Goal: Task Accomplishment & Management: Manage account settings

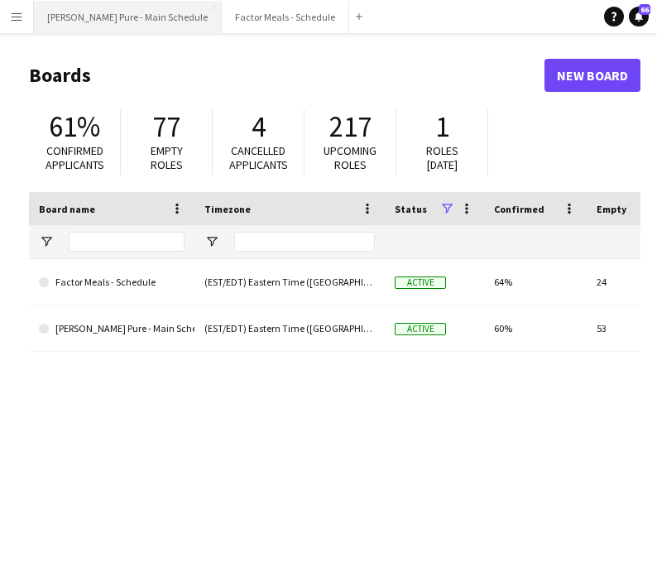
click at [119, 28] on button "[PERSON_NAME] Pure - Main Schedule Close" at bounding box center [128, 17] width 188 height 32
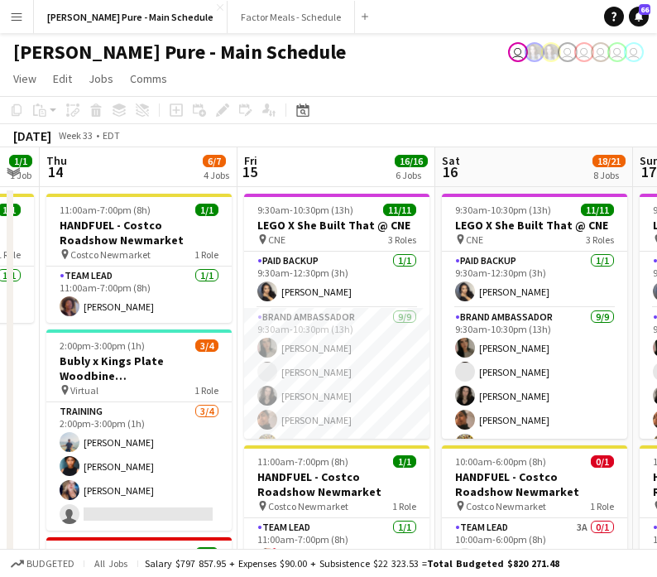
scroll to position [0, 758]
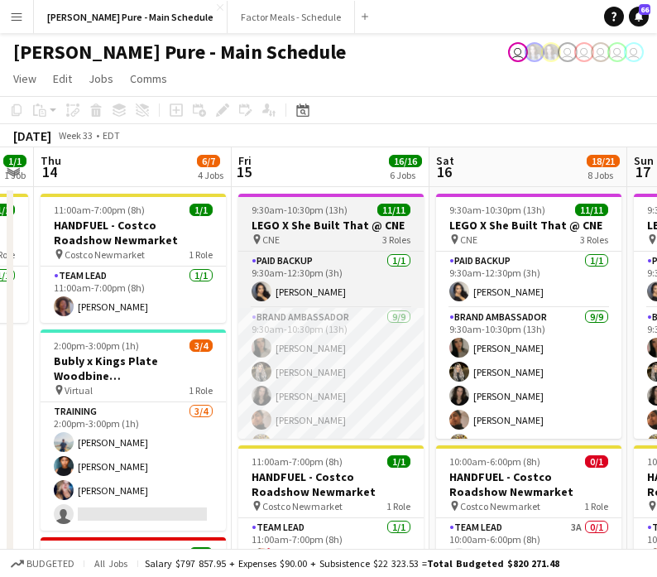
click at [309, 224] on h3 "LEGO X She Built That @ CNE" at bounding box center [330, 225] width 185 height 15
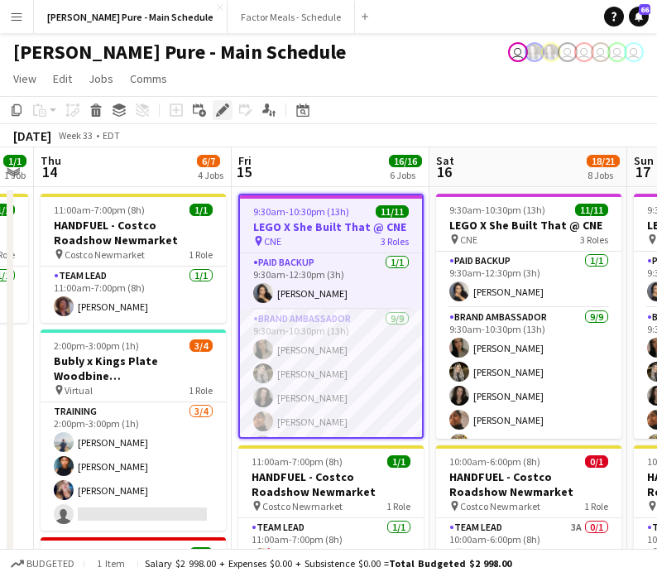
click at [214, 110] on div "Edit" at bounding box center [223, 110] width 20 height 20
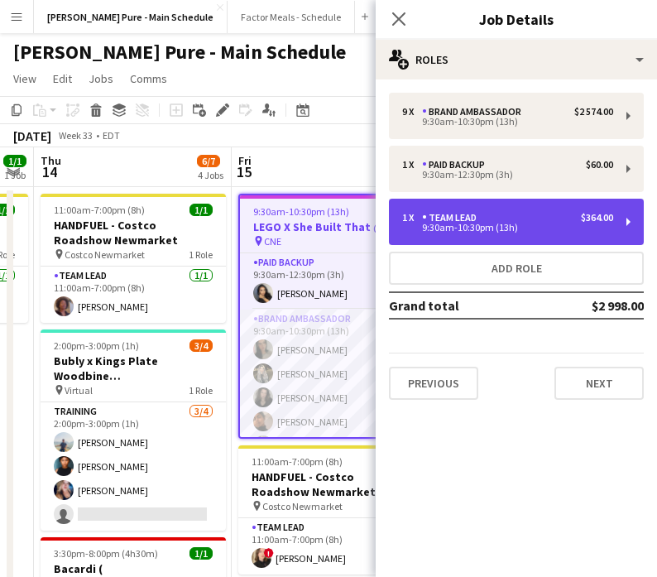
click at [498, 225] on div "9:30am-10:30pm (13h)" at bounding box center [507, 228] width 211 height 8
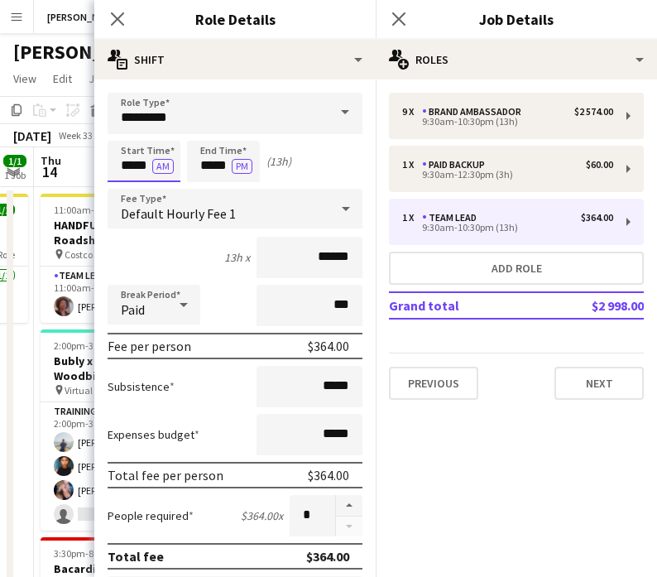
click at [123, 161] on input "*****" at bounding box center [144, 161] width 73 height 41
type input "*****"
click at [126, 195] on div at bounding box center [127, 190] width 33 height 17
click at [204, 149] on input "*****" at bounding box center [223, 161] width 73 height 41
click at [211, 195] on div at bounding box center [206, 190] width 33 height 17
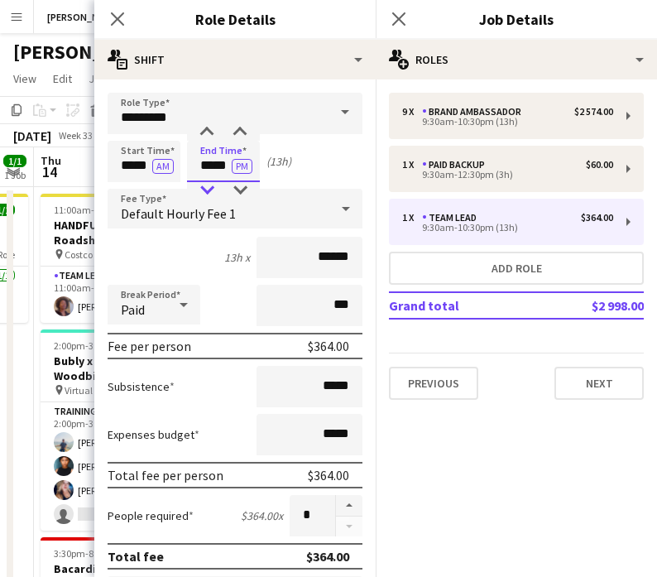
type input "*****"
click at [211, 195] on div at bounding box center [206, 190] width 33 height 17
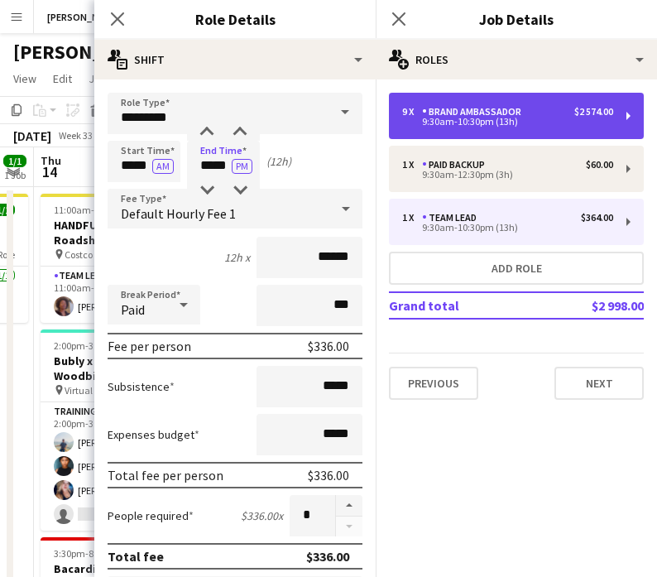
click at [493, 118] on div "9:30am-10:30pm (13h)" at bounding box center [507, 122] width 211 height 8
type input "**********"
type input "*****"
type input "******"
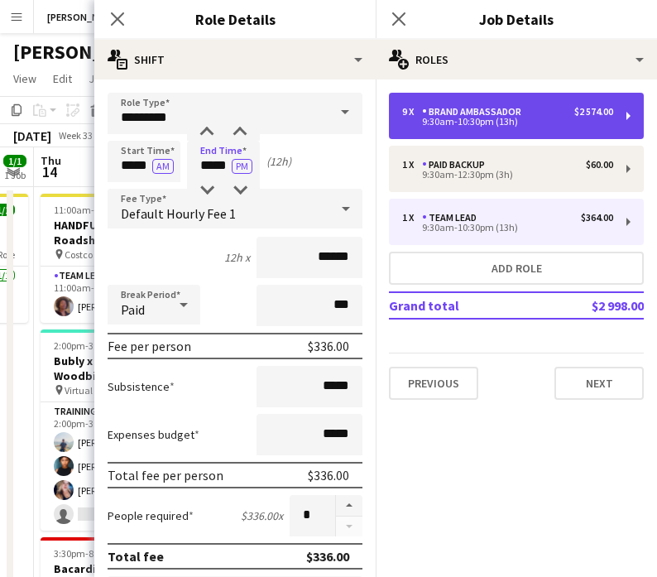
type input "*"
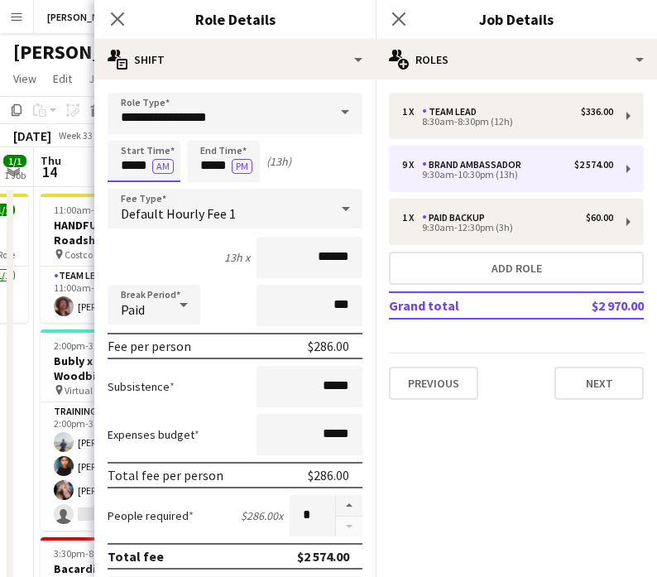
click at [120, 155] on input "*****" at bounding box center [144, 161] width 73 height 41
type input "*****"
click at [134, 197] on div at bounding box center [127, 190] width 33 height 17
click at [205, 156] on input "*****" at bounding box center [223, 161] width 73 height 41
click at [205, 193] on div at bounding box center [206, 190] width 33 height 17
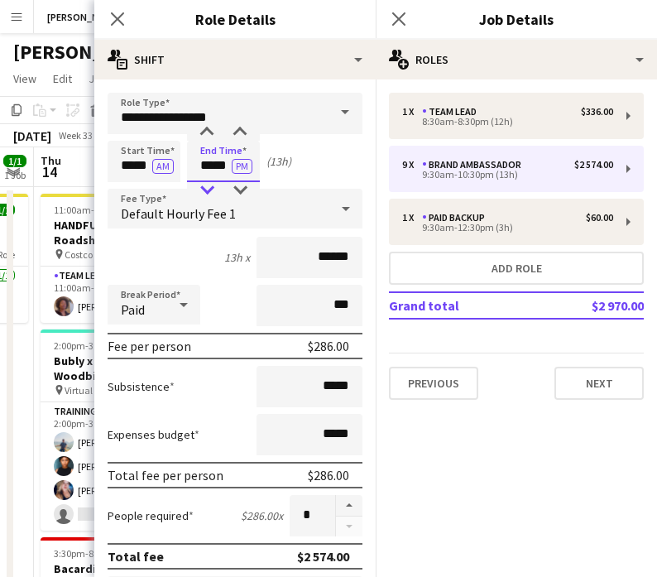
type input "*****"
click at [205, 193] on div at bounding box center [206, 190] width 33 height 17
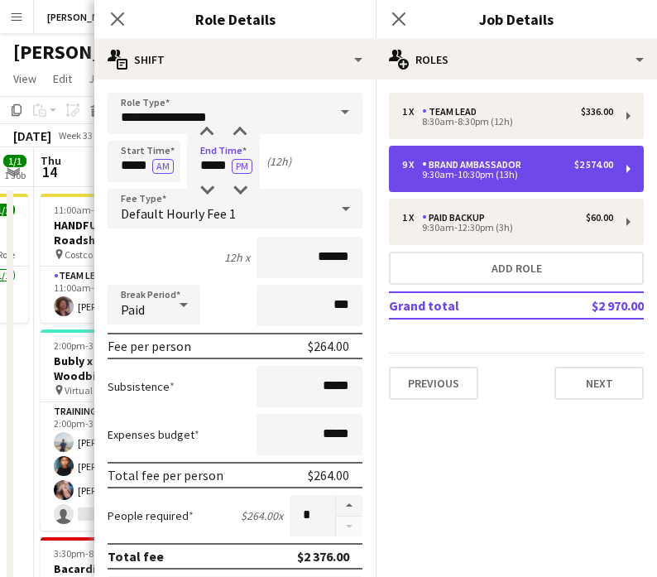
click at [450, 166] on div "Brand Ambassador" at bounding box center [475, 165] width 106 height 12
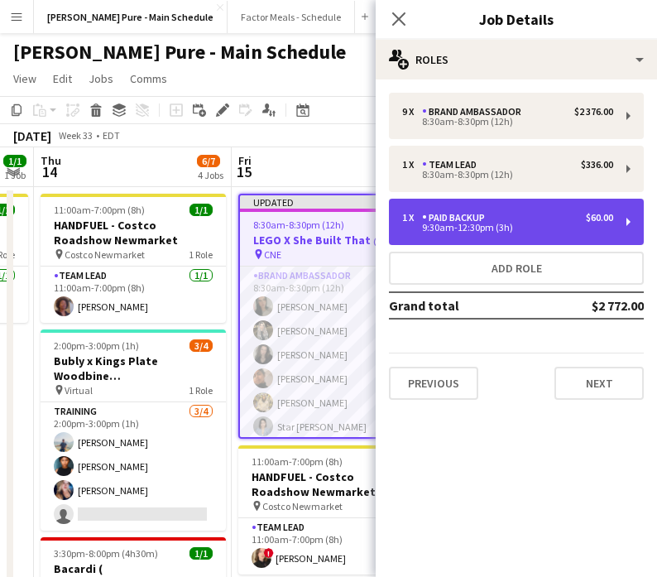
click at [472, 228] on div "9:30am-12:30pm (3h)" at bounding box center [507, 228] width 211 height 8
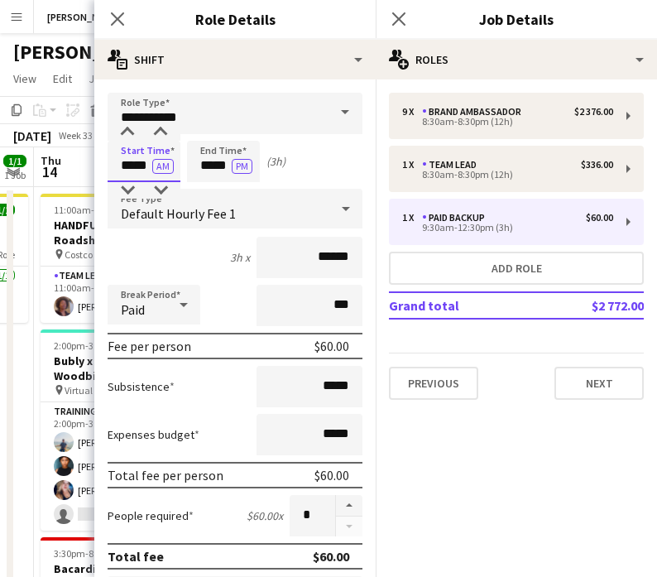
click at [131, 146] on input "*****" at bounding box center [144, 161] width 73 height 41
type input "*****"
click at [127, 191] on div at bounding box center [127, 190] width 33 height 17
click at [204, 152] on input "*****" at bounding box center [223, 161] width 73 height 41
type input "*****"
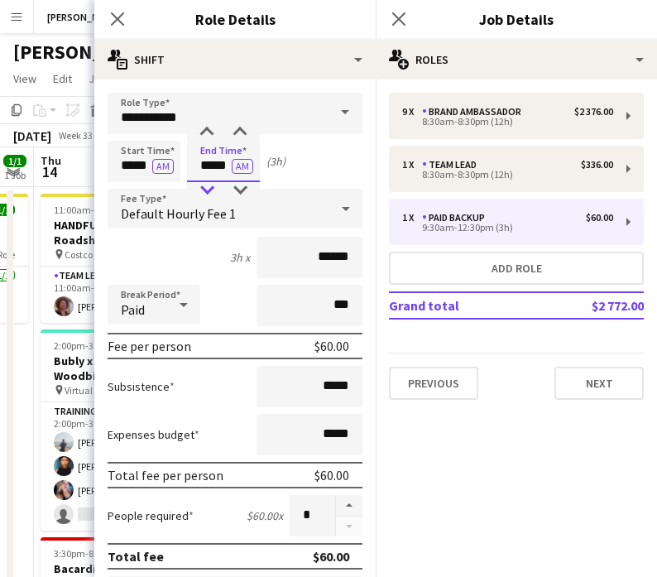
click at [204, 186] on div at bounding box center [206, 190] width 33 height 17
click at [397, 15] on icon "Close pop-in" at bounding box center [399, 19] width 16 height 16
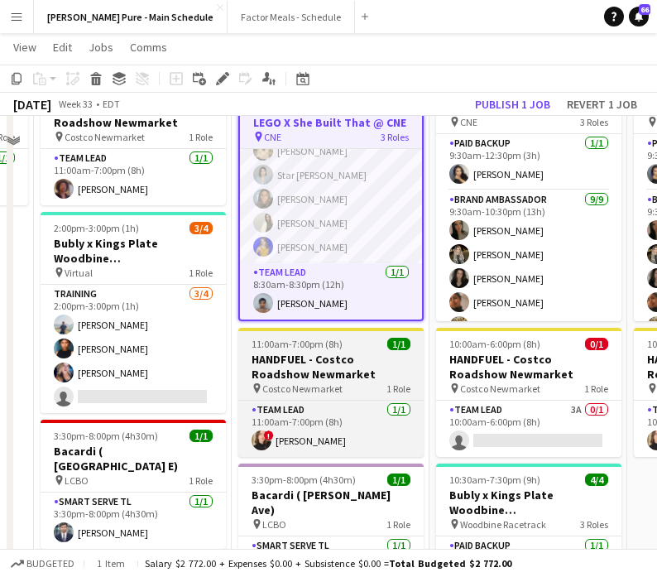
scroll to position [0, 0]
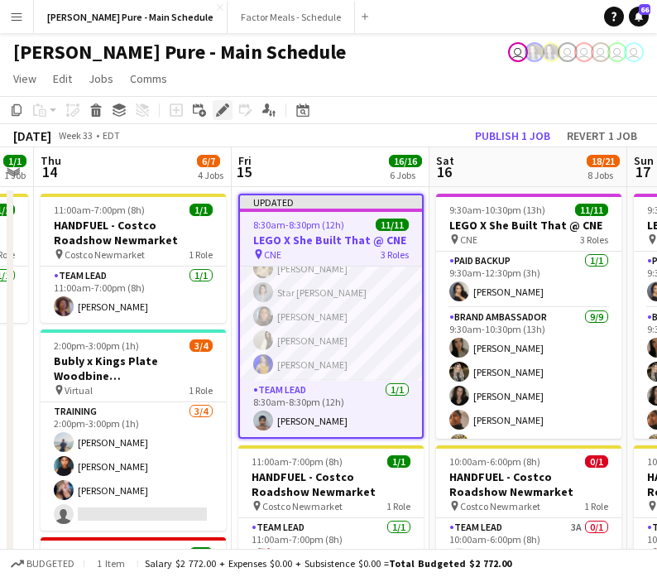
click at [221, 111] on icon at bounding box center [222, 110] width 9 height 9
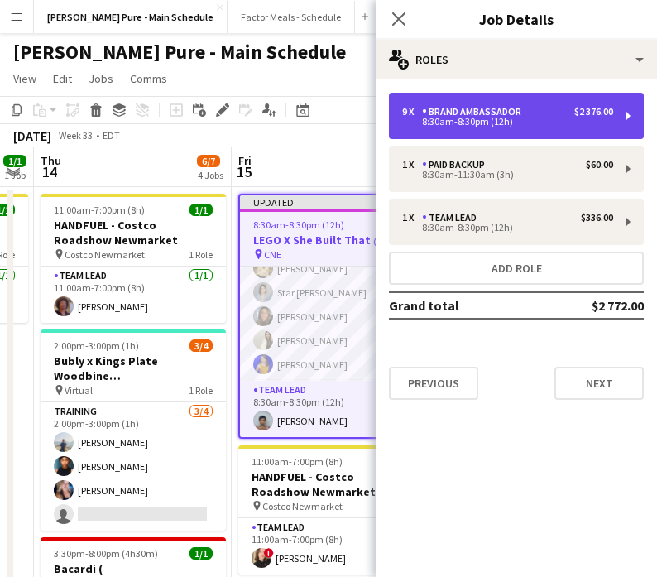
click at [503, 123] on div "8:30am-8:30pm (12h)" at bounding box center [507, 122] width 211 height 8
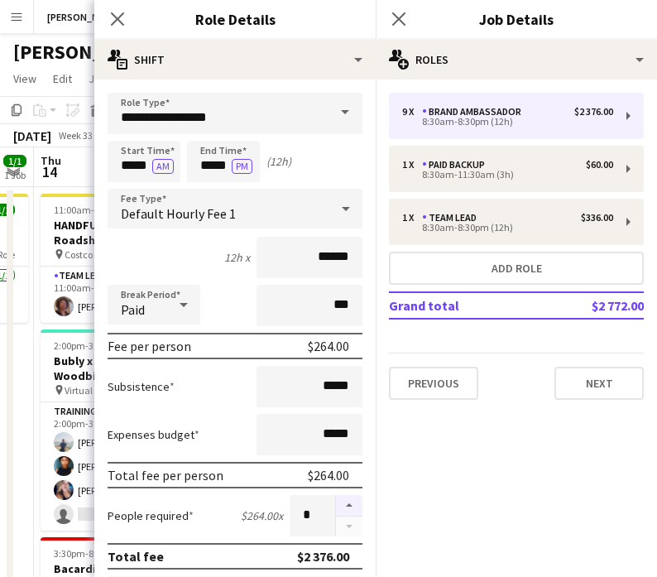
click at [352, 501] on button "button" at bounding box center [349, 506] width 26 height 22
type input "**"
click at [395, 13] on icon at bounding box center [399, 19] width 16 height 16
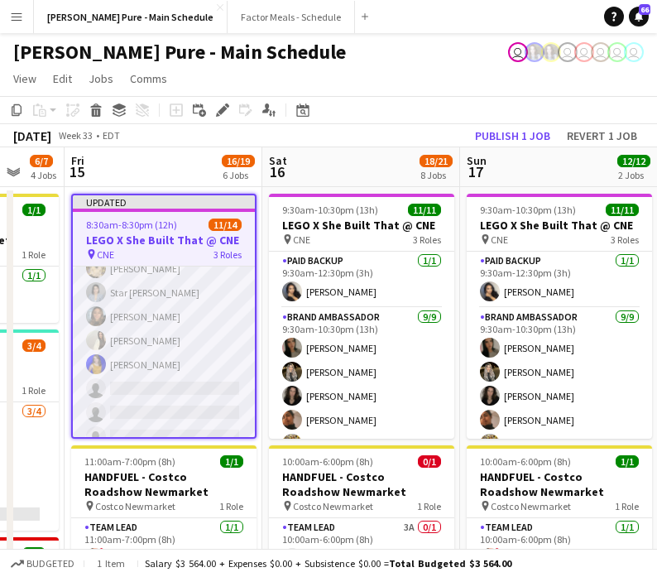
scroll to position [0, 542]
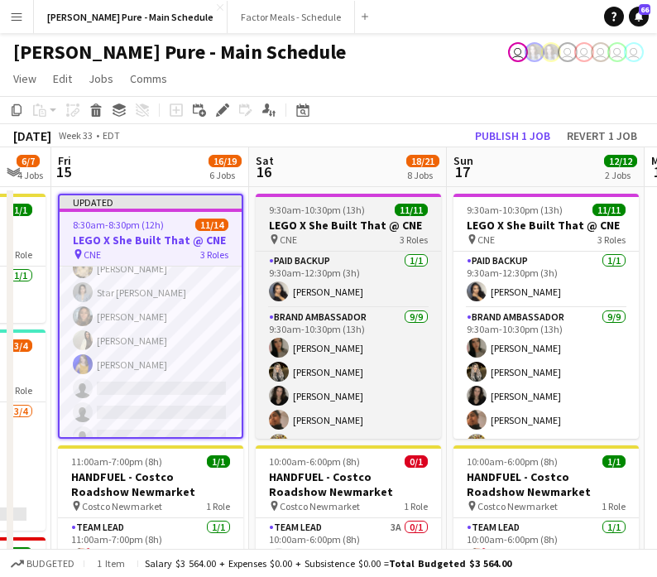
click at [336, 208] on span "9:30am-10:30pm (13h)" at bounding box center [317, 210] width 96 height 12
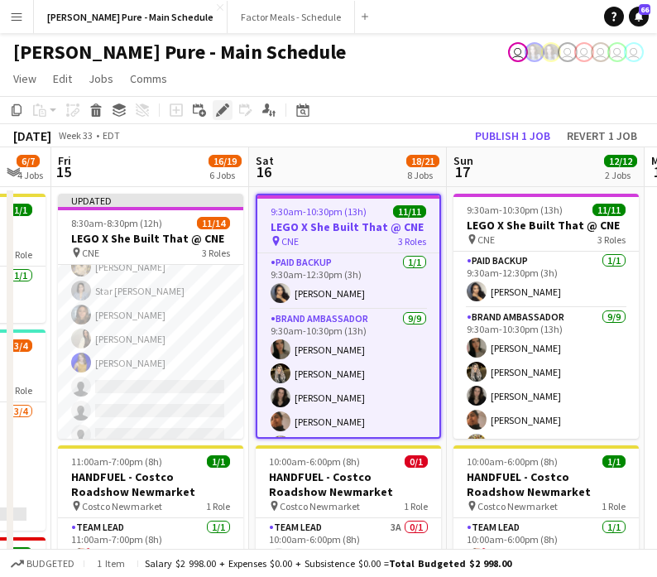
click at [226, 107] on icon "Edit" at bounding box center [222, 109] width 13 height 13
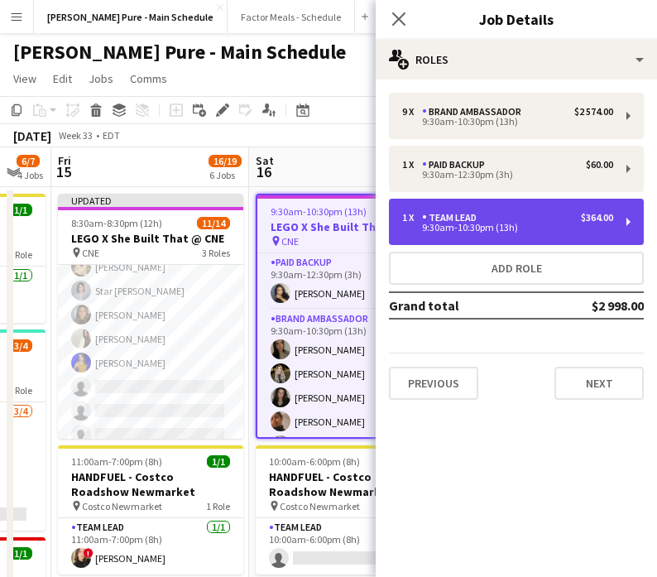
click at [486, 224] on div "9:30am-10:30pm (13h)" at bounding box center [507, 228] width 211 height 8
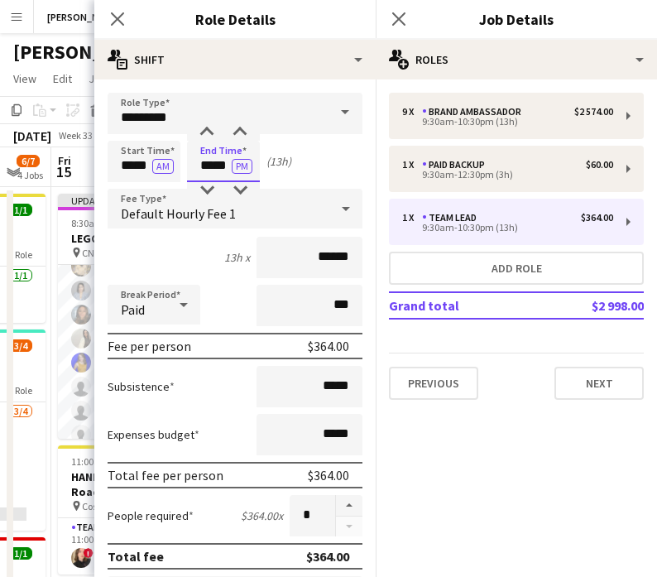
click at [222, 157] on input "*****" at bounding box center [223, 161] width 73 height 41
click at [205, 202] on div "Default Hourly Fee 1" at bounding box center [219, 209] width 222 height 40
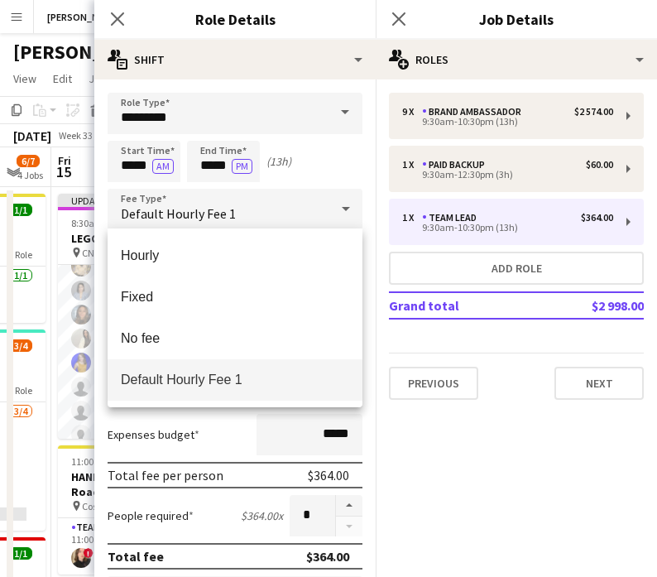
click at [203, 153] on div at bounding box center [328, 288] width 657 height 577
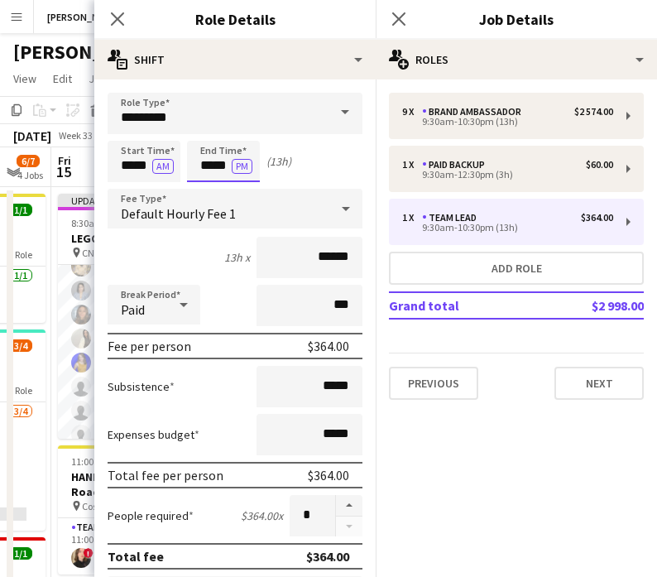
click at [214, 157] on input "*****" at bounding box center [223, 161] width 73 height 41
click at [215, 182] on div at bounding box center [206, 190] width 33 height 17
type input "*****"
click at [213, 190] on div at bounding box center [206, 190] width 33 height 17
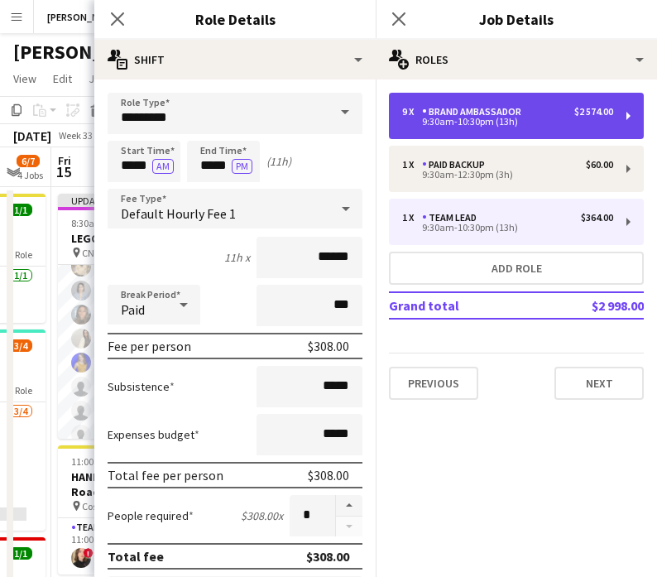
click at [495, 118] on div "9:30am-10:30pm (13h)" at bounding box center [507, 122] width 211 height 8
type input "**********"
type input "*****"
type input "******"
type input "*"
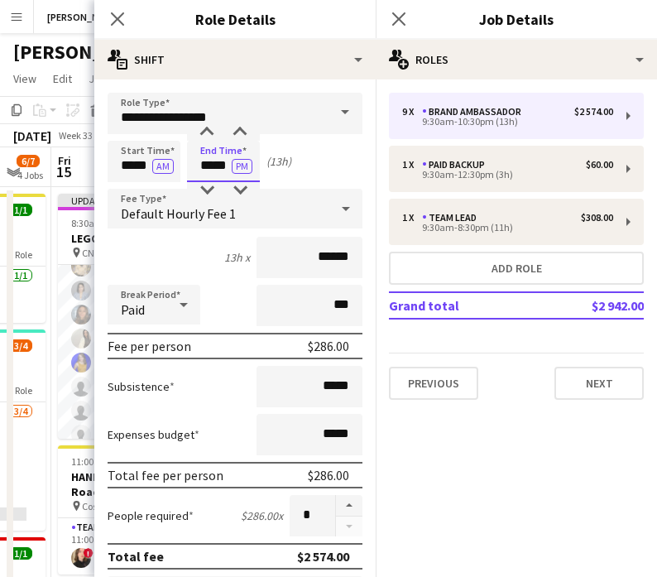
click at [205, 156] on input "*****" at bounding box center [223, 161] width 73 height 41
click at [206, 190] on div at bounding box center [206, 190] width 33 height 17
type input "*****"
click at [206, 190] on div at bounding box center [206, 190] width 33 height 17
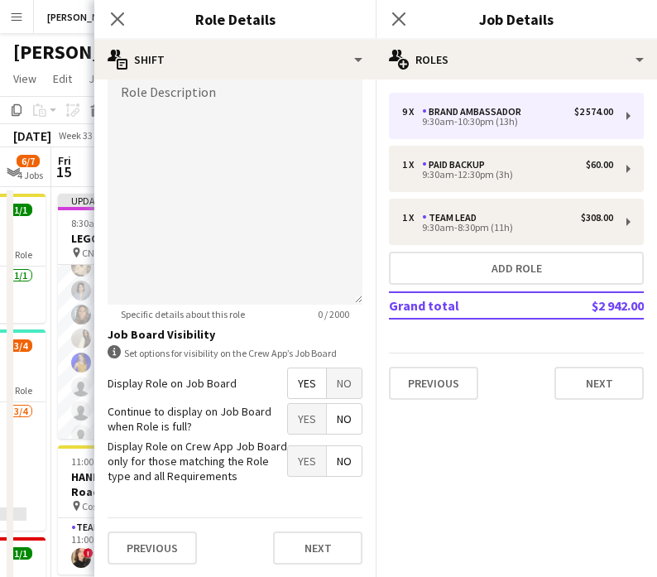
scroll to position [327, 0]
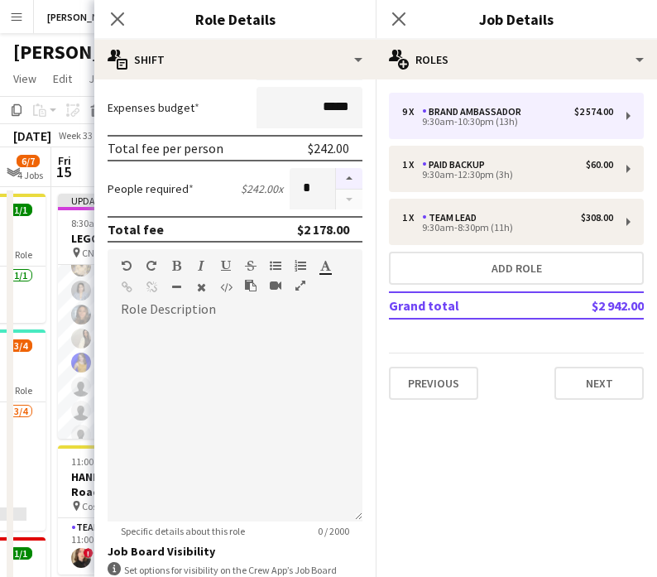
click at [354, 175] on button "button" at bounding box center [349, 179] width 26 height 22
type input "**"
click at [402, 16] on icon at bounding box center [399, 19] width 16 height 16
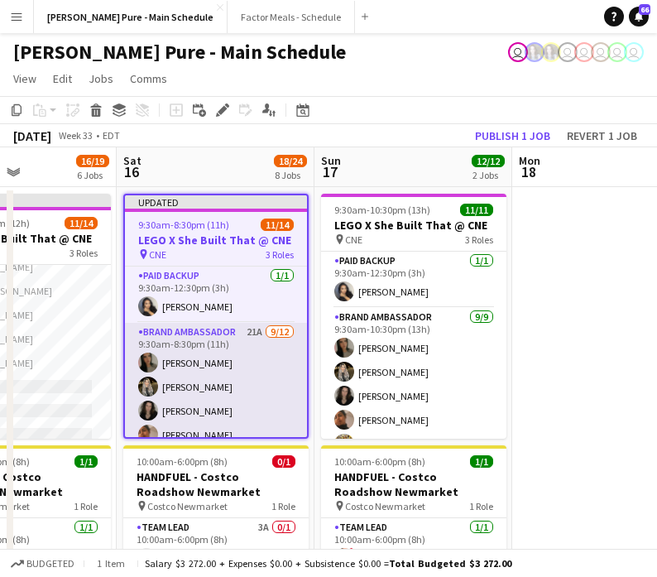
scroll to position [0, 676]
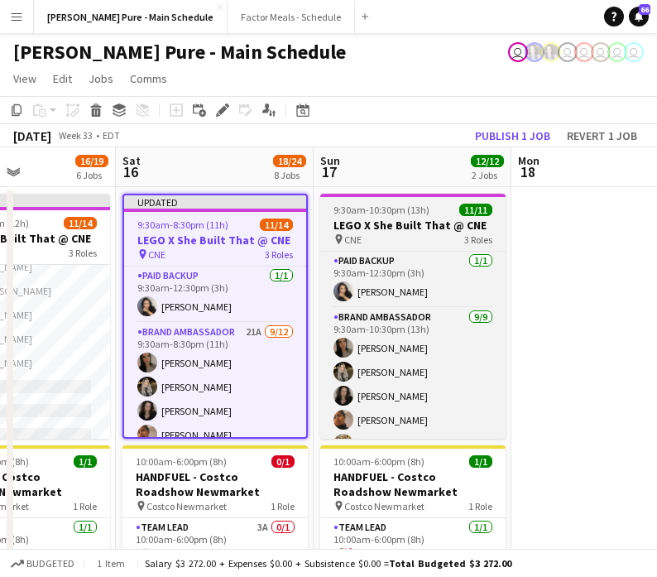
click at [395, 221] on h3 "LEGO X She Built That @ CNE" at bounding box center [412, 225] width 185 height 15
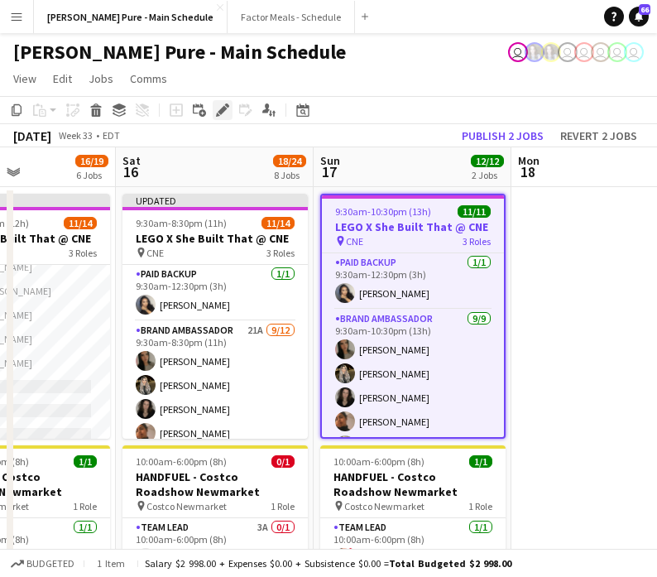
click at [225, 111] on icon "Edit" at bounding box center [222, 109] width 13 height 13
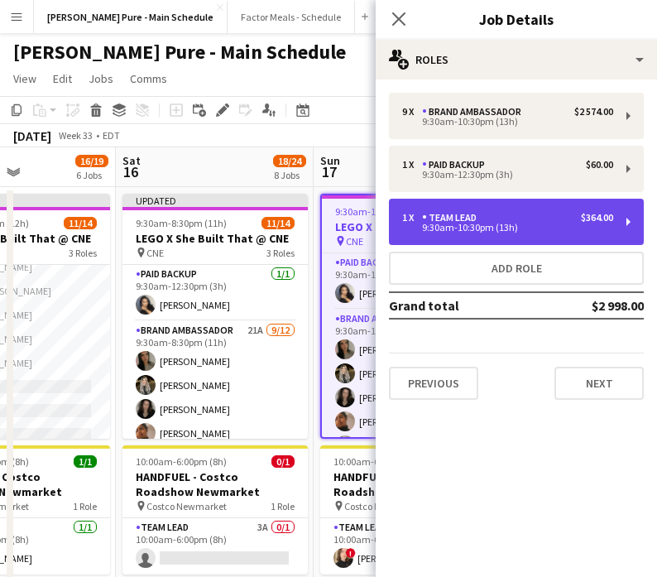
click at [498, 224] on div "9:30am-10:30pm (13h)" at bounding box center [507, 228] width 211 height 8
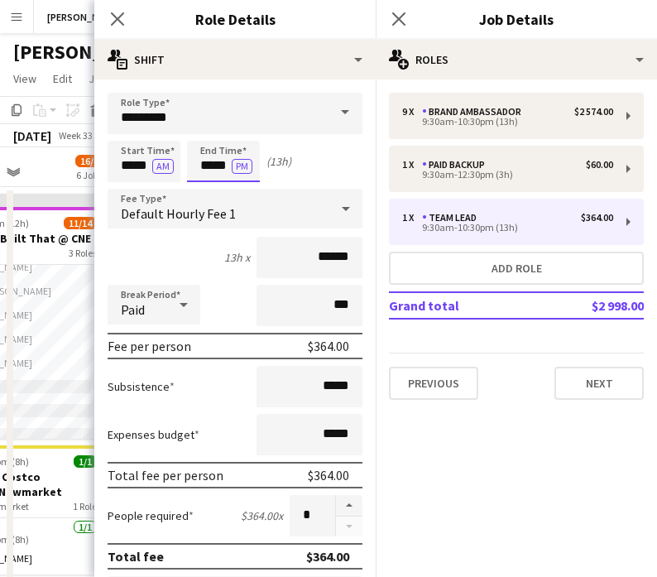
click at [219, 161] on input "*****" at bounding box center [223, 161] width 73 height 41
click at [209, 192] on div at bounding box center [206, 190] width 33 height 17
type input "*****"
click at [209, 192] on div at bounding box center [206, 190] width 33 height 17
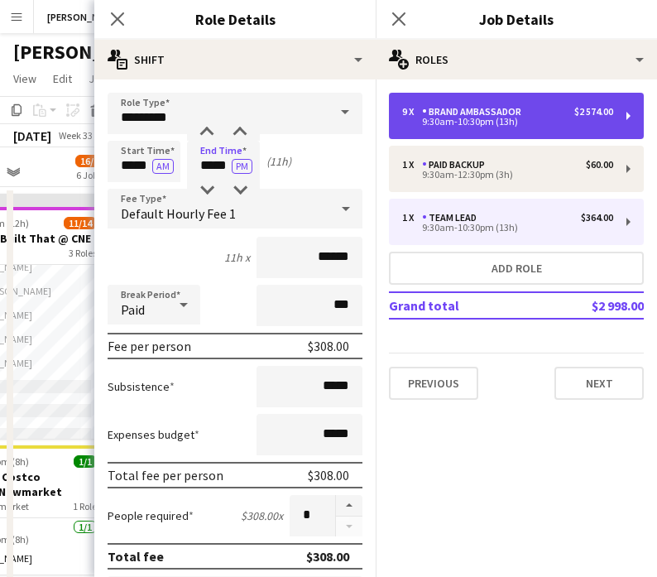
click at [498, 110] on div "Brand Ambassador" at bounding box center [475, 112] width 106 height 12
type input "**********"
type input "*****"
type input "******"
type input "*"
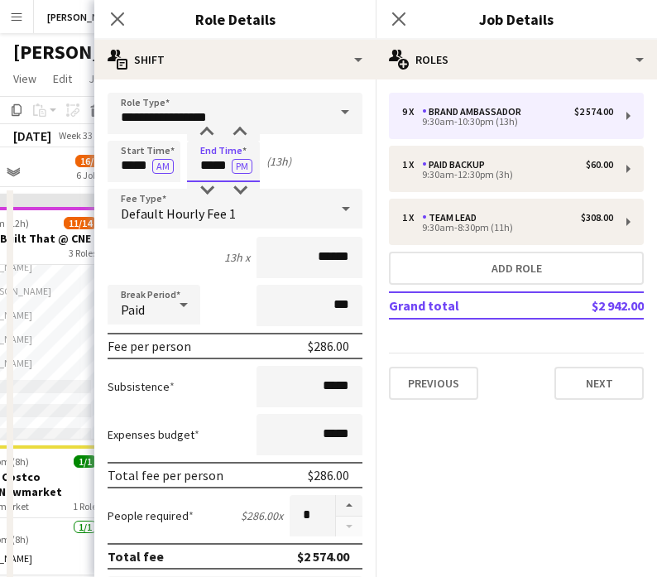
click at [212, 150] on input "*****" at bounding box center [223, 161] width 73 height 41
click at [213, 195] on div at bounding box center [206, 190] width 33 height 17
type input "*****"
click at [213, 195] on div at bounding box center [206, 190] width 33 height 17
click at [353, 498] on button "button" at bounding box center [349, 506] width 26 height 22
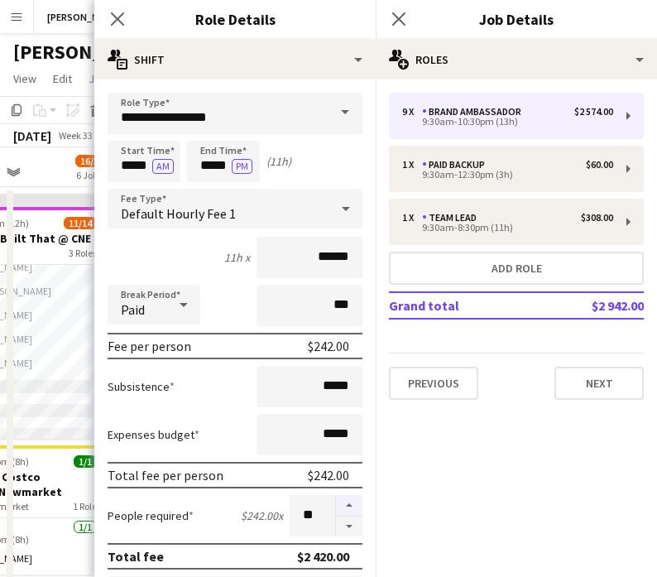
click at [353, 498] on button "button" at bounding box center [349, 506] width 26 height 22
click at [353, 499] on button "button" at bounding box center [349, 506] width 26 height 22
type input "**"
click at [404, 20] on icon "Close pop-in" at bounding box center [399, 19] width 16 height 16
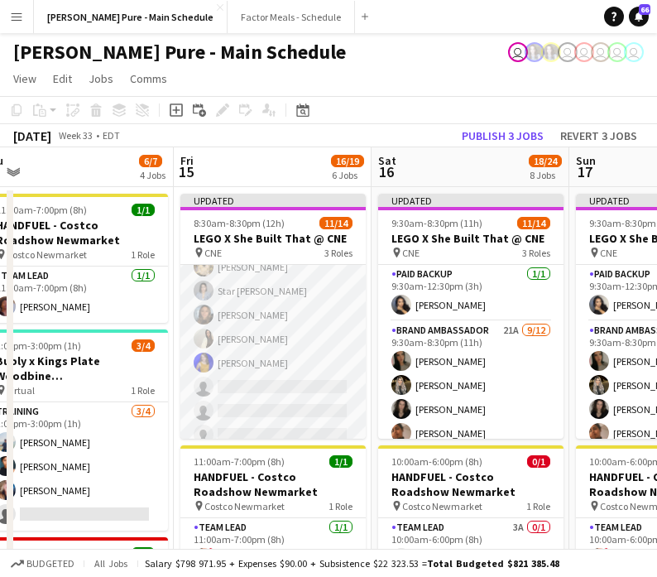
scroll to position [0, 0]
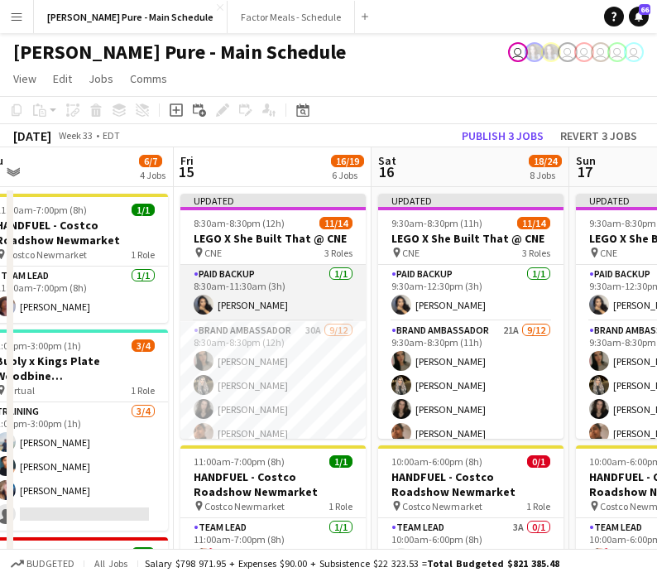
click at [262, 286] on app-card-role "Paid Backup [DATE] 8:30am-11:30am (3h) [PERSON_NAME]" at bounding box center [272, 293] width 185 height 56
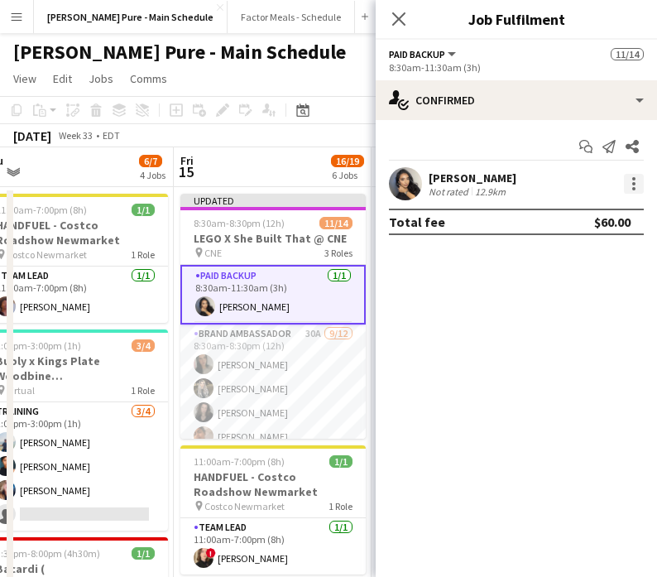
click at [627, 184] on div at bounding box center [634, 184] width 20 height 20
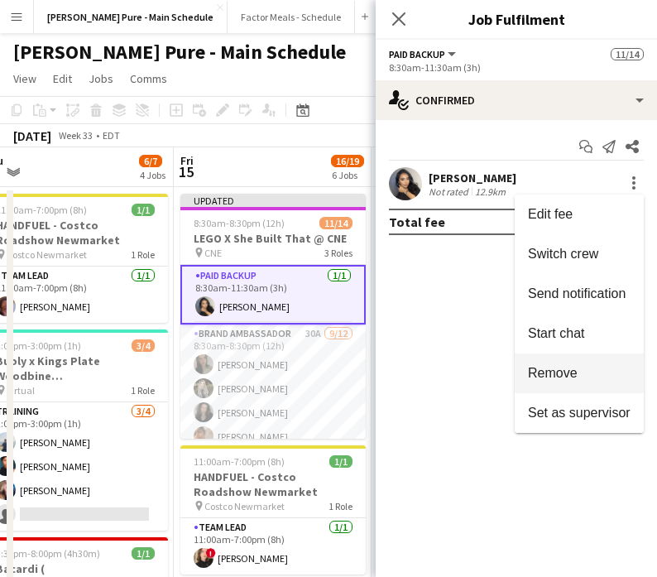
click at [578, 375] on span "Remove" at bounding box center [579, 373] width 103 height 15
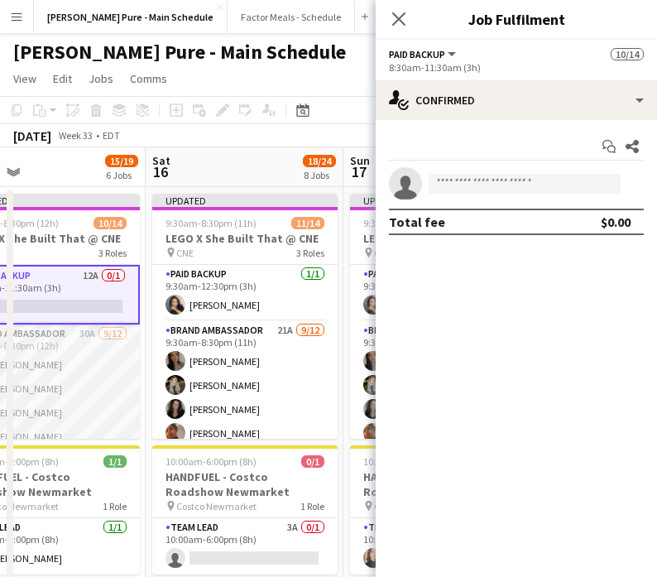
scroll to position [0, 535]
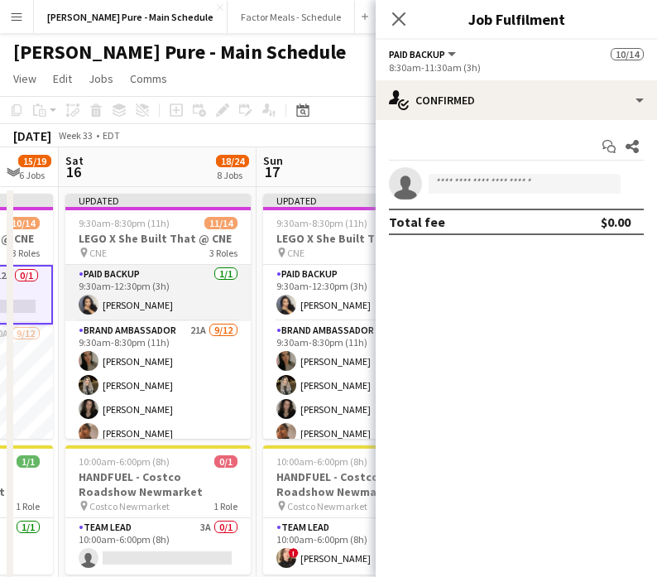
click at [149, 301] on app-card-role "Paid Backup [DATE] 9:30am-12:30pm (3h) [PERSON_NAME]" at bounding box center [157, 293] width 185 height 56
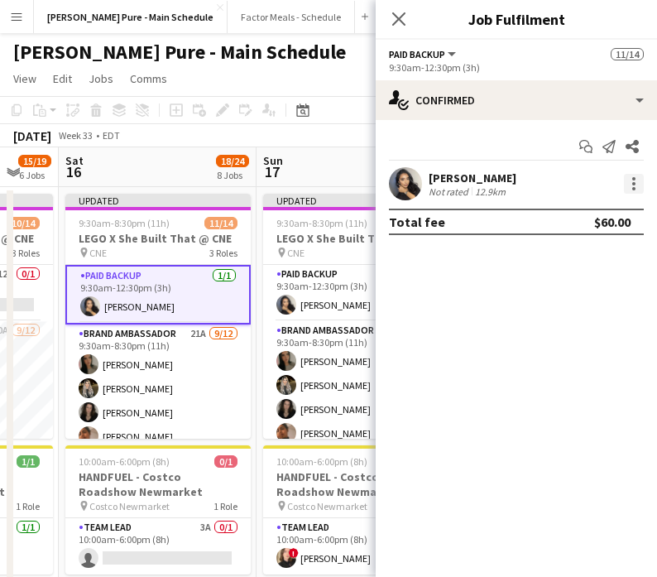
click at [638, 185] on div at bounding box center [634, 184] width 20 height 20
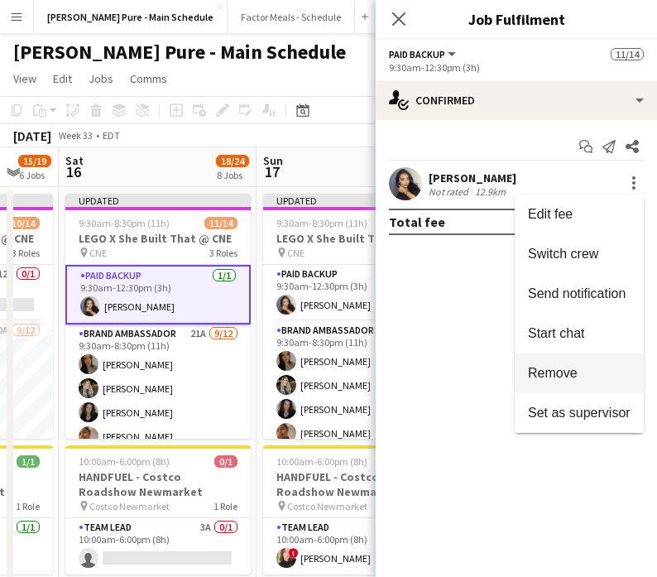
click at [570, 382] on button "Remove" at bounding box center [579, 374] width 129 height 40
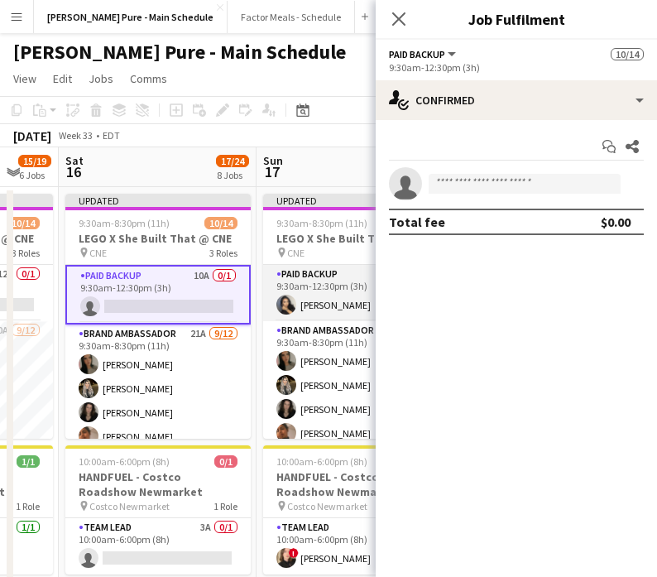
click at [341, 300] on app-card-role "Paid Backup [DATE] 9:30am-12:30pm (3h) [PERSON_NAME]" at bounding box center [355, 293] width 185 height 56
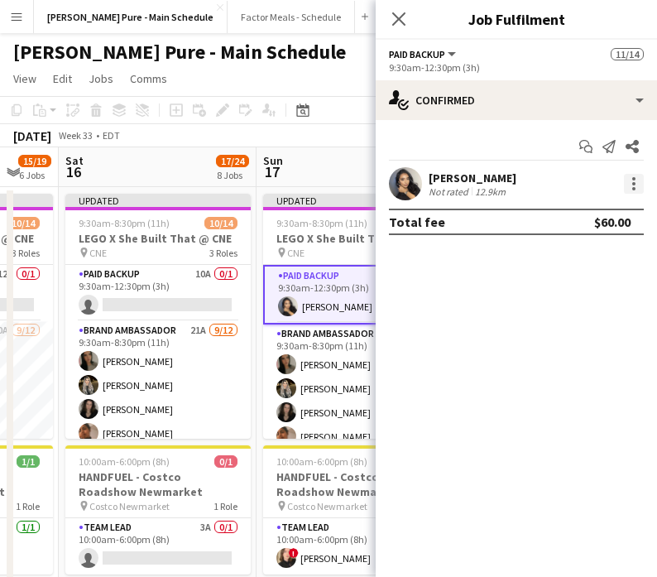
click at [633, 181] on div at bounding box center [634, 184] width 20 height 20
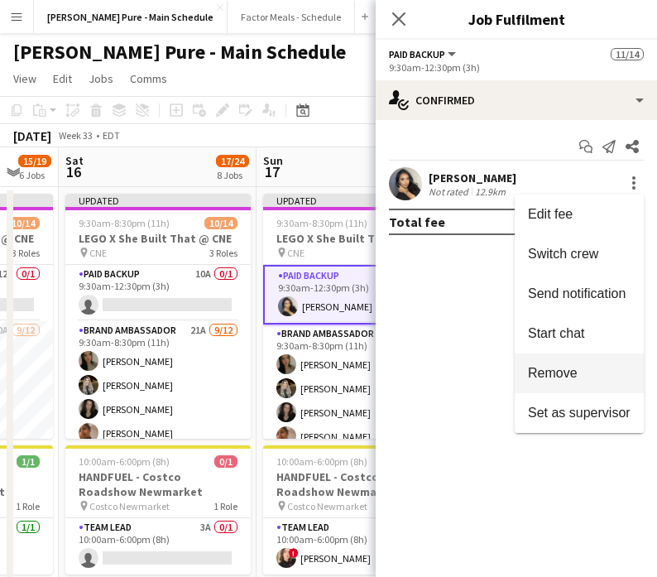
click at [561, 383] on button "Remove" at bounding box center [579, 374] width 129 height 40
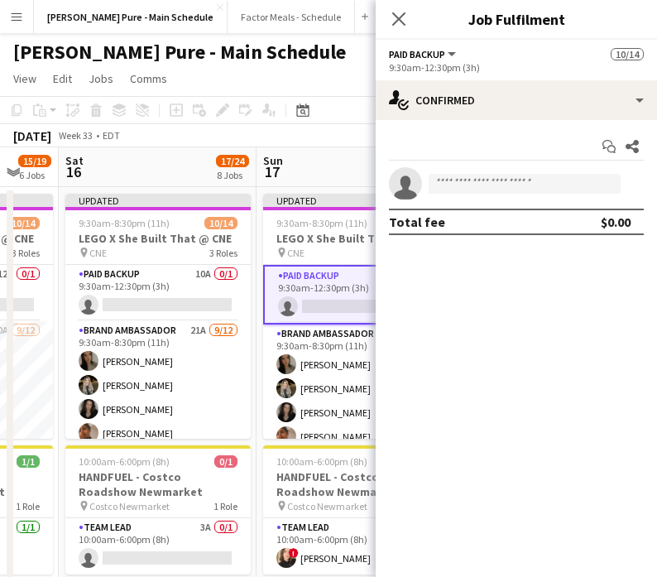
click at [302, 132] on div "[DATE] Week 33 • EDT Publish 1 job Revert 1 job" at bounding box center [328, 135] width 657 height 23
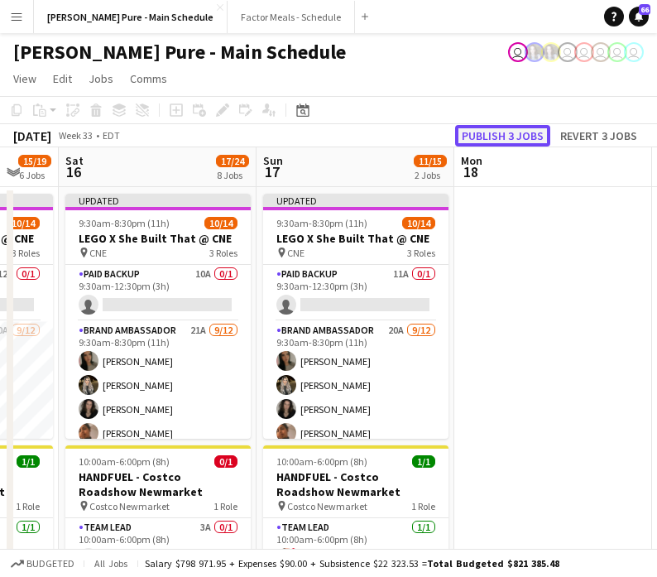
click at [532, 137] on button "Publish 3 jobs" at bounding box center [502, 136] width 95 height 22
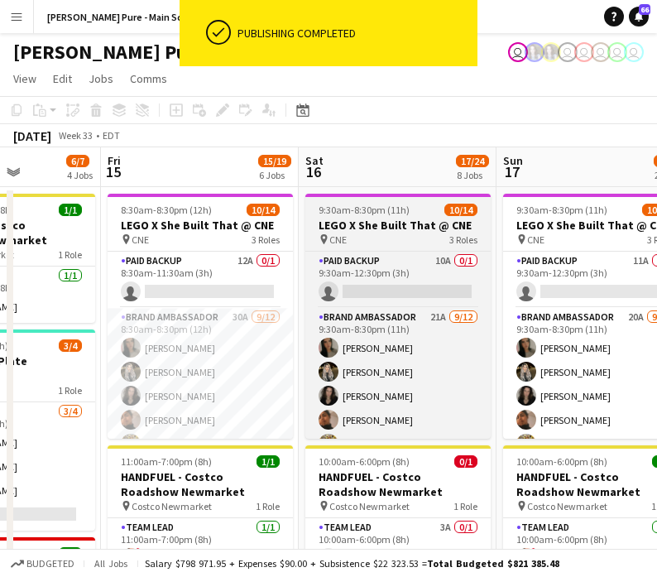
scroll to position [0, 466]
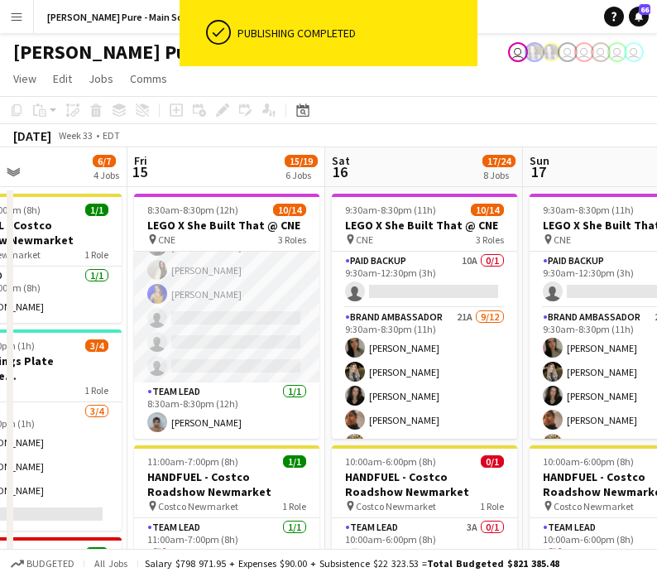
click at [211, 358] on app-card-role "Brand Ambassador 30A [DATE] 8:30am-8:30pm (12h) [PERSON_NAME] [PERSON_NAME] [PE…" at bounding box center [226, 222] width 185 height 320
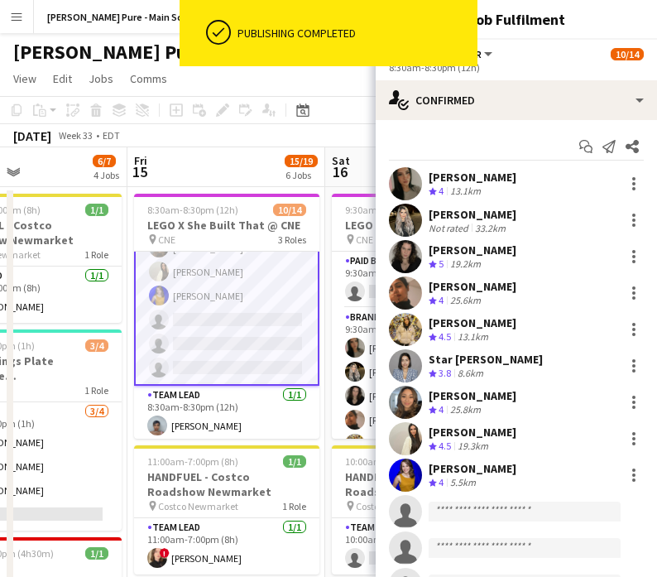
scroll to position [248, 0]
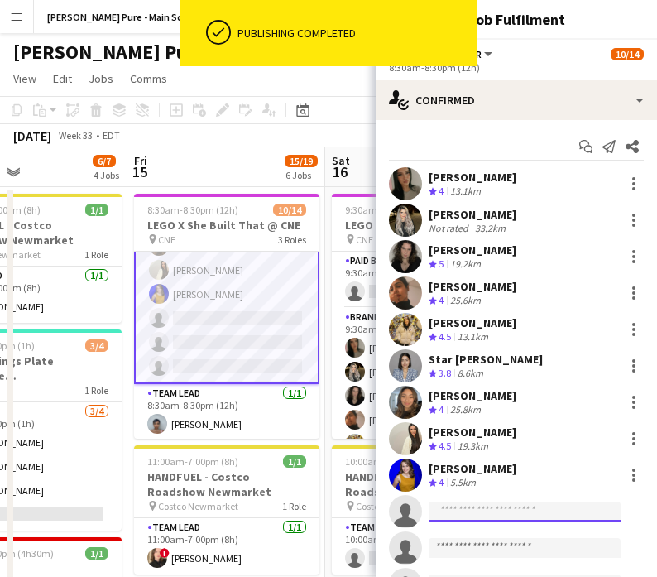
click at [477, 506] on input at bounding box center [525, 512] width 192 height 20
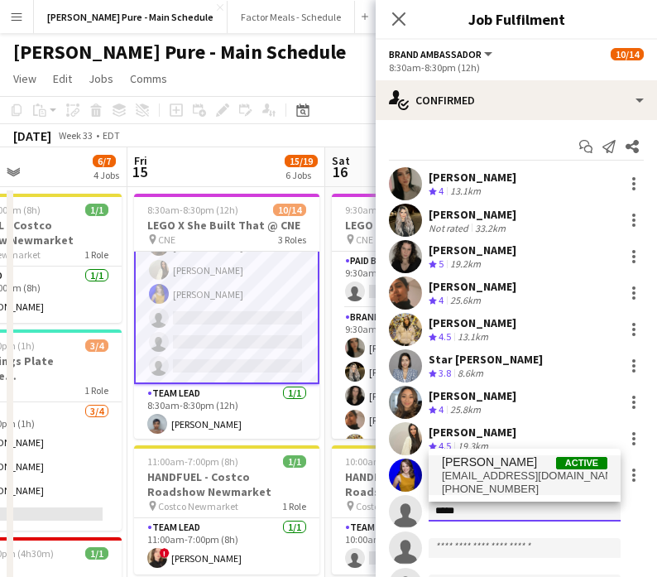
type input "*****"
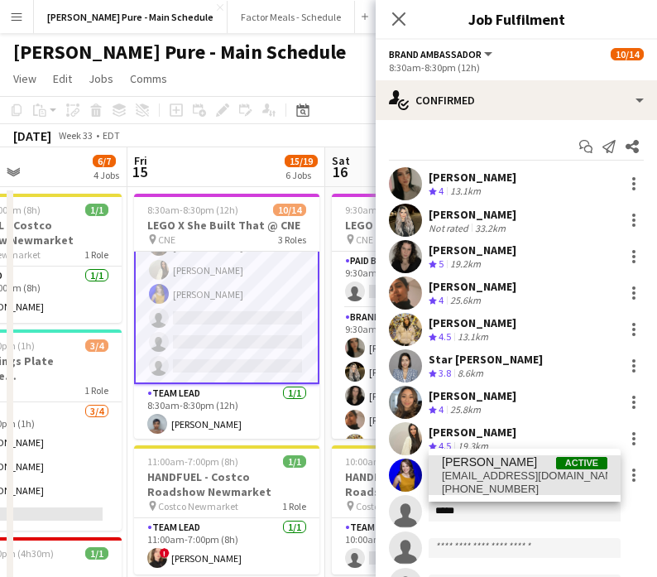
click at [513, 472] on span "[EMAIL_ADDRESS][DOMAIN_NAME]" at bounding box center [525, 475] width 166 height 13
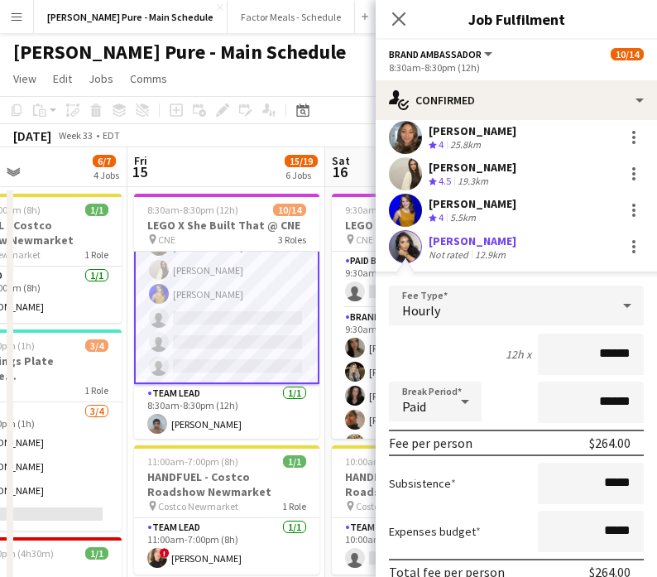
scroll to position [448, 0]
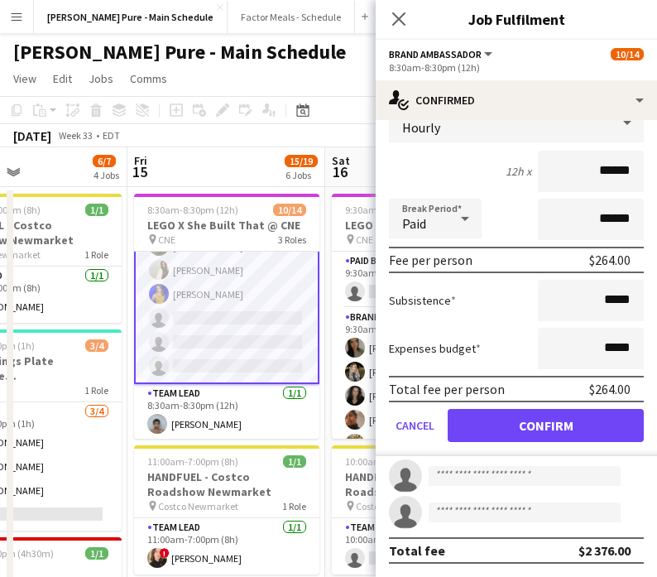
click at [536, 444] on form "Fee Type Hourly 12h x ****** Break Period Paid ****** Fee per person $264.00 Su…" at bounding box center [516, 280] width 281 height 354
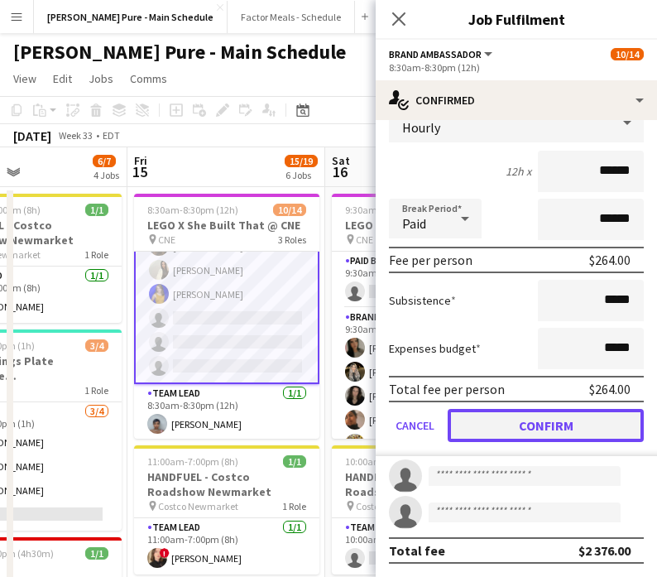
click at [536, 420] on button "Confirm" at bounding box center [546, 425] width 196 height 33
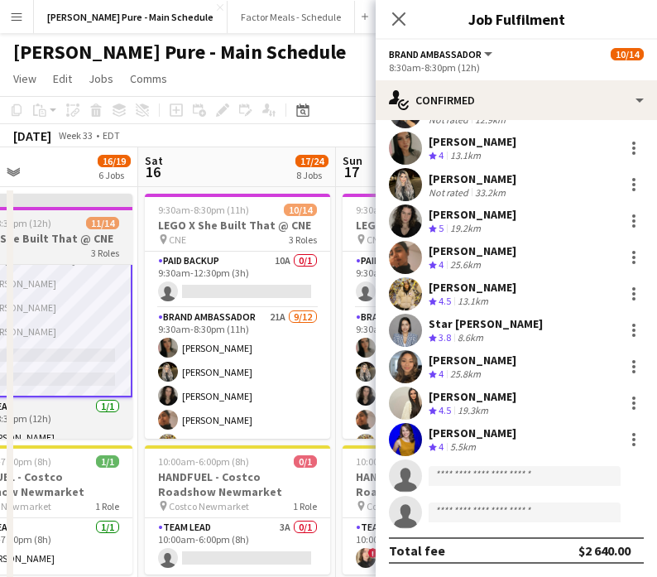
scroll to position [246, 0]
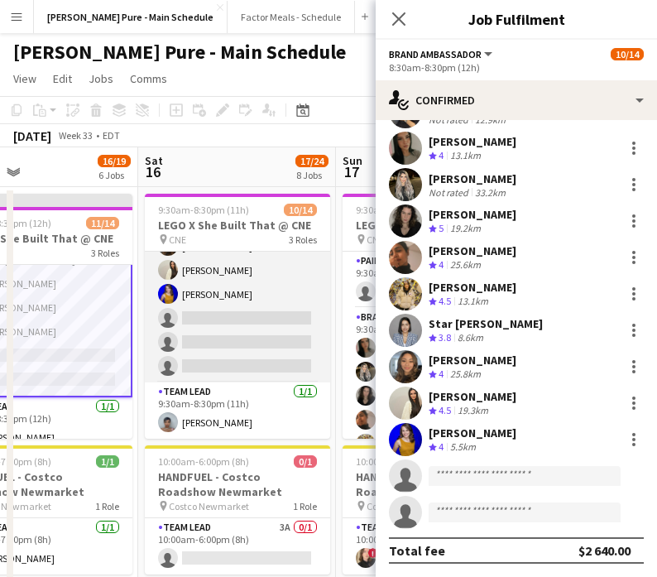
click at [224, 355] on app-card-role "Brand Ambassador 21A [DATE] 9:30am-8:30pm (11h) [PERSON_NAME] [PERSON_NAME] [PE…" at bounding box center [237, 222] width 185 height 320
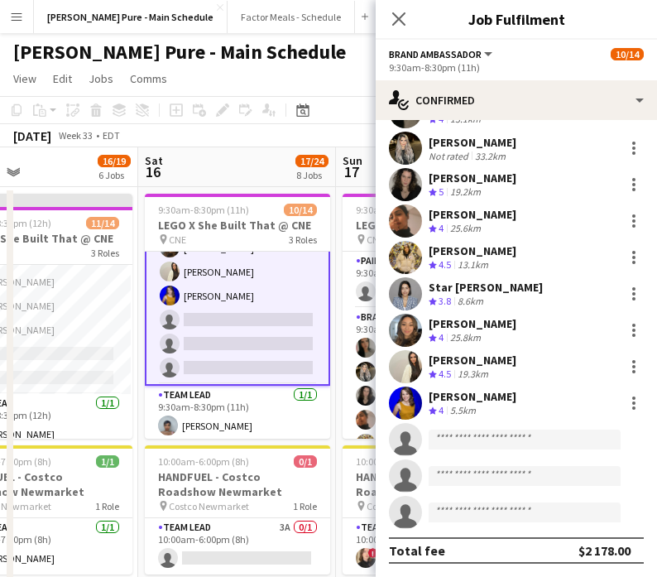
scroll to position [248, 0]
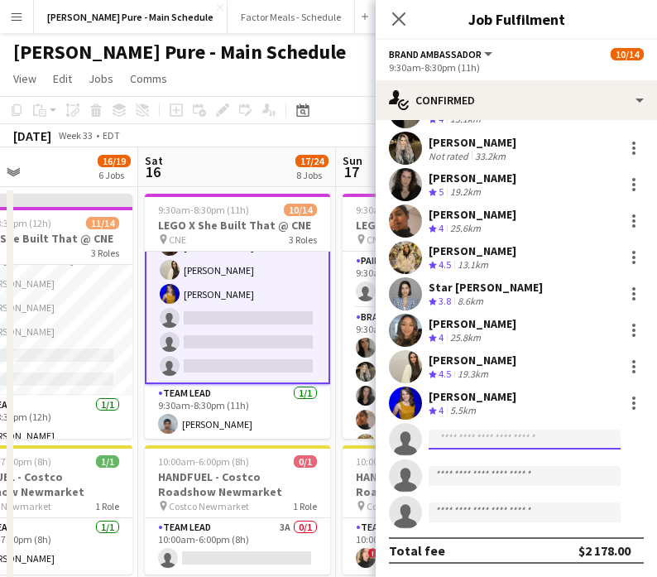
click at [480, 442] on input at bounding box center [525, 440] width 192 height 20
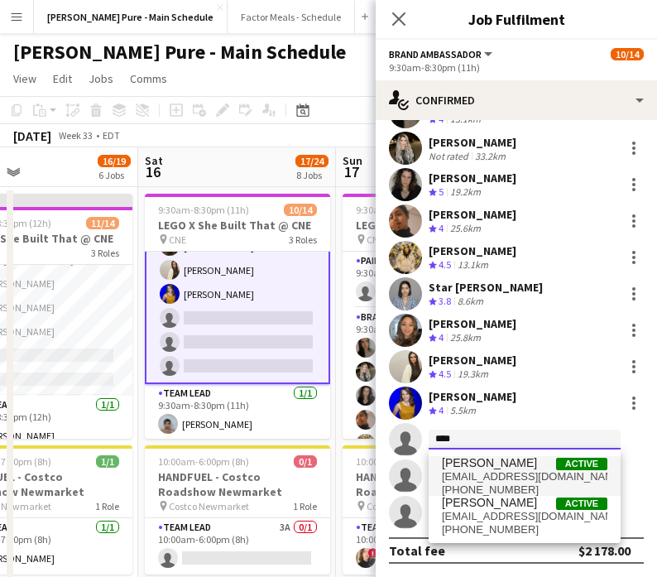
type input "****"
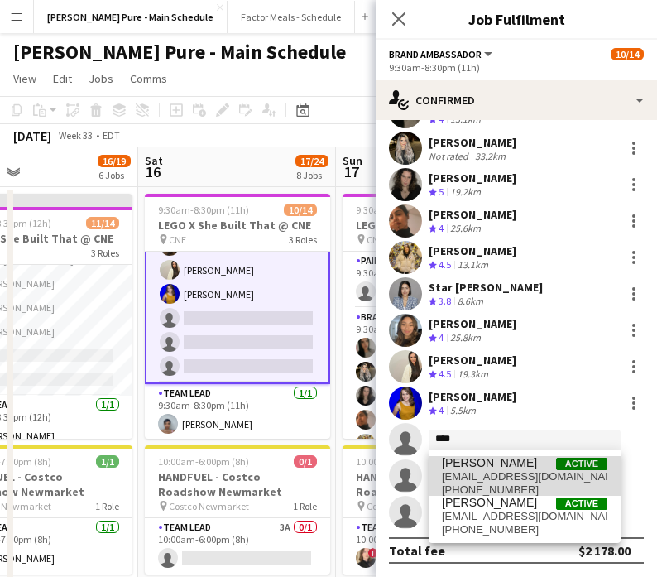
click at [483, 477] on span "[EMAIL_ADDRESS][DOMAIN_NAME]" at bounding box center [525, 476] width 166 height 13
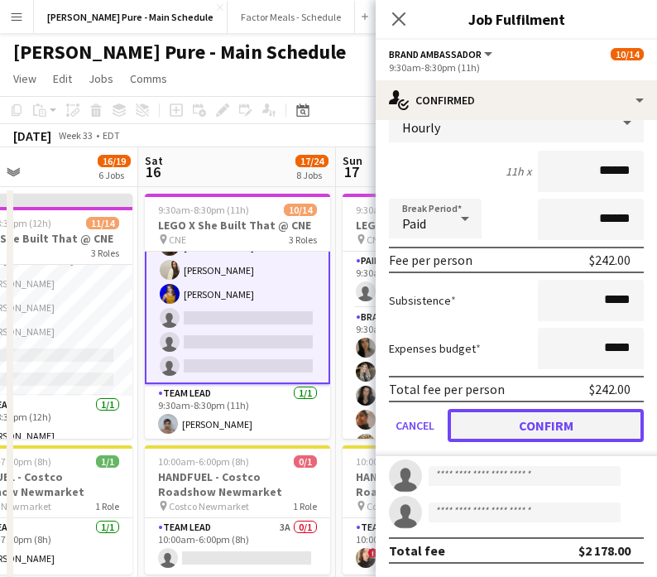
click at [582, 411] on button "Confirm" at bounding box center [546, 425] width 196 height 33
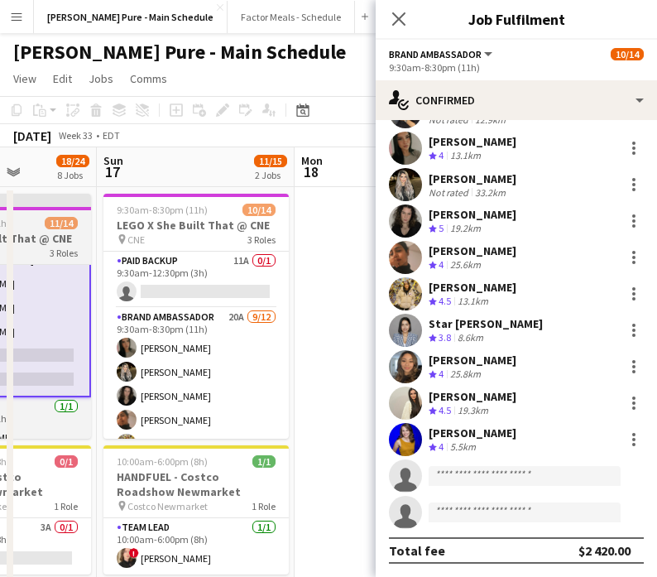
scroll to position [246, 0]
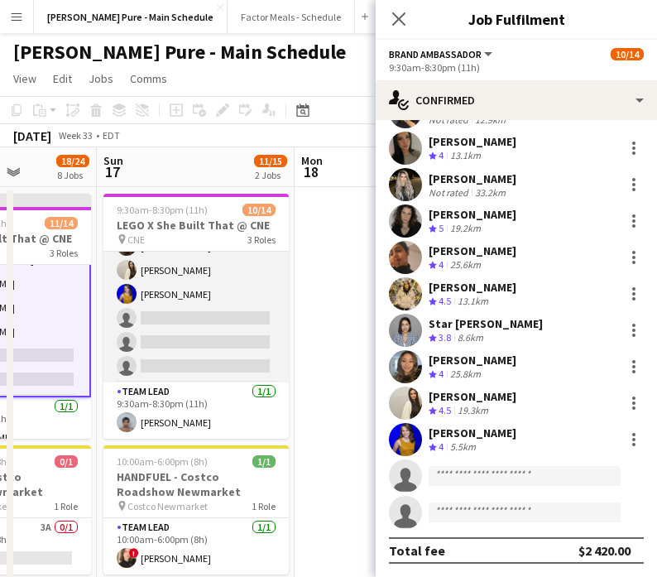
click at [190, 329] on app-card-role "Brand Ambassador 20A [DATE] 9:30am-8:30pm (11h) [PERSON_NAME] [PERSON_NAME] [PE…" at bounding box center [195, 222] width 185 height 320
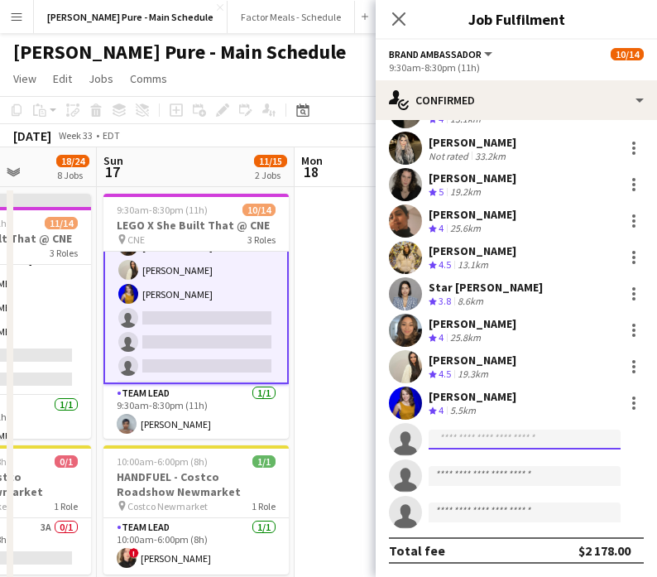
click at [500, 439] on input at bounding box center [525, 440] width 192 height 20
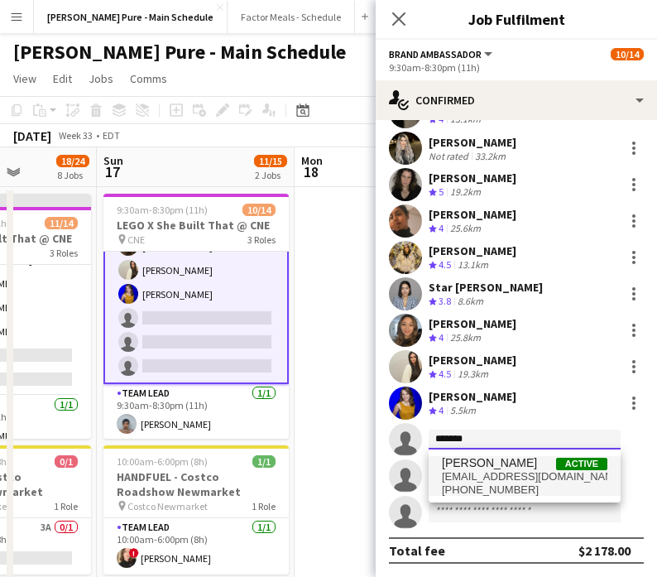
type input "*******"
click at [490, 475] on span "[EMAIL_ADDRESS][DOMAIN_NAME]" at bounding box center [525, 476] width 166 height 13
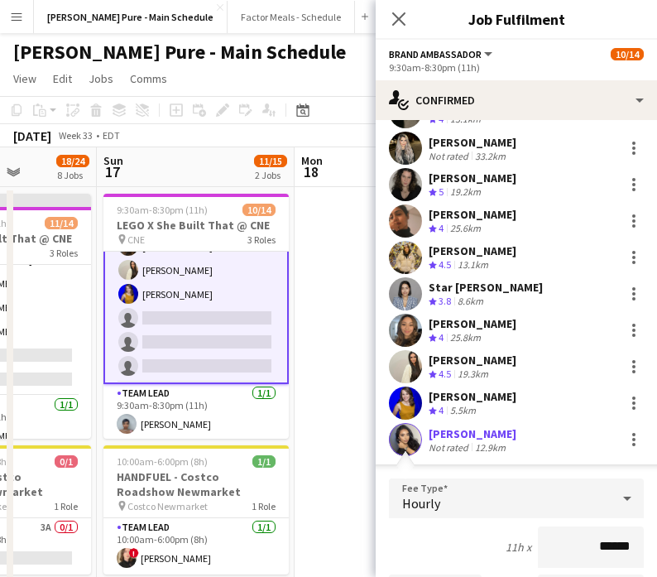
scroll to position [448, 0]
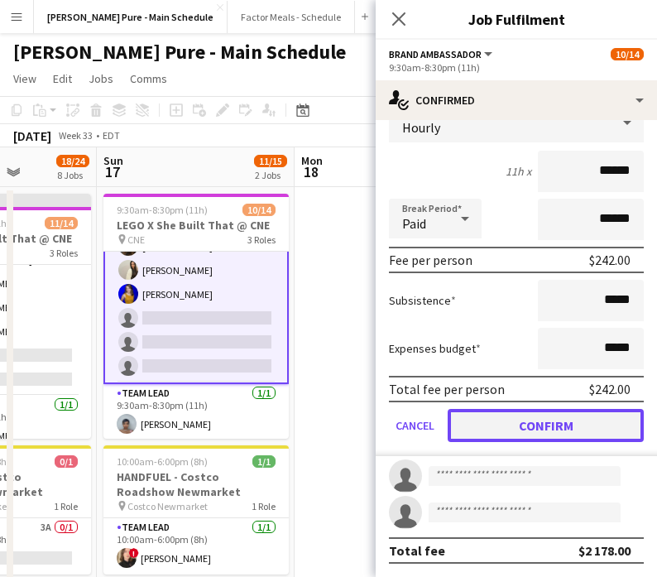
click at [596, 421] on button "Confirm" at bounding box center [546, 425] width 196 height 33
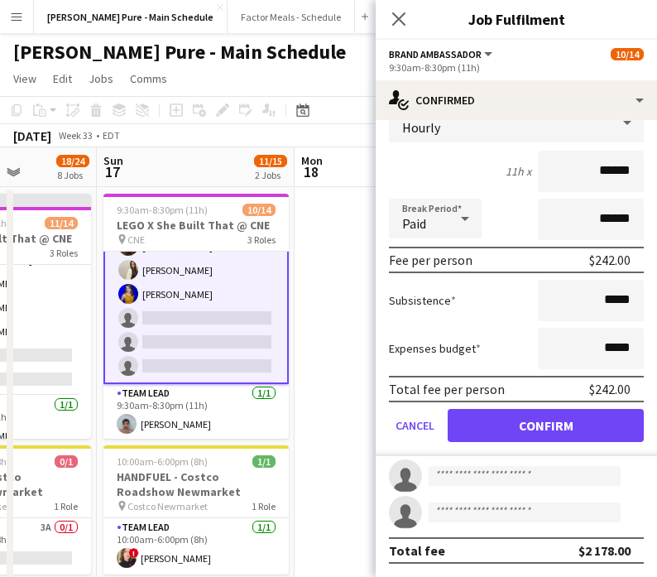
scroll to position [72, 0]
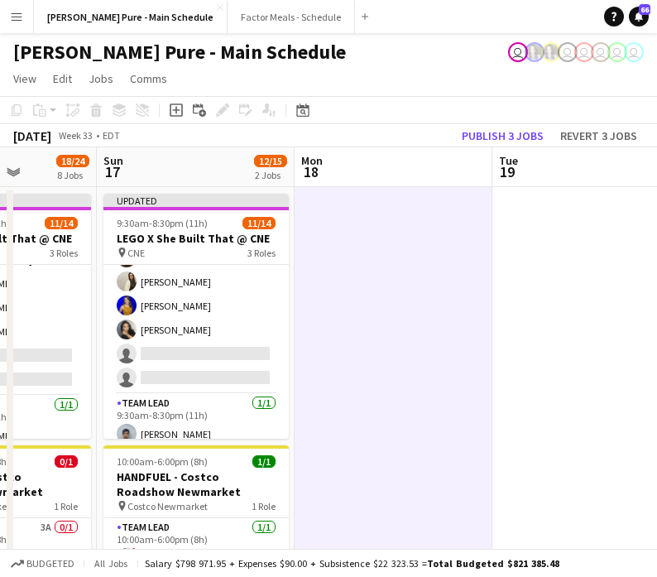
scroll to position [246, 0]
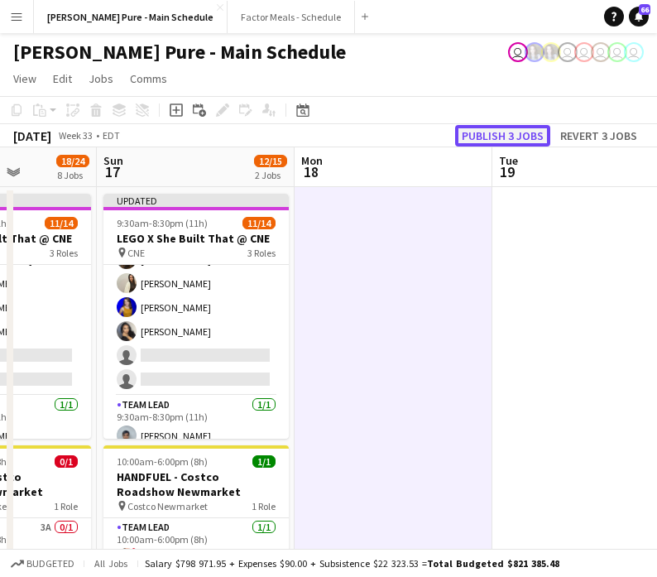
click at [512, 131] on button "Publish 3 jobs" at bounding box center [502, 136] width 95 height 22
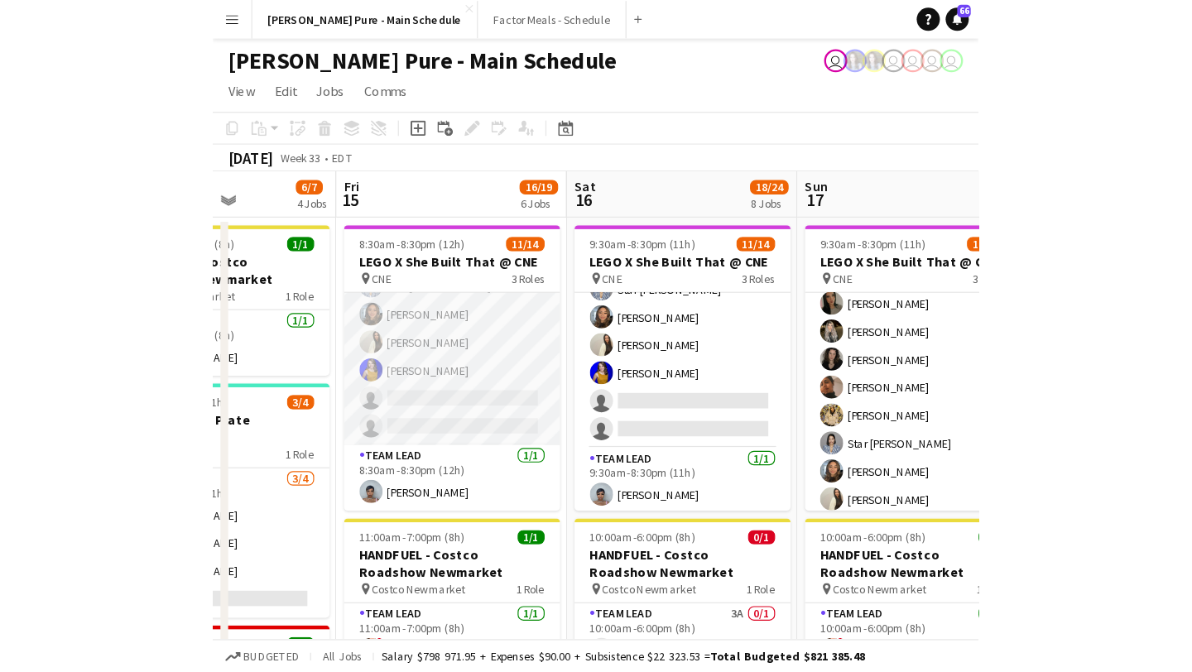
scroll to position [243, 0]
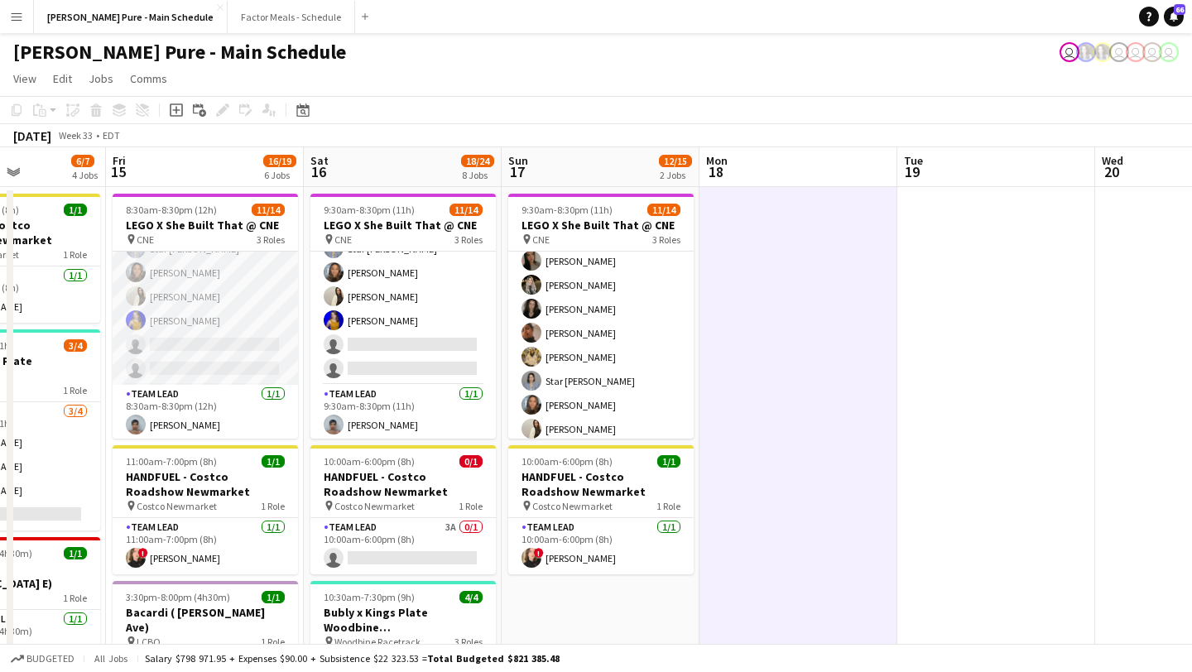
click at [233, 361] on app-card-role "Brand Ambassador 29A [DATE] 8:30am-8:30pm (12h) [PERSON_NAME] [PERSON_NAME] [PE…" at bounding box center [205, 225] width 185 height 320
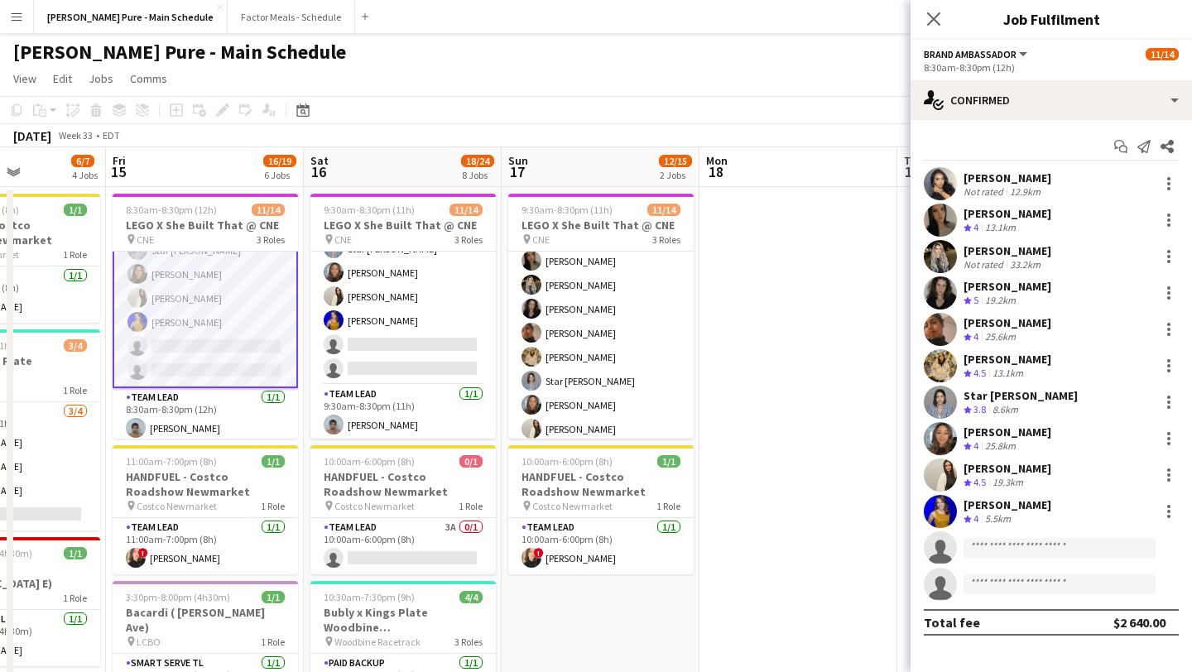
scroll to position [245, 0]
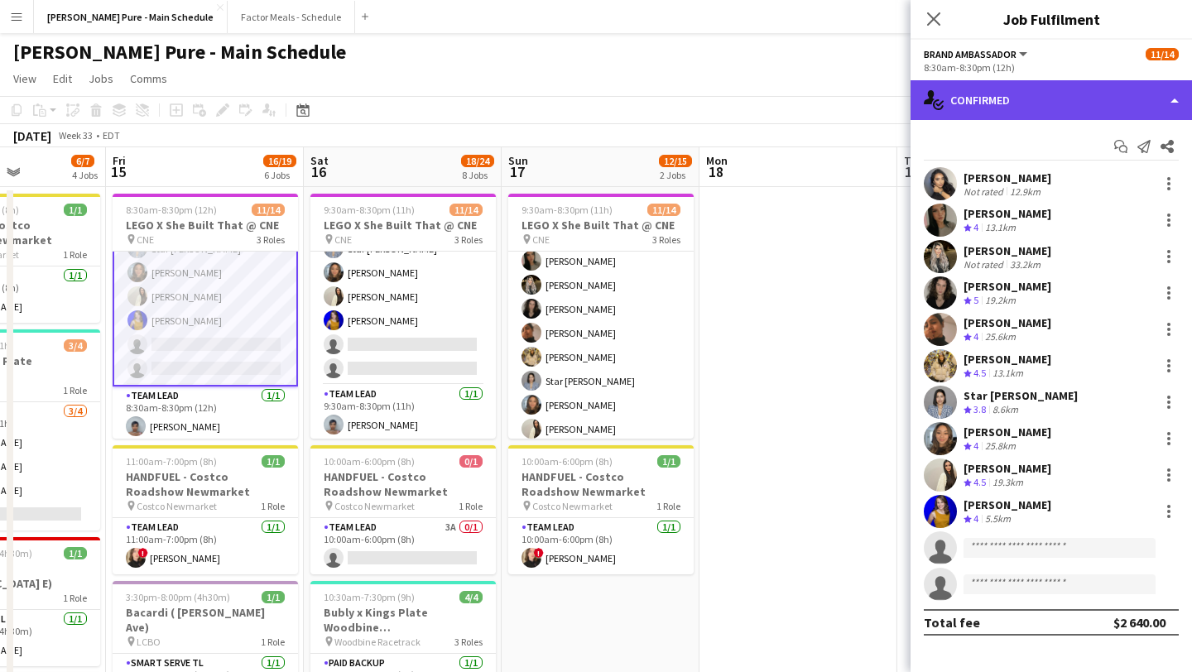
click at [657, 98] on div "single-neutral-actions-check-2 Confirmed" at bounding box center [1051, 100] width 281 height 40
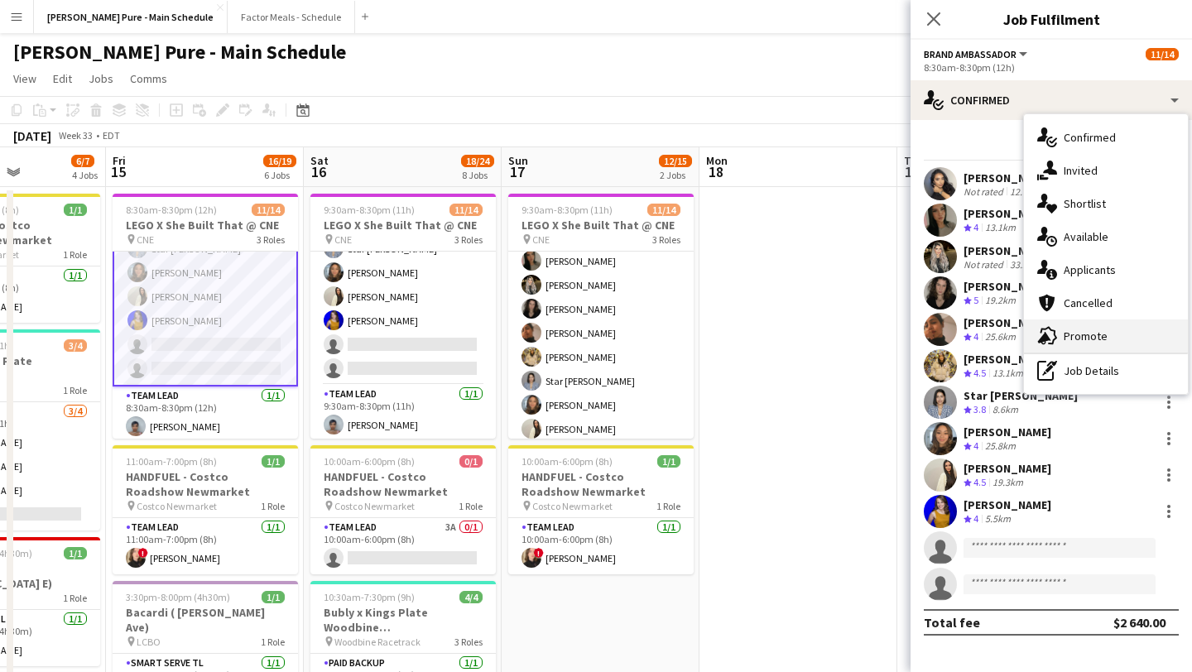
click at [657, 339] on div "advertising-megaphone Promote" at bounding box center [1106, 336] width 164 height 33
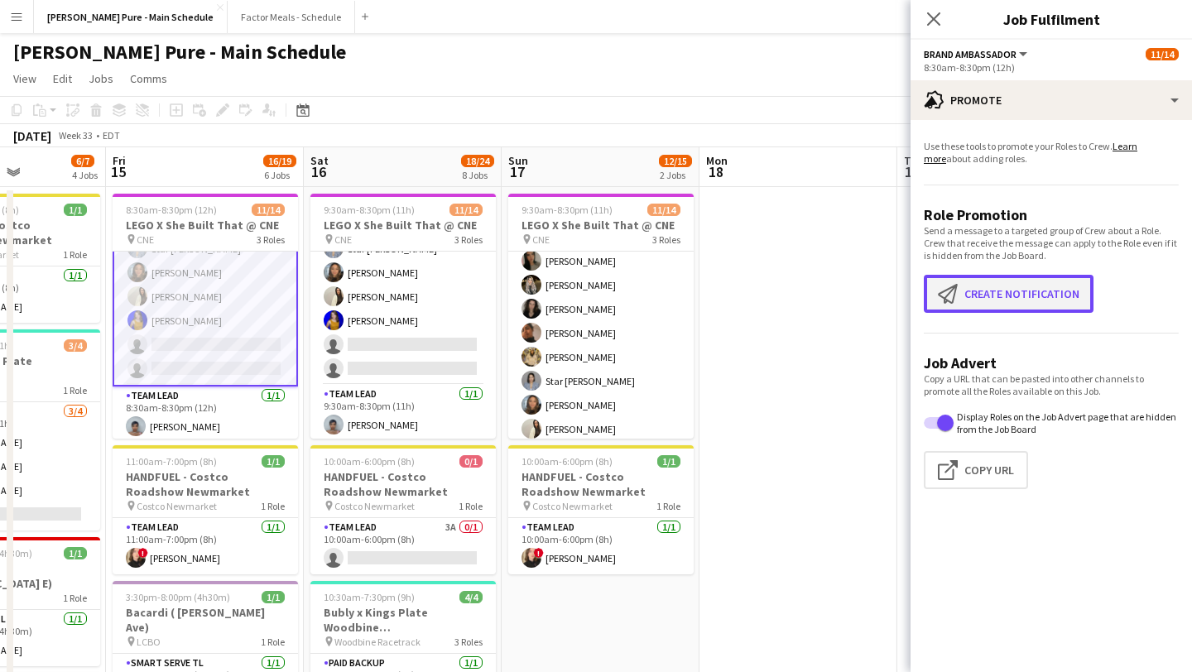
click at [657, 293] on button "Create notification Create notification" at bounding box center [1009, 294] width 170 height 38
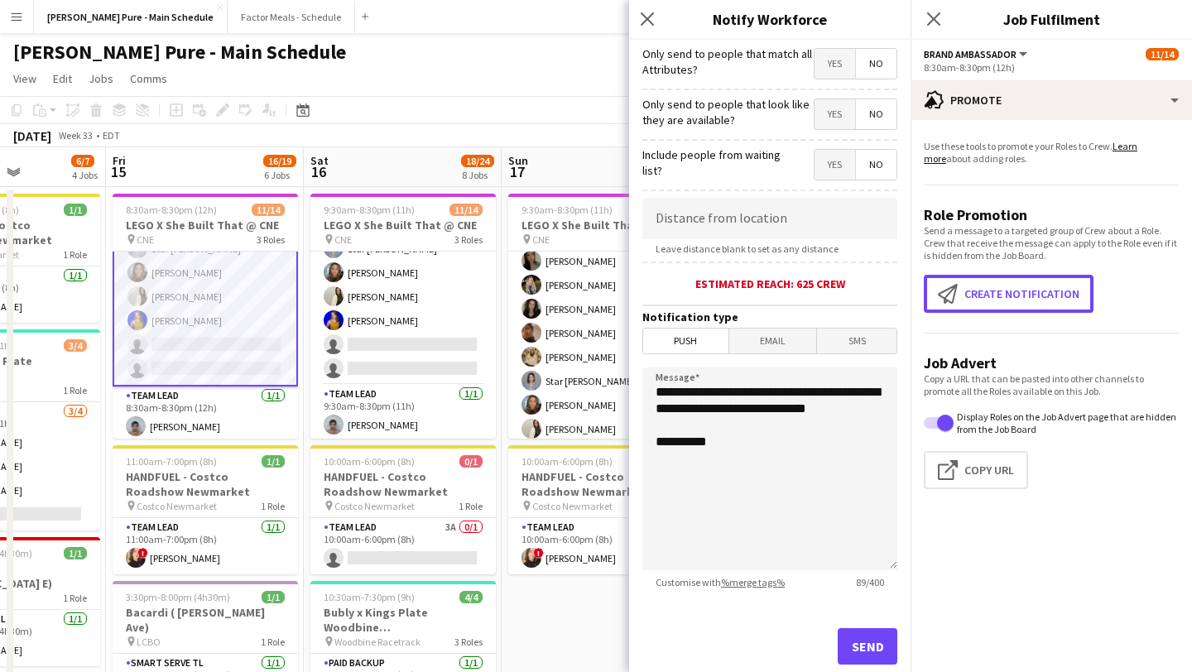
scroll to position [229, 0]
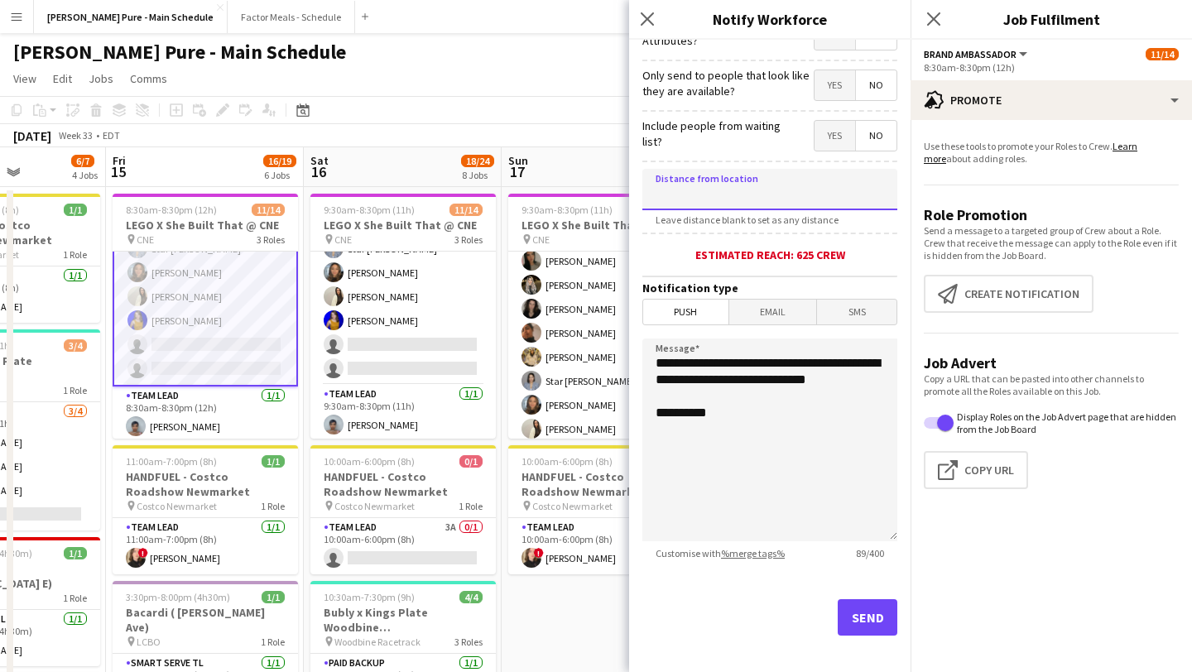
click at [657, 203] on input at bounding box center [769, 189] width 255 height 41
type input "******"
click at [657, 316] on span "Email" at bounding box center [773, 312] width 88 height 25
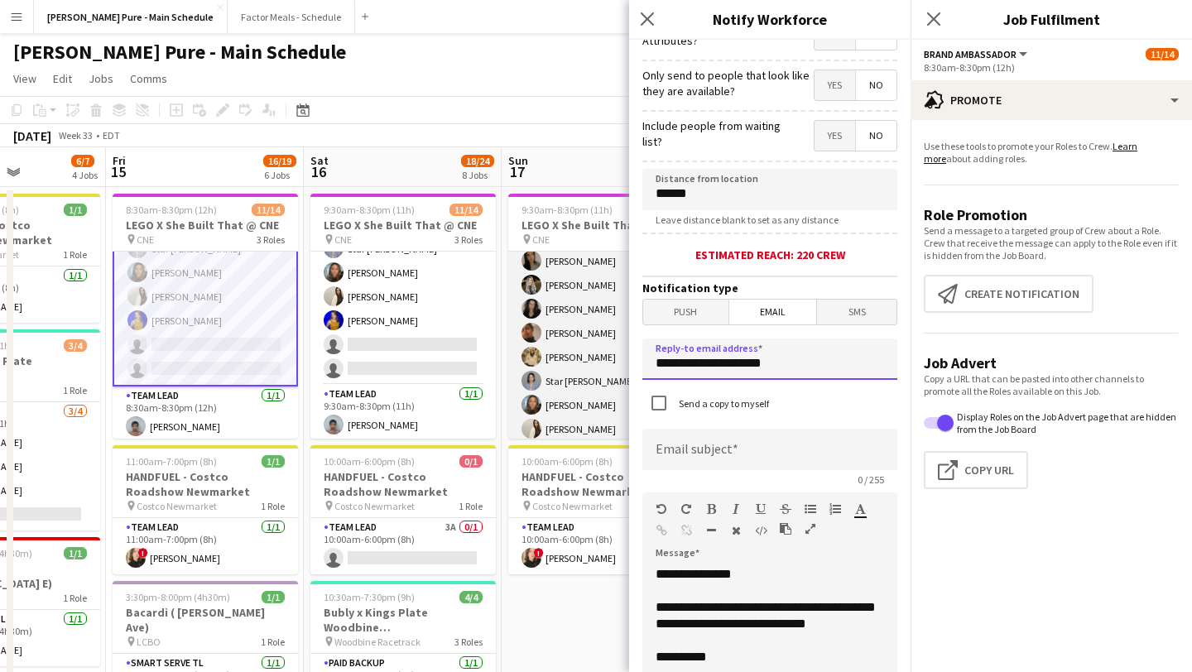
drag, startPoint x: 796, startPoint y: 373, endPoint x: 513, endPoint y: 314, distance: 288.5
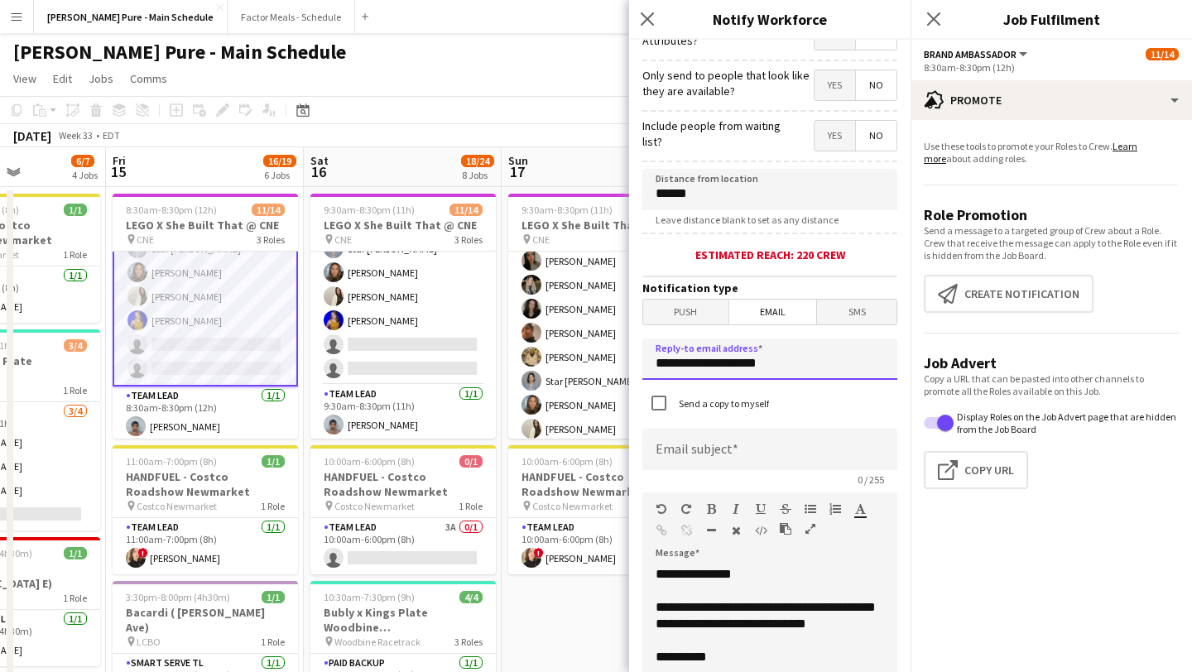
type input "**********"
click at [657, 460] on input at bounding box center [769, 449] width 255 height 41
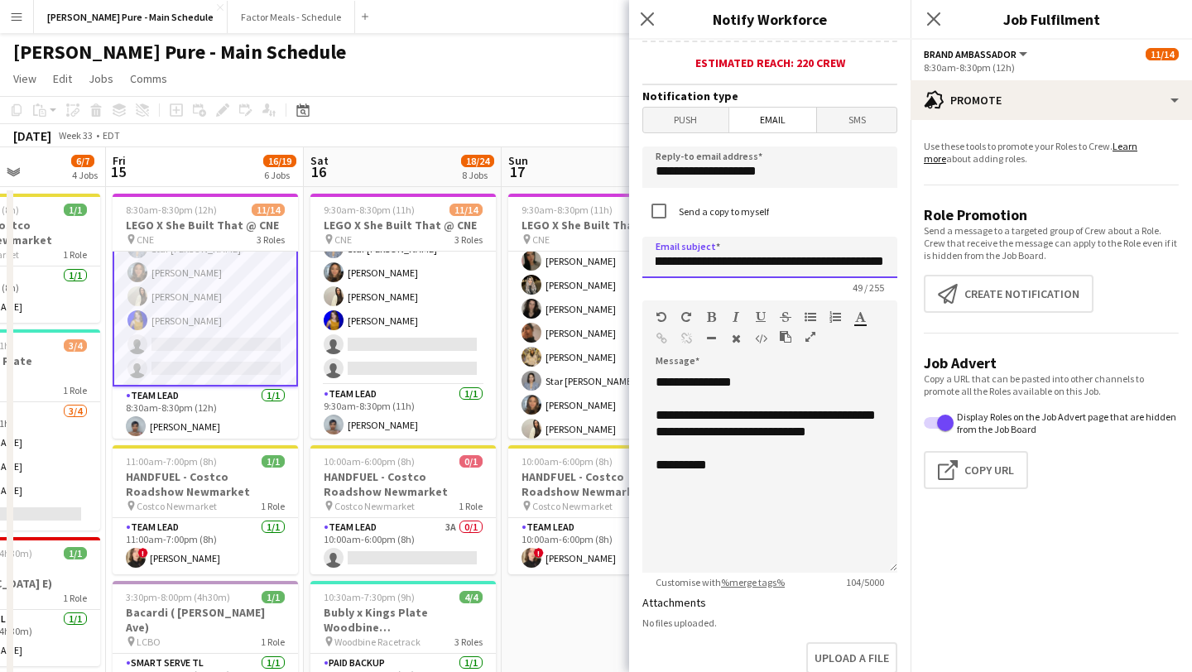
scroll to position [422, 0]
type input "**********"
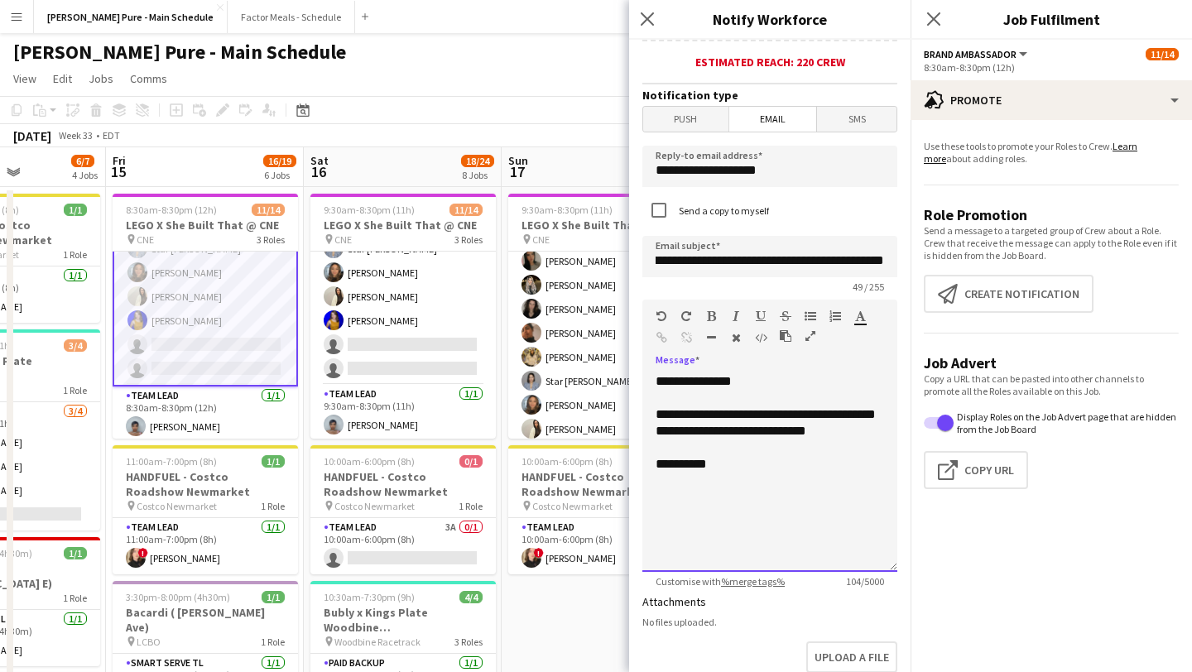
scroll to position [0, 0]
click at [657, 487] on div "**********" at bounding box center [769, 472] width 255 height 199
click at [657, 485] on div "**********" at bounding box center [769, 472] width 255 height 199
click at [657, 533] on div "**********" at bounding box center [769, 472] width 255 height 199
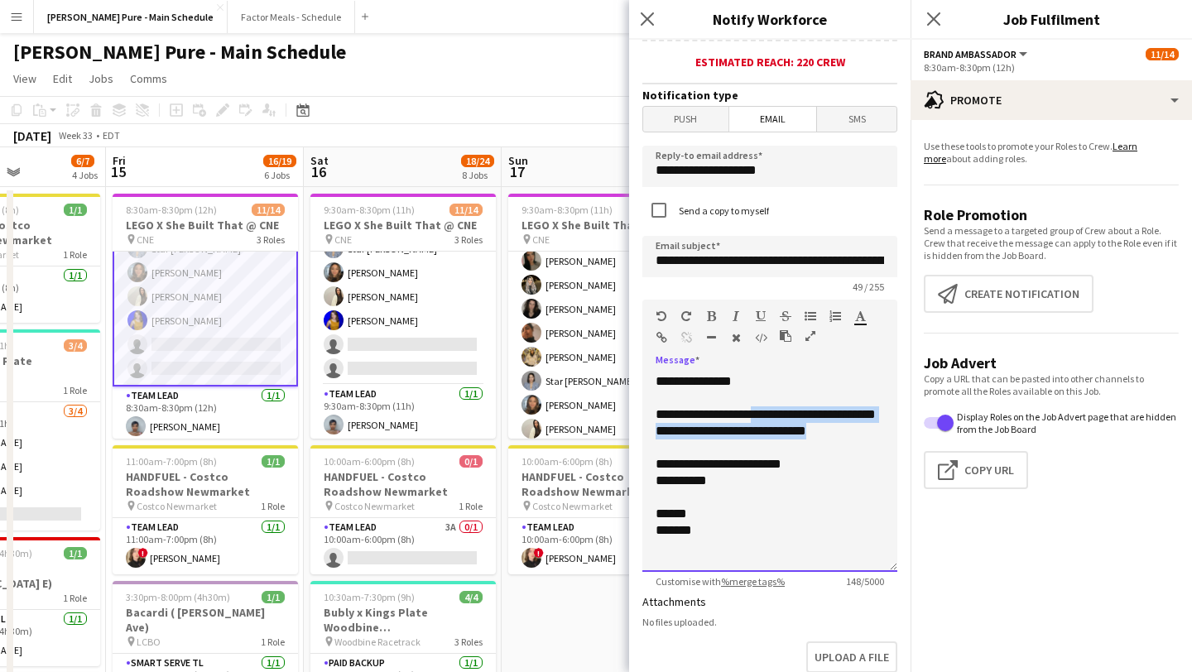
drag, startPoint x: 755, startPoint y: 450, endPoint x: 757, endPoint y: 411, distance: 39.8
click at [657, 411] on div "**********" at bounding box center [769, 472] width 255 height 199
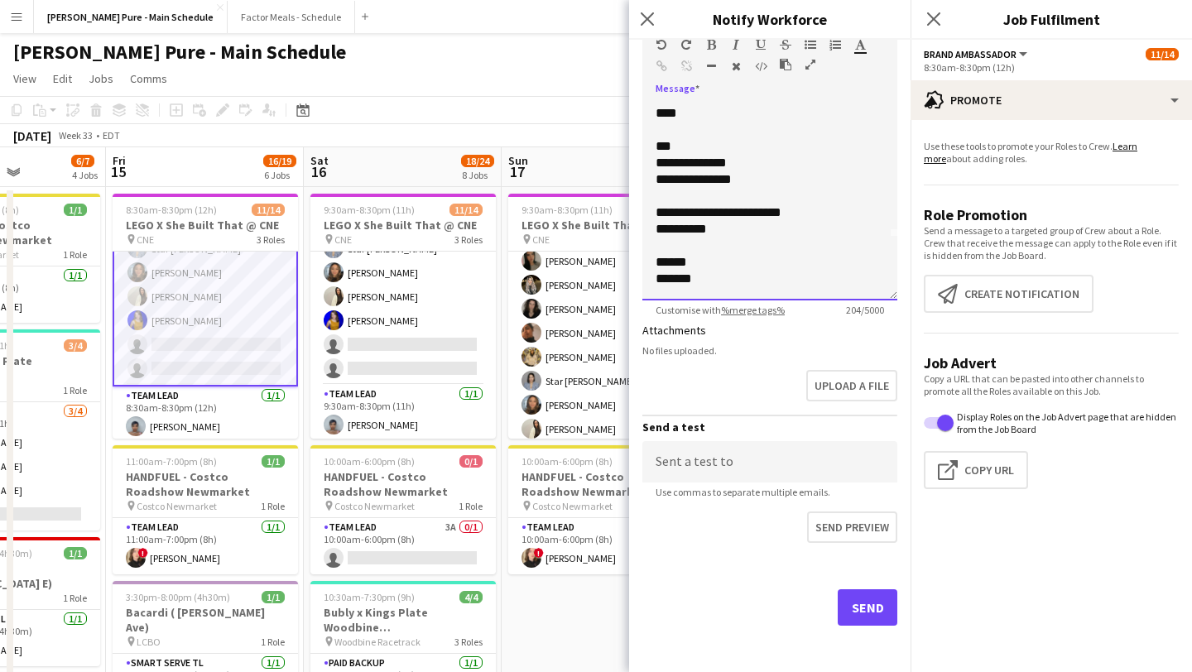
scroll to position [3, 0]
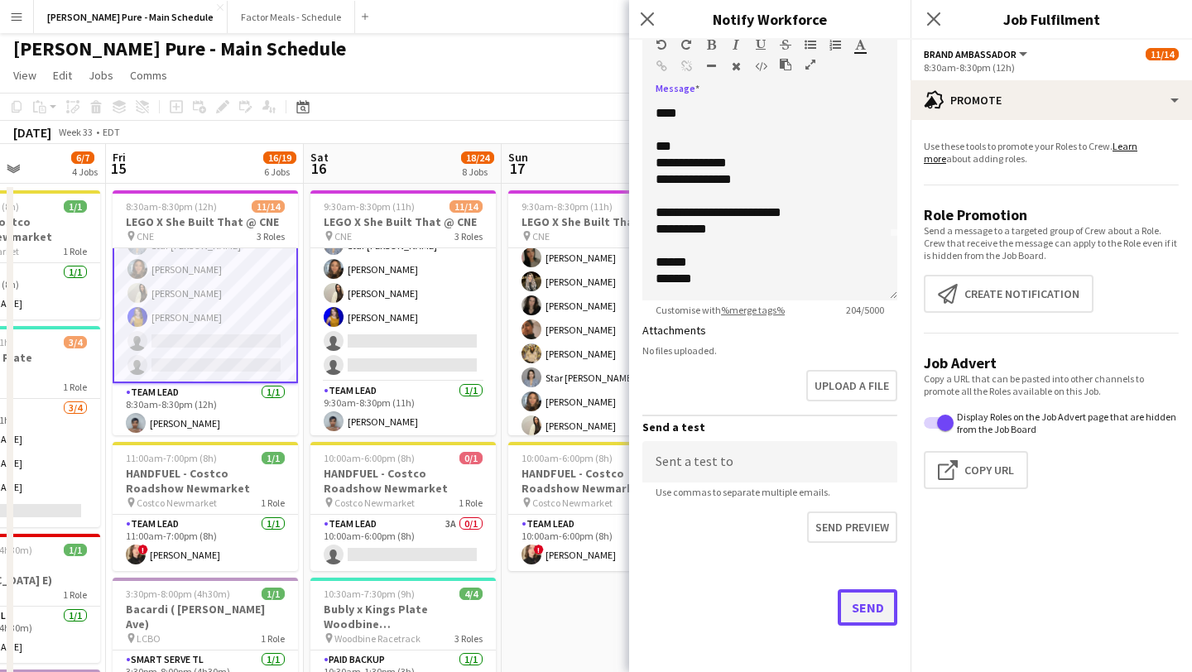
click at [657, 576] on button "Send" at bounding box center [868, 607] width 60 height 36
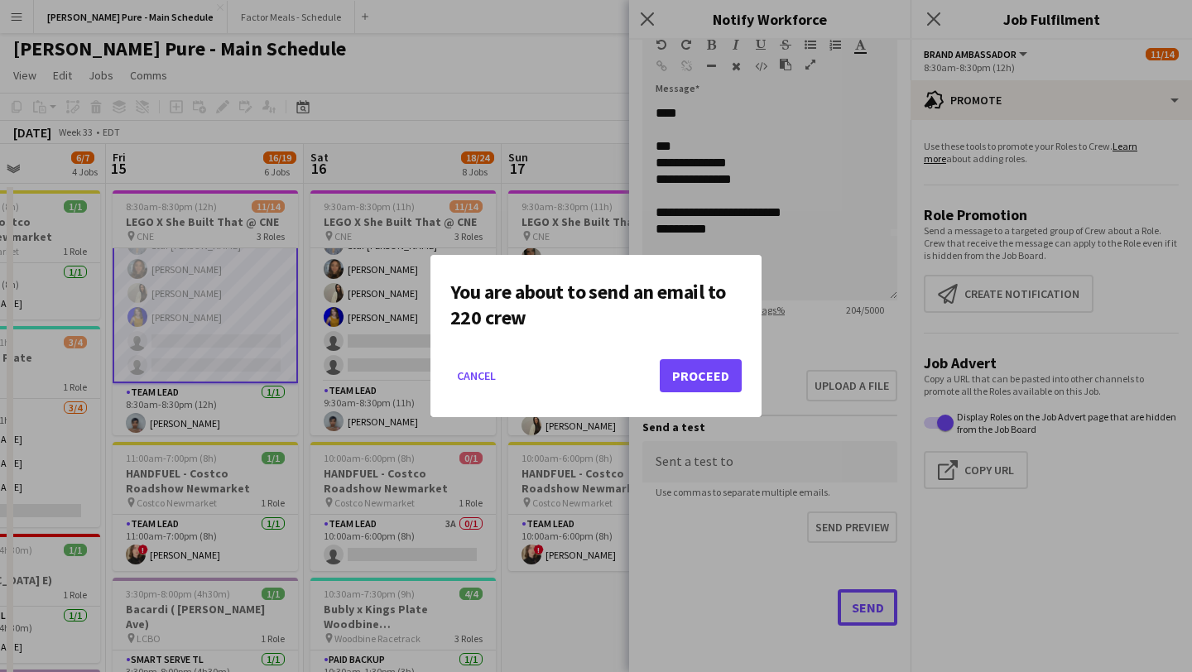
scroll to position [0, 0]
click at [657, 375] on button "Proceed" at bounding box center [701, 375] width 82 height 33
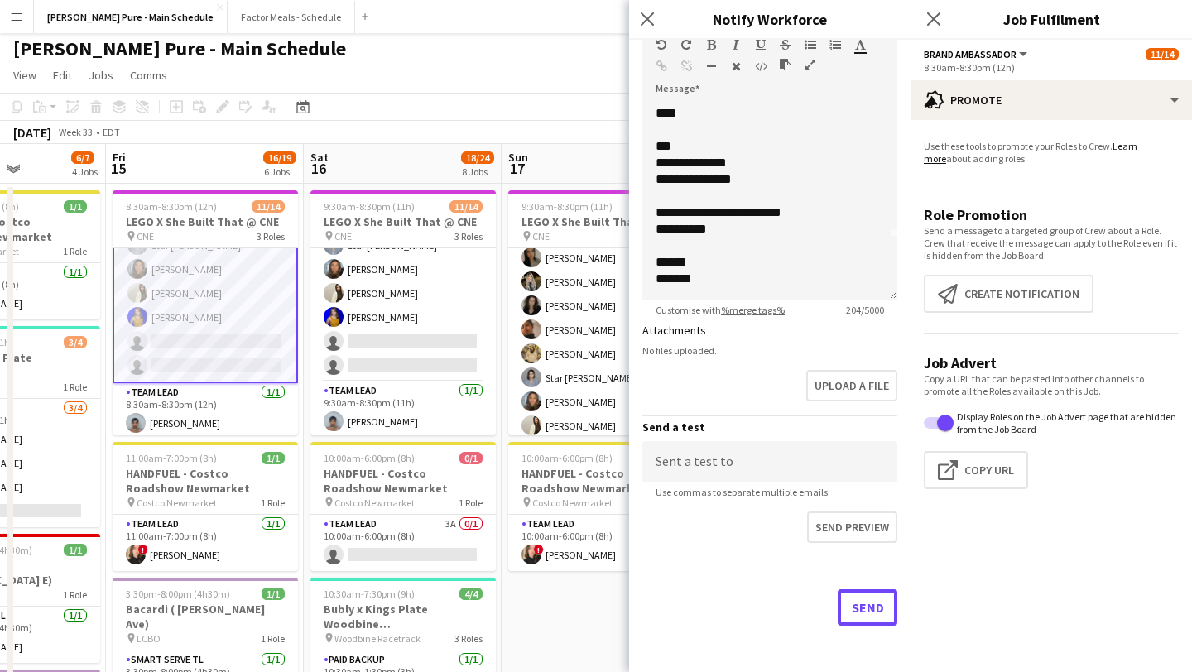
scroll to position [3, 0]
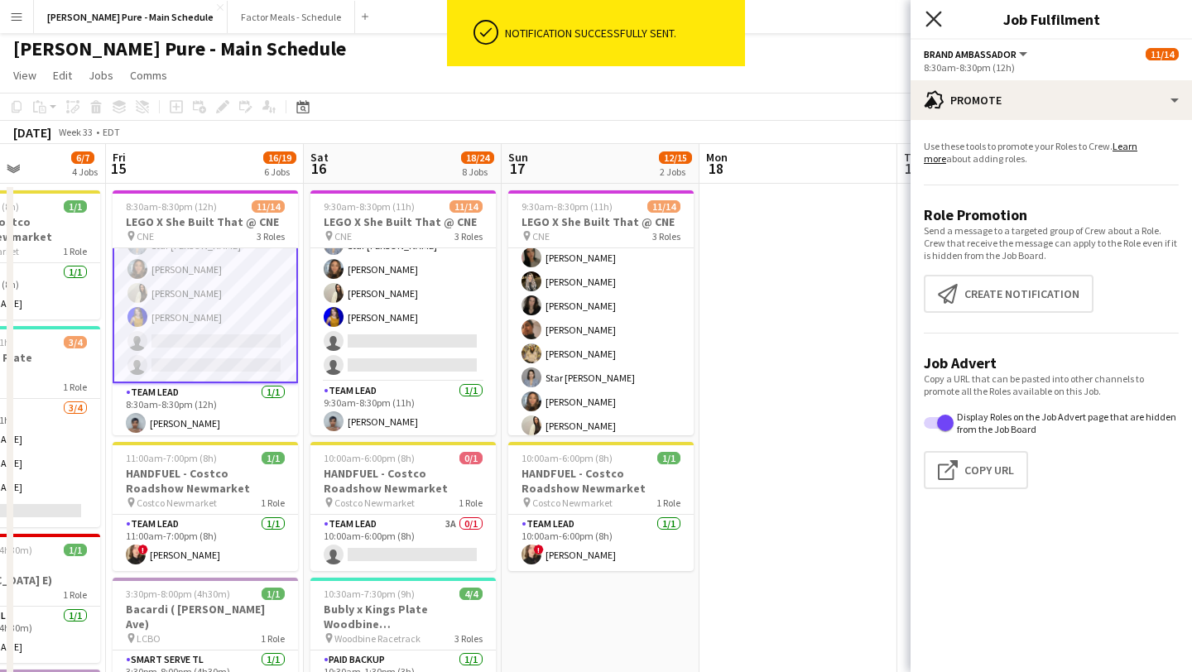
click at [657, 19] on icon "Close pop-in" at bounding box center [934, 19] width 16 height 16
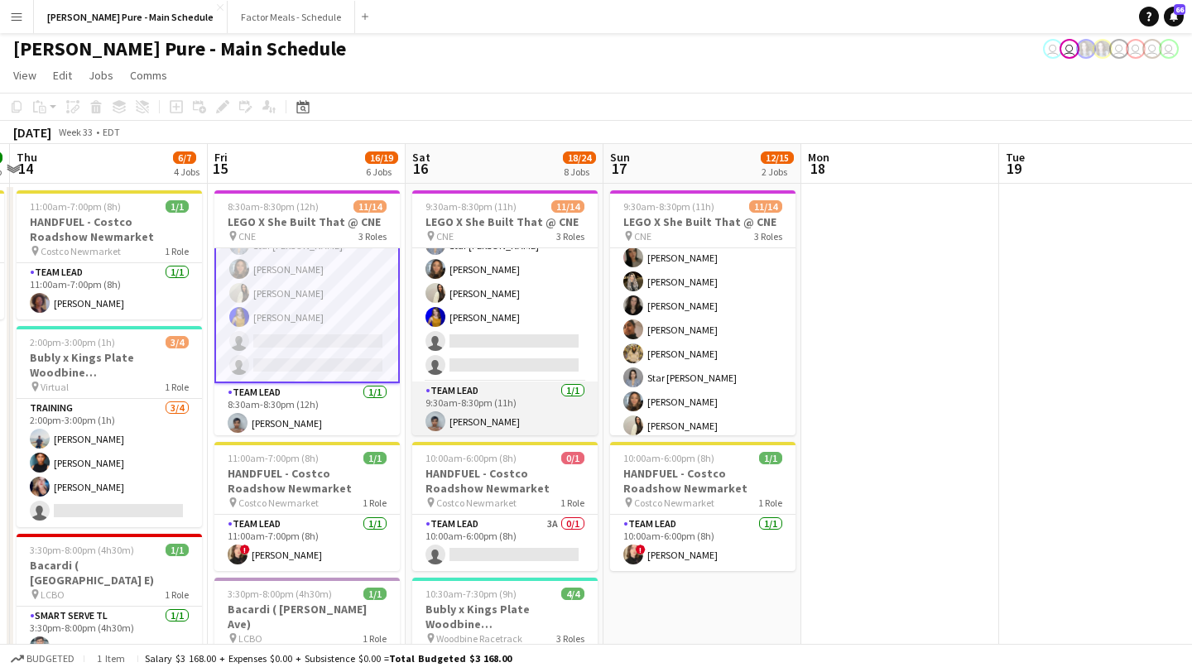
scroll to position [0, 374]
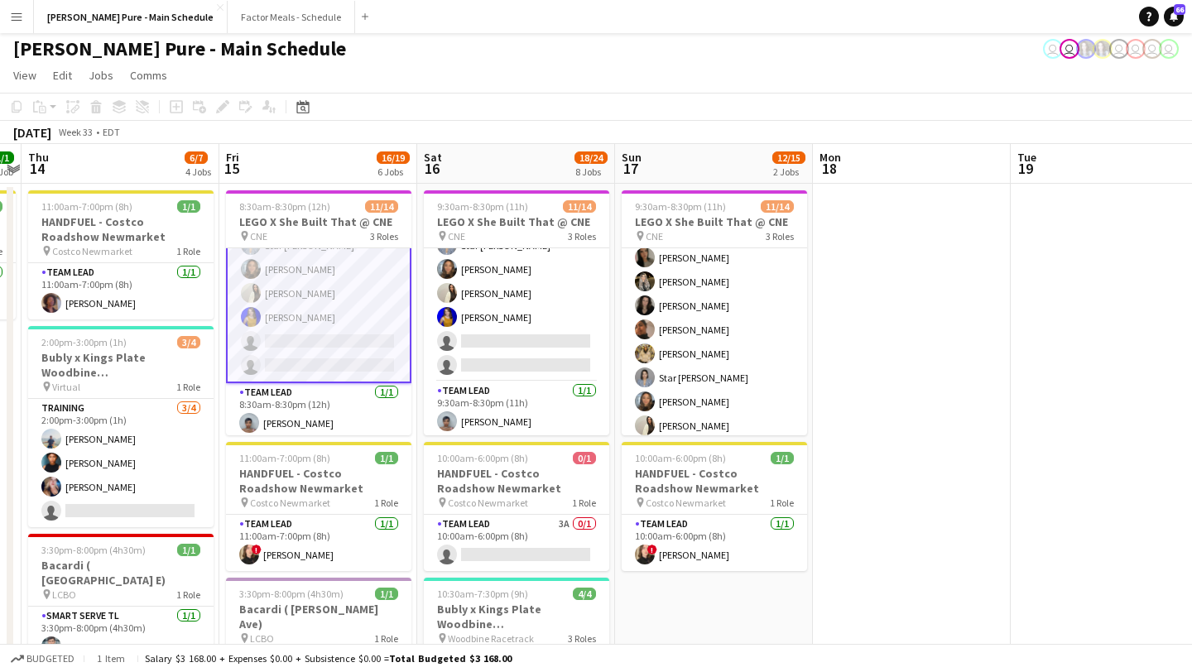
click at [344, 356] on app-card-role "Brand Ambassador 29A [DATE] 8:30am-8:30pm (12h) [PERSON_NAME] [PERSON_NAME] [PE…" at bounding box center [318, 222] width 185 height 324
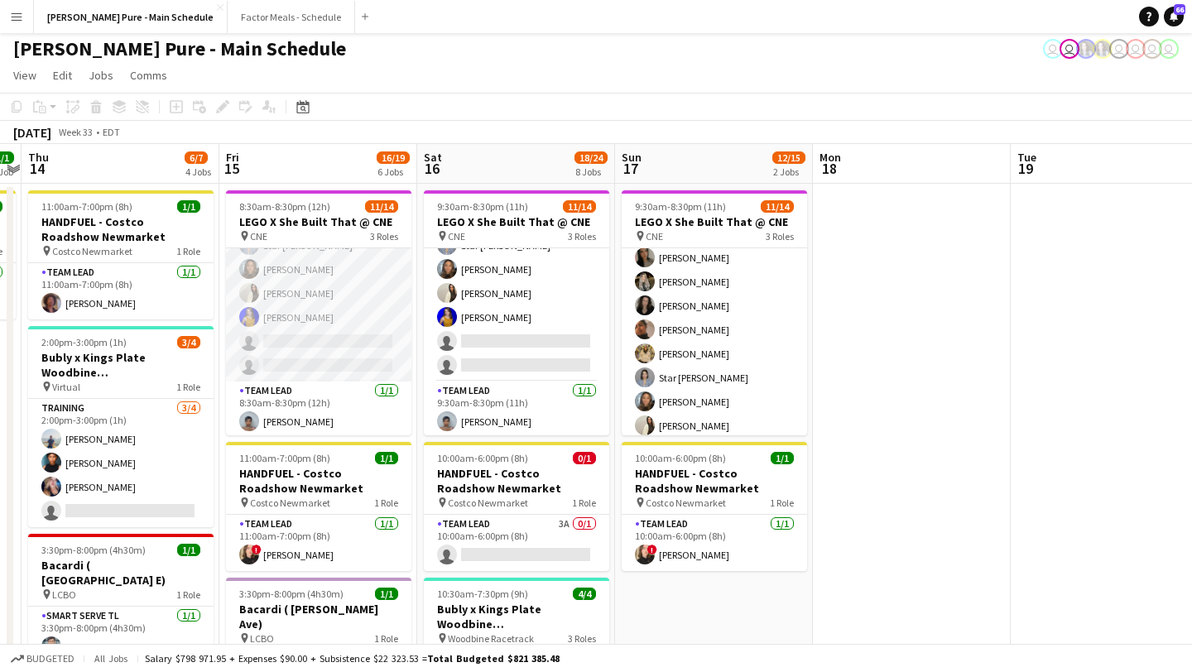
click at [358, 347] on app-card-role "Brand Ambassador 29A [DATE] 8:30am-8:30pm (12h) [PERSON_NAME] [PERSON_NAME] [PE…" at bounding box center [318, 221] width 185 height 320
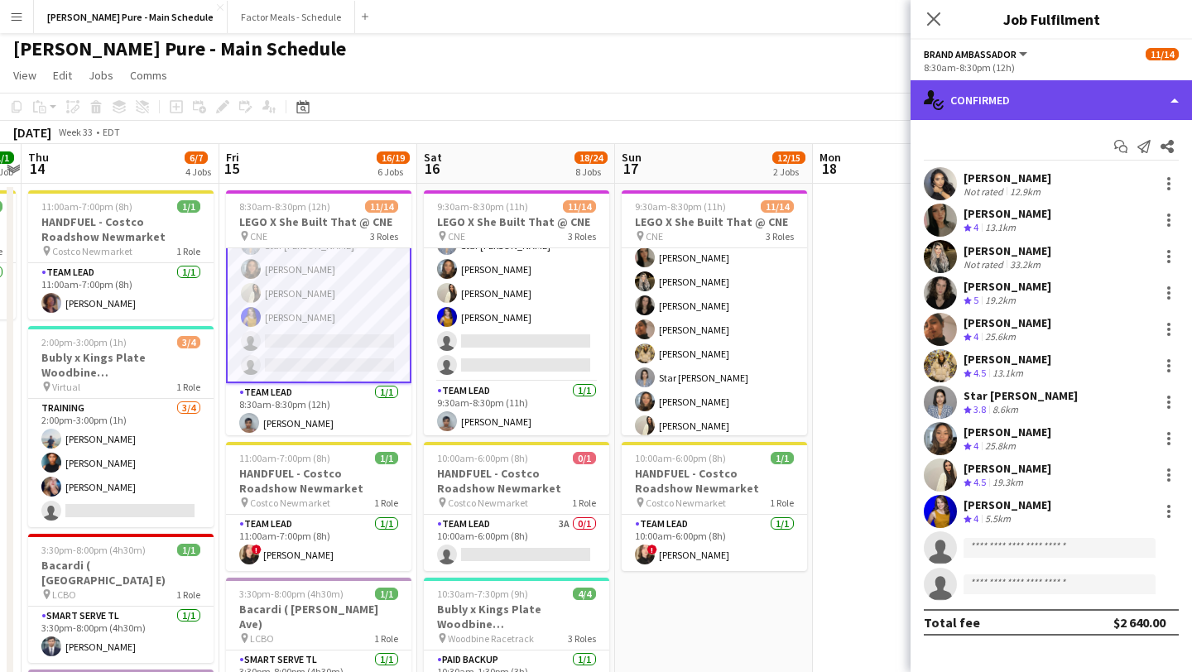
click at [657, 87] on div "single-neutral-actions-check-2 Confirmed" at bounding box center [1051, 100] width 281 height 40
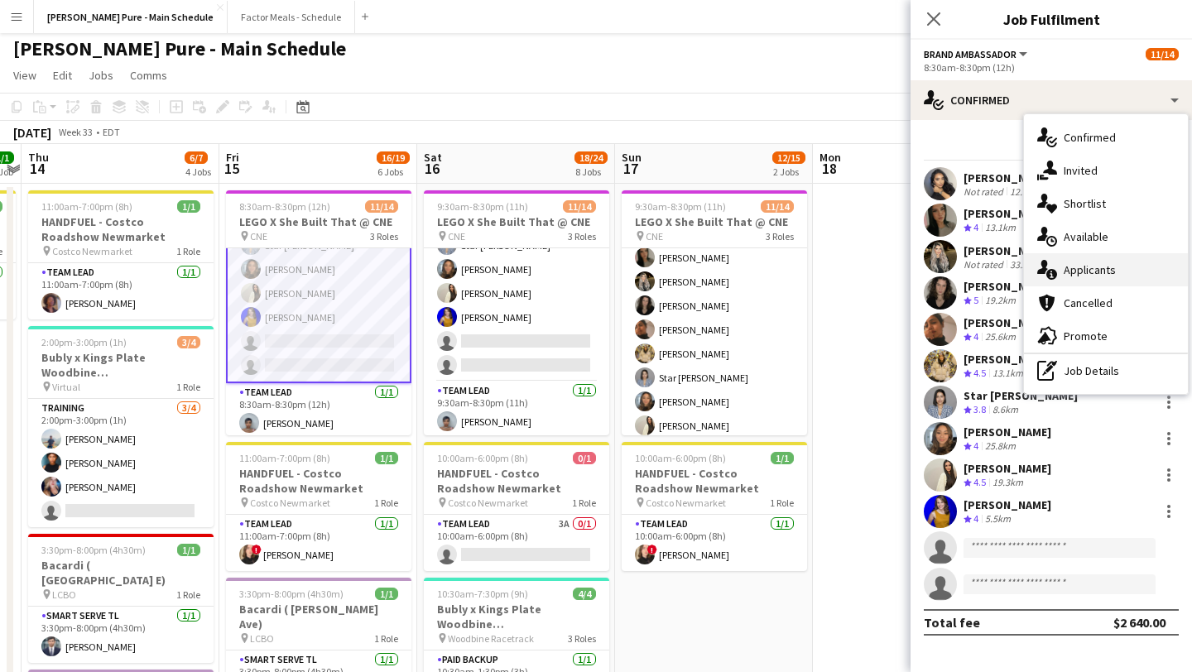
click at [657, 262] on div "single-neutral-actions-information Applicants" at bounding box center [1106, 269] width 164 height 33
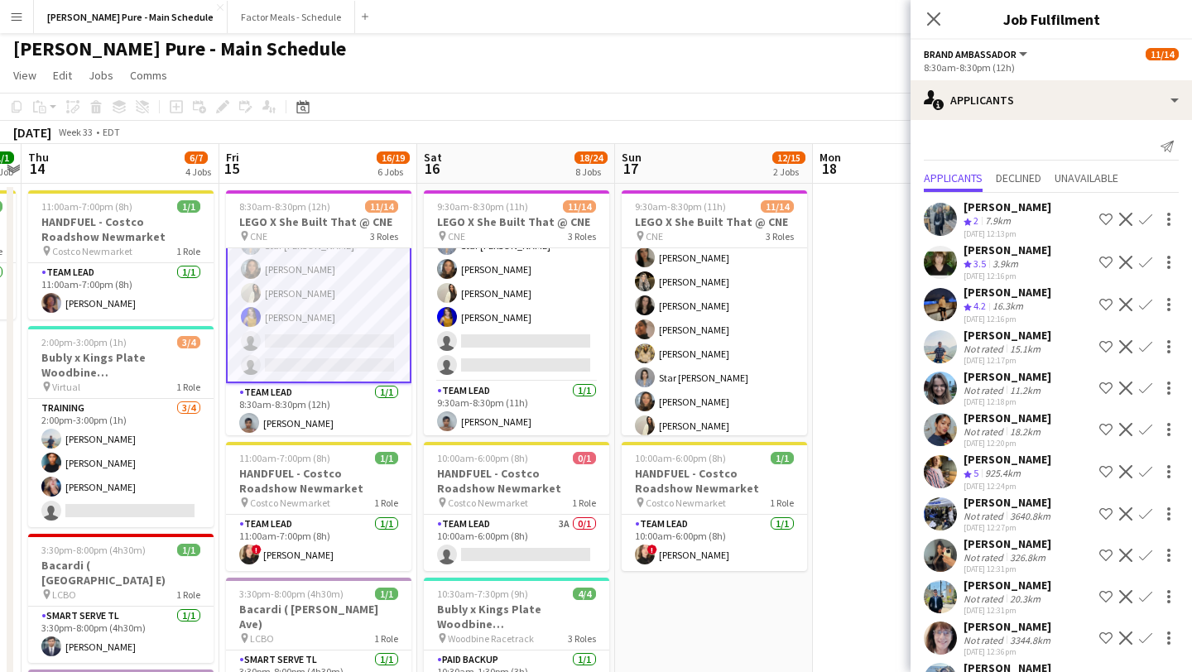
click at [657, 303] on app-icon "Decline" at bounding box center [1125, 304] width 13 height 13
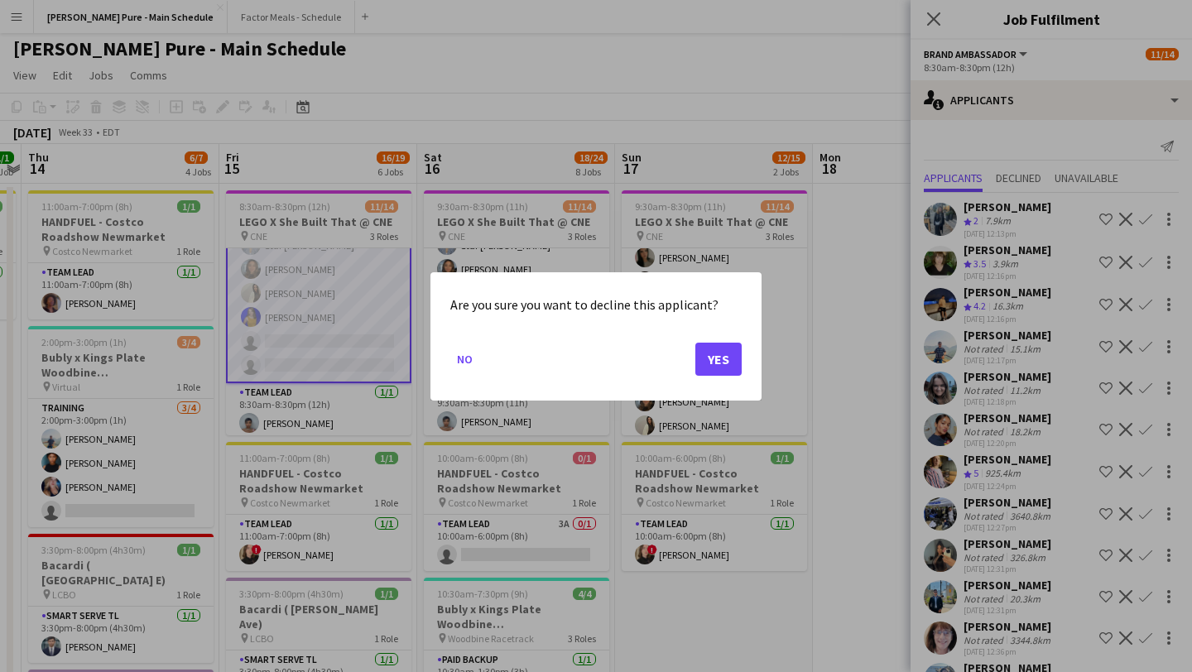
scroll to position [0, 0]
click at [657, 371] on button "Yes" at bounding box center [718, 358] width 46 height 33
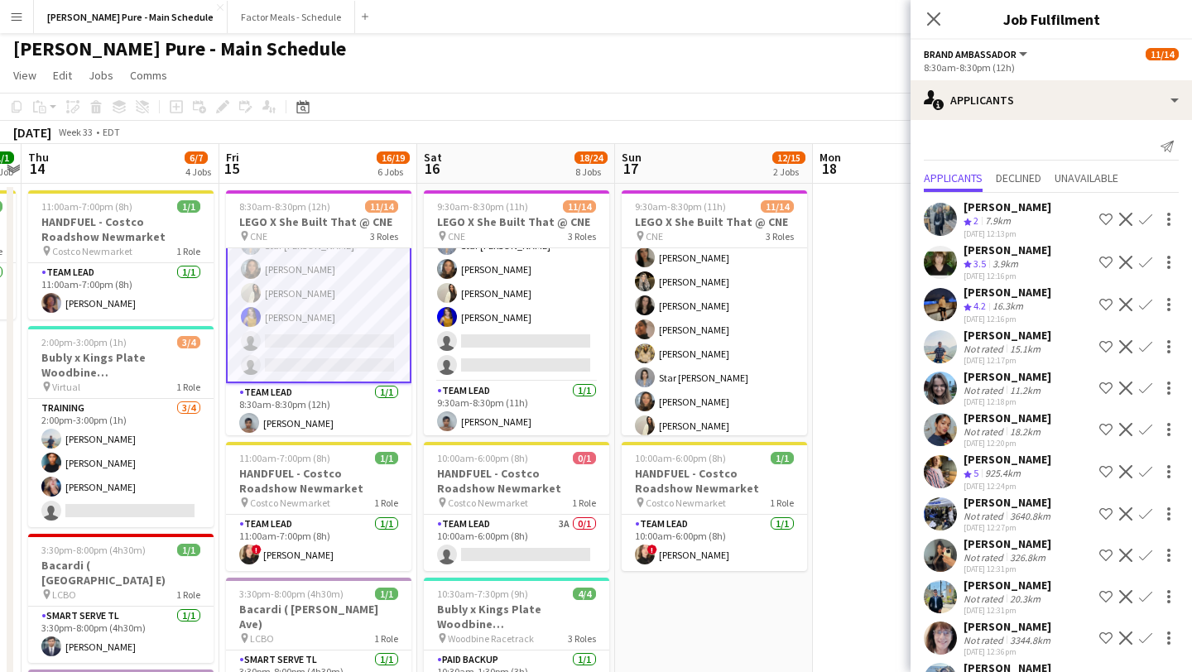
scroll to position [3, 0]
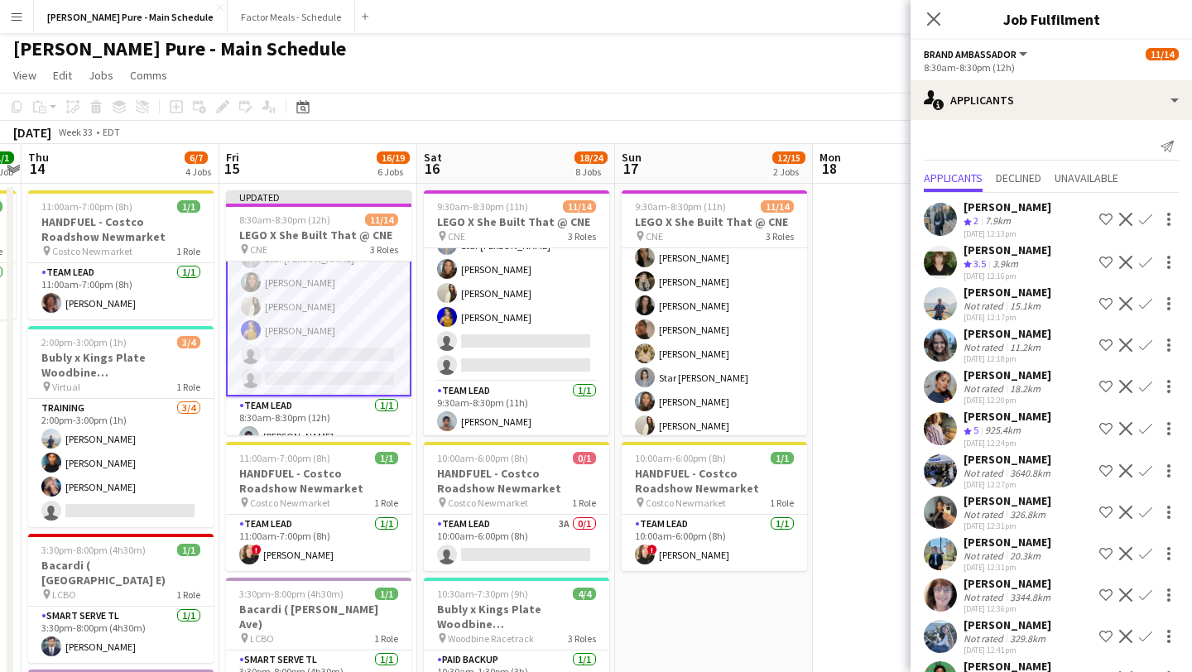
click at [657, 303] on app-icon "Decline" at bounding box center [1125, 303] width 13 height 13
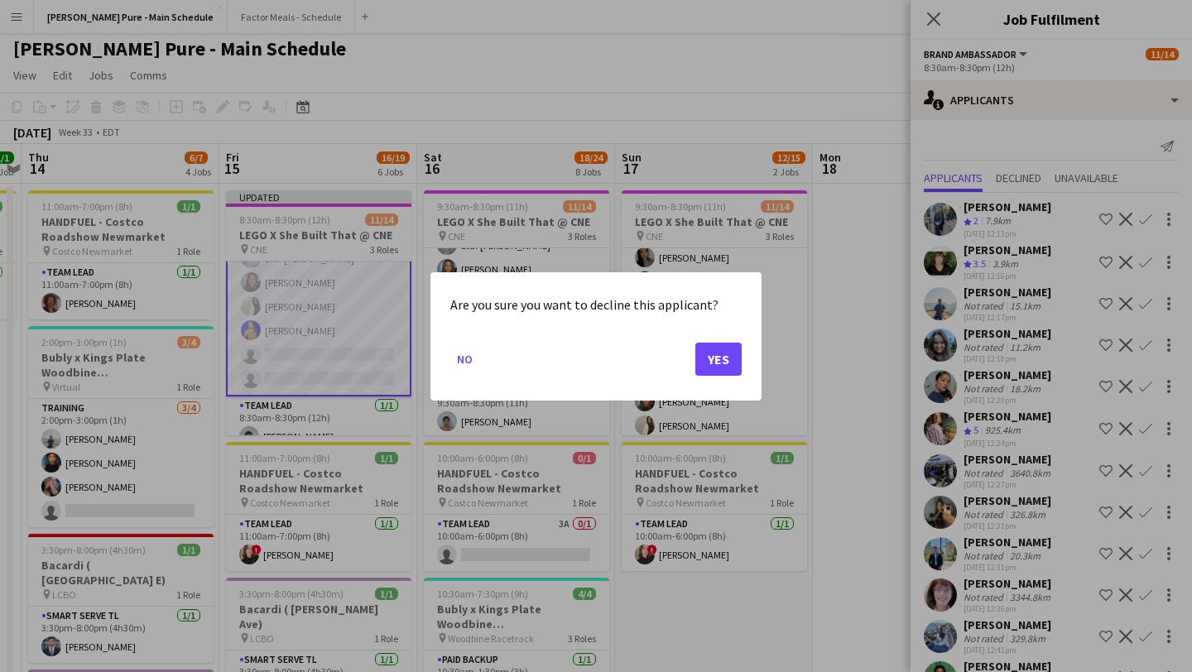
scroll to position [0, 0]
click at [657, 360] on button "Yes" at bounding box center [718, 358] width 46 height 33
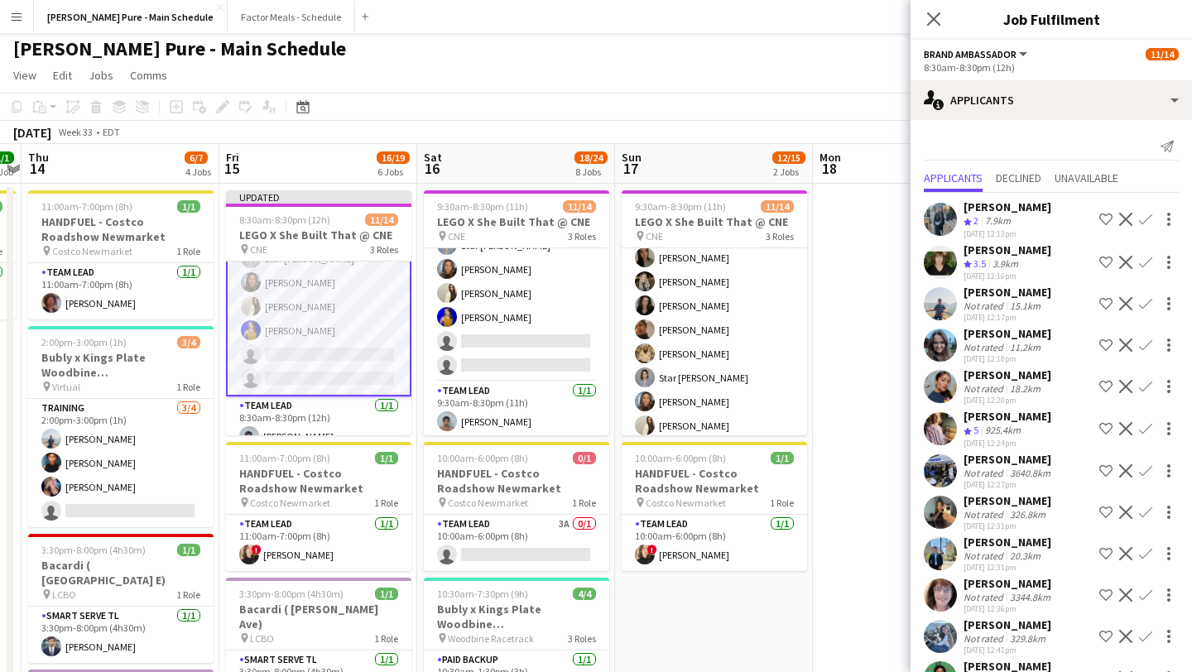
scroll to position [3, 0]
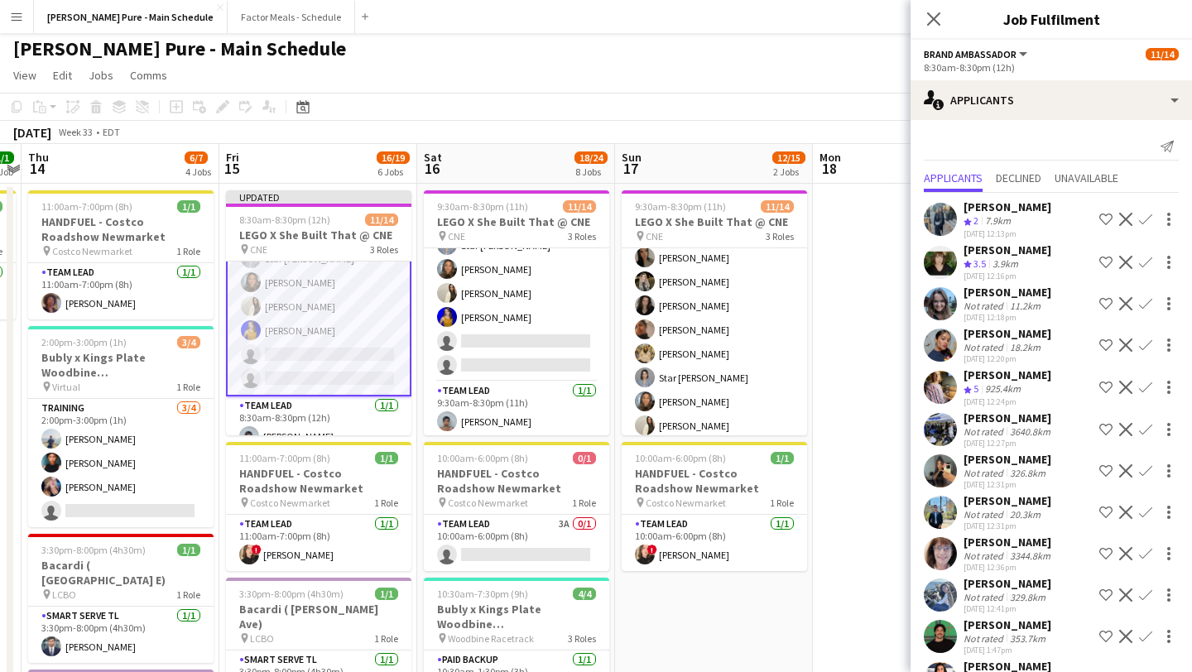
click at [657, 387] on button "Confirm" at bounding box center [1146, 388] width 20 height 20
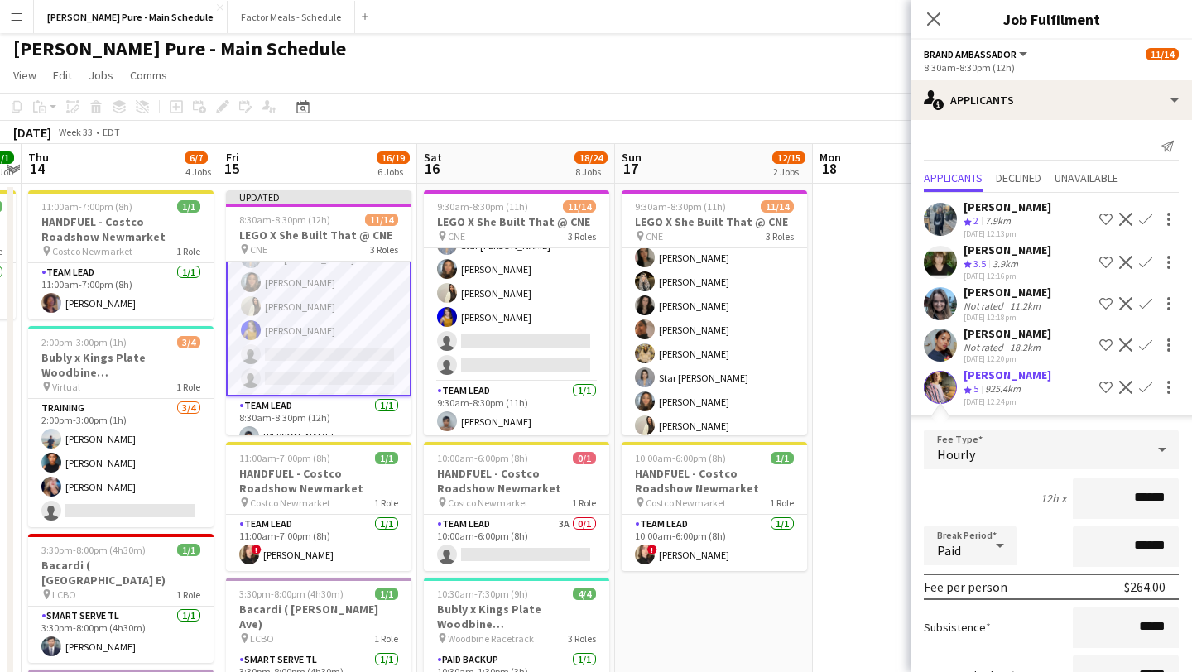
click at [657, 384] on app-icon "Decline" at bounding box center [1125, 387] width 13 height 13
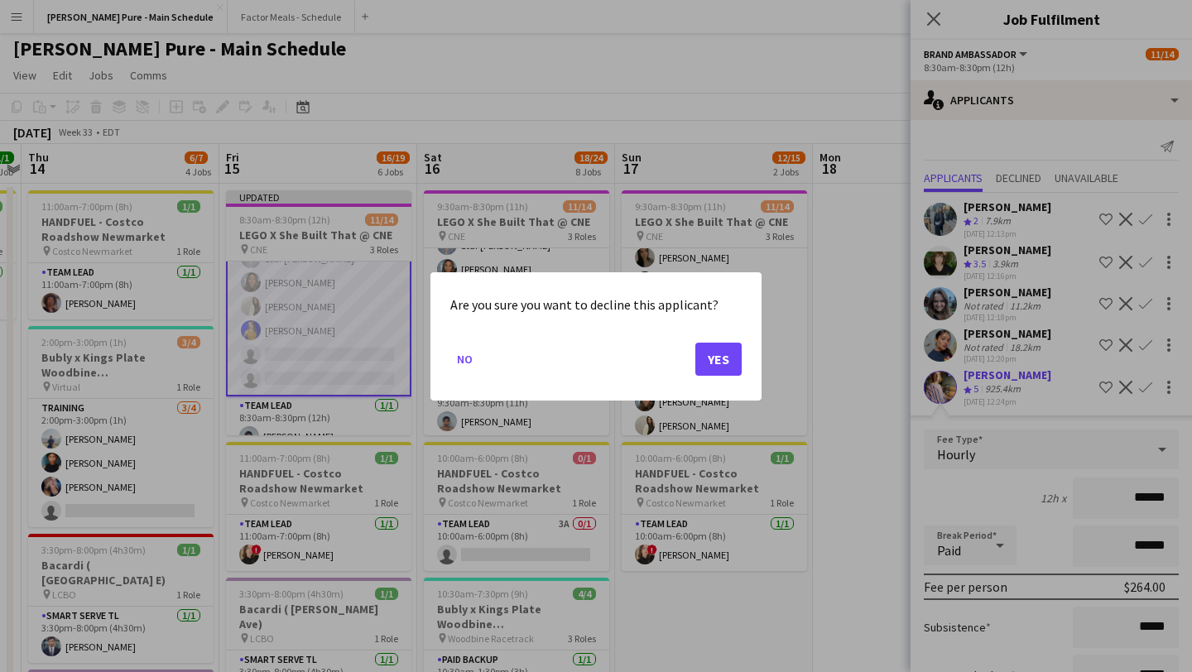
scroll to position [0, 0]
click at [657, 373] on button "Yes" at bounding box center [718, 358] width 46 height 33
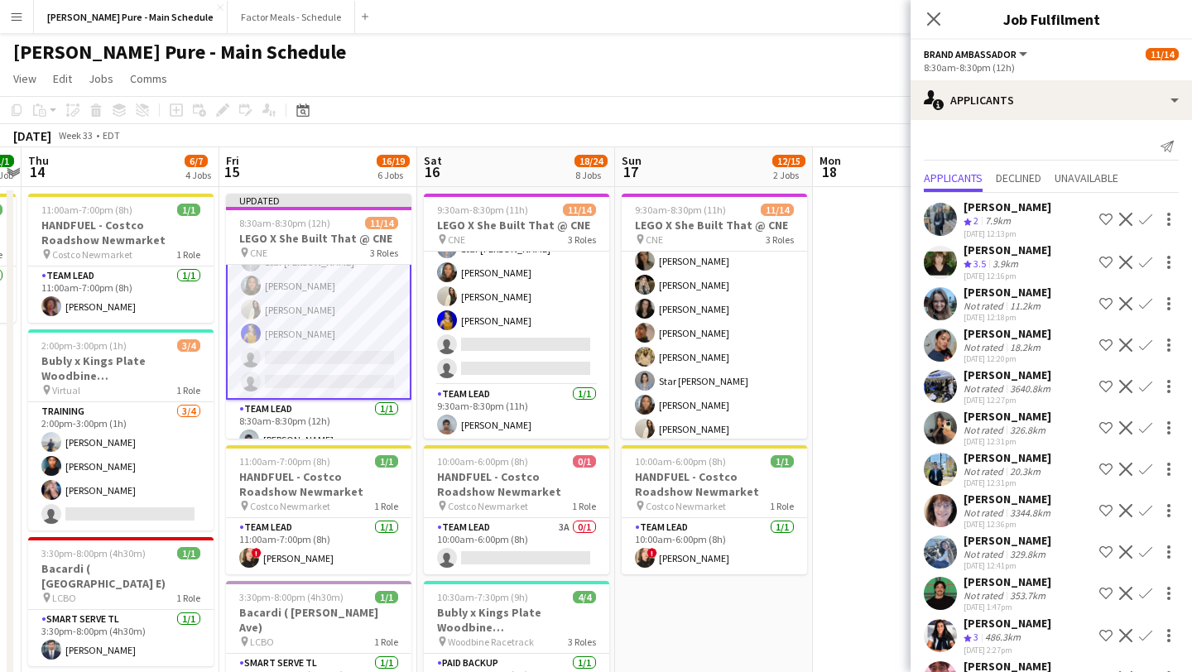
scroll to position [3, 0]
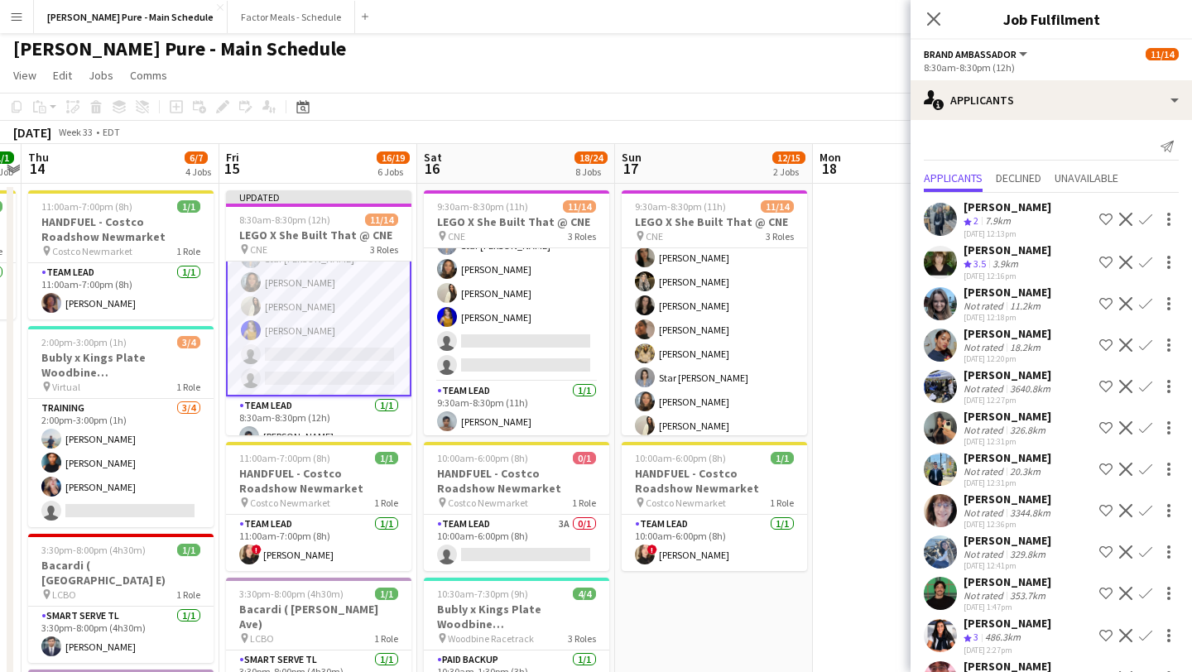
click at [657, 388] on app-icon "Decline" at bounding box center [1125, 386] width 13 height 13
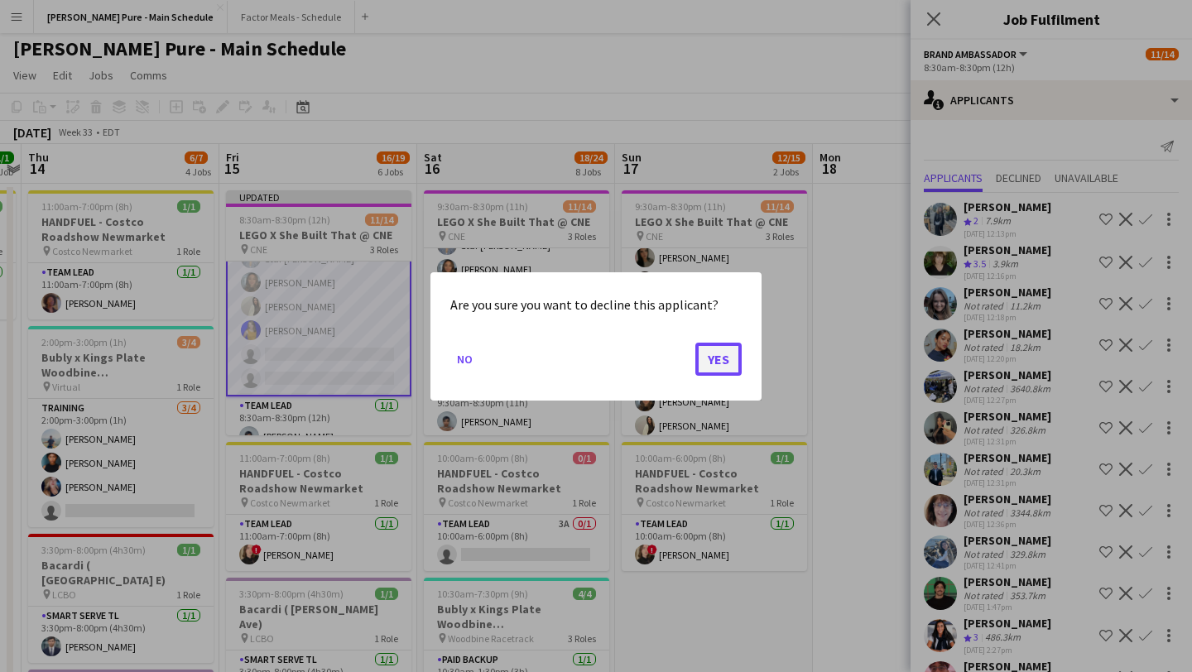
click at [657, 363] on button "Yes" at bounding box center [718, 358] width 46 height 33
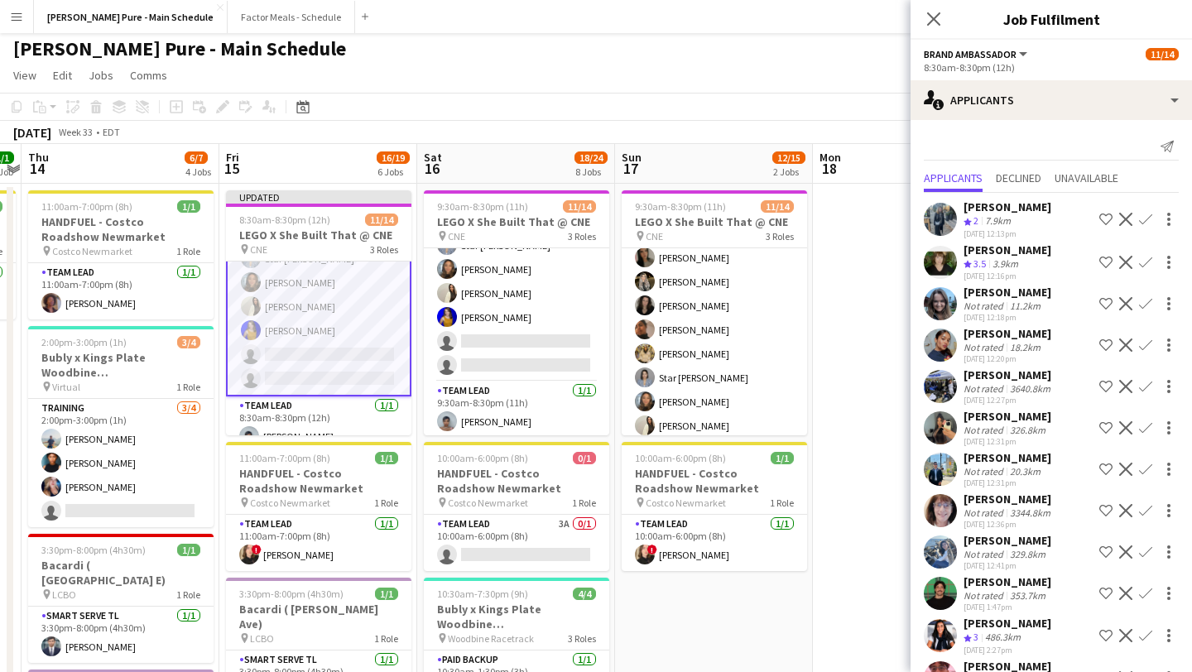
scroll to position [3, 0]
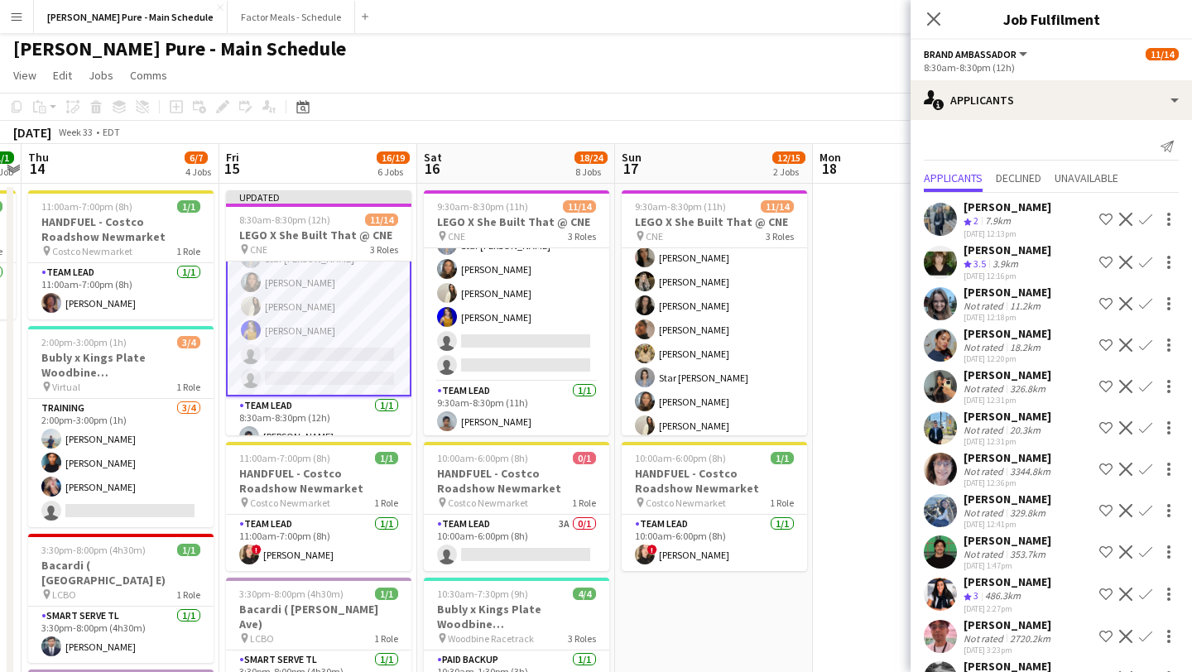
click at [657, 428] on app-icon "Decline" at bounding box center [1125, 427] width 13 height 13
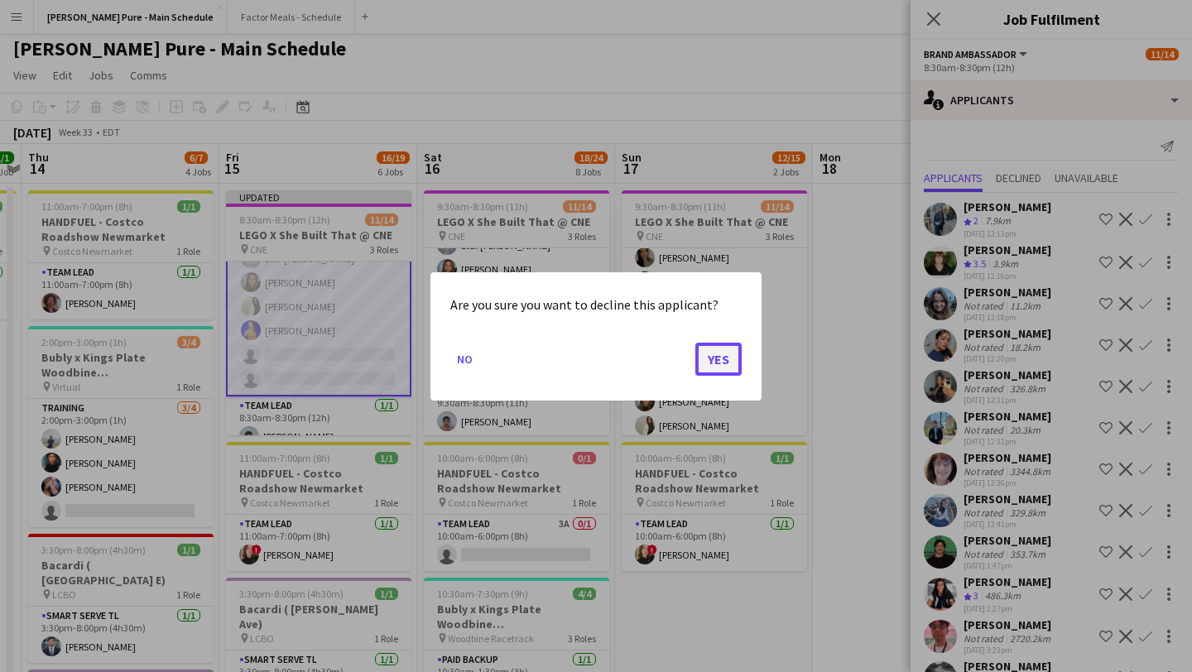
click at [657, 363] on button "Yes" at bounding box center [718, 358] width 46 height 33
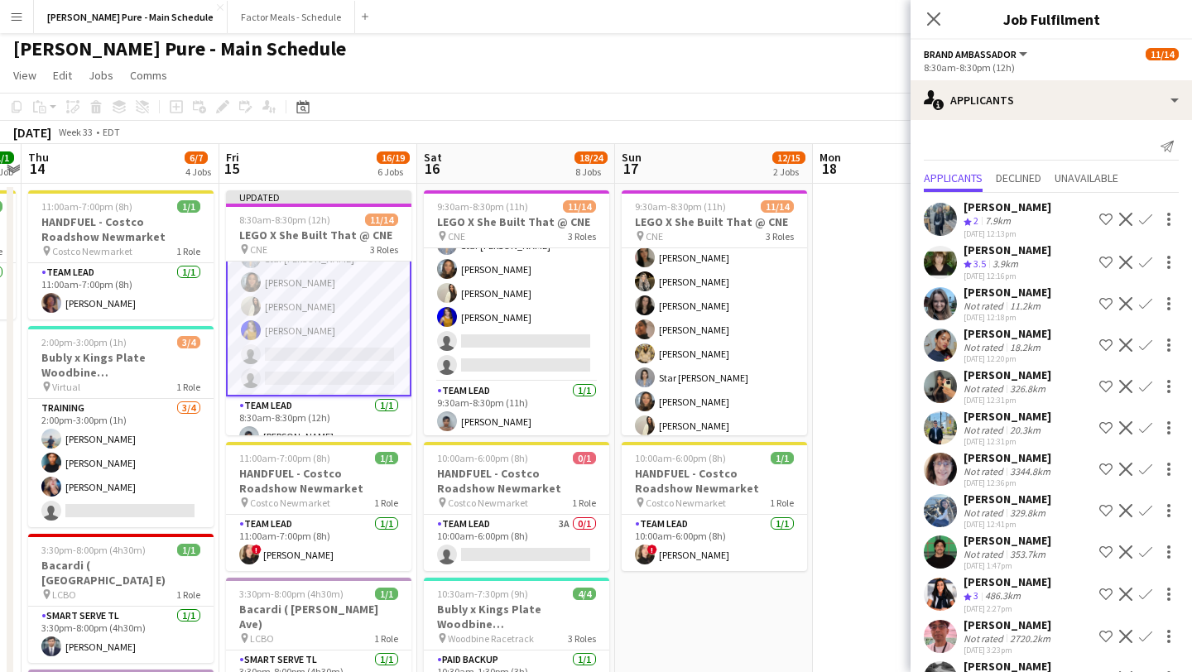
scroll to position [3, 0]
click at [657, 429] on app-icon "Decline" at bounding box center [1125, 427] width 13 height 13
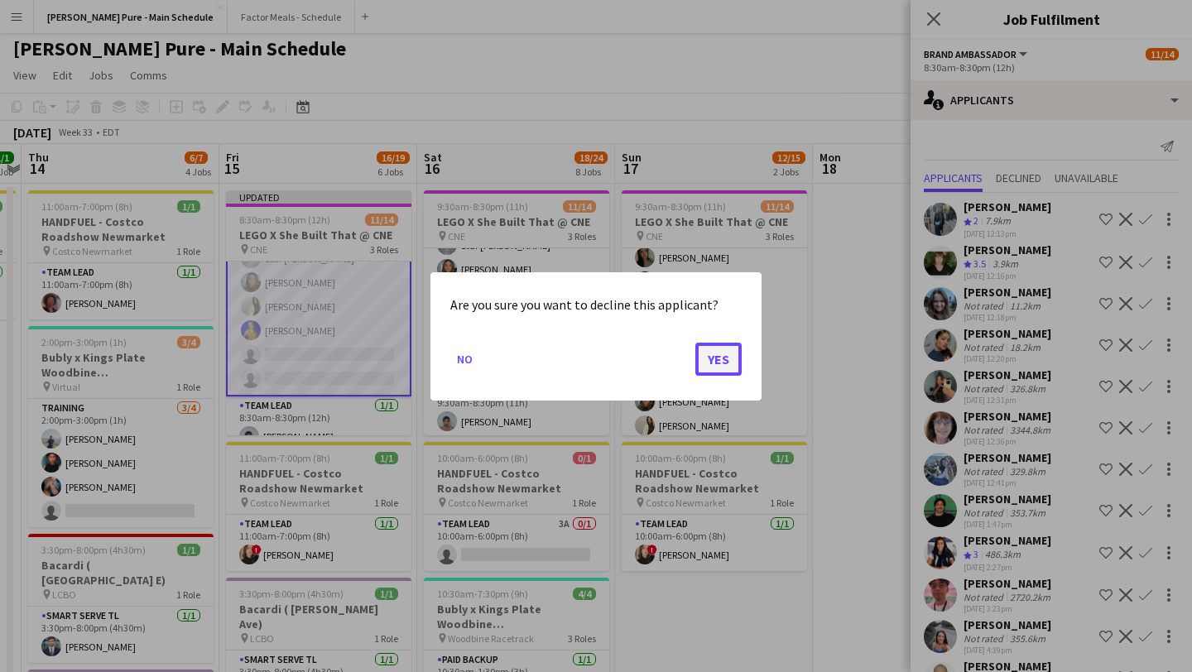
click at [657, 368] on button "Yes" at bounding box center [718, 358] width 46 height 33
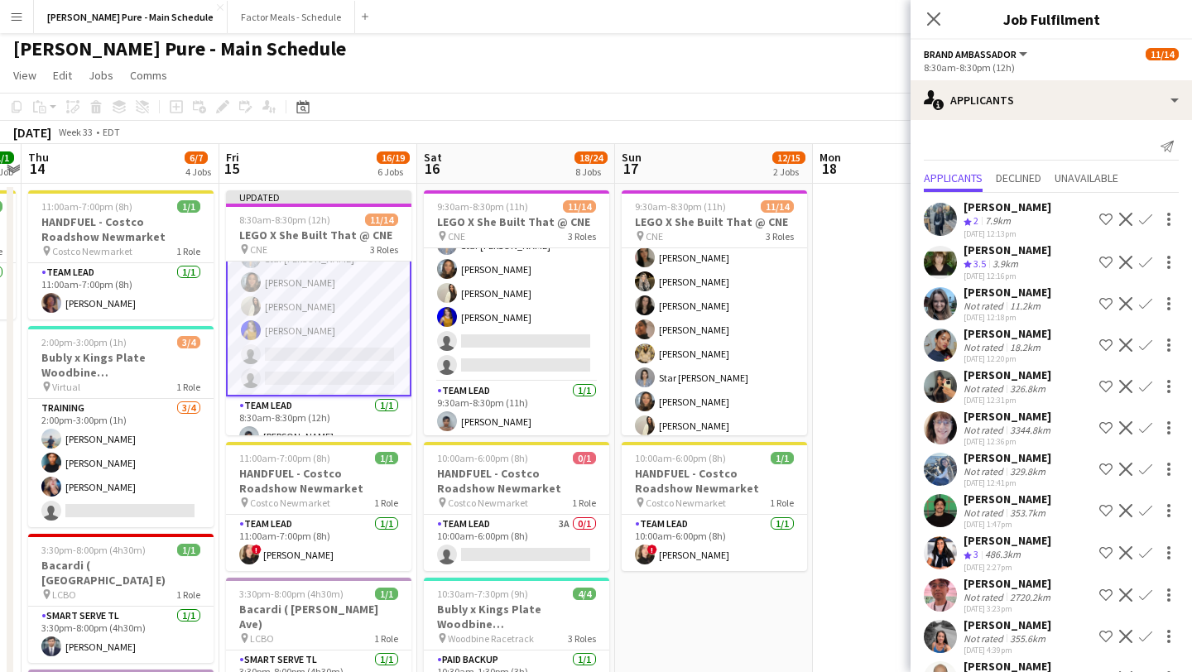
scroll to position [3, 0]
click at [657, 386] on app-icon "Decline" at bounding box center [1125, 386] width 13 height 13
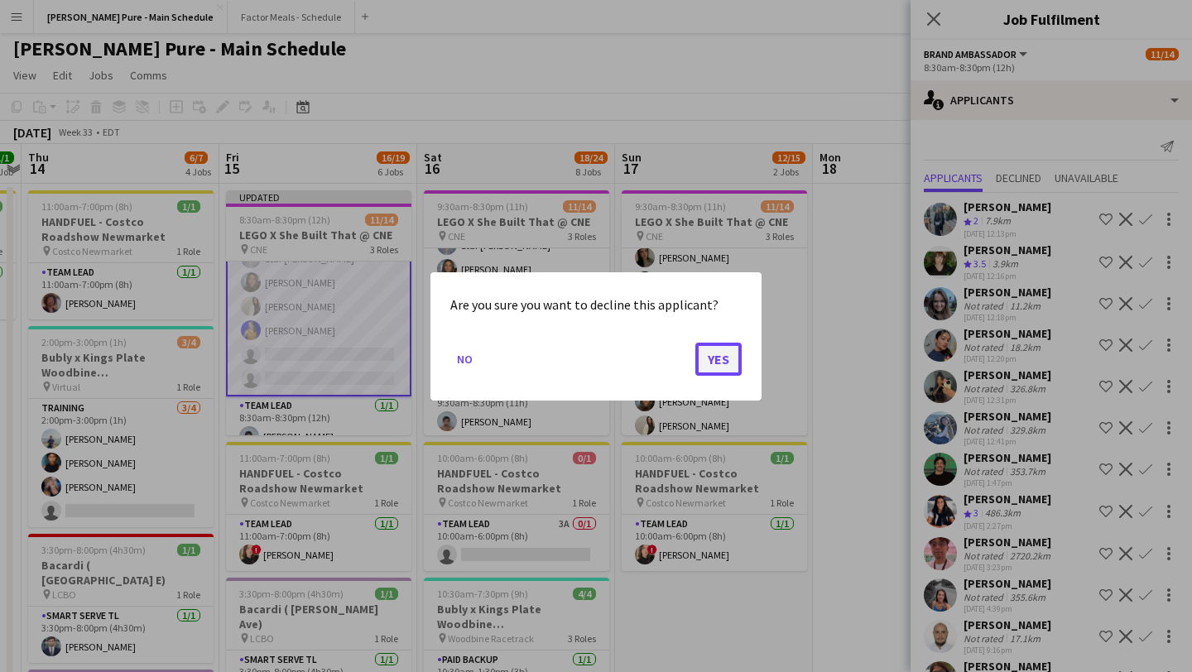
click at [657, 368] on button "Yes" at bounding box center [718, 358] width 46 height 33
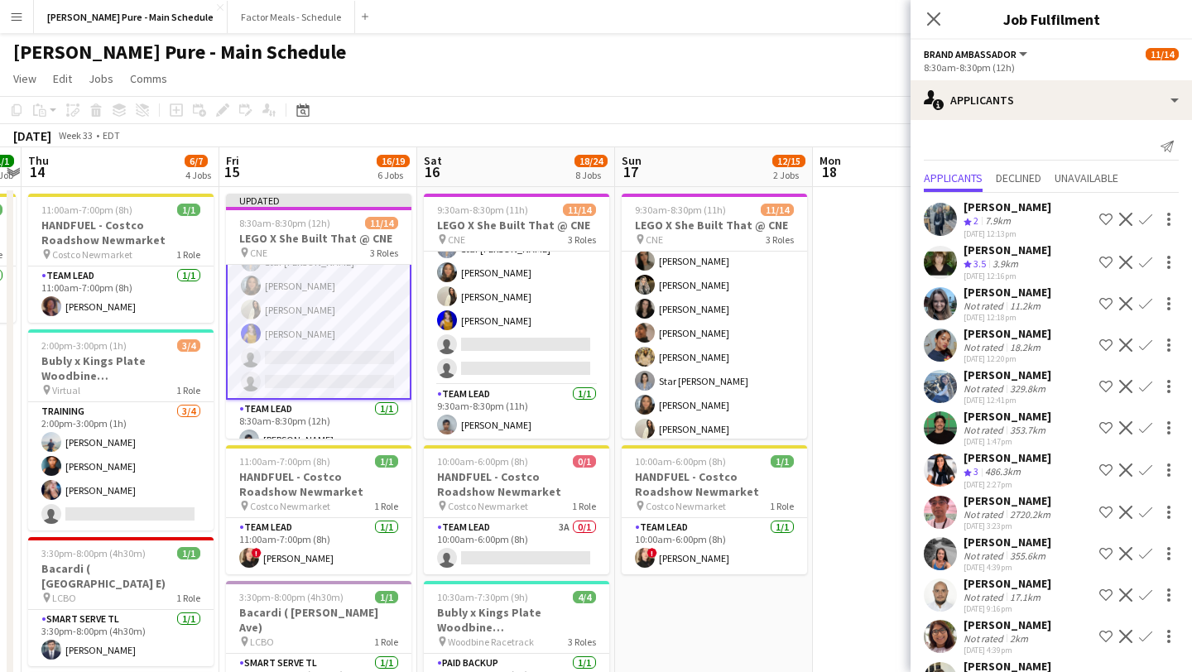
scroll to position [3, 0]
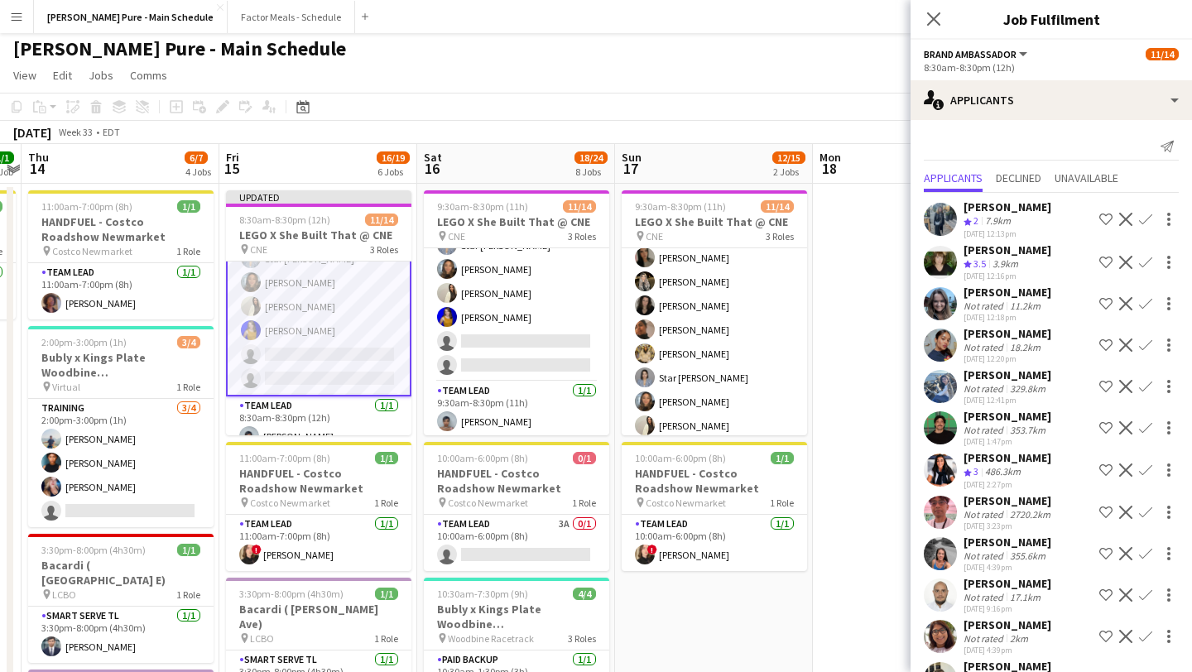
click at [657, 423] on app-icon "Decline" at bounding box center [1125, 427] width 13 height 13
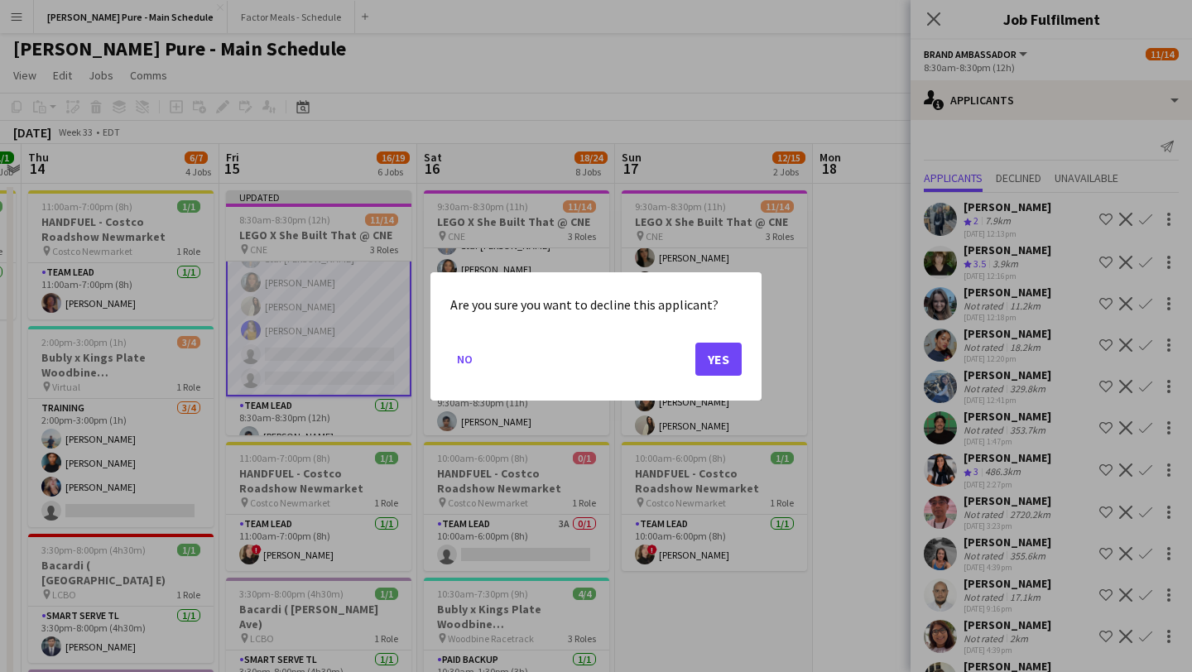
scroll to position [0, 0]
click at [657, 372] on button "Yes" at bounding box center [718, 358] width 46 height 33
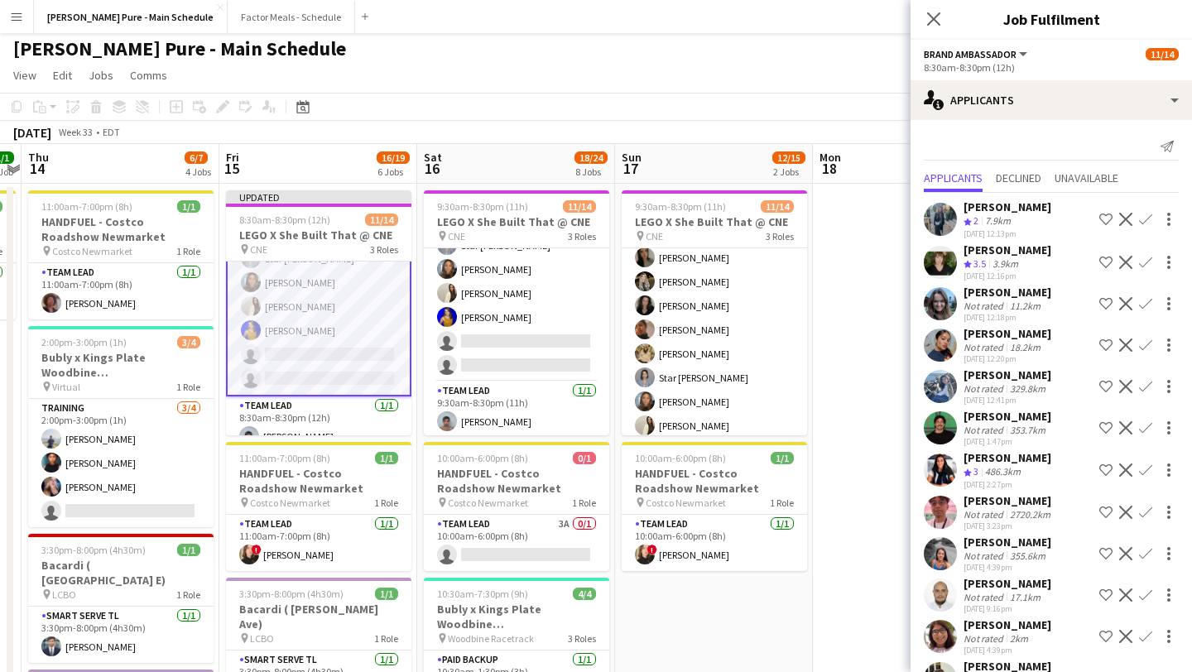
scroll to position [3, 0]
click at [657, 465] on app-icon "Decline" at bounding box center [1125, 470] width 13 height 13
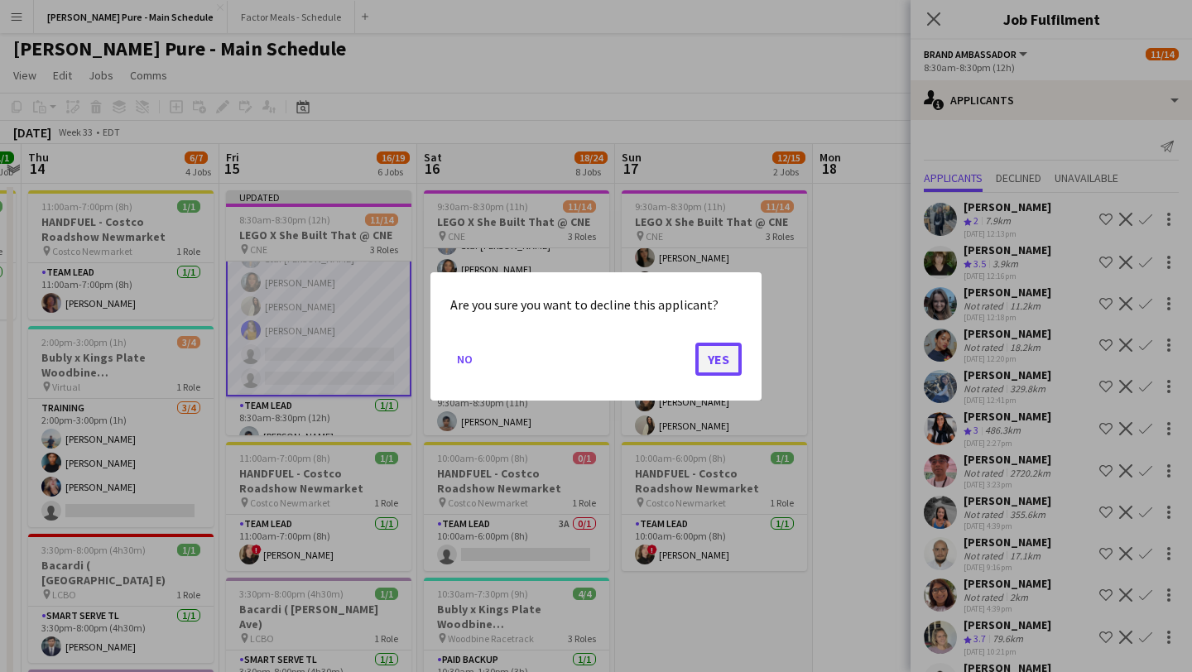
click at [657, 358] on button "Yes" at bounding box center [718, 358] width 46 height 33
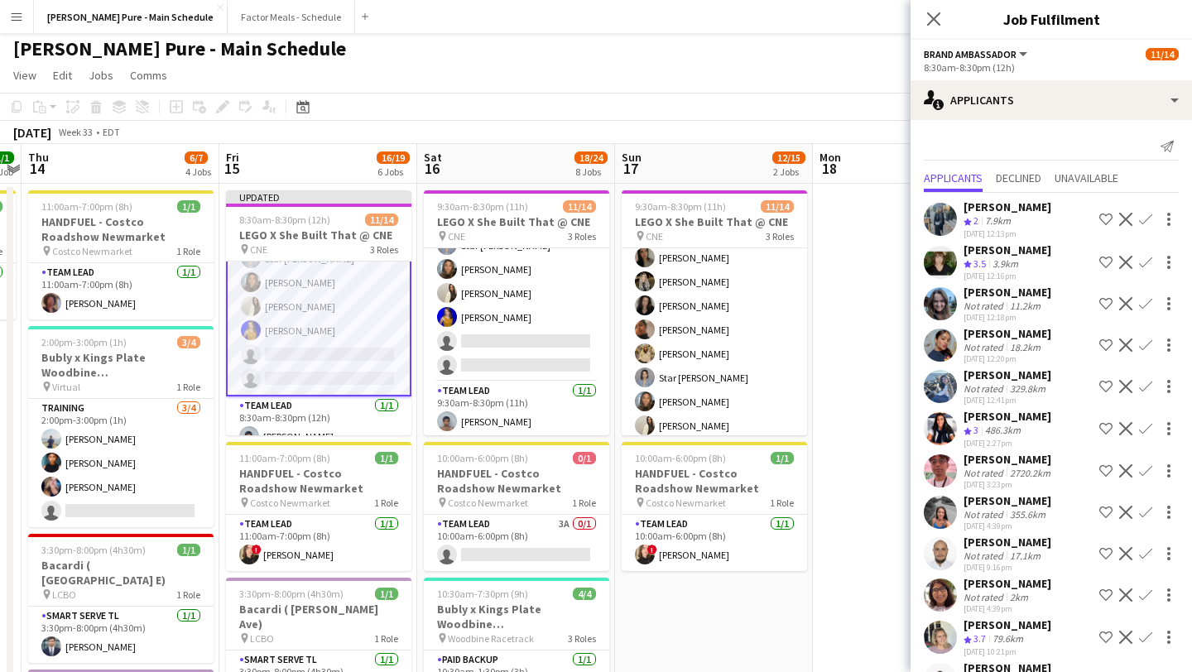
scroll to position [3, 0]
click at [657, 425] on app-icon "Decline" at bounding box center [1125, 428] width 13 height 13
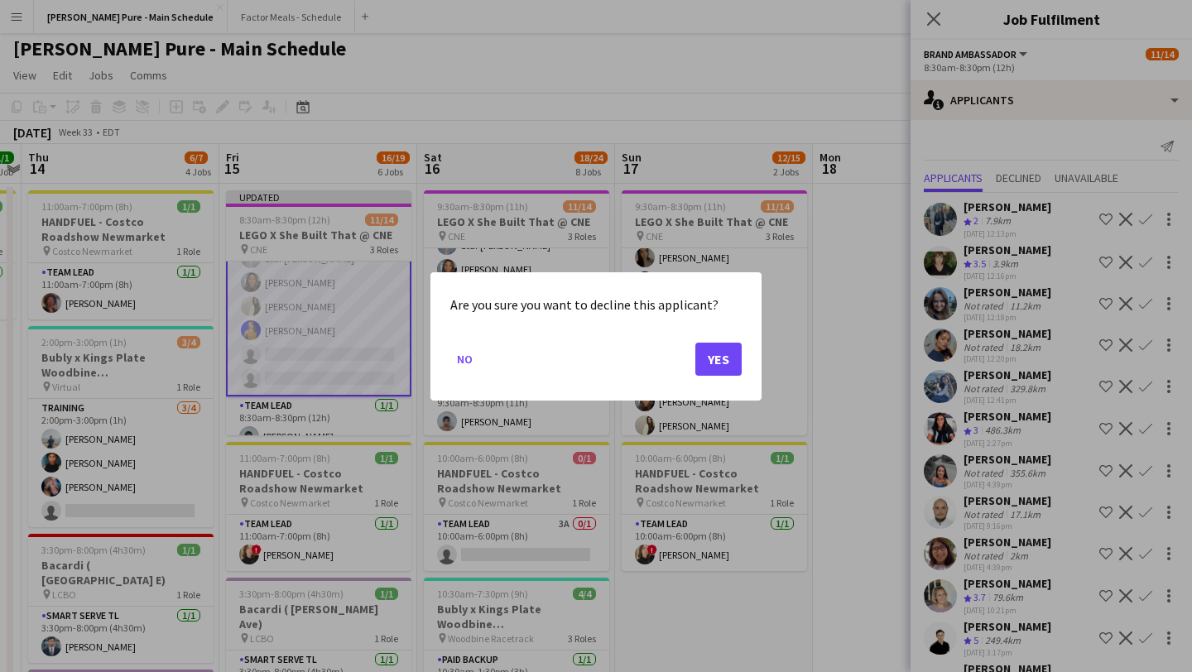
scroll to position [0, 0]
click at [657, 372] on button "Yes" at bounding box center [718, 358] width 46 height 33
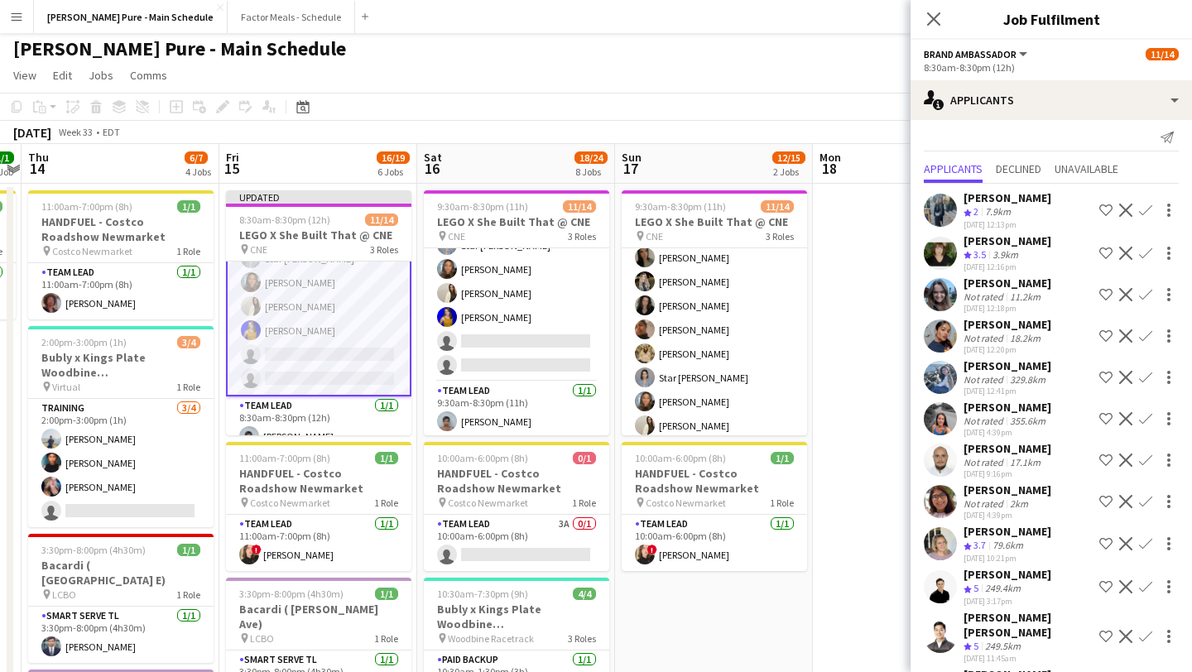
scroll to position [23, 0]
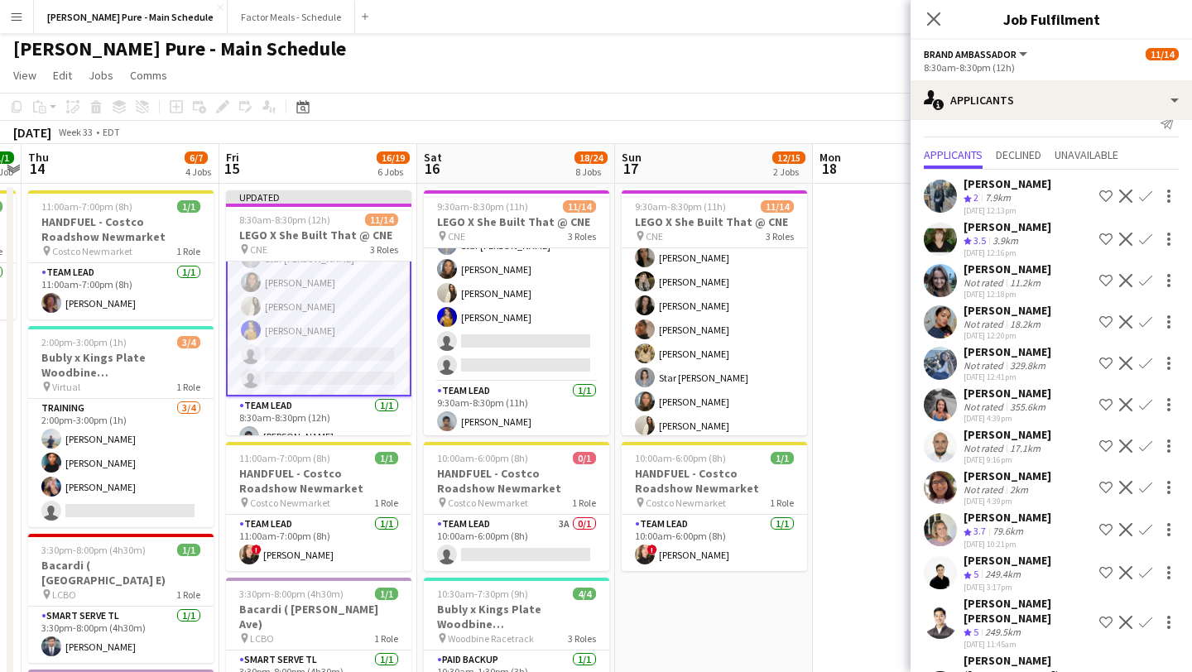
click at [657, 403] on app-icon "Decline" at bounding box center [1125, 404] width 13 height 13
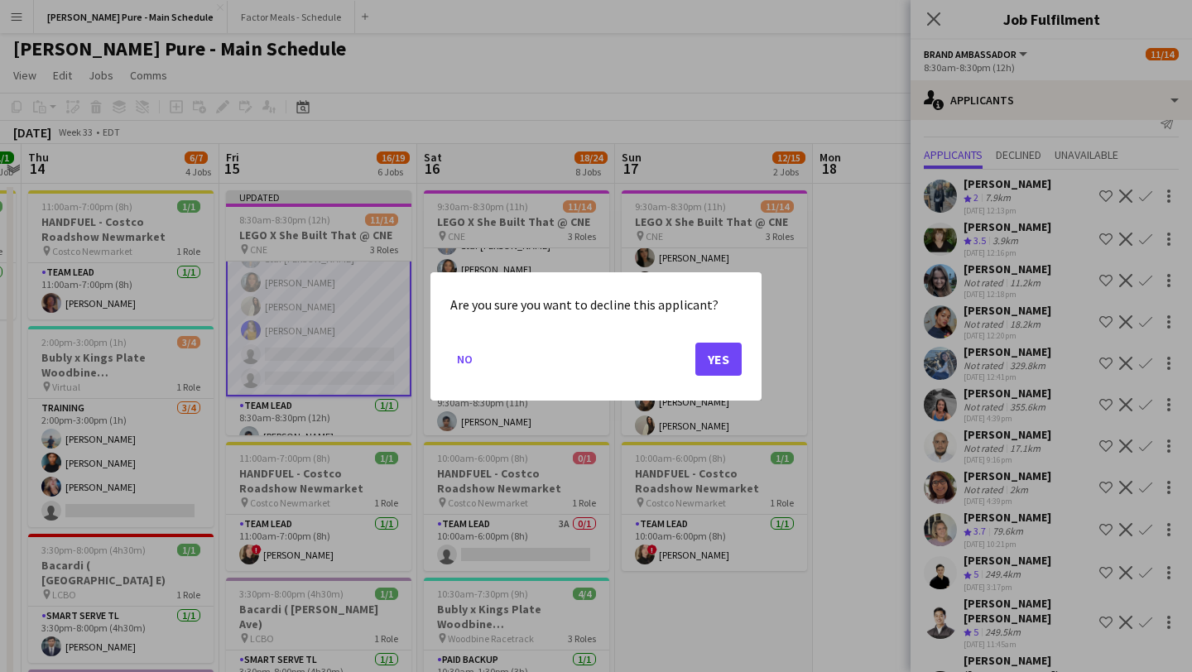
scroll to position [0, 0]
click at [657, 365] on div "Are you sure you want to decline this applicant? No Yes" at bounding box center [596, 336] width 331 height 128
click at [657, 363] on button "Yes" at bounding box center [718, 358] width 46 height 33
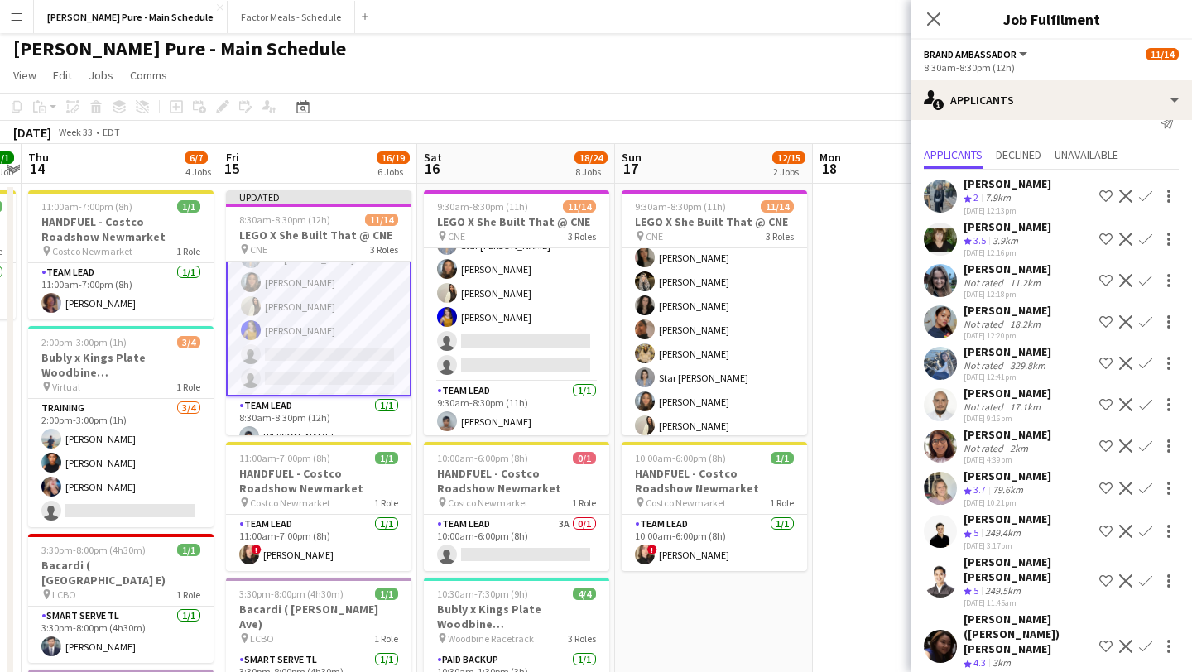
click at [657, 403] on button "Decline" at bounding box center [1126, 405] width 20 height 20
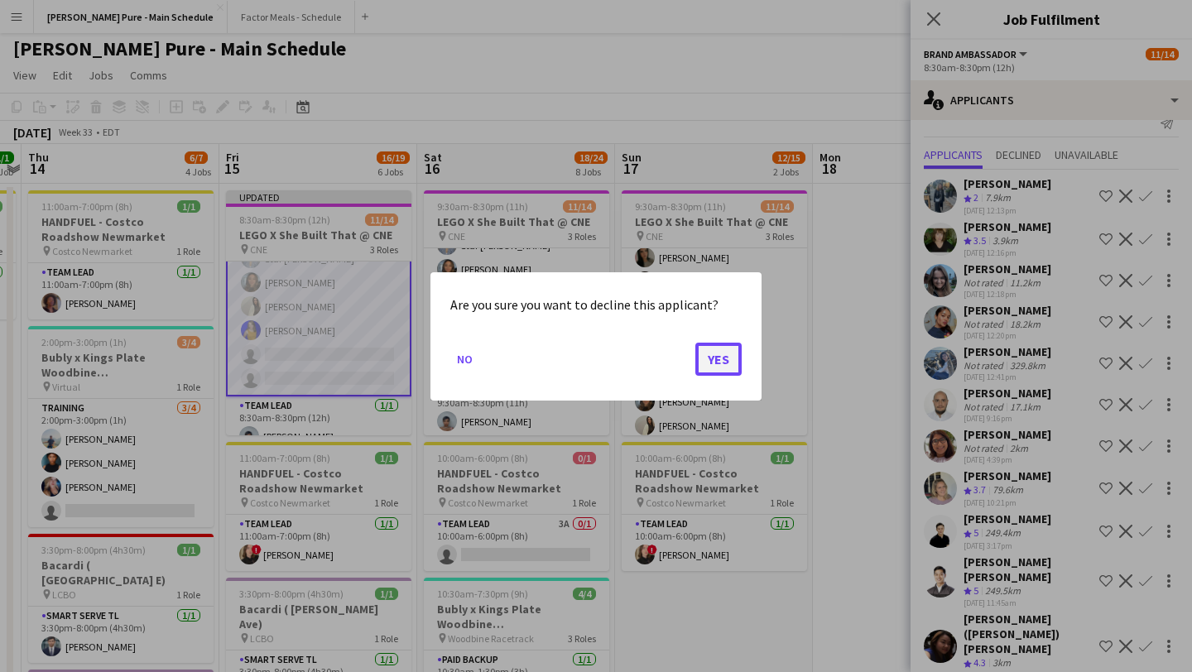
click at [657, 367] on button "Yes" at bounding box center [718, 358] width 46 height 33
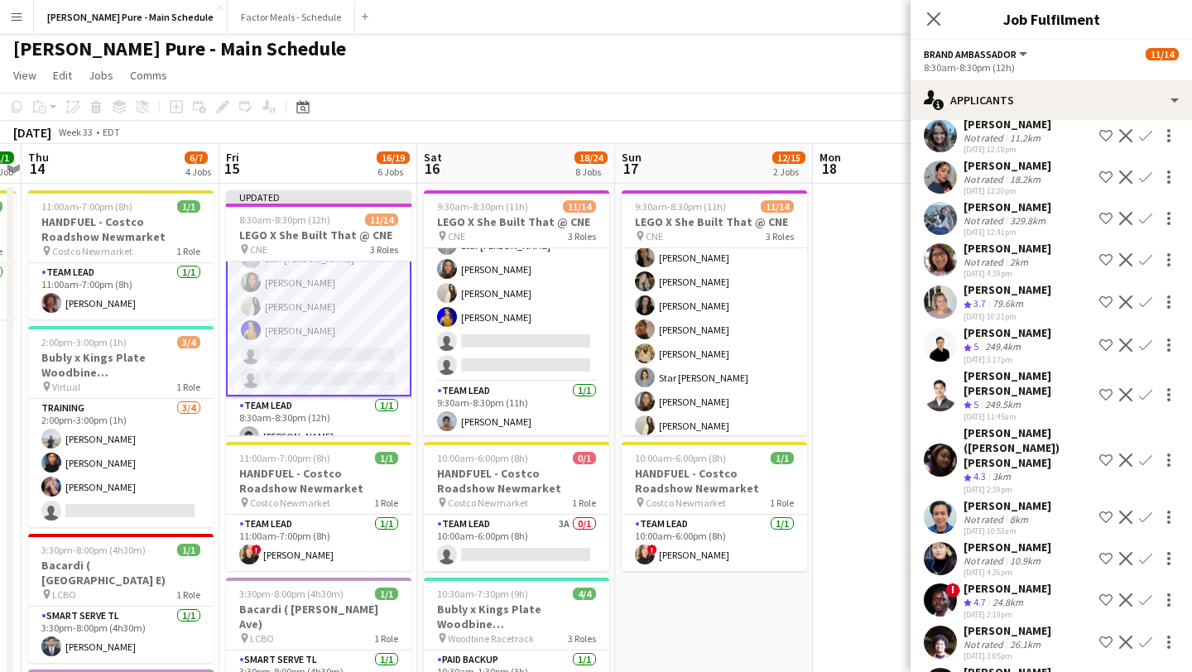
click at [657, 344] on app-icon "Decline" at bounding box center [1125, 345] width 13 height 13
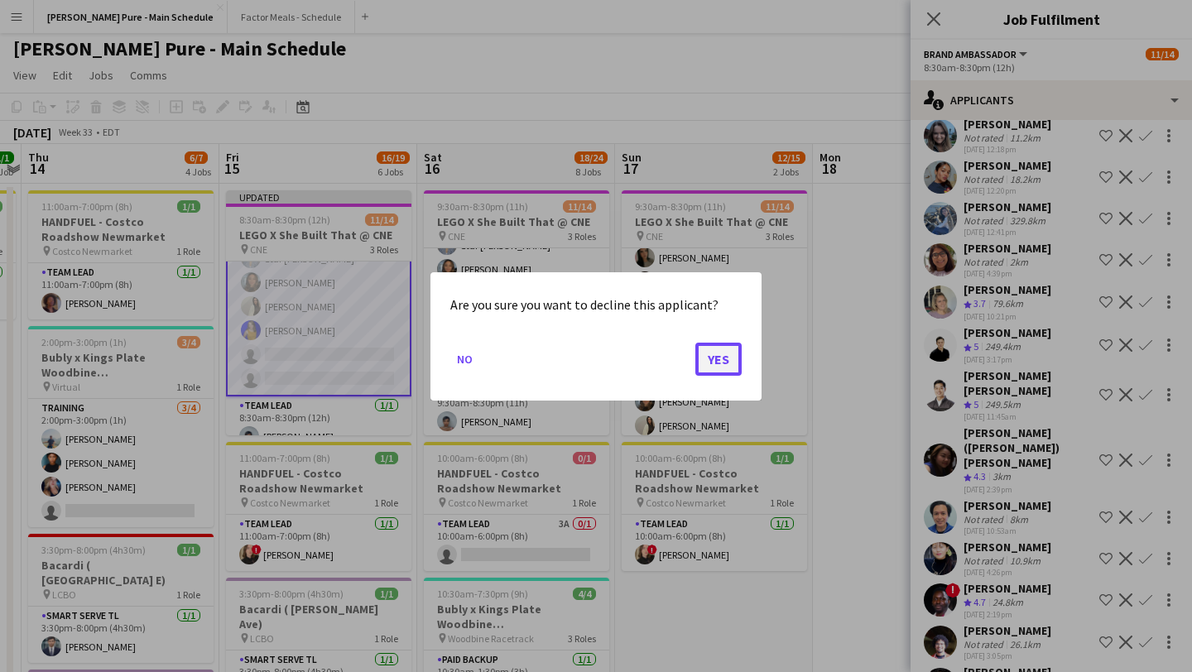
click at [657, 368] on button "Yes" at bounding box center [718, 358] width 46 height 33
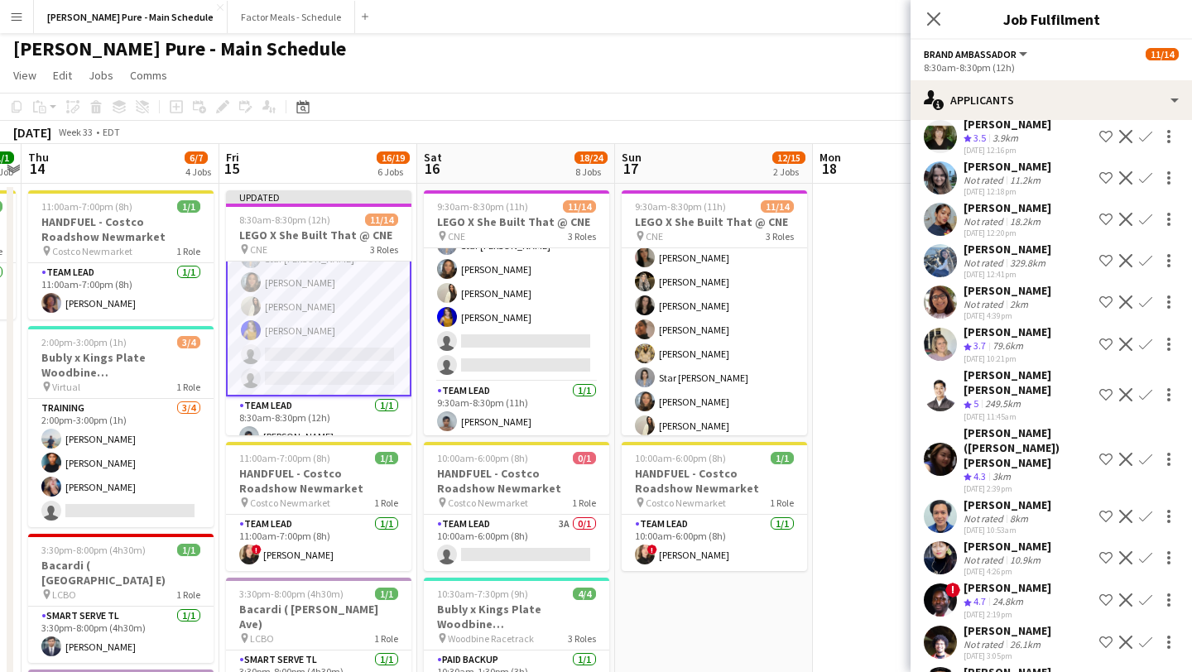
click at [657, 388] on app-icon "Decline" at bounding box center [1125, 394] width 13 height 13
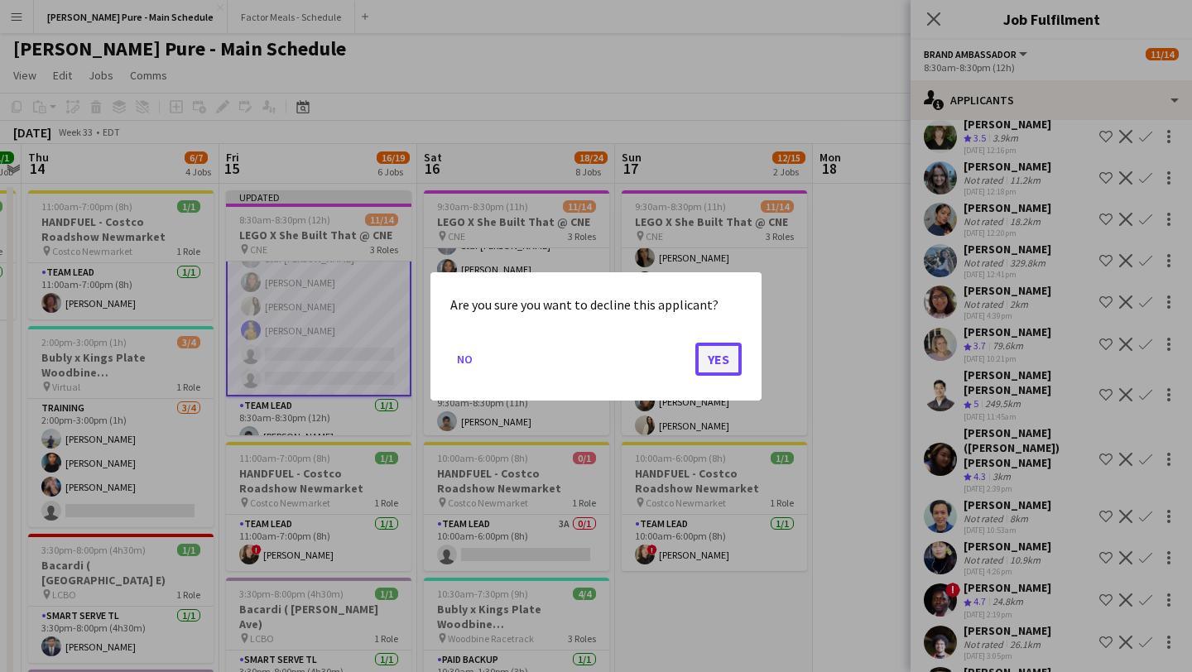
click at [657, 370] on button "Yes" at bounding box center [718, 358] width 46 height 33
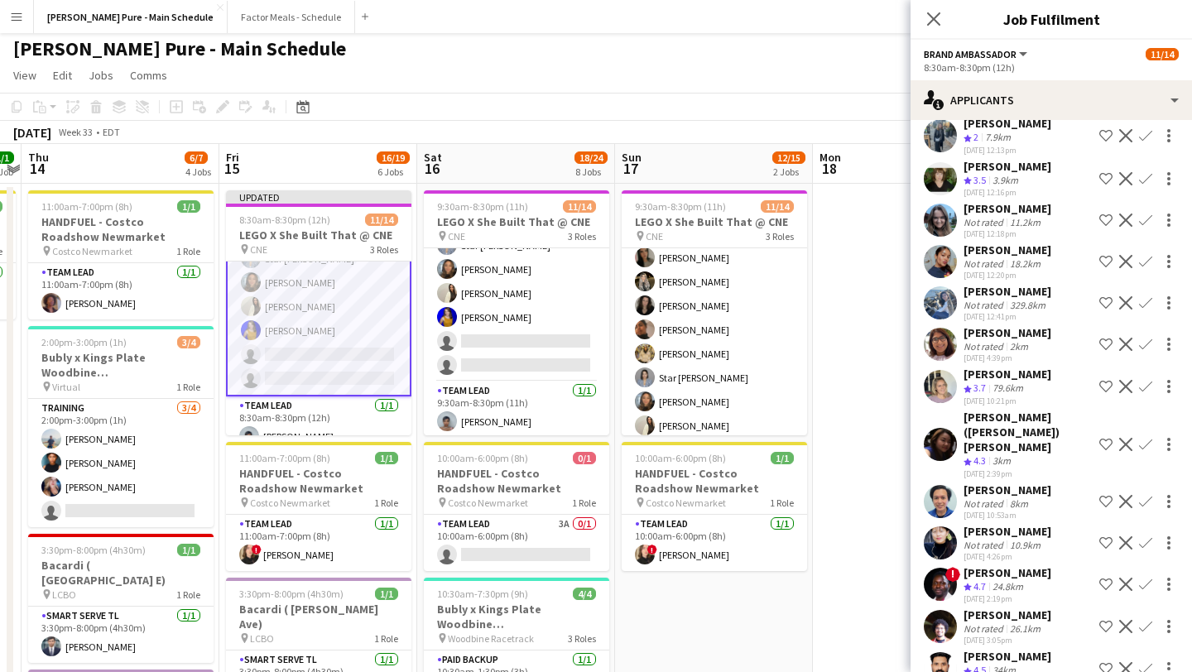
click at [657, 495] on app-icon "Decline" at bounding box center [1125, 501] width 13 height 13
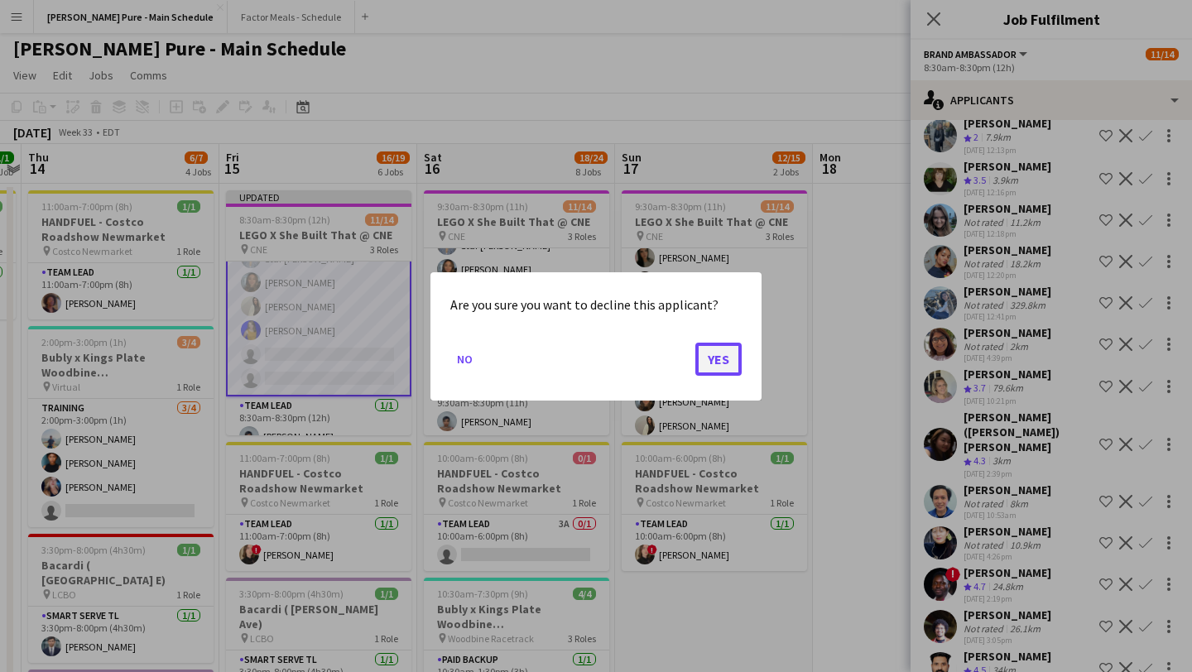
click at [657, 360] on button "Yes" at bounding box center [718, 358] width 46 height 33
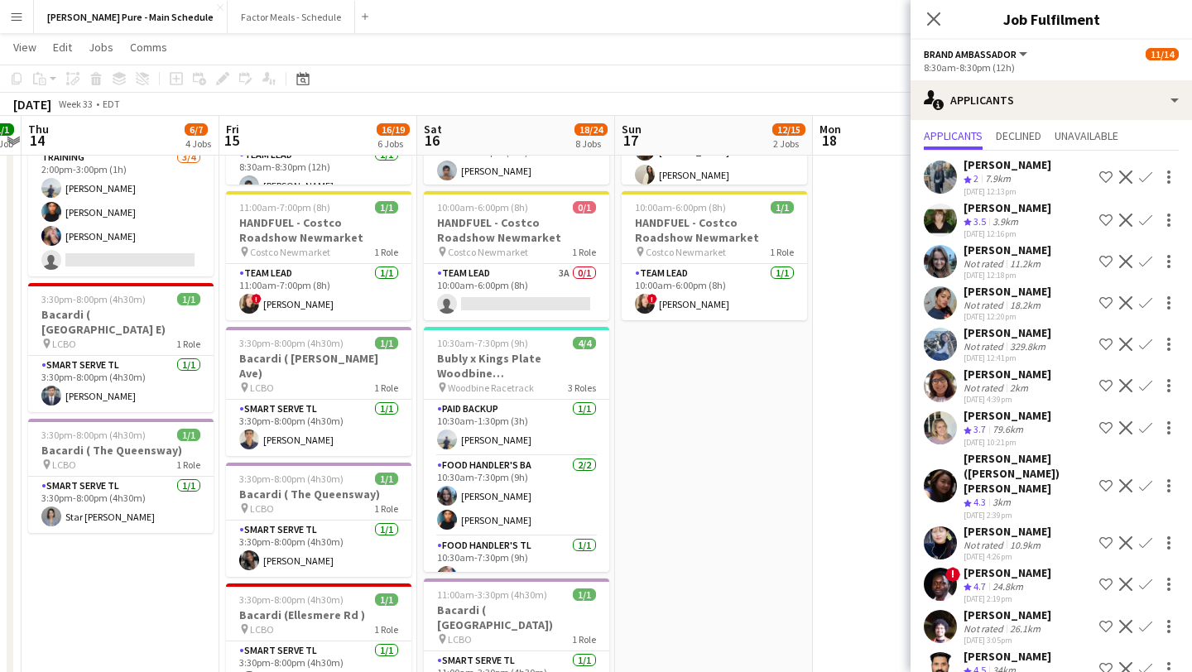
click at [657, 576] on app-icon "Decline" at bounding box center [1125, 584] width 13 height 13
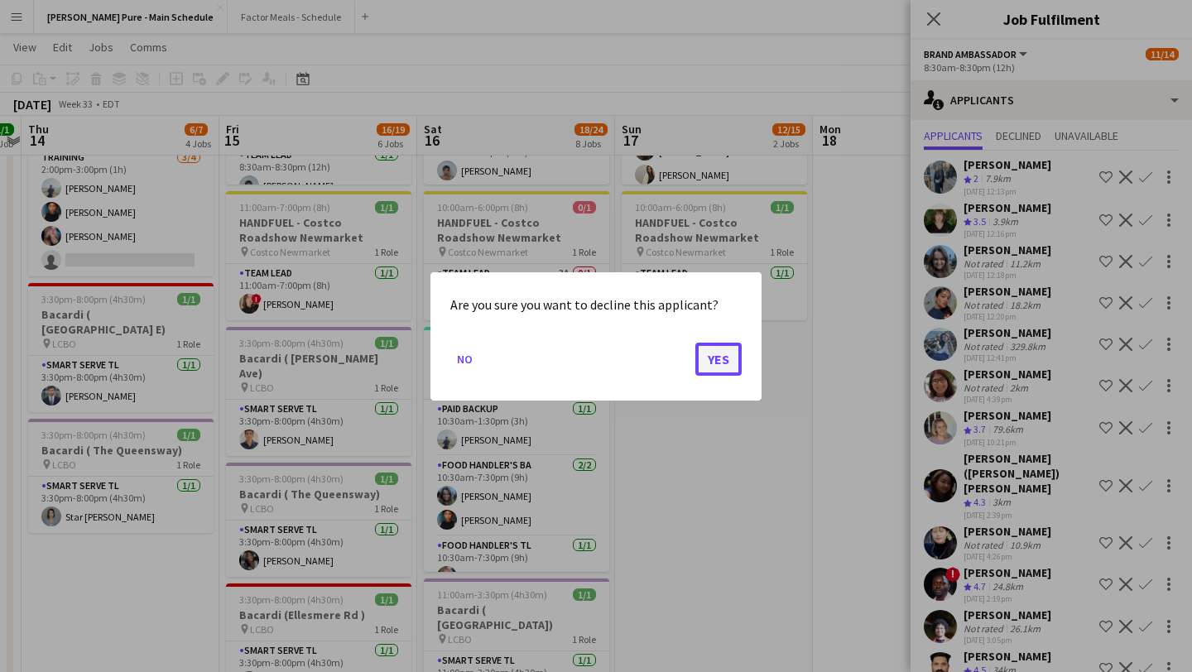
click at [657, 367] on button "Yes" at bounding box center [718, 358] width 46 height 33
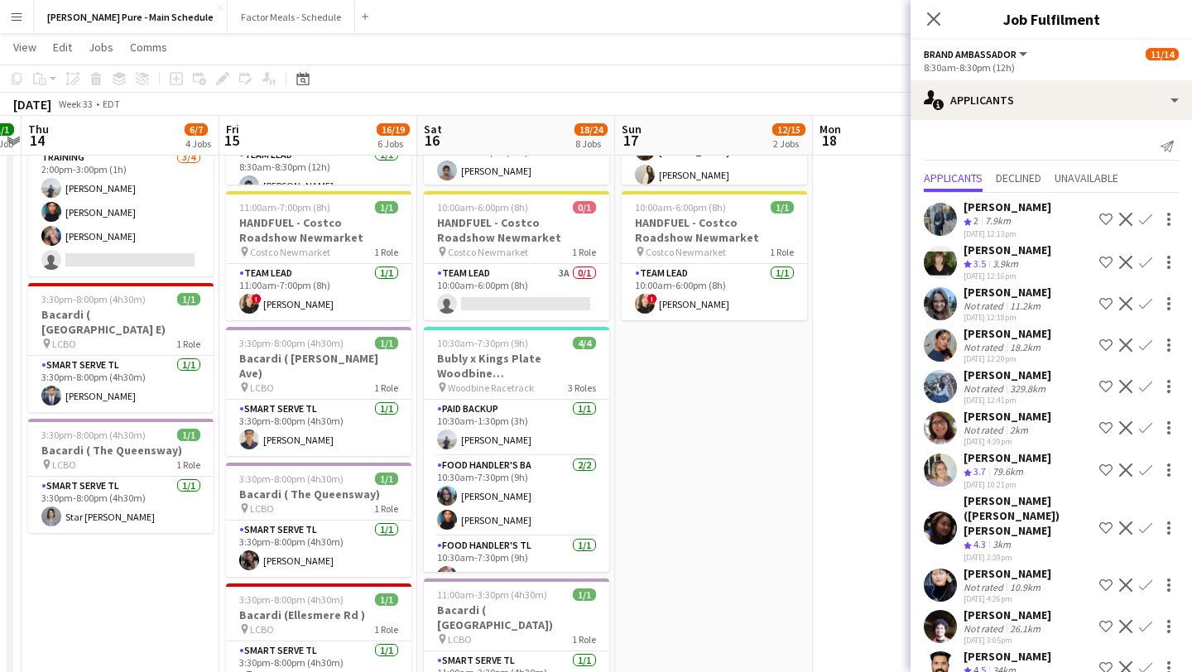
click at [657, 576] on app-icon "Decline" at bounding box center [1125, 626] width 13 height 13
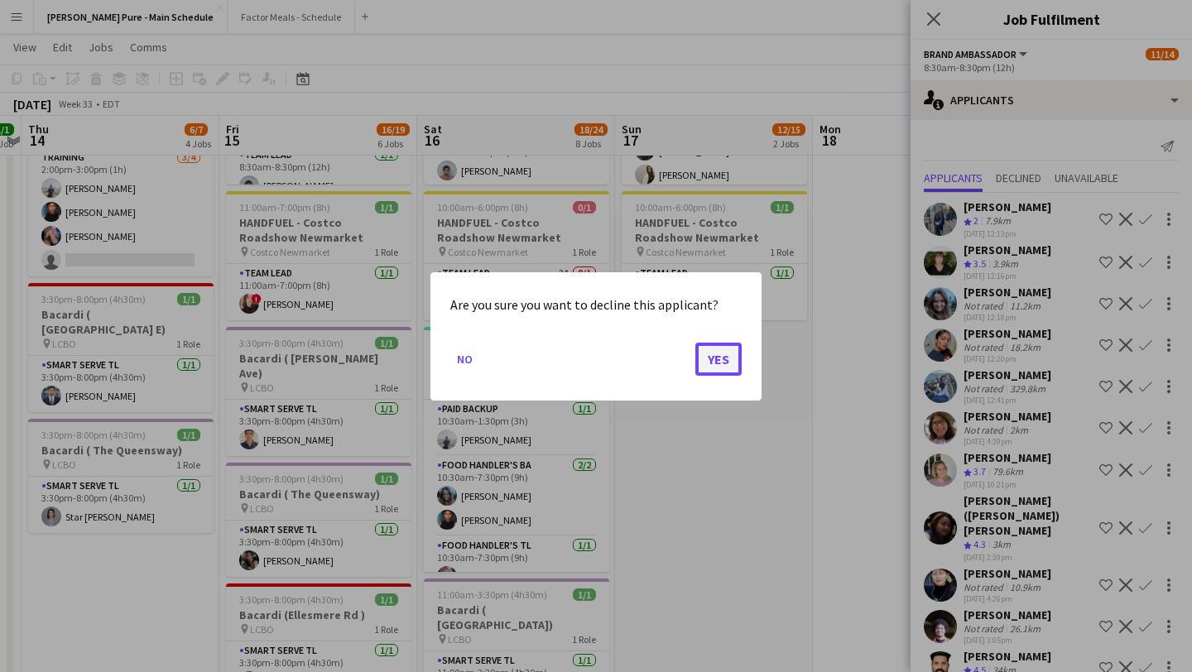
click at [657, 363] on button "Yes" at bounding box center [718, 358] width 46 height 33
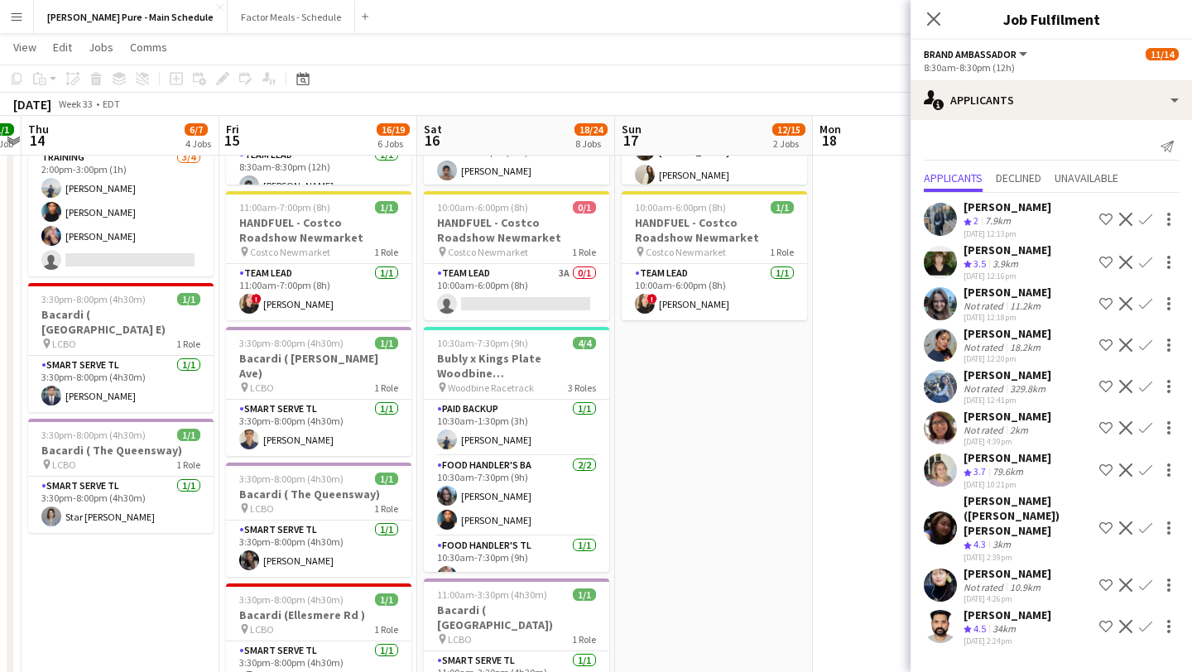
click at [657, 576] on button "Decline" at bounding box center [1126, 627] width 20 height 20
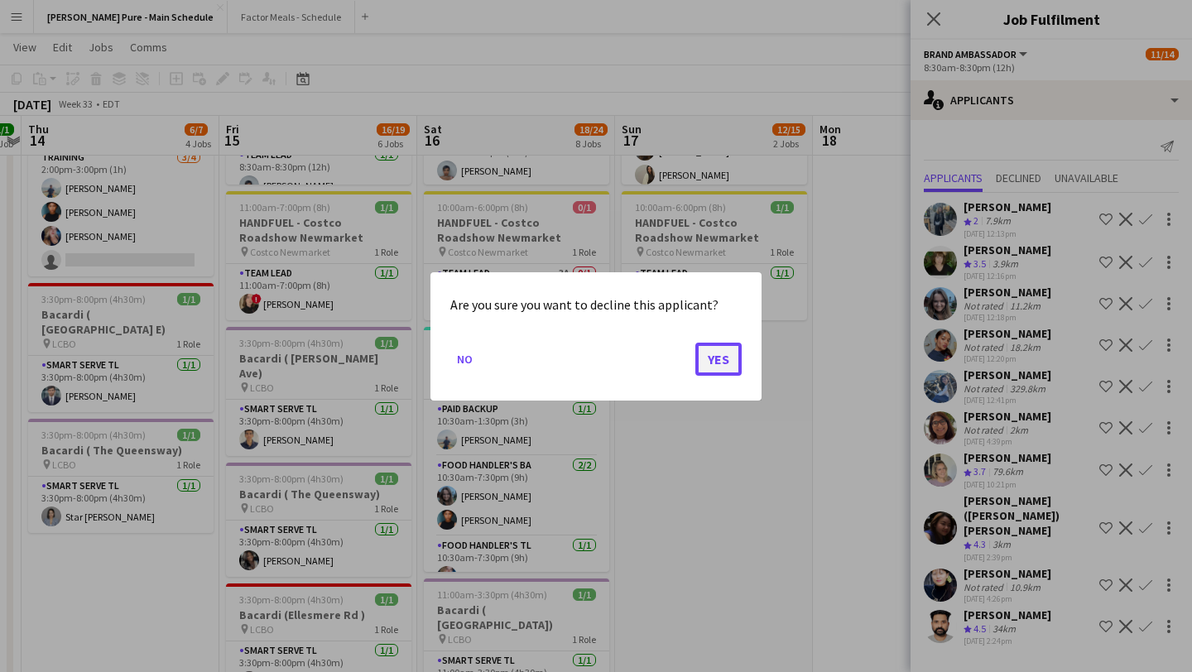
click at [657, 343] on button "Yes" at bounding box center [718, 358] width 46 height 33
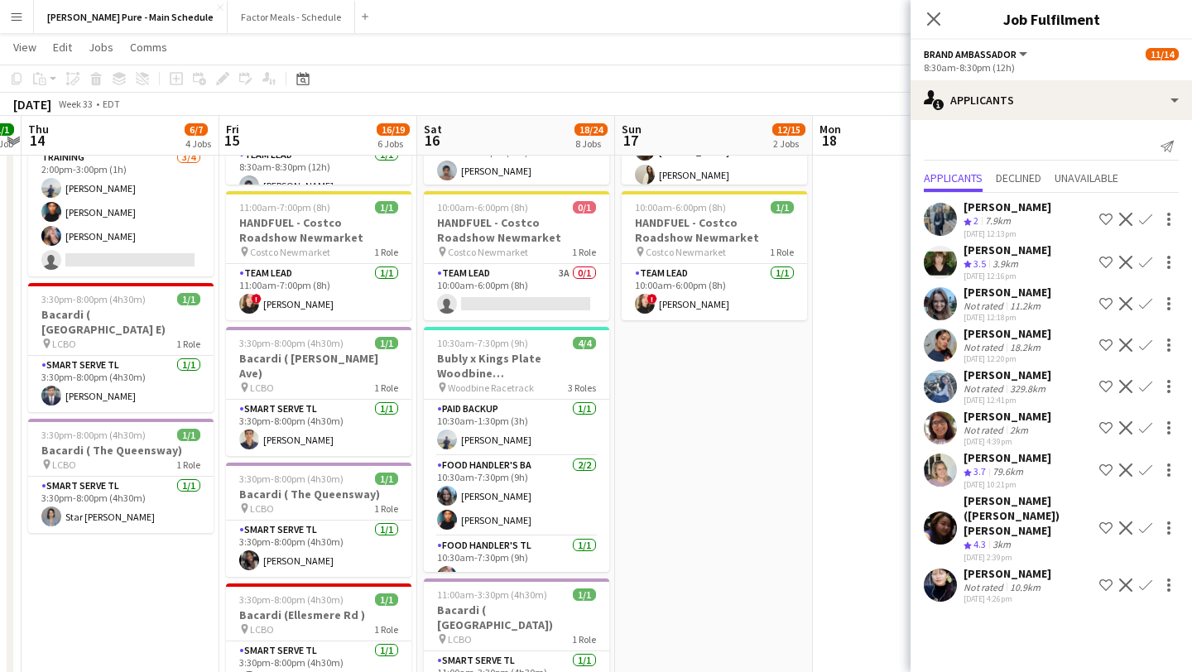
click at [657, 576] on app-icon "Decline" at bounding box center [1125, 585] width 13 height 13
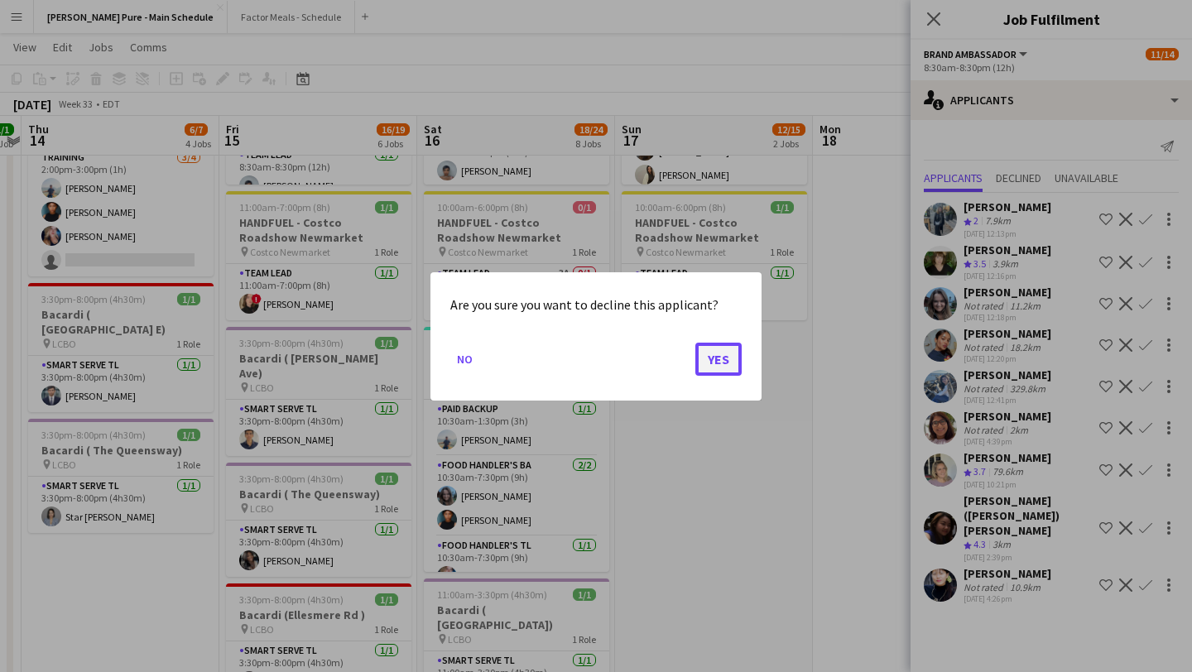
click at [657, 358] on button "Yes" at bounding box center [718, 358] width 46 height 33
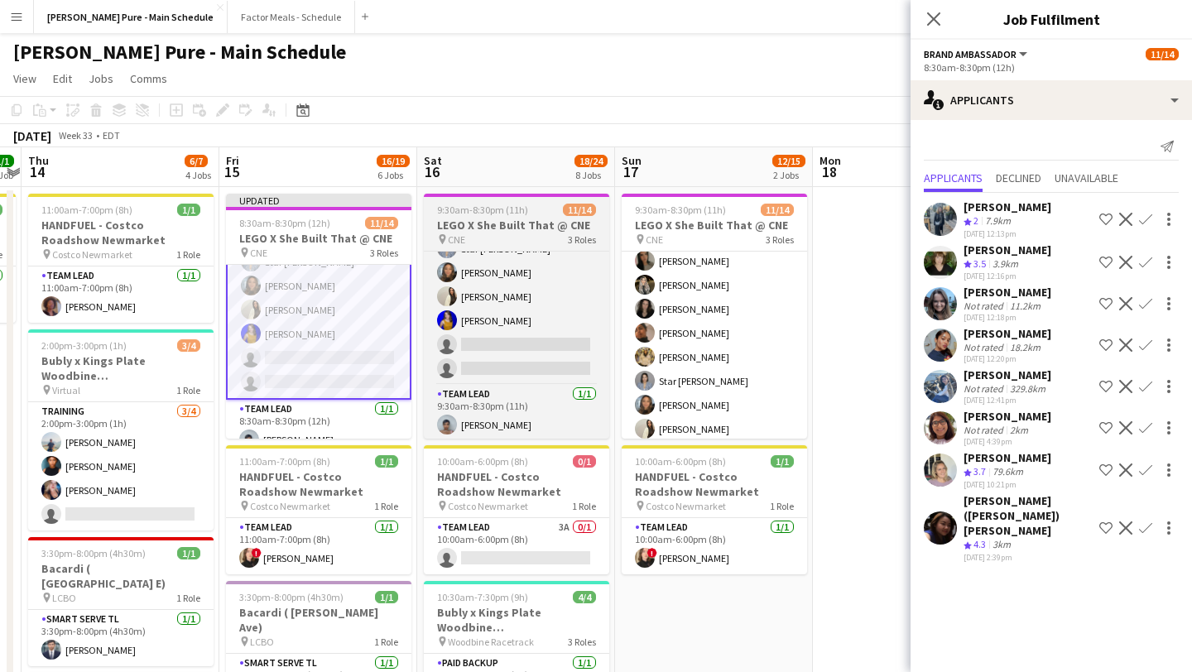
click at [497, 206] on span "9:30am-8:30pm (11h)" at bounding box center [482, 210] width 91 height 12
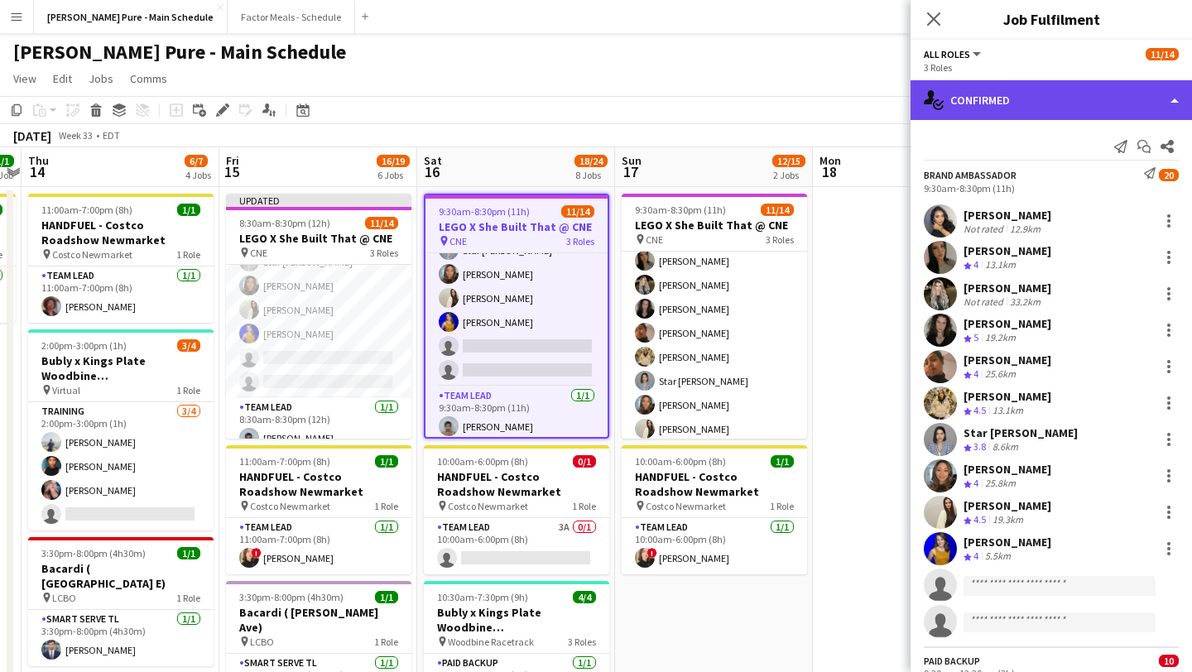
click at [657, 87] on div "single-neutral-actions-check-2 Confirmed" at bounding box center [1051, 100] width 281 height 40
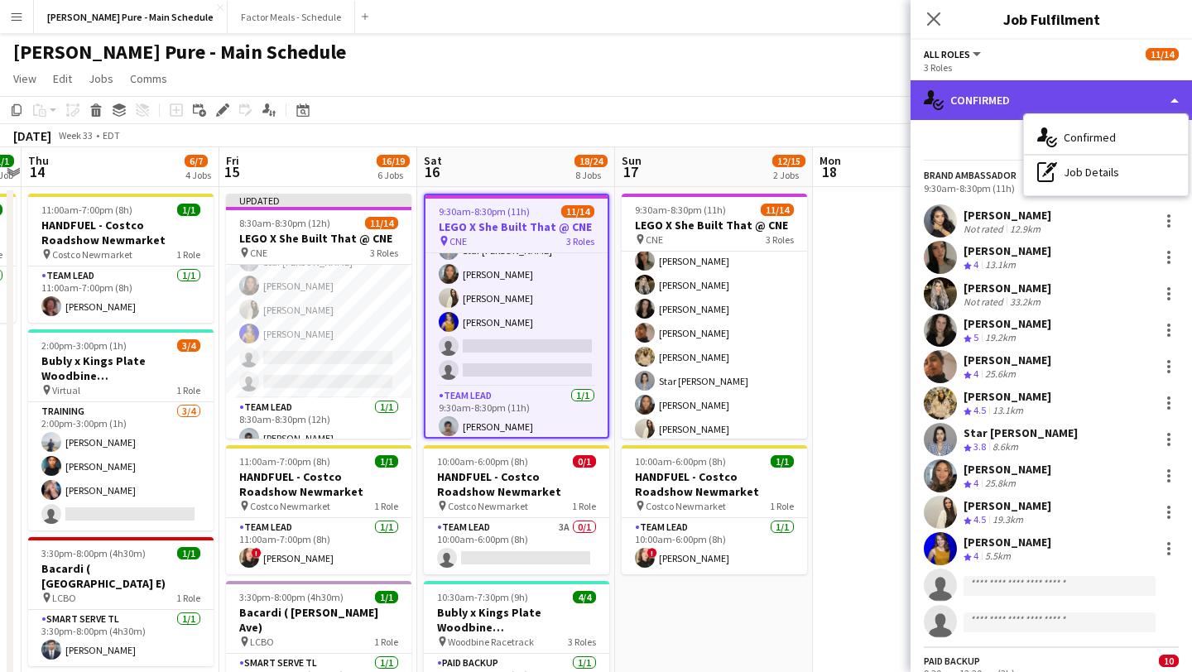
click at [657, 117] on div "single-neutral-actions-check-2 Confirmed" at bounding box center [1051, 100] width 281 height 40
click at [657, 95] on div "single-neutral-actions-check-2 Confirmed" at bounding box center [1051, 100] width 281 height 40
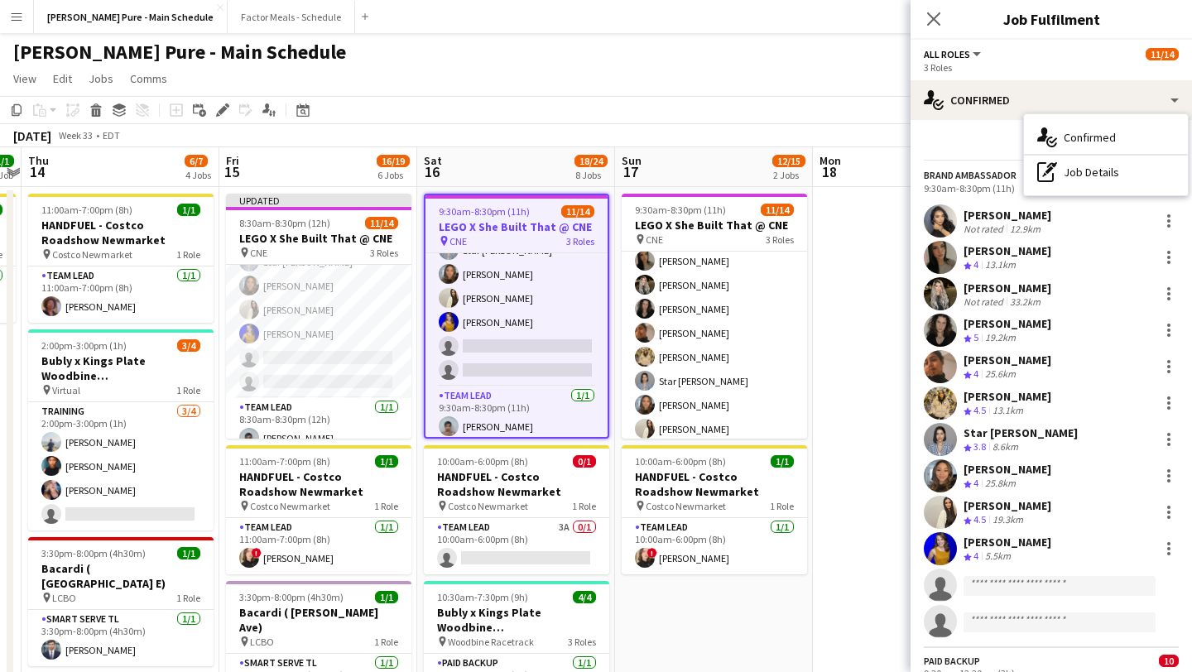
click at [657, 442] on div "Star [PERSON_NAME] Bandary Crew rating 3.8 8.6km" at bounding box center [1051, 439] width 281 height 33
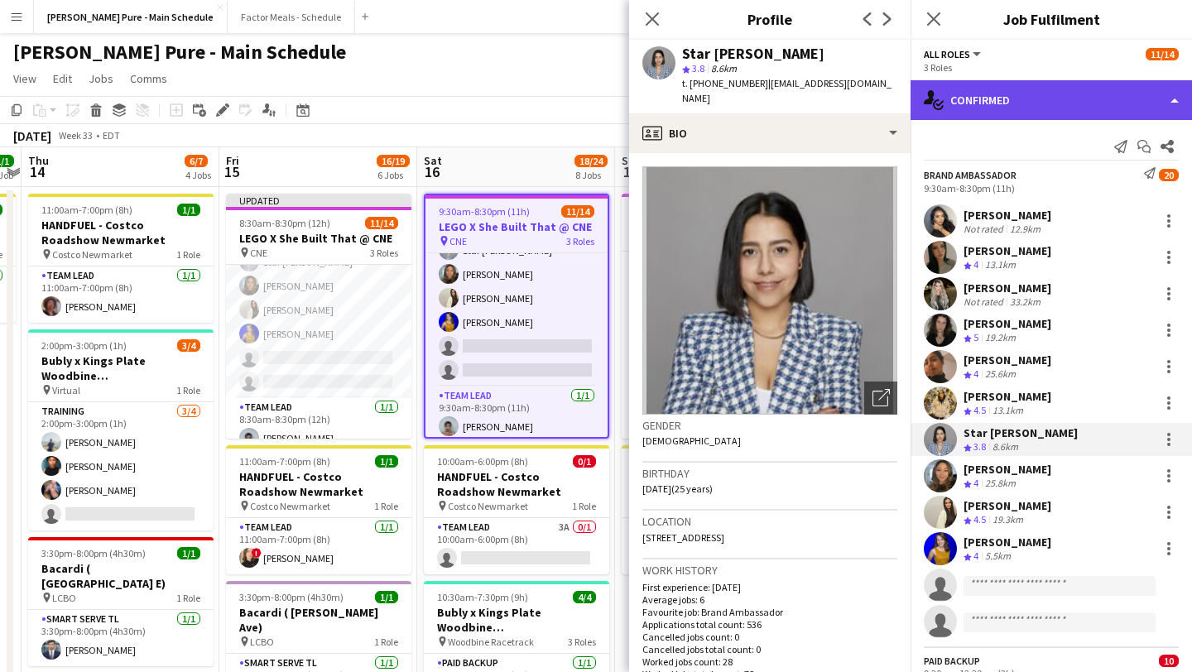
click at [657, 111] on div "single-neutral-actions-check-2 Confirmed" at bounding box center [1051, 100] width 281 height 40
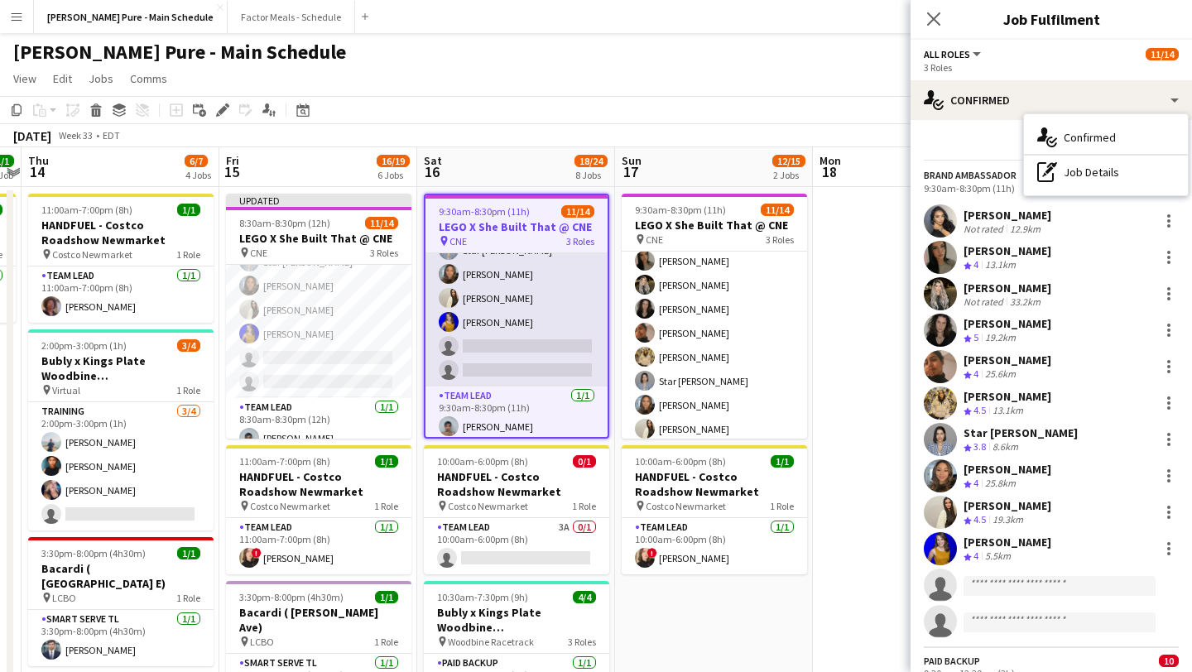
click at [545, 334] on app-card-role "Brand Ambassador 20A [DATE] 9:30am-8:30pm (11h) [PERSON_NAME] [PERSON_NAME] [PE…" at bounding box center [517, 226] width 182 height 320
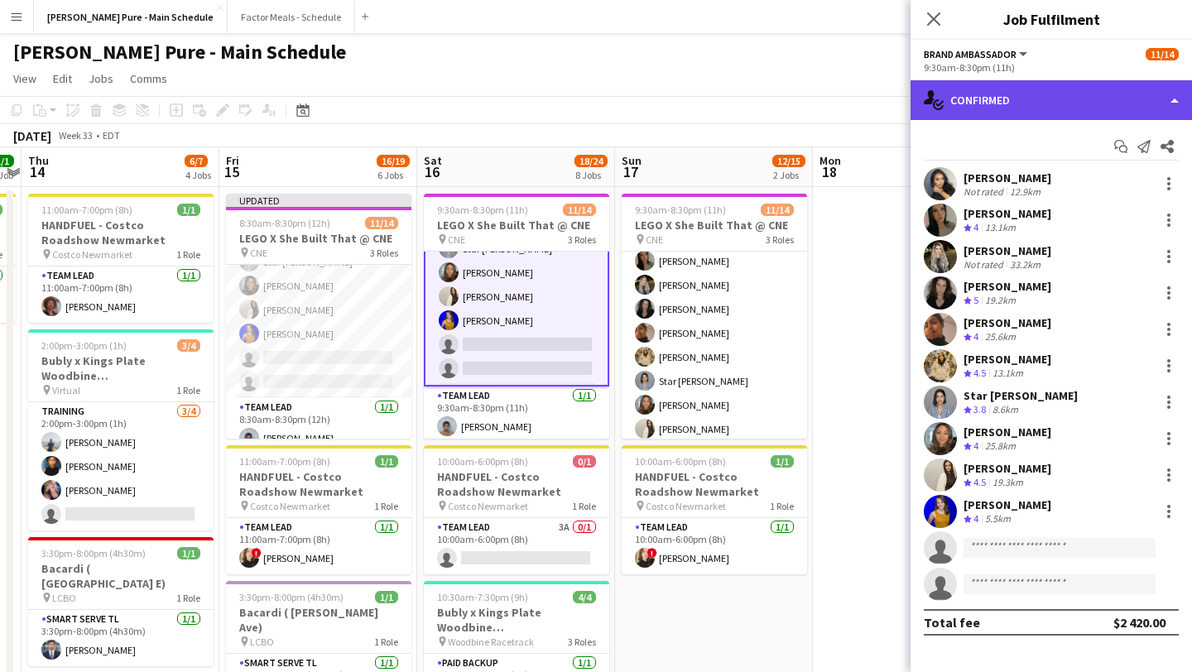
click at [657, 99] on div "single-neutral-actions-check-2 Confirmed" at bounding box center [1051, 100] width 281 height 40
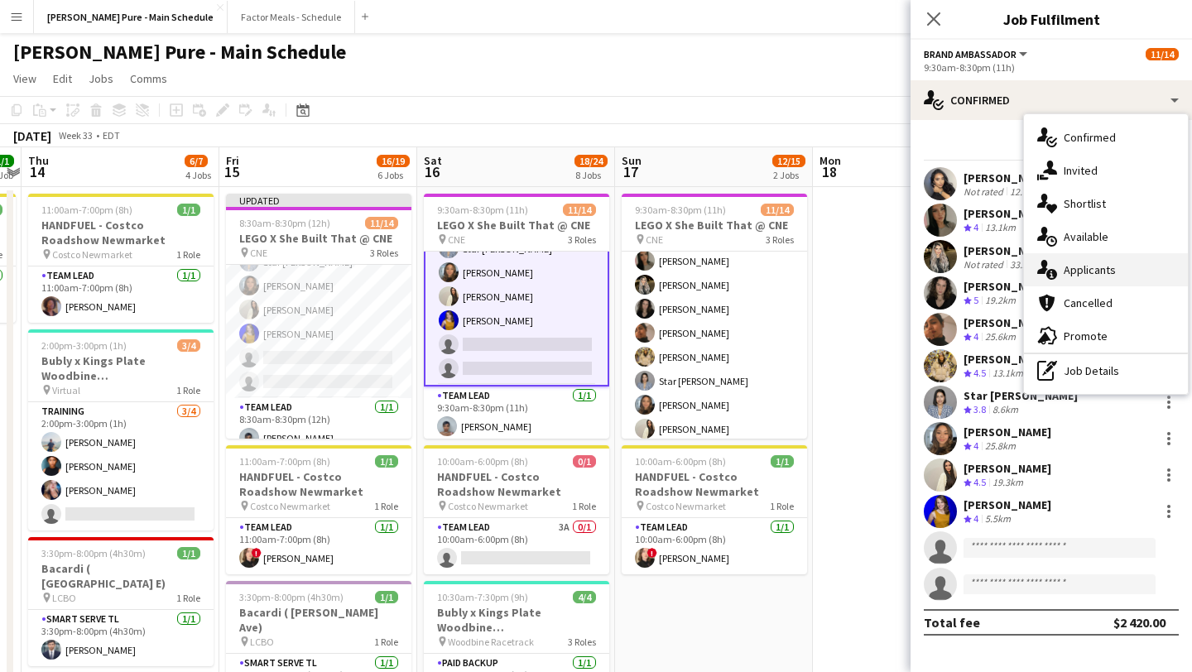
click at [657, 277] on div "single-neutral-actions-information Applicants" at bounding box center [1106, 269] width 164 height 33
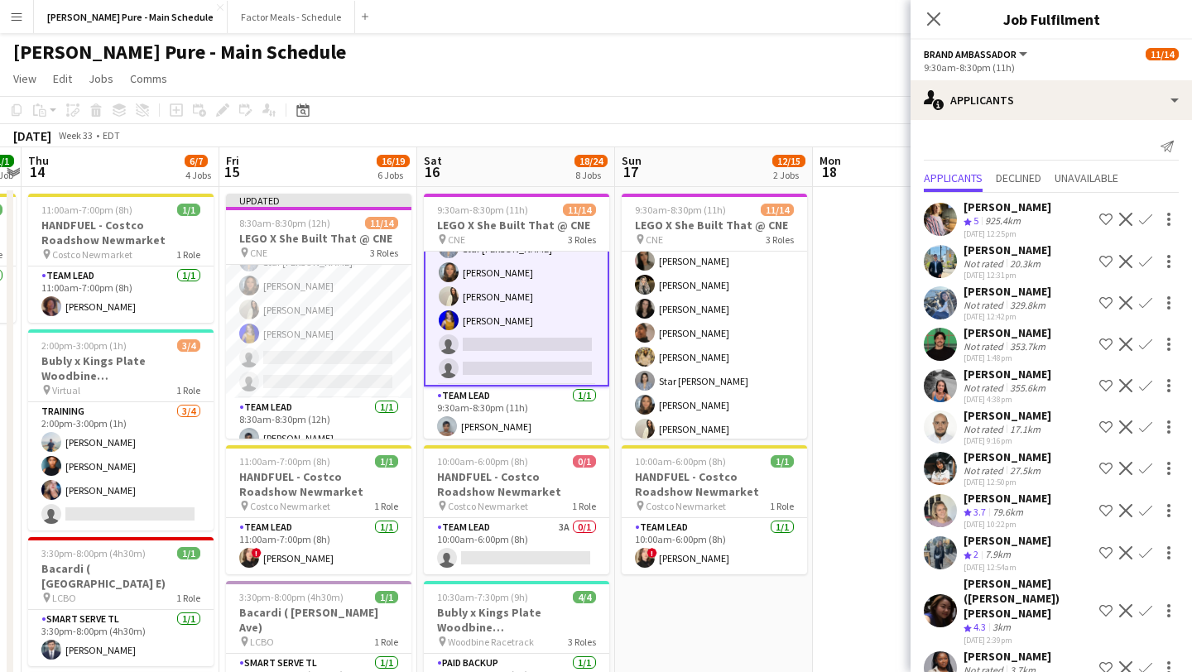
click at [657, 221] on app-icon "Decline" at bounding box center [1125, 219] width 13 height 13
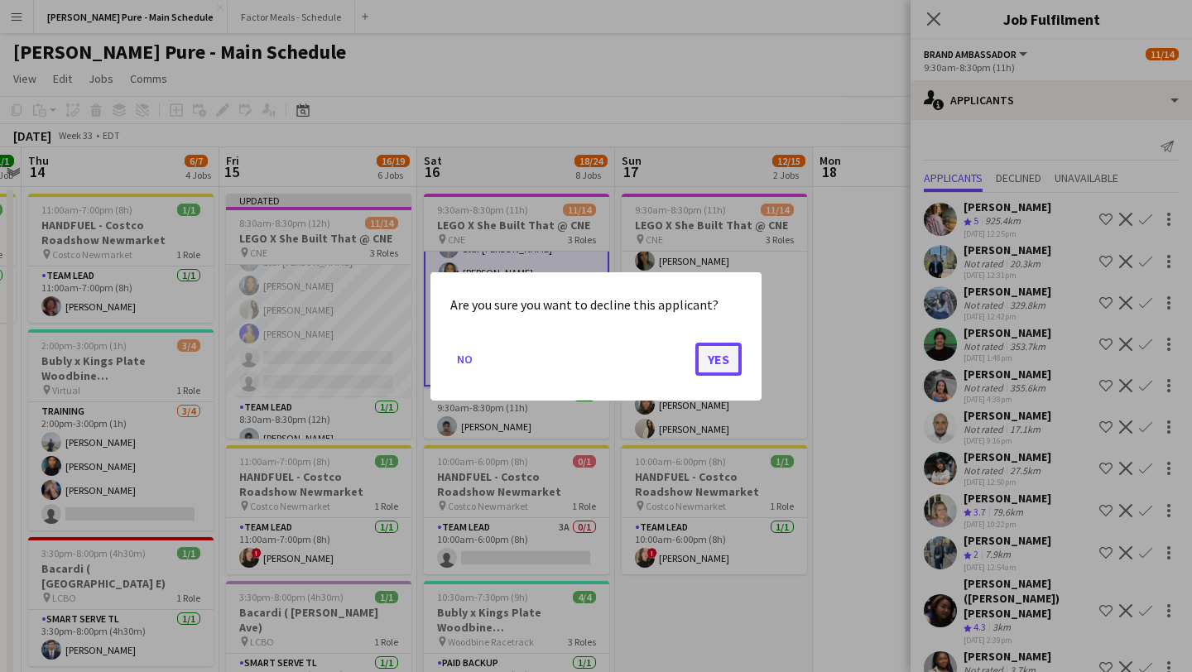
click at [657, 346] on button "Yes" at bounding box center [718, 358] width 46 height 33
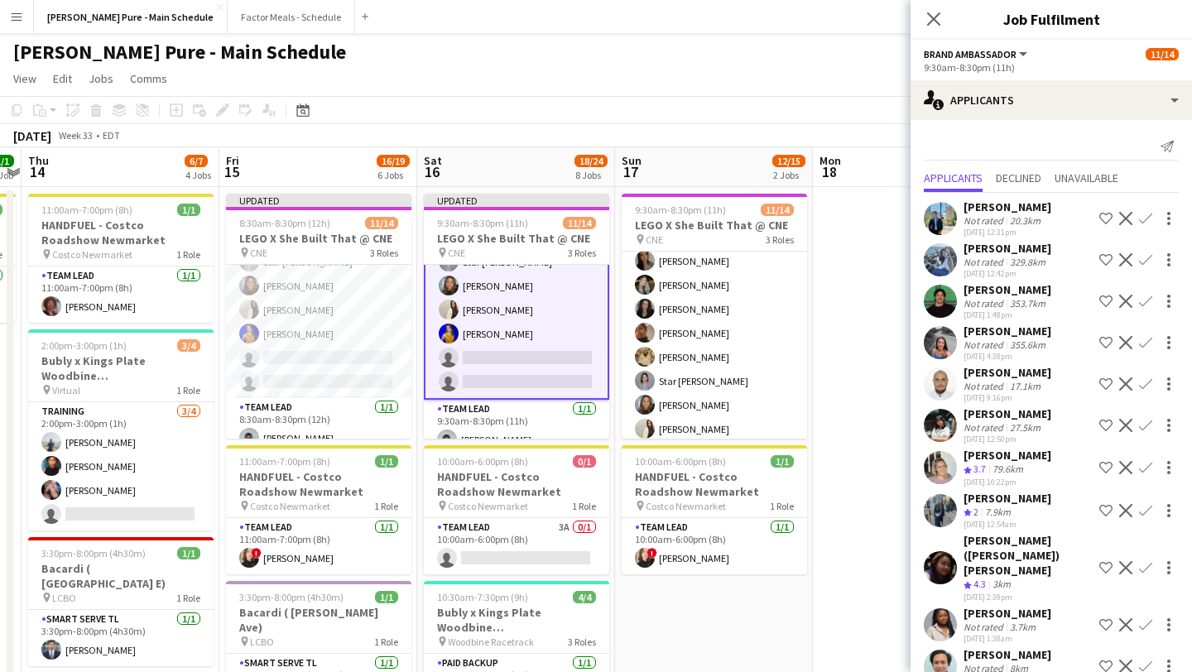
click at [657, 218] on app-icon "Decline" at bounding box center [1125, 218] width 13 height 13
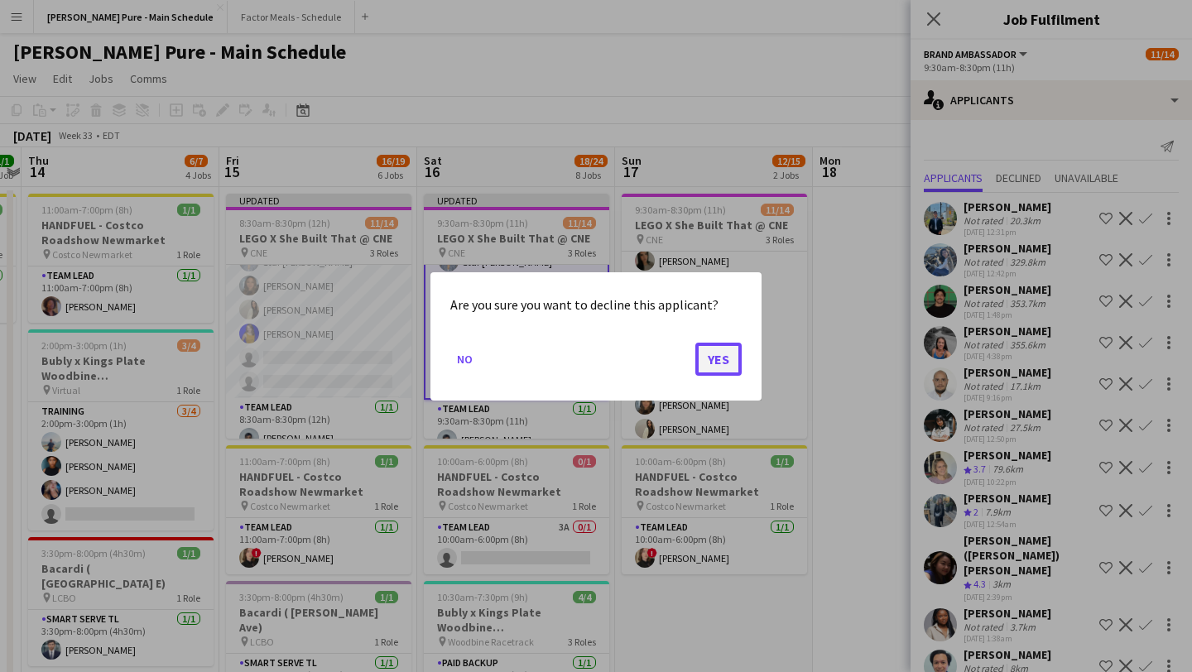
click at [657, 352] on button "Yes" at bounding box center [718, 358] width 46 height 33
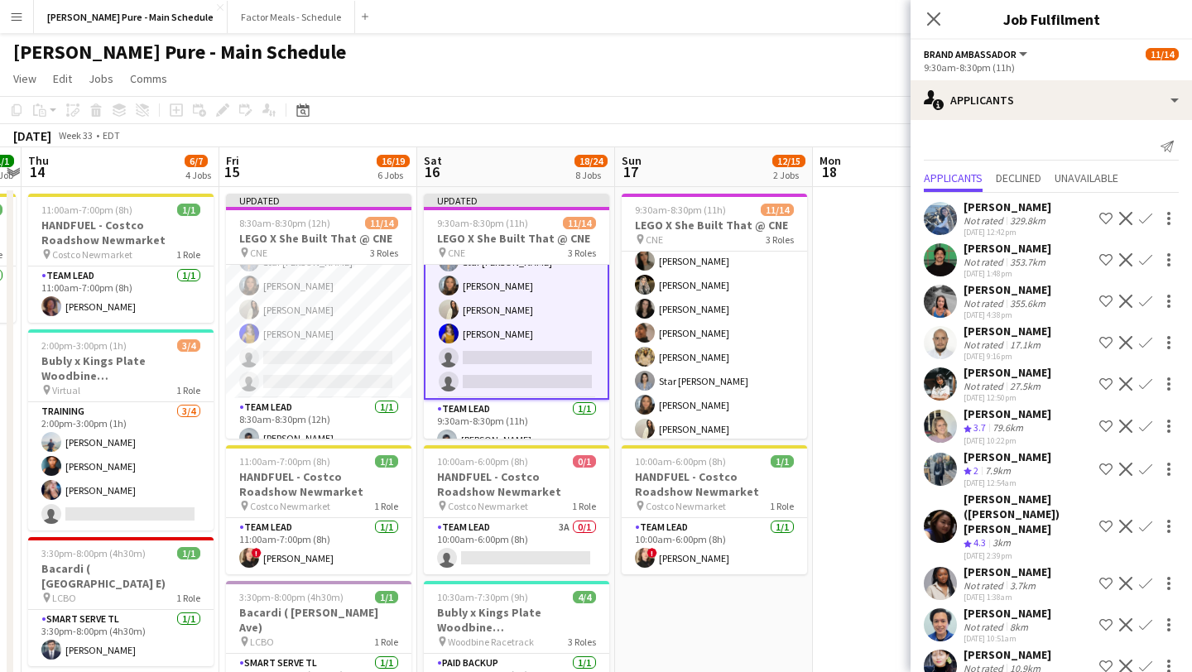
click at [657, 258] on app-icon "Decline" at bounding box center [1125, 259] width 13 height 13
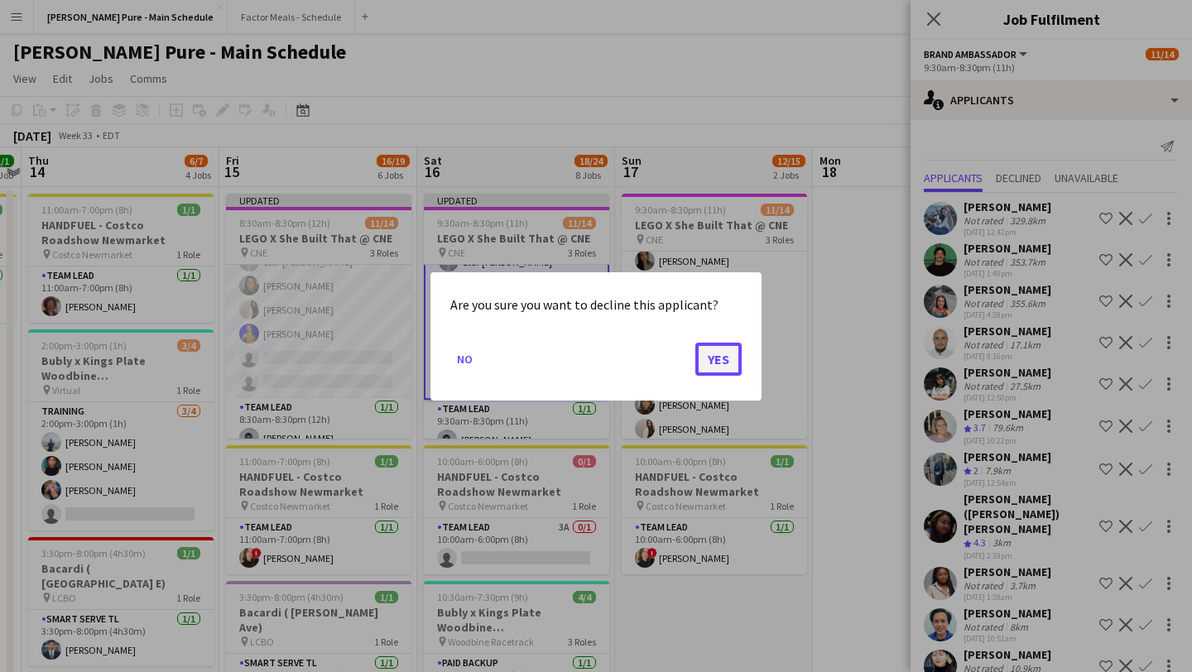
click at [657, 363] on button "Yes" at bounding box center [718, 358] width 46 height 33
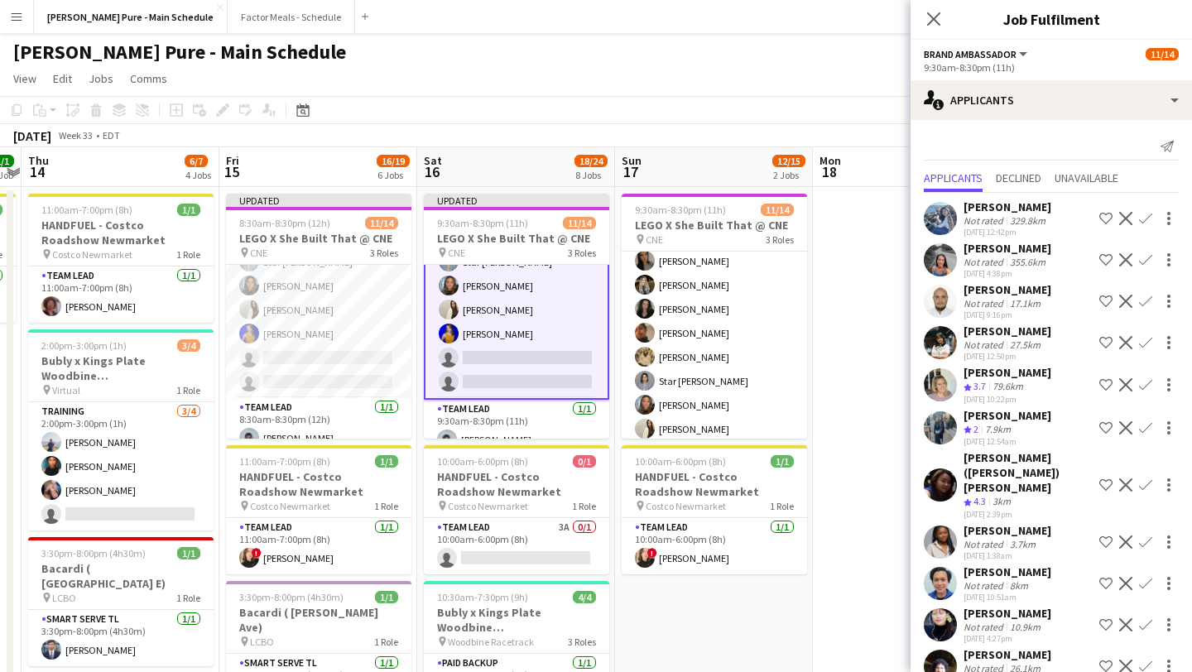
click at [657, 257] on app-icon "Decline" at bounding box center [1125, 259] width 13 height 13
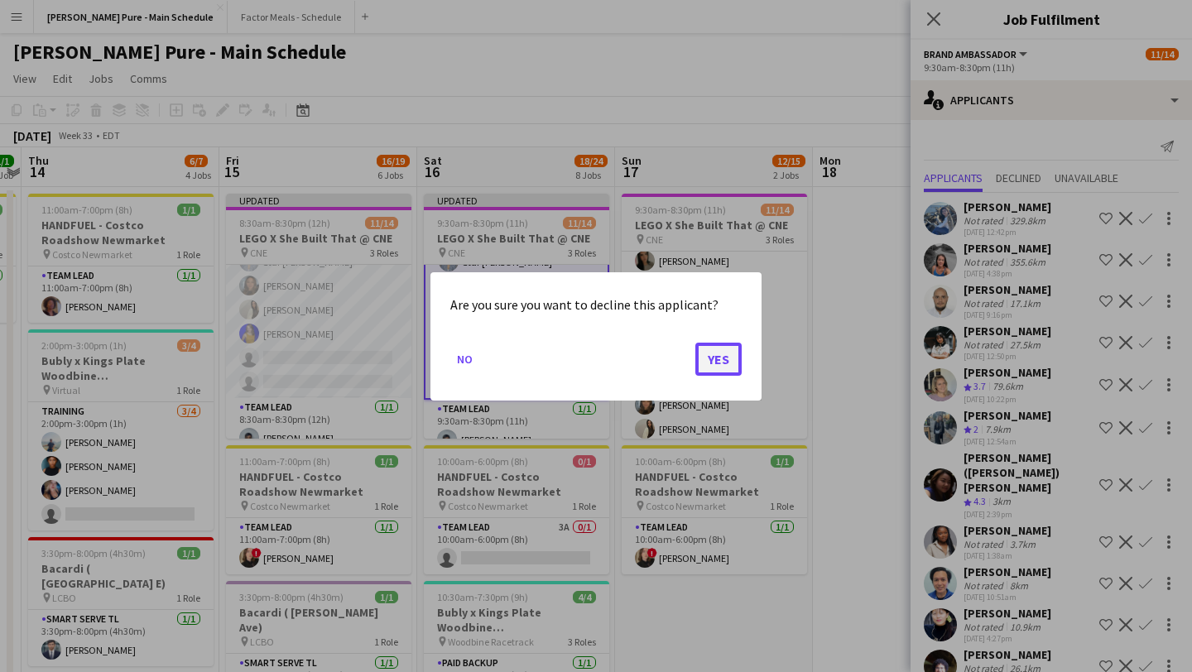
click at [657, 354] on button "Yes" at bounding box center [718, 358] width 46 height 33
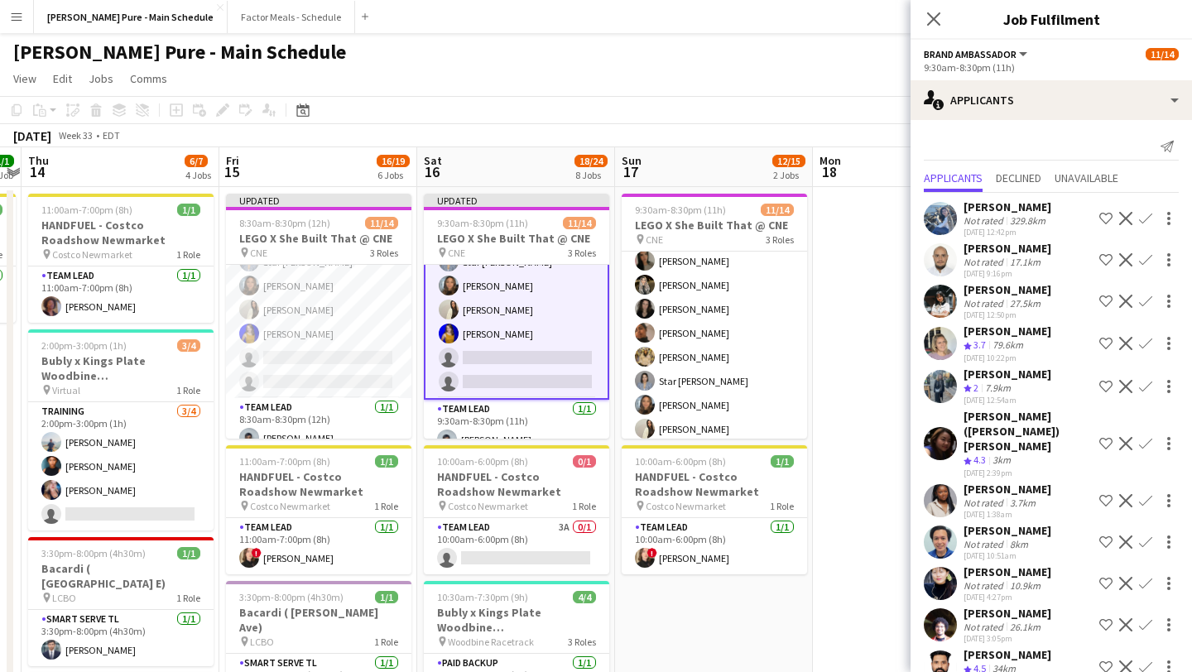
click at [657, 258] on app-icon "Decline" at bounding box center [1125, 259] width 13 height 13
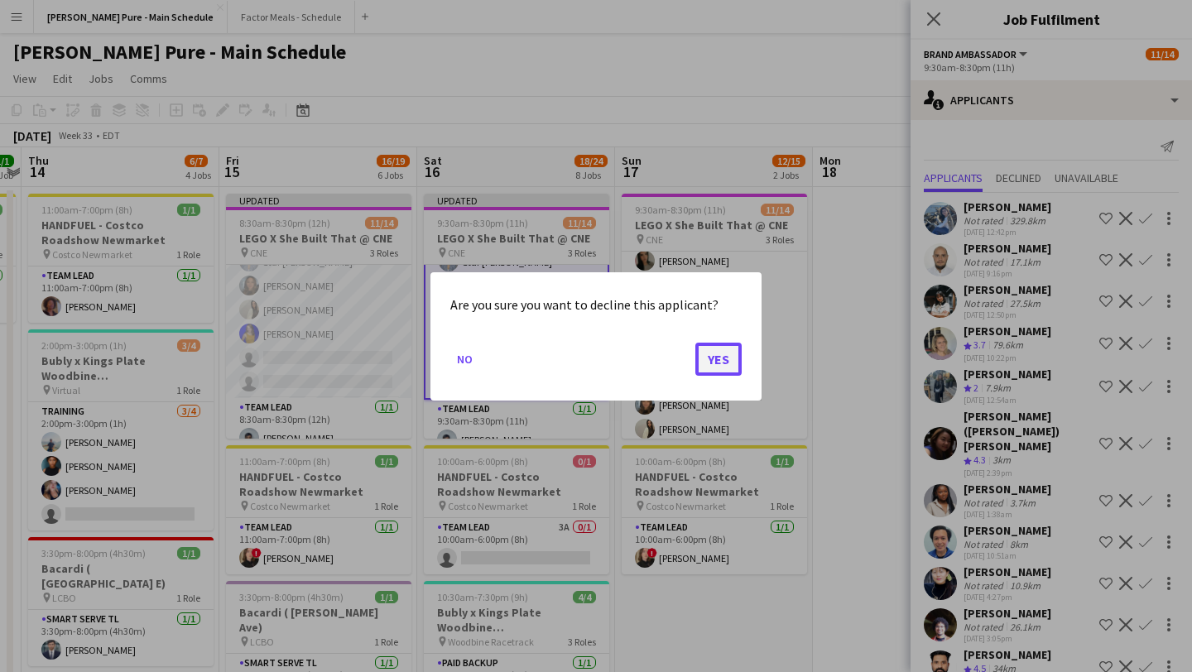
click at [657, 360] on button "Yes" at bounding box center [718, 358] width 46 height 33
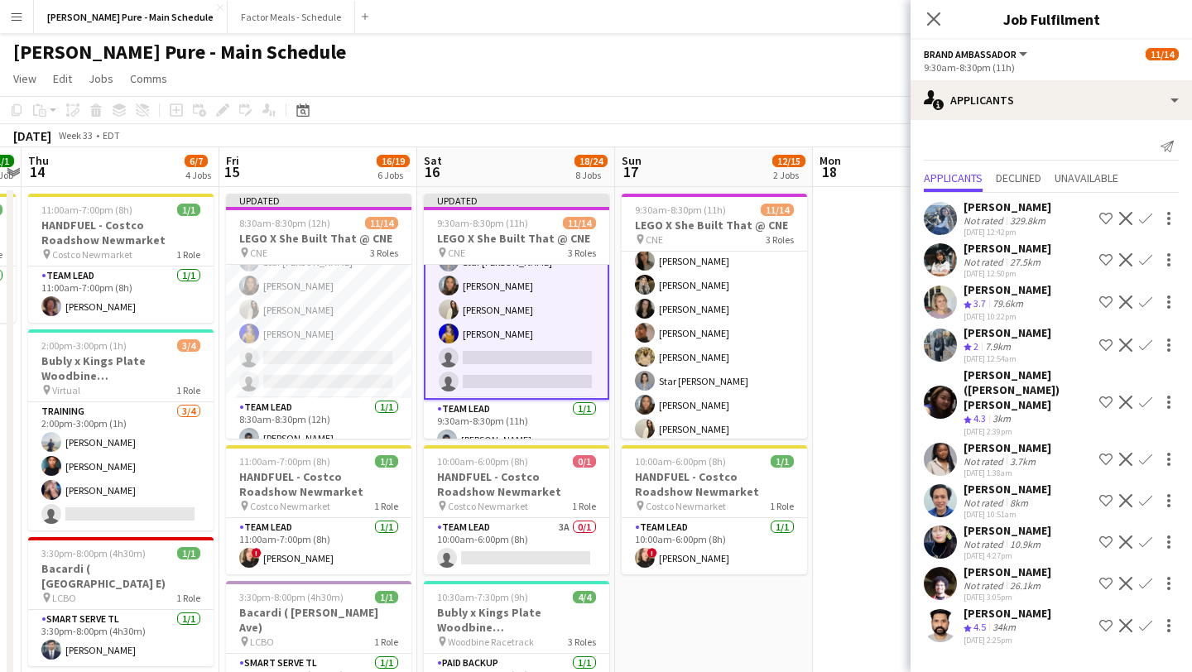
click at [657, 494] on app-icon "Decline" at bounding box center [1125, 500] width 13 height 13
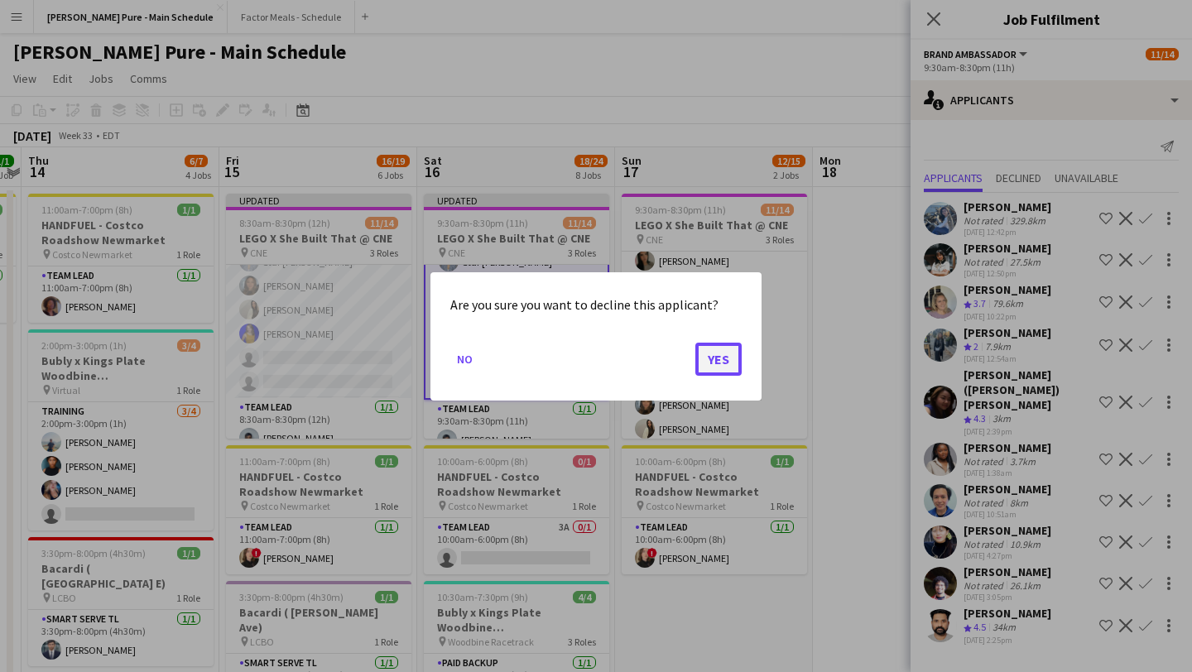
click at [657, 356] on button "Yes" at bounding box center [718, 358] width 46 height 33
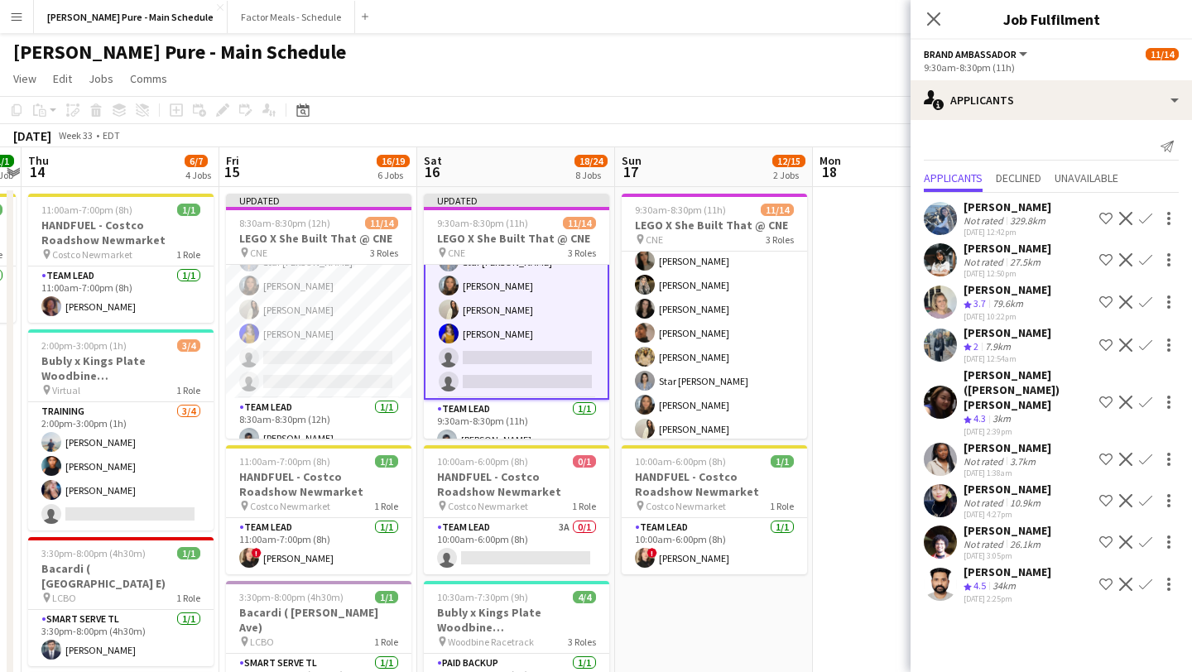
click at [657, 494] on app-icon "Decline" at bounding box center [1125, 500] width 13 height 13
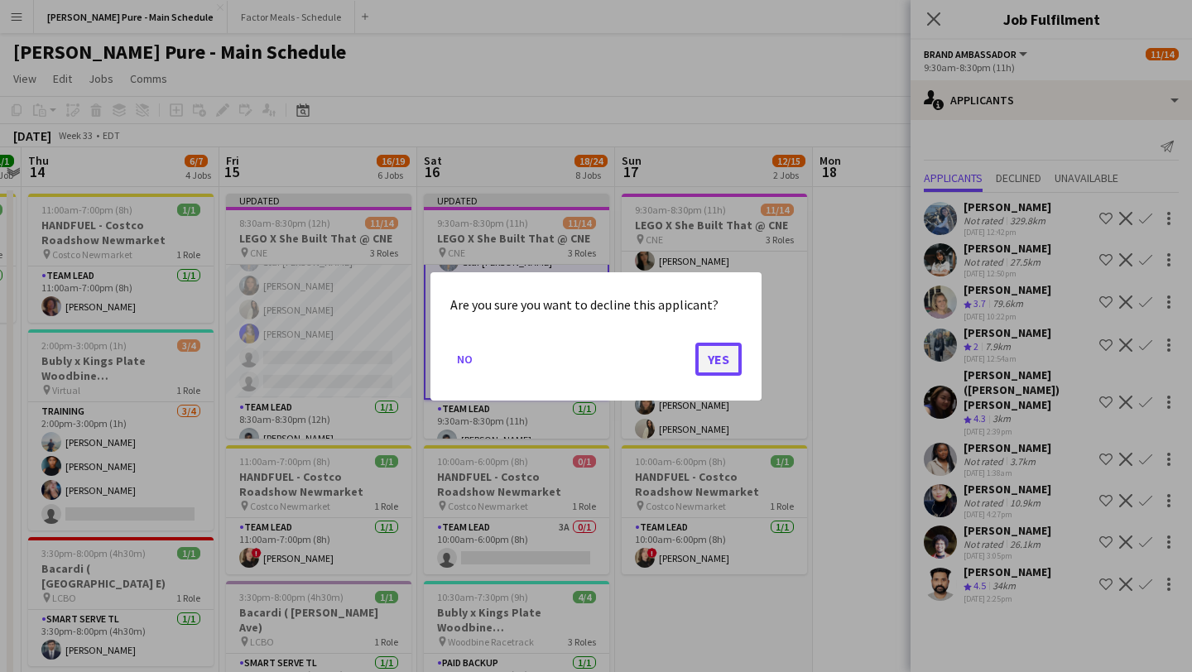
click at [657, 363] on button "Yes" at bounding box center [718, 358] width 46 height 33
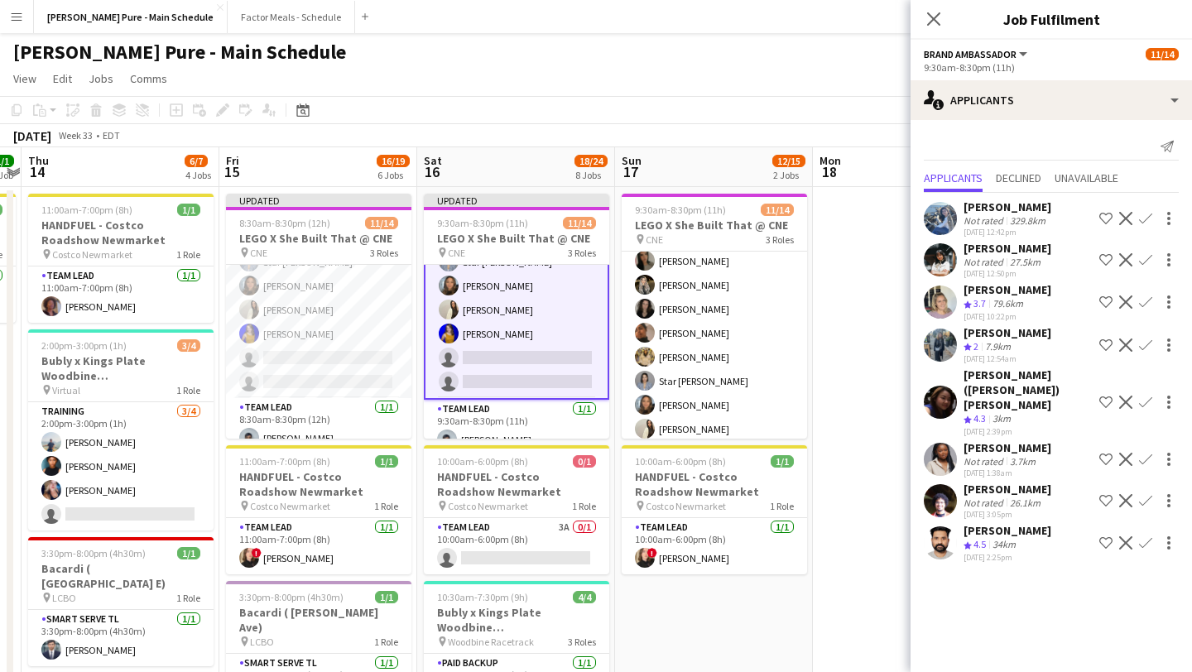
click at [657, 494] on app-icon "Decline" at bounding box center [1125, 500] width 13 height 13
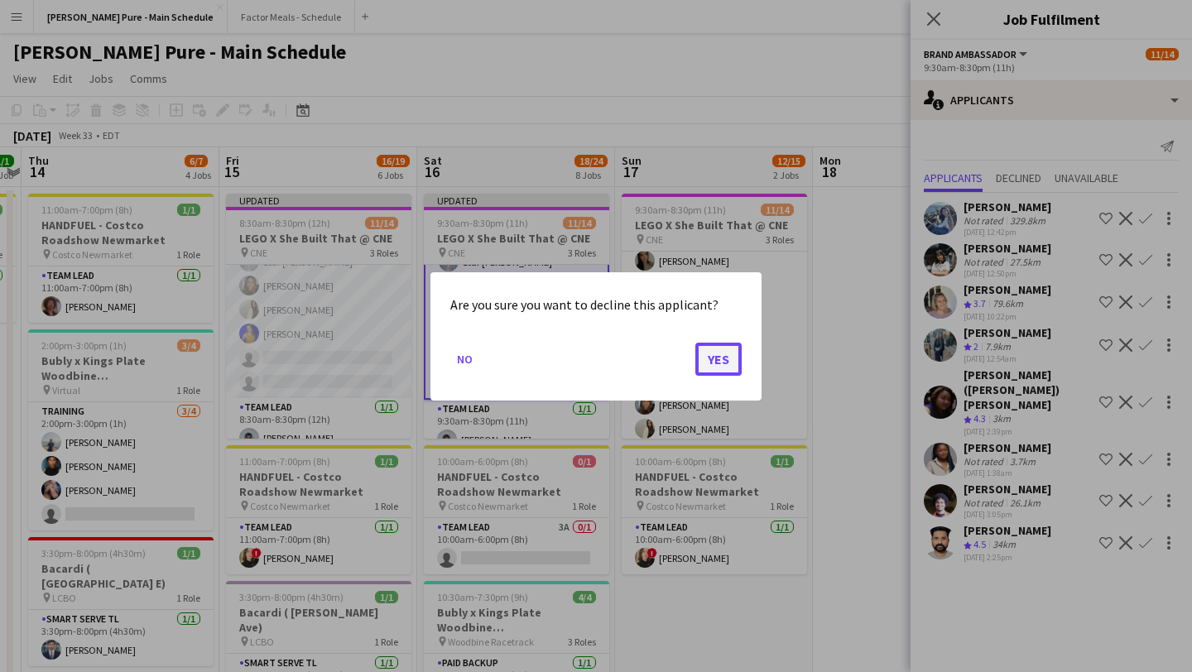
click at [657, 364] on button "Yes" at bounding box center [718, 358] width 46 height 33
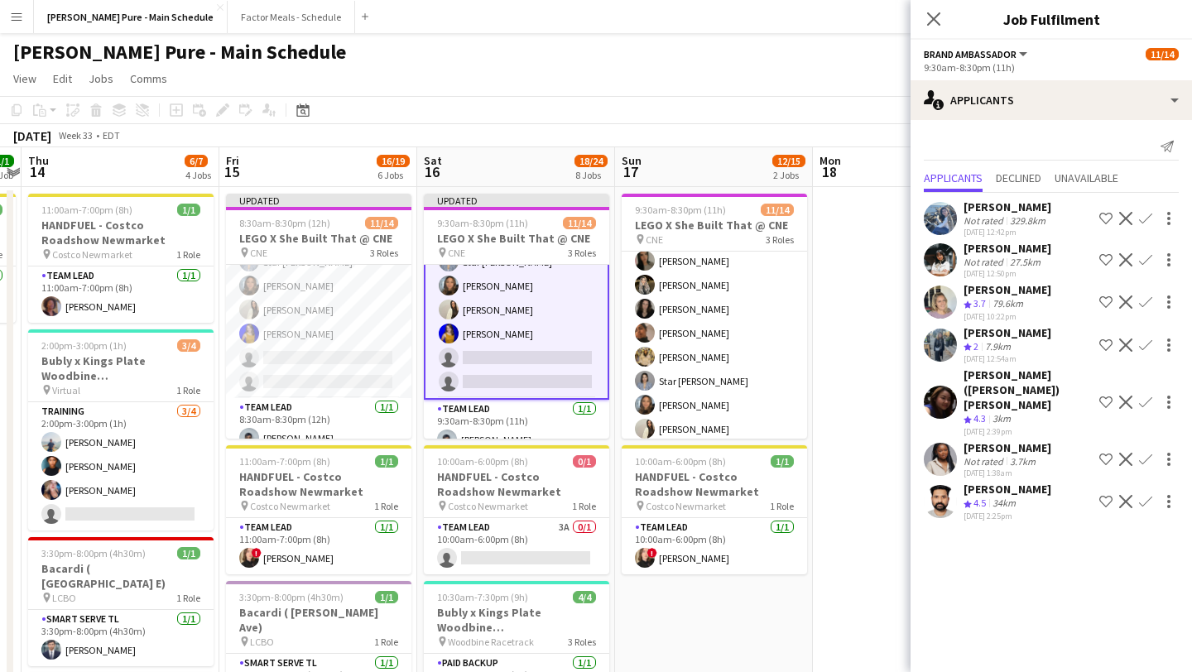
click at [657, 495] on app-icon "Decline" at bounding box center [1125, 501] width 13 height 13
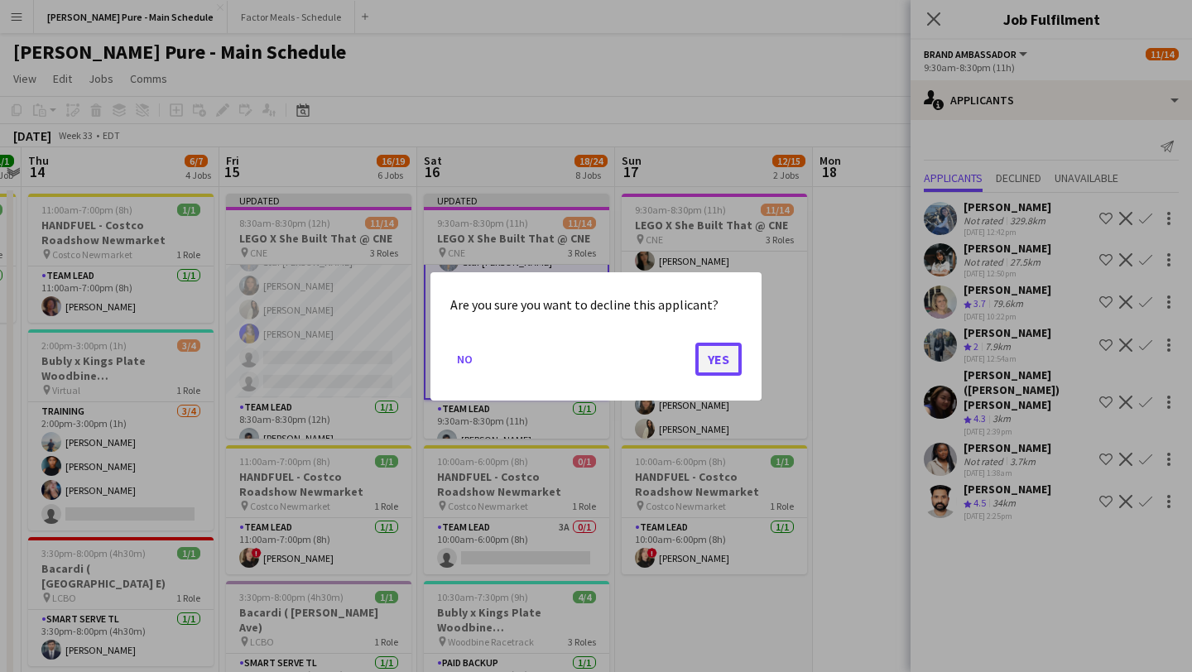
click at [657, 359] on button "Yes" at bounding box center [718, 358] width 46 height 33
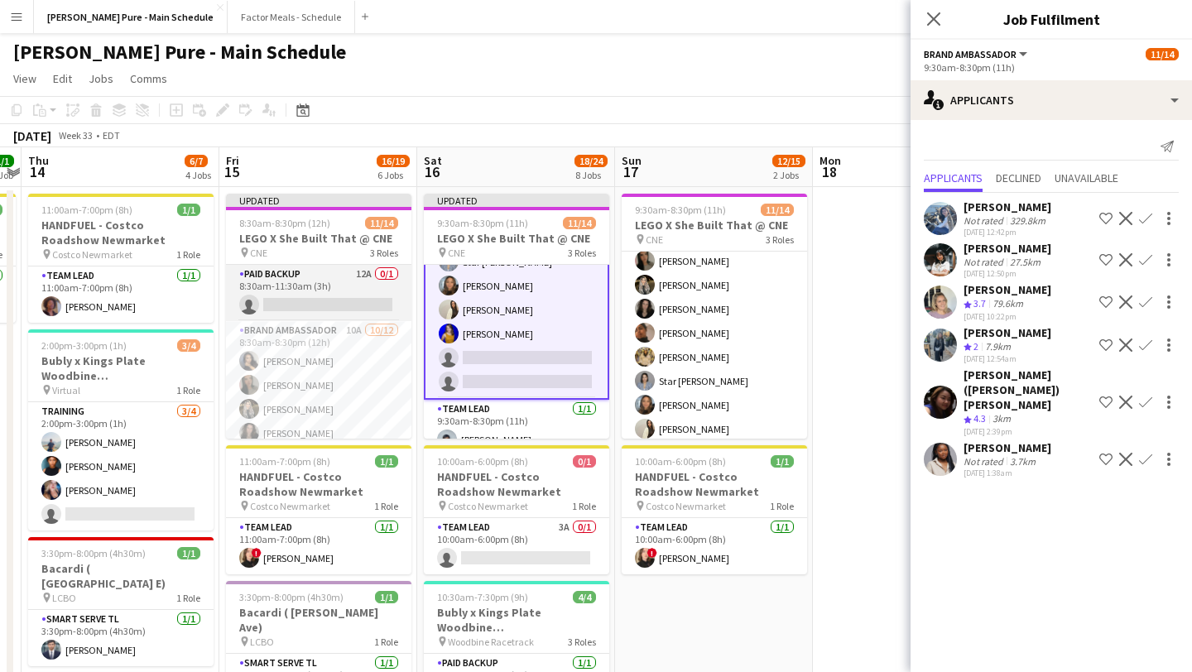
click at [340, 295] on app-card-role "Paid Backup 12A 0/1 8:30am-11:30am (3h) single-neutral-actions" at bounding box center [318, 293] width 185 height 56
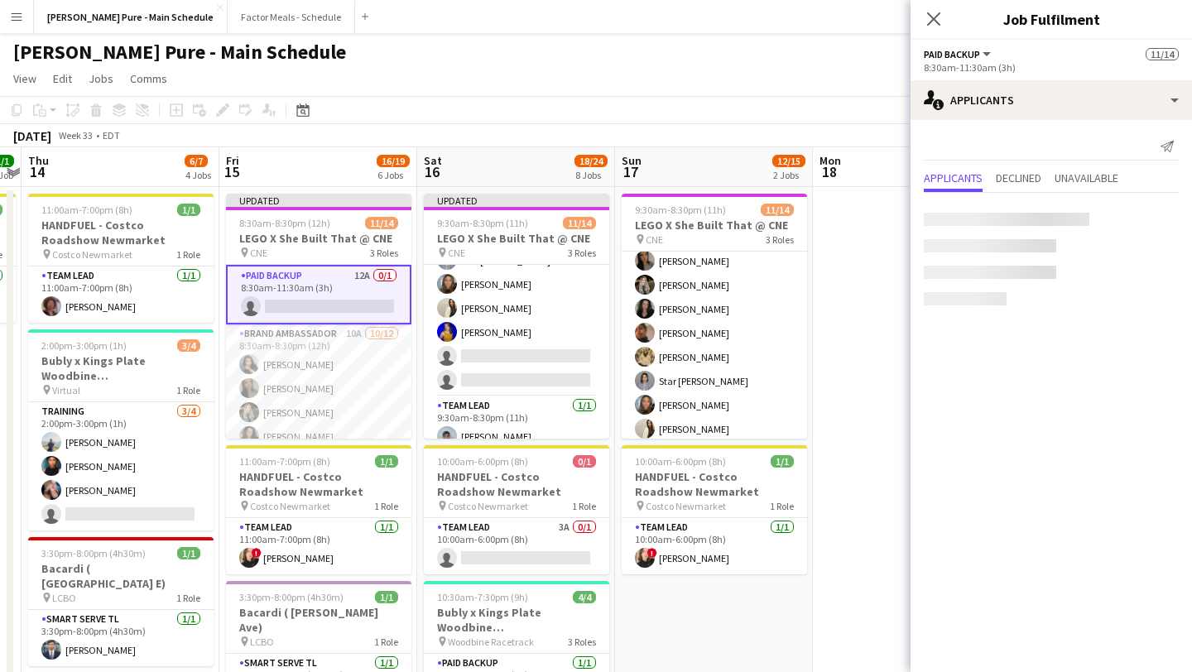
scroll to position [243, 0]
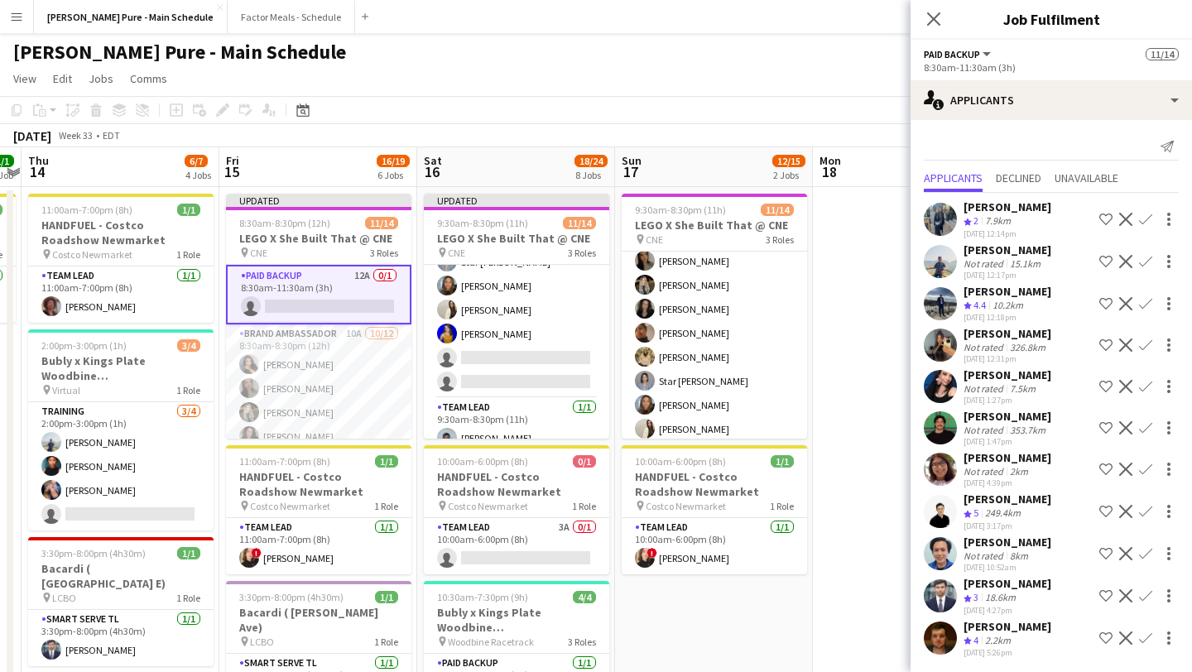
click at [657, 262] on app-icon "Decline" at bounding box center [1125, 261] width 13 height 13
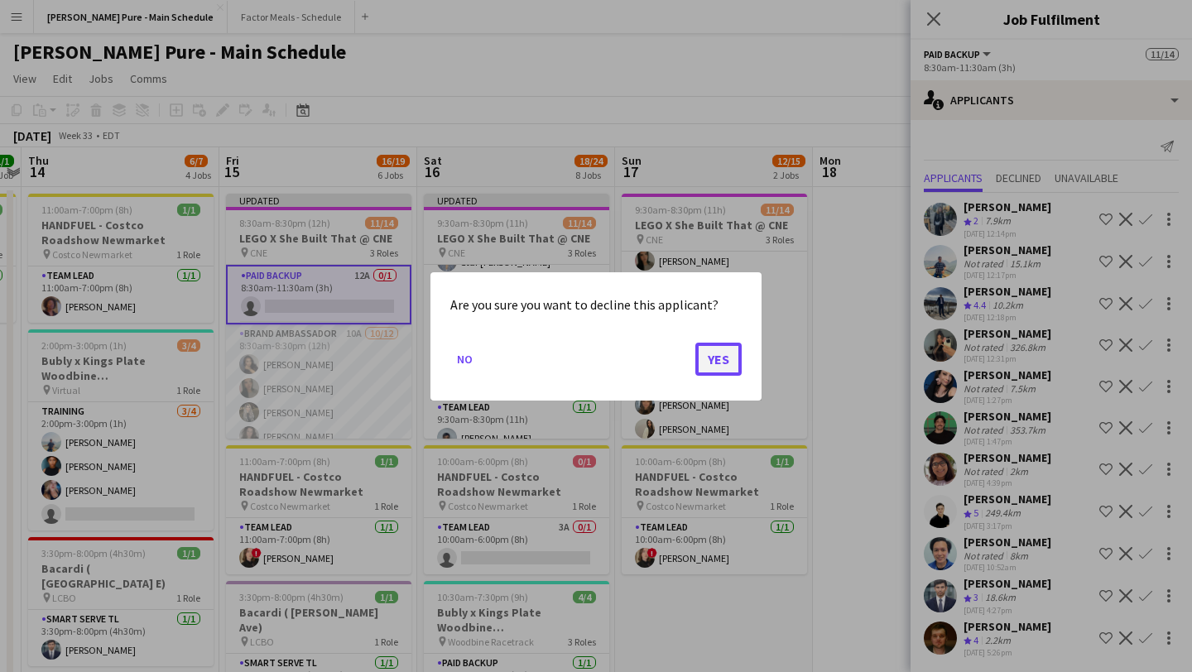
click at [657, 357] on button "Yes" at bounding box center [718, 358] width 46 height 33
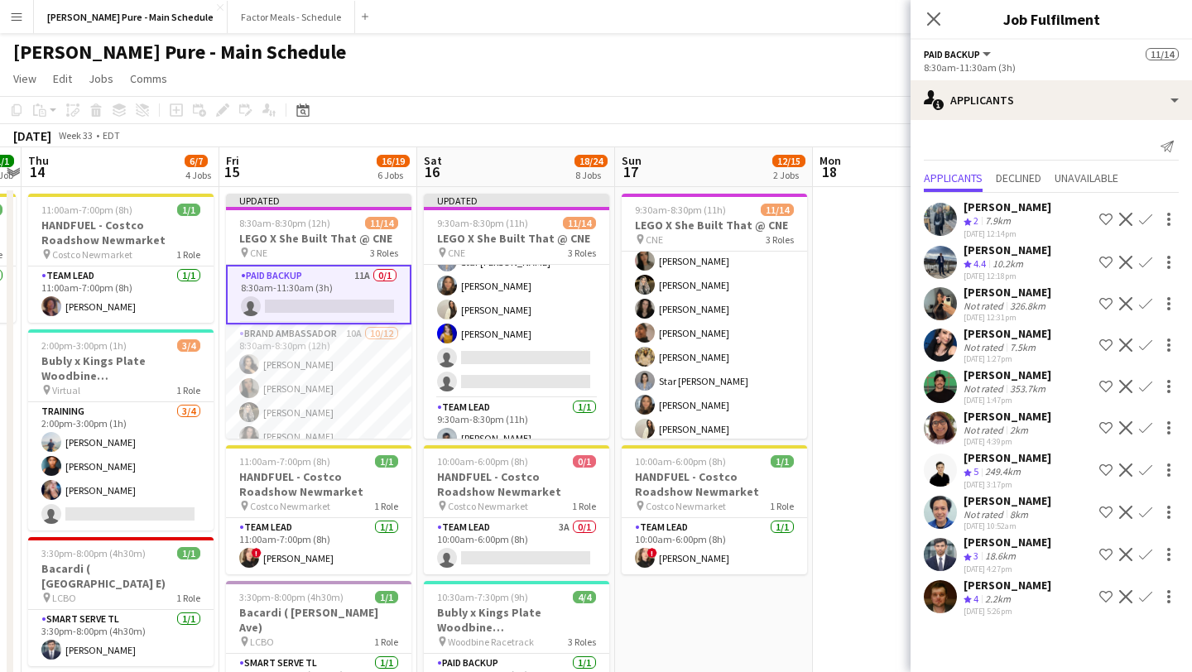
click at [657, 266] on app-icon "Decline" at bounding box center [1125, 262] width 13 height 13
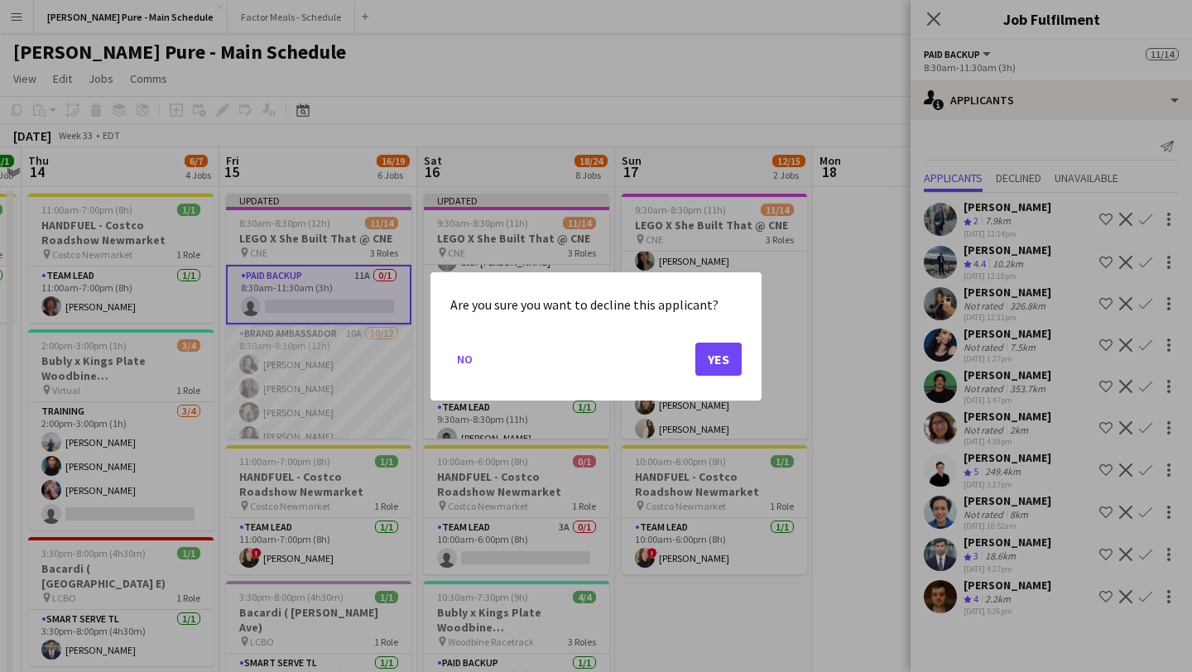
click at [657, 368] on div "Are you sure you want to decline this applicant? No Yes" at bounding box center [596, 336] width 331 height 128
click at [657, 370] on button "Yes" at bounding box center [718, 358] width 46 height 33
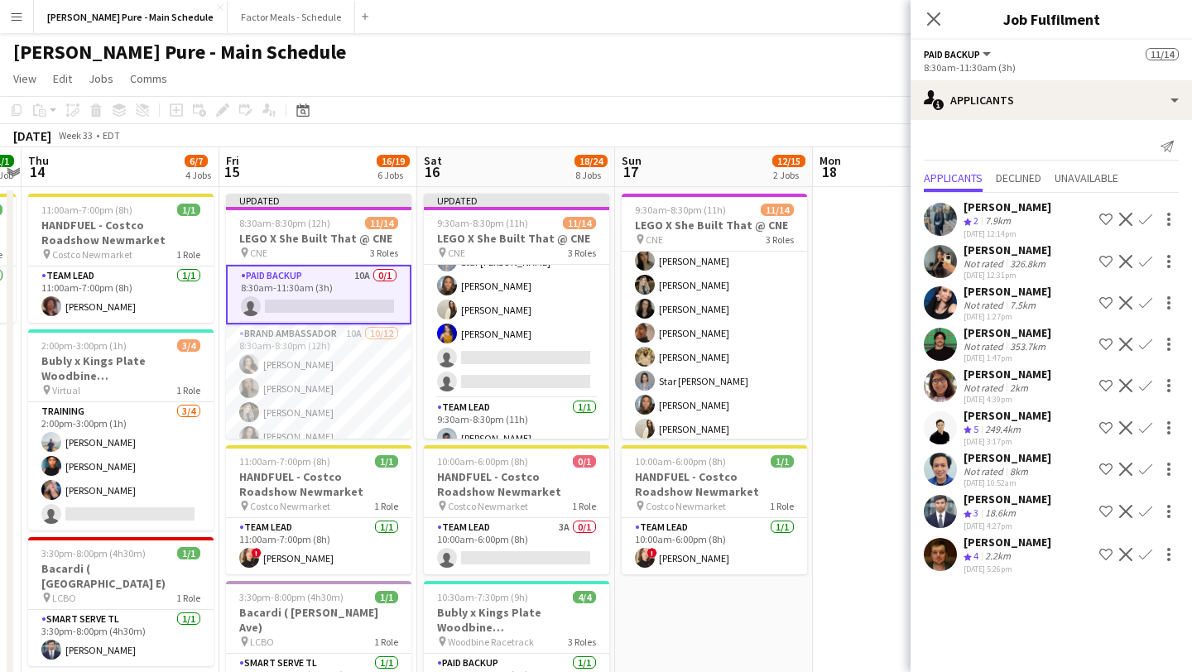
click at [657, 260] on app-icon "Decline" at bounding box center [1125, 261] width 13 height 13
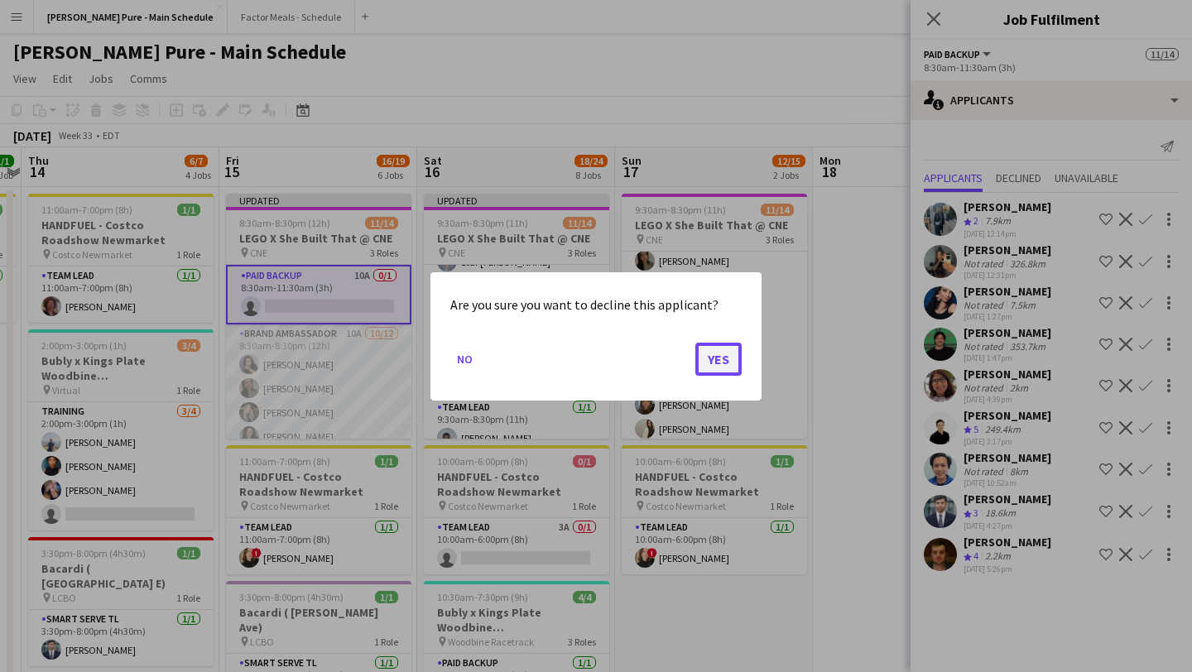
click at [657, 363] on button "Yes" at bounding box center [718, 358] width 46 height 33
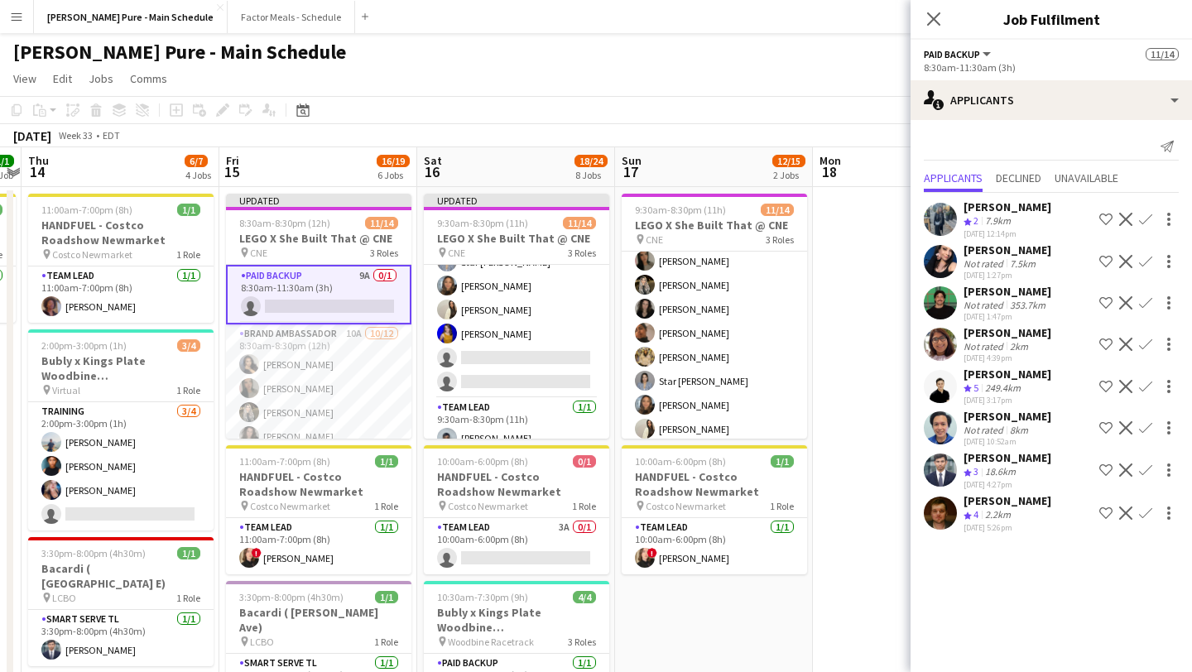
click at [657, 301] on app-icon "Decline" at bounding box center [1125, 302] width 13 height 13
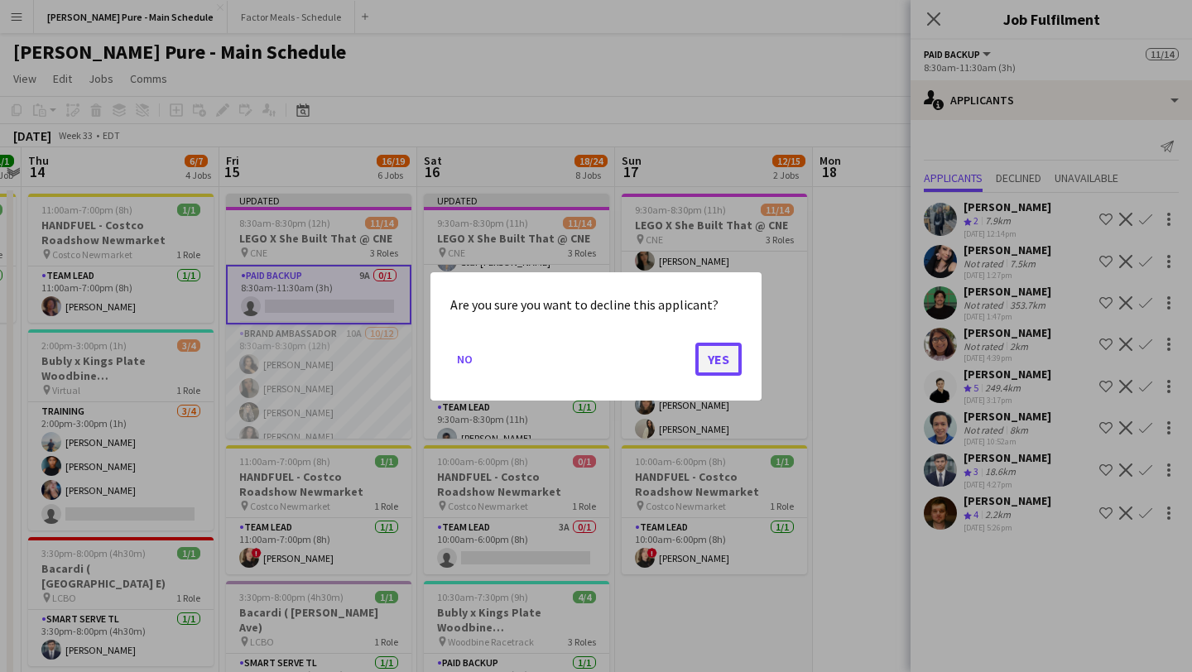
click at [657, 363] on button "Yes" at bounding box center [718, 358] width 46 height 33
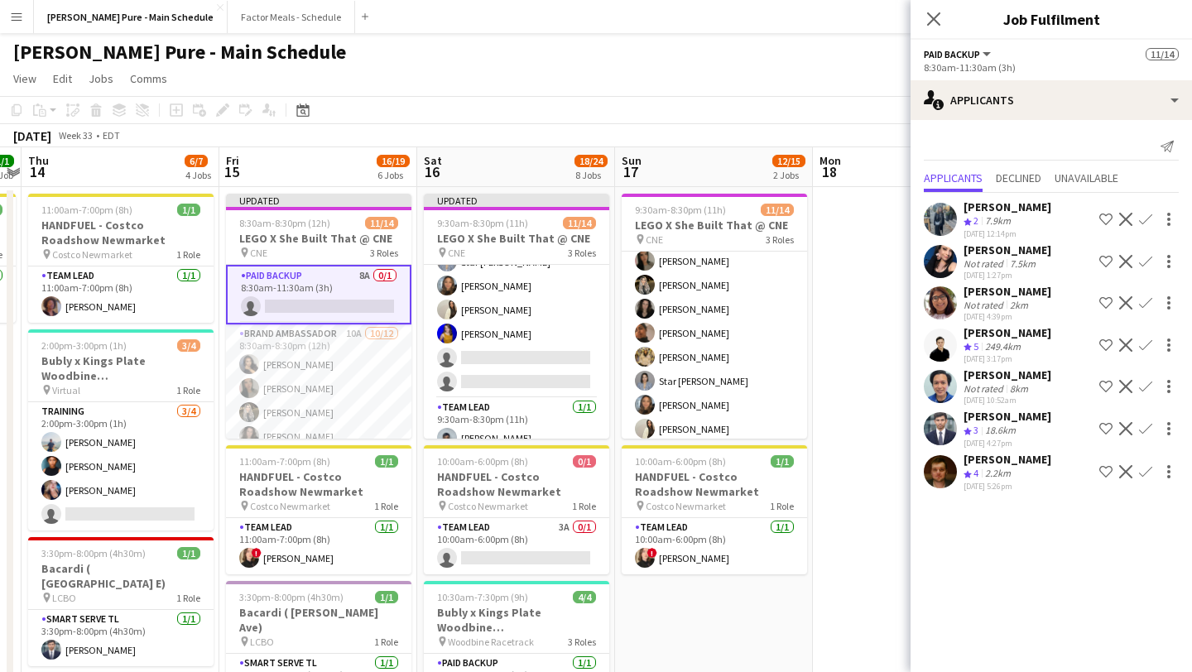
click at [657, 344] on app-icon "Decline" at bounding box center [1125, 345] width 13 height 13
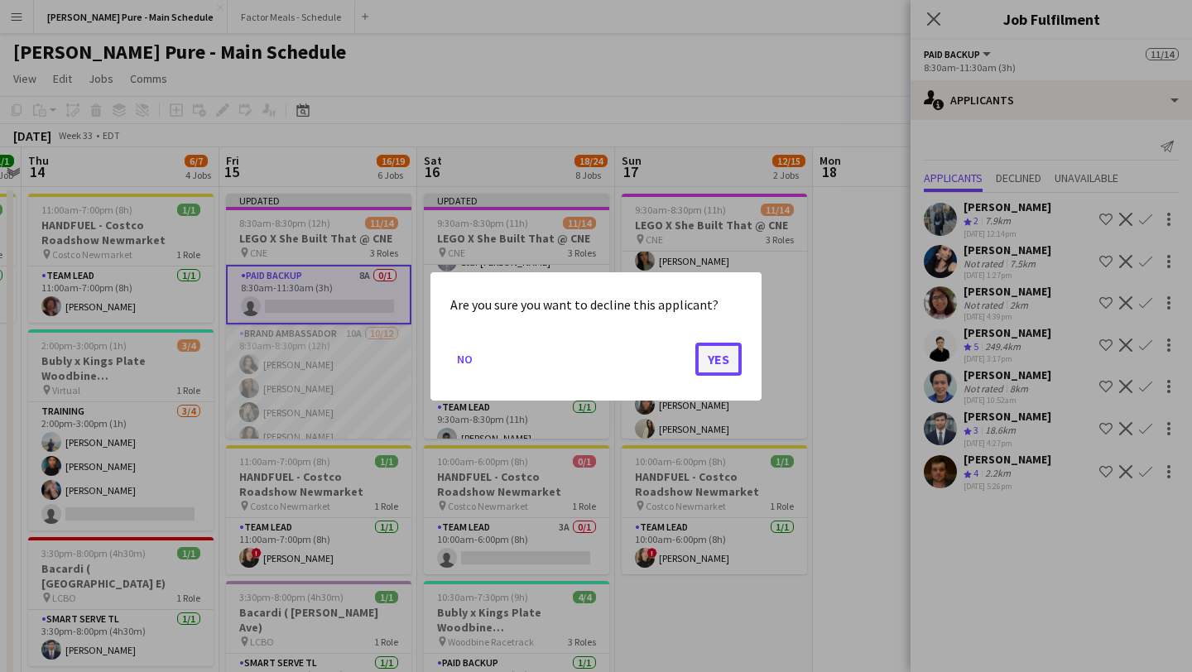
click at [657, 368] on button "Yes" at bounding box center [718, 358] width 46 height 33
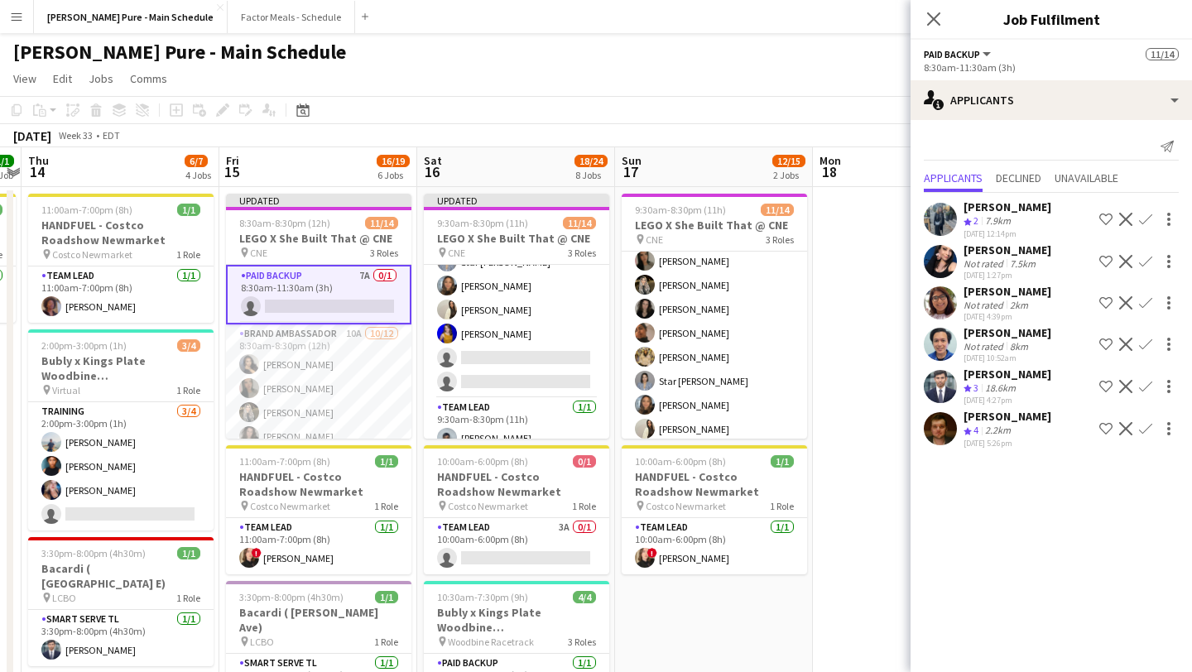
click at [657, 340] on button "Decline" at bounding box center [1126, 344] width 20 height 20
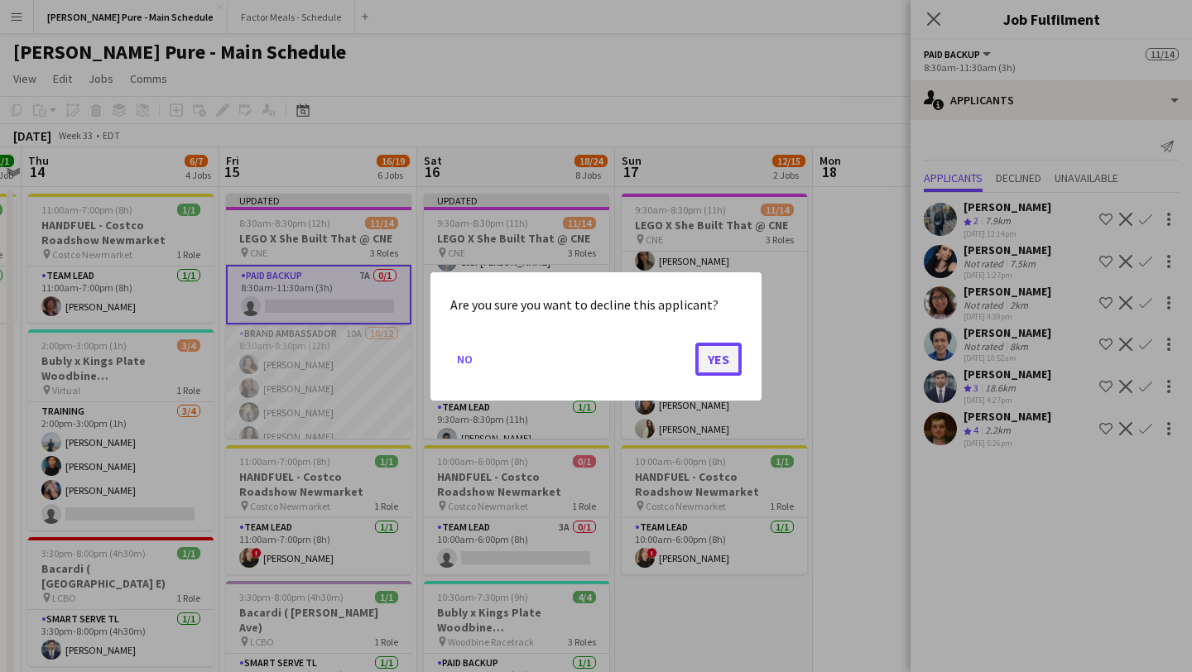
click at [657, 363] on button "Yes" at bounding box center [718, 358] width 46 height 33
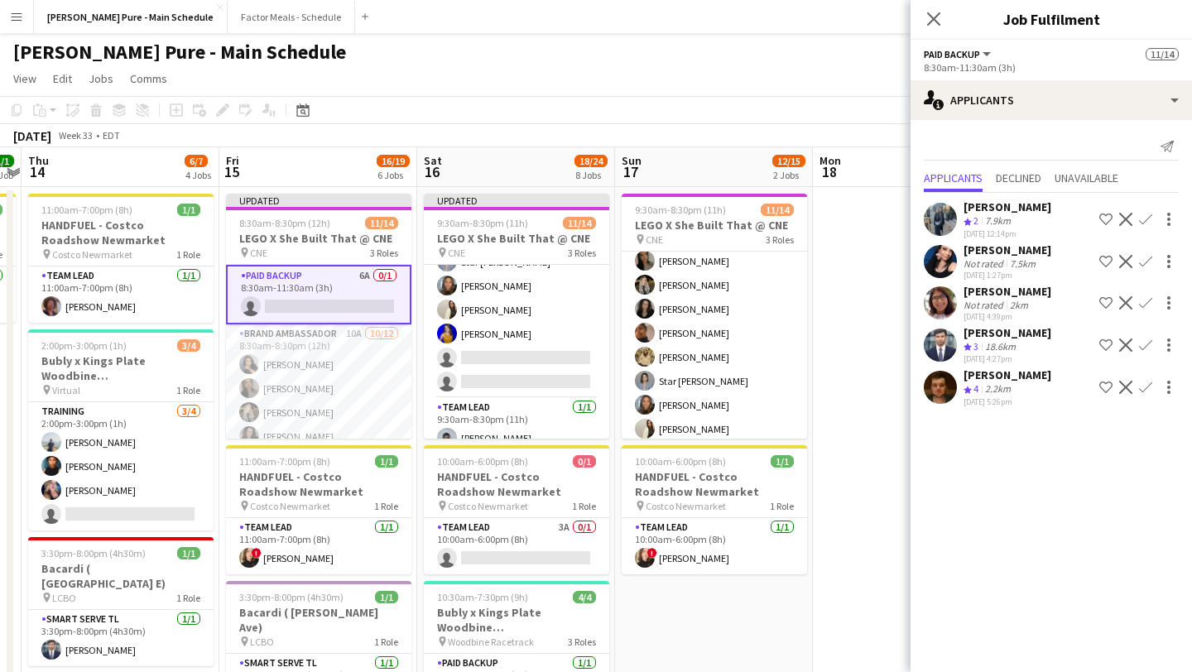
click at [657, 342] on app-icon "Decline" at bounding box center [1125, 345] width 13 height 13
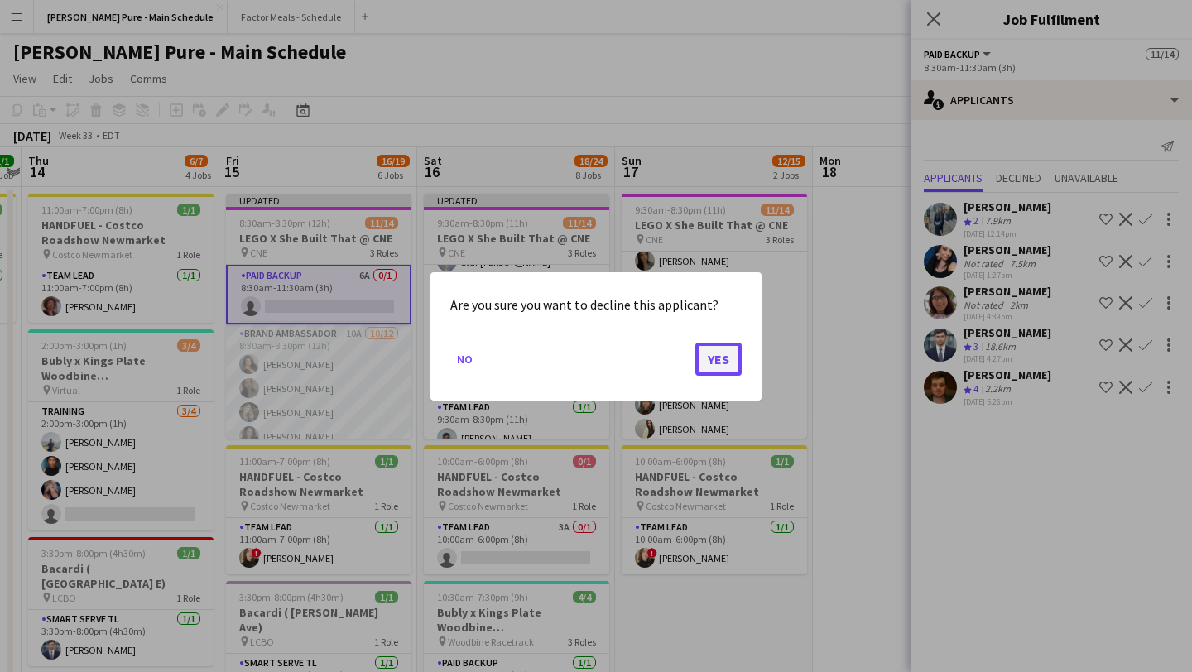
click at [657, 364] on button "Yes" at bounding box center [718, 358] width 46 height 33
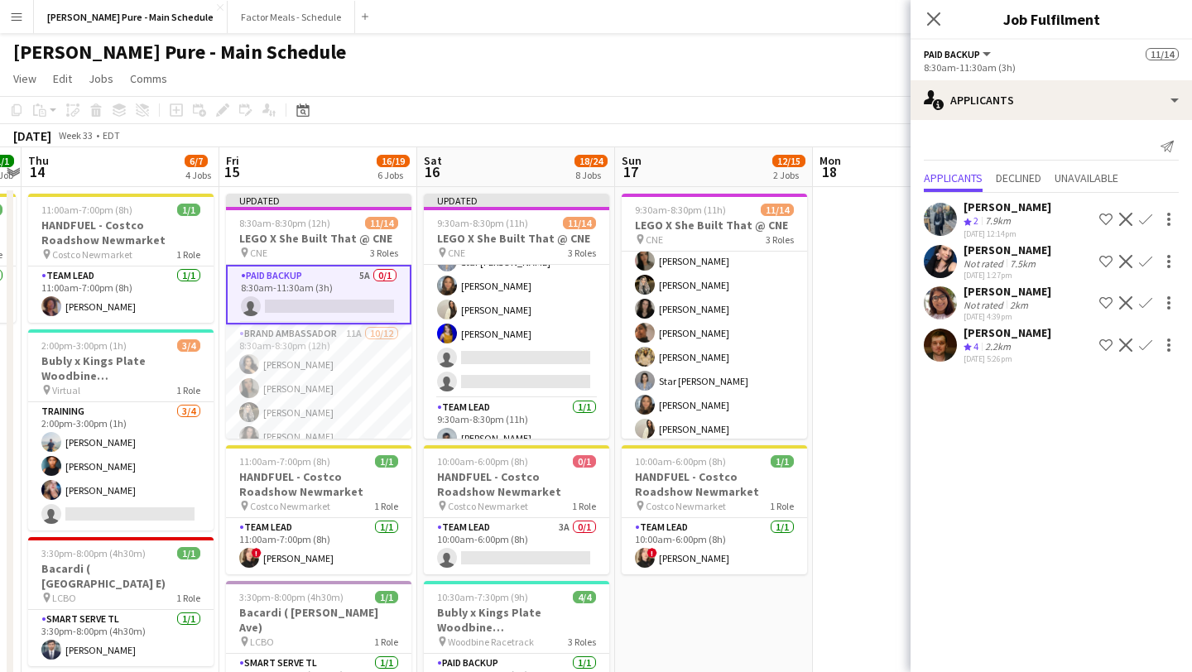
click at [657, 344] on app-icon "Decline" at bounding box center [1125, 345] width 13 height 13
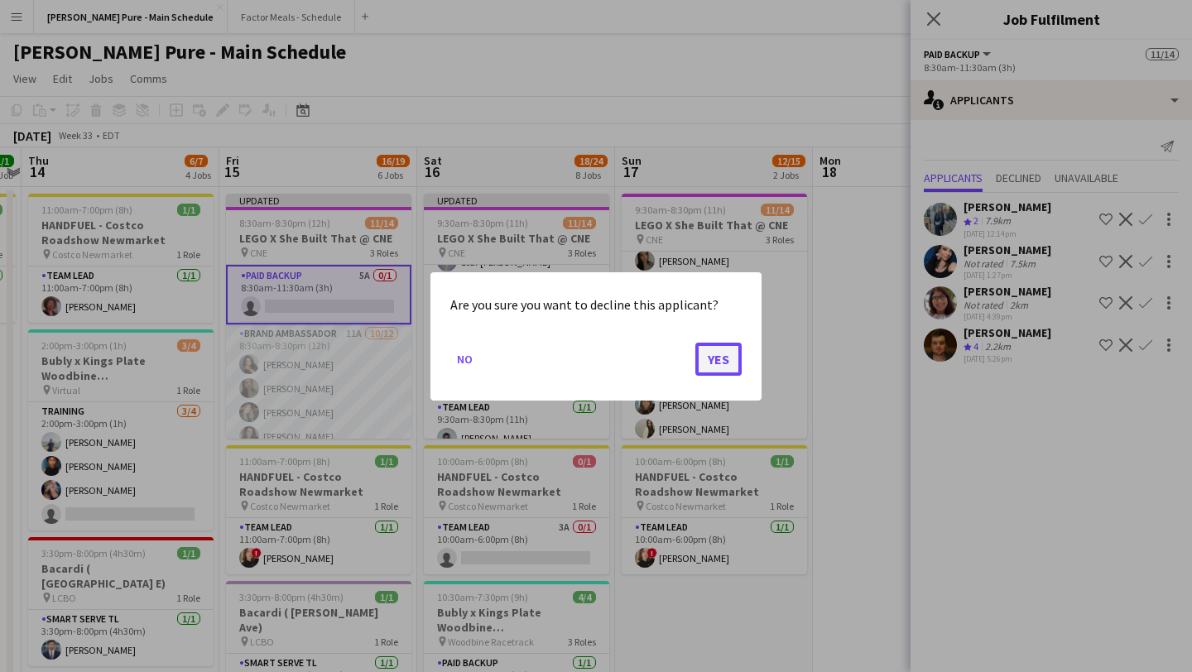
click at [657, 358] on button "Yes" at bounding box center [718, 358] width 46 height 33
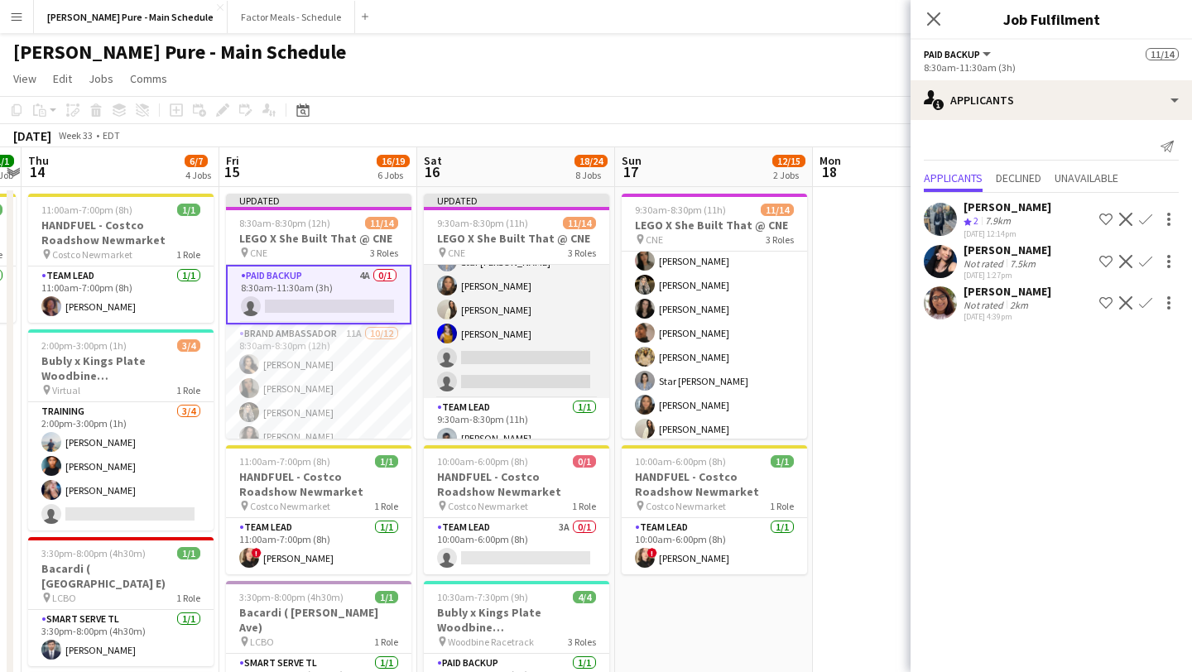
scroll to position [0, 0]
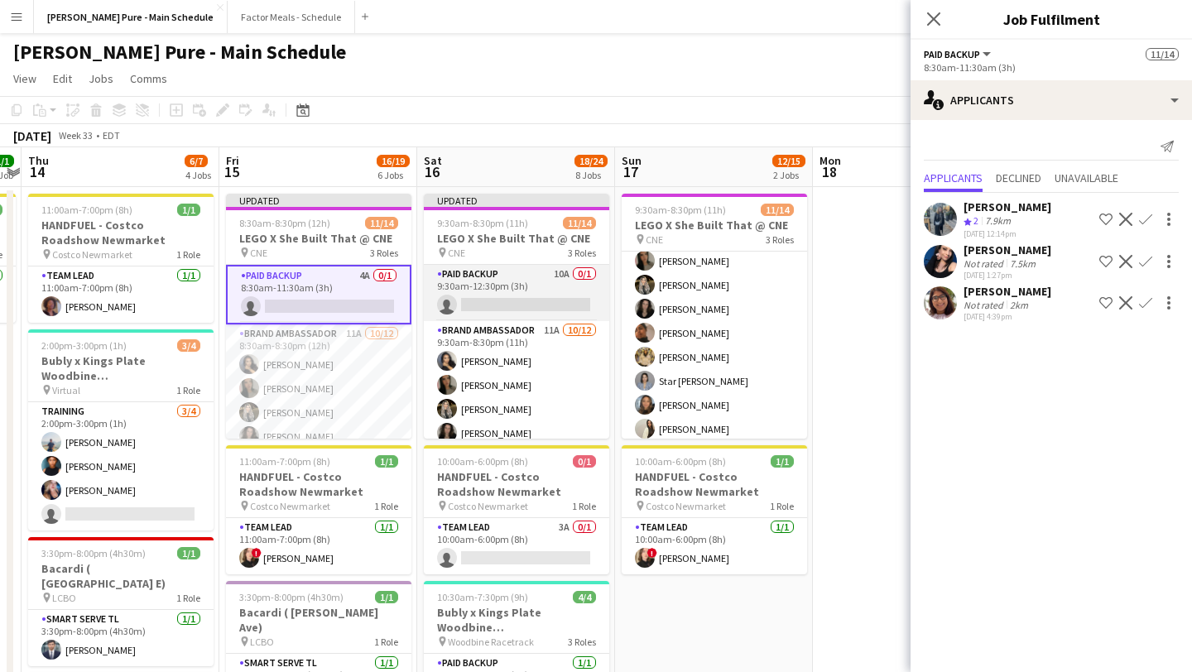
click at [488, 305] on app-card-role "Paid Backup 10A 0/1 9:30am-12:30pm (3h) single-neutral-actions" at bounding box center [516, 293] width 185 height 56
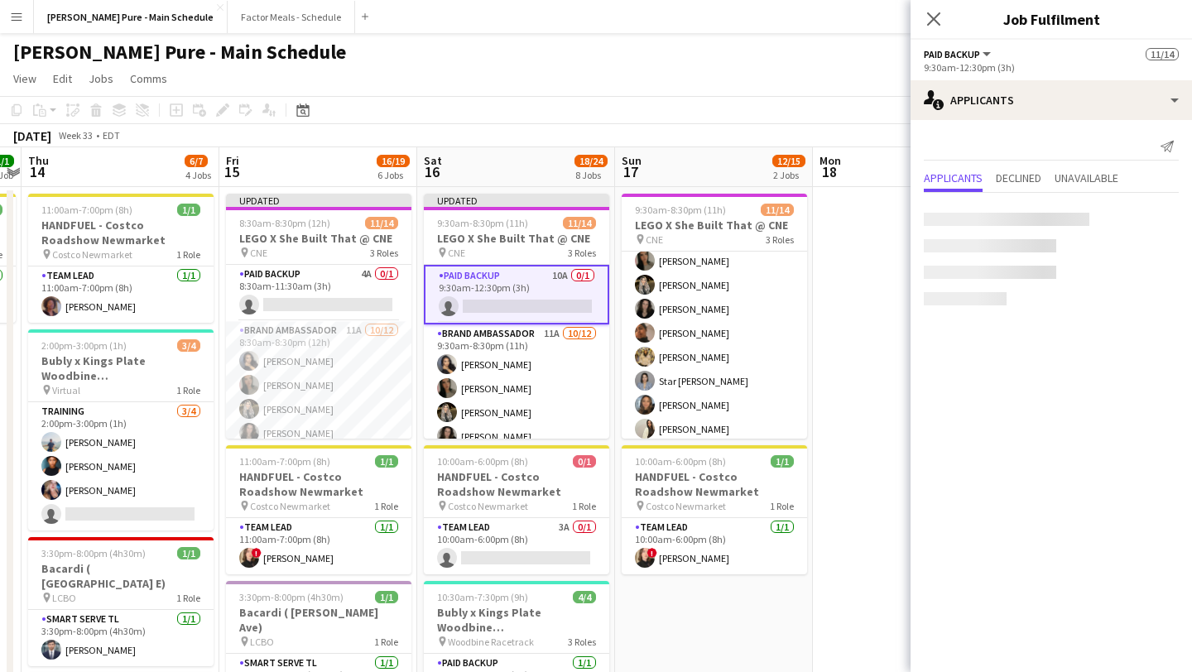
scroll to position [1, 0]
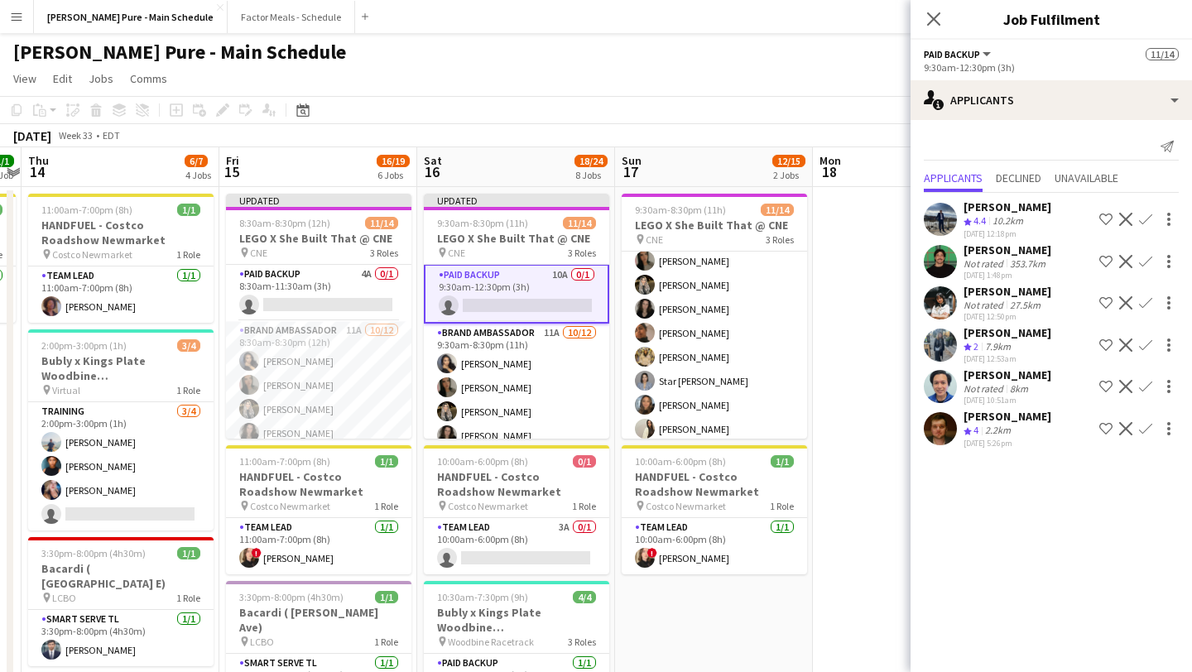
click at [657, 211] on button "Decline" at bounding box center [1126, 219] width 20 height 20
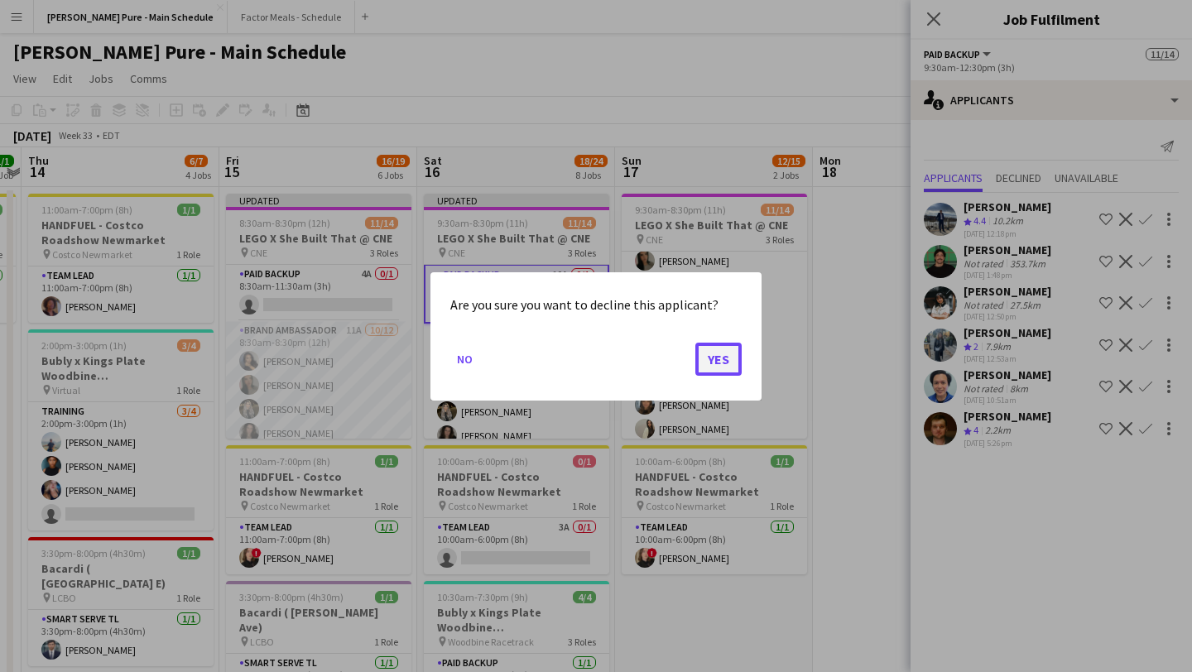
click at [657, 369] on button "Yes" at bounding box center [718, 358] width 46 height 33
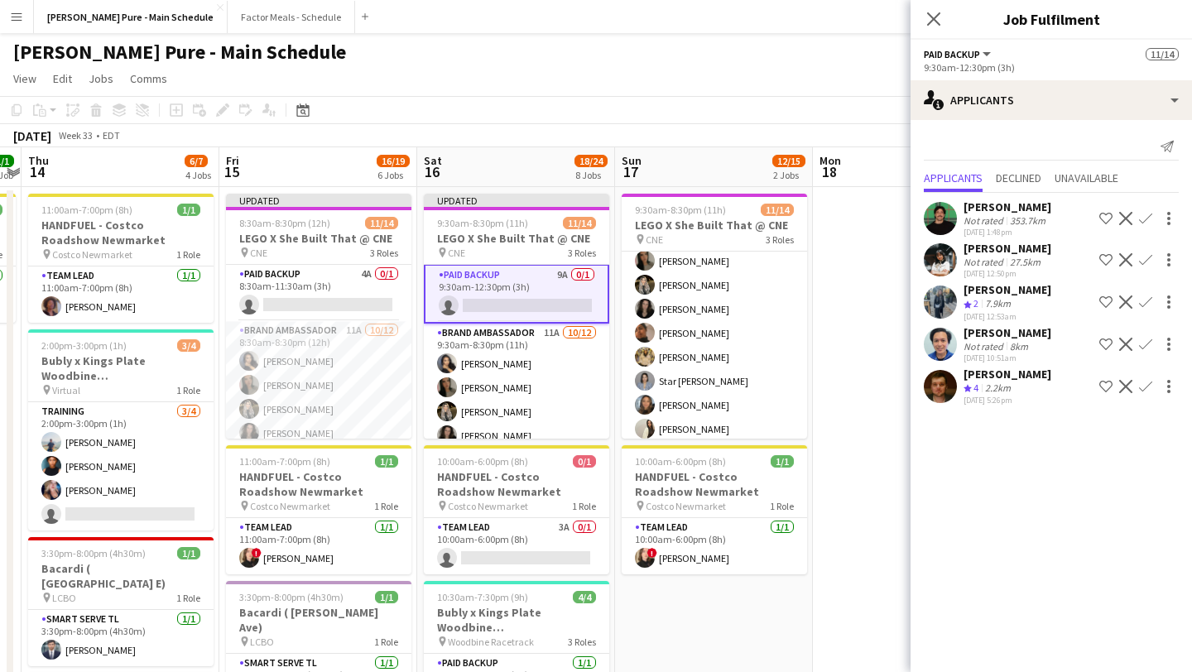
click at [657, 219] on app-icon "Decline" at bounding box center [1125, 218] width 13 height 13
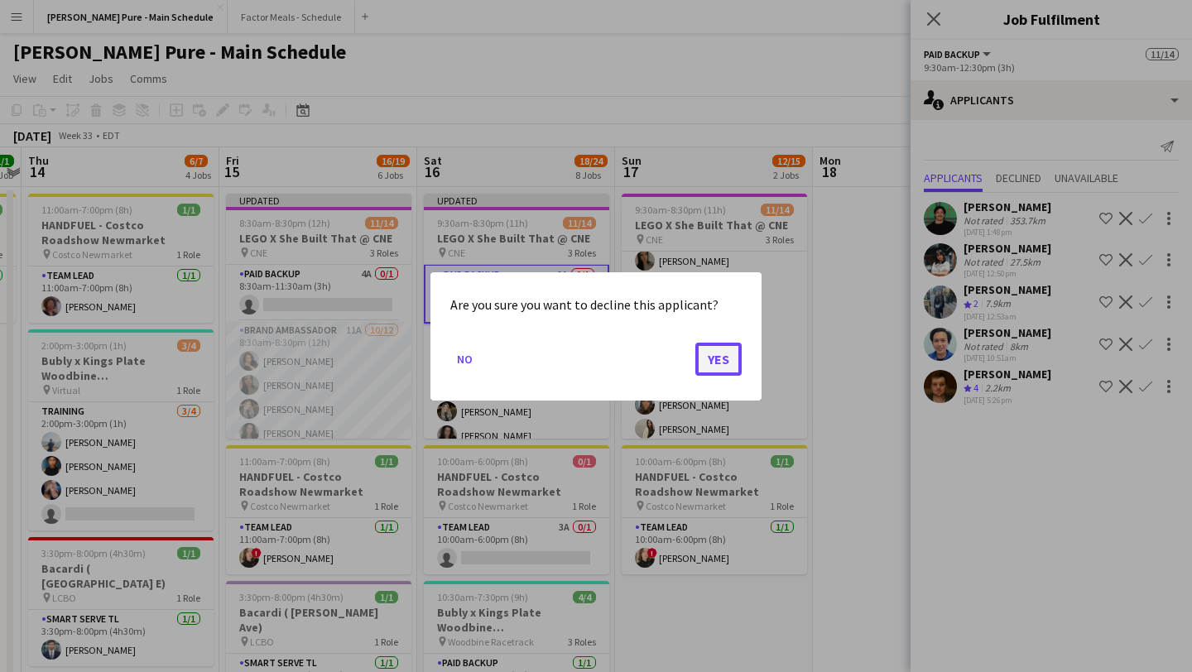
click at [657, 372] on button "Yes" at bounding box center [718, 358] width 46 height 33
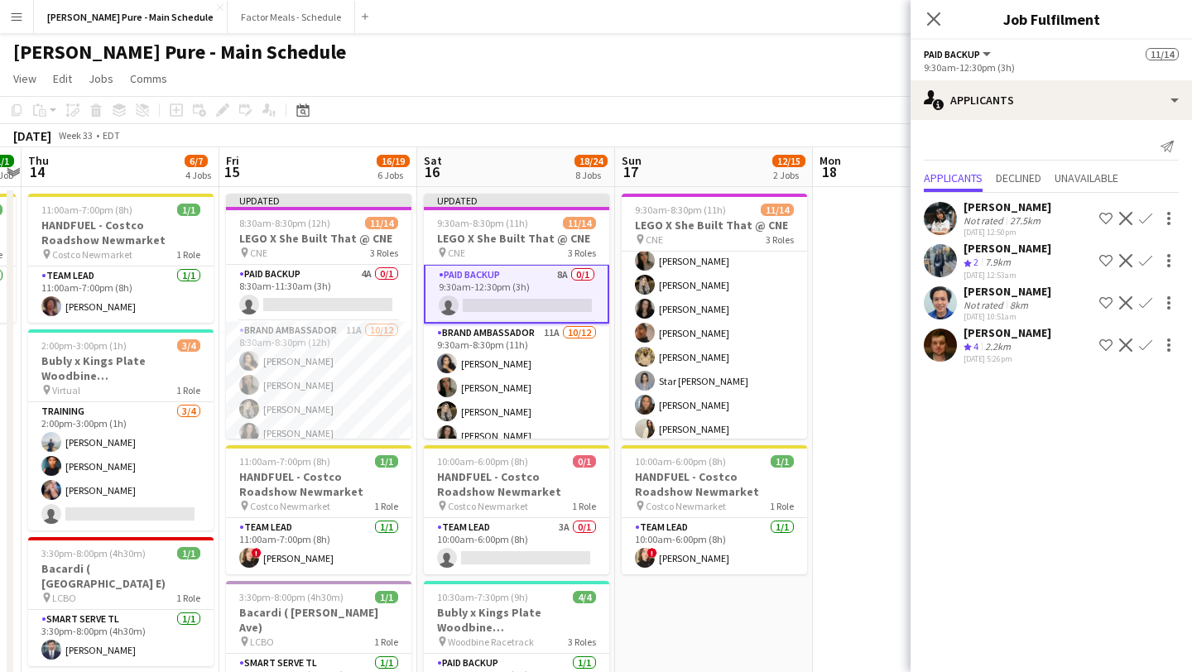
click at [657, 302] on app-icon "Decline" at bounding box center [1125, 302] width 13 height 13
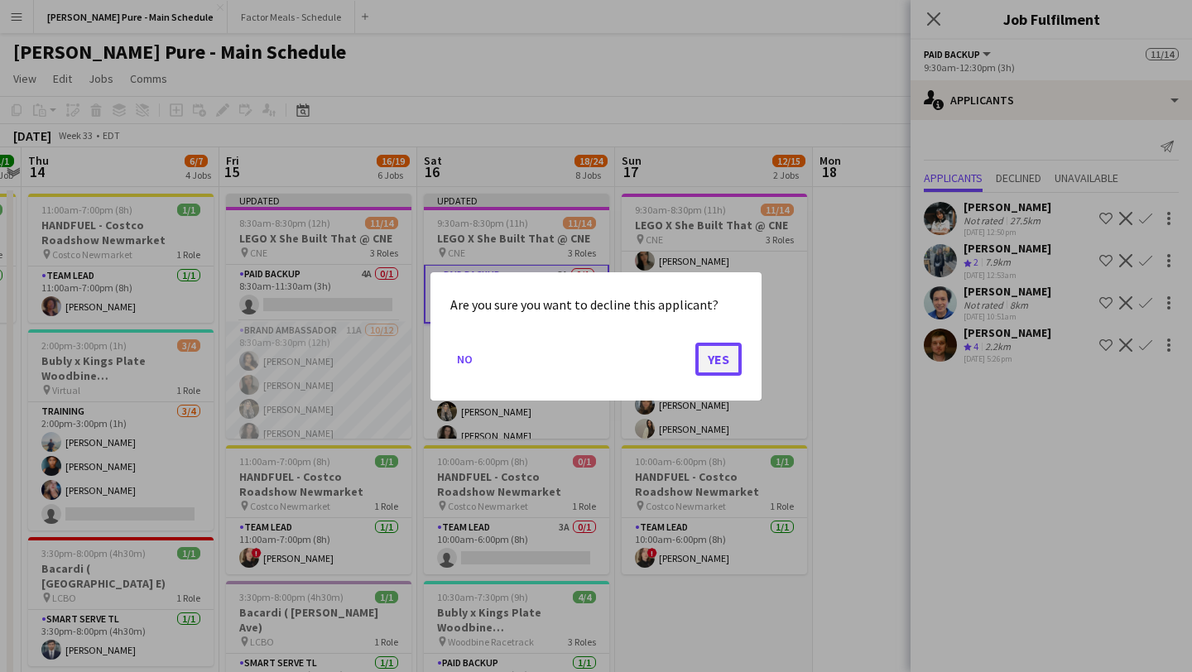
click at [657, 366] on button "Yes" at bounding box center [718, 358] width 46 height 33
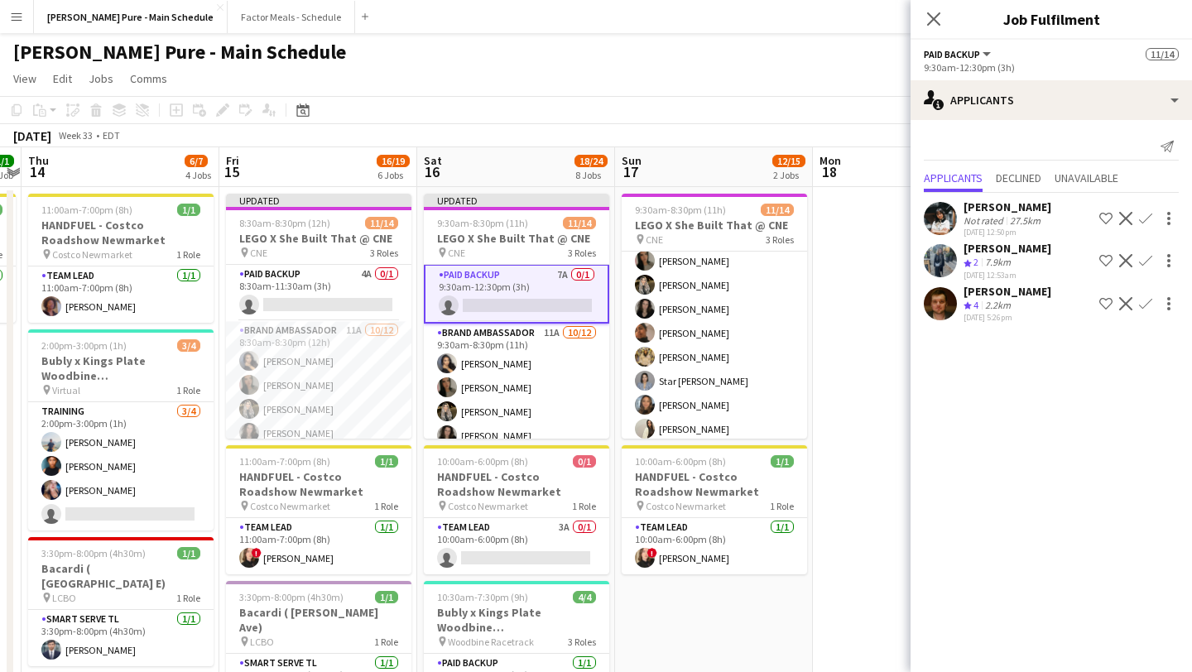
click at [657, 301] on app-icon "Decline" at bounding box center [1125, 303] width 13 height 13
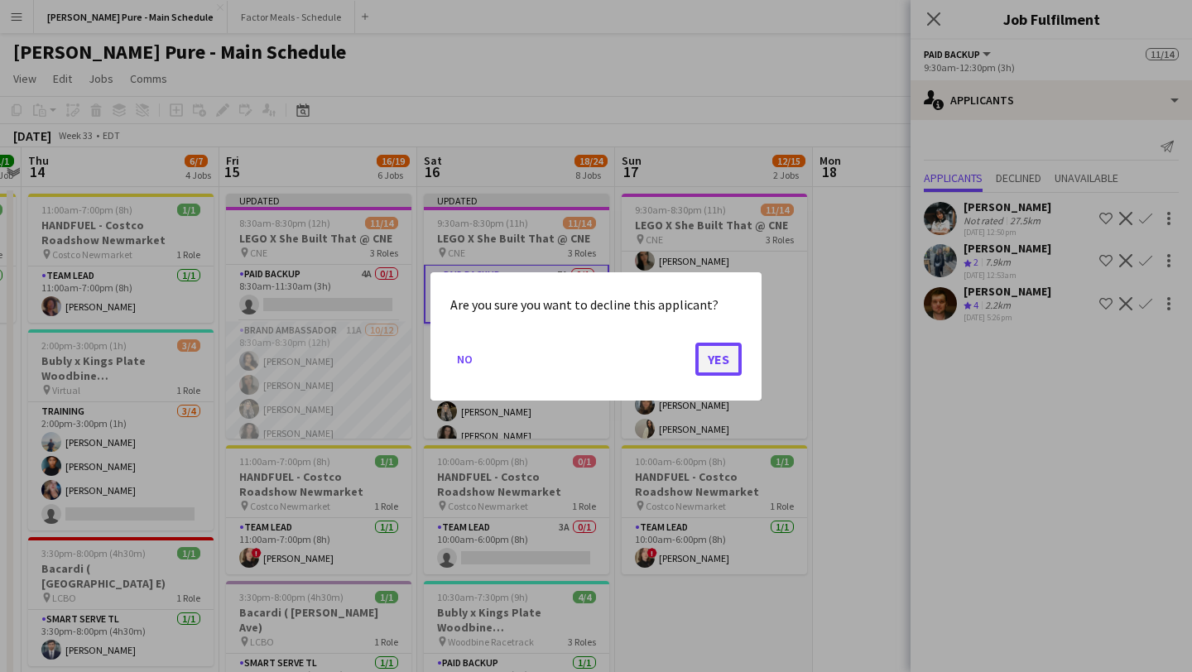
click at [657, 357] on button "Yes" at bounding box center [718, 358] width 46 height 33
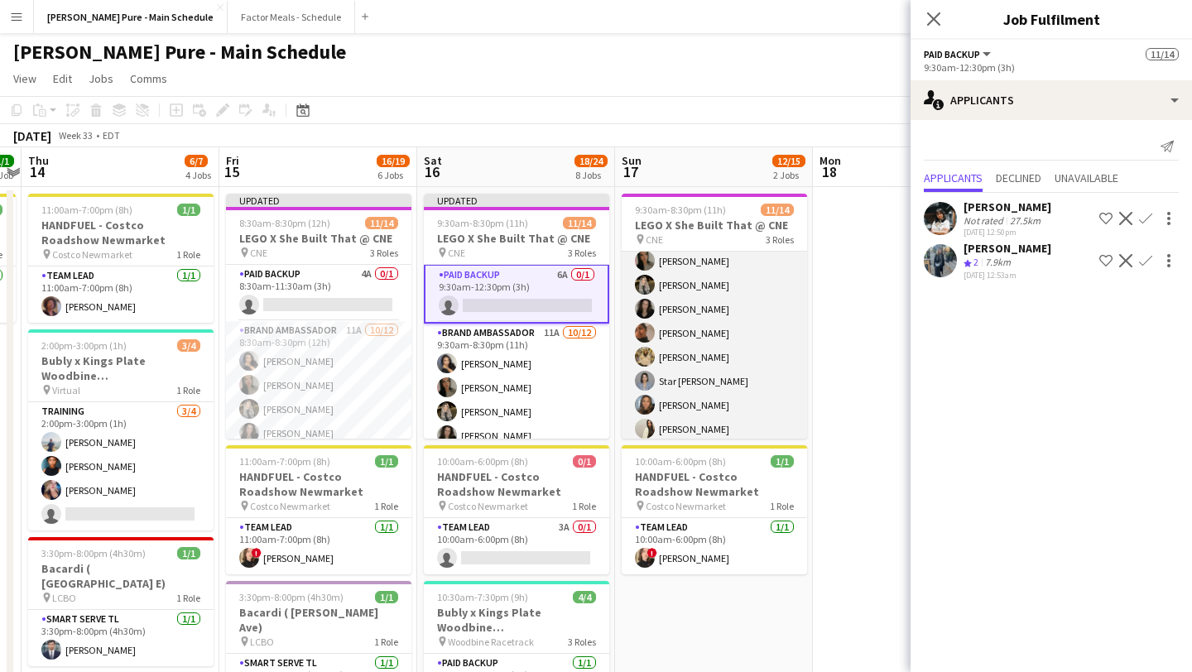
click at [657, 347] on app-card-role "Brand Ambassador 20A [DATE] 9:30am-8:30pm (11h) [PERSON_NAME] [PERSON_NAME] [PE…" at bounding box center [714, 381] width 185 height 320
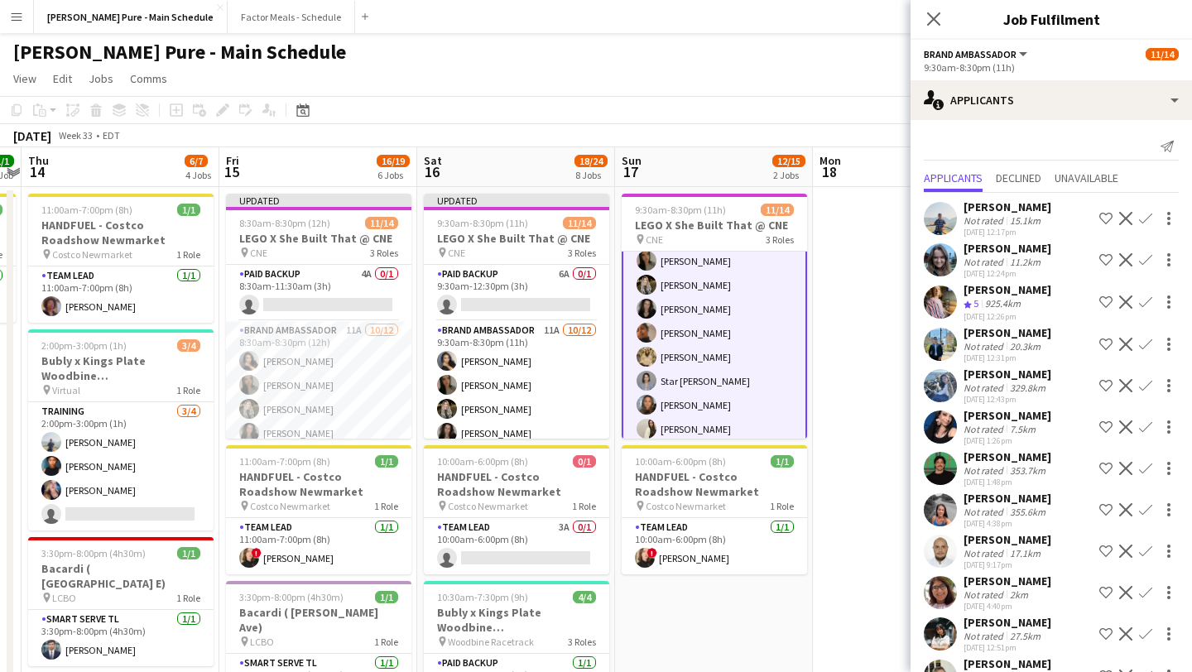
click at [657, 219] on app-icon "Decline" at bounding box center [1125, 218] width 13 height 13
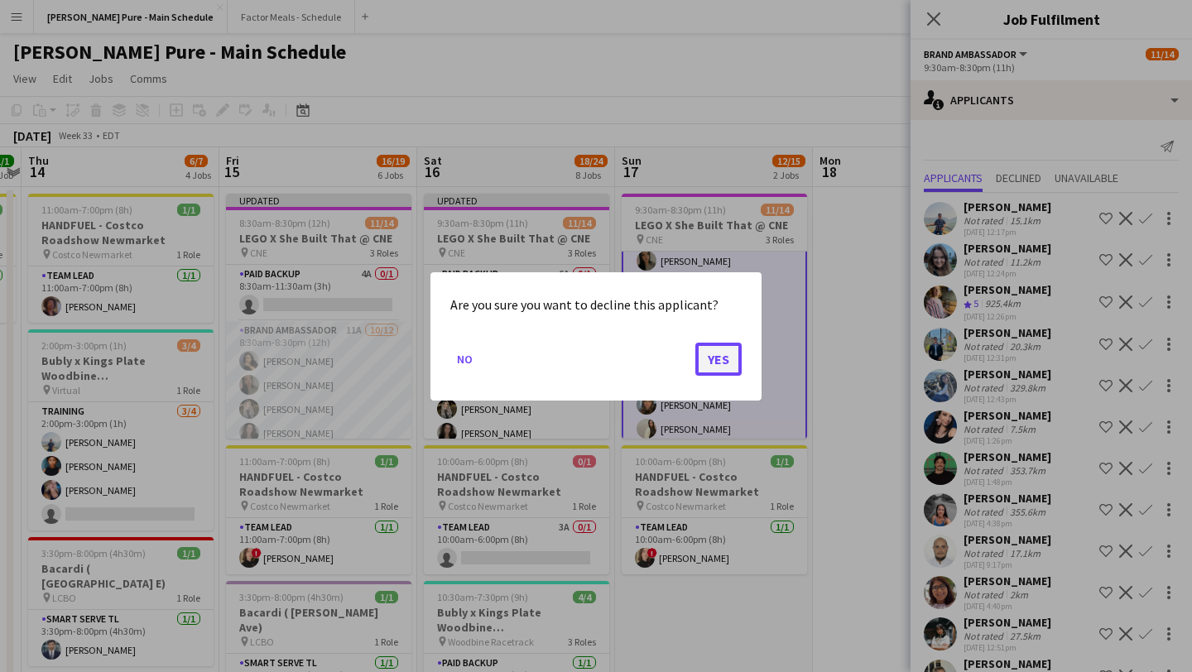
click at [657, 368] on button "Yes" at bounding box center [718, 358] width 46 height 33
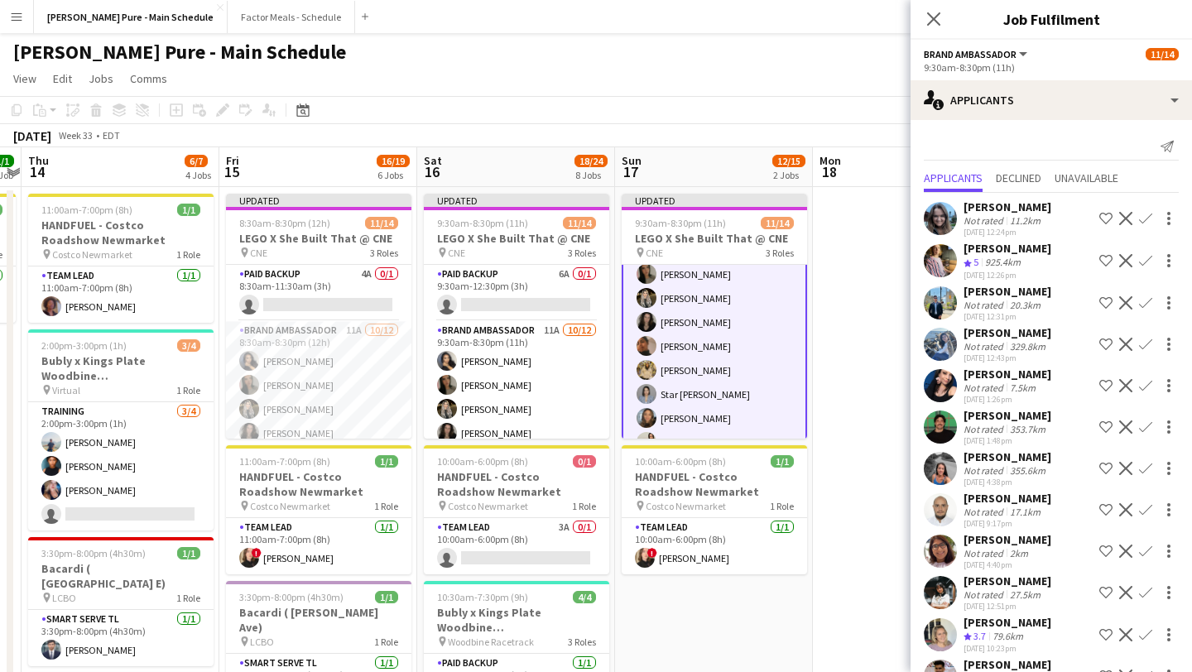
click at [657, 262] on app-icon "Decline" at bounding box center [1125, 260] width 13 height 13
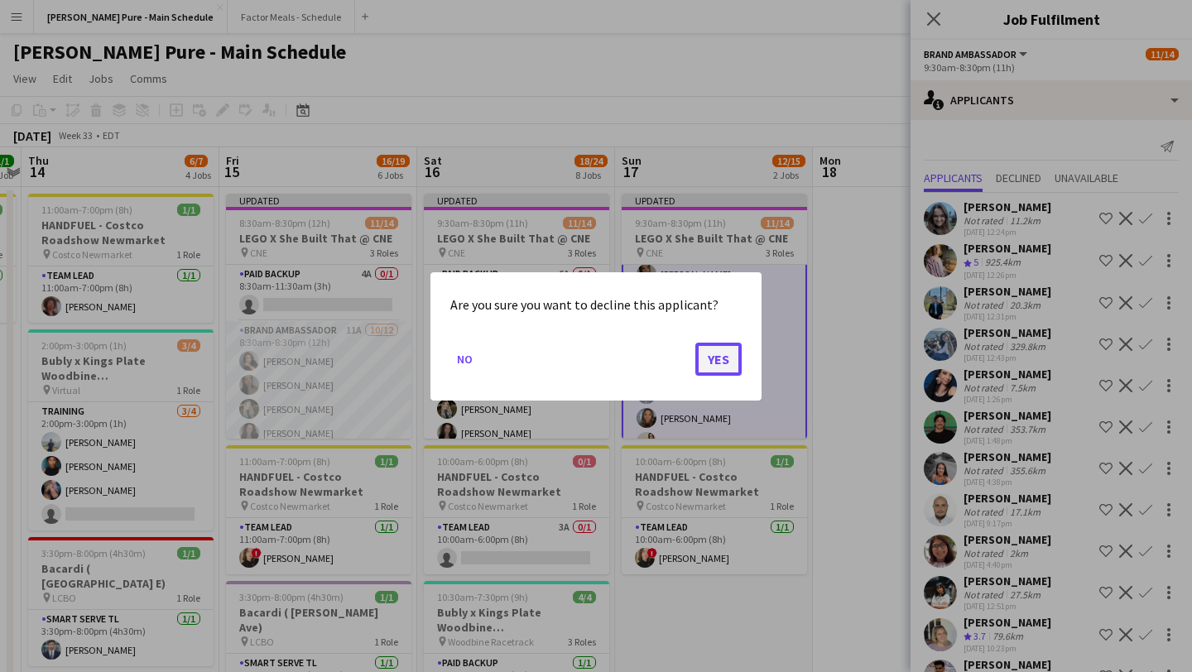
click at [657, 353] on button "Yes" at bounding box center [718, 358] width 46 height 33
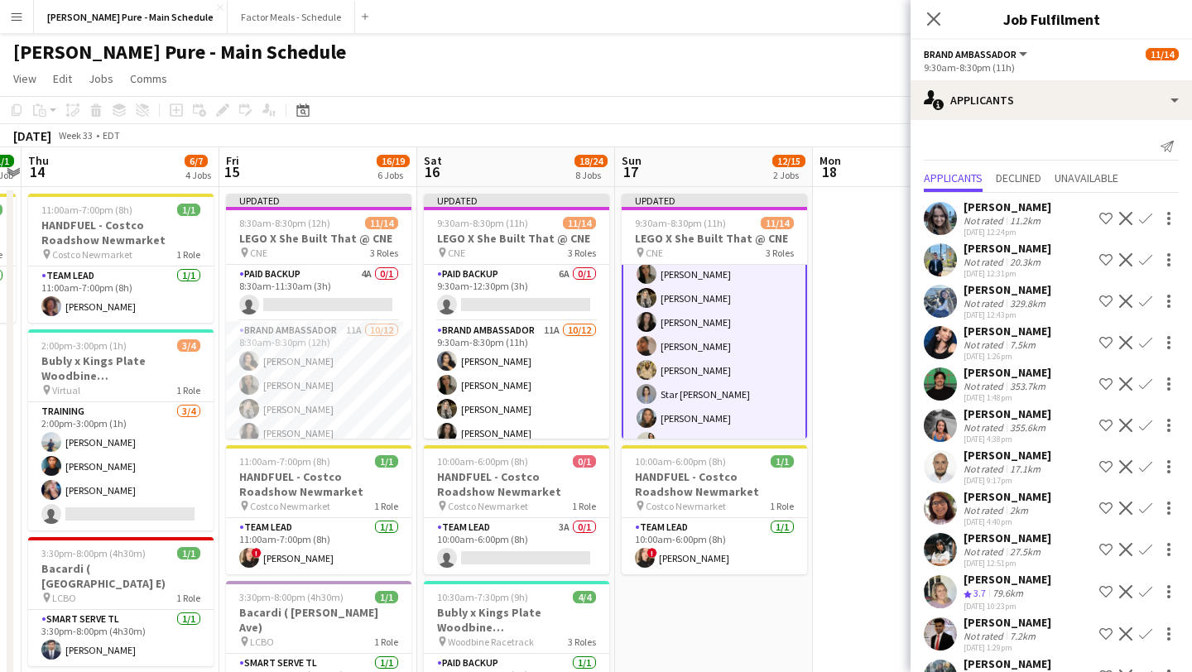
click at [657, 260] on app-icon "Decline" at bounding box center [1125, 259] width 13 height 13
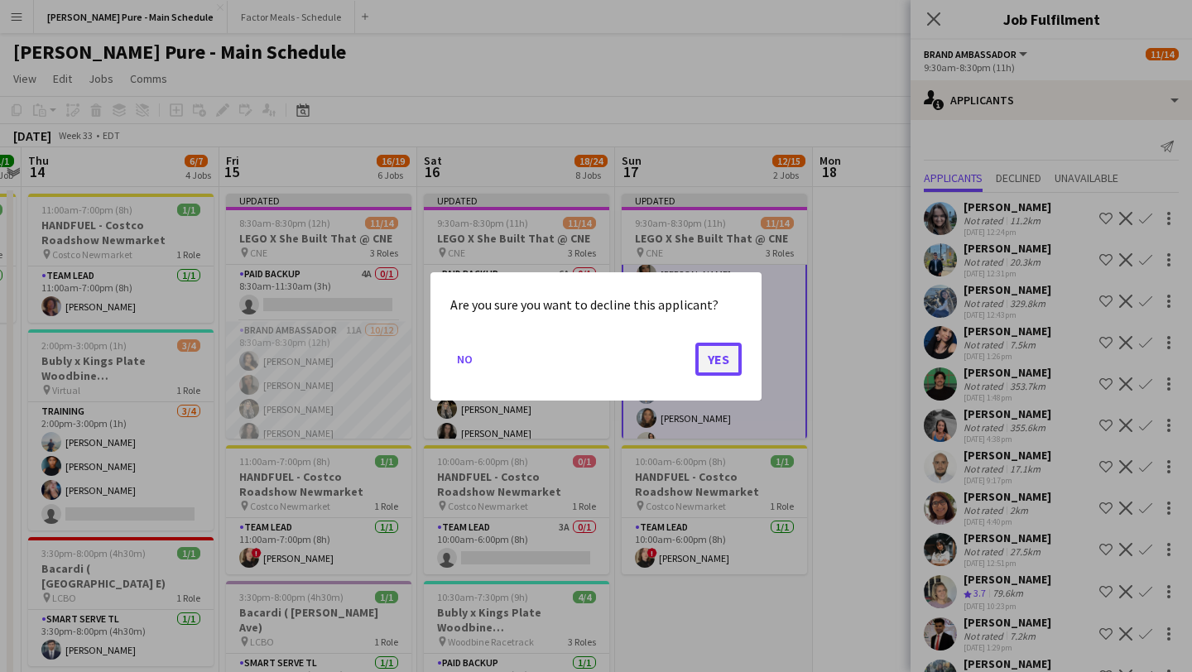
click at [657, 357] on button "Yes" at bounding box center [718, 358] width 46 height 33
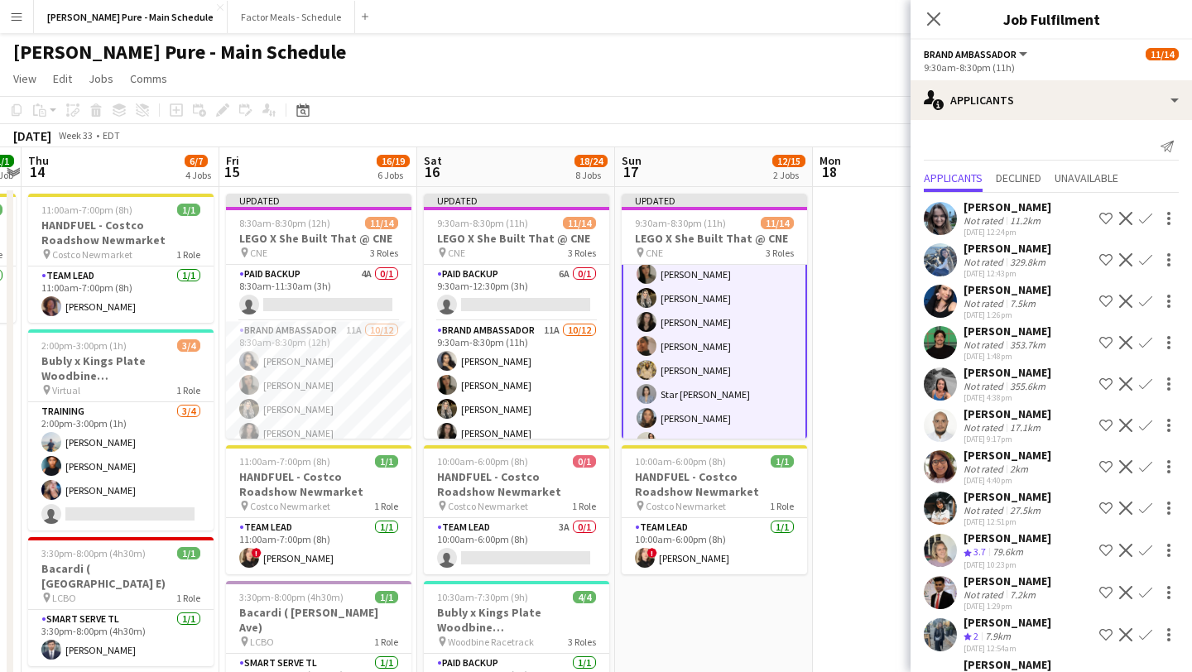
click at [657, 262] on app-icon "Decline" at bounding box center [1125, 259] width 13 height 13
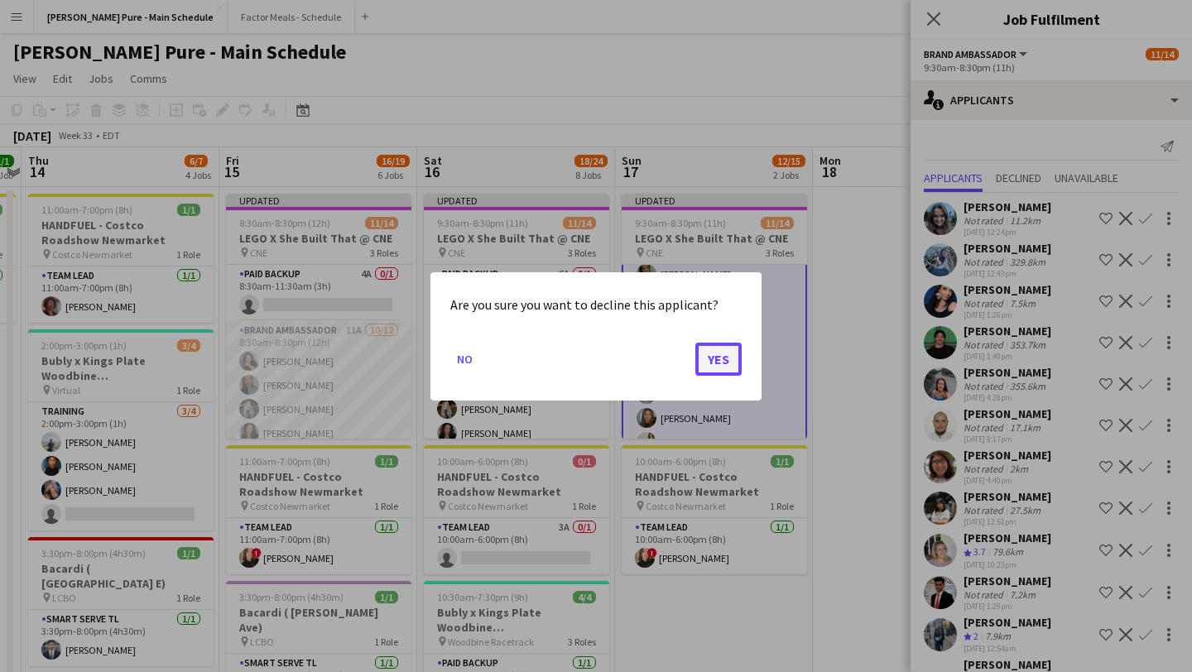
click at [657, 358] on button "Yes" at bounding box center [718, 358] width 46 height 33
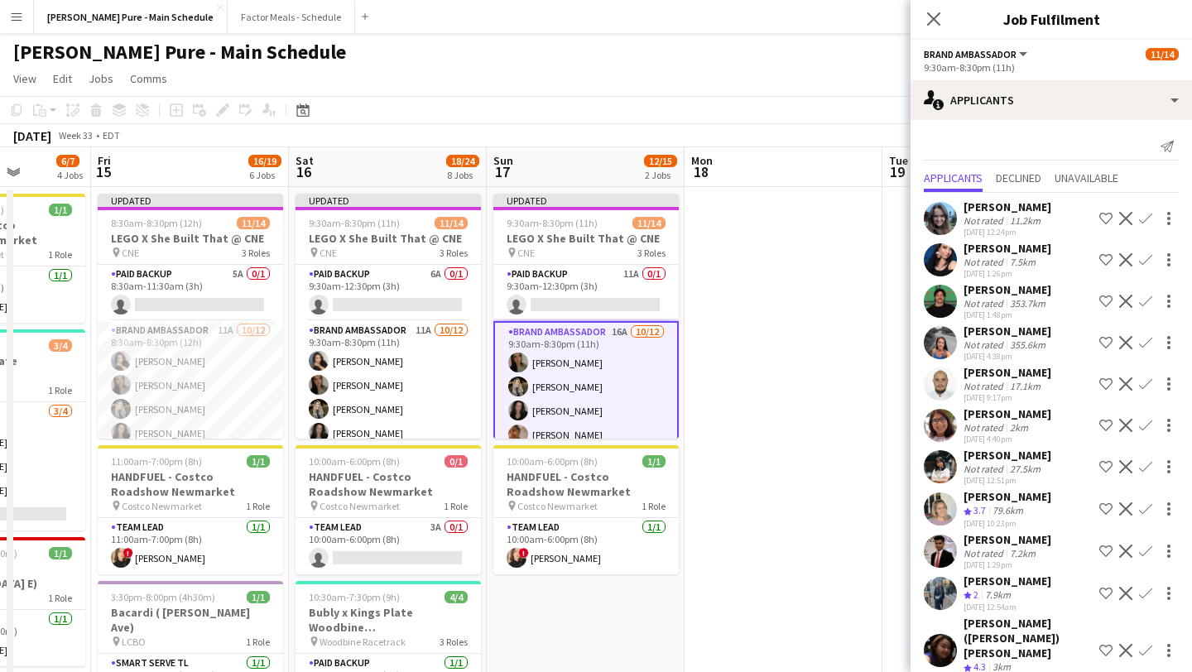
scroll to position [1, 0]
click at [657, 299] on app-icon "Decline" at bounding box center [1125, 301] width 13 height 13
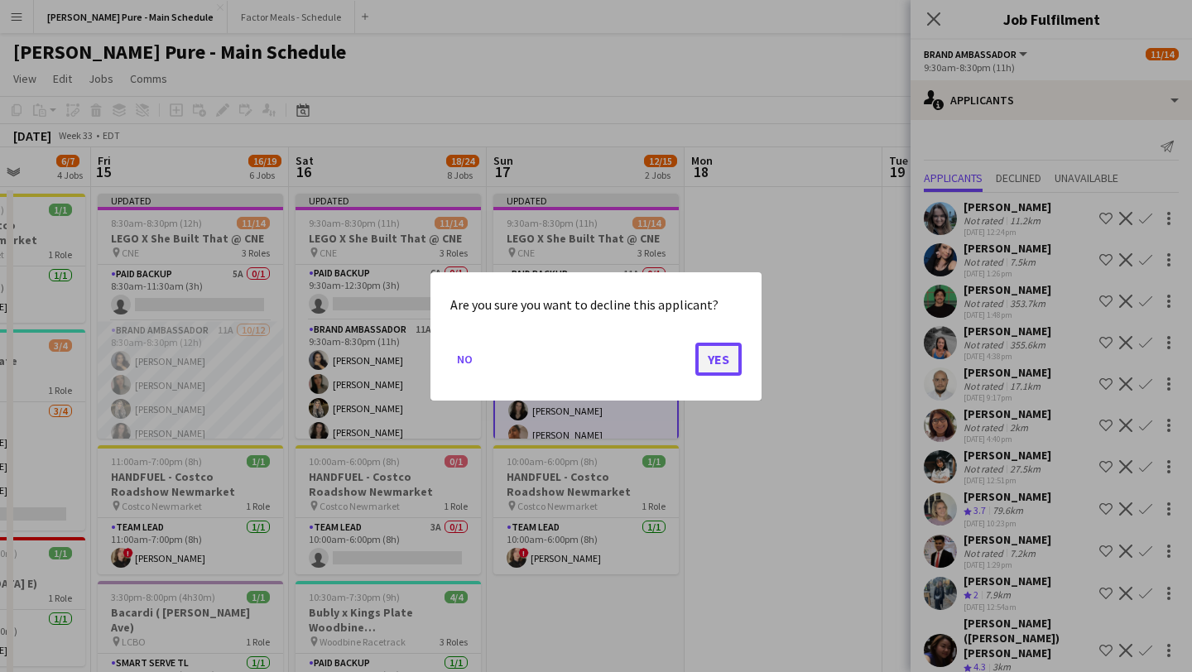
click at [657, 362] on button "Yes" at bounding box center [718, 358] width 46 height 33
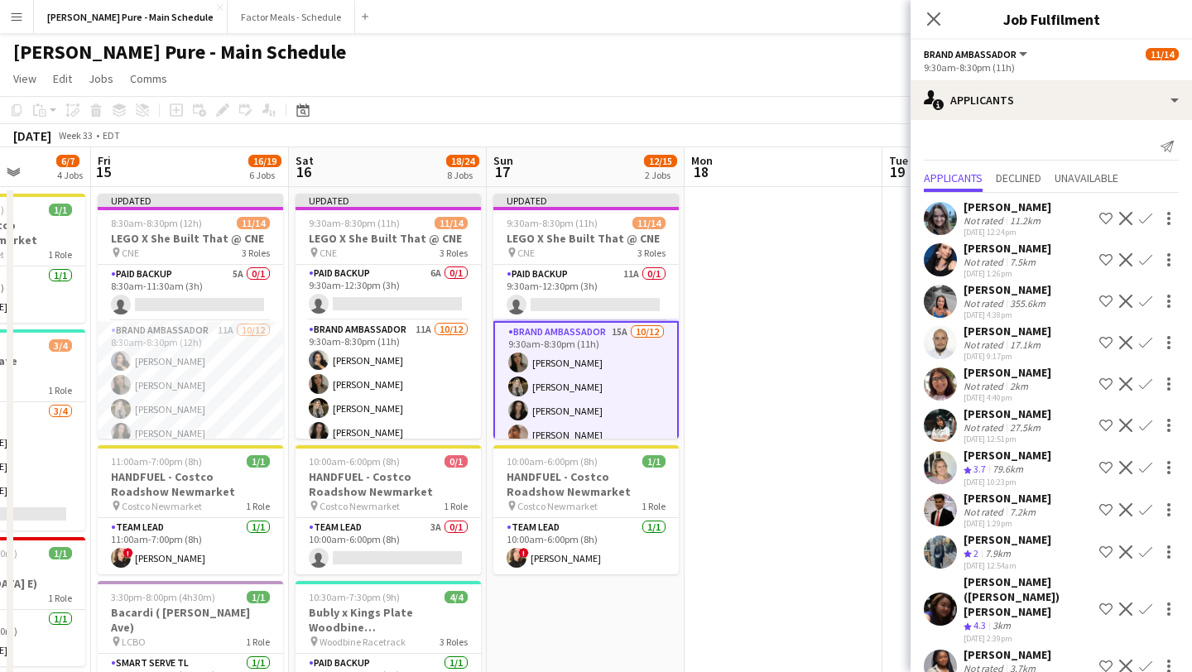
click at [657, 344] on app-icon "Decline" at bounding box center [1125, 342] width 13 height 13
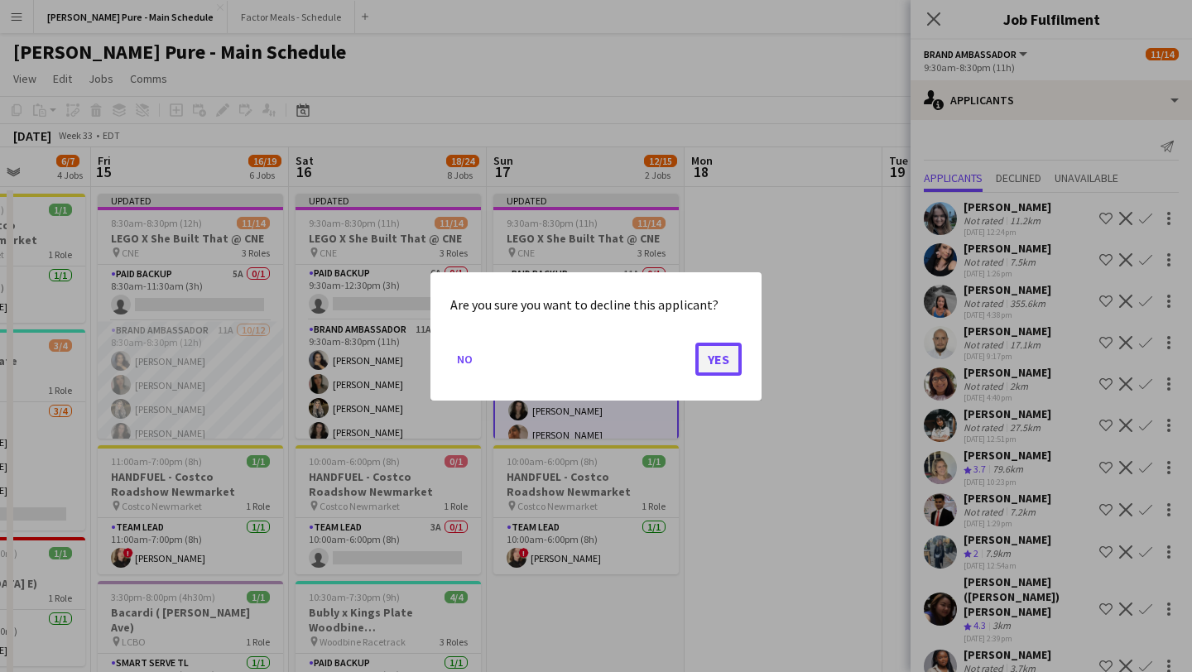
click at [657, 367] on button "Yes" at bounding box center [718, 358] width 46 height 33
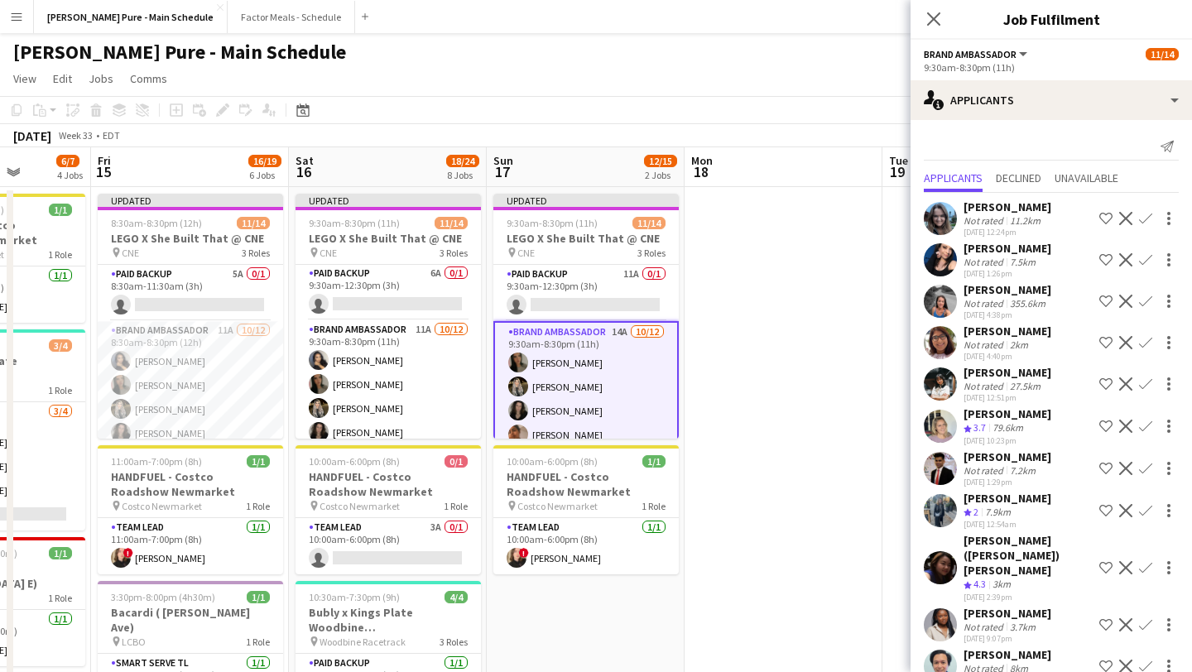
click at [657, 300] on app-icon "Decline" at bounding box center [1125, 301] width 13 height 13
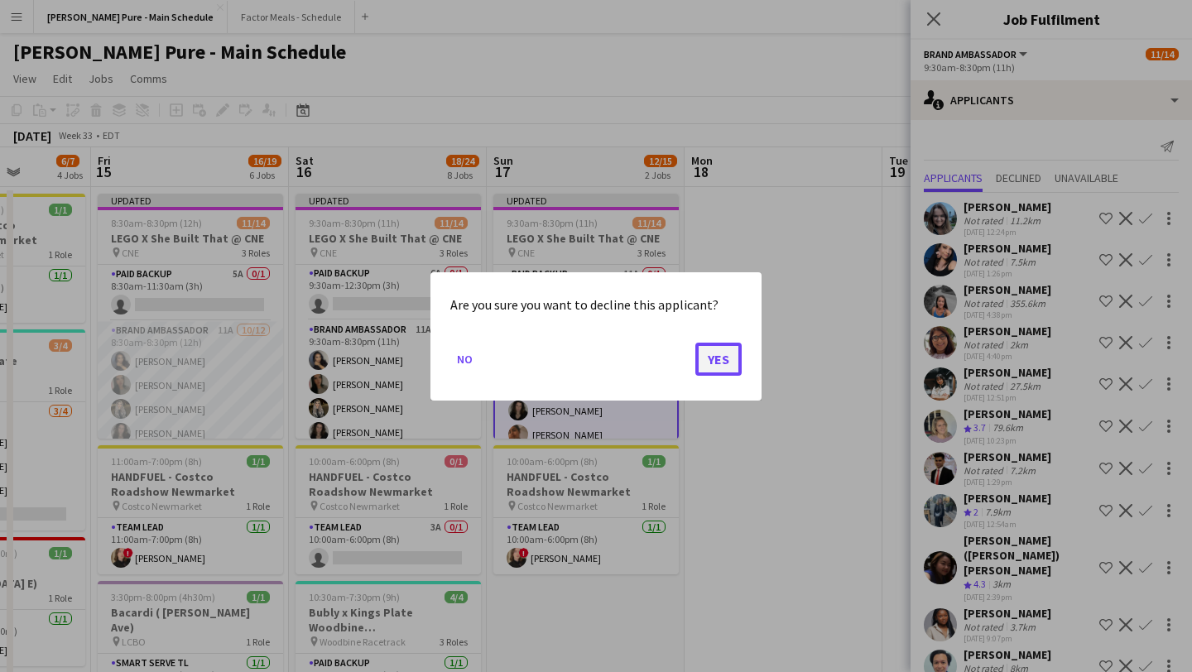
click at [657, 363] on button "Yes" at bounding box center [718, 358] width 46 height 33
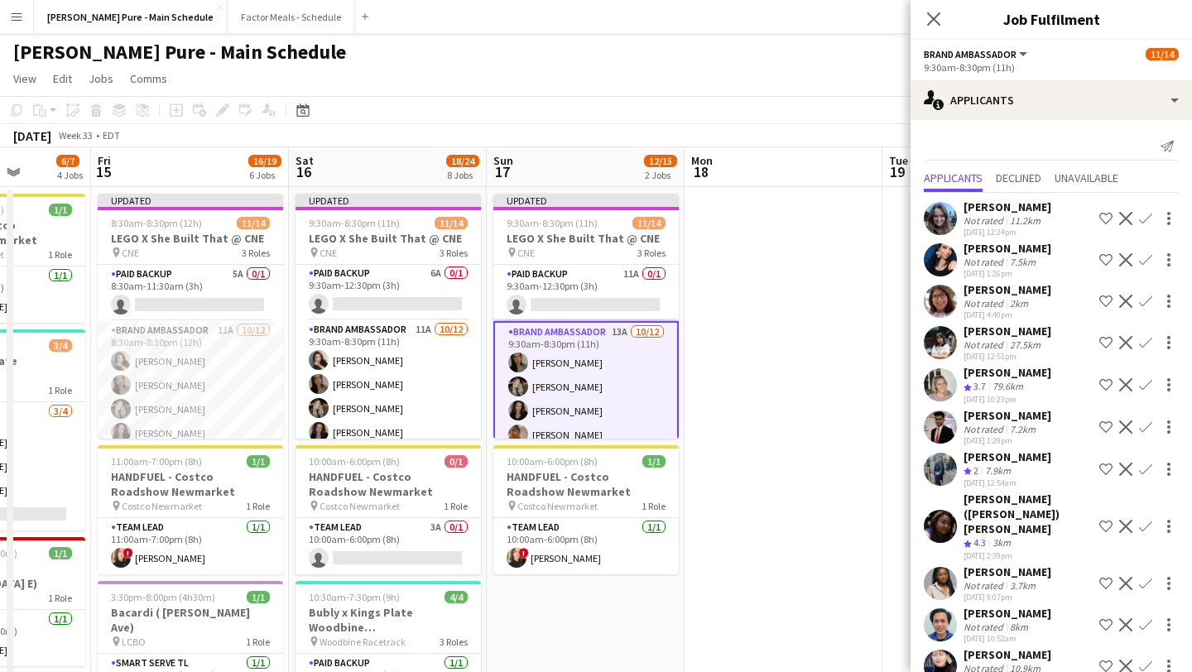
scroll to position [82, 0]
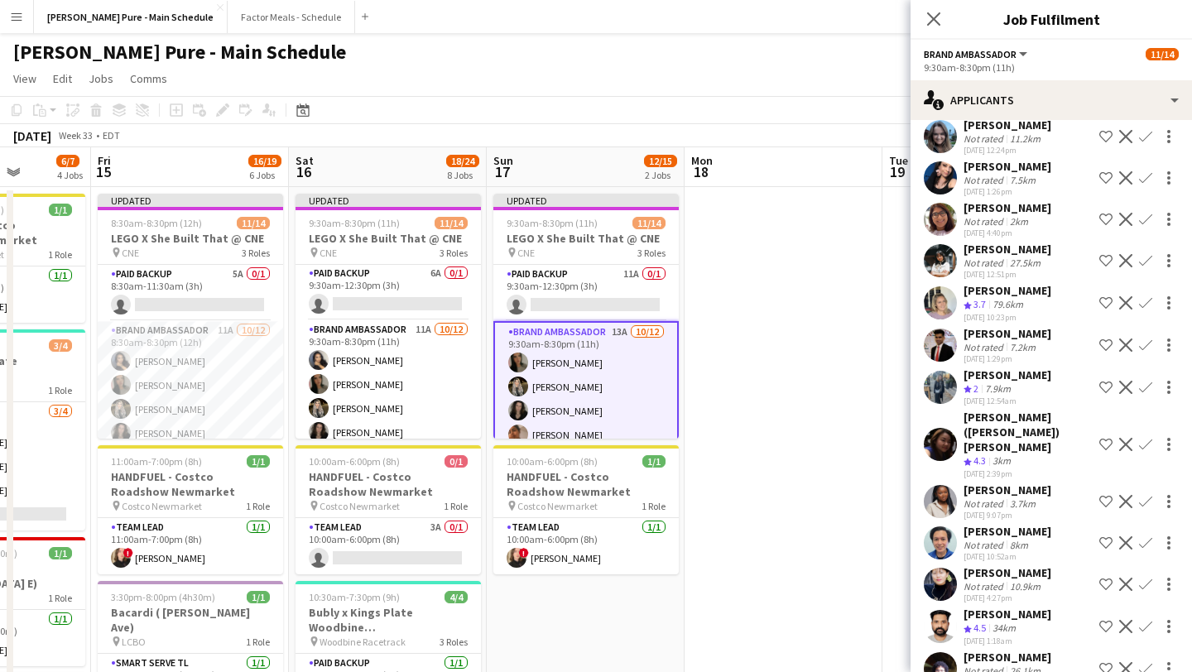
click at [657, 349] on app-icon "Decline" at bounding box center [1125, 345] width 13 height 13
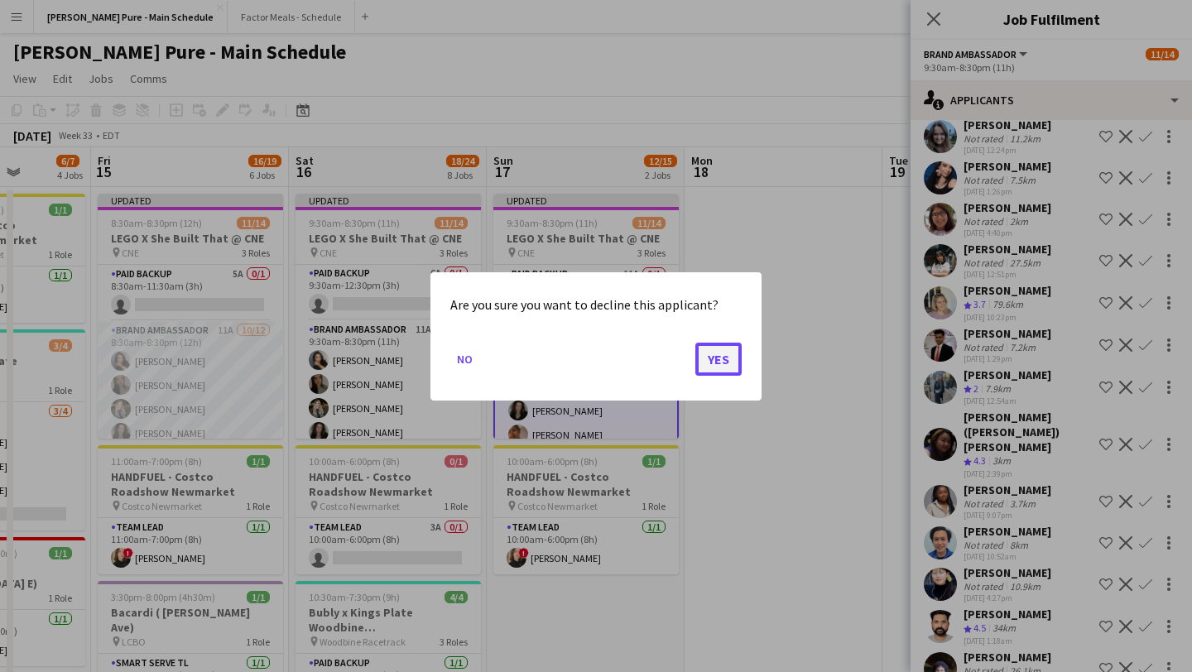
click at [657, 358] on button "Yes" at bounding box center [718, 358] width 46 height 33
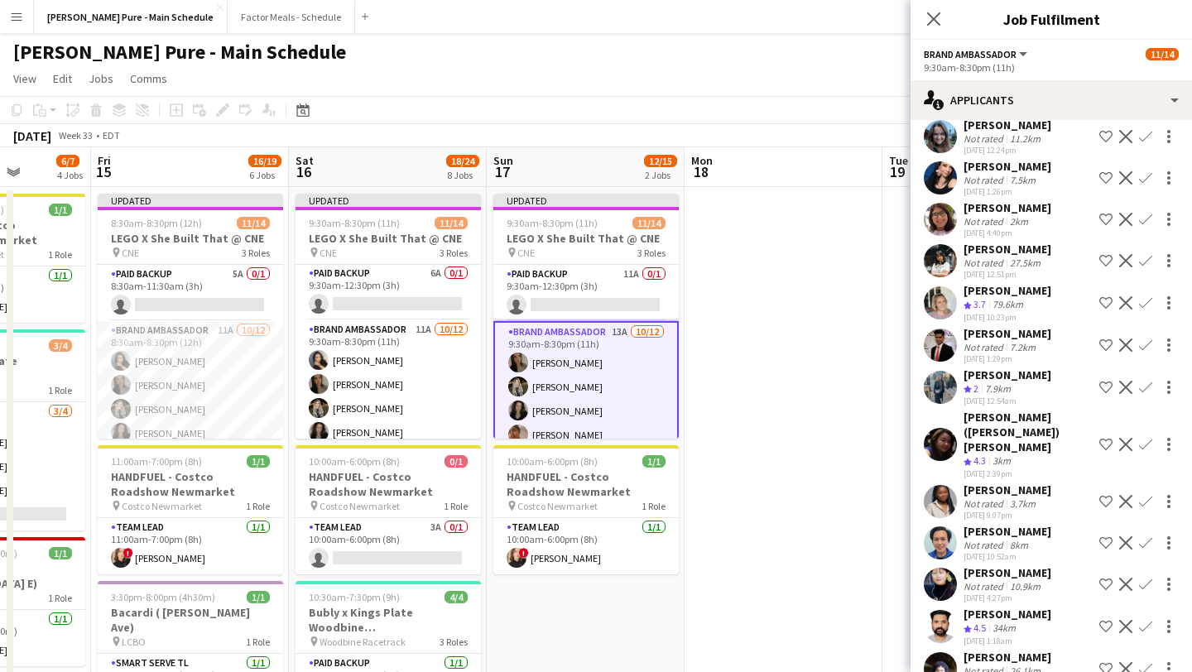
scroll to position [41, 0]
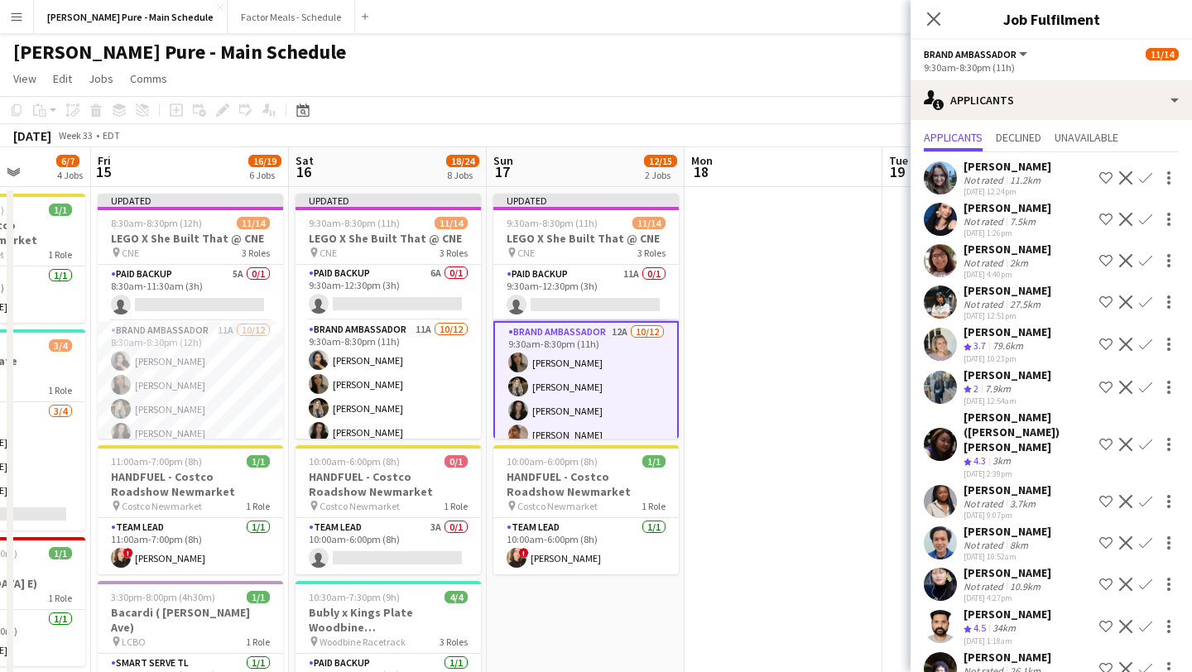
click at [657, 536] on app-icon "Decline" at bounding box center [1125, 542] width 13 height 13
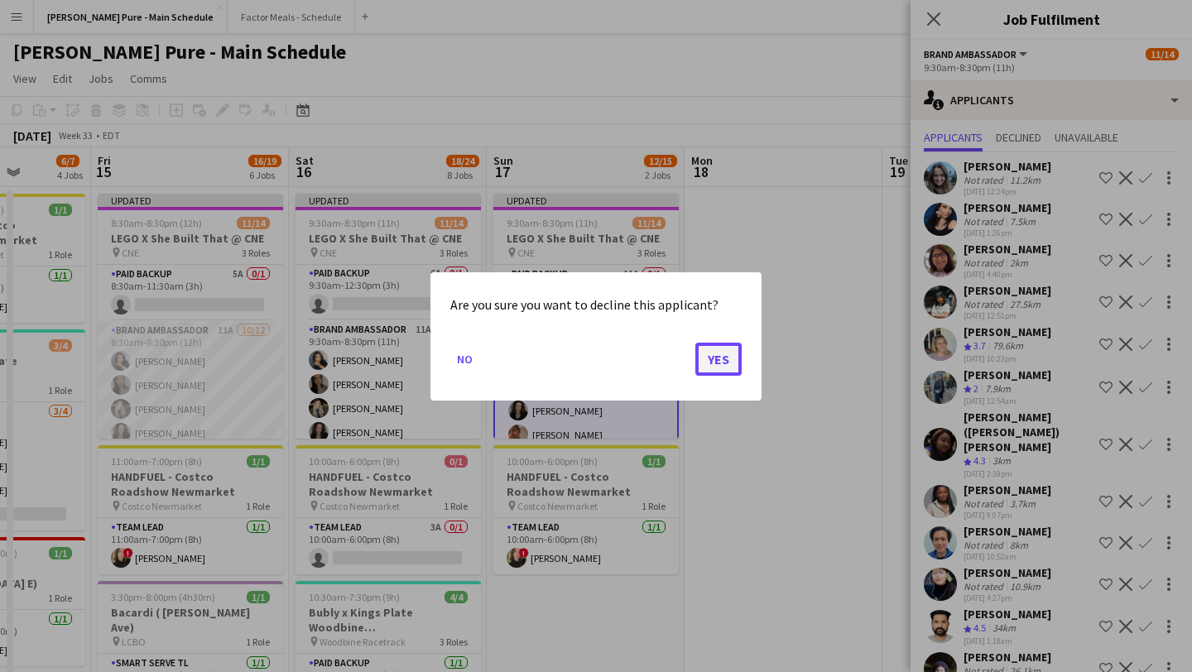
click at [657, 357] on button "Yes" at bounding box center [718, 358] width 46 height 33
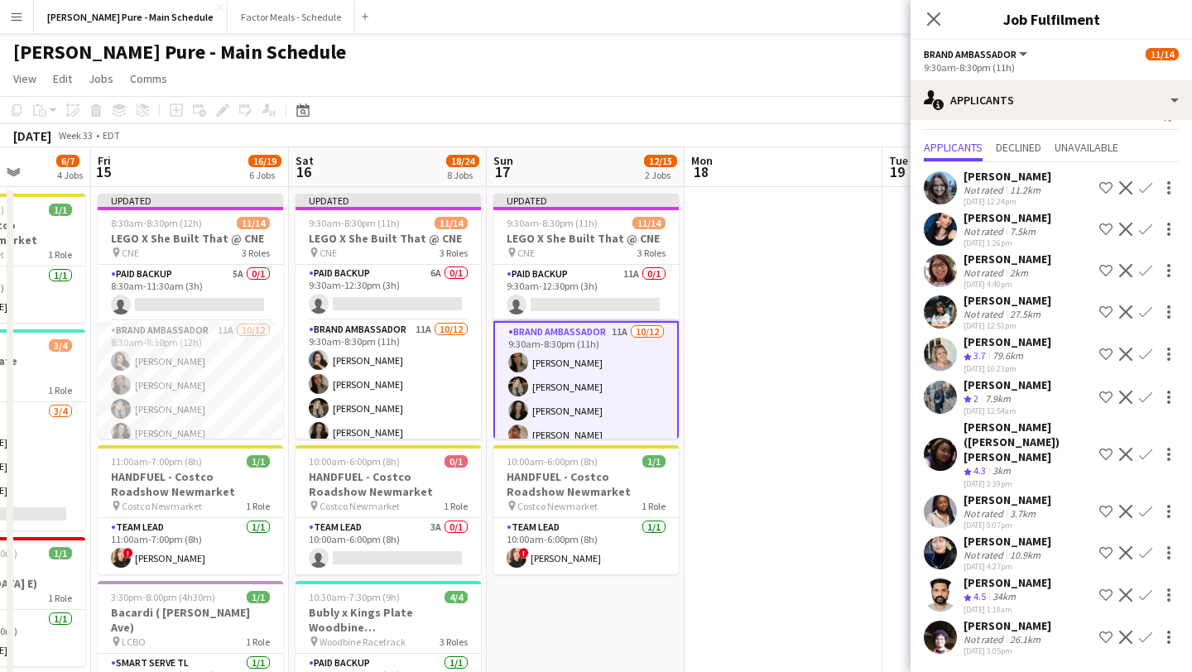
scroll to position [0, 0]
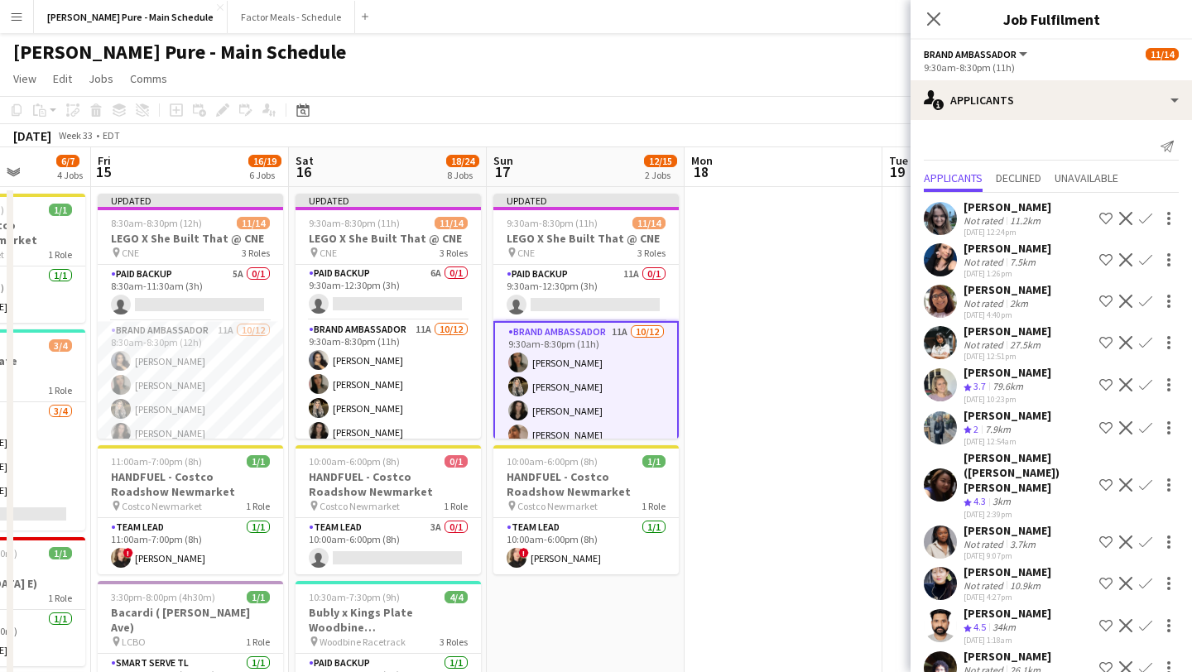
click at [657, 576] on app-icon "Decline" at bounding box center [1125, 583] width 13 height 13
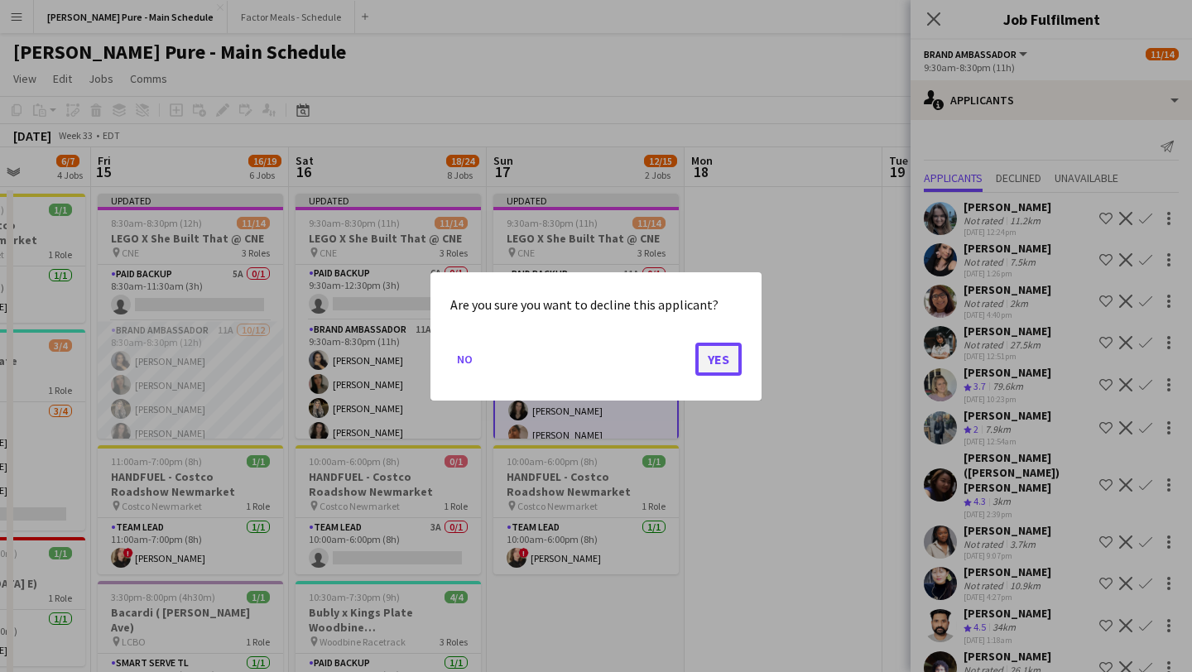
click at [657, 363] on button "Yes" at bounding box center [718, 358] width 46 height 33
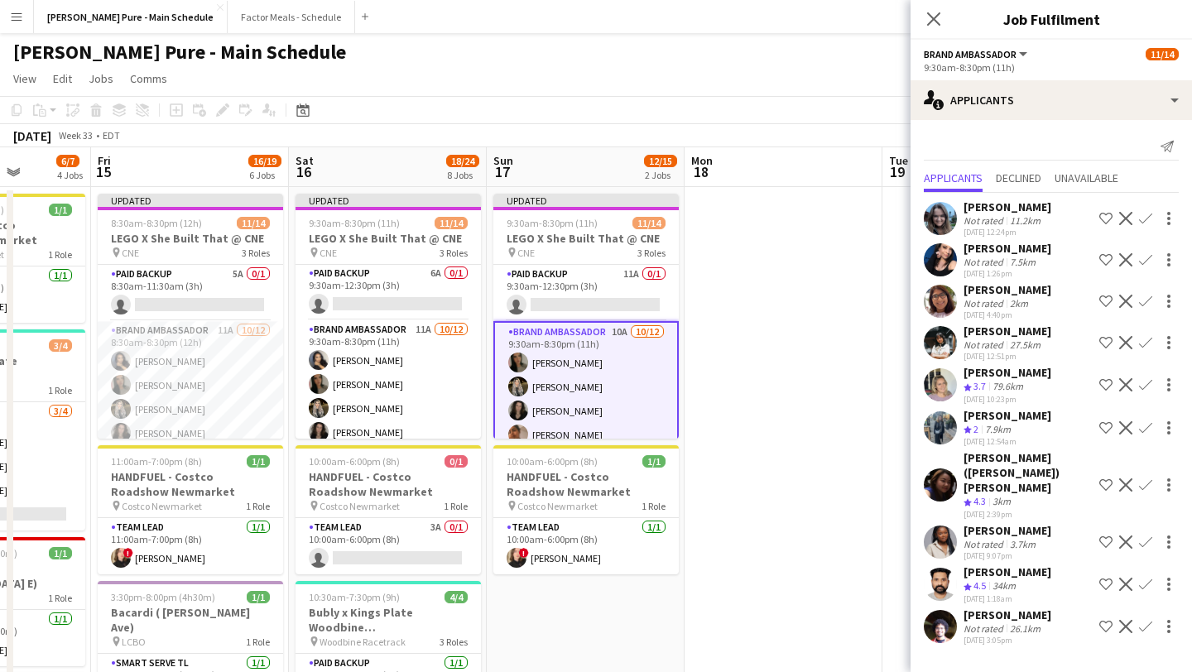
click at [657, 575] on button "Decline" at bounding box center [1126, 585] width 20 height 20
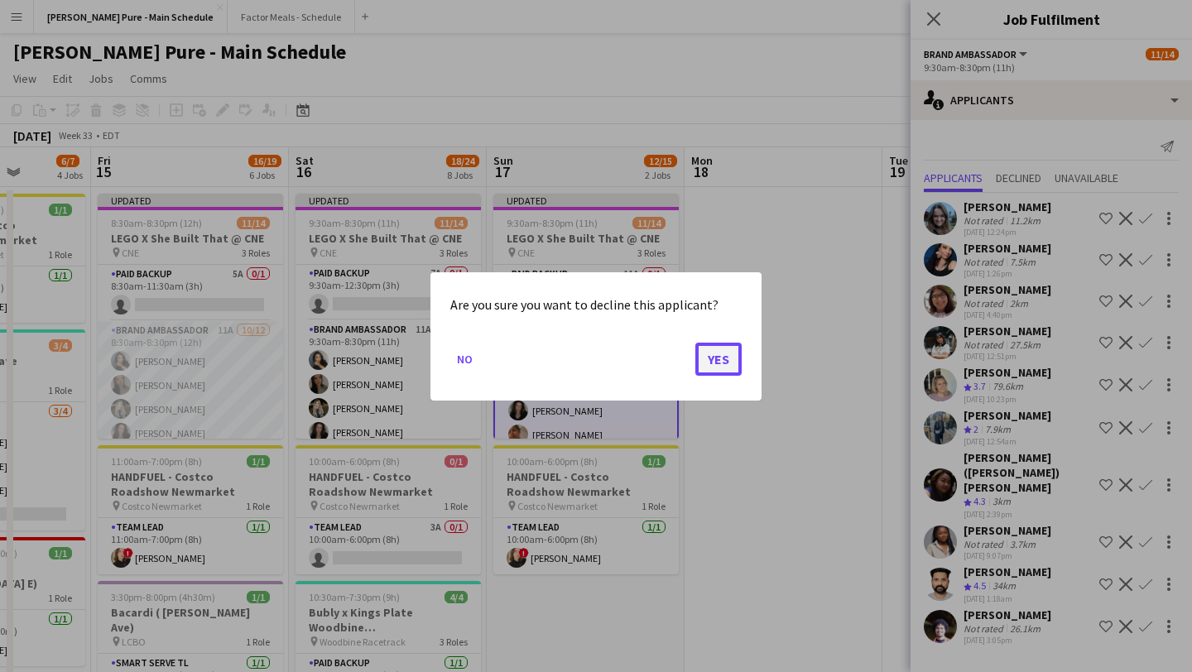
click at [657, 357] on button "Yes" at bounding box center [718, 358] width 46 height 33
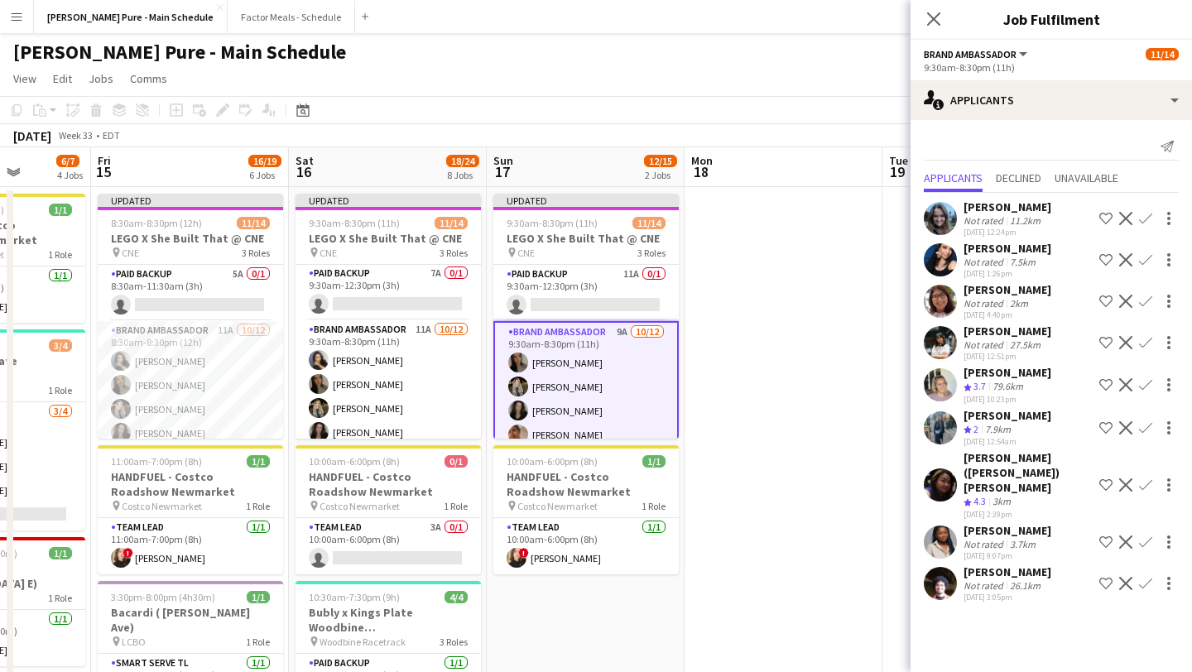
click at [657, 576] on app-icon "Decline" at bounding box center [1125, 583] width 13 height 13
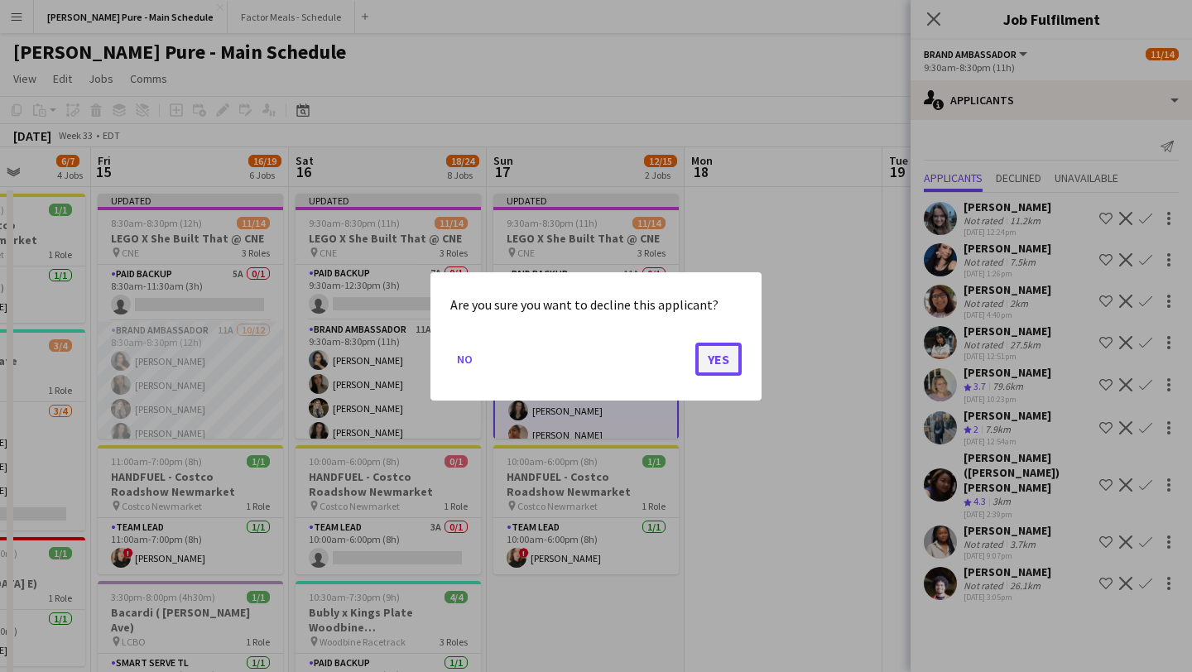
click at [657, 374] on button "Yes" at bounding box center [718, 358] width 46 height 33
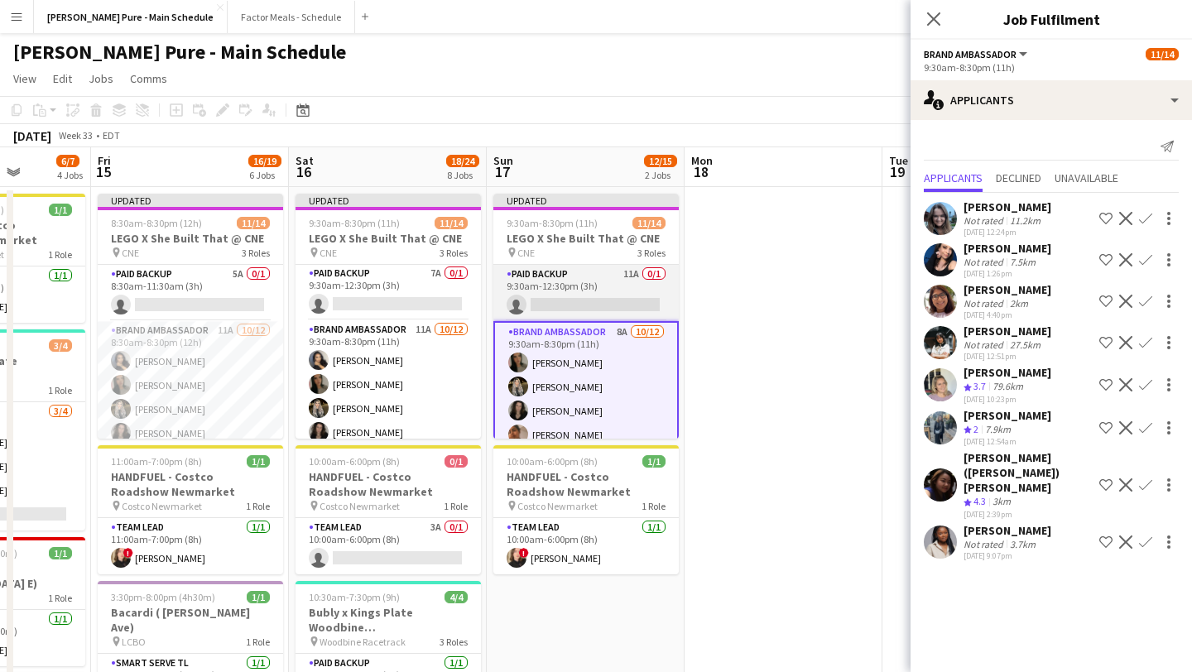
click at [567, 307] on app-card-role "Paid Backup 11A 0/1 9:30am-12:30pm (3h) single-neutral-actions" at bounding box center [585, 293] width 185 height 56
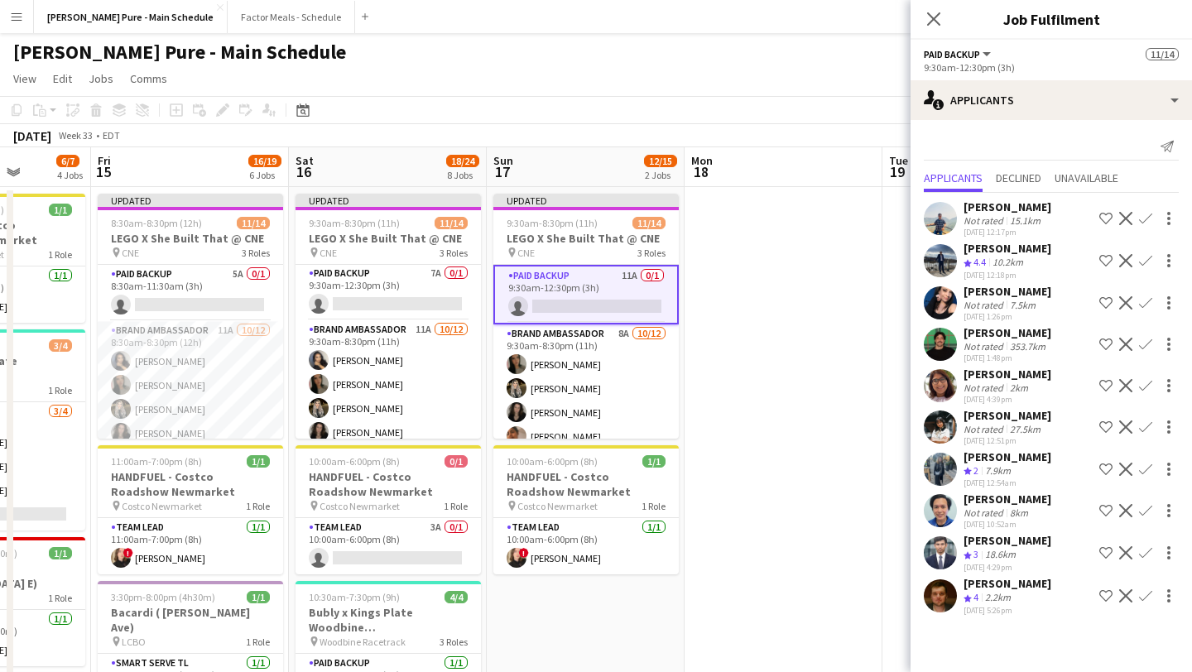
click at [657, 217] on app-icon "Decline" at bounding box center [1125, 218] width 13 height 13
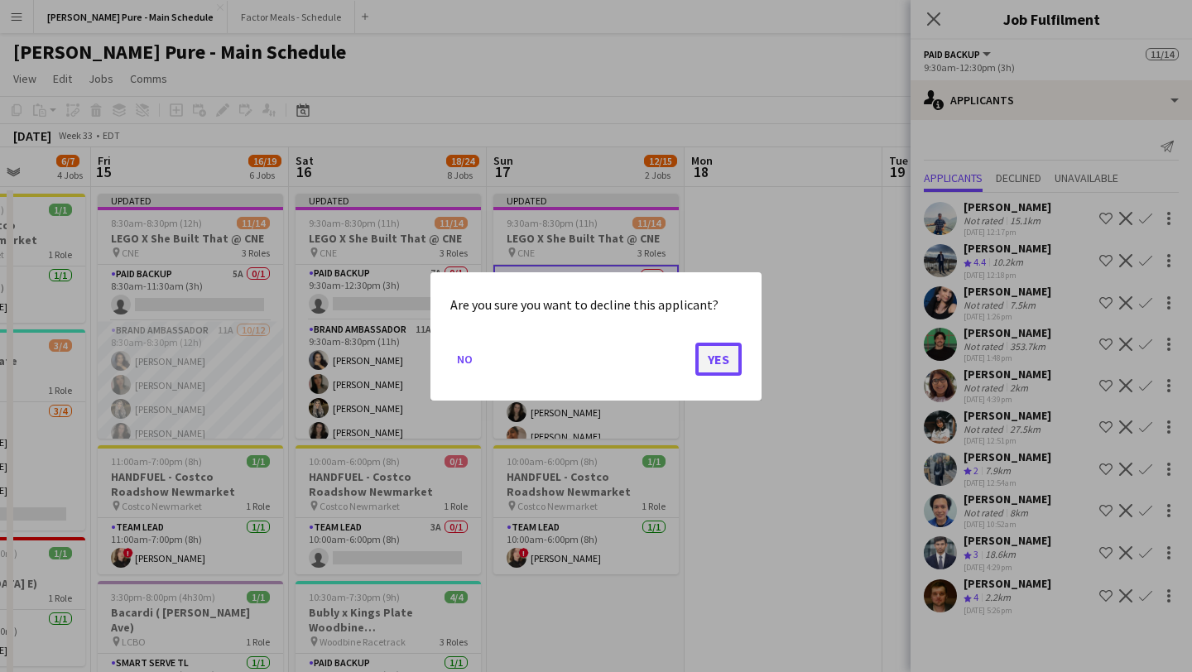
click at [657, 356] on button "Yes" at bounding box center [718, 358] width 46 height 33
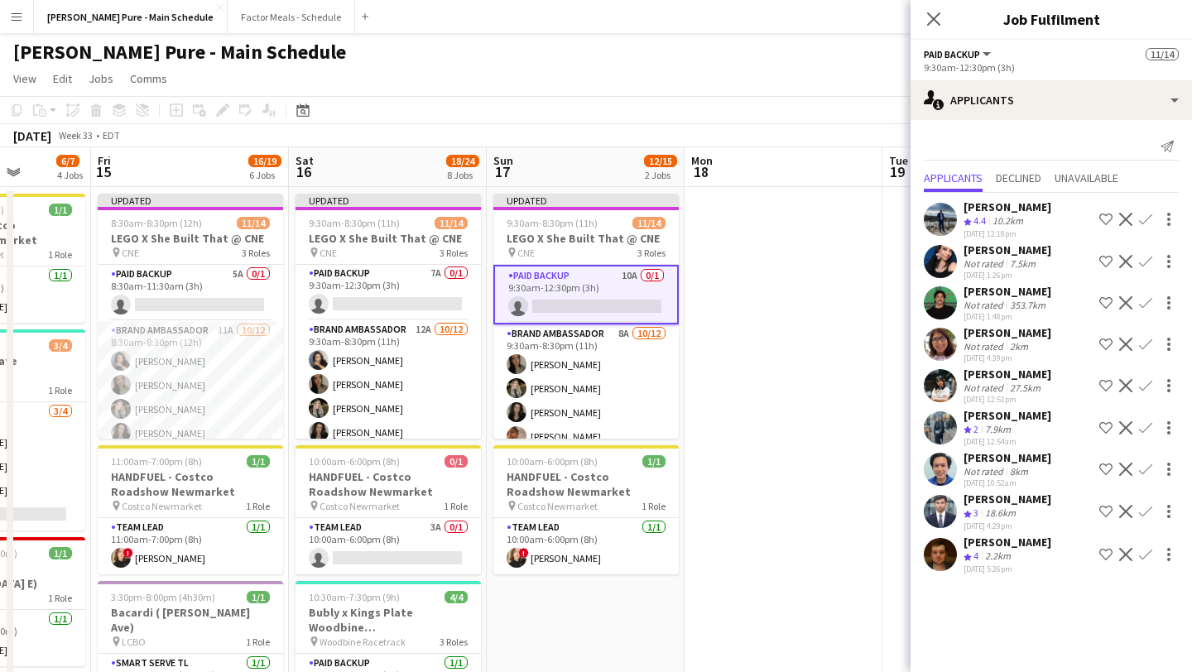
click at [657, 216] on app-icon "Decline" at bounding box center [1125, 219] width 13 height 13
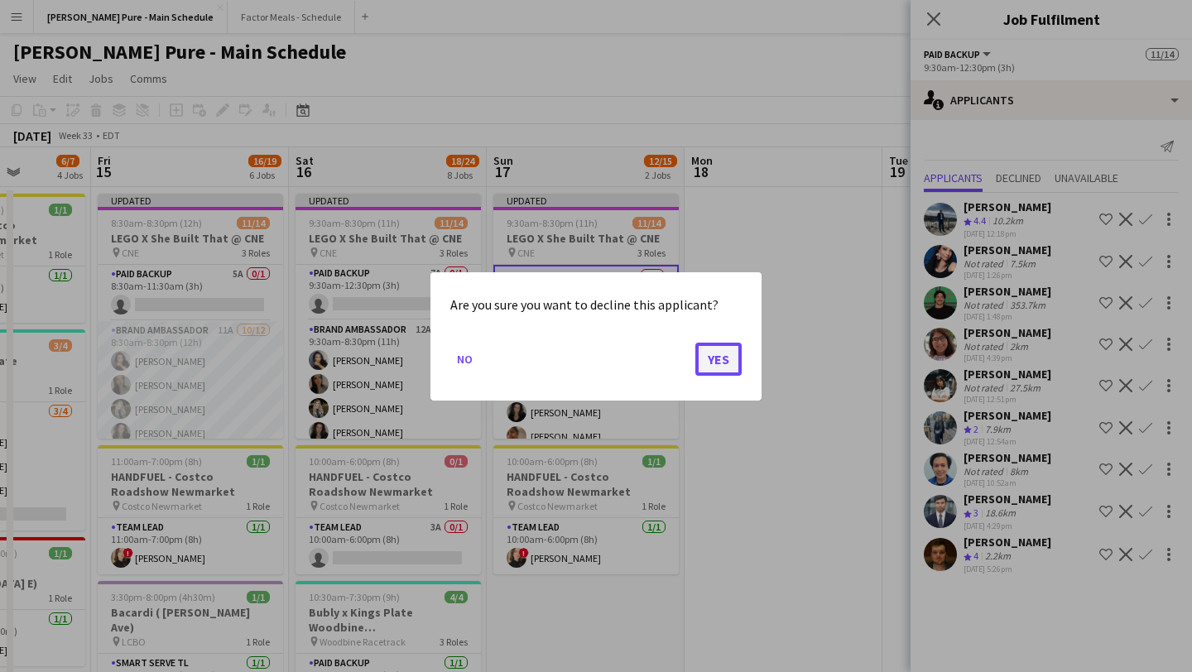
click at [657, 357] on button "Yes" at bounding box center [718, 358] width 46 height 33
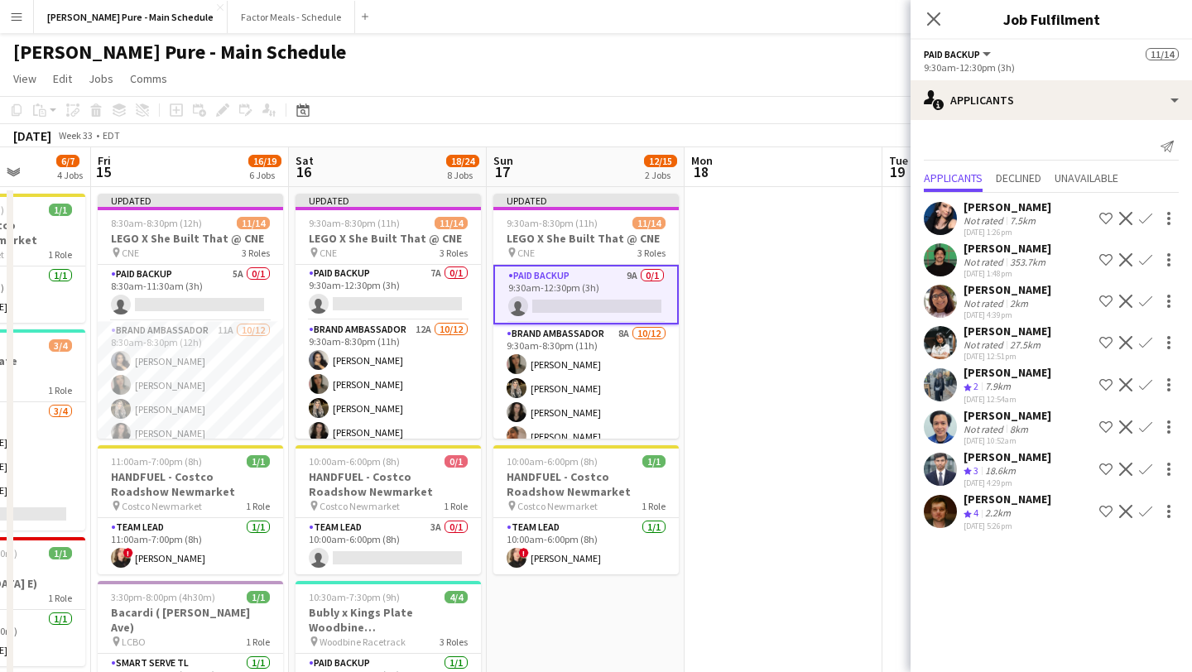
click at [657, 261] on app-icon "Decline" at bounding box center [1125, 259] width 13 height 13
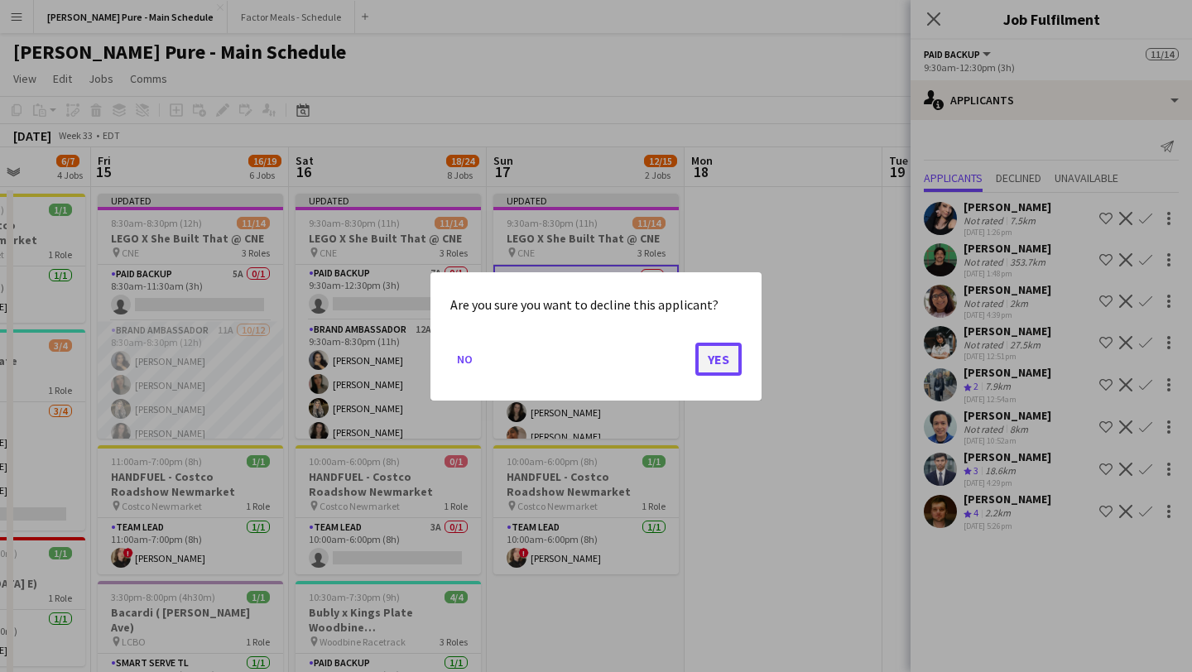
click at [657, 357] on button "Yes" at bounding box center [718, 358] width 46 height 33
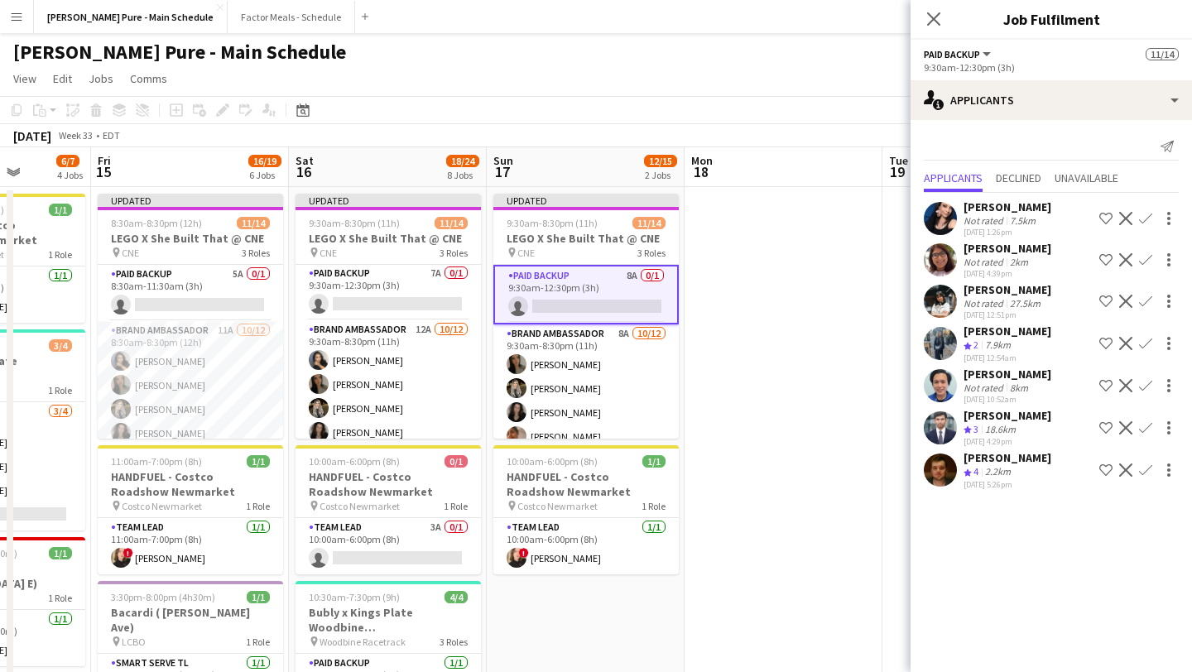
click at [657, 387] on app-icon "Decline" at bounding box center [1125, 385] width 13 height 13
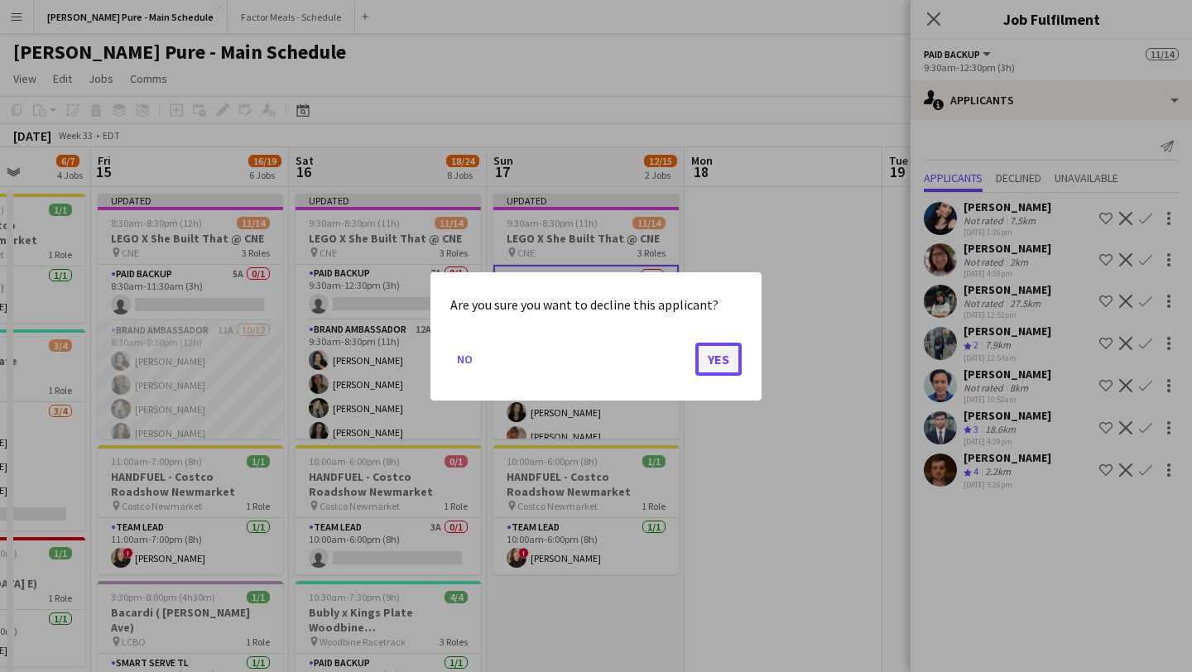
click at [657, 354] on button "Yes" at bounding box center [718, 358] width 46 height 33
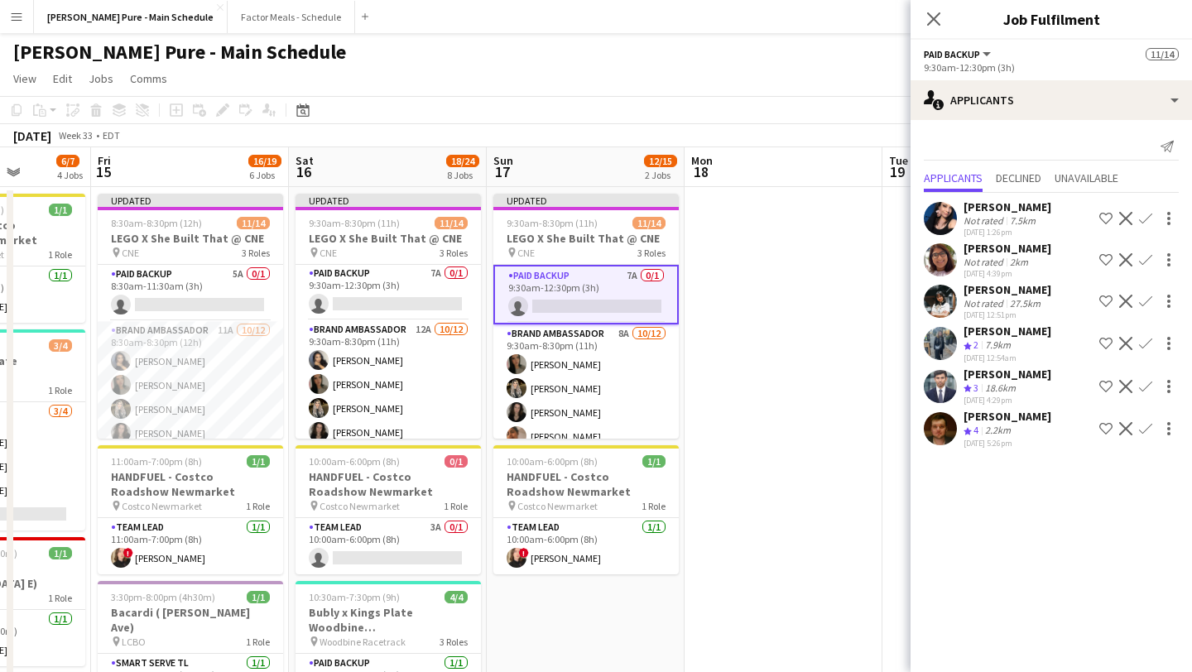
click at [657, 383] on app-icon "Decline" at bounding box center [1125, 386] width 13 height 13
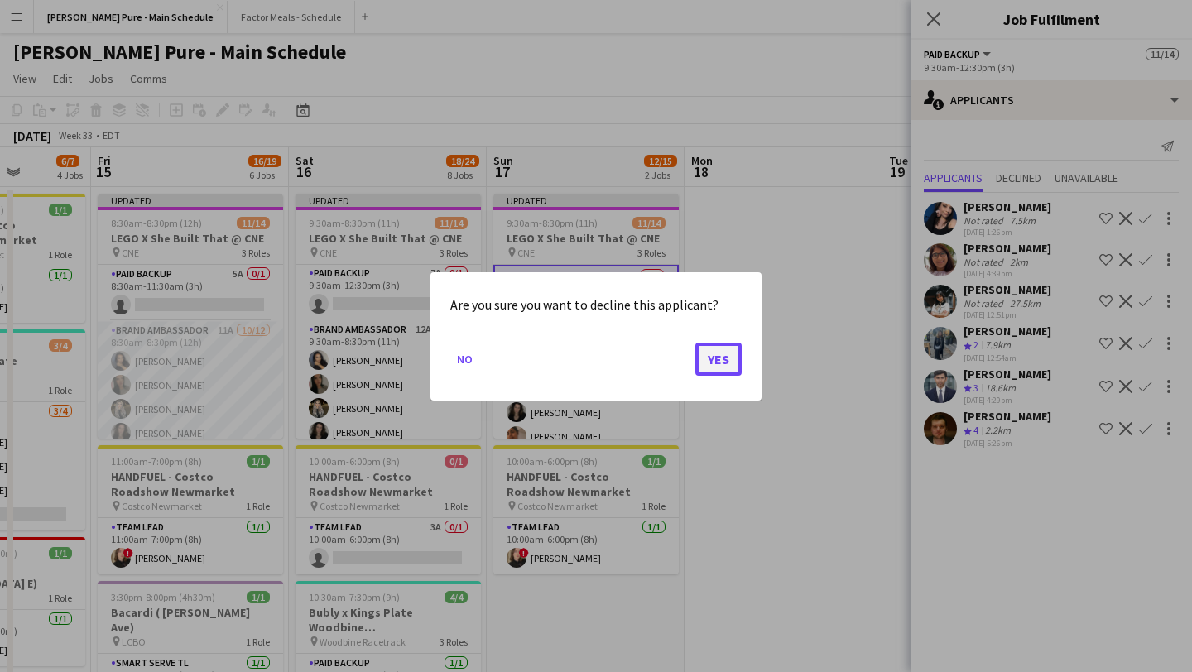
click at [657, 365] on button "Yes" at bounding box center [718, 358] width 46 height 33
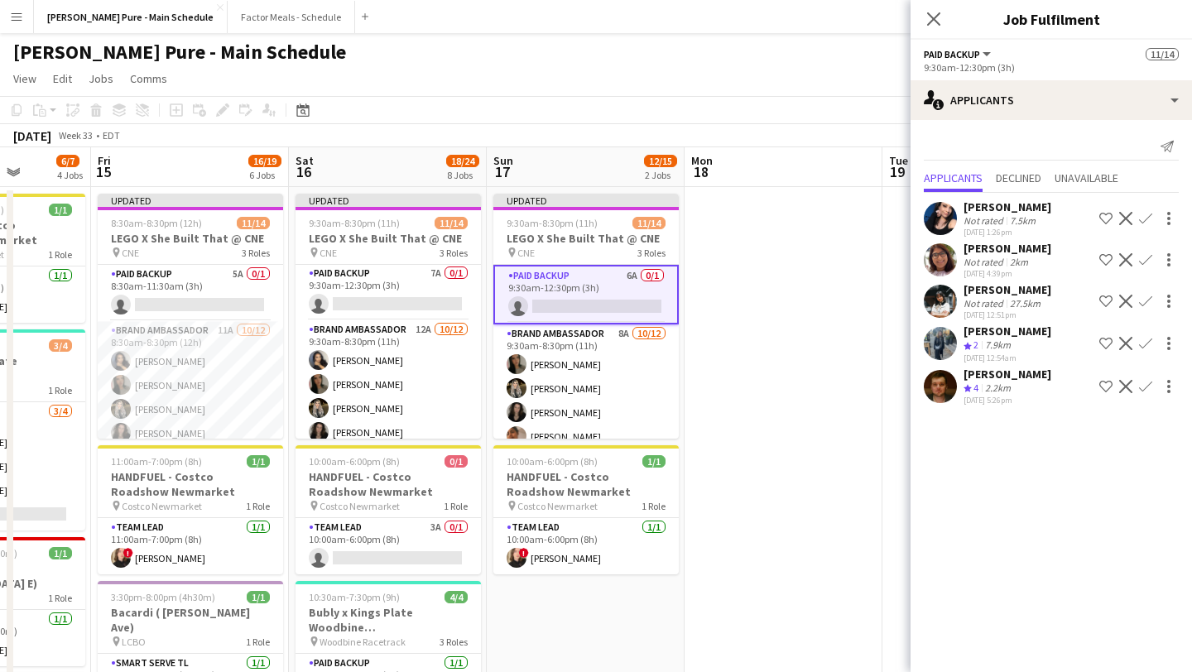
click at [657, 391] on app-icon "Decline" at bounding box center [1125, 386] width 13 height 13
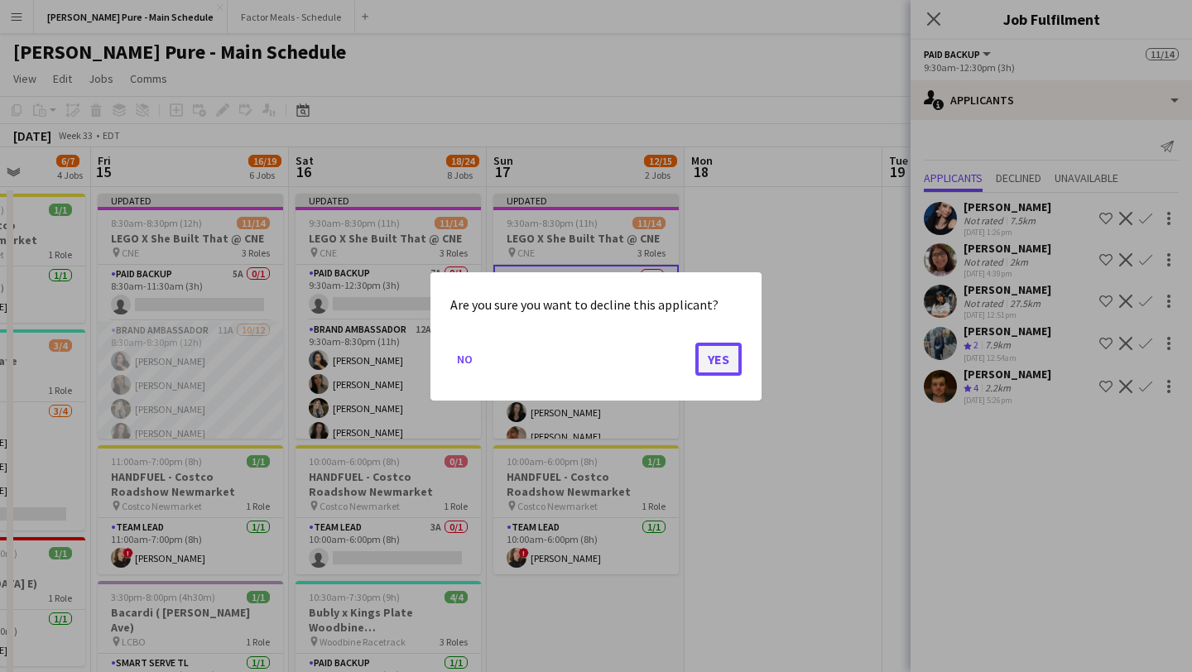
click at [657, 366] on button "Yes" at bounding box center [718, 358] width 46 height 33
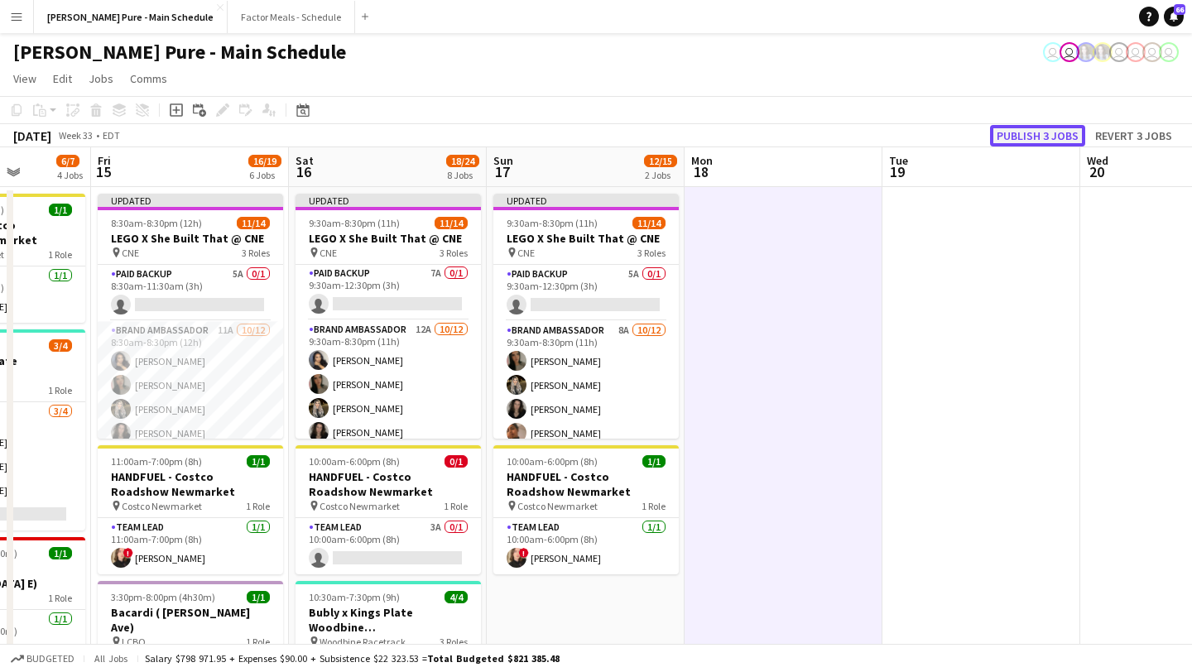
click at [657, 142] on button "Publish 3 jobs" at bounding box center [1037, 136] width 95 height 22
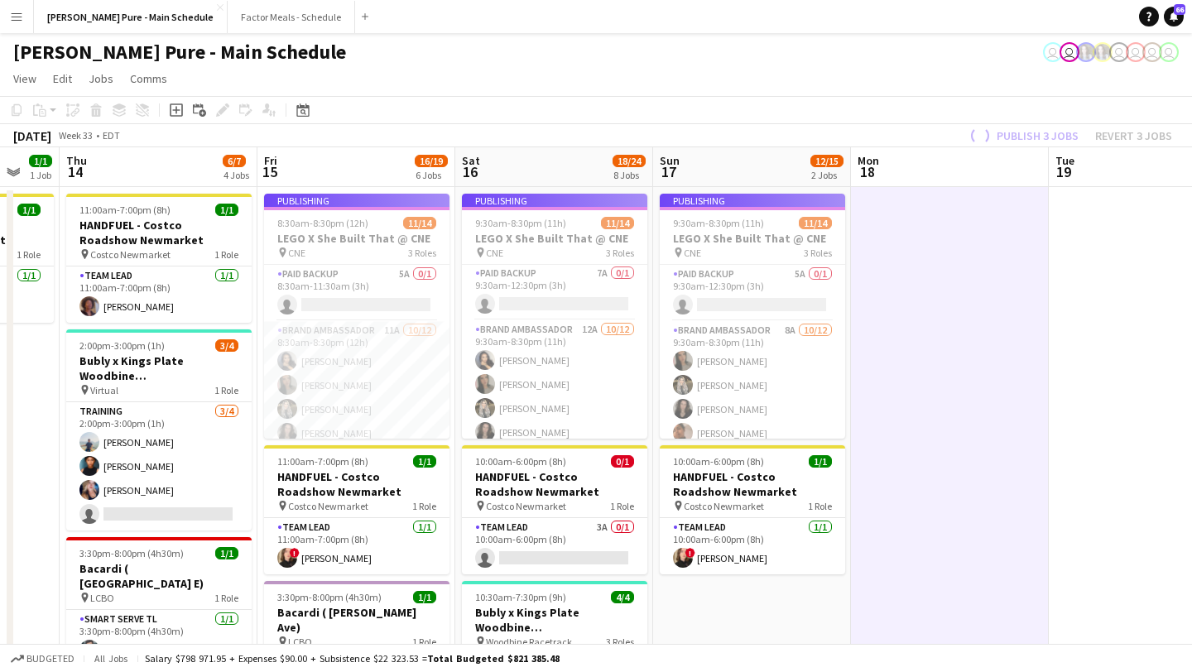
scroll to position [0, 337]
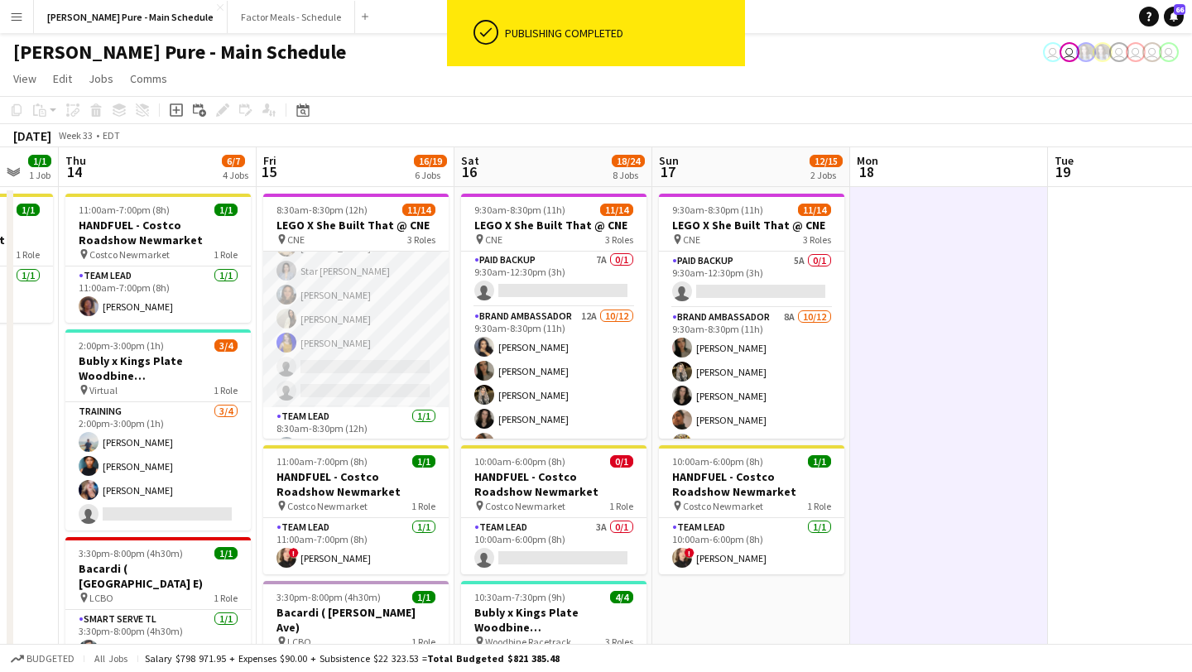
click at [342, 373] on app-card-role "Brand Ambassador 11A [DATE] 8:30am-8:30pm (12h) [PERSON_NAME] [PERSON_NAME] [PE…" at bounding box center [355, 247] width 185 height 320
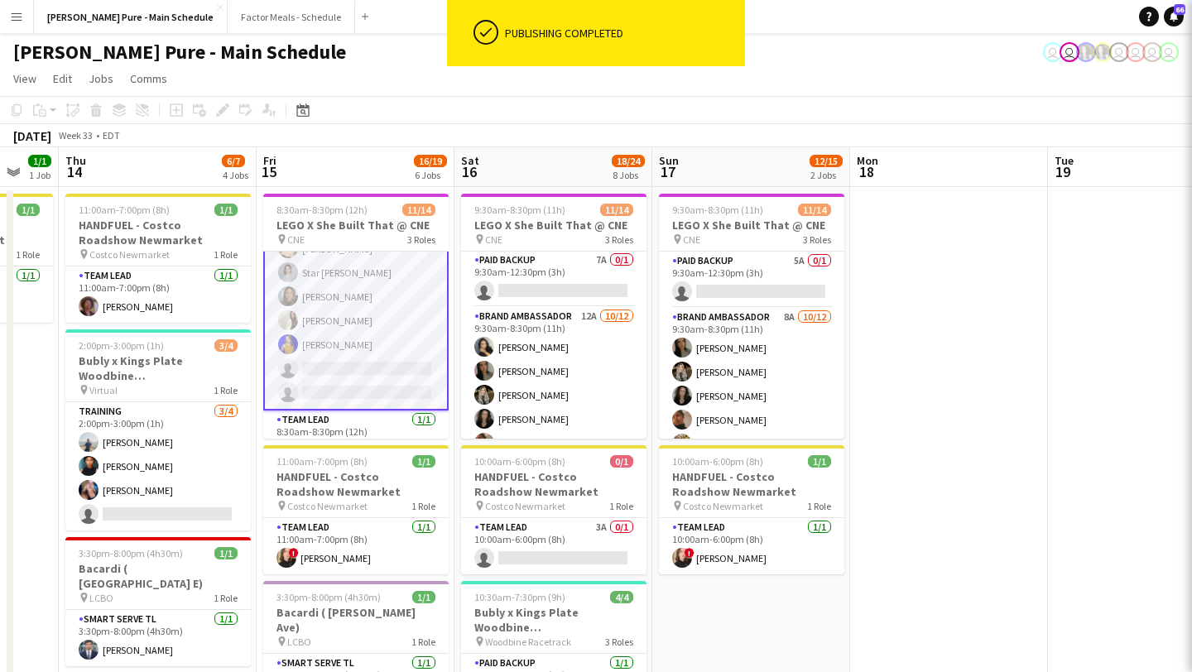
scroll to position [223, 0]
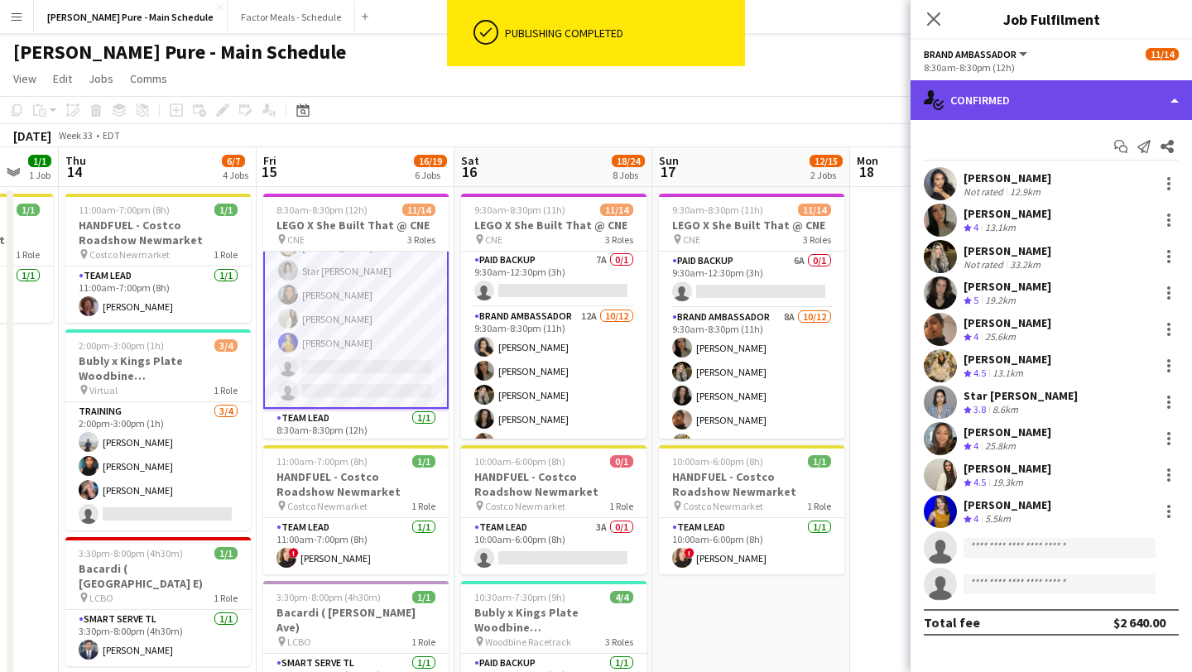
click at [657, 110] on div "single-neutral-actions-check-2 Confirmed" at bounding box center [1051, 100] width 281 height 40
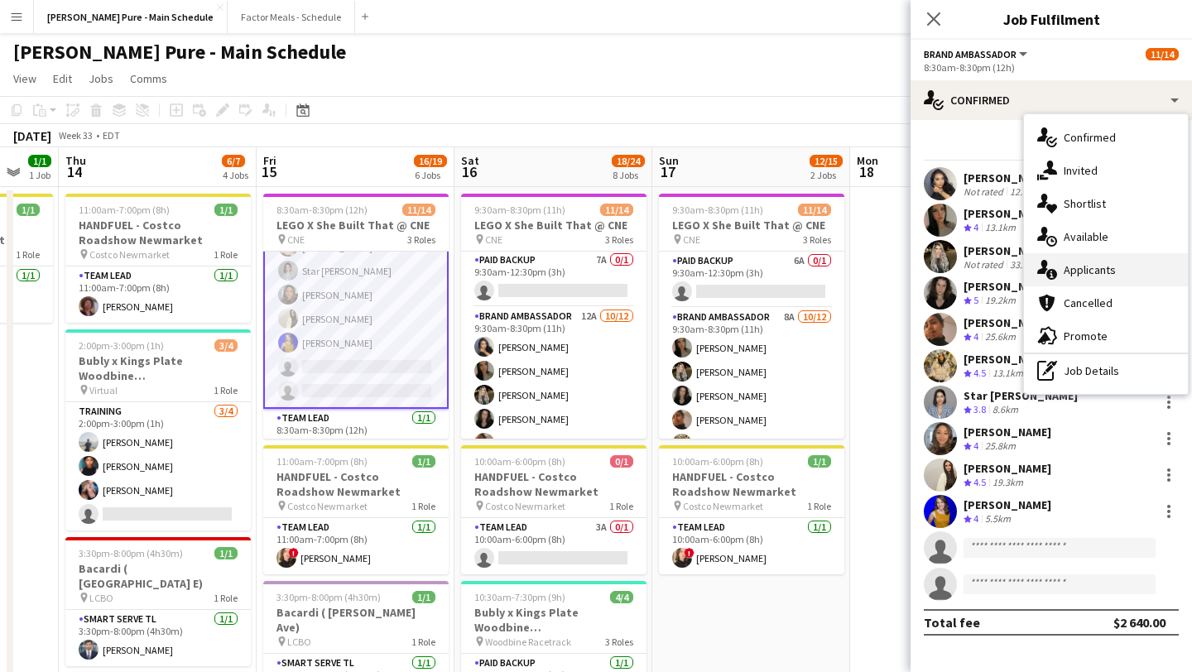
click at [657, 276] on div "single-neutral-actions-information Applicants" at bounding box center [1106, 269] width 164 height 33
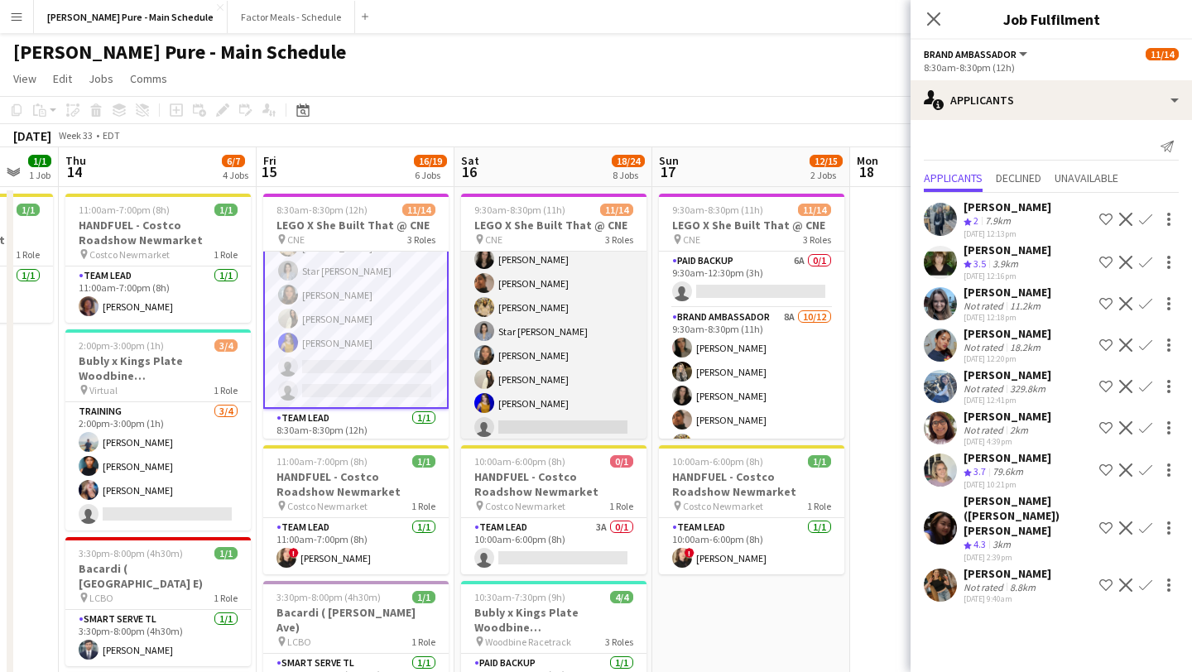
scroll to position [246, 0]
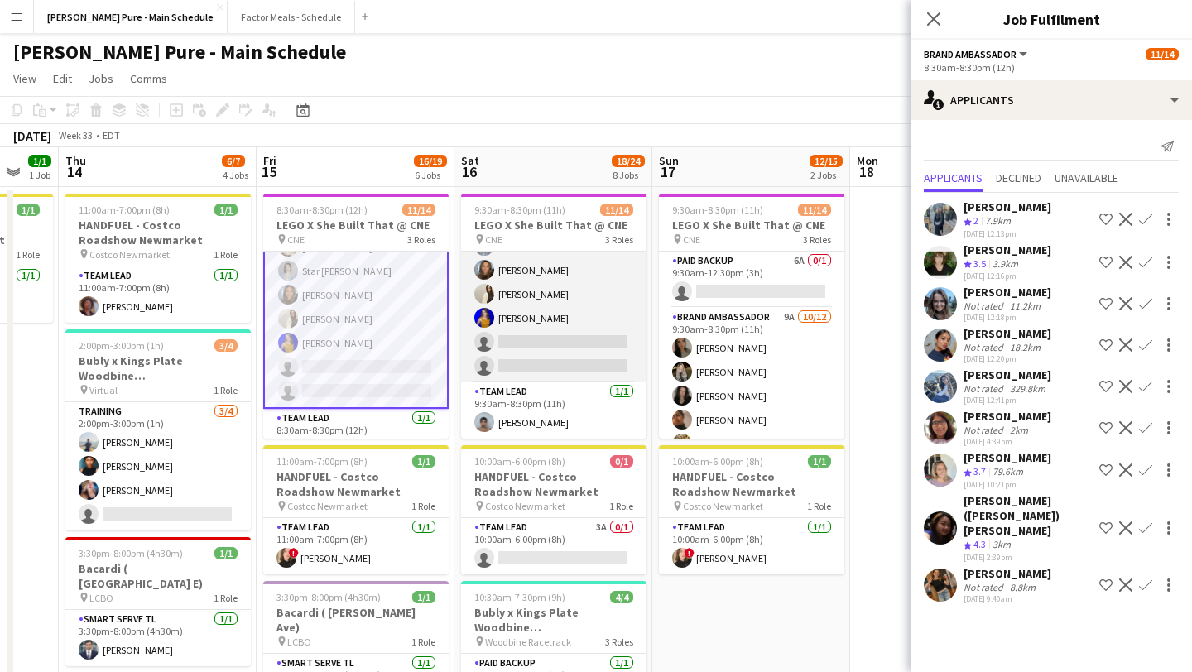
click at [540, 372] on app-card-role "Brand Ambassador 12A [DATE] 9:30am-8:30pm (11h) [PERSON_NAME] [PERSON_NAME] [PE…" at bounding box center [553, 222] width 185 height 320
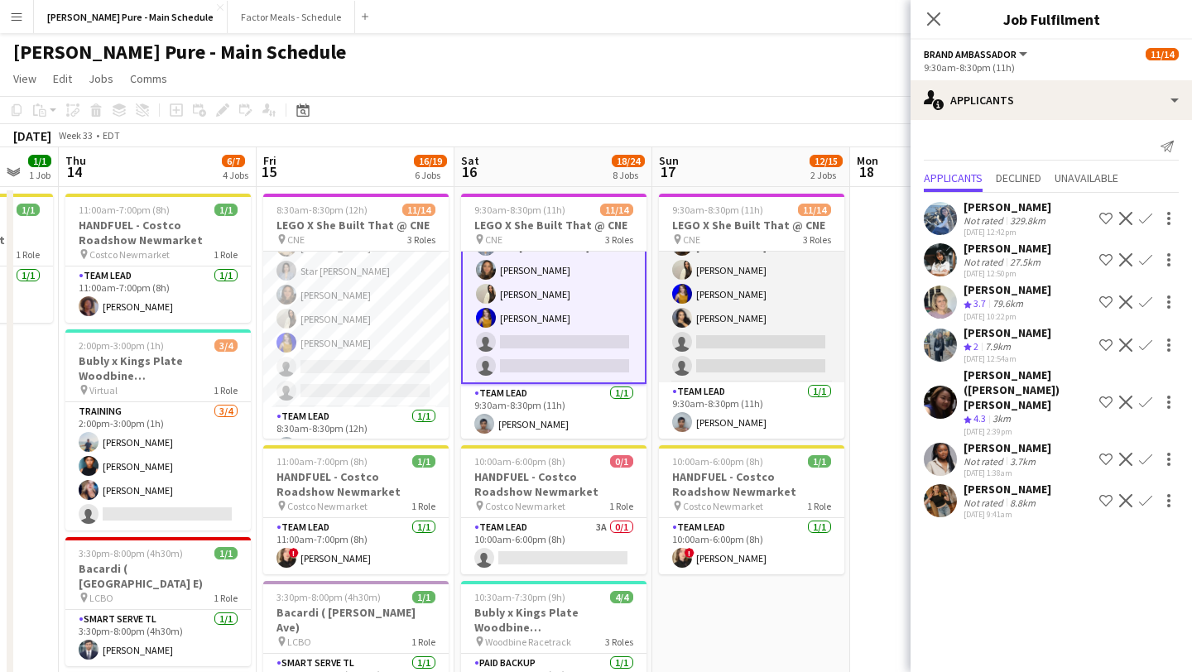
click at [657, 350] on app-card-role "Brand Ambassador 9A [DATE] 9:30am-8:30pm (11h) [PERSON_NAME] [PERSON_NAME] [PER…" at bounding box center [751, 222] width 185 height 320
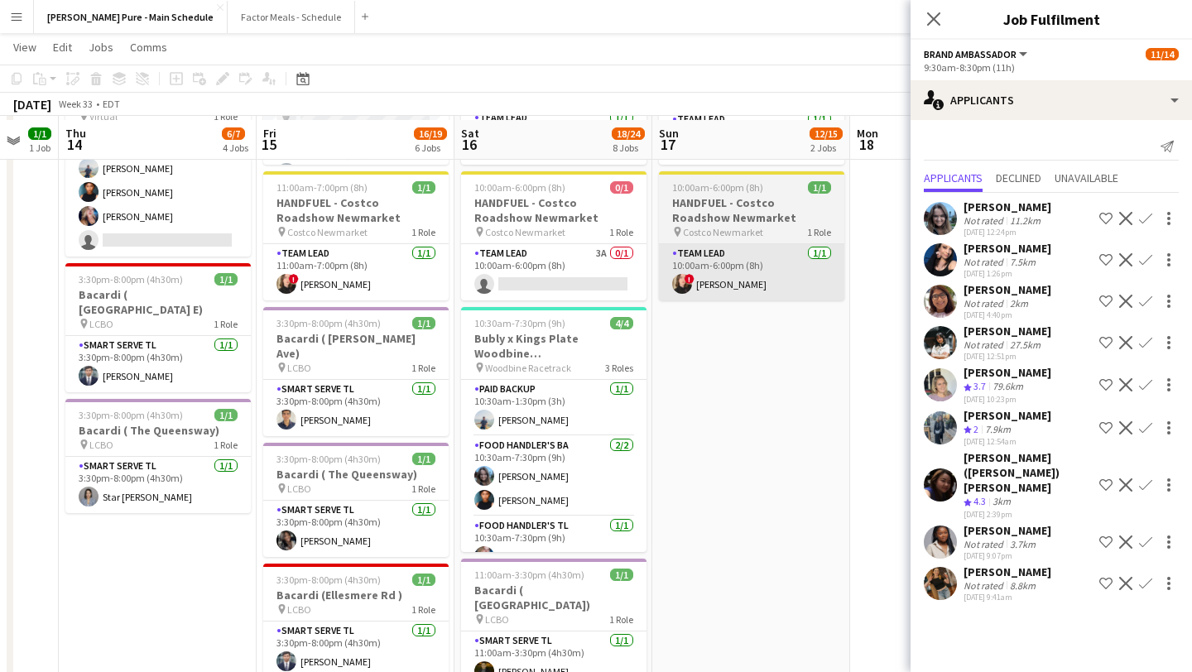
scroll to position [277, 0]
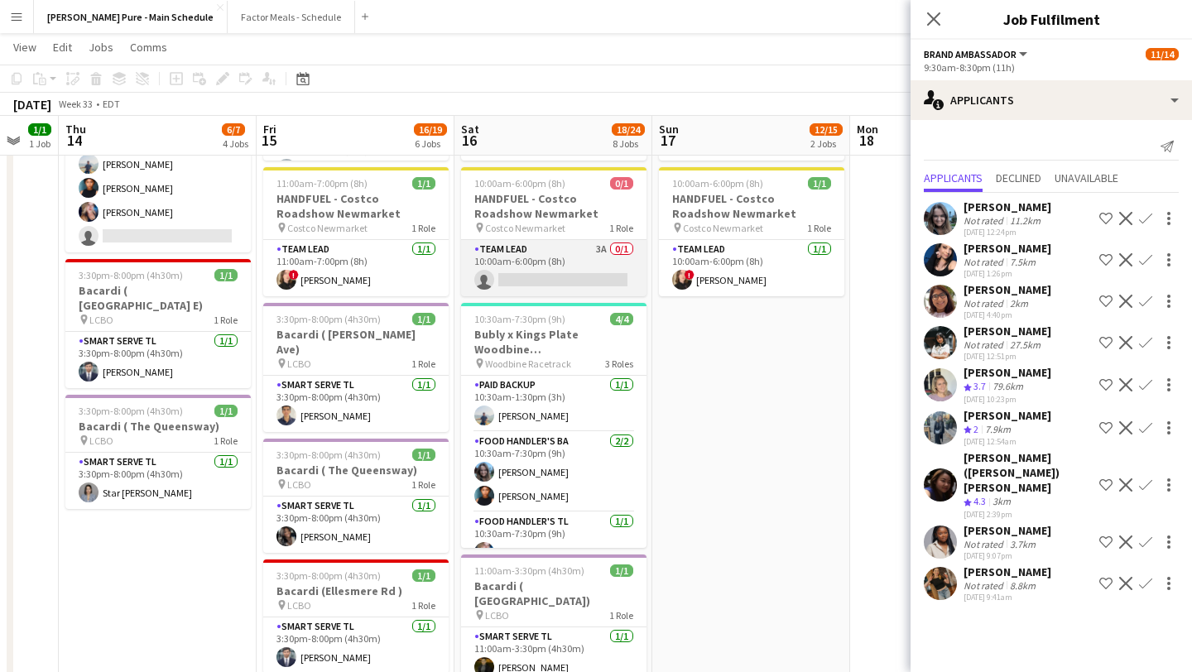
click at [556, 282] on app-card-role "Team Lead 3A 0/1 10:00am-6:00pm (8h) single-neutral-actions" at bounding box center [553, 268] width 185 height 56
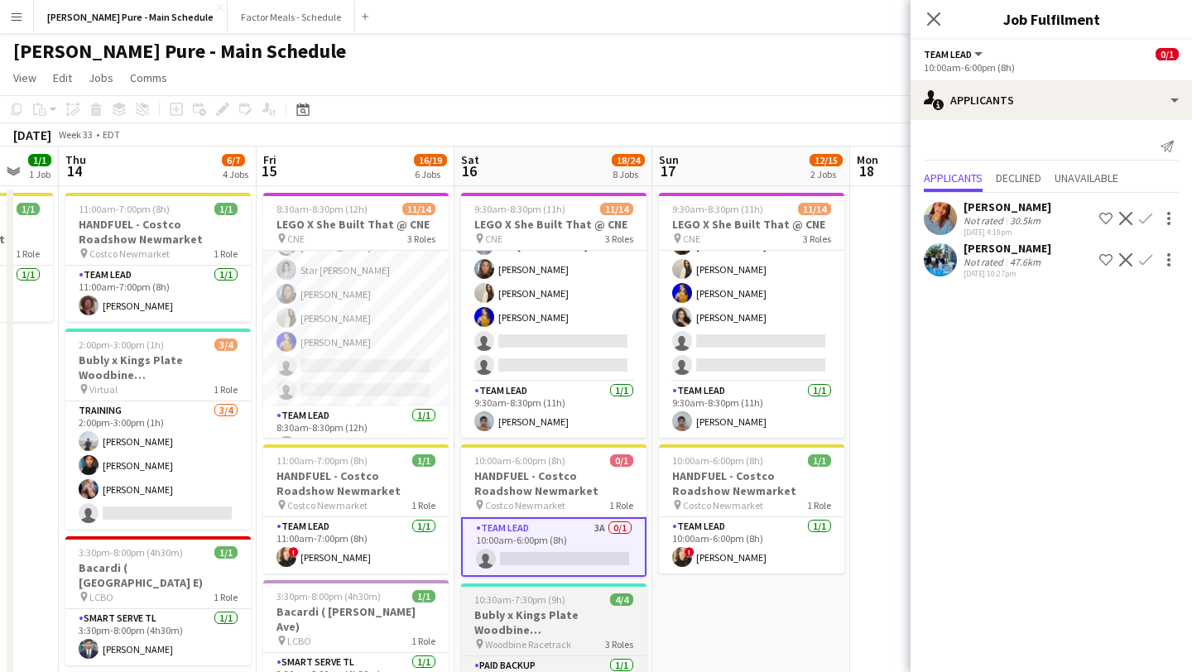
scroll to position [0, 0]
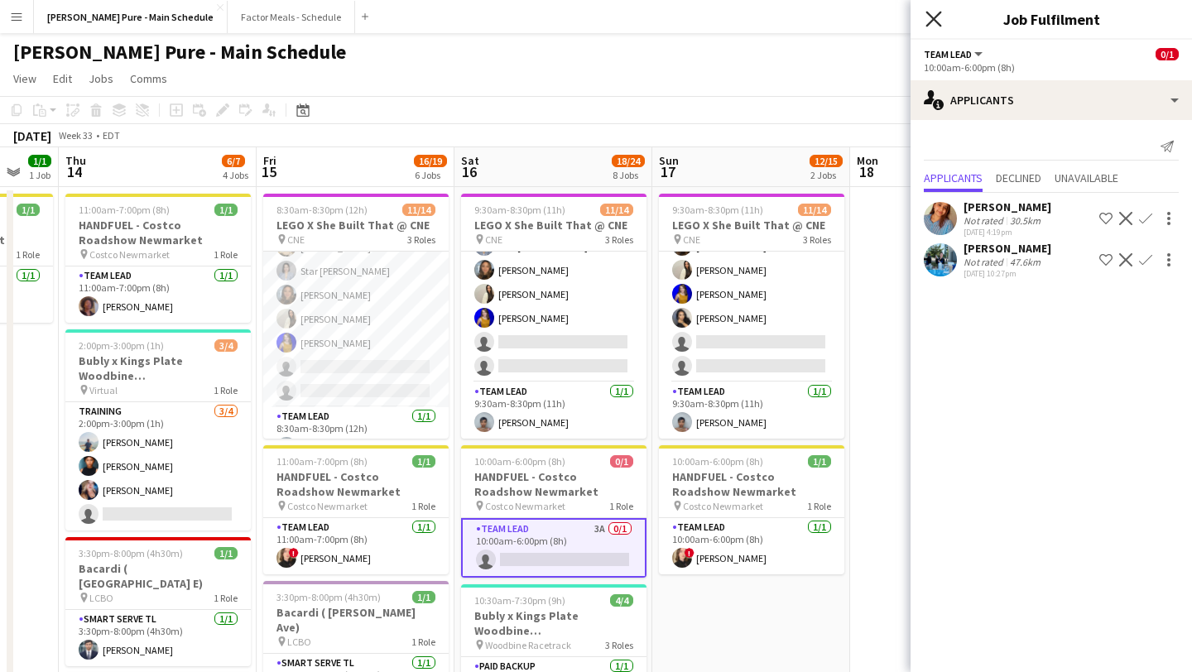
click at [657, 14] on icon "Close pop-in" at bounding box center [934, 19] width 16 height 16
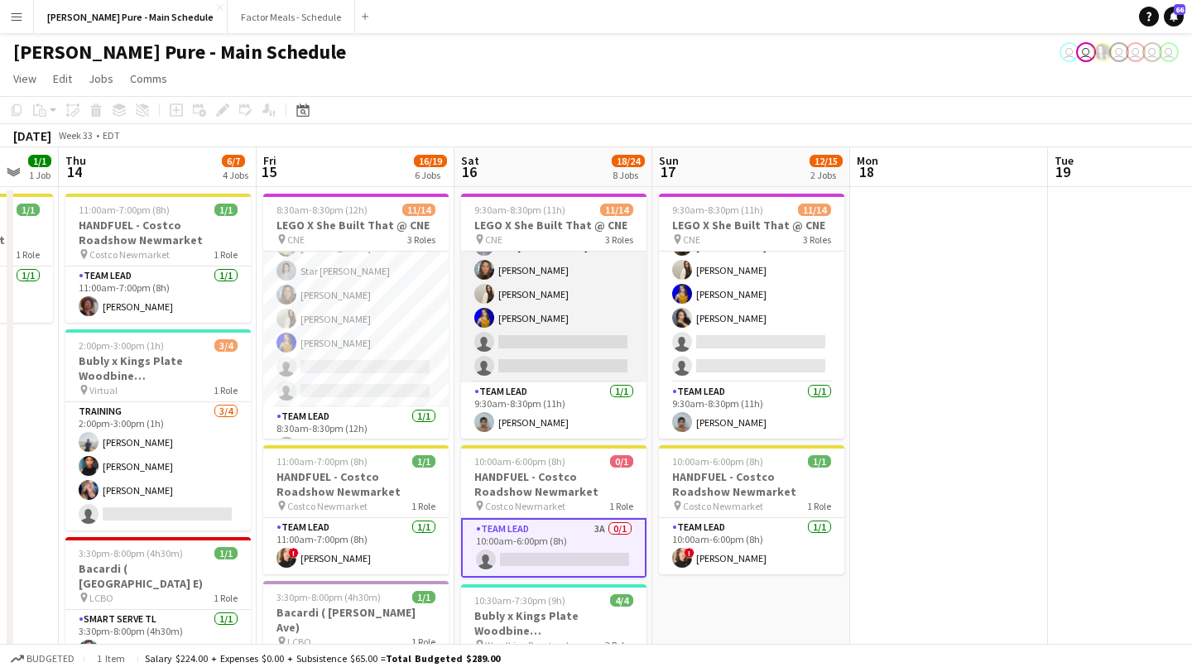
click at [572, 350] on app-card-role "Brand Ambassador 12A [DATE] 9:30am-8:30pm (11h) [PERSON_NAME] [PERSON_NAME] [PE…" at bounding box center [553, 222] width 185 height 320
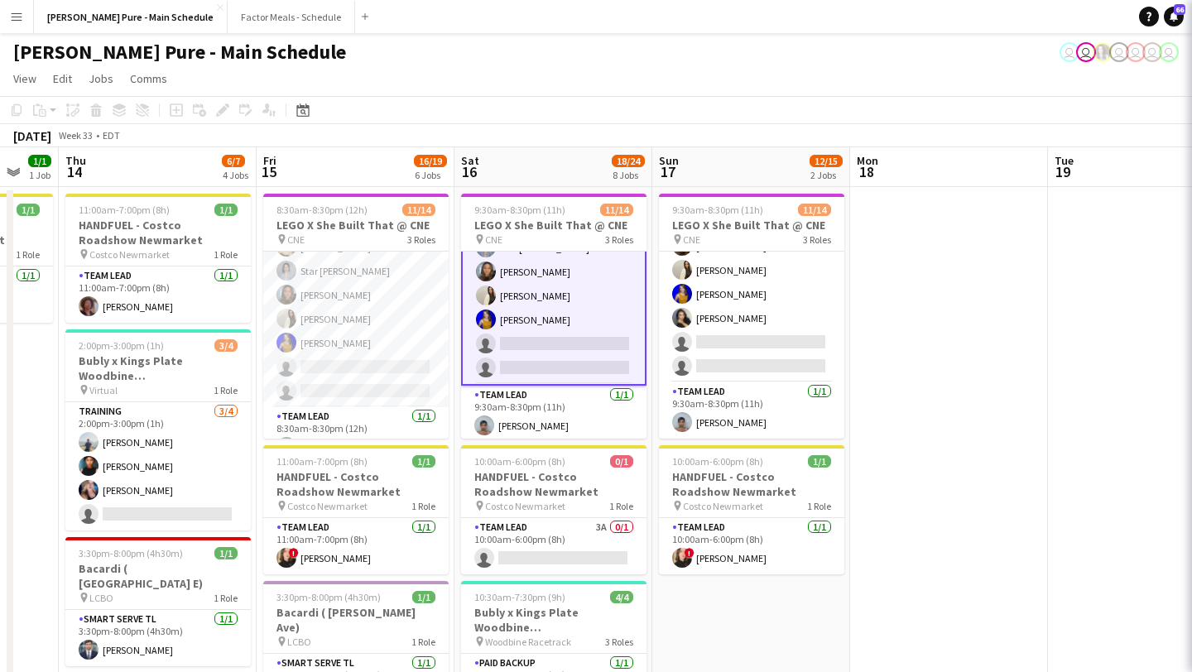
scroll to position [248, 0]
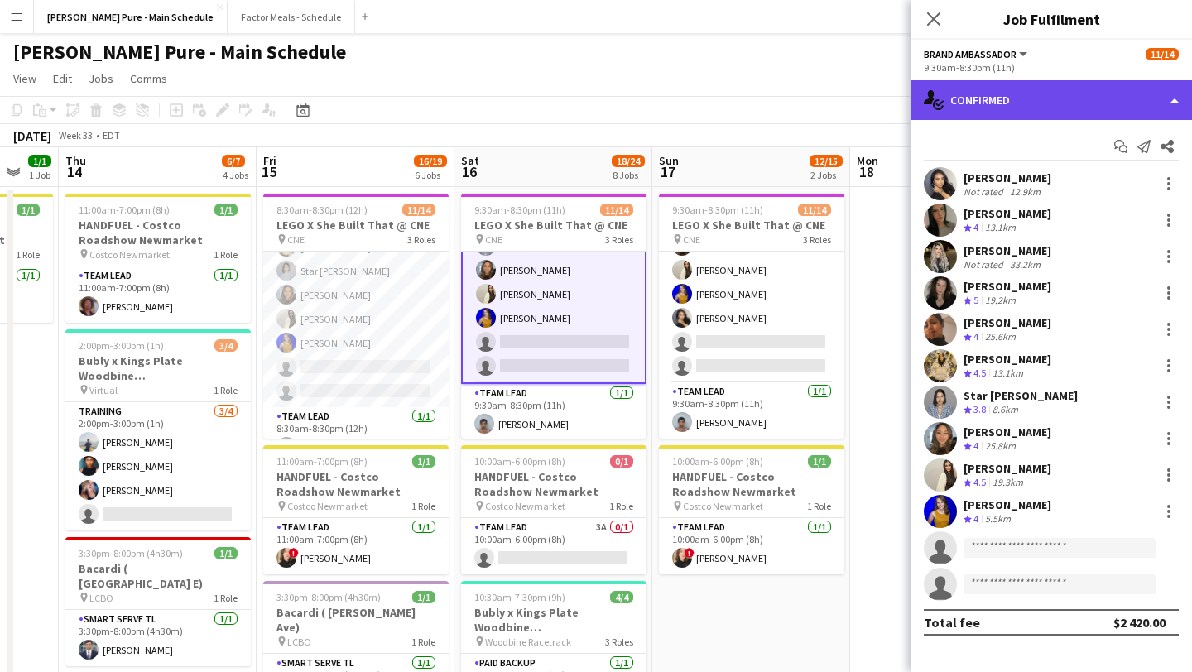
click at [657, 106] on div "single-neutral-actions-check-2 Confirmed" at bounding box center [1051, 100] width 281 height 40
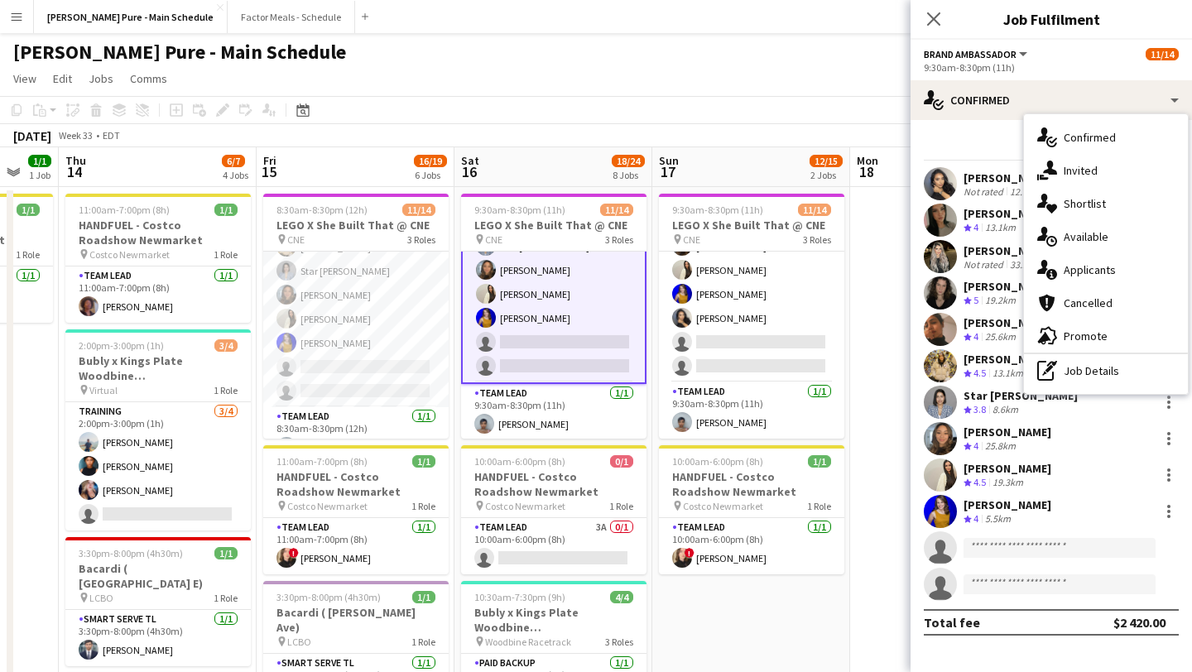
click at [657, 277] on div "single-neutral-actions-information Applicants" at bounding box center [1106, 269] width 164 height 33
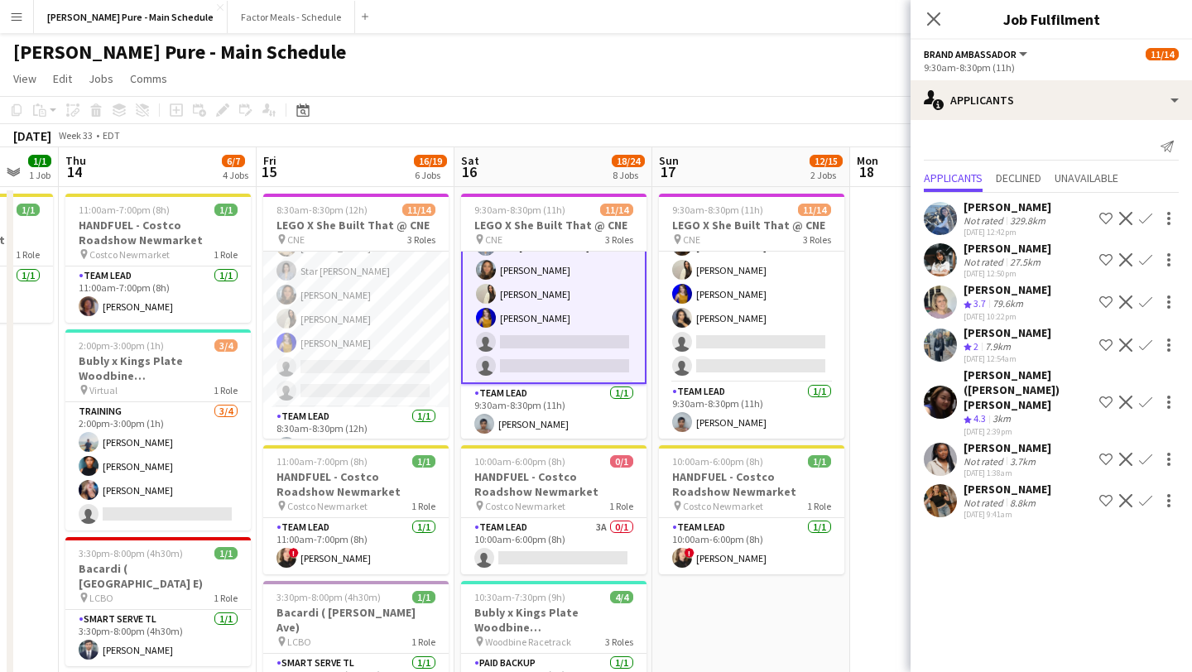
click at [657, 210] on app-user-avatar at bounding box center [940, 218] width 33 height 33
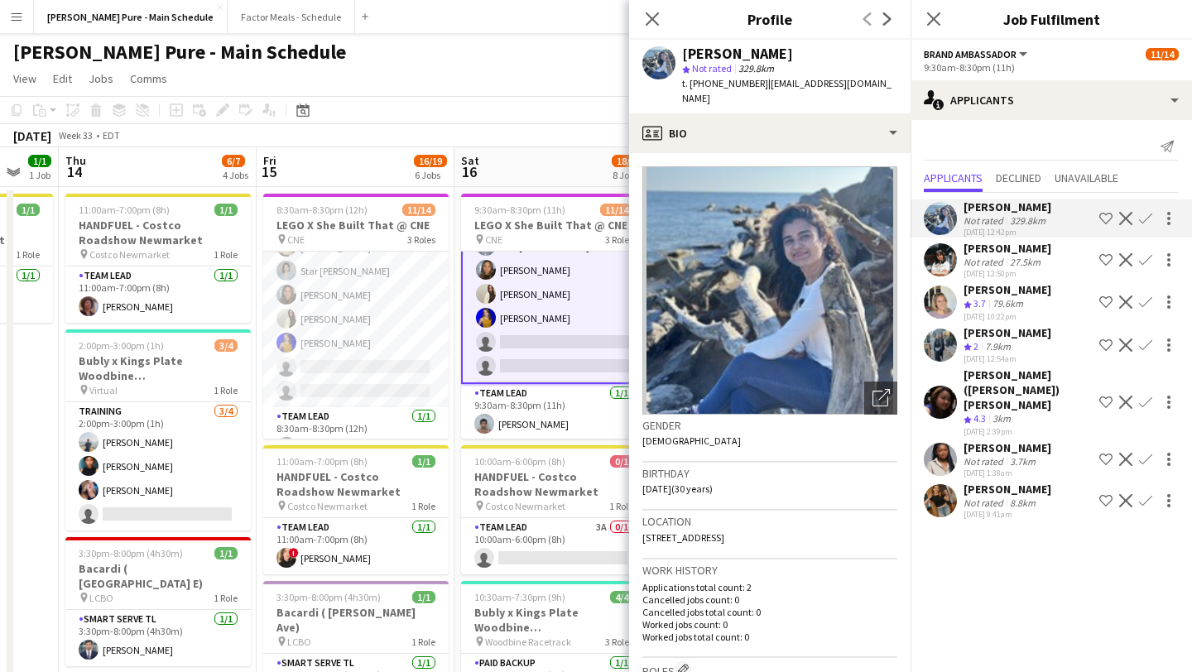
click at [657, 217] on app-icon "Decline" at bounding box center [1125, 218] width 13 height 13
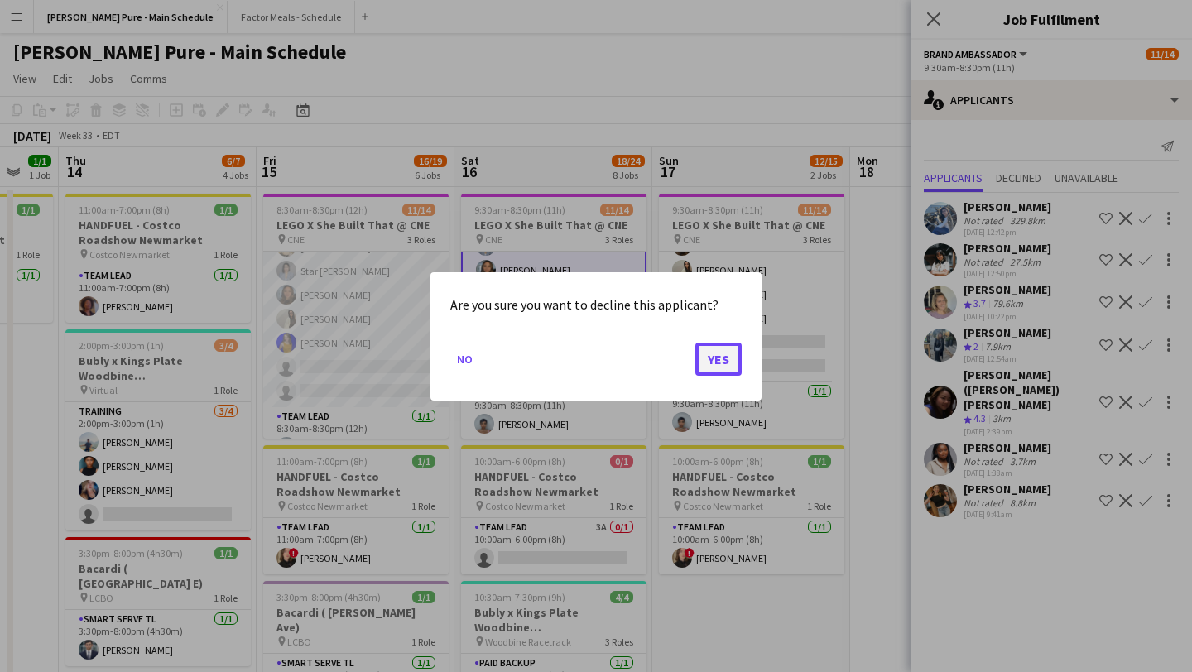
click at [657, 347] on button "Yes" at bounding box center [718, 358] width 46 height 33
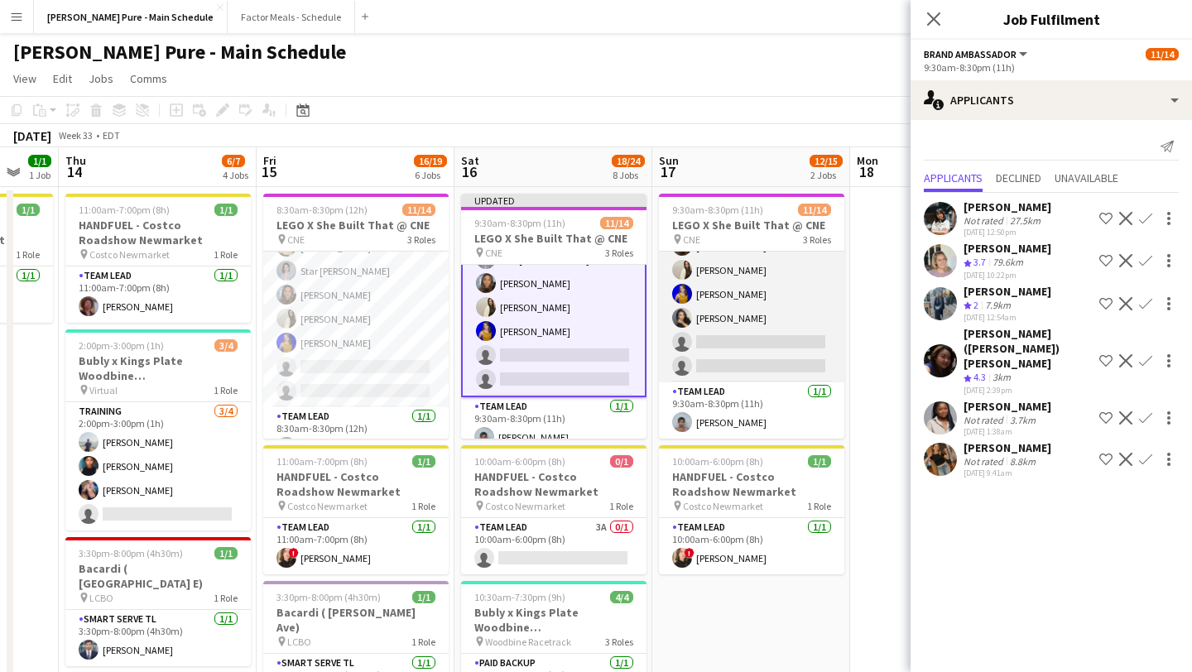
click at [657, 364] on app-card-role "Brand Ambassador 10A [DATE] 9:30am-8:30pm (11h) [PERSON_NAME] [PERSON_NAME] [PE…" at bounding box center [751, 222] width 185 height 320
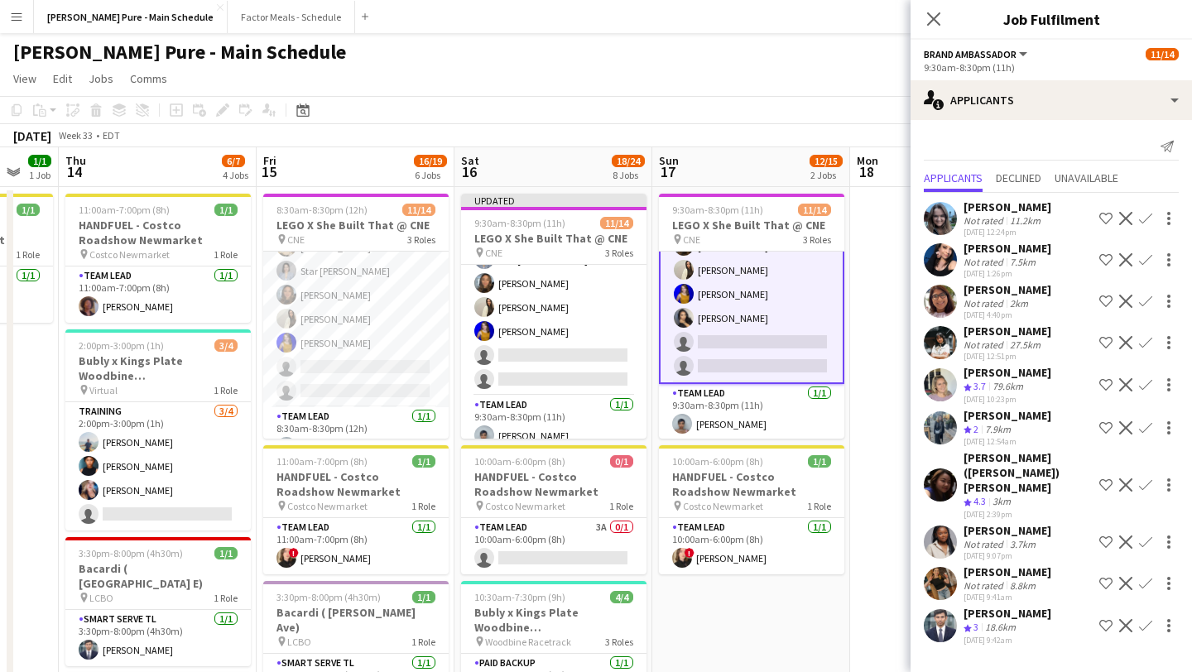
click at [657, 576] on app-icon "Decline" at bounding box center [1125, 625] width 13 height 13
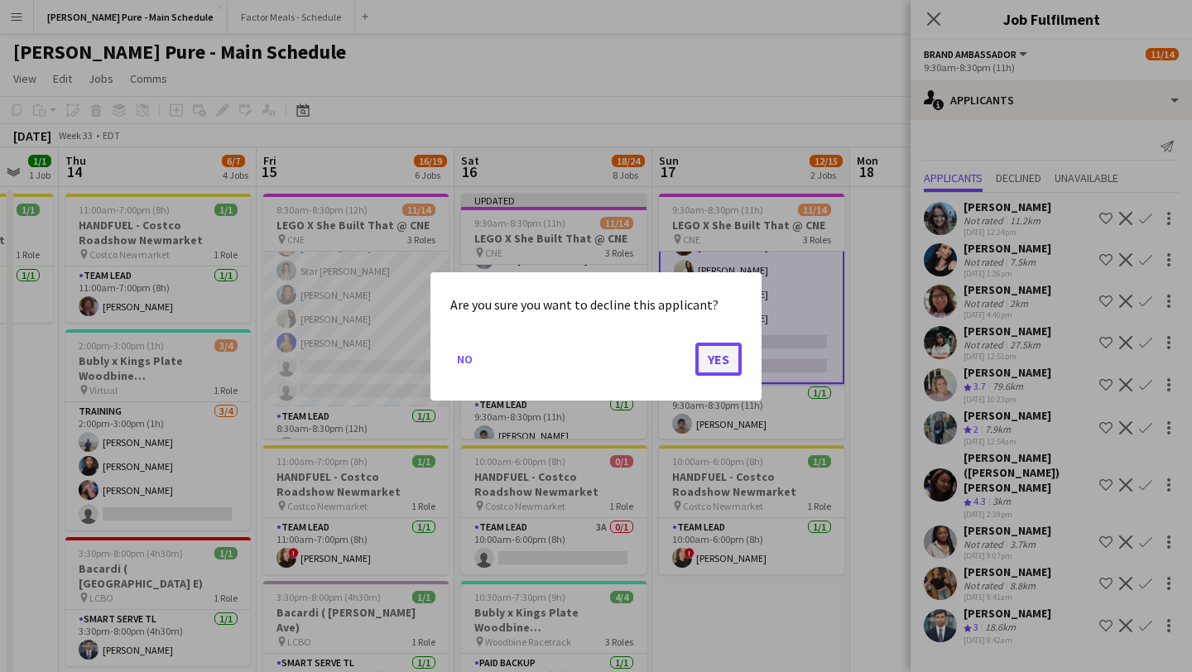
click at [657, 363] on button "Yes" at bounding box center [718, 358] width 46 height 33
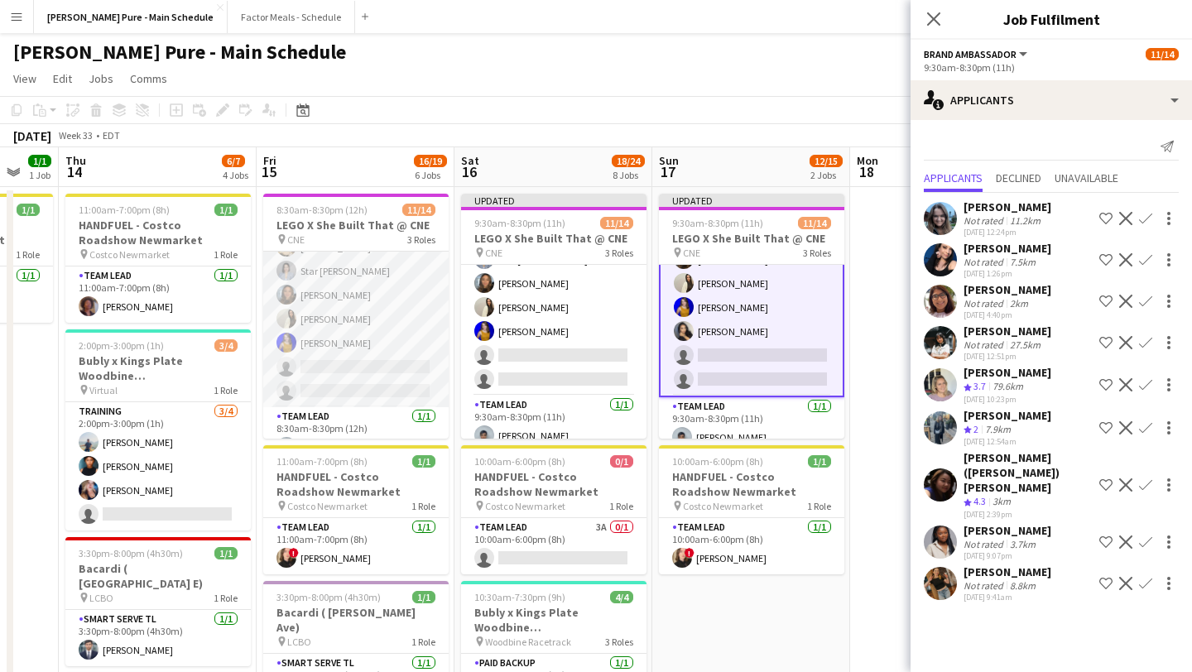
click at [355, 365] on app-card-role "Brand Ambassador 12A [DATE] 8:30am-8:30pm (12h) [PERSON_NAME] [PERSON_NAME] [PE…" at bounding box center [355, 247] width 185 height 320
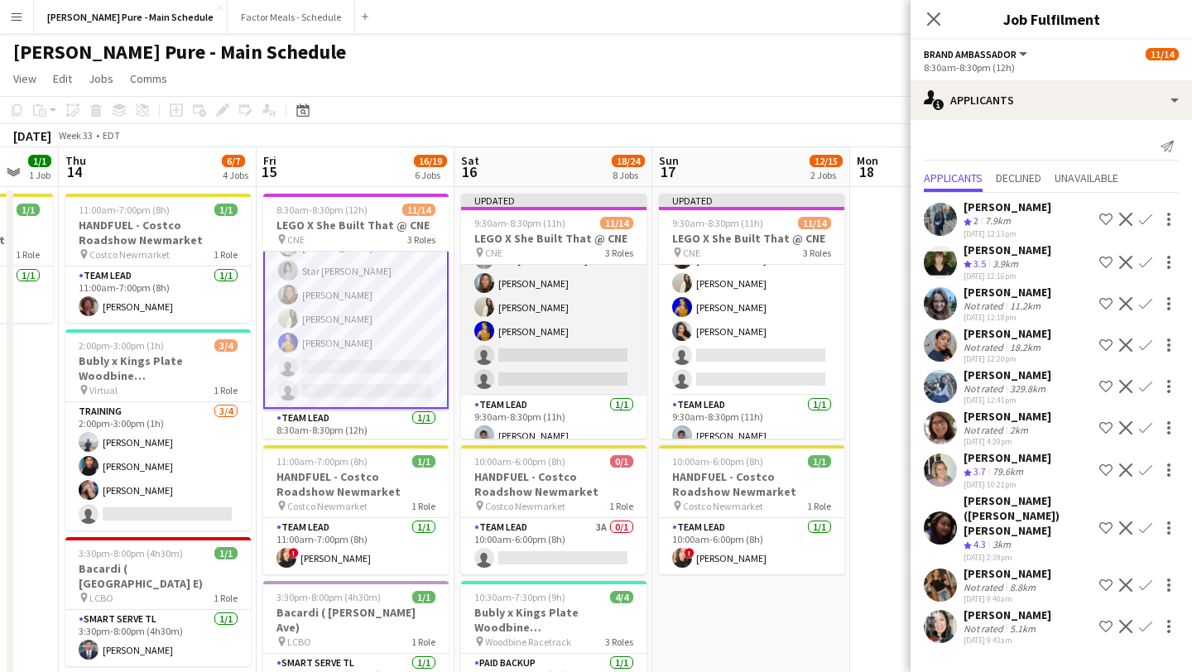
click at [572, 363] on app-card-role "Brand Ambassador 11A [DATE] 9:30am-8:30pm (11h) [PERSON_NAME] [PERSON_NAME] [PE…" at bounding box center [553, 235] width 185 height 320
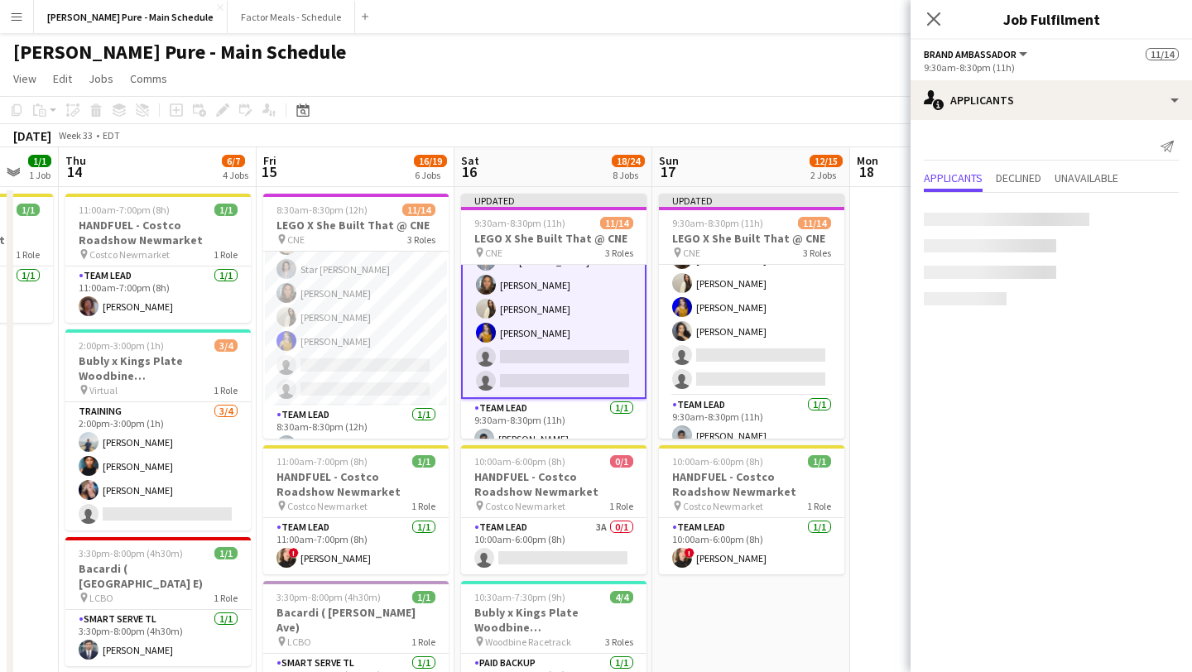
scroll to position [248, 0]
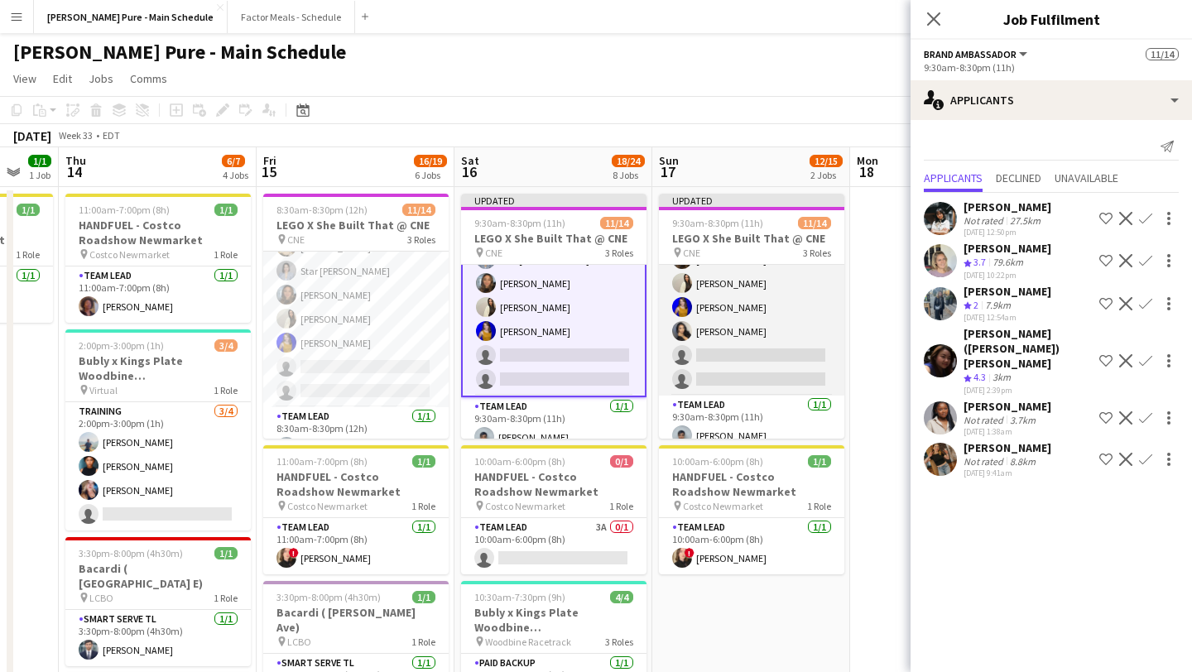
click at [657, 364] on app-card-role "Brand Ambassador 9A [DATE] 9:30am-8:30pm (11h) [PERSON_NAME] [PERSON_NAME] [PER…" at bounding box center [751, 235] width 185 height 320
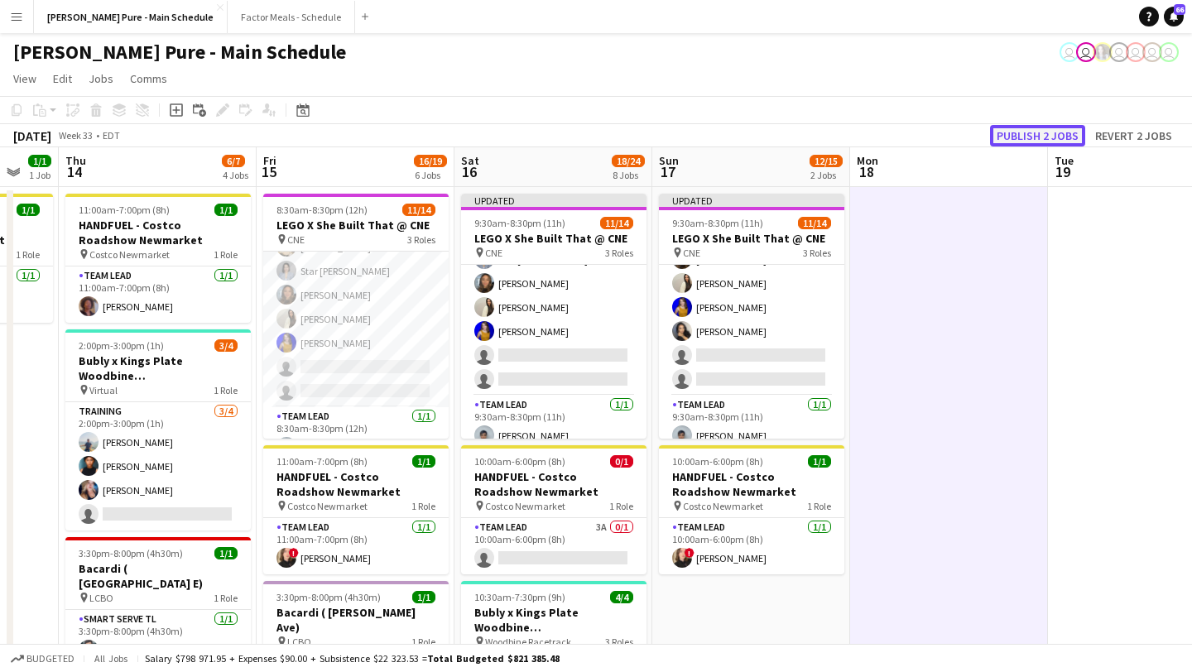
click at [657, 138] on button "Publish 2 jobs" at bounding box center [1037, 136] width 95 height 22
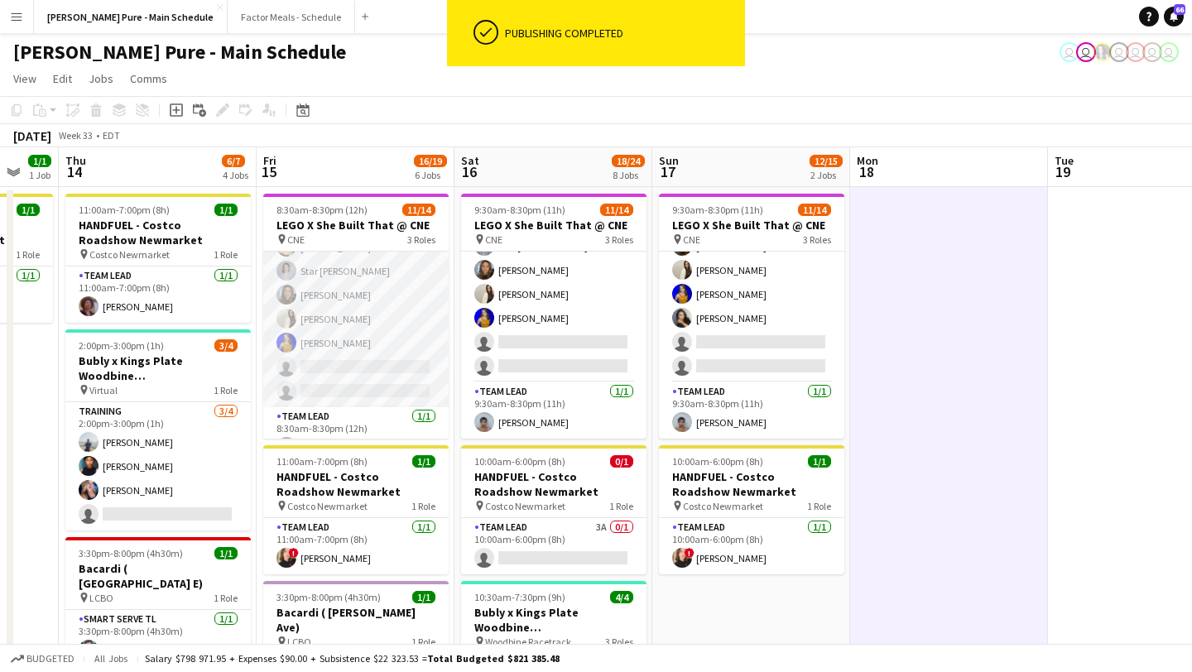
click at [367, 359] on app-card-role "Brand Ambassador 12A [DATE] 8:30am-8:30pm (12h) [PERSON_NAME] [PERSON_NAME] [PE…" at bounding box center [355, 247] width 185 height 320
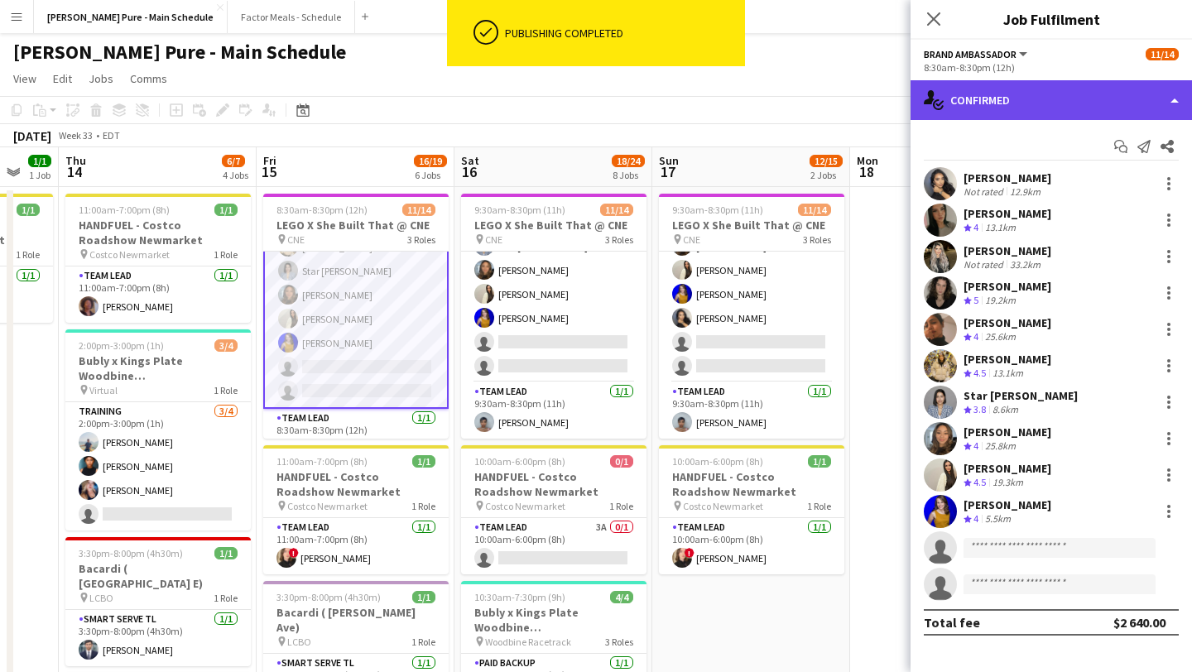
click at [657, 110] on div "single-neutral-actions-check-2 Confirmed" at bounding box center [1051, 100] width 281 height 40
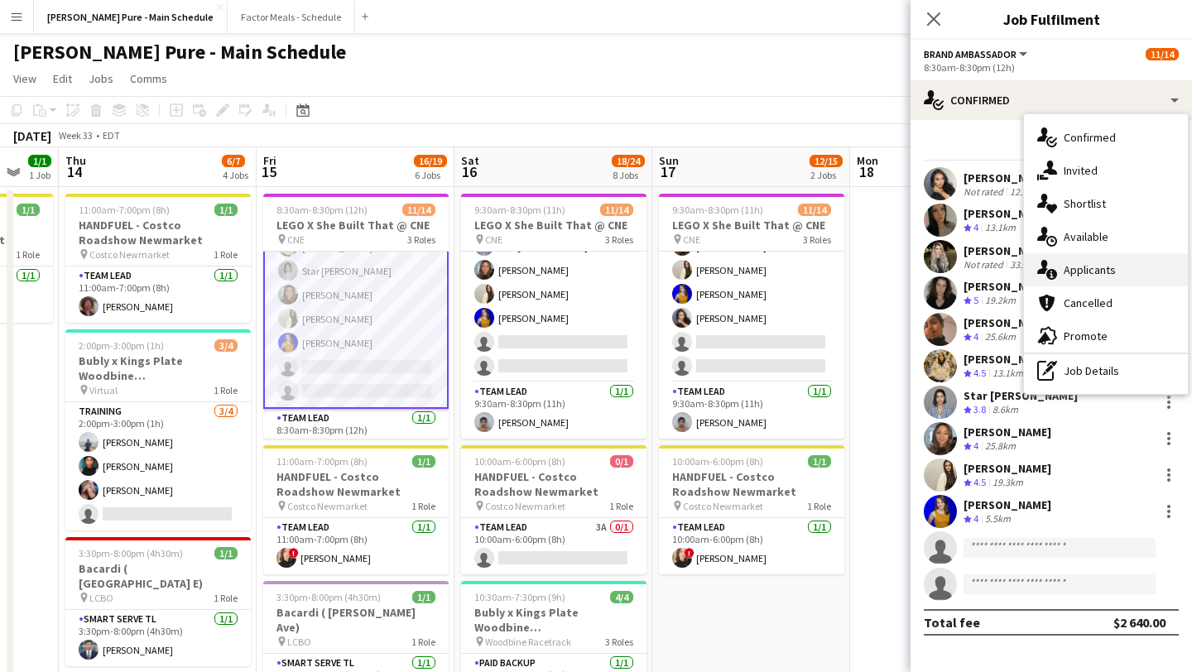
click at [657, 272] on div "single-neutral-actions-information Applicants" at bounding box center [1106, 269] width 164 height 33
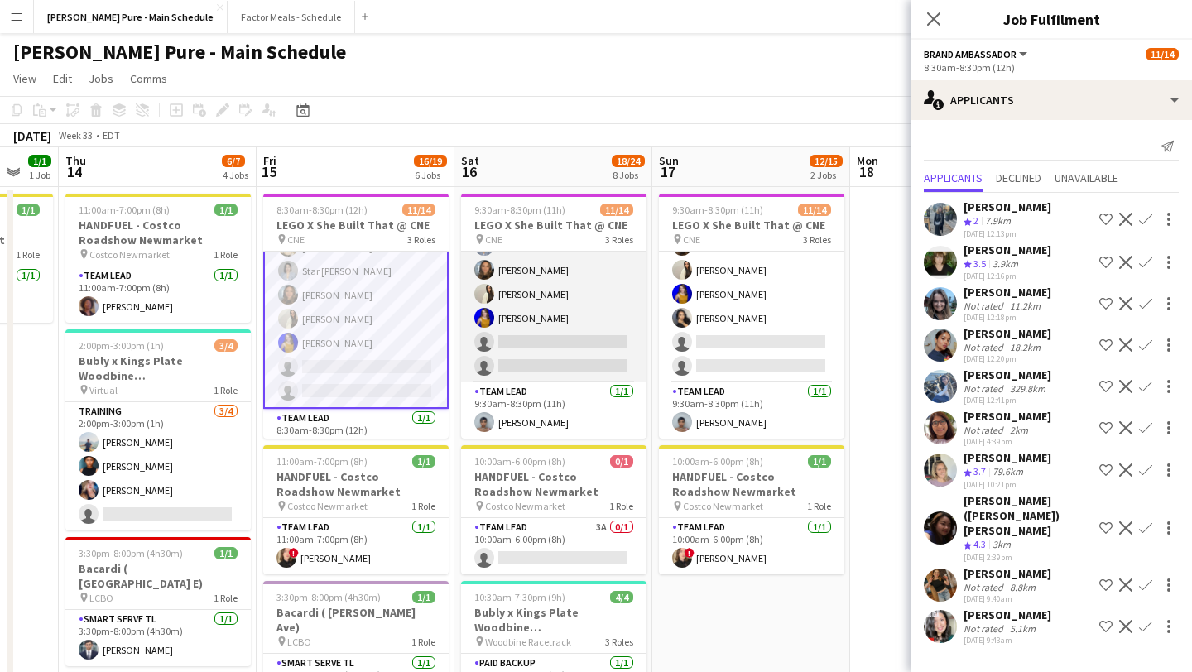
click at [544, 357] on app-card-role "Brand Ambassador 11A [DATE] 9:30am-8:30pm (11h) [PERSON_NAME] [PERSON_NAME] [PE…" at bounding box center [553, 222] width 185 height 320
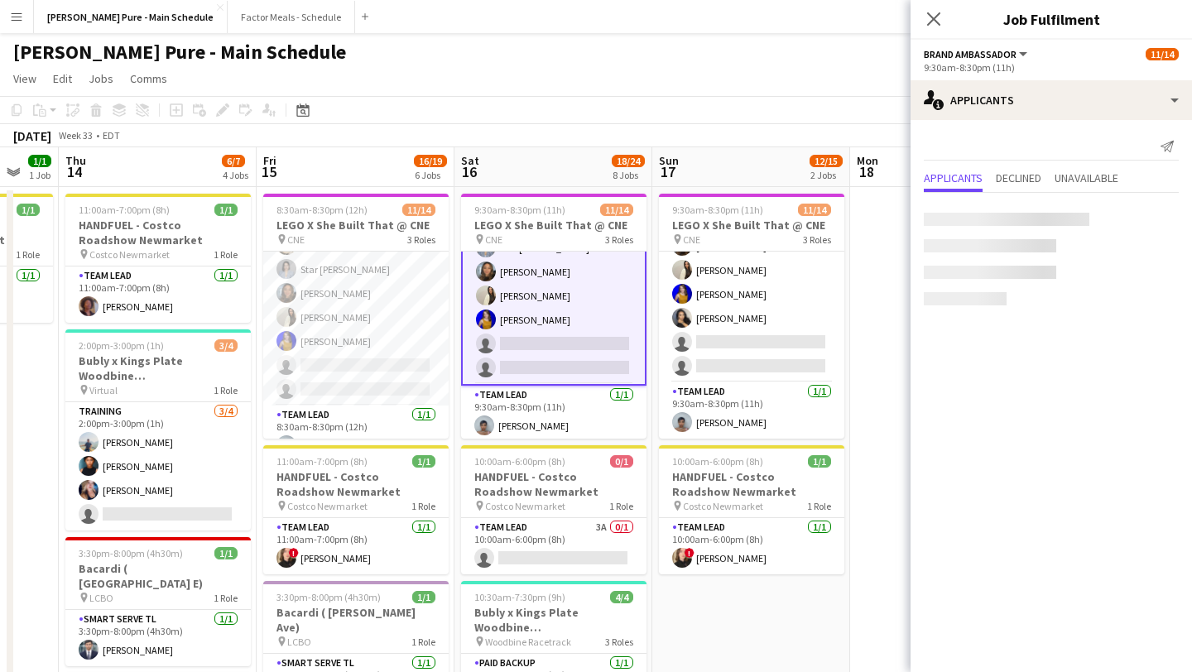
scroll to position [248, 0]
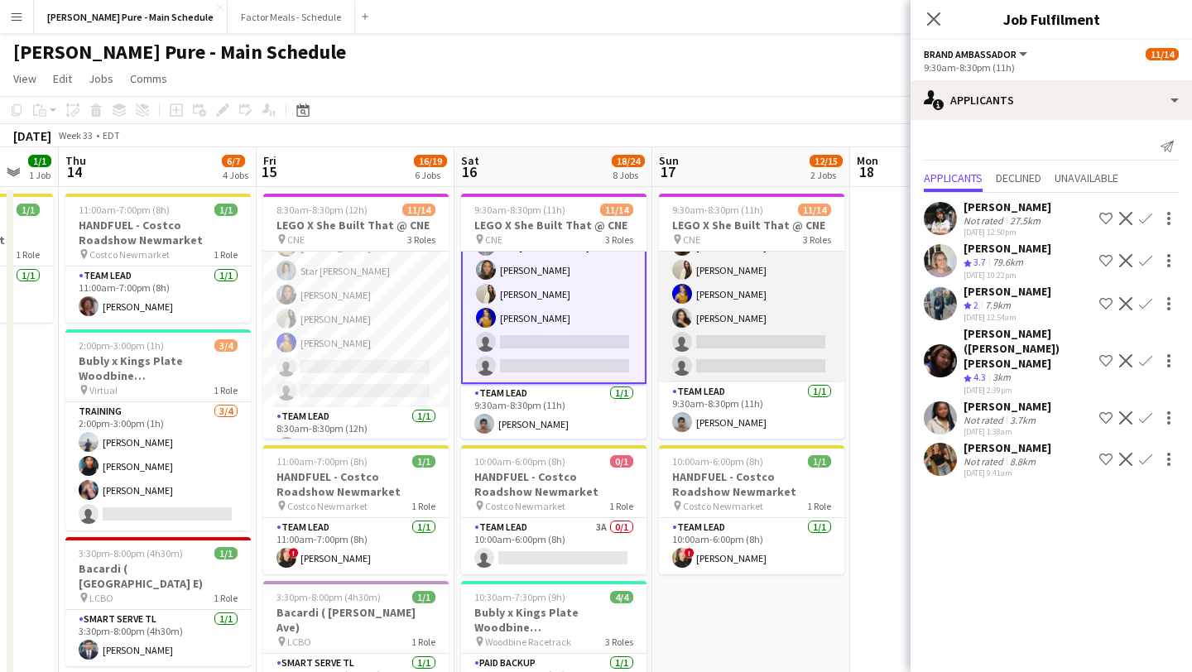
click at [657, 349] on app-card-role "Brand Ambassador 9A [DATE] 9:30am-8:30pm (11h) [PERSON_NAME] [PERSON_NAME] [PER…" at bounding box center [751, 222] width 185 height 320
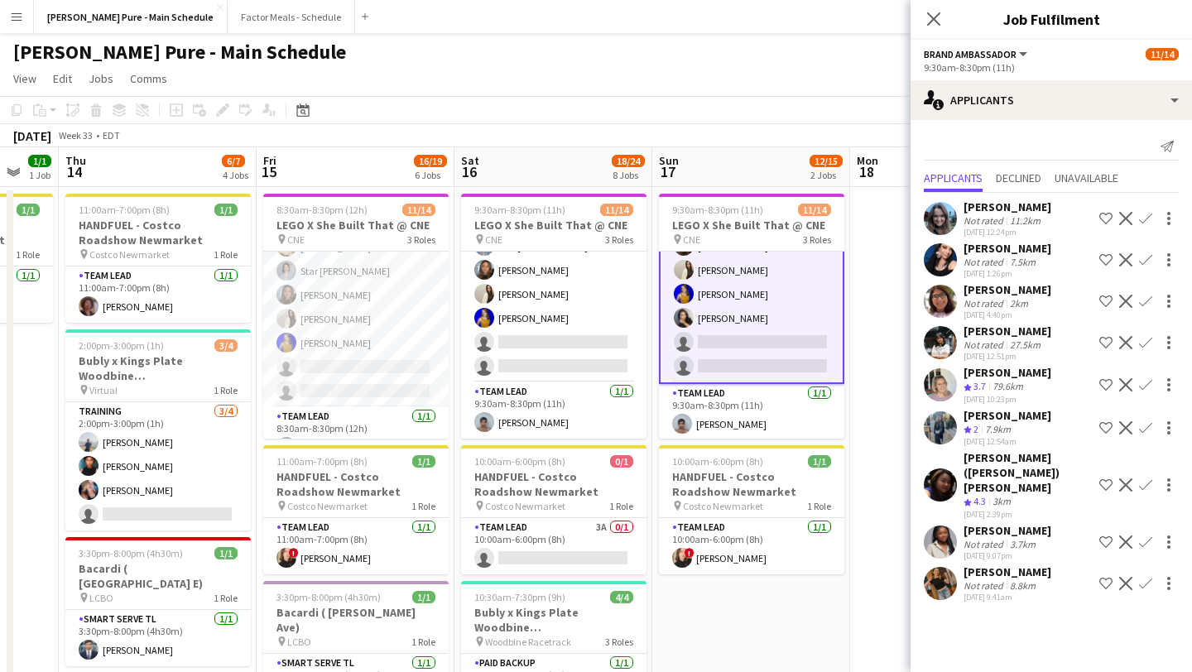
click at [657, 29] on div "Close pop-in" at bounding box center [934, 19] width 46 height 38
click at [382, 387] on app-card-role "Brand Ambassador 13A [DATE] 8:30am-8:30pm (12h) [PERSON_NAME] [PERSON_NAME] [PE…" at bounding box center [355, 247] width 185 height 320
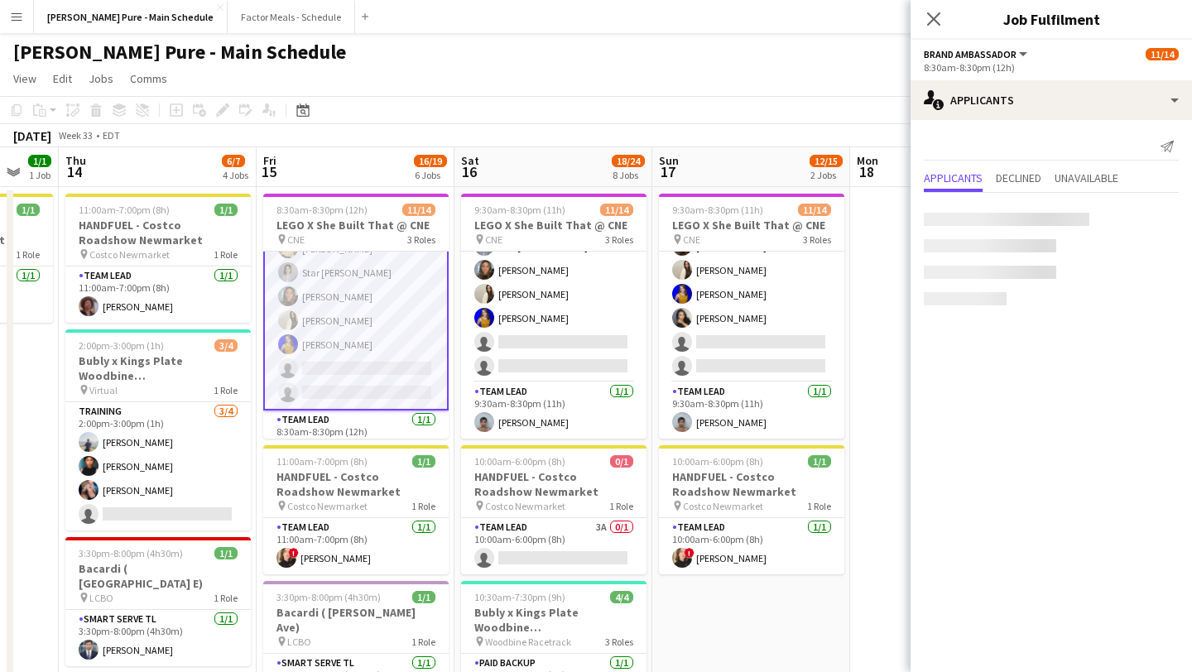
scroll to position [246, 0]
click at [382, 387] on app-card-role "Brand Ambassador 13A [DATE] 8:30am-8:30pm (12h) [PERSON_NAME] [PERSON_NAME] [PE…" at bounding box center [355, 247] width 185 height 324
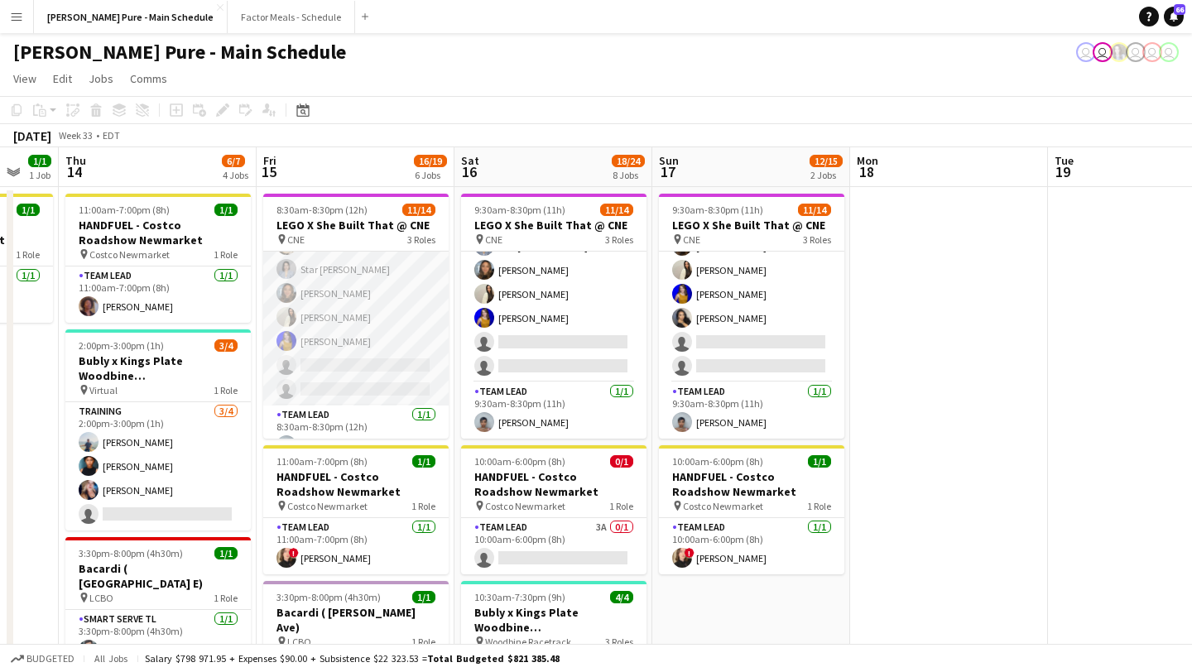
scroll to position [221, 0]
click at [382, 387] on app-card-role "Brand Ambassador 13A [DATE] 8:30am-8:30pm (12h) [PERSON_NAME] [PERSON_NAME] [PE…" at bounding box center [355, 247] width 185 height 320
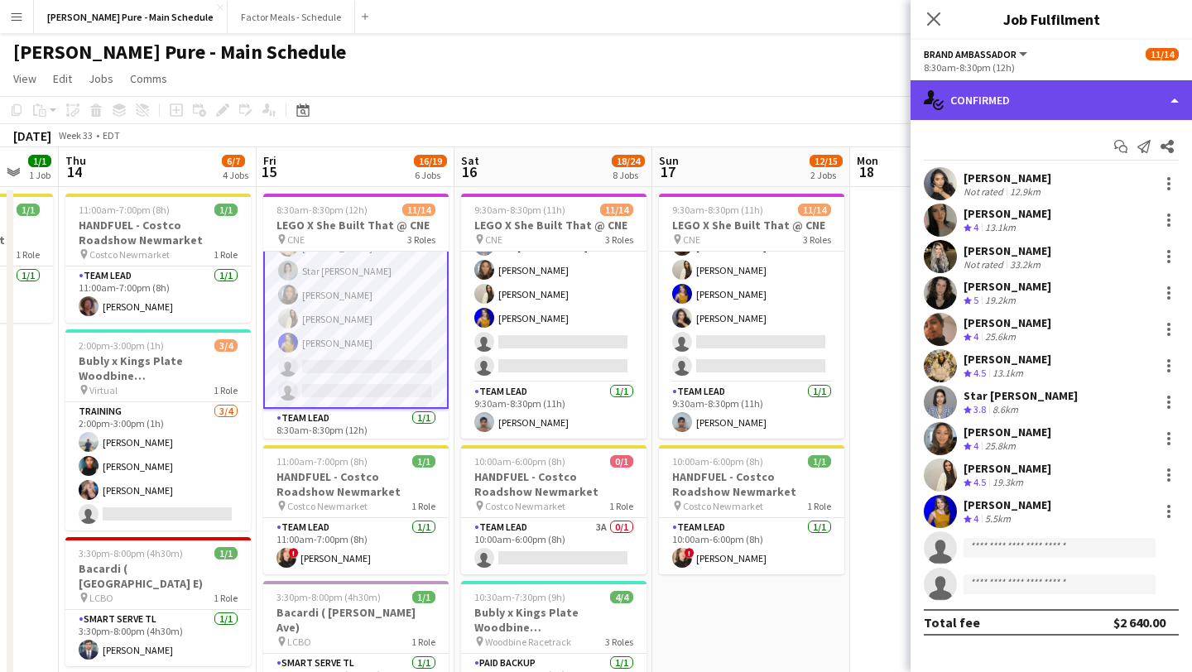
click at [657, 110] on div "single-neutral-actions-check-2 Confirmed" at bounding box center [1051, 100] width 281 height 40
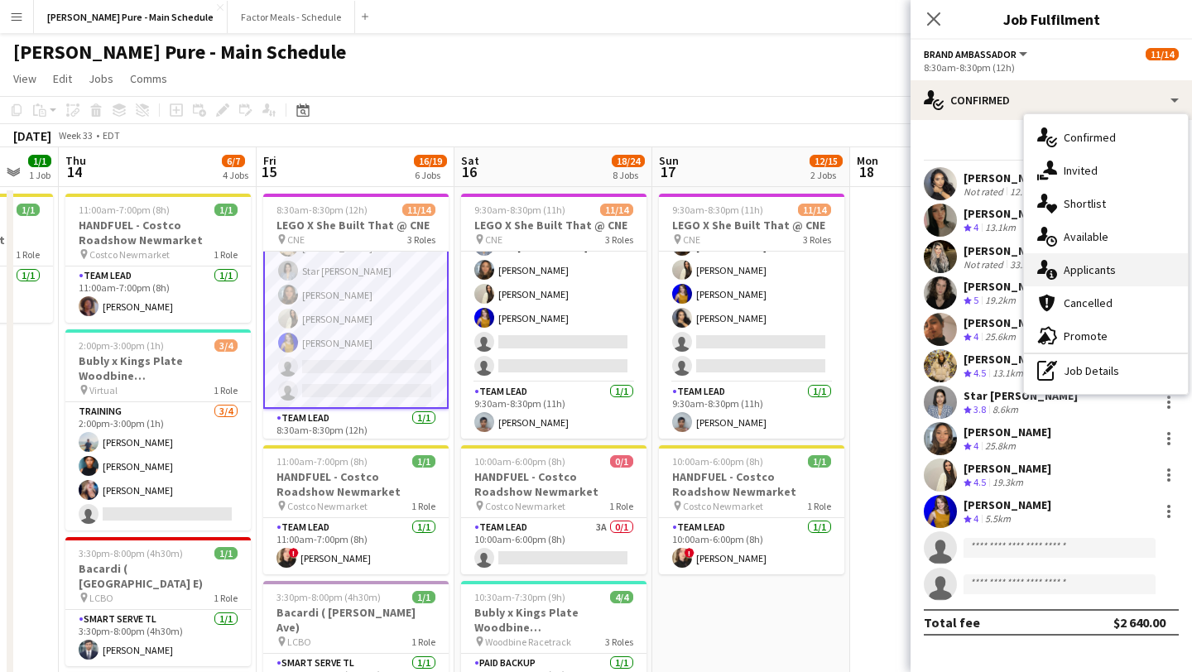
click at [657, 277] on div "single-neutral-actions-information Applicants" at bounding box center [1106, 269] width 164 height 33
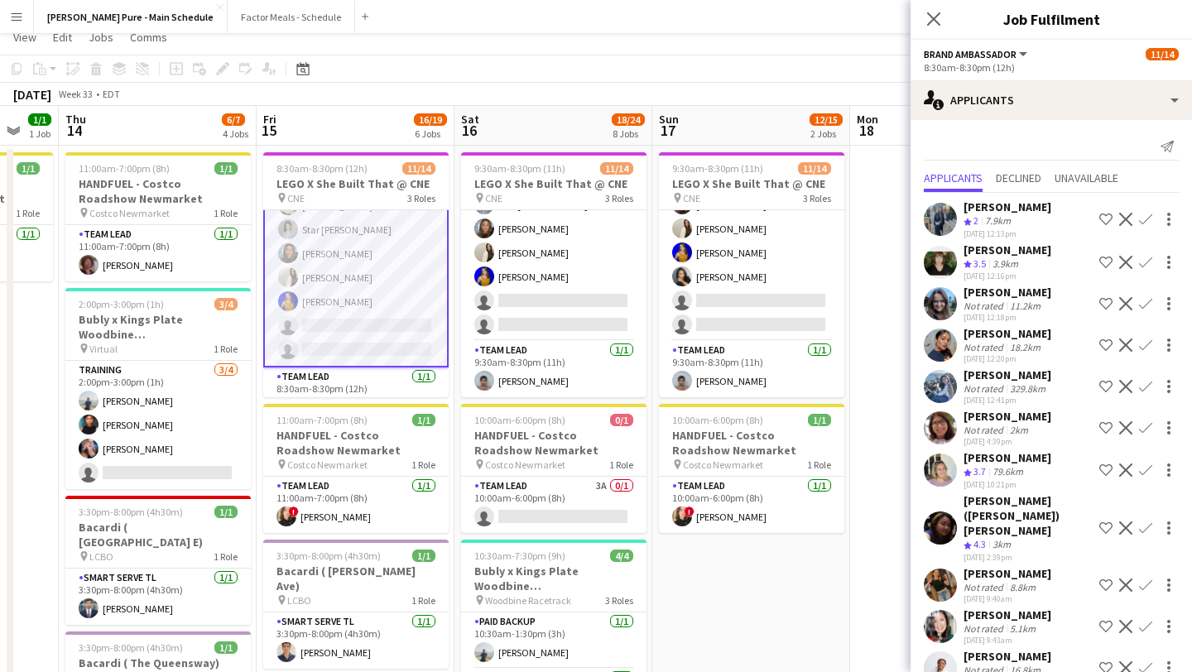
scroll to position [0, 0]
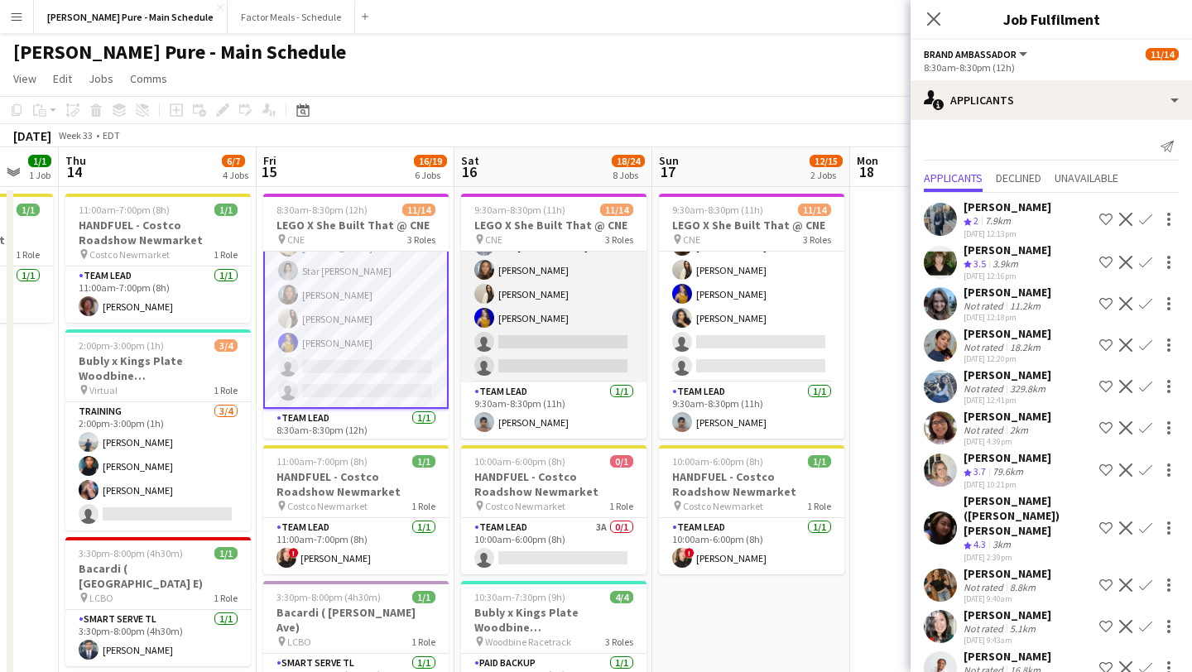
click at [559, 342] on app-card-role "Brand Ambassador 11A [DATE] 9:30am-8:30pm (11h) [PERSON_NAME] [PERSON_NAME] [PE…" at bounding box center [553, 222] width 185 height 320
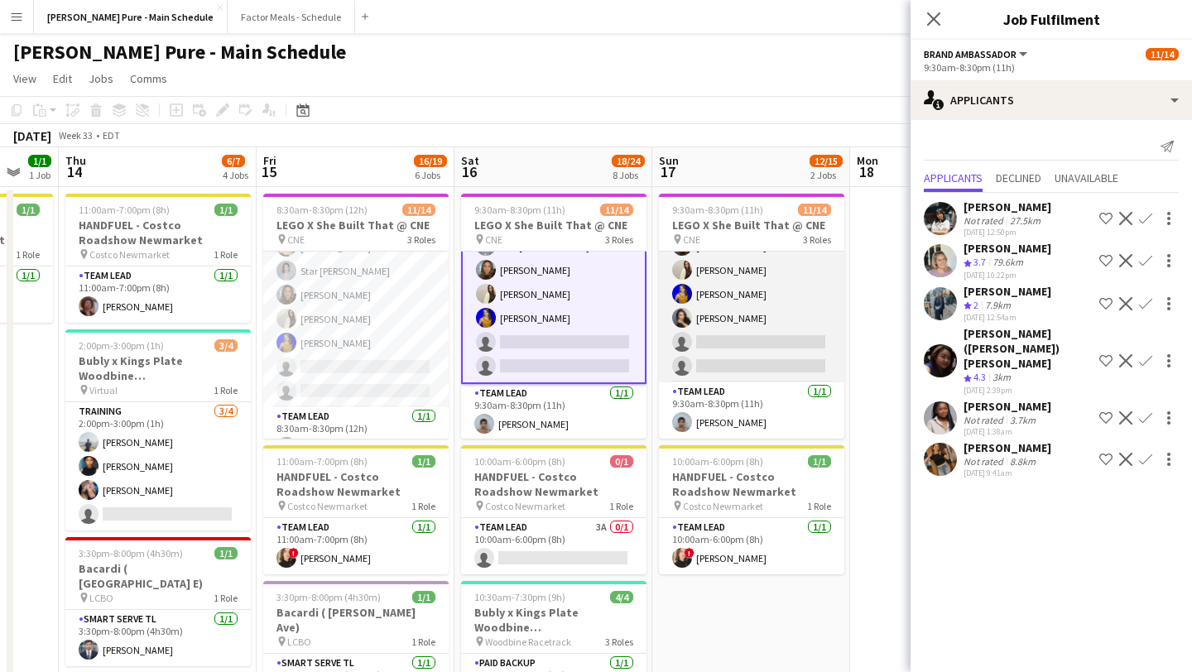
scroll to position [0, 338]
click at [657, 354] on app-card-role "Brand Ambassador 9A [DATE] 9:30am-8:30pm (11h) [PERSON_NAME] [PERSON_NAME] [PER…" at bounding box center [750, 222] width 185 height 320
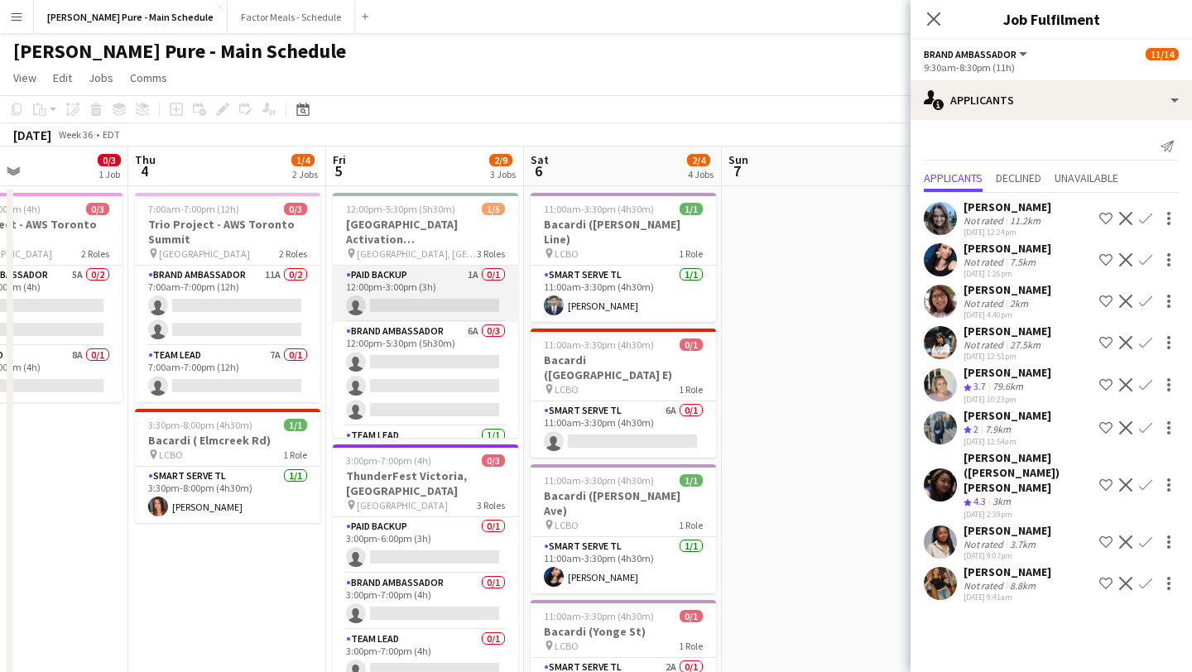
scroll to position [45, 0]
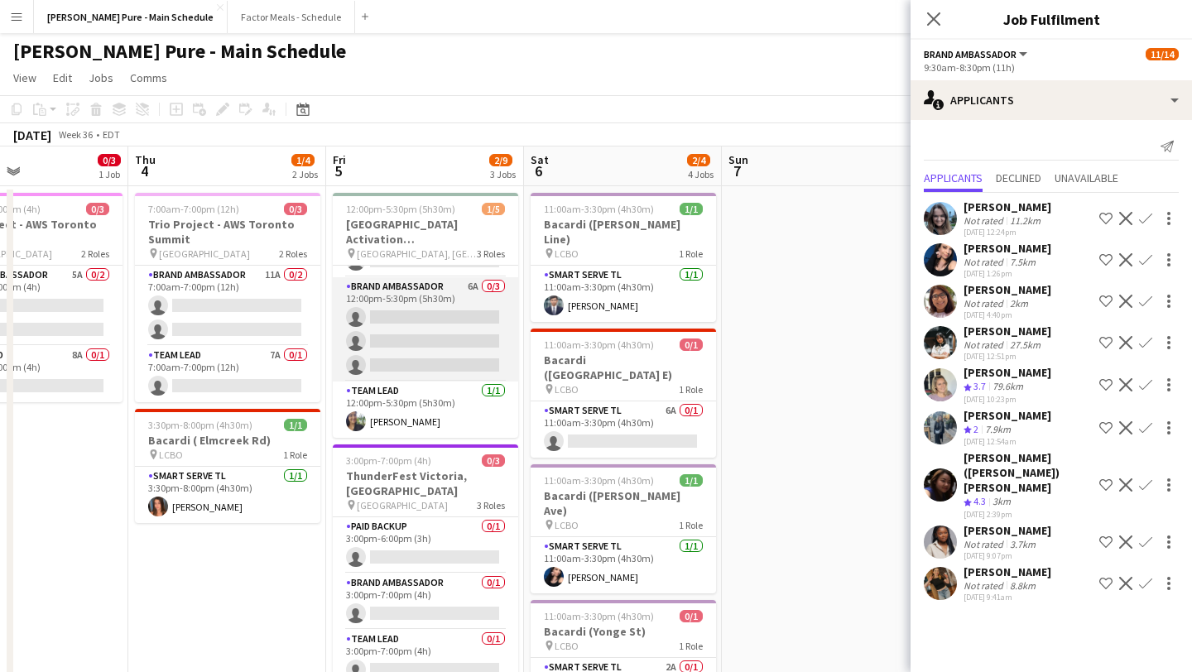
click at [413, 356] on app-card-role "Brand Ambassador 6A 0/3 12:00pm-5:30pm (5h30m) single-neutral-actions single-ne…" at bounding box center [425, 329] width 185 height 104
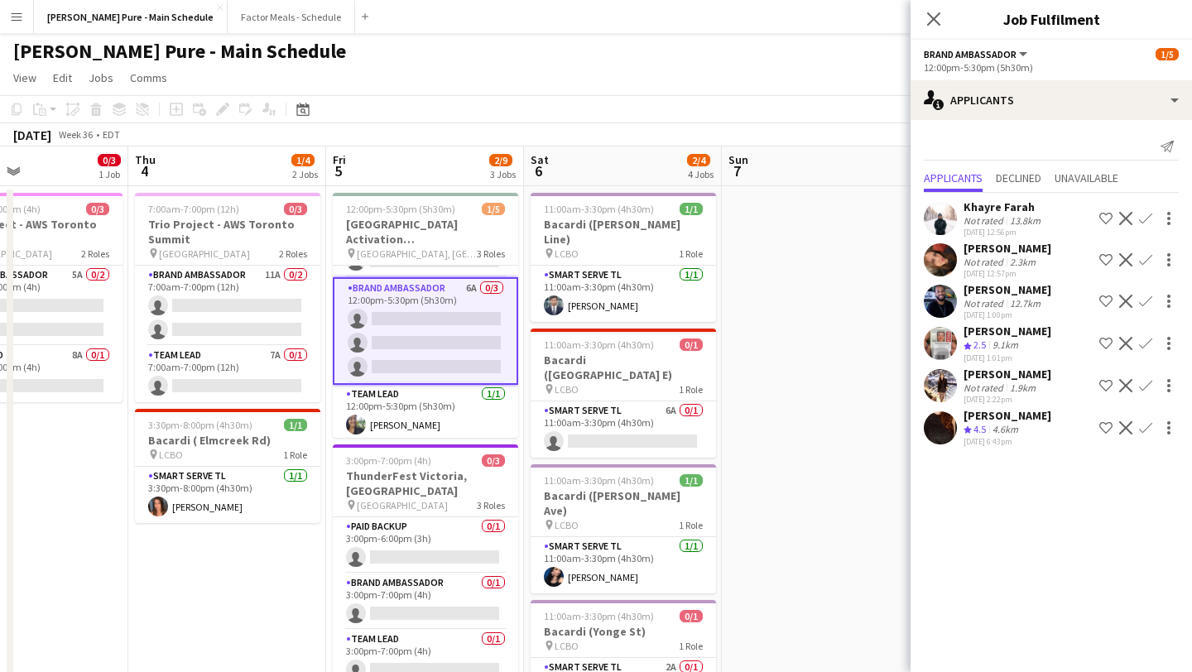
click at [657, 426] on app-icon "Confirm" at bounding box center [1145, 427] width 13 height 13
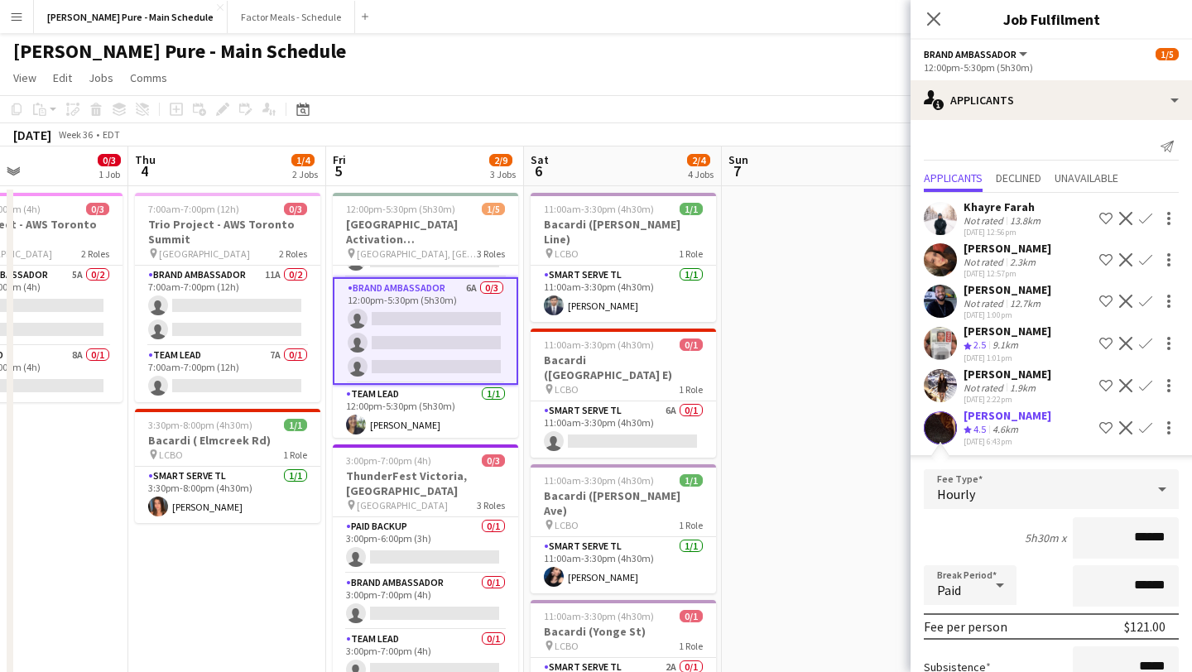
scroll to position [166, 0]
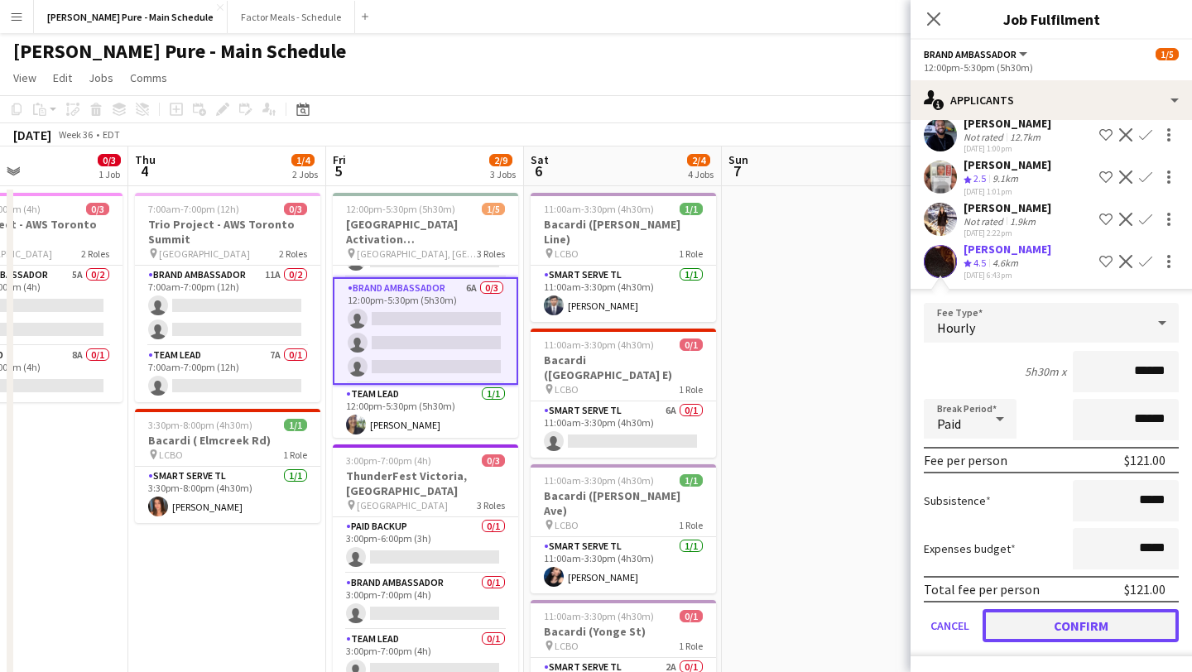
click at [657, 576] on button "Confirm" at bounding box center [1081, 625] width 196 height 33
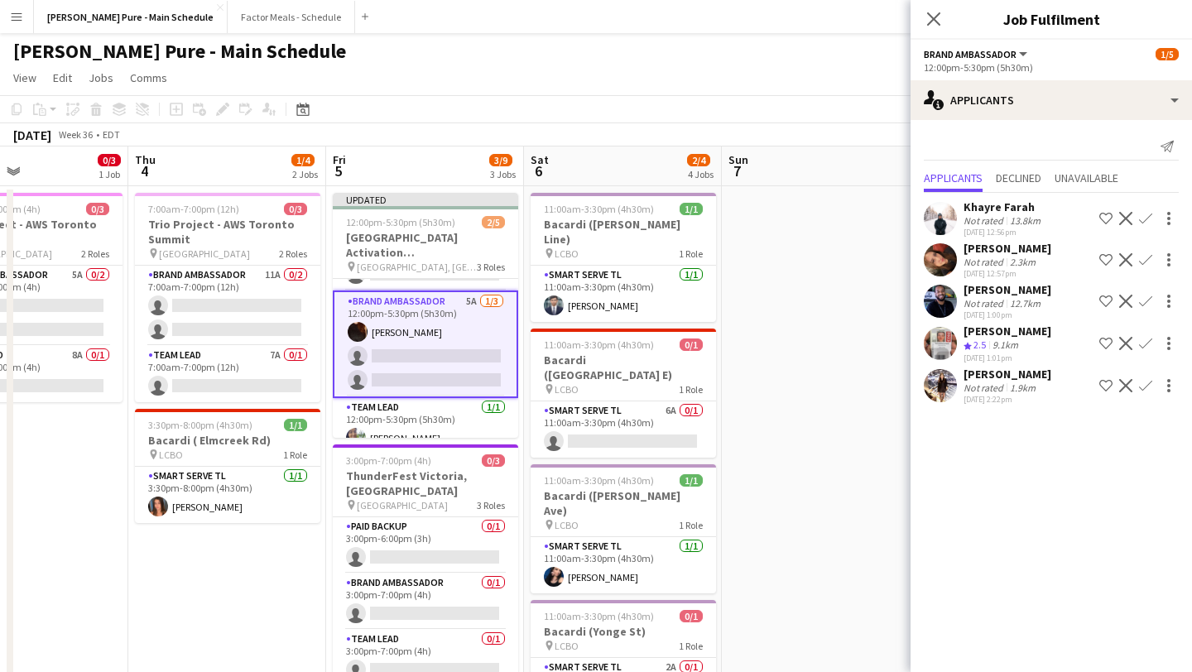
scroll to position [0, 0]
click at [657, 388] on app-icon "Confirm" at bounding box center [1145, 385] width 13 height 13
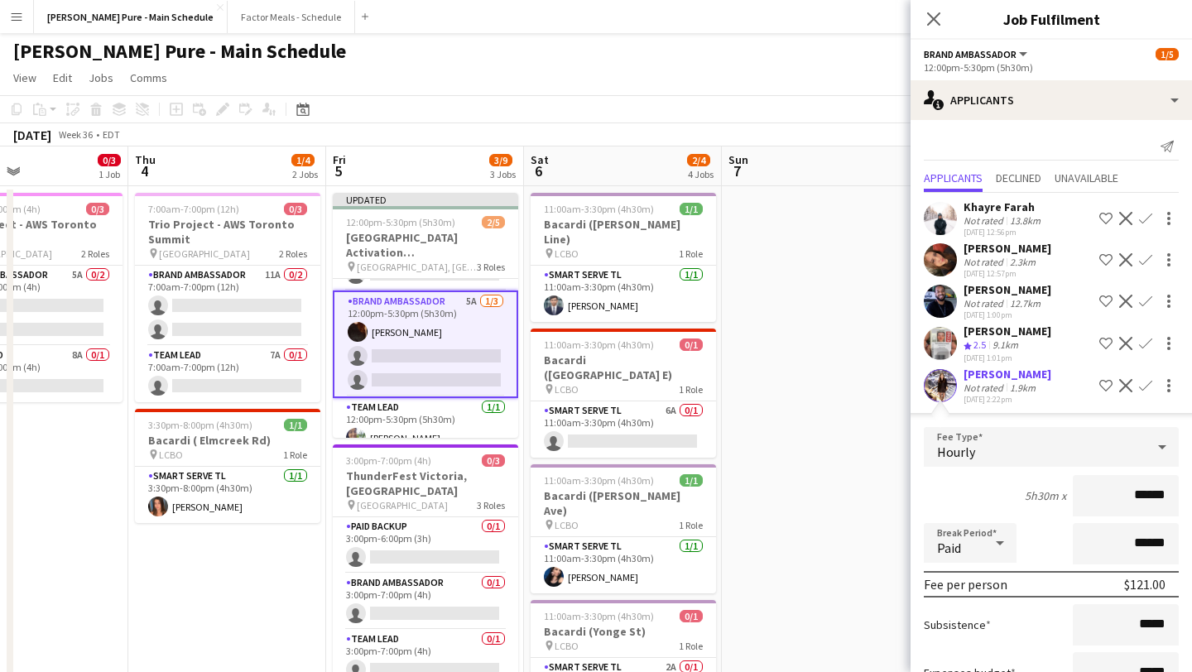
scroll to position [124, 0]
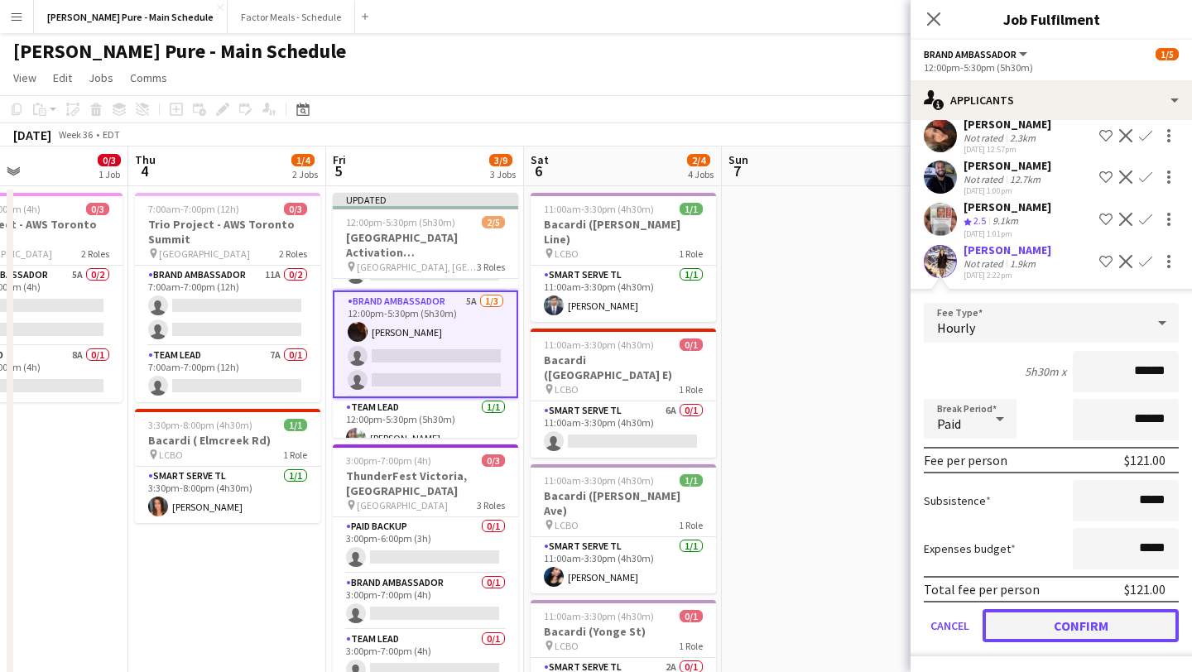
click at [657, 576] on button "Confirm" at bounding box center [1081, 625] width 196 height 33
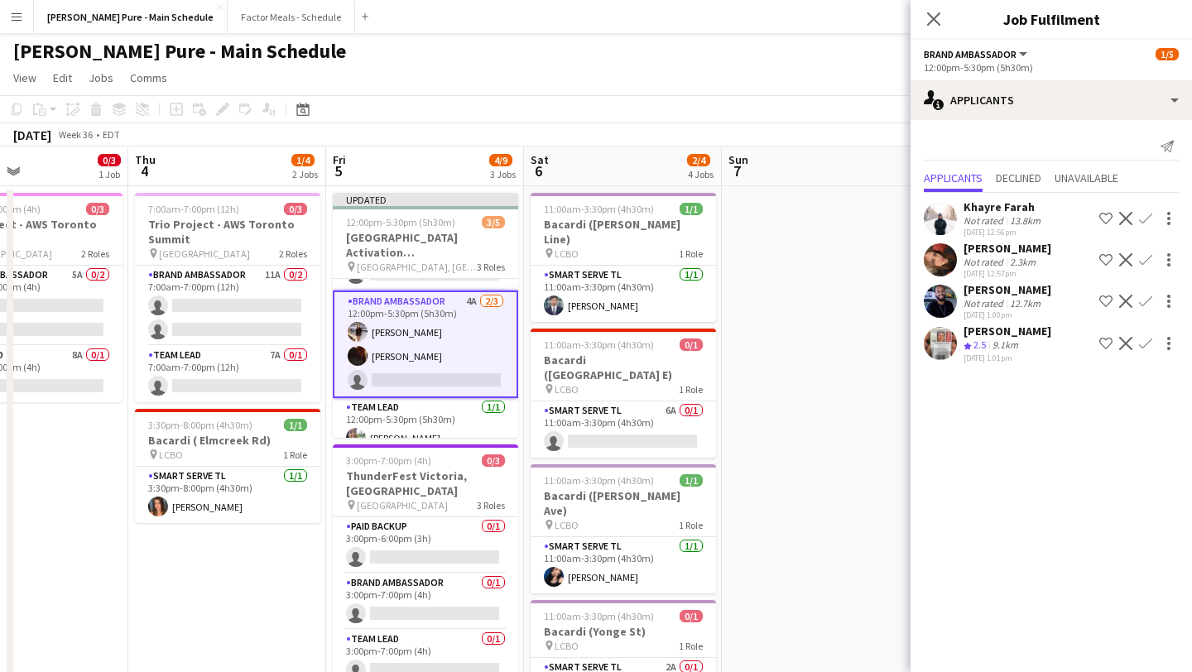
scroll to position [0, 0]
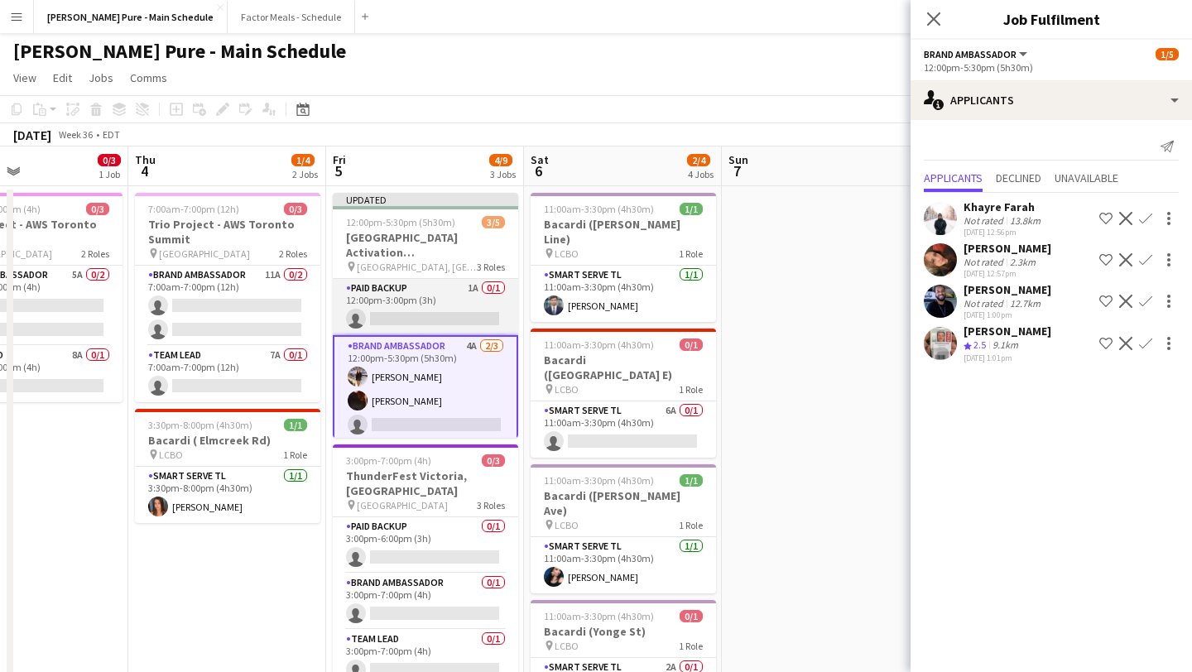
click at [398, 308] on app-card-role "Paid Backup 1A 0/1 12:00pm-3:00pm (3h) single-neutral-actions" at bounding box center [425, 307] width 185 height 56
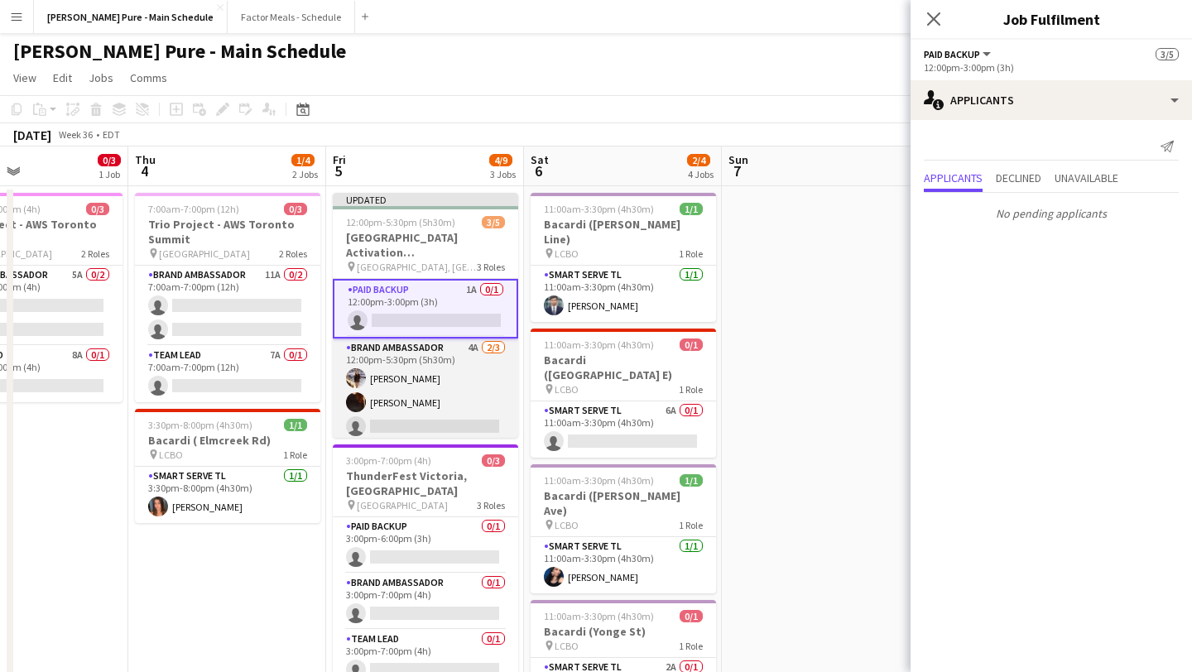
click at [418, 421] on app-card-role "Brand Ambassador 4A [DATE] 12:00pm-5:30pm (5h30m) [PERSON_NAME] [PERSON_NAME] s…" at bounding box center [425, 391] width 185 height 104
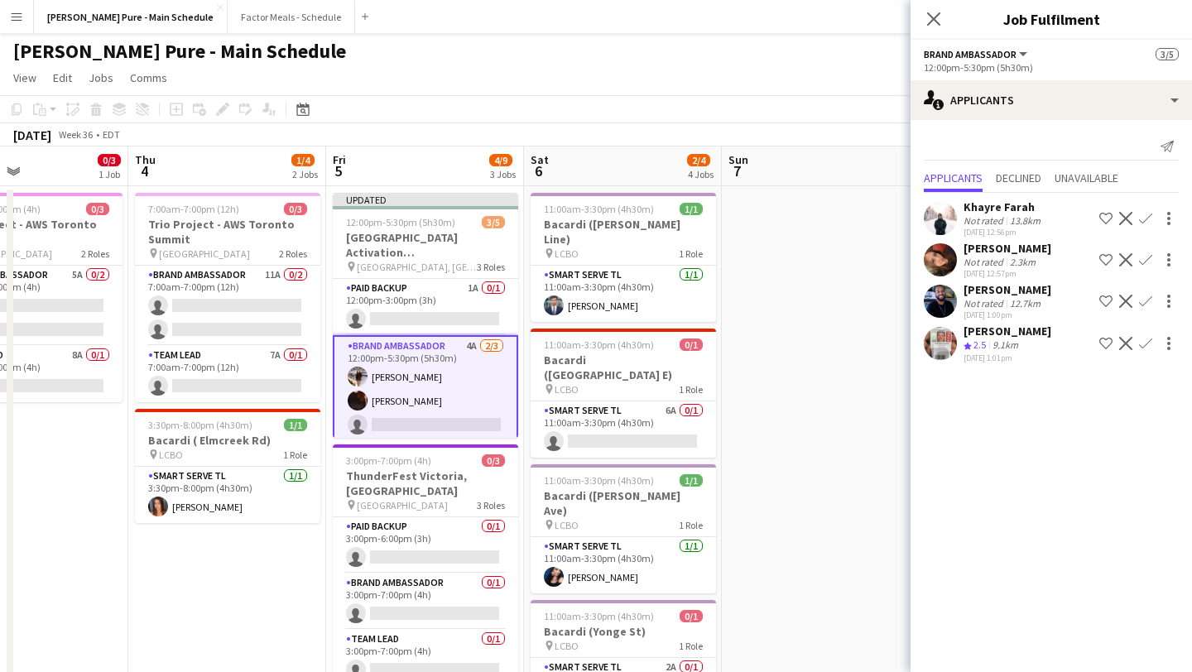
click at [657, 301] on app-icon "Confirm" at bounding box center [1145, 301] width 13 height 13
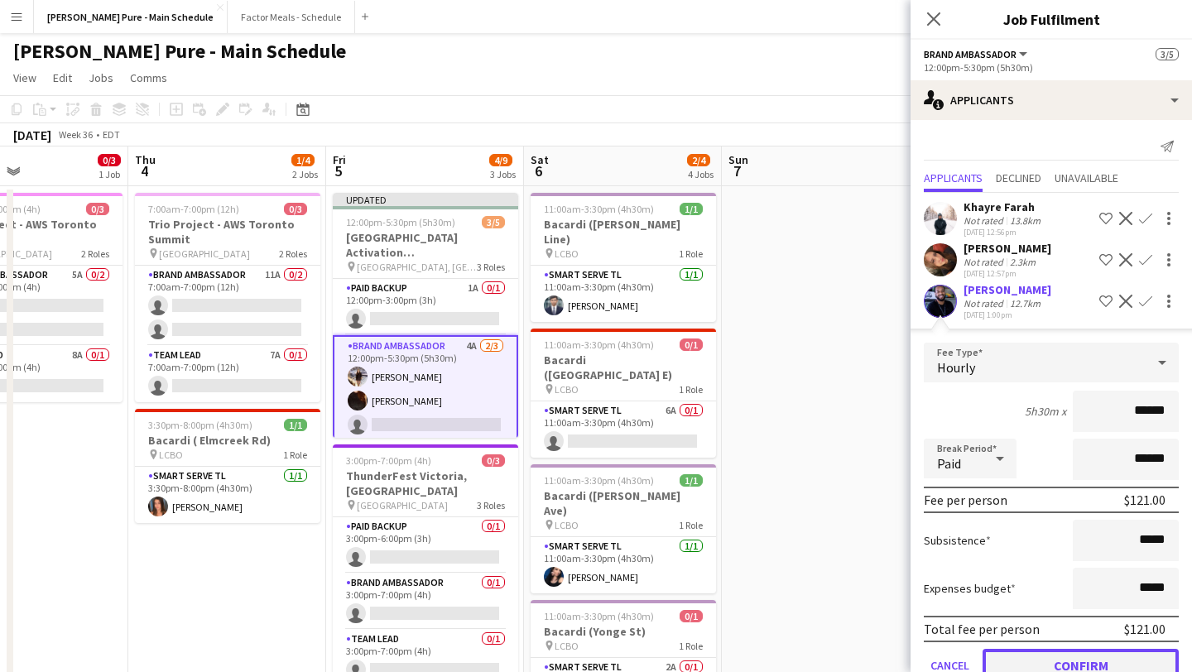
click at [657, 576] on button "Confirm" at bounding box center [1081, 665] width 196 height 33
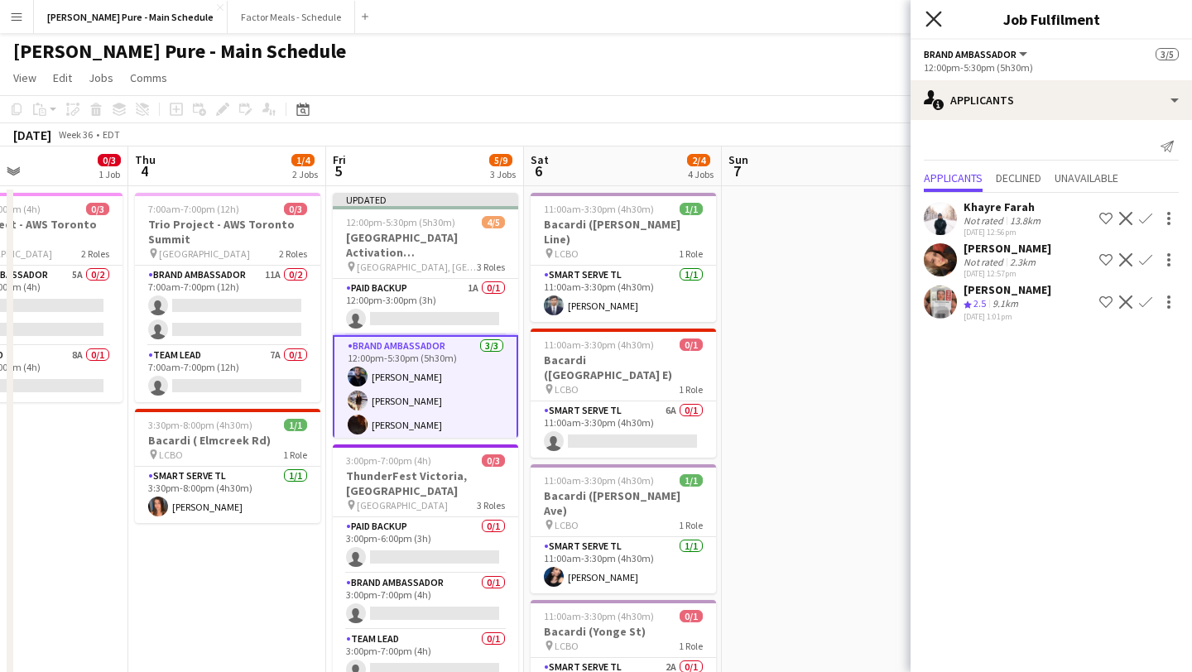
click at [657, 12] on icon "Close pop-in" at bounding box center [934, 19] width 16 height 16
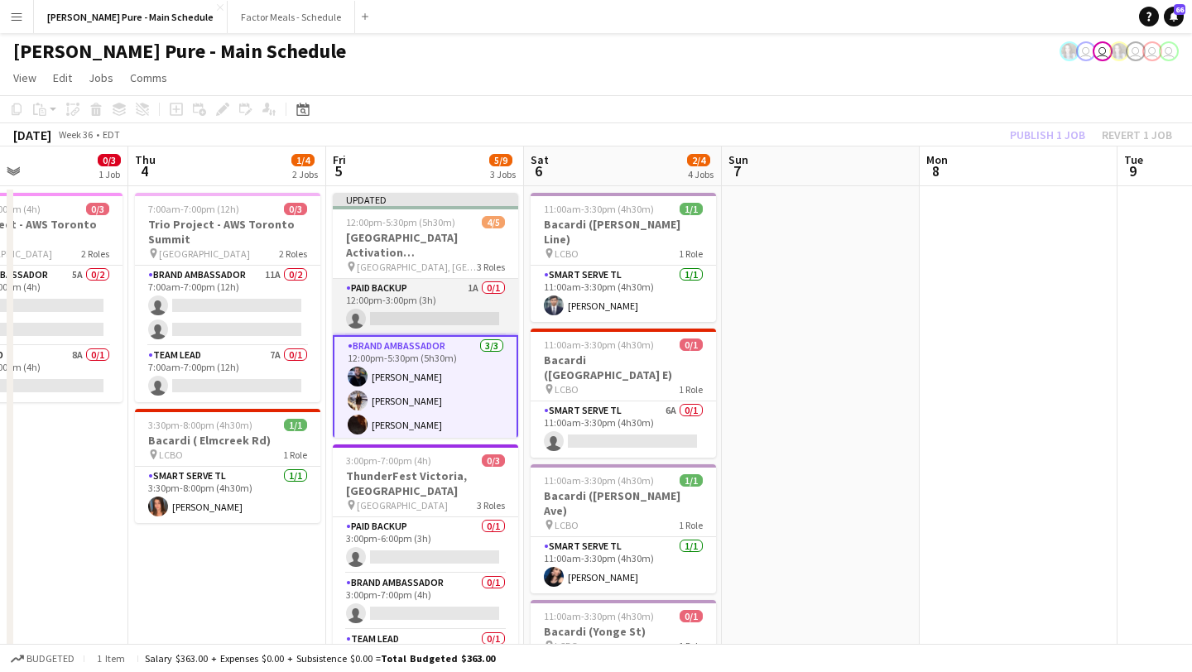
click at [401, 308] on app-card-role "Paid Backup 1A 0/1 12:00pm-3:00pm (3h) single-neutral-actions" at bounding box center [425, 307] width 185 height 56
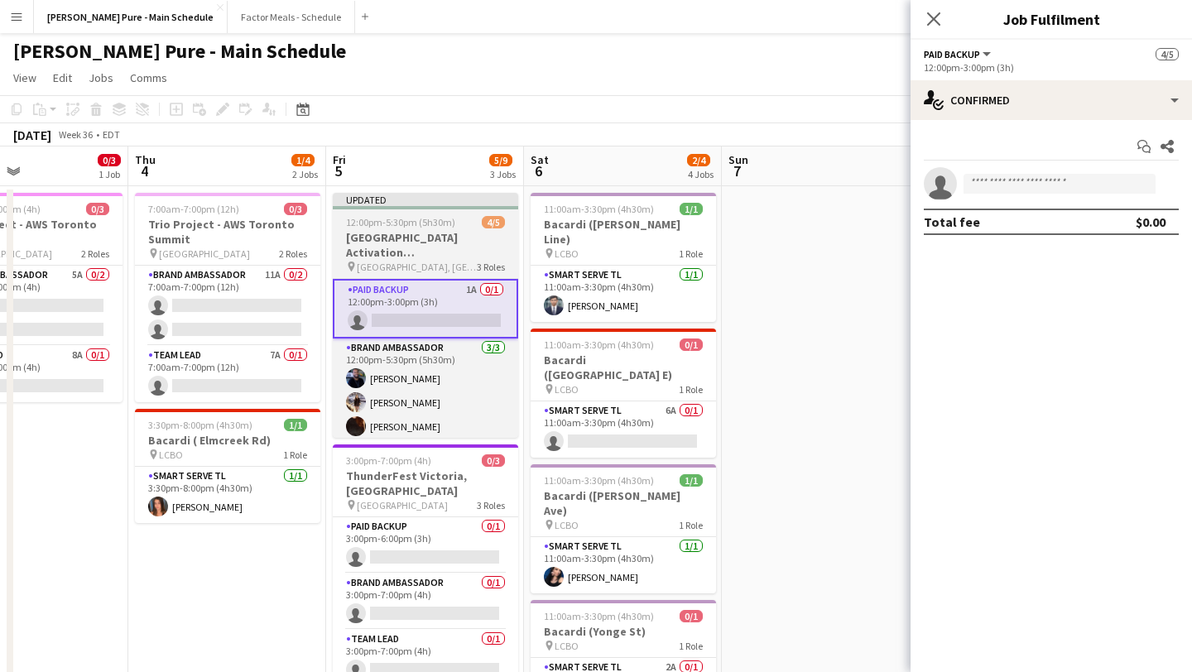
click at [414, 228] on app-job-card "Updated 12:00pm-5:30pm (5h30m) 4/5 [GEOGRAPHIC_DATA] Activation [GEOGRAPHIC_DAT…" at bounding box center [425, 315] width 185 height 245
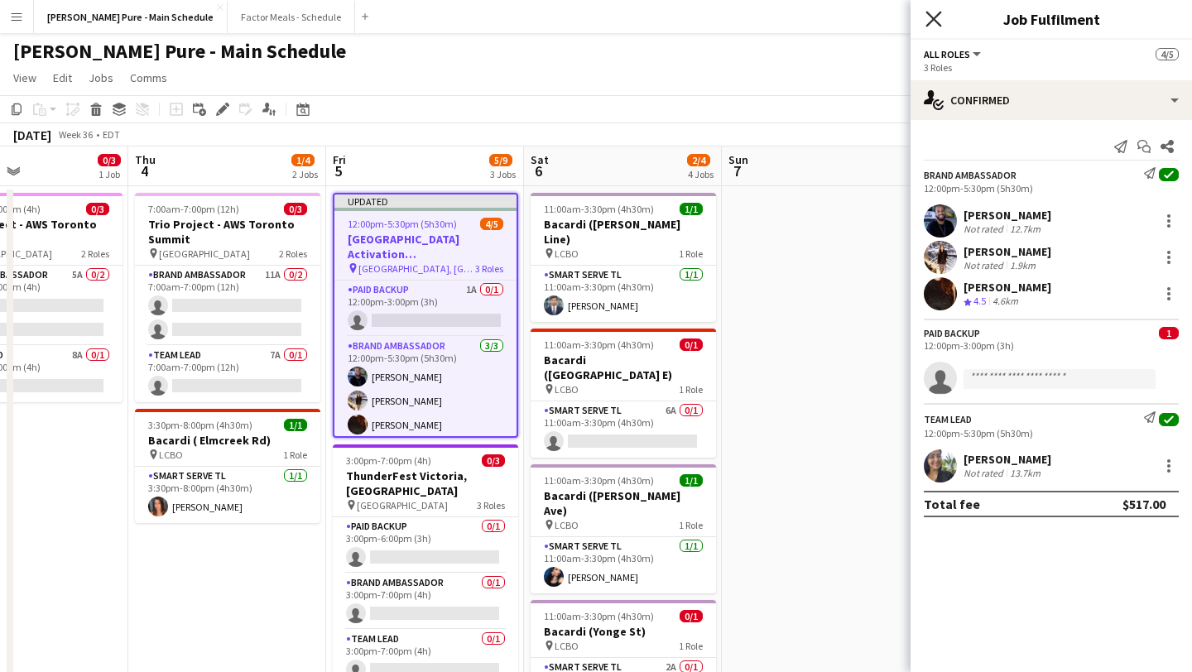
click at [657, 15] on icon at bounding box center [934, 19] width 16 height 16
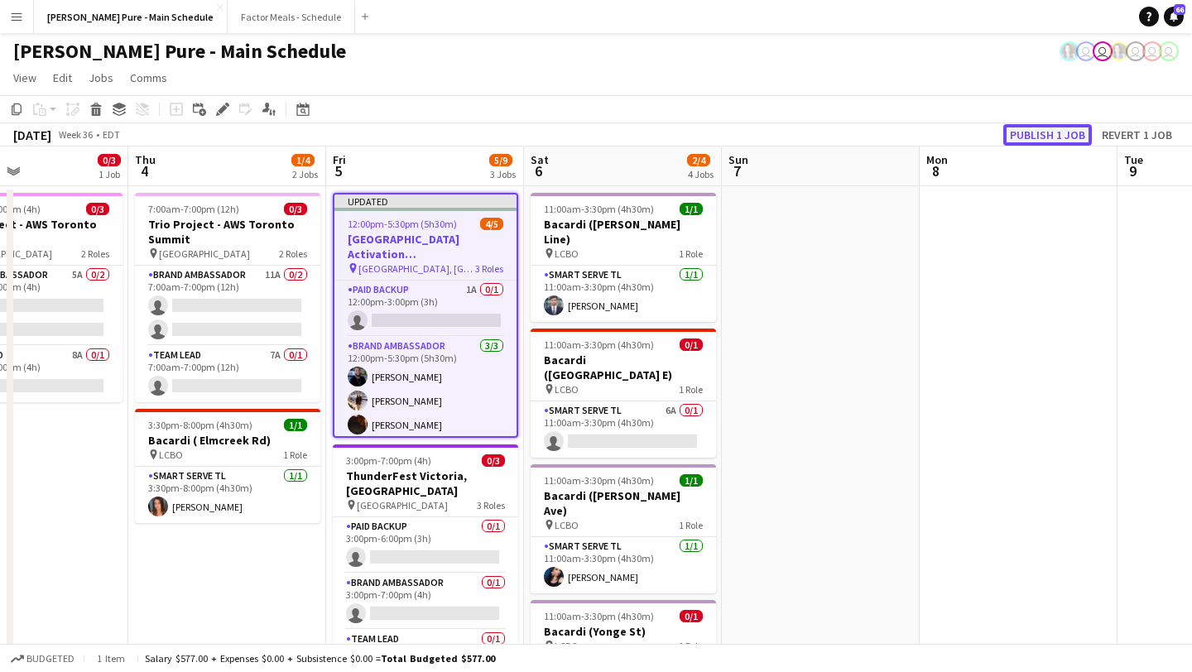
click at [657, 137] on button "Publish 1 job" at bounding box center [1047, 135] width 89 height 22
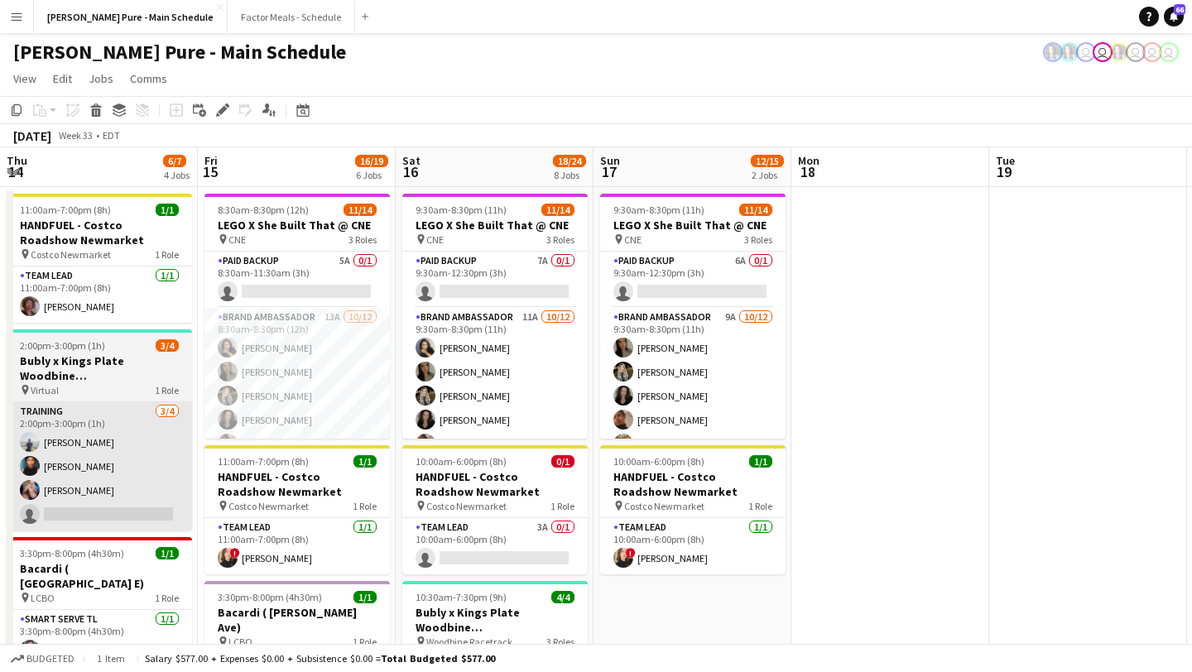
scroll to position [0, 524]
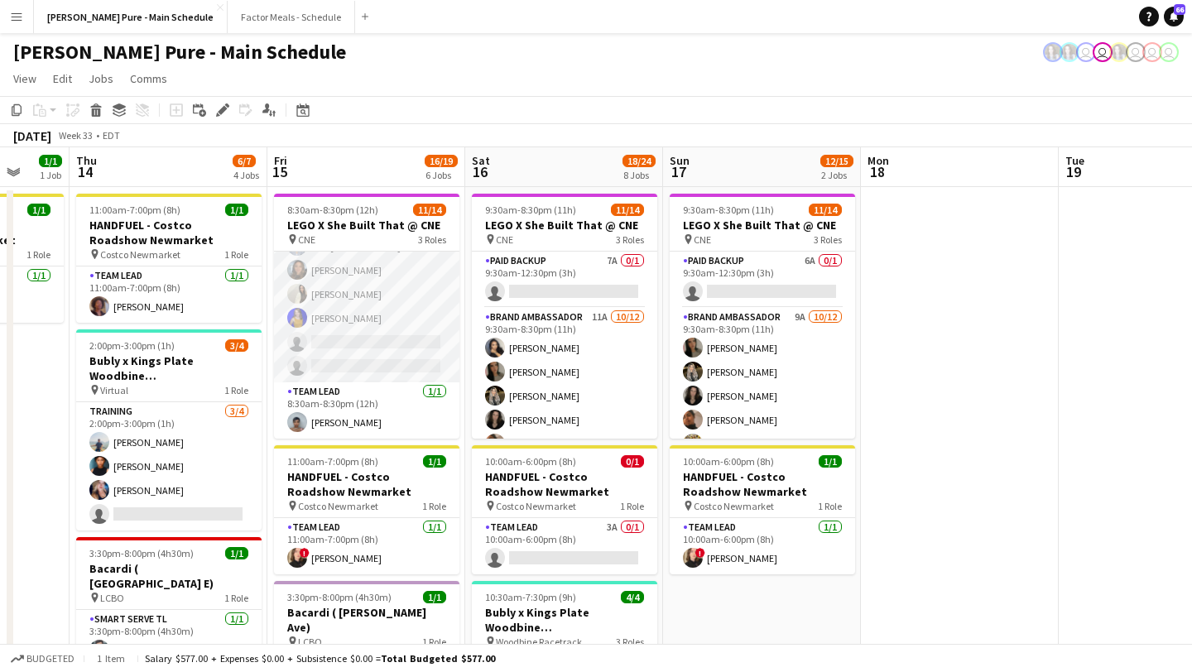
click at [345, 358] on app-card-role "Brand Ambassador 13A [DATE] 8:30am-8:30pm (12h) [PERSON_NAME] [PERSON_NAME] [PE…" at bounding box center [366, 222] width 185 height 320
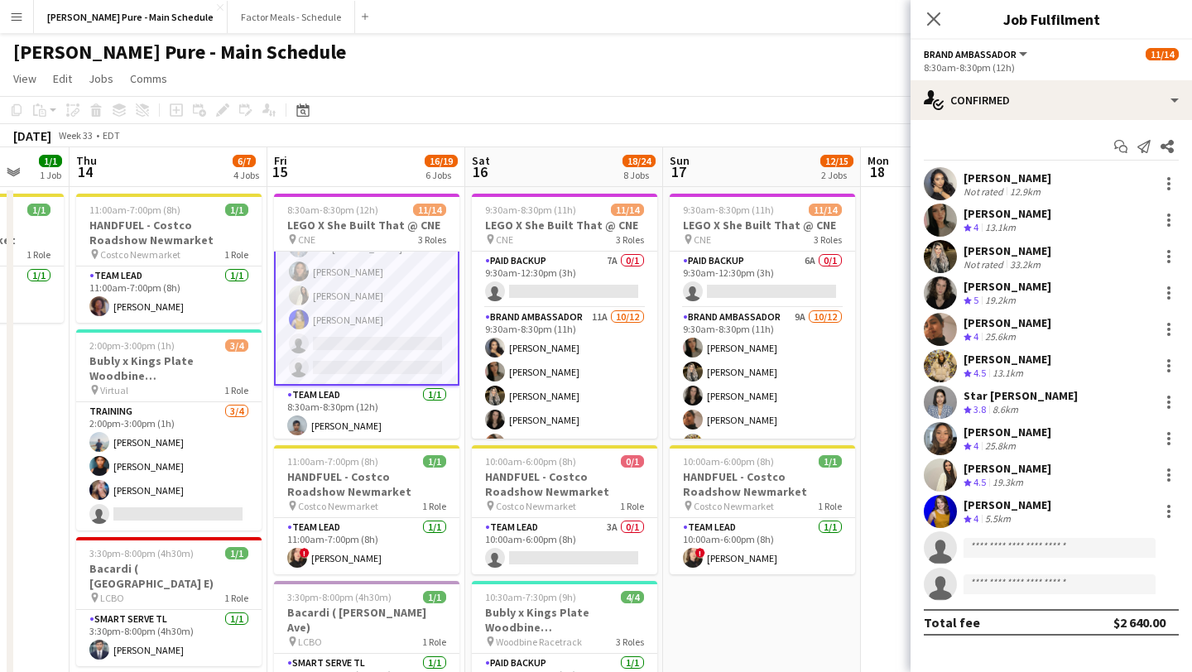
scroll to position [248, 0]
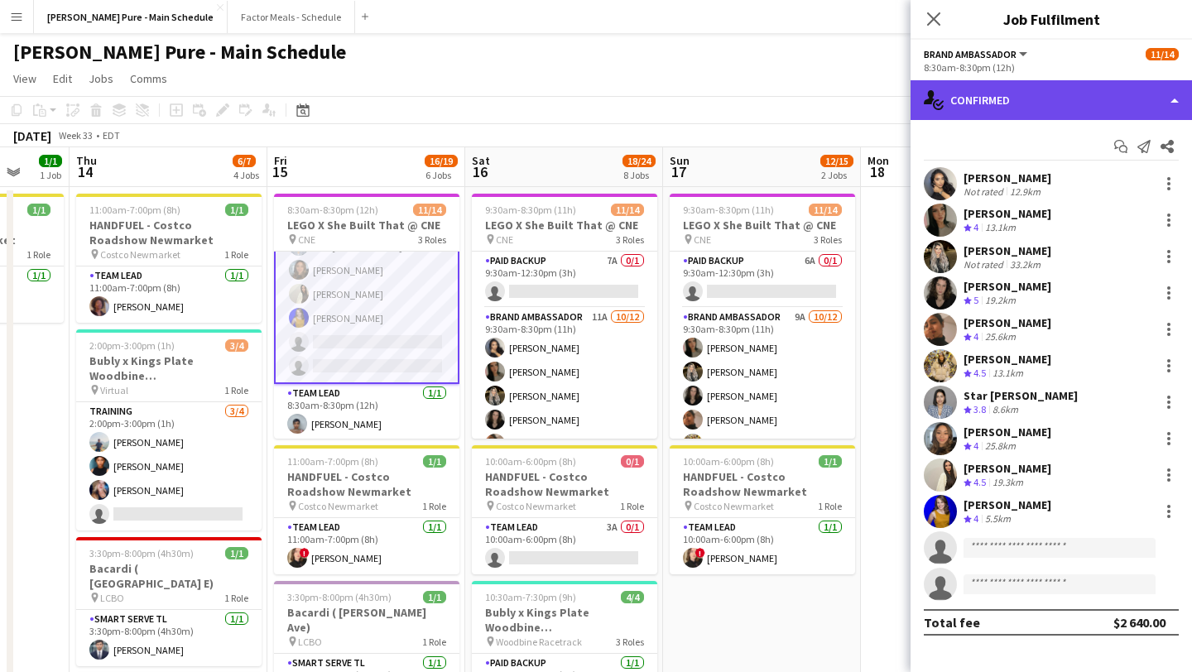
click at [657, 103] on div "single-neutral-actions-check-2 Confirmed" at bounding box center [1051, 100] width 281 height 40
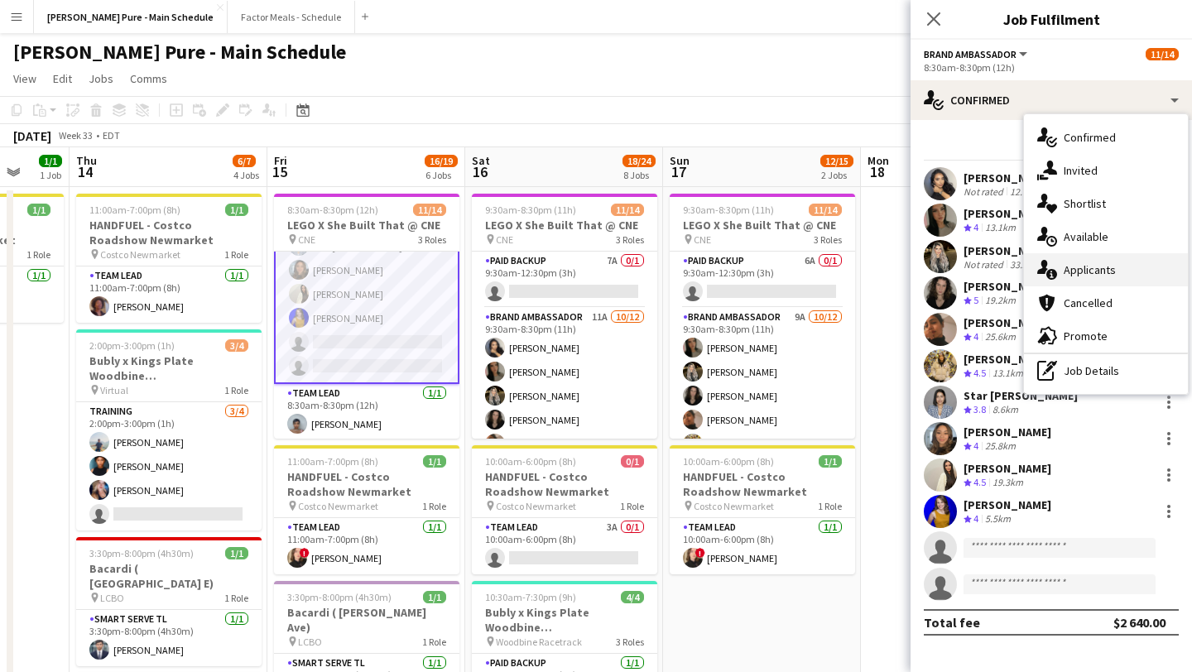
click at [657, 269] on div "single-neutral-actions-information Applicants" at bounding box center [1106, 269] width 164 height 33
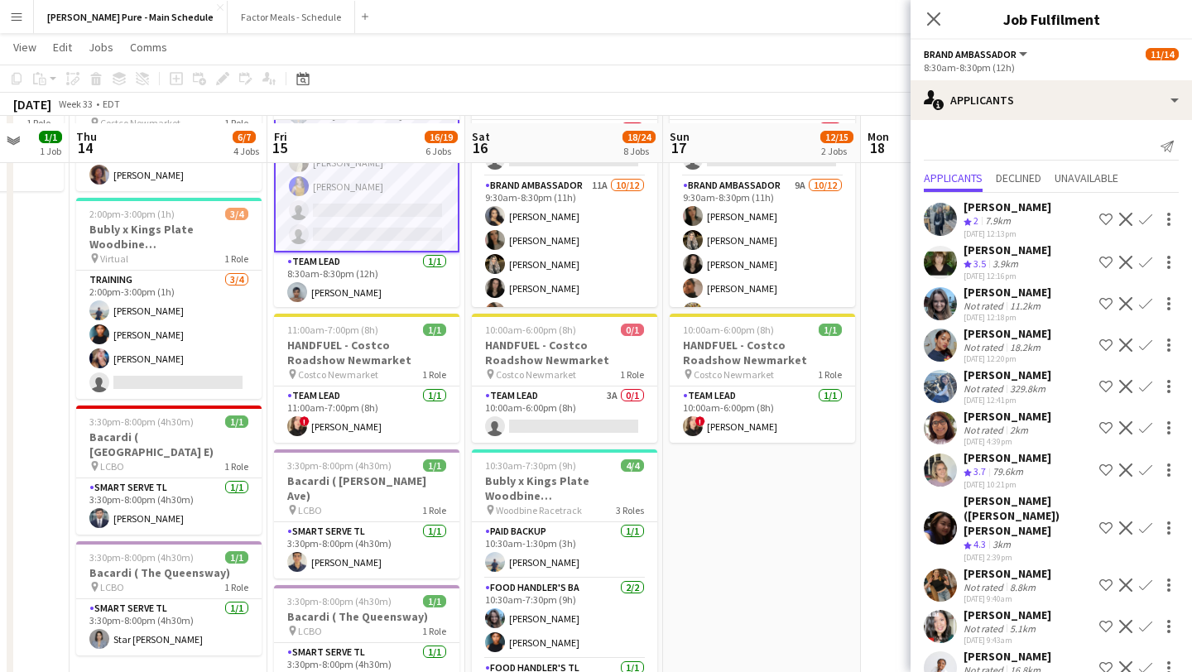
scroll to position [0, 0]
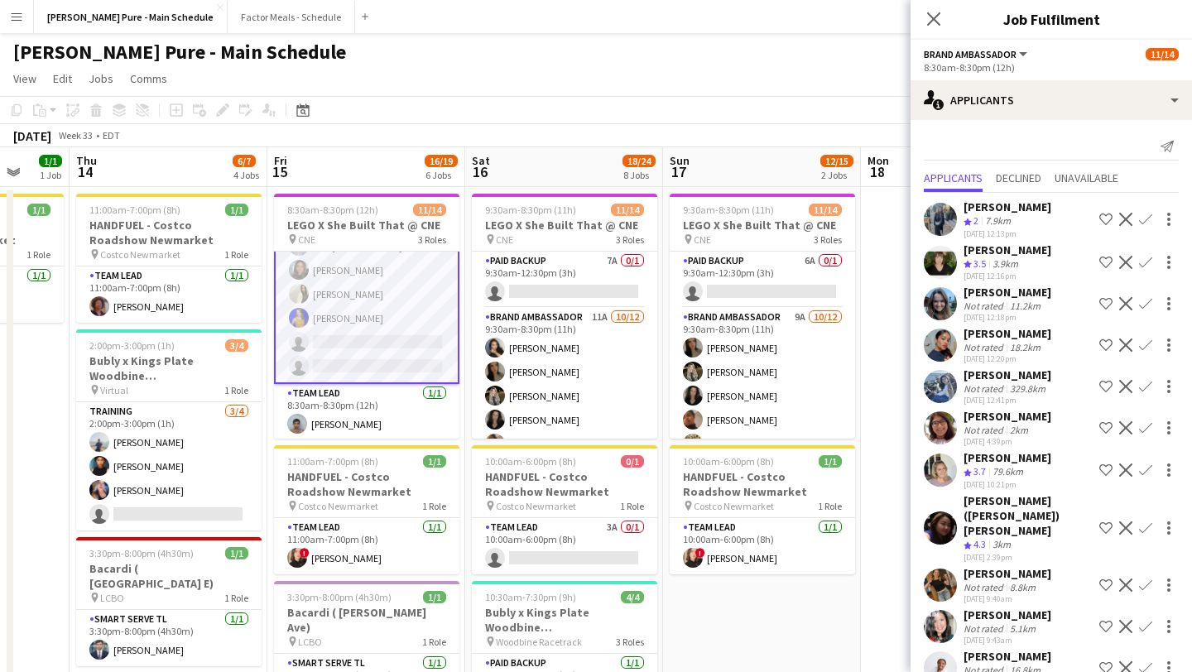
click at [657, 522] on app-icon "Decline" at bounding box center [1125, 528] width 13 height 13
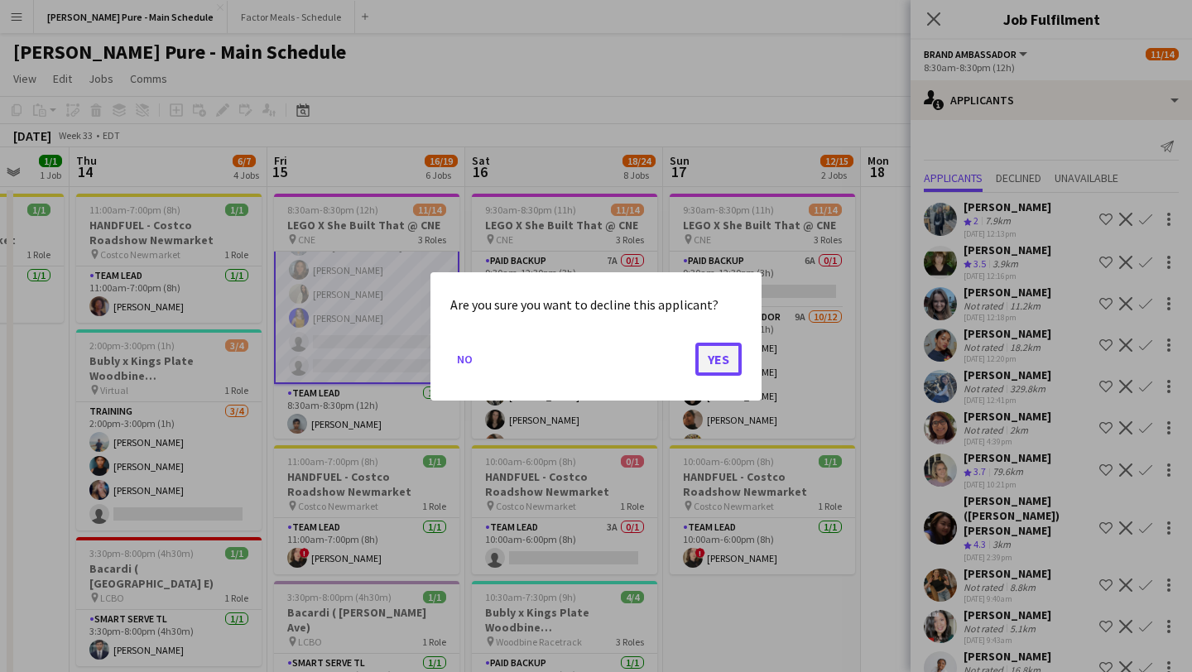
click at [657, 359] on button "Yes" at bounding box center [718, 358] width 46 height 33
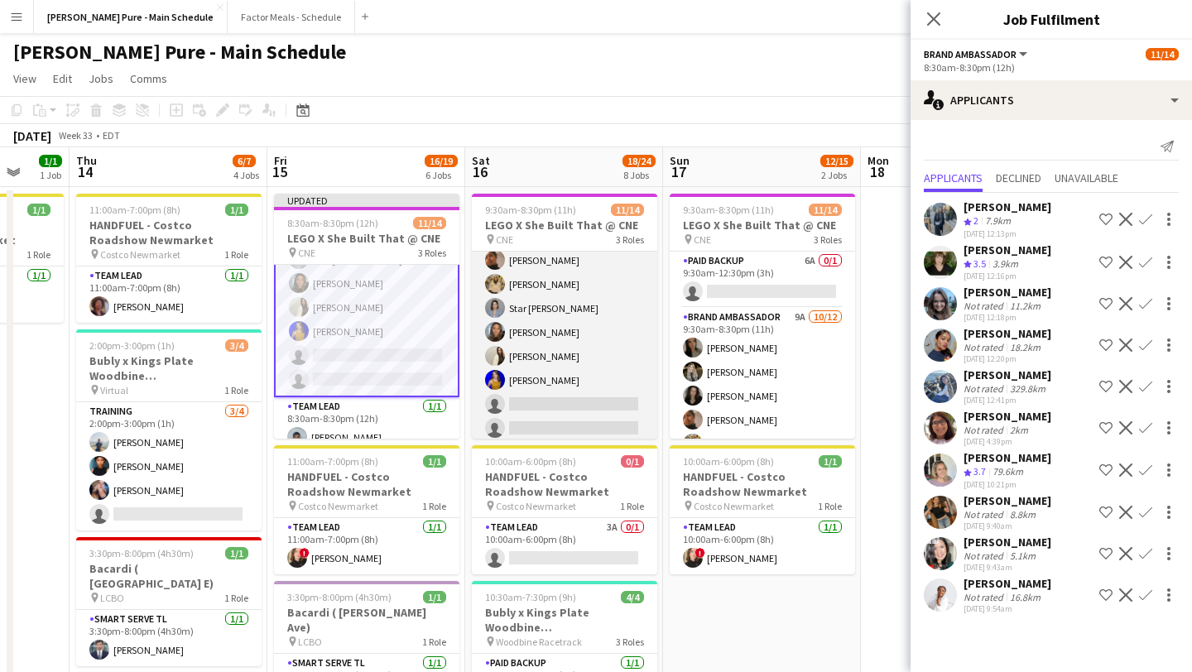
scroll to position [246, 0]
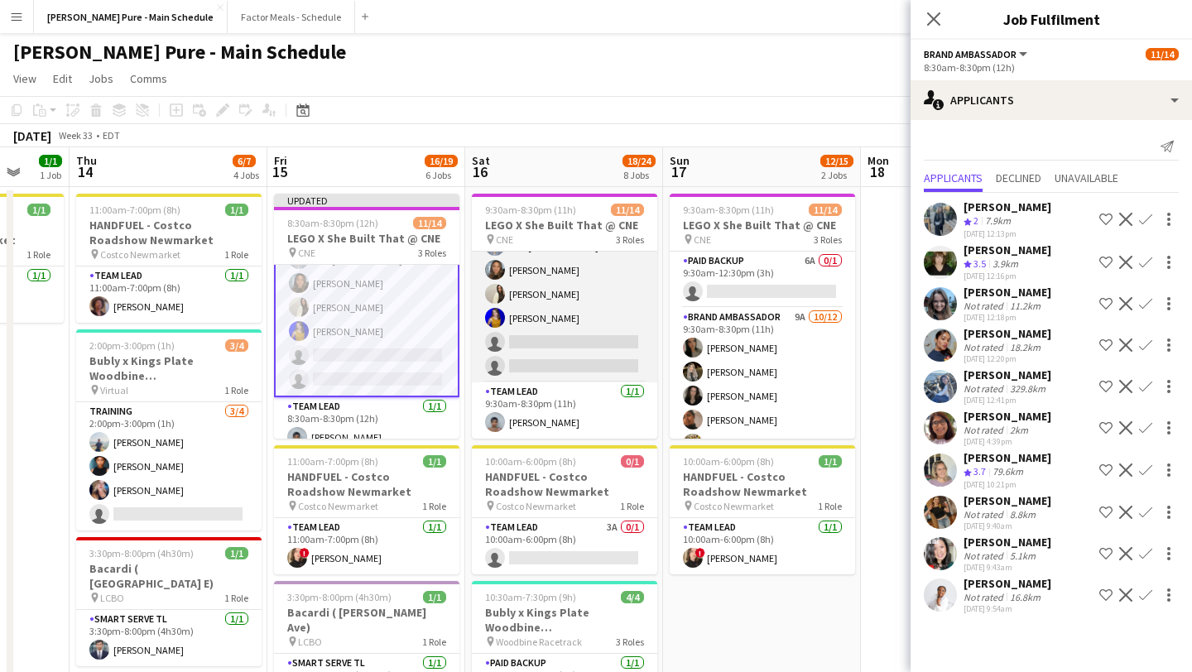
click at [571, 338] on app-card-role "Brand Ambassador 11A [DATE] 9:30am-8:30pm (11h) [PERSON_NAME] [PERSON_NAME] [PE…" at bounding box center [564, 222] width 185 height 320
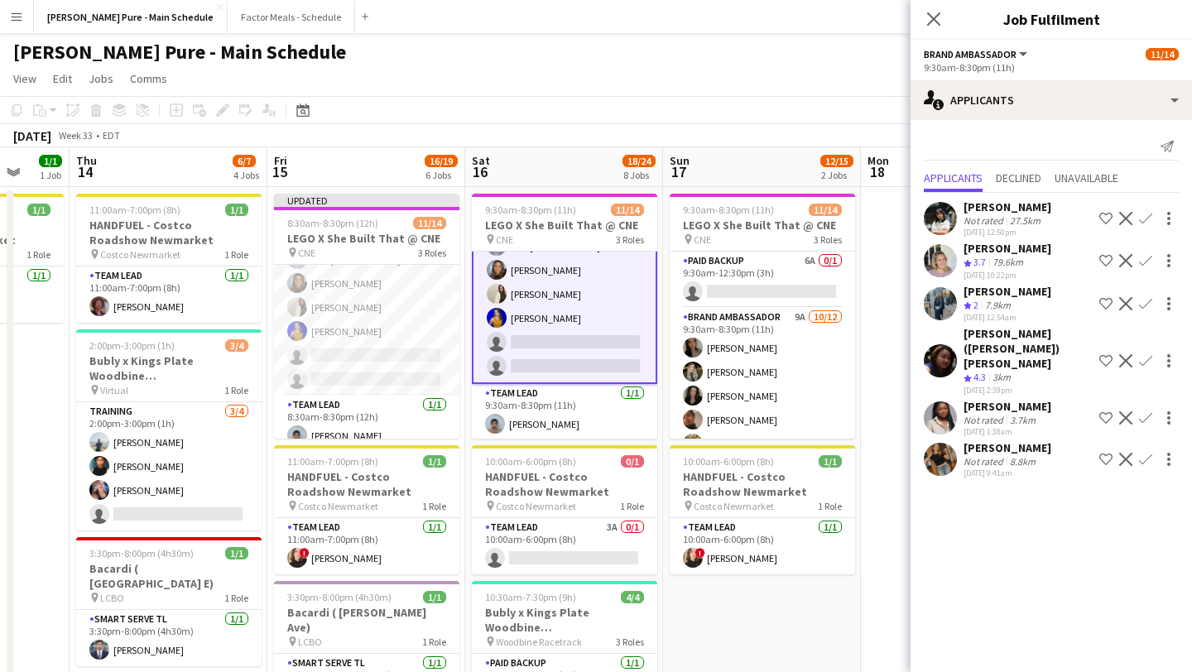
click at [657, 354] on app-icon "Decline" at bounding box center [1125, 360] width 13 height 13
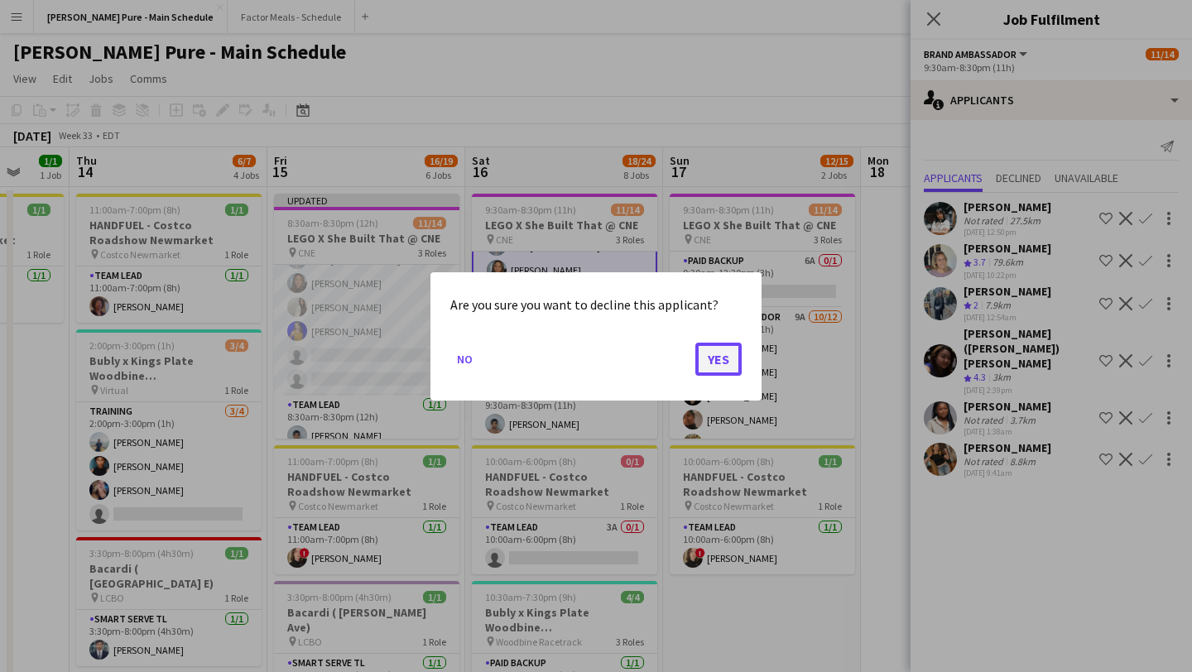
click at [657, 360] on button "Yes" at bounding box center [718, 358] width 46 height 33
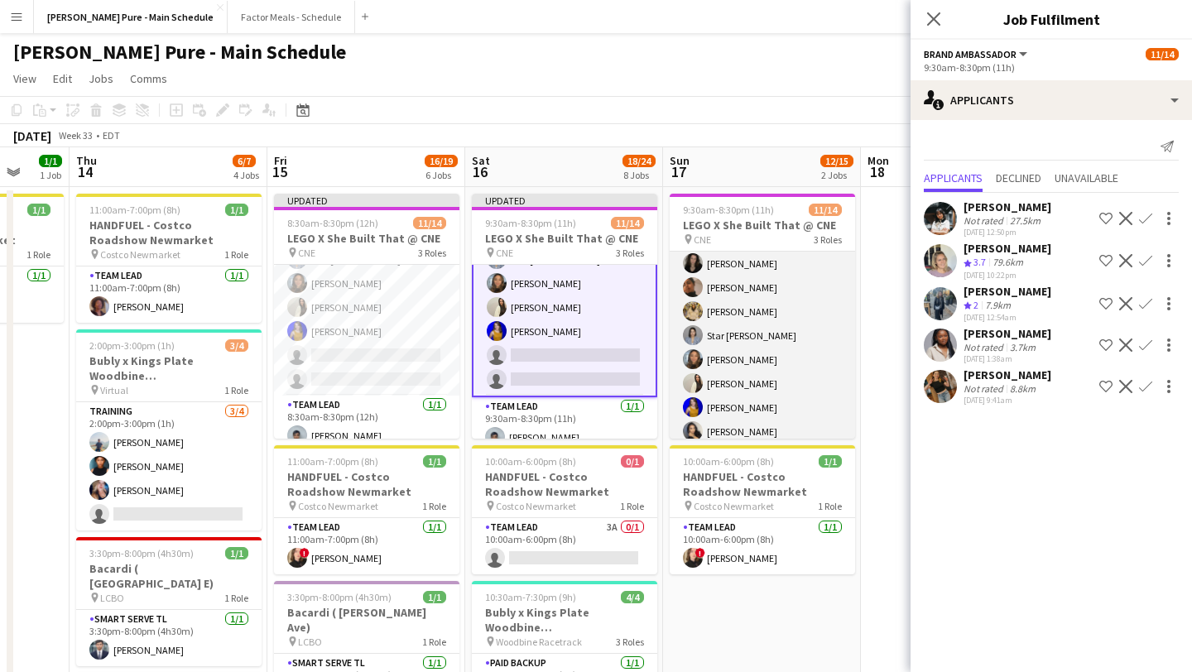
scroll to position [246, 0]
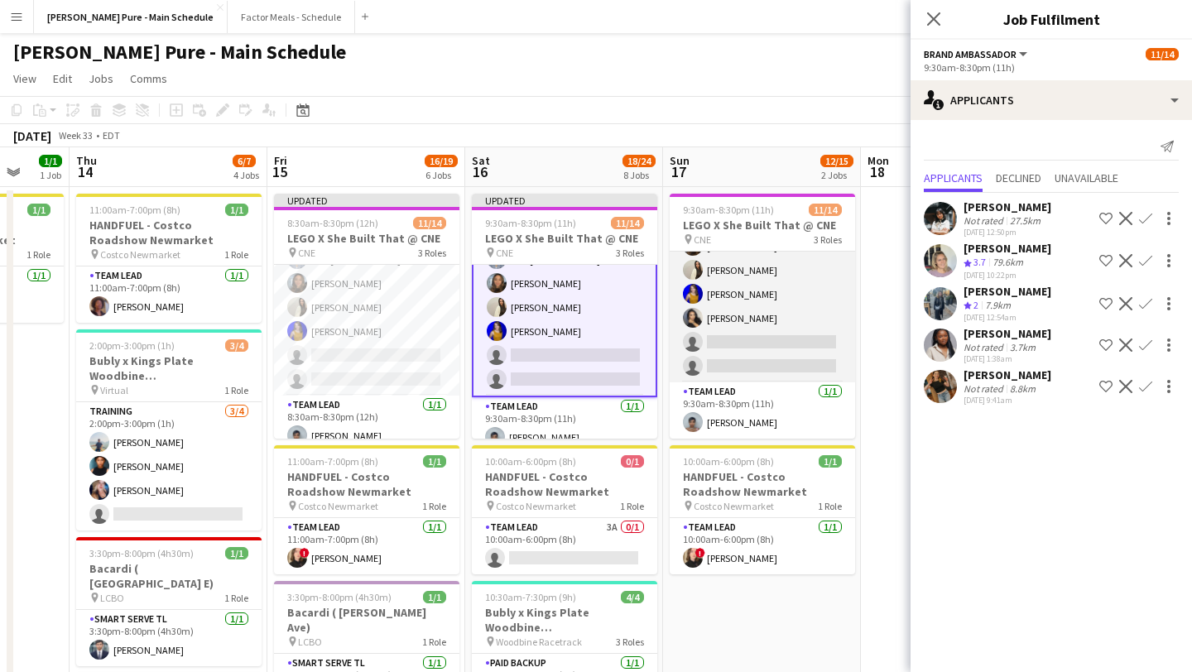
click at [657, 339] on app-card-role "Brand Ambassador 9A [DATE] 9:30am-8:30pm (11h) [PERSON_NAME] [PERSON_NAME] [PER…" at bounding box center [762, 222] width 185 height 320
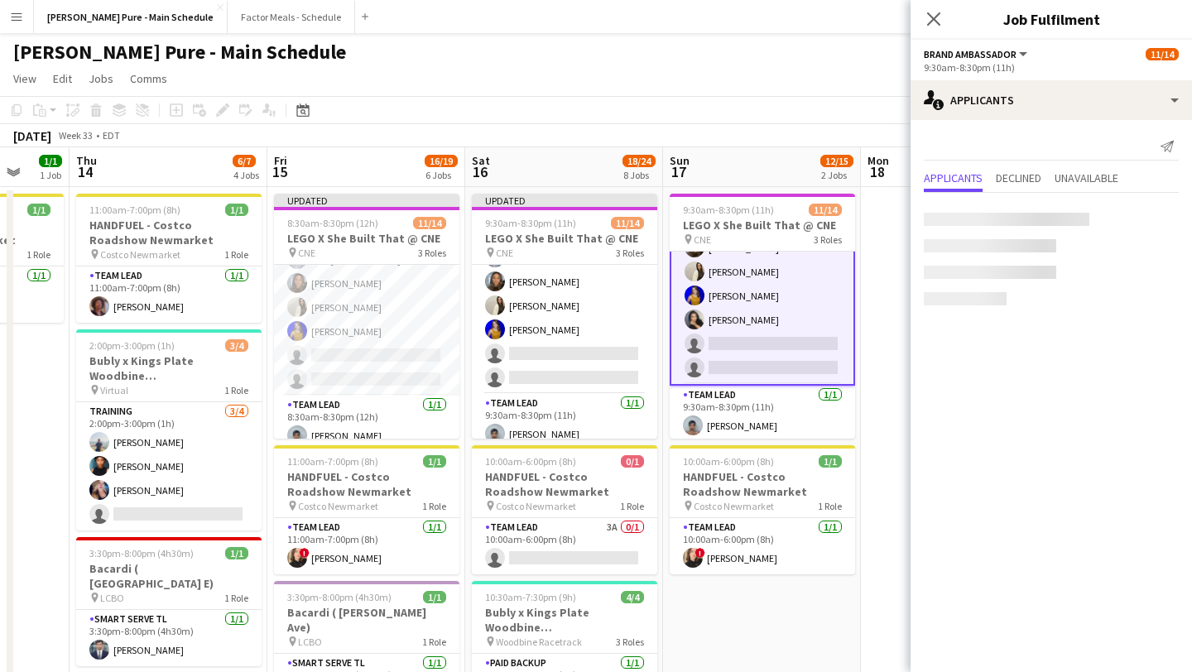
scroll to position [248, 0]
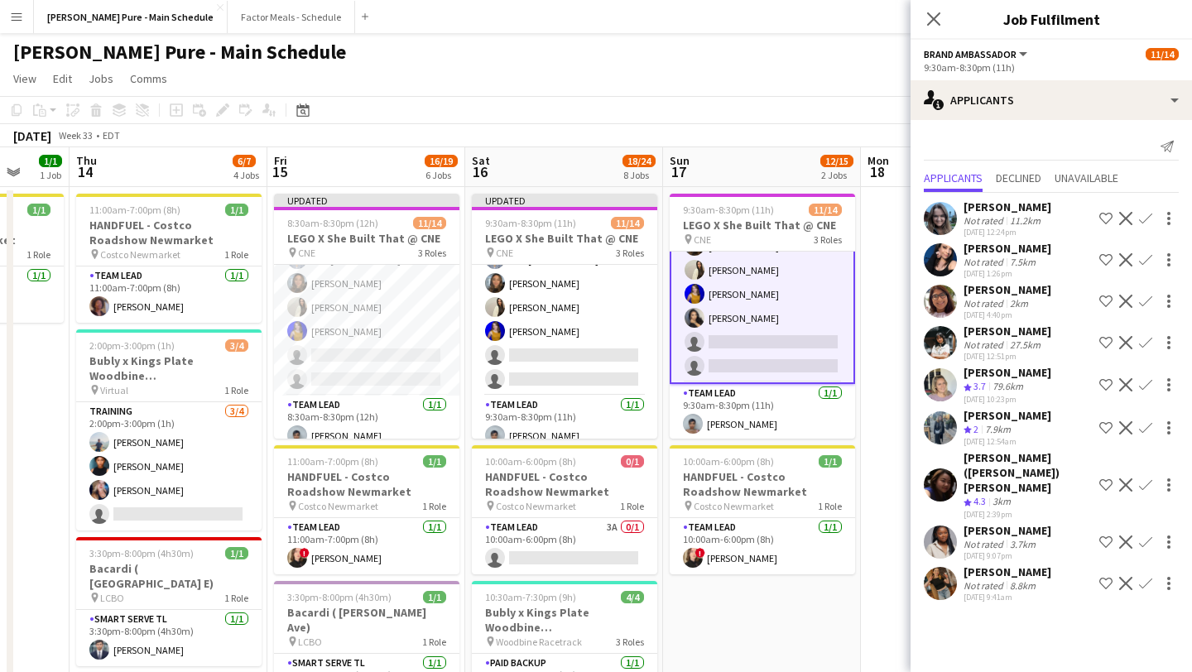
click at [657, 479] on app-icon "Decline" at bounding box center [1125, 485] width 13 height 13
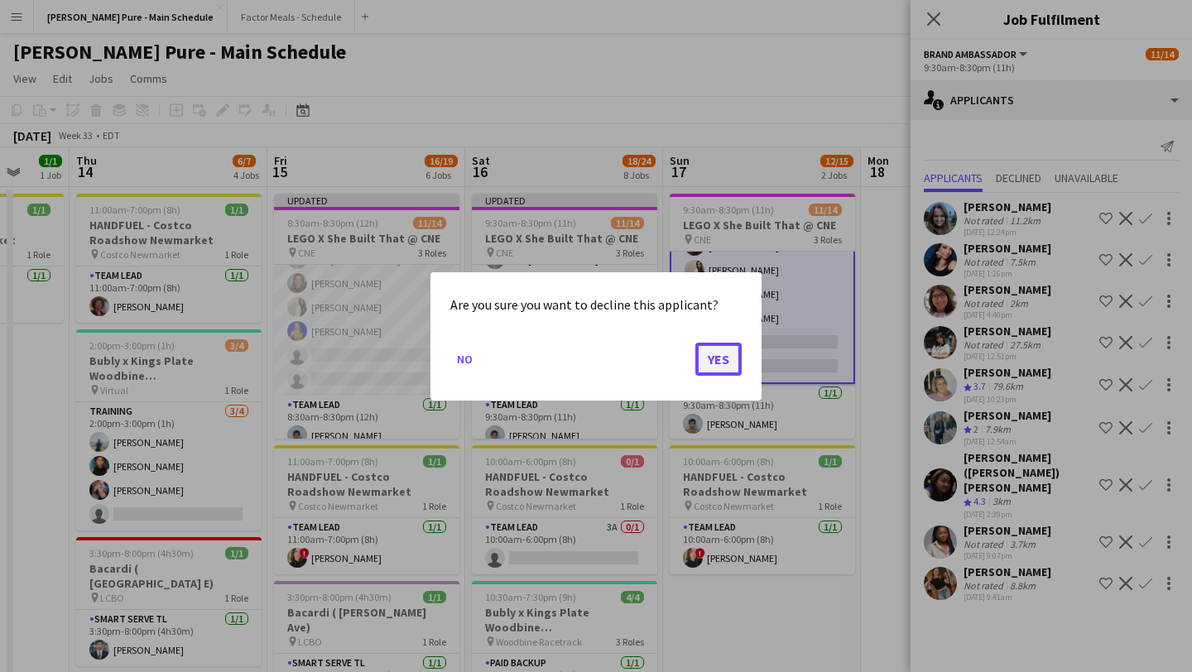
click at [657, 369] on button "Yes" at bounding box center [718, 358] width 46 height 33
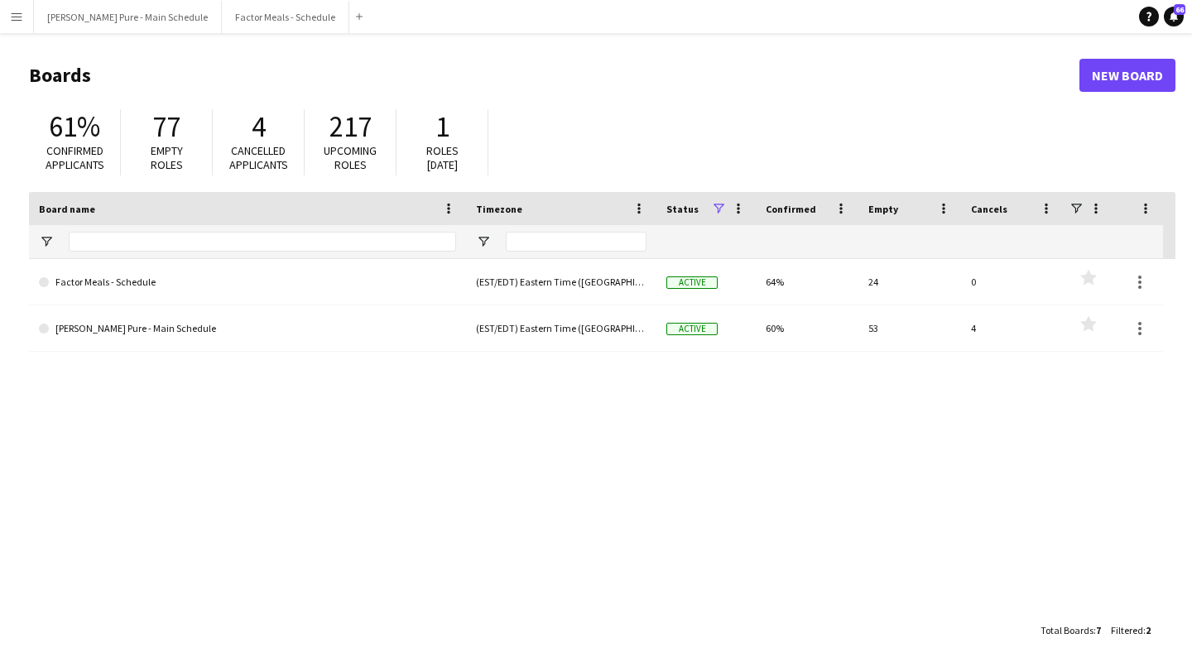
click at [1, 9] on button "Menu" at bounding box center [16, 16] width 33 height 33
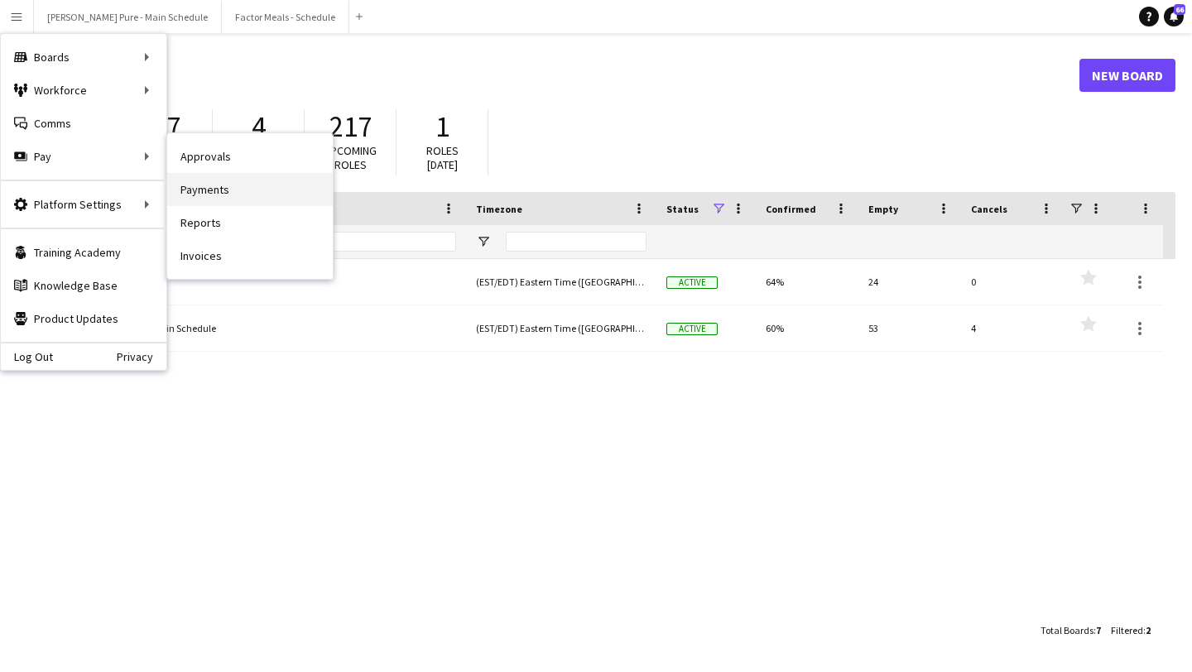
click at [295, 191] on link "Payments" at bounding box center [250, 189] width 166 height 33
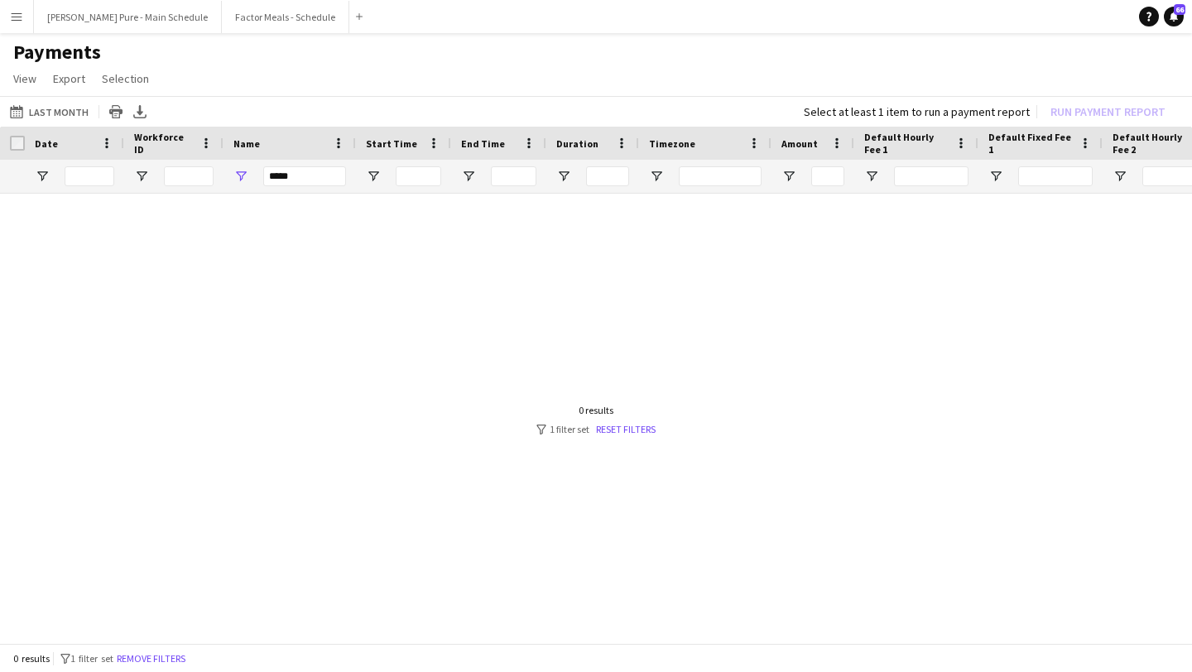
click at [22, 21] on app-icon "Menu" at bounding box center [16, 16] width 13 height 13
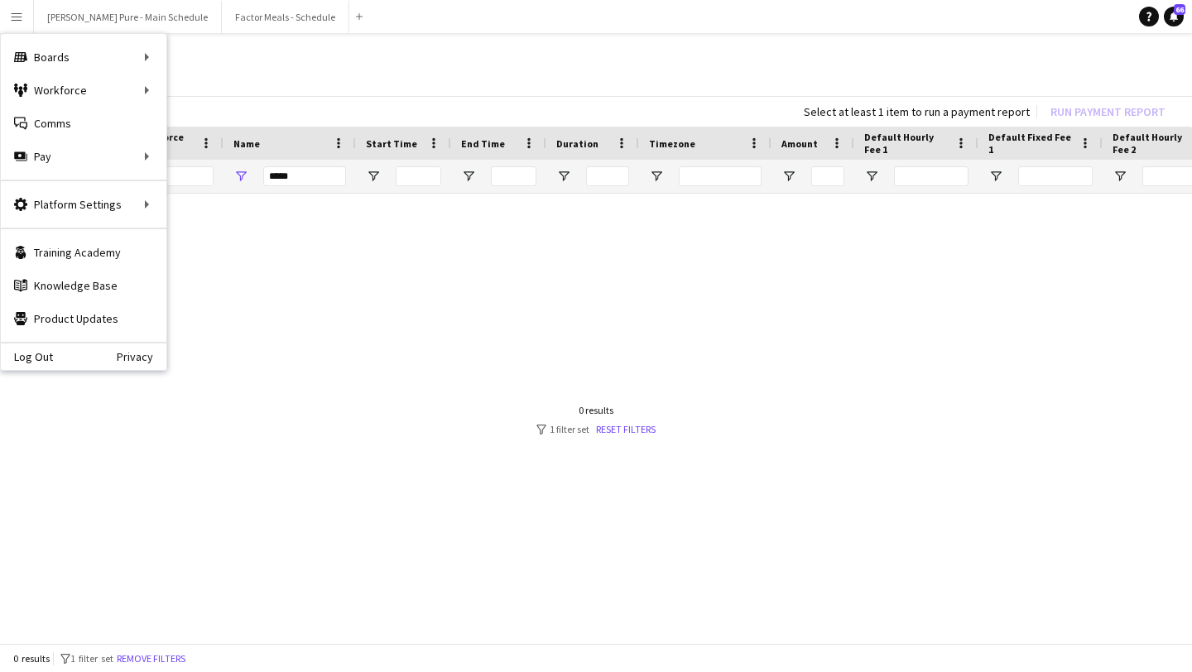
click at [365, 301] on div at bounding box center [596, 420] width 1192 height 453
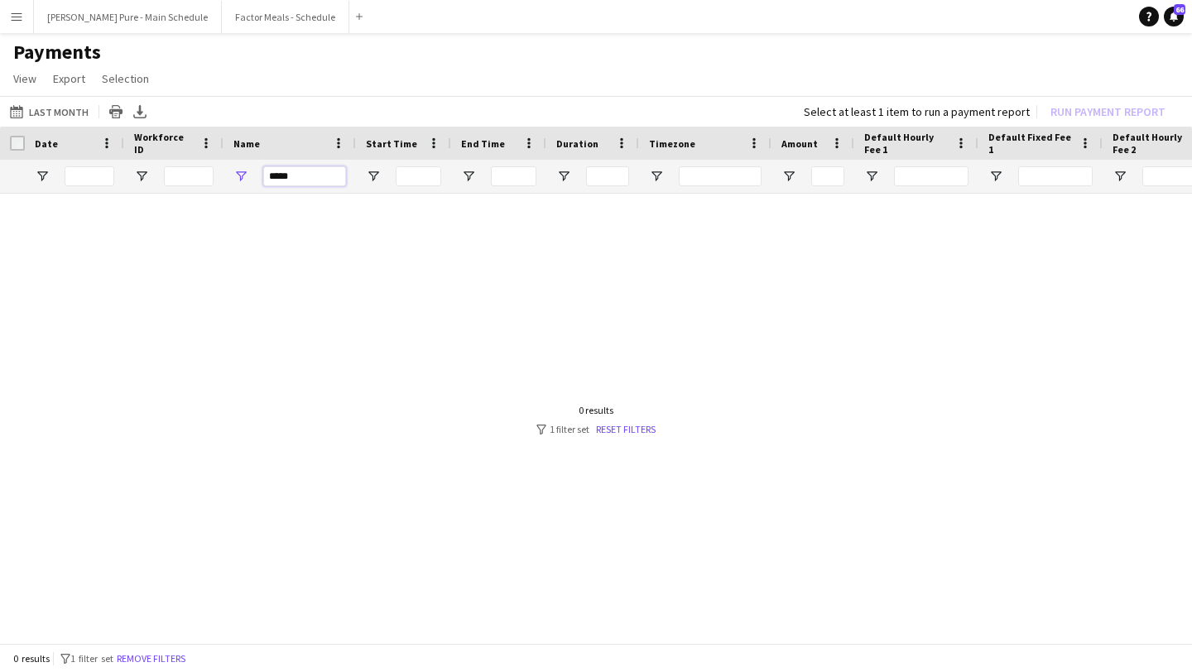
drag, startPoint x: 320, startPoint y: 177, endPoint x: 117, endPoint y: 152, distance: 205.2
type input "****"
click at [635, 426] on link "Reset filters" at bounding box center [626, 429] width 60 height 12
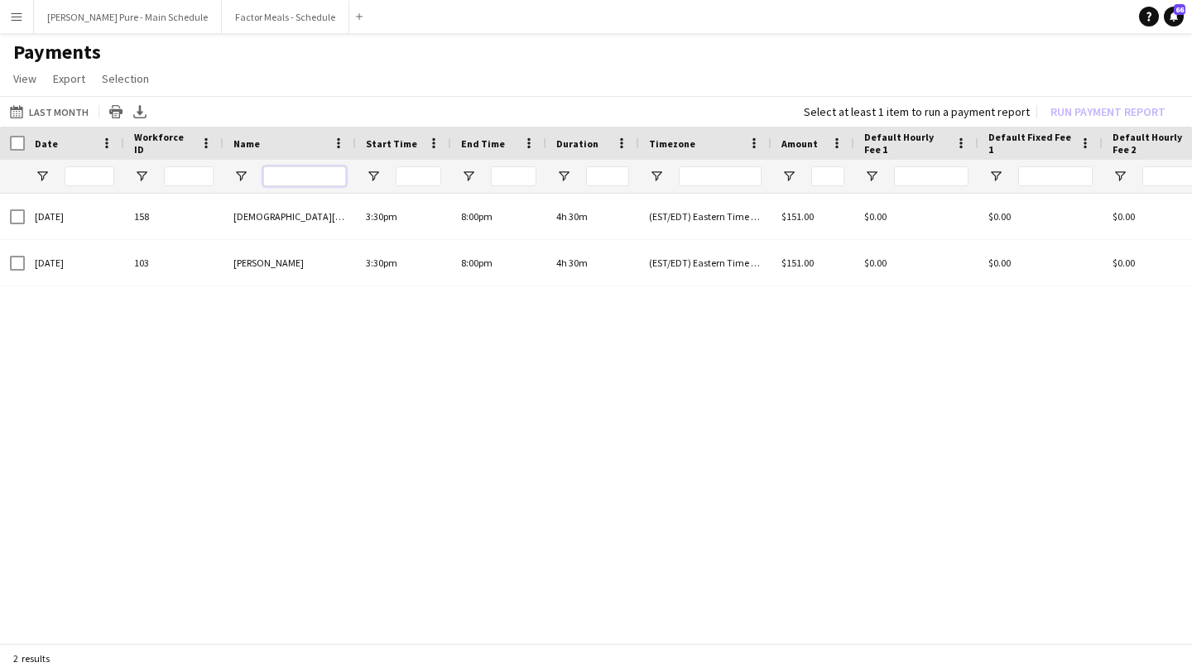
click at [294, 178] on input "Name Filter Input" at bounding box center [304, 176] width 83 height 20
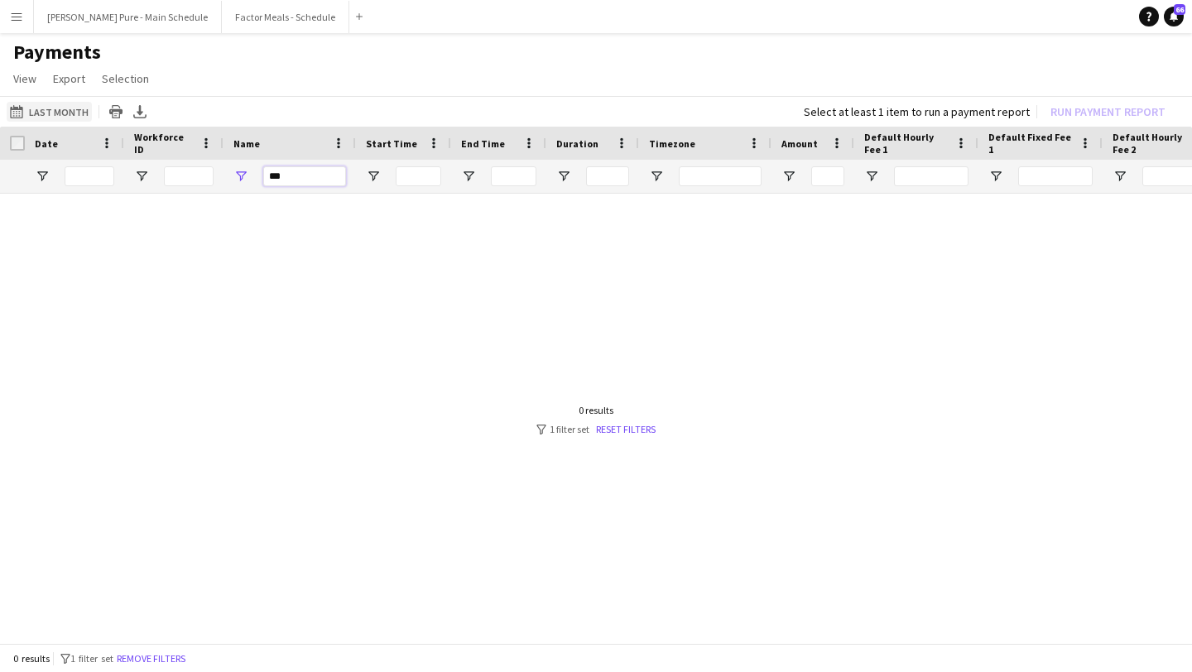
type input "***"
click at [71, 117] on button "Last Month Last Month" at bounding box center [49, 112] width 85 height 20
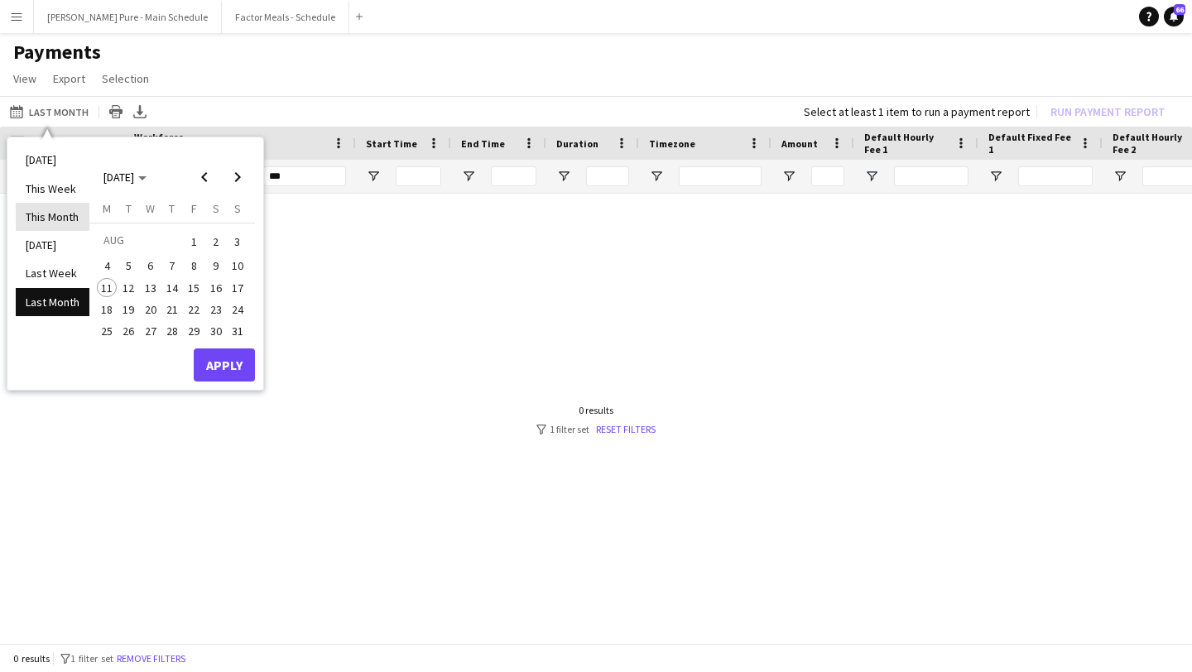
click at [50, 210] on li "This Month" at bounding box center [53, 217] width 74 height 28
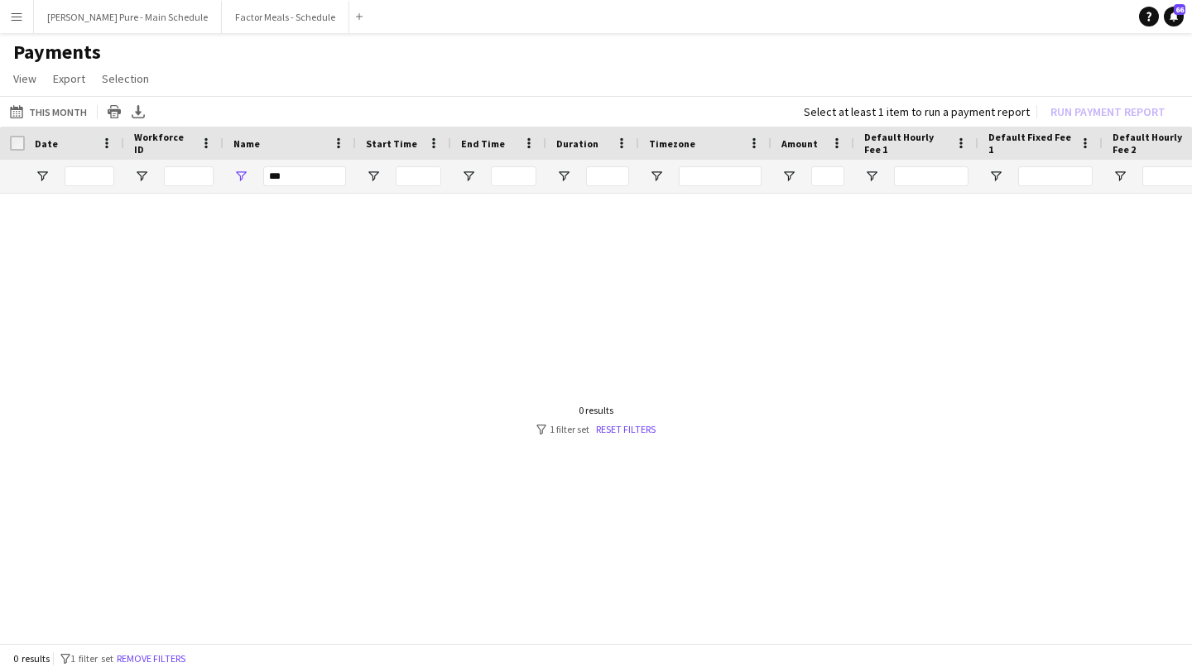
click at [10, 29] on button "Menu" at bounding box center [16, 16] width 33 height 33
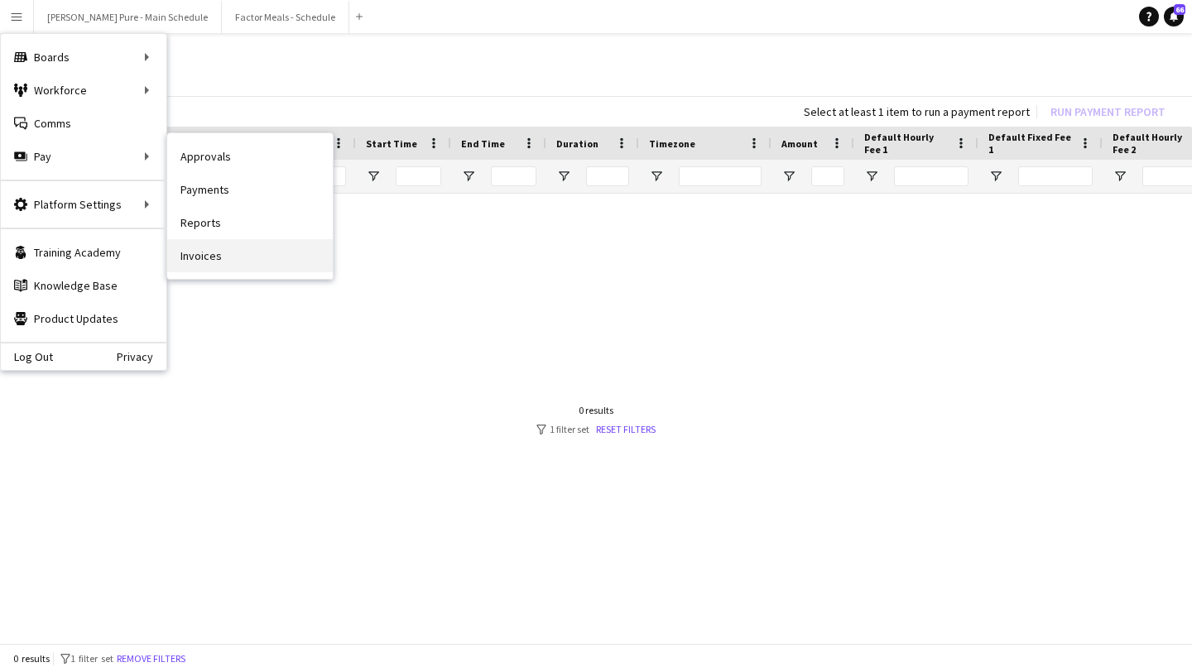
click at [292, 259] on link "Invoices" at bounding box center [250, 255] width 166 height 33
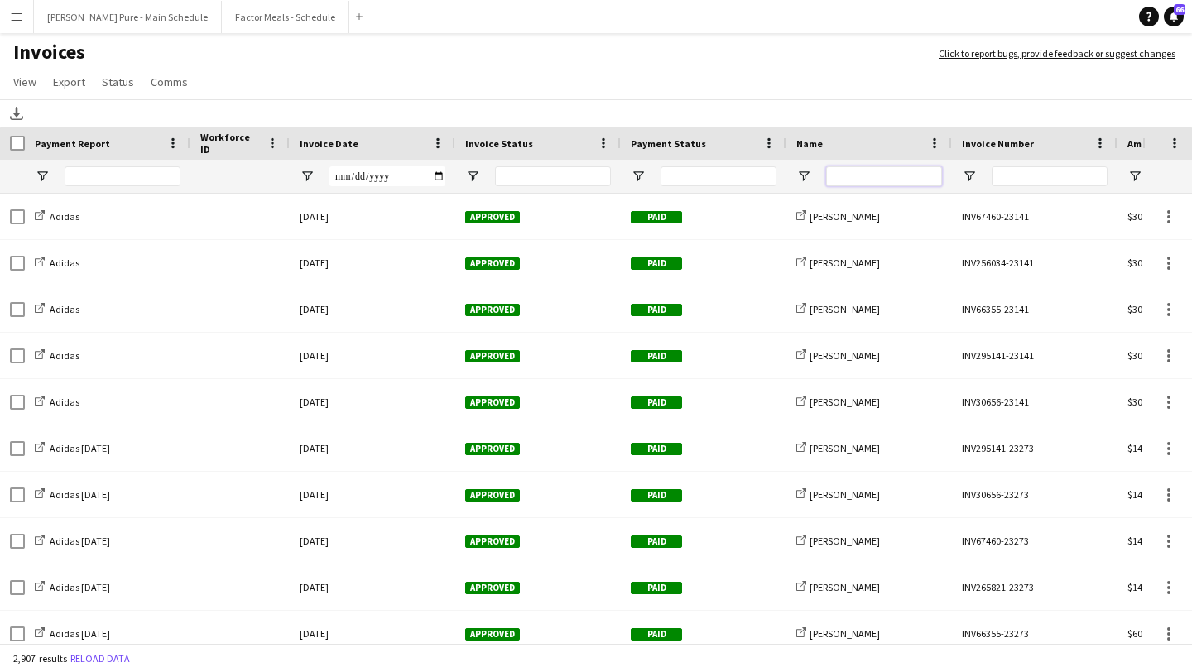
click at [887, 166] on input "Name Filter Input" at bounding box center [884, 176] width 116 height 20
click at [891, 169] on input "Name Filter Input" at bounding box center [884, 176] width 116 height 20
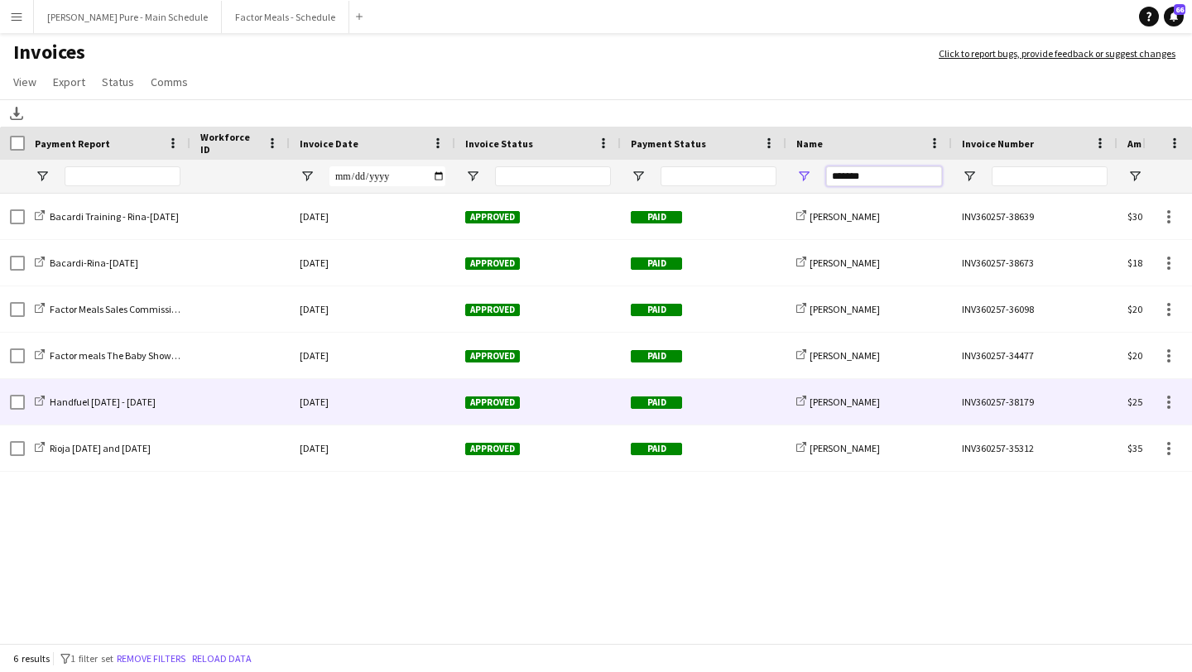
type input "*******"
click at [345, 404] on div "23-July-2025" at bounding box center [373, 402] width 166 height 46
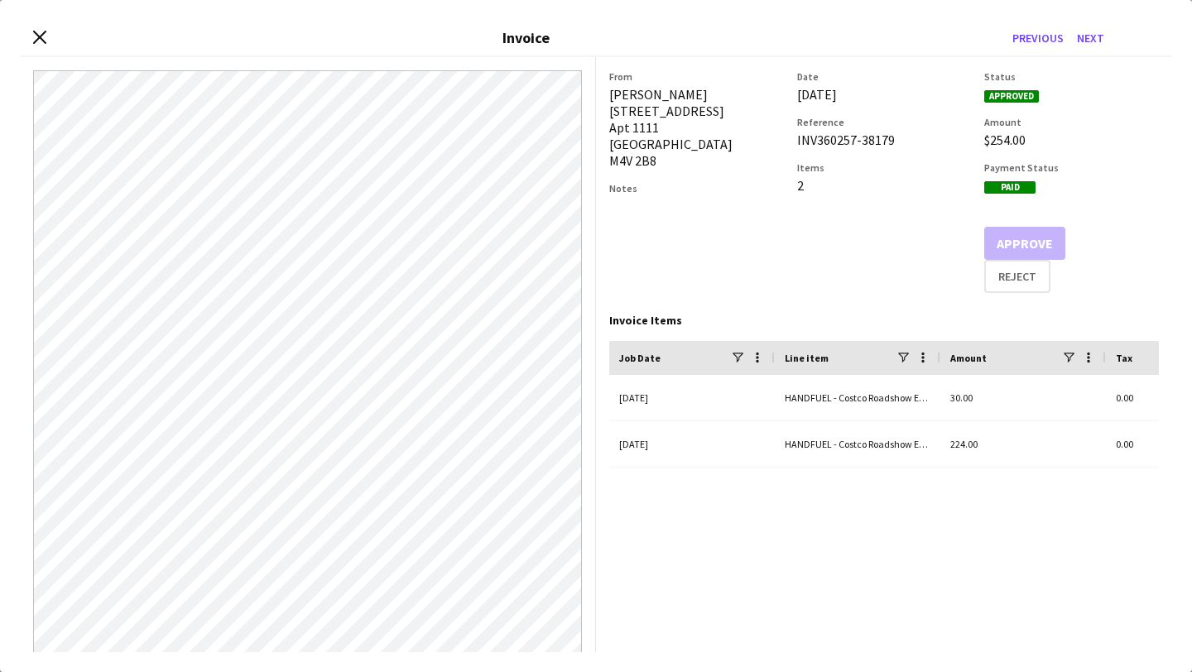
click at [51, 28] on div "Close invoice dialog Invoice Previous Next" at bounding box center [596, 38] width 1152 height 37
click at [44, 28] on div "Close invoice dialog Invoice Previous Next" at bounding box center [596, 38] width 1152 height 37
click at [41, 41] on icon "Close invoice dialog" at bounding box center [39, 37] width 16 height 16
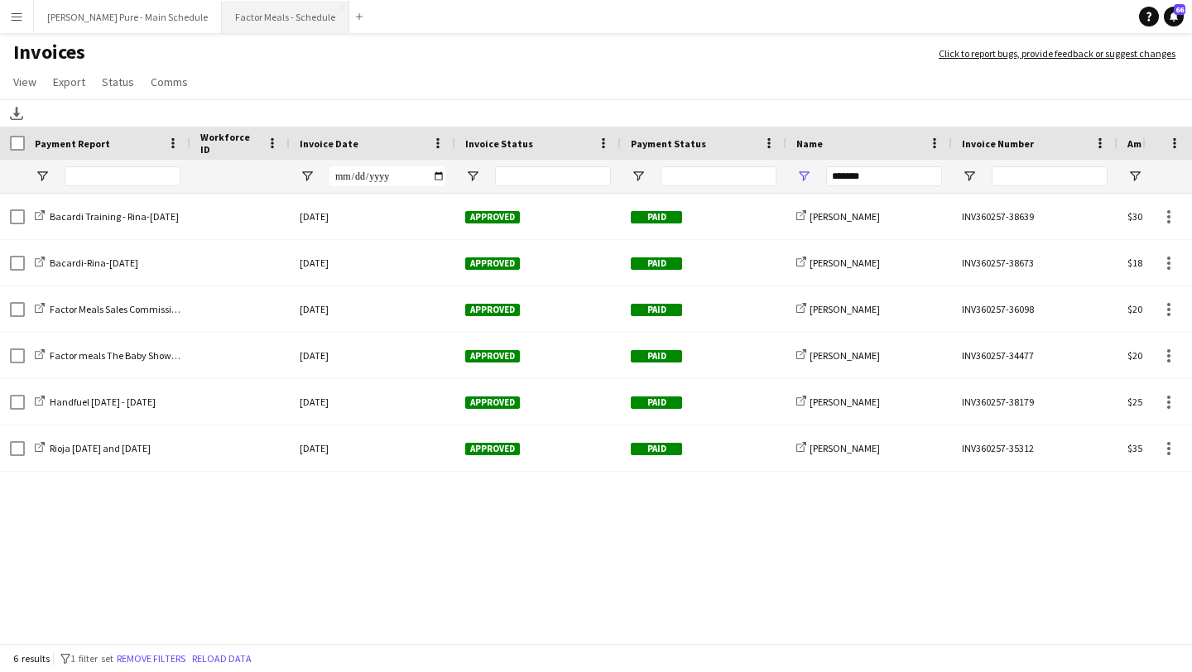
click at [262, 22] on button "Factor Meals - Schedule Close" at bounding box center [285, 17] width 127 height 32
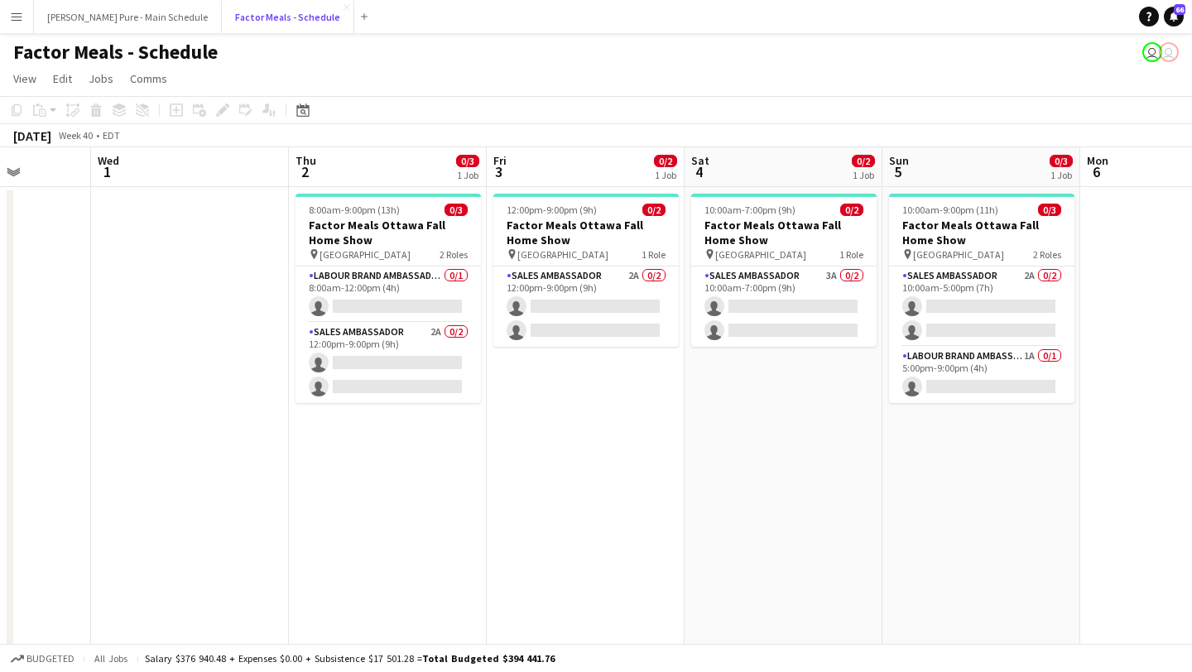
scroll to position [0, 537]
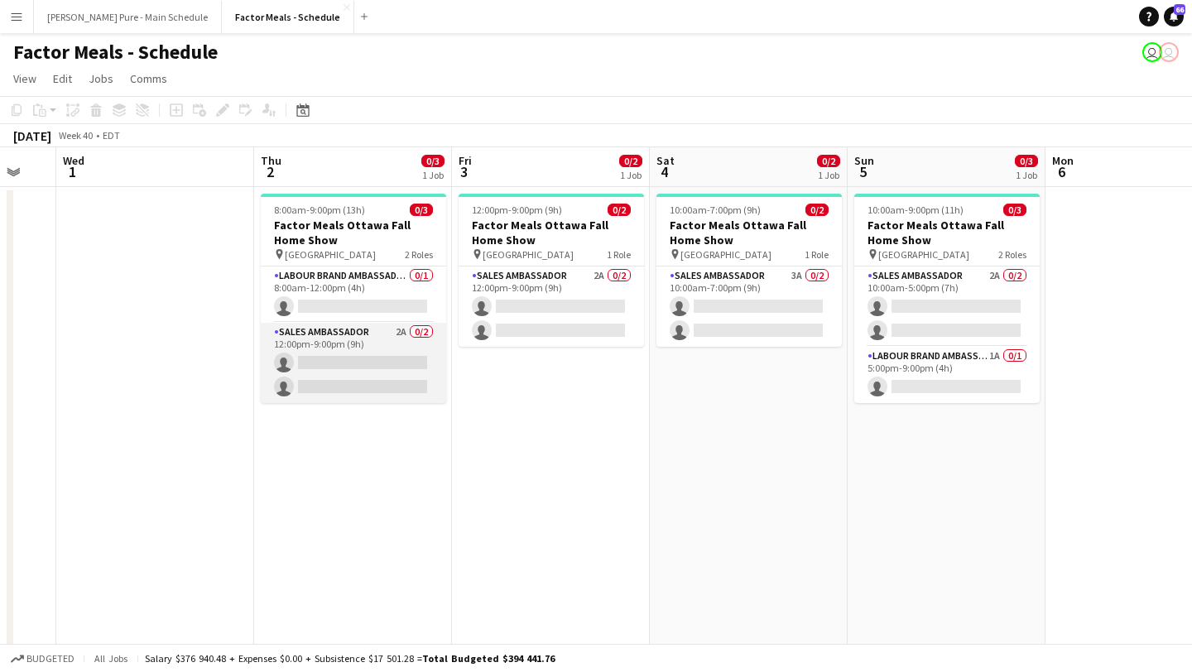
click at [364, 392] on app-card-role "Sales Ambassador 2A 0/2 12:00pm-9:00pm (9h) single-neutral-actions single-neutr…" at bounding box center [353, 363] width 185 height 80
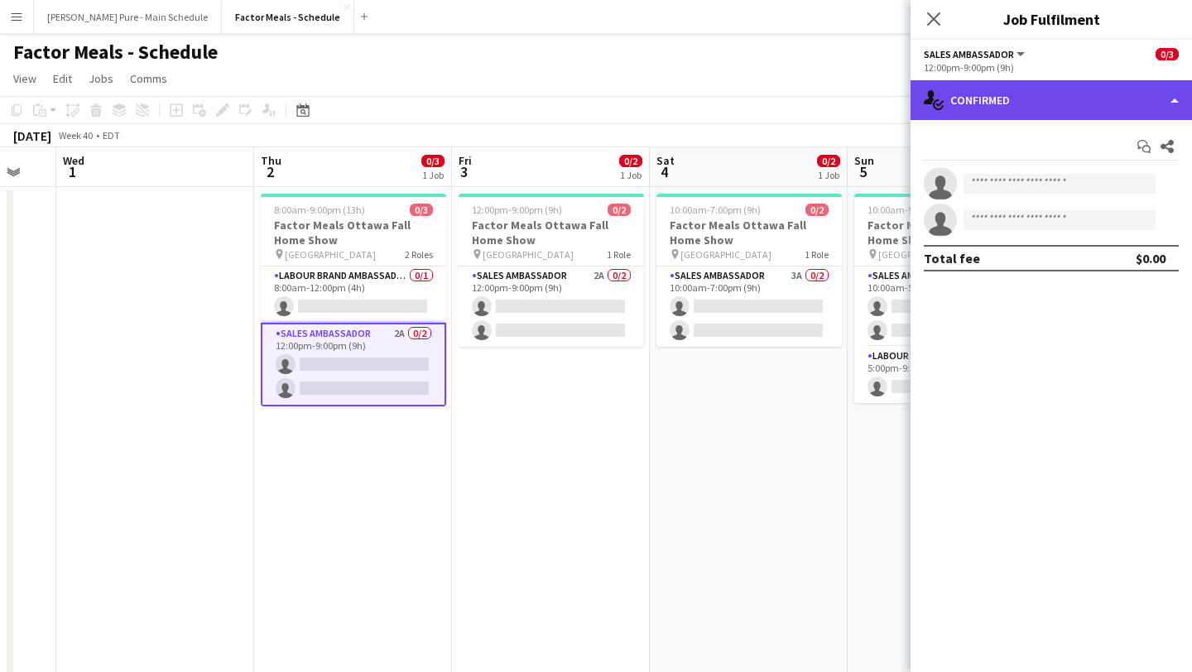
click at [1157, 99] on div "single-neutral-actions-check-2 Confirmed" at bounding box center [1051, 100] width 281 height 40
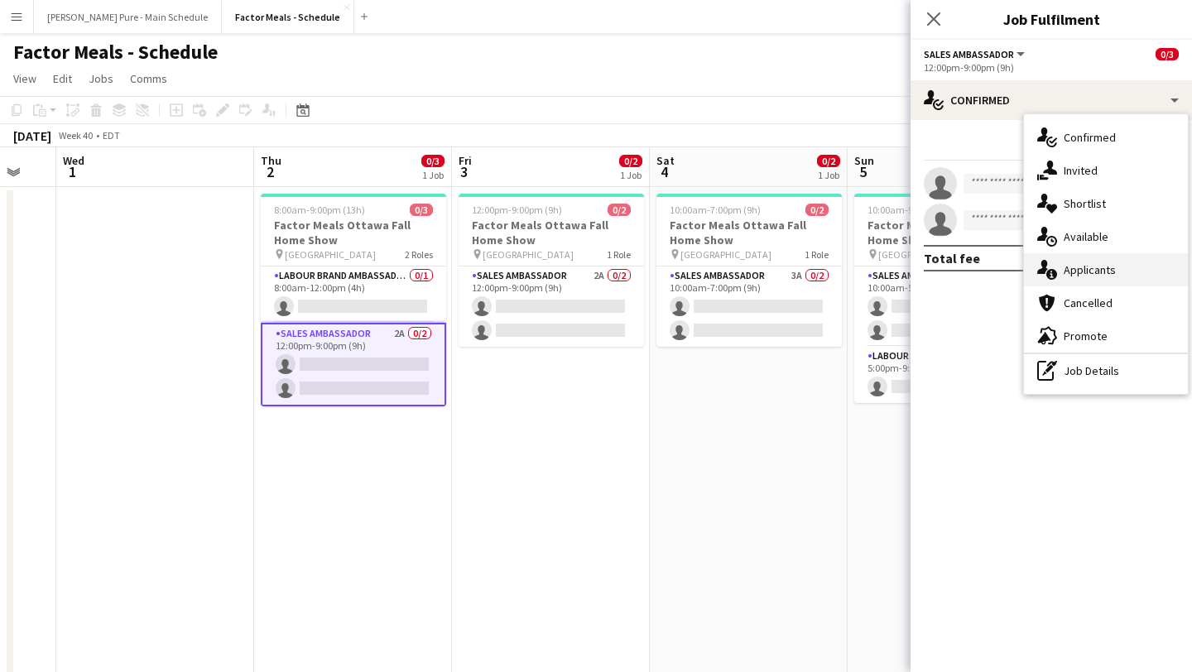
click at [1136, 267] on div "single-neutral-actions-information Applicants" at bounding box center [1106, 269] width 164 height 33
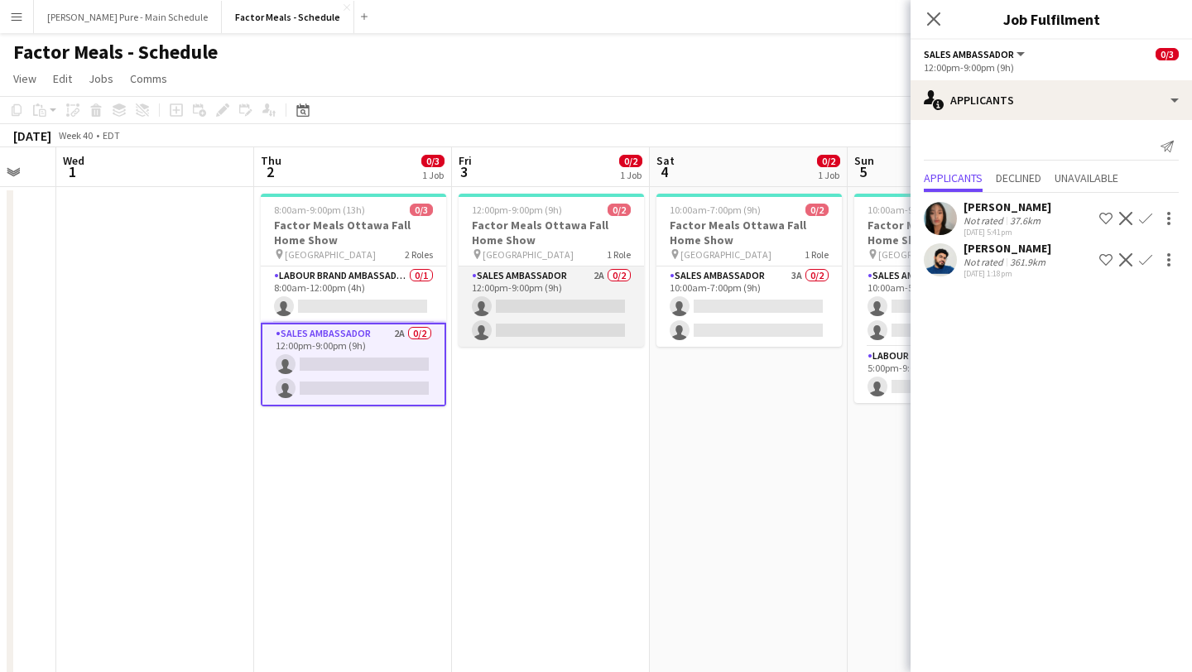
click at [560, 331] on app-card-role "Sales Ambassador 2A 0/2 12:00pm-9:00pm (9h) single-neutral-actions single-neutr…" at bounding box center [551, 307] width 185 height 80
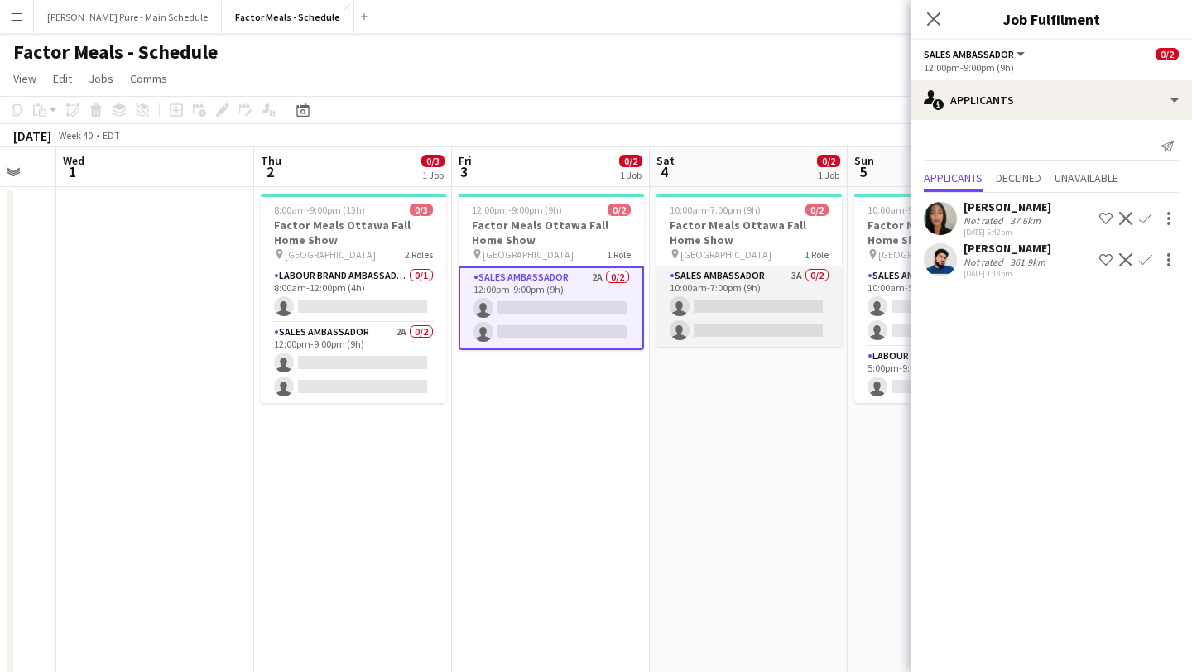
click at [754, 314] on app-card-role "Sales Ambassador 3A 0/2 10:00am-7:00pm (9h) single-neutral-actions single-neutr…" at bounding box center [749, 307] width 185 height 80
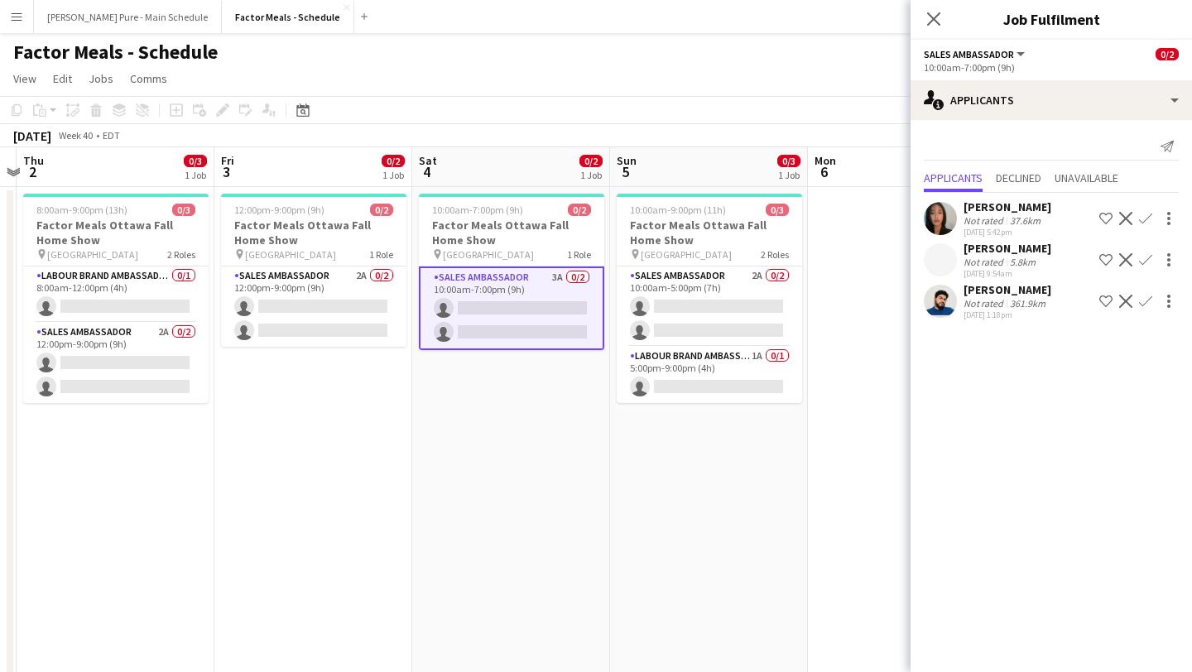
scroll to position [0, 779]
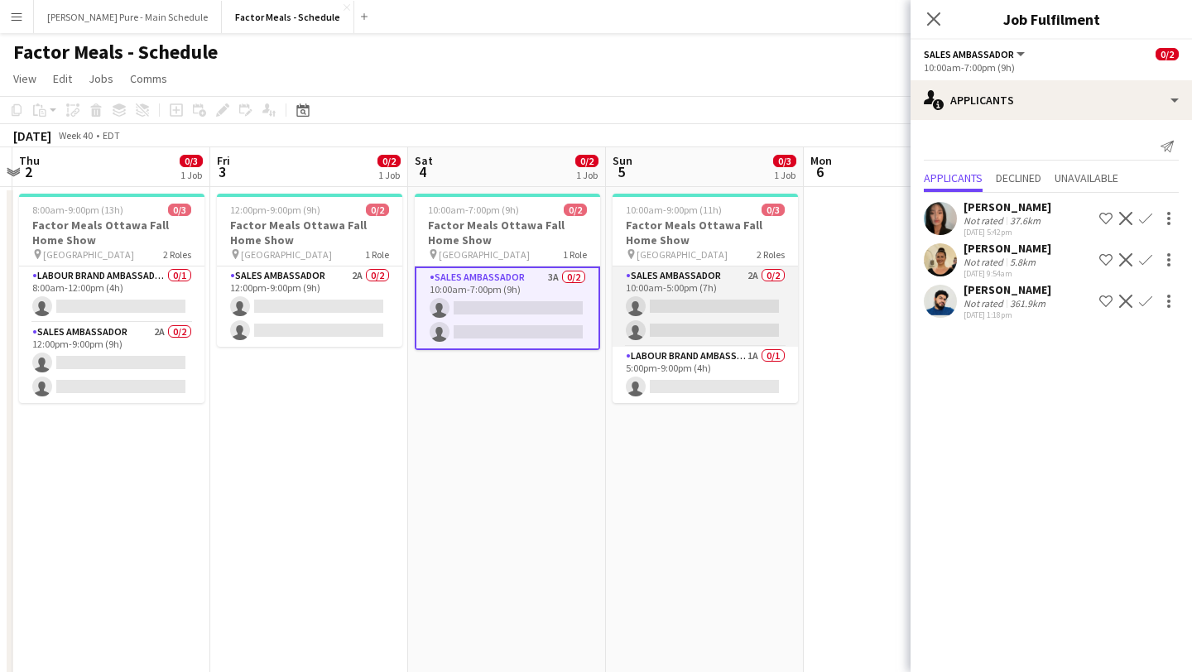
click at [709, 310] on app-card-role "Sales Ambassador 2A 0/2 10:00am-5:00pm (7h) single-neutral-actions single-neutr…" at bounding box center [705, 307] width 185 height 80
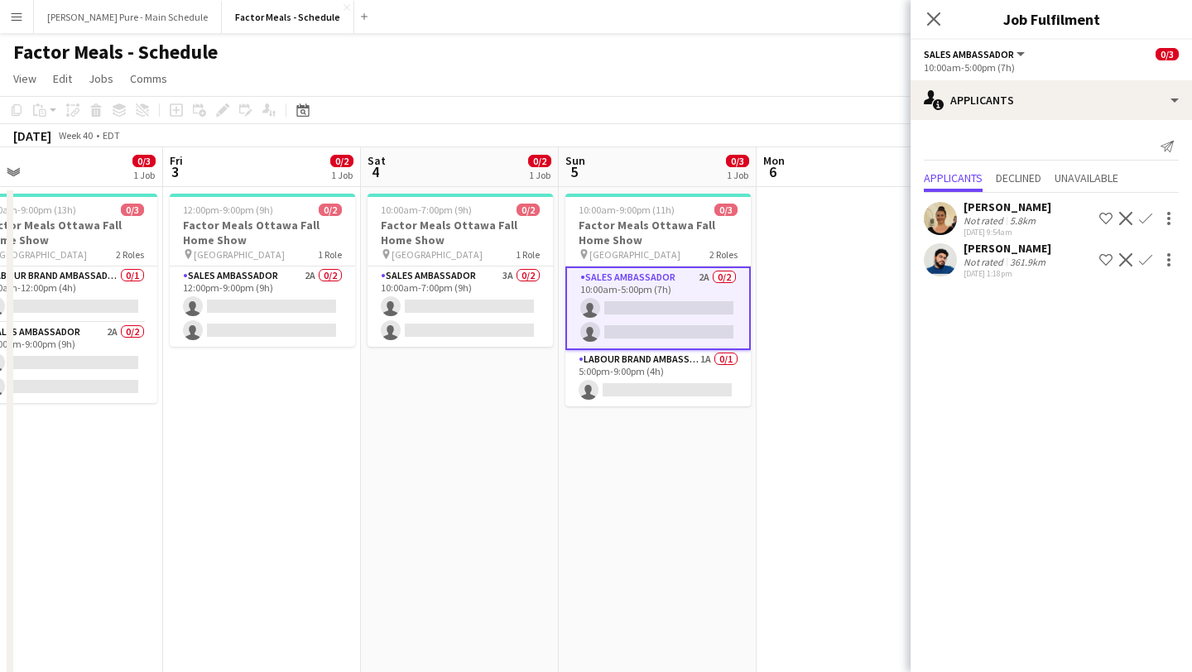
scroll to position [0, 411]
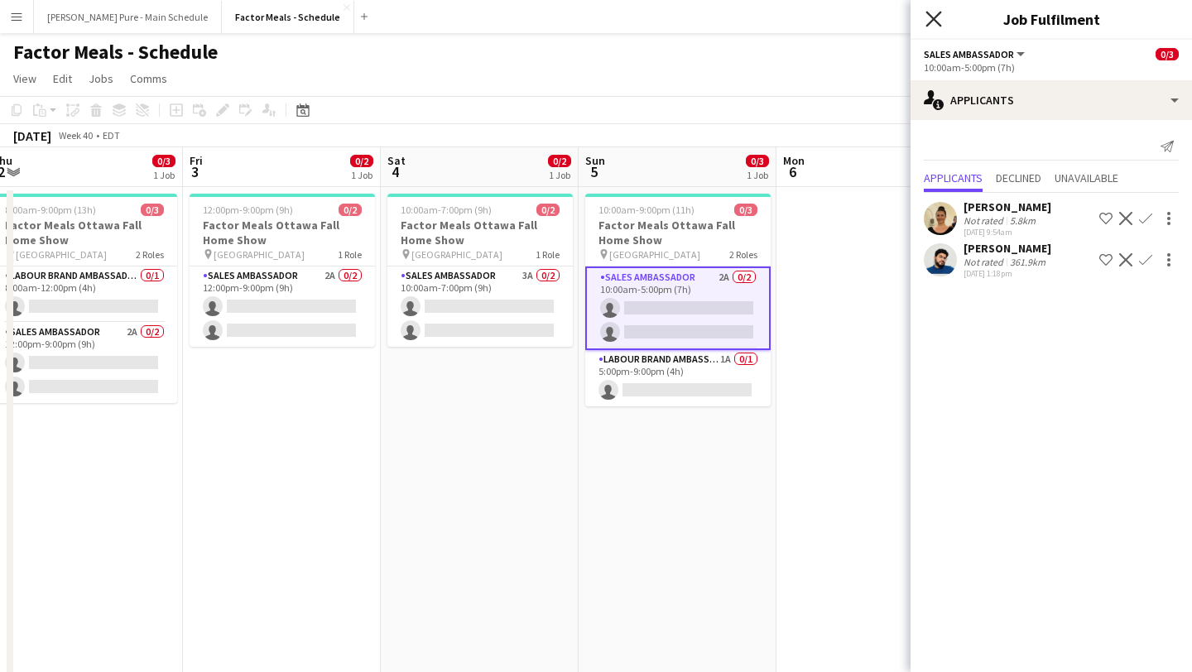
click at [931, 23] on icon "Close pop-in" at bounding box center [934, 19] width 16 height 16
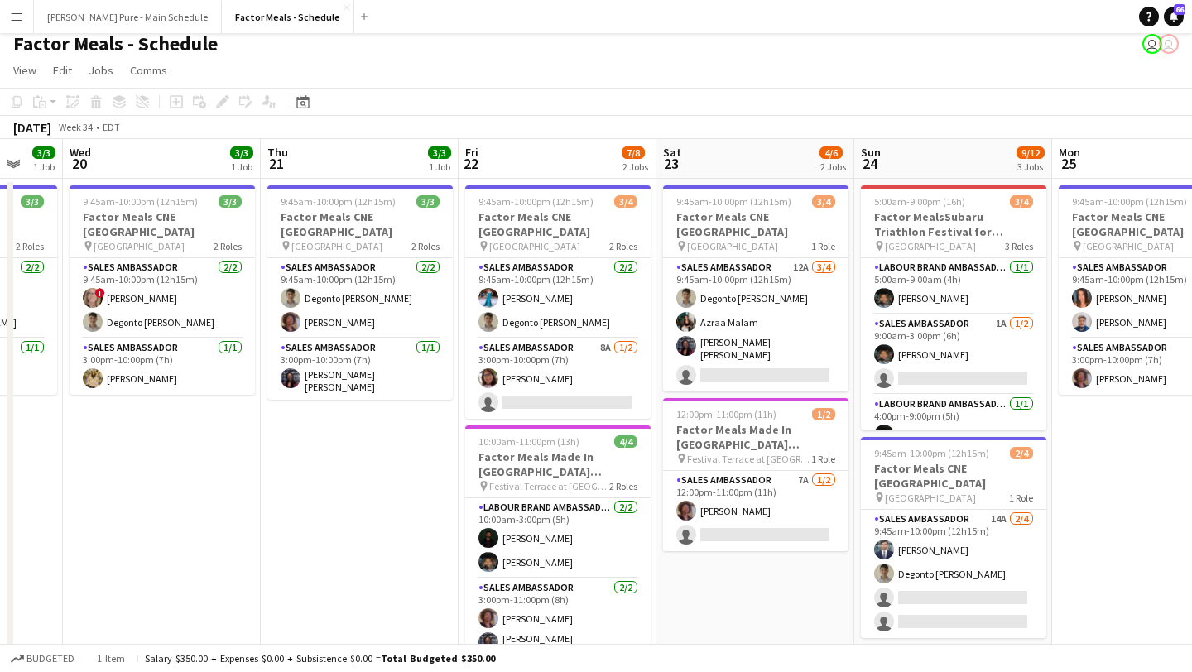
scroll to position [15, 0]
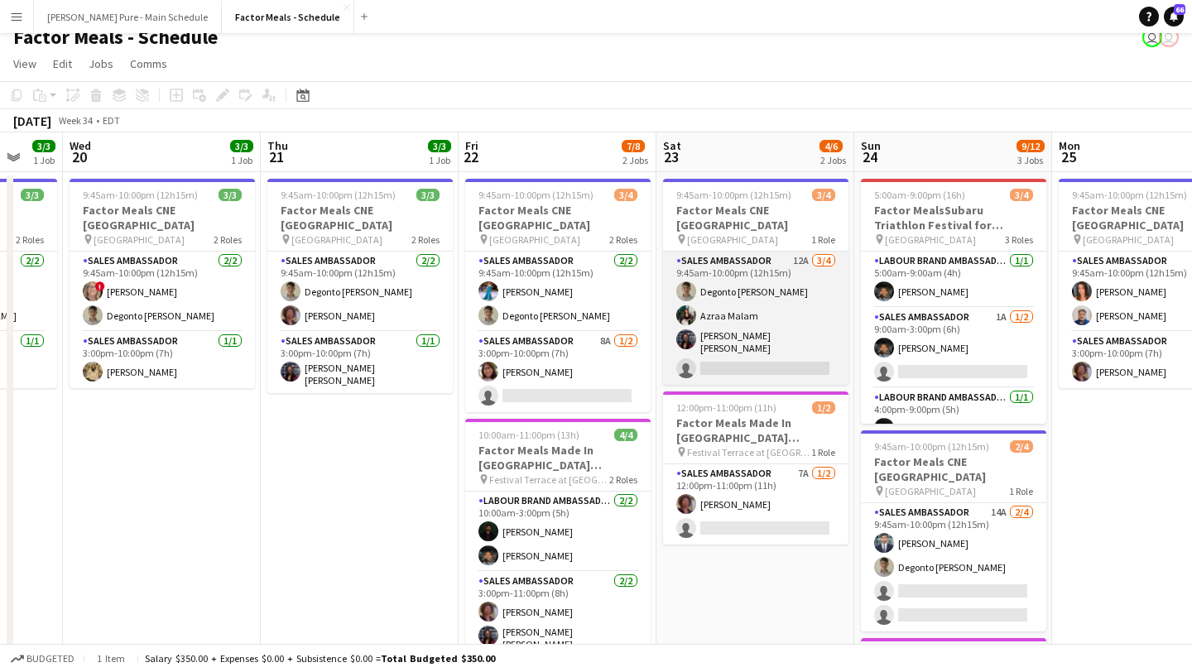
click at [746, 345] on app-card-role "Sales Ambassador 12A 3/4 9:45am-10:00pm (12h15m) Degonto Mazumder Azraa Malam J…" at bounding box center [755, 318] width 185 height 133
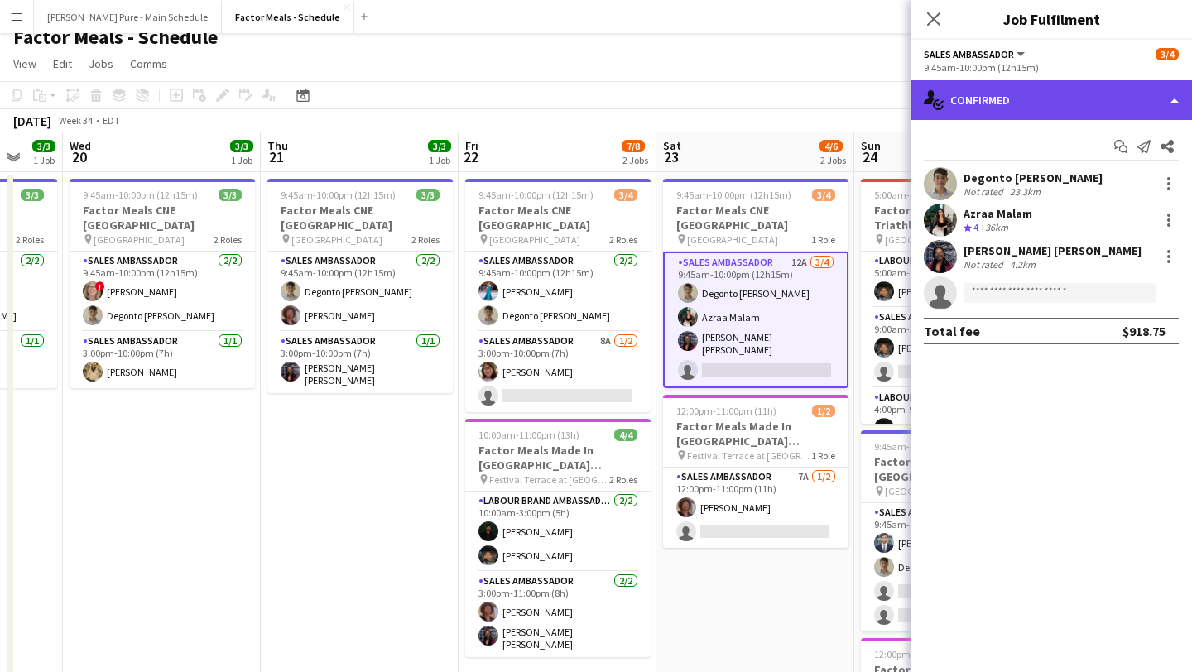
click at [1128, 93] on div "single-neutral-actions-check-2 Confirmed" at bounding box center [1051, 100] width 281 height 40
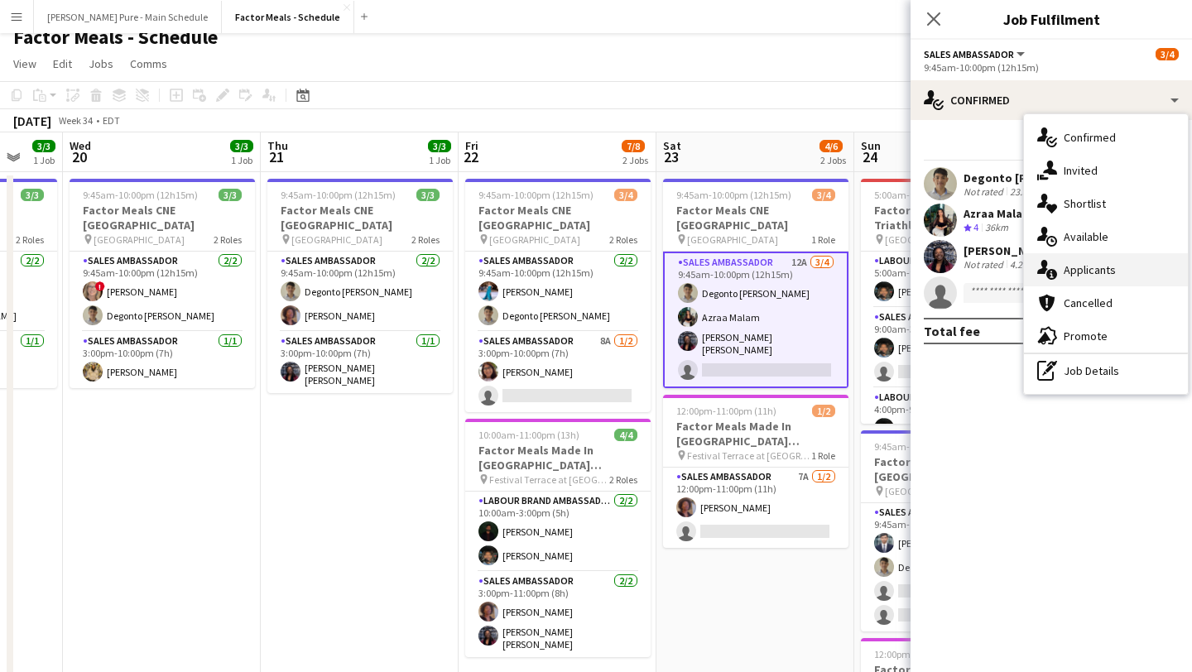
click at [1128, 279] on div "single-neutral-actions-information Applicants" at bounding box center [1106, 269] width 164 height 33
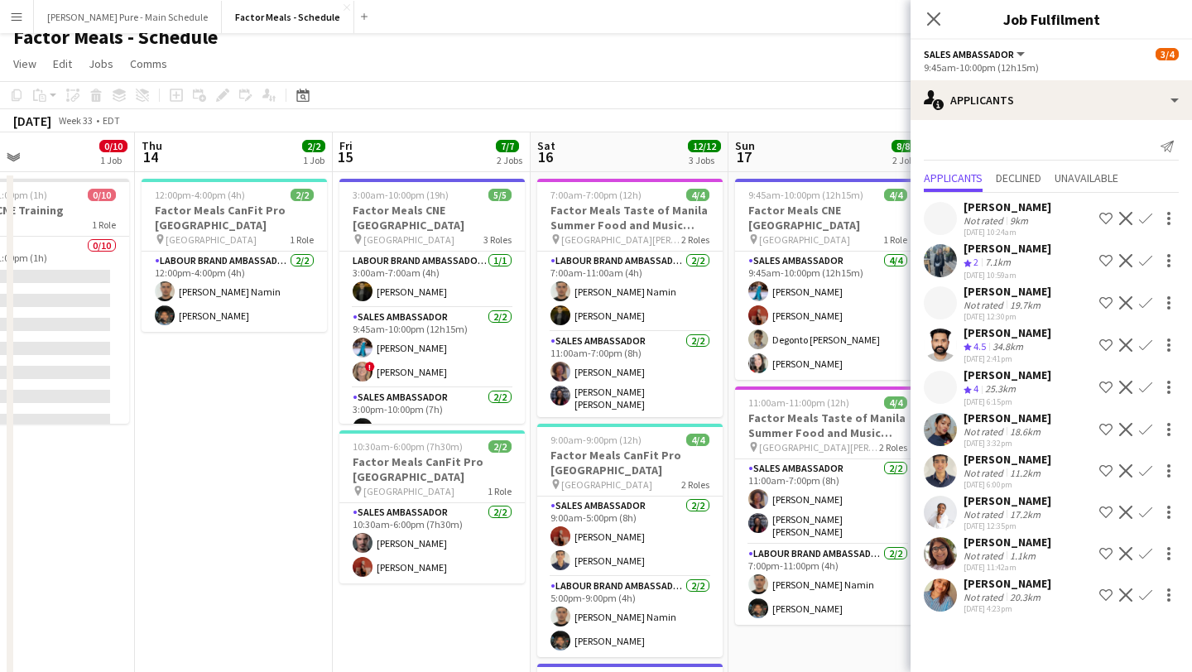
scroll to position [0, 657]
click at [281, 440] on app-date-cell "12:00pm-4:00pm (4h) 2/2 Factor Meals CanFit Pro Toronto pin Metro Toronto Conve…" at bounding box center [233, 620] width 198 height 897
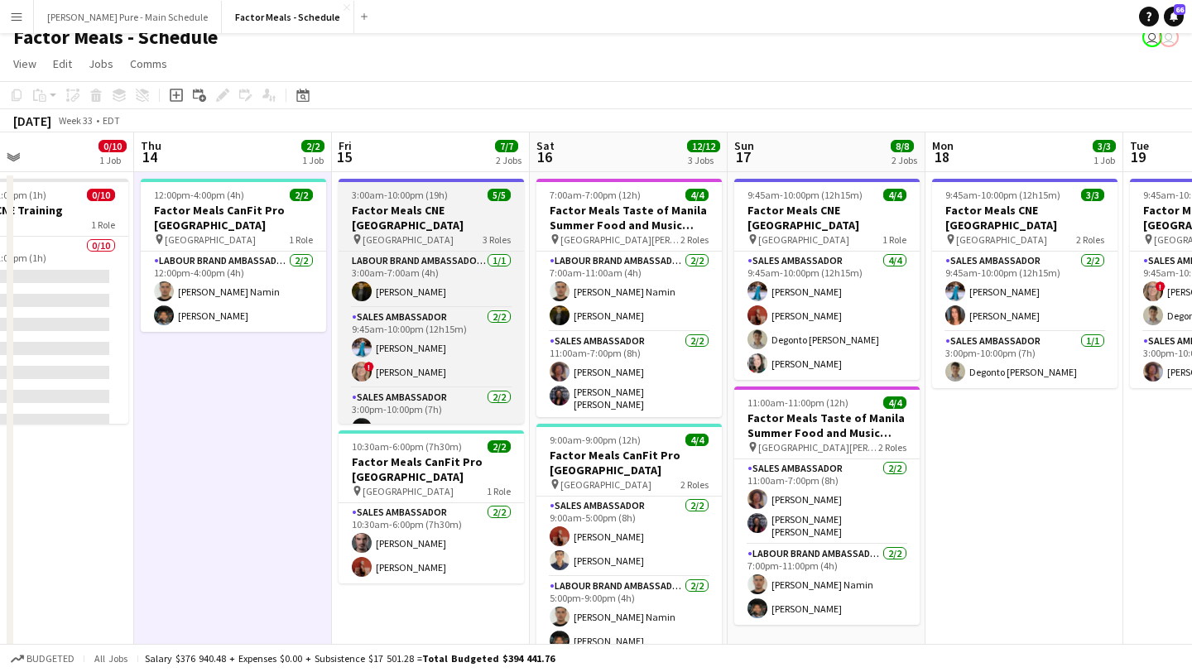
click at [425, 187] on app-job-card "3:00am-10:00pm (19h) 5/5 Factor Meals CNE Toronto pin Enercare Centre 3 Roles L…" at bounding box center [431, 301] width 185 height 245
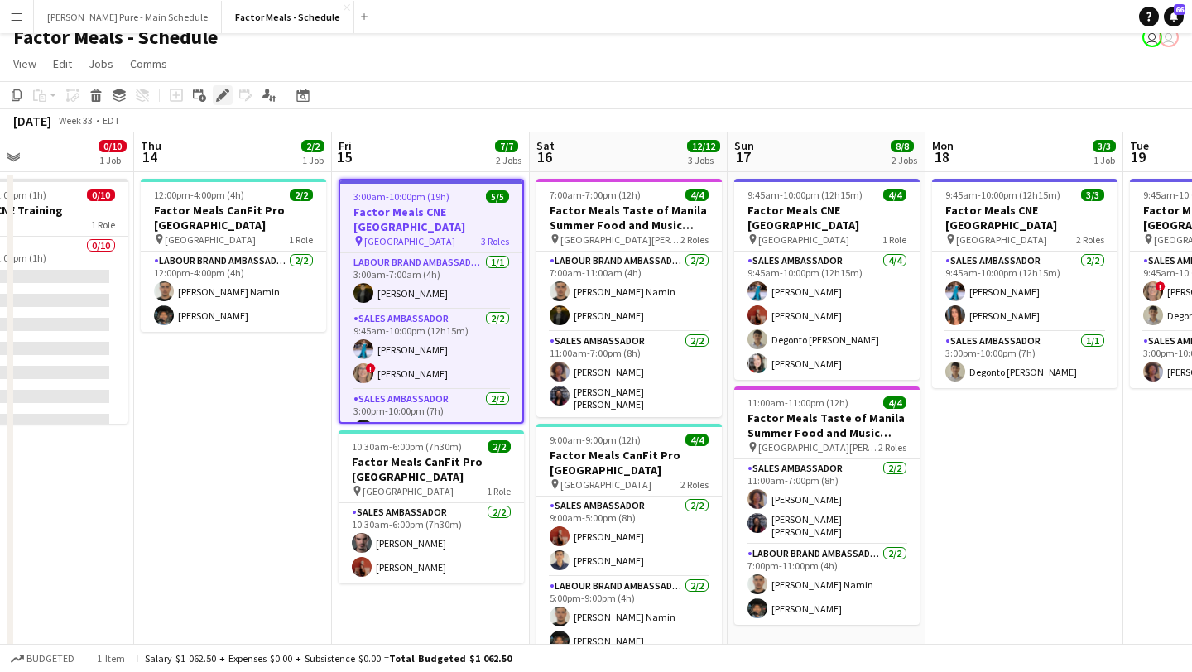
click at [218, 97] on icon at bounding box center [222, 95] width 9 height 9
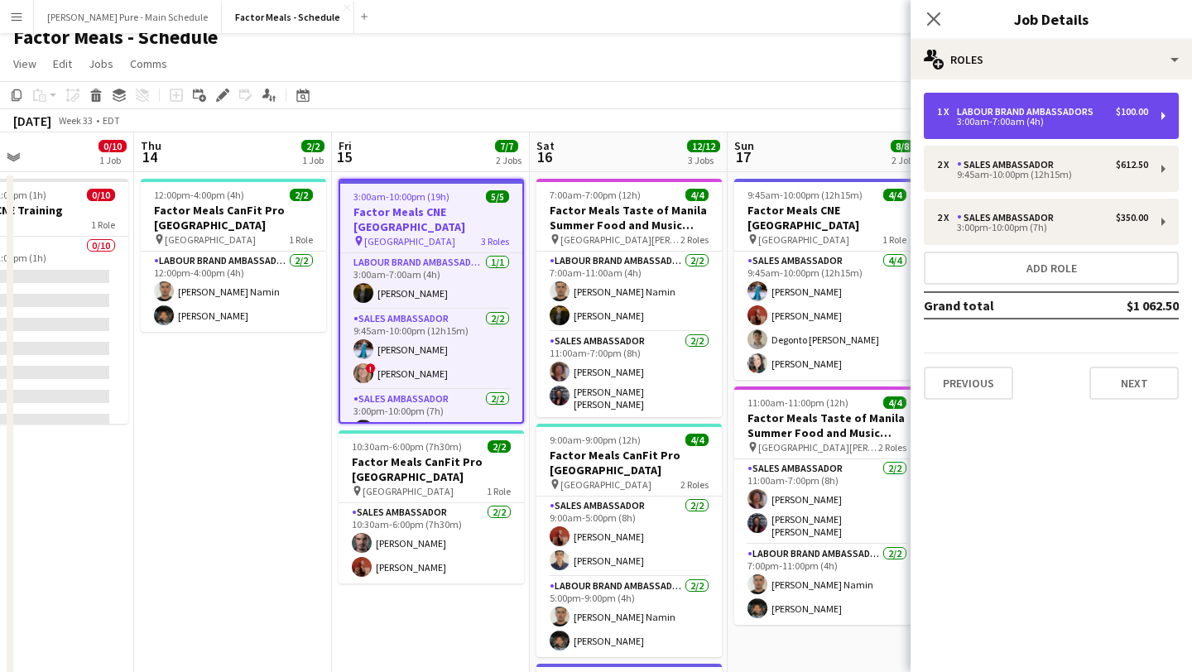
click at [1003, 108] on div "Labour Brand Ambassadors" at bounding box center [1028, 112] width 143 height 12
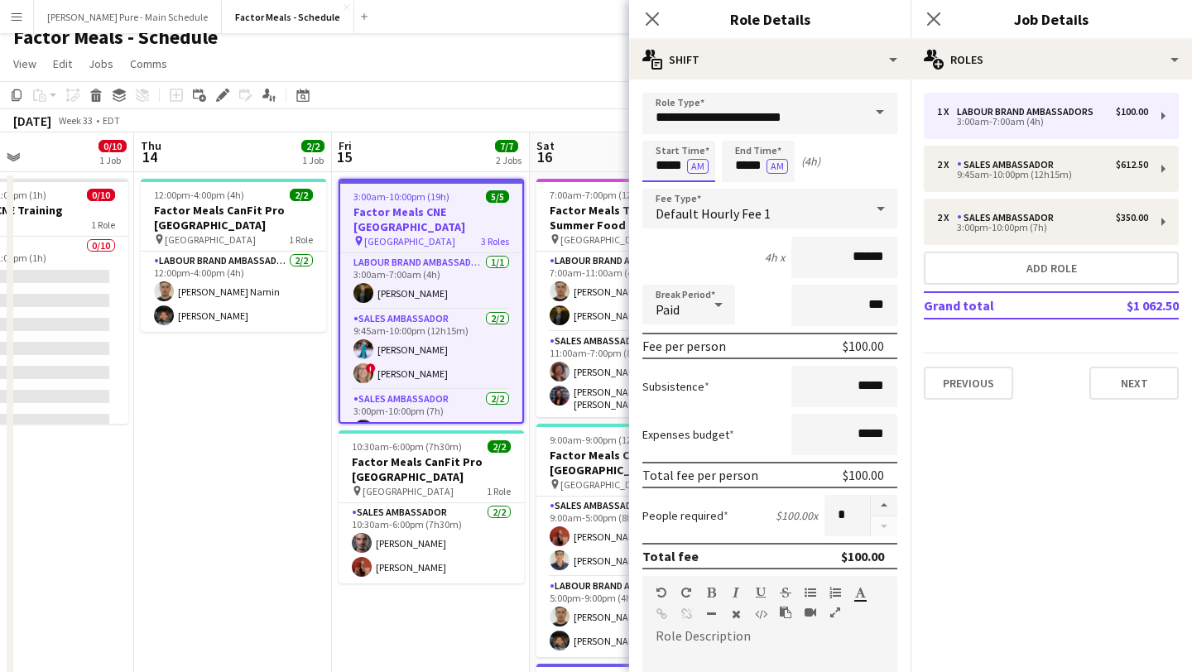
click at [669, 155] on input "*****" at bounding box center [678, 161] width 73 height 41
click at [668, 135] on div at bounding box center [662, 132] width 33 height 17
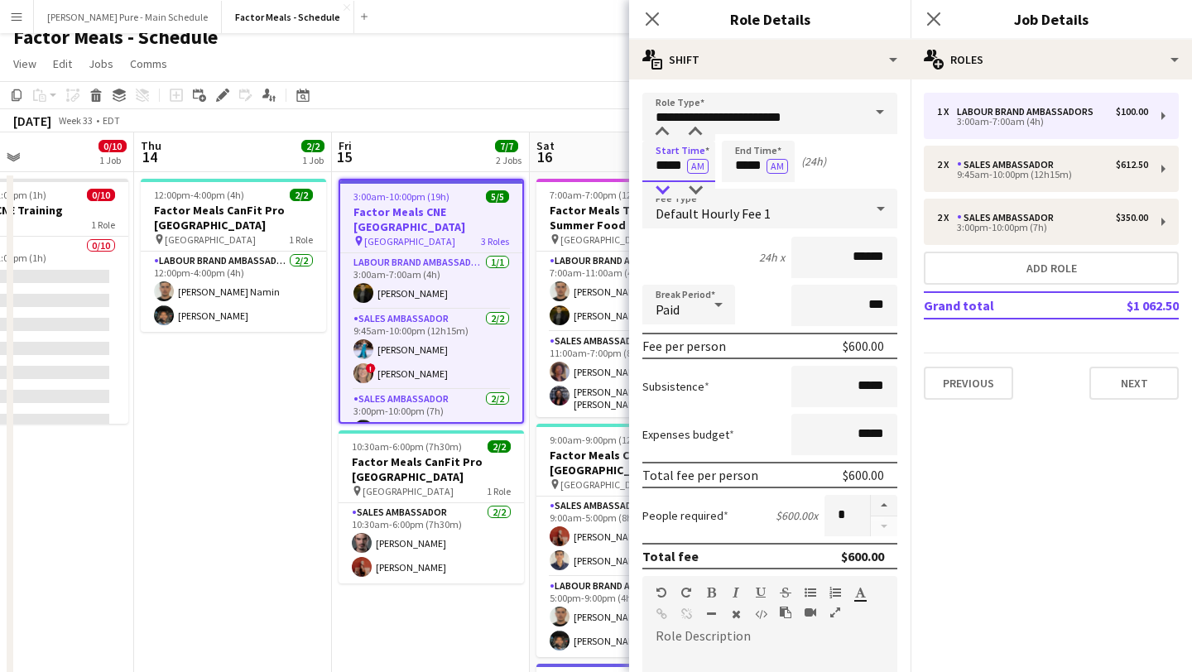
type input "*****"
click at [664, 190] on div at bounding box center [662, 190] width 33 height 17
click at [756, 144] on input "*****" at bounding box center [758, 161] width 73 height 41
click at [746, 135] on div at bounding box center [741, 132] width 33 height 17
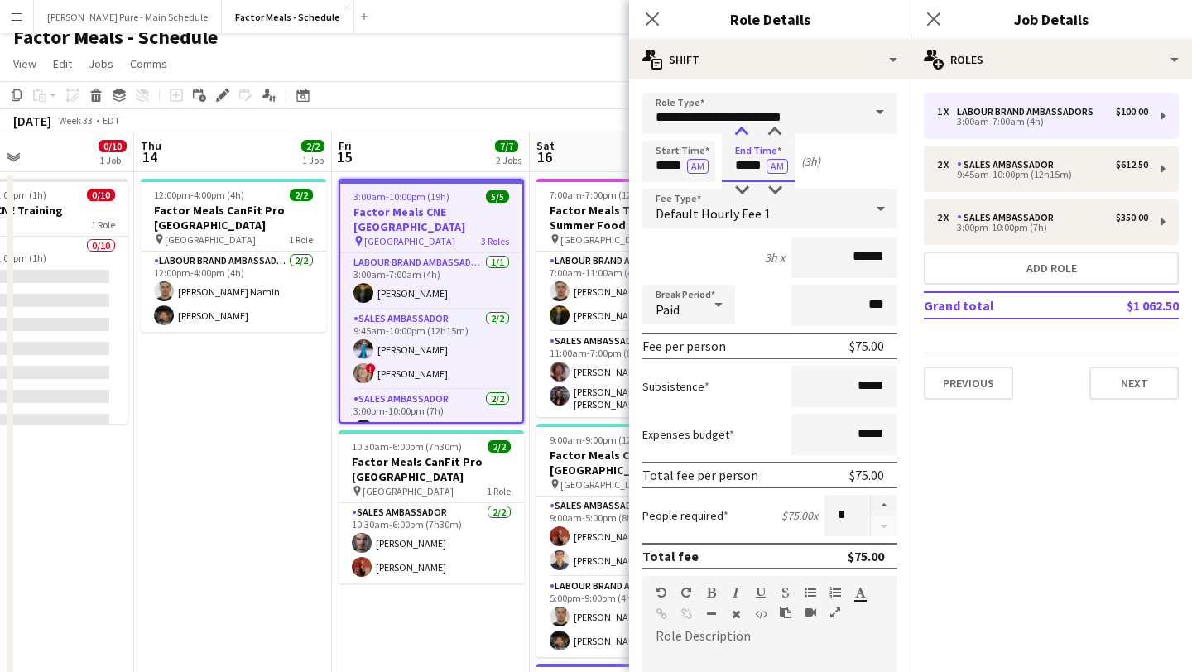
type input "*****"
click at [746, 135] on div at bounding box center [741, 132] width 33 height 17
click at [930, 18] on icon "Close pop-in" at bounding box center [934, 19] width 16 height 16
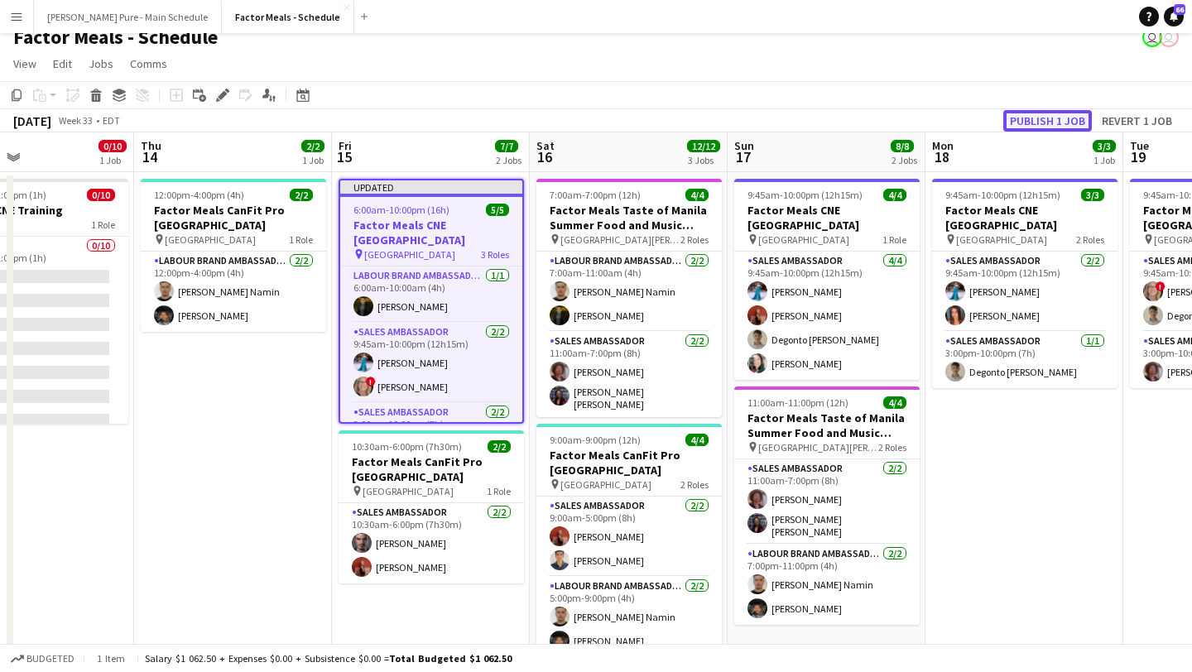
click at [1040, 110] on button "Publish 1 job" at bounding box center [1047, 121] width 89 height 22
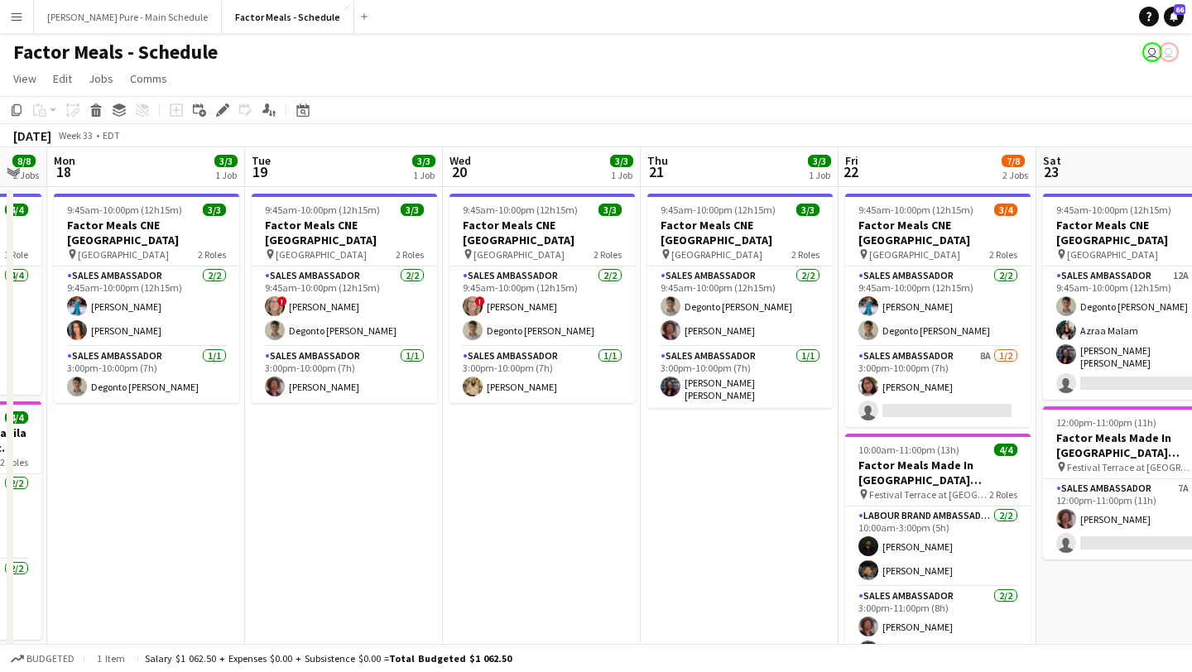
scroll to position [0, 506]
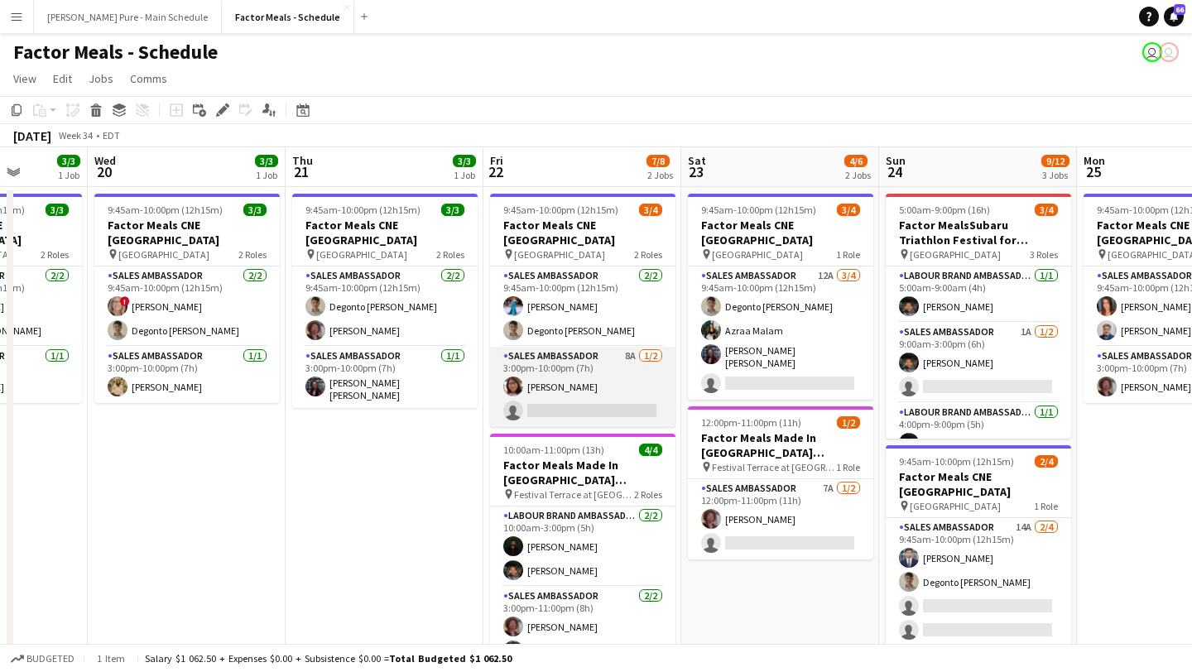
click at [599, 390] on app-card-role "Sales Ambassador 8A 1/2 3:00pm-10:00pm (7h) Shakira Vawda single-neutral-actions" at bounding box center [582, 387] width 185 height 80
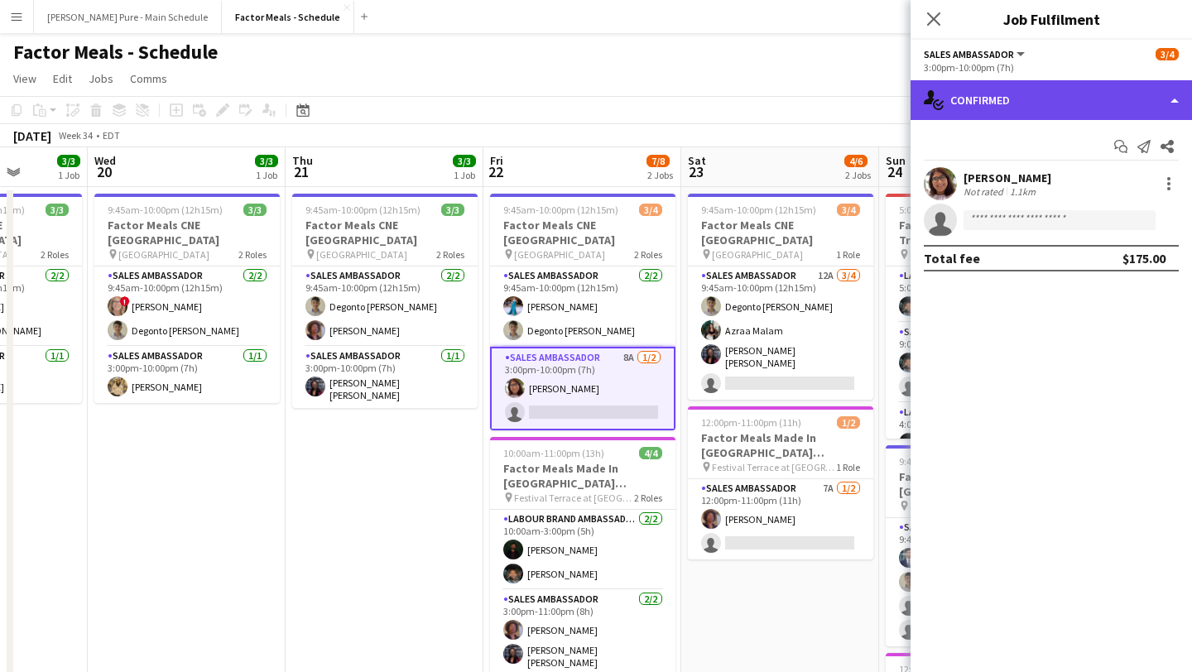
click at [1123, 99] on div "single-neutral-actions-check-2 Confirmed" at bounding box center [1051, 100] width 281 height 40
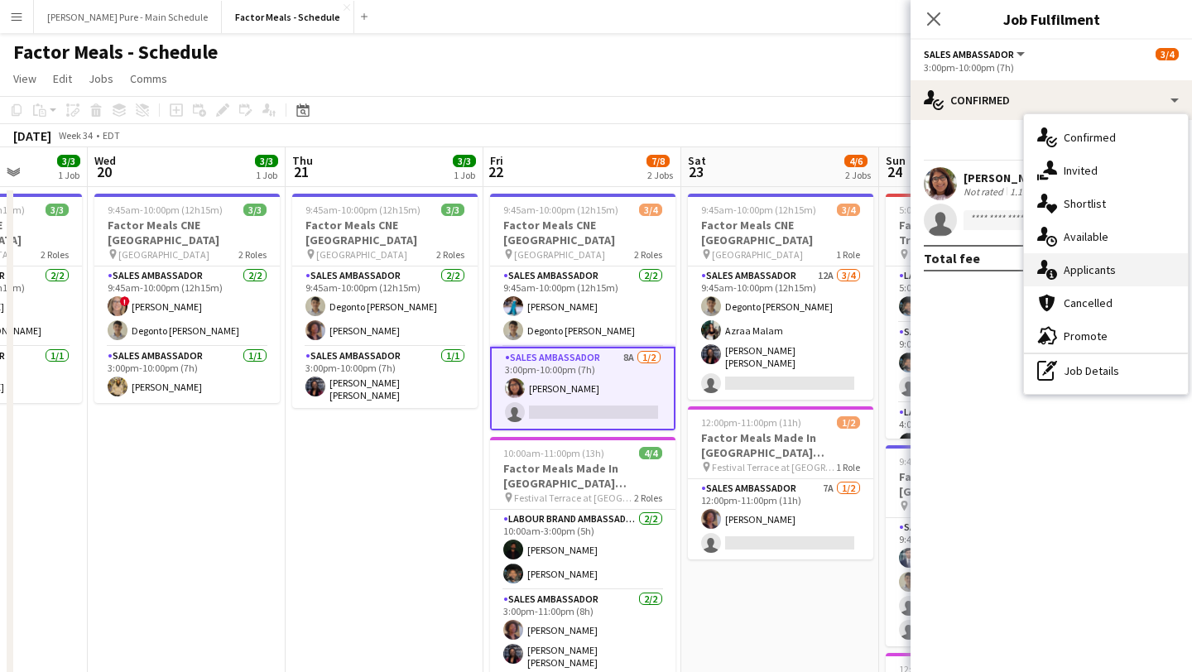
click at [1128, 268] on div "single-neutral-actions-information Applicants" at bounding box center [1106, 269] width 164 height 33
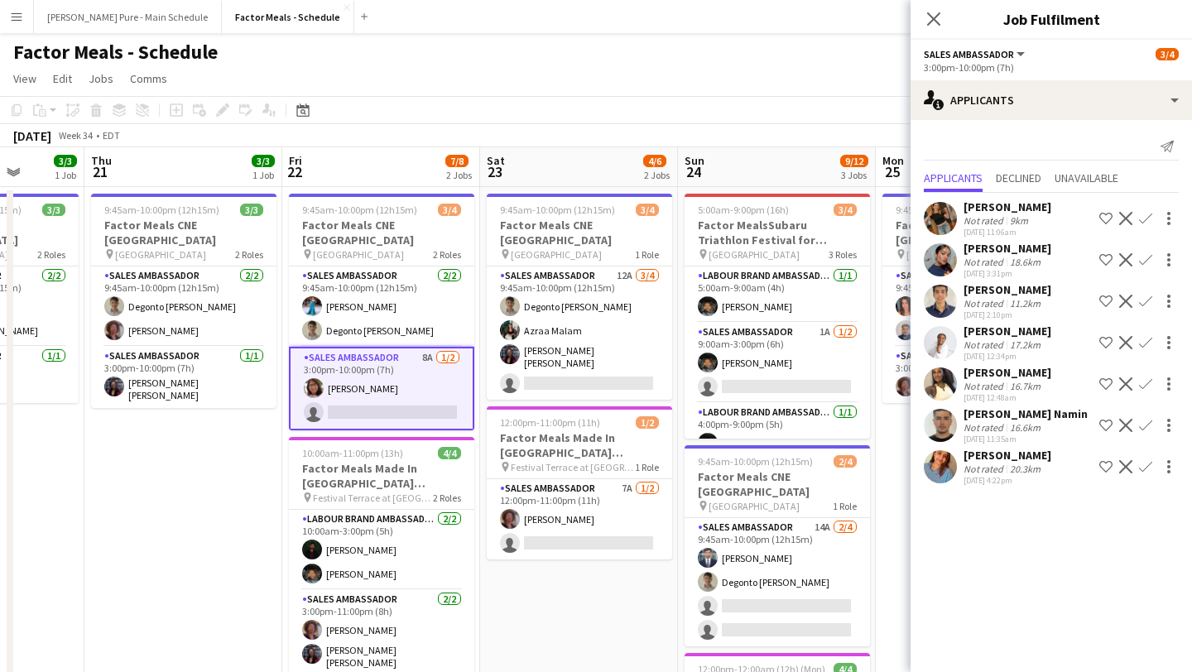
scroll to position [0, 724]
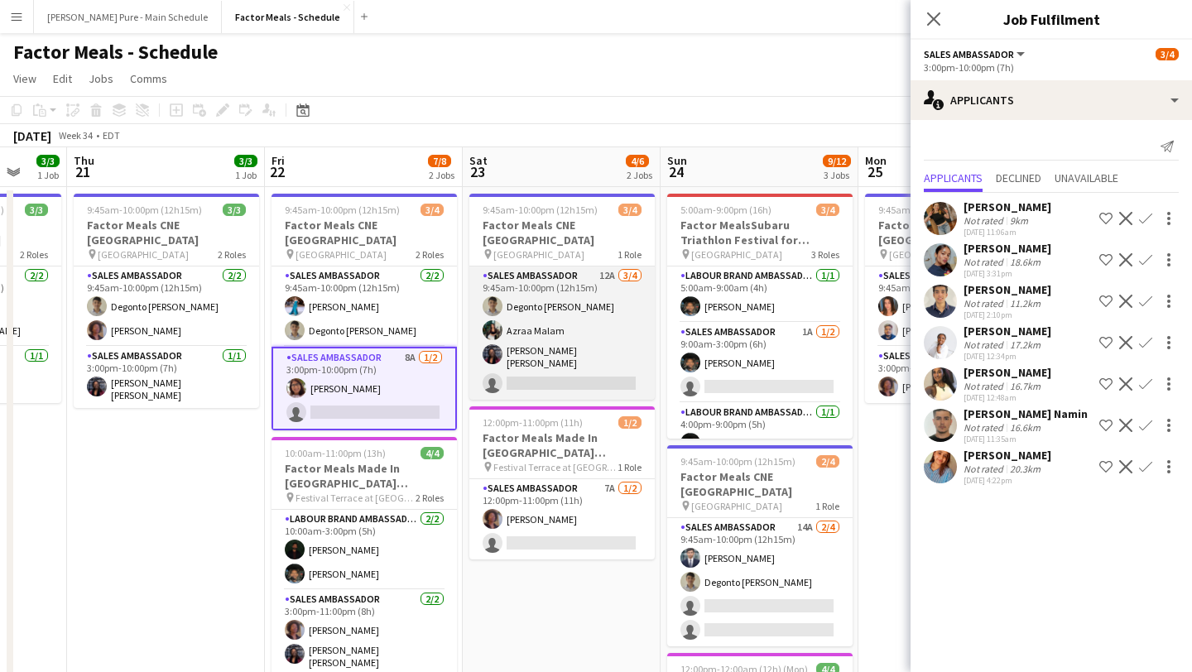
click at [551, 368] on app-card-role "Sales Ambassador 12A 3/4 9:45am-10:00pm (12h15m) Degonto Mazumder Azraa Malam J…" at bounding box center [561, 333] width 185 height 133
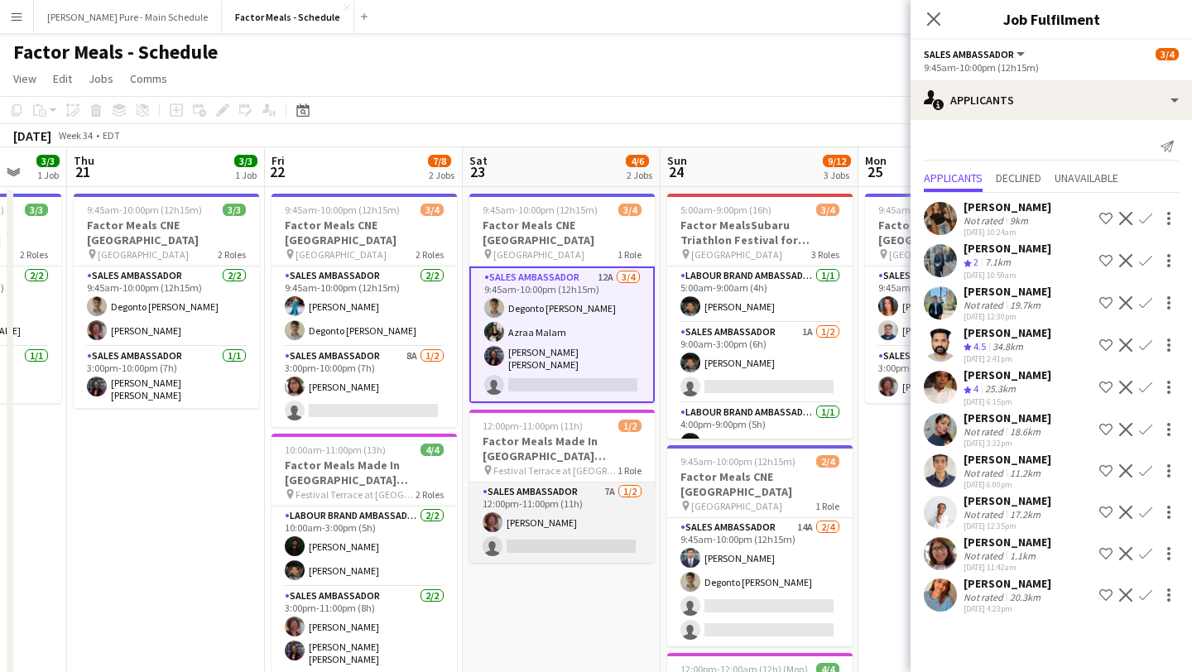
click at [576, 512] on app-card-role "Sales Ambassador 7A 1/2 12:00pm-11:00pm (11h) Destiny Kondell single-neutral-ac…" at bounding box center [561, 523] width 185 height 80
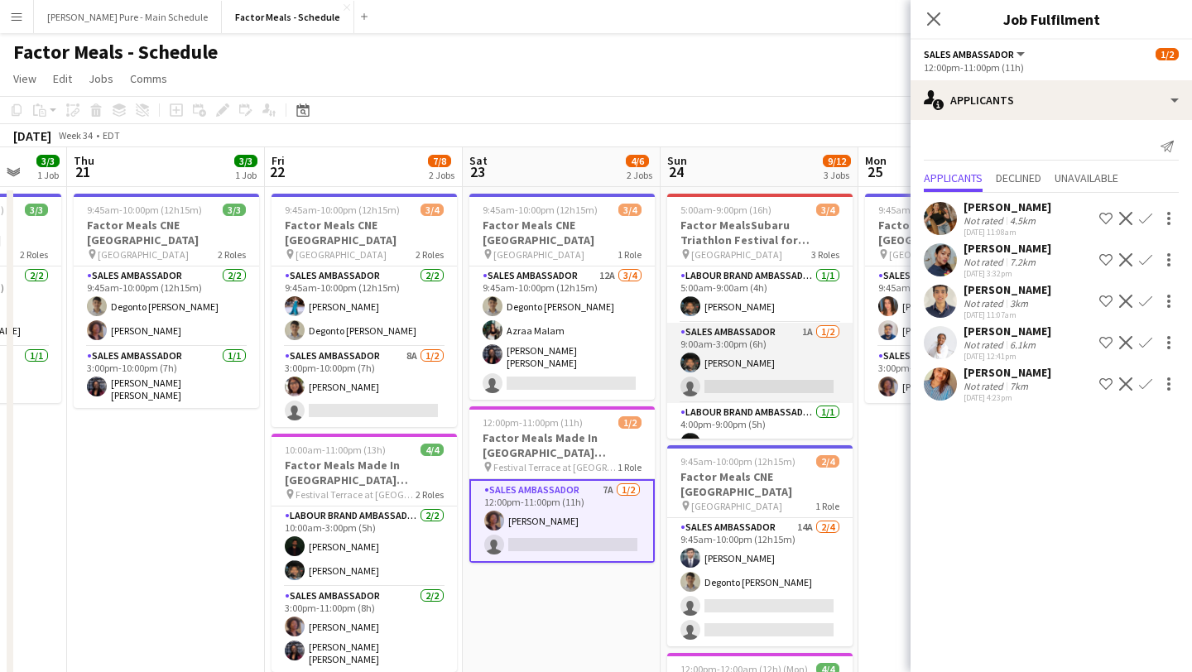
click at [773, 370] on app-card-role "Sales Ambassador 1A 1/2 9:00am-3:00pm (6h) Mamoun Elsiddig single-neutral-actio…" at bounding box center [759, 363] width 185 height 80
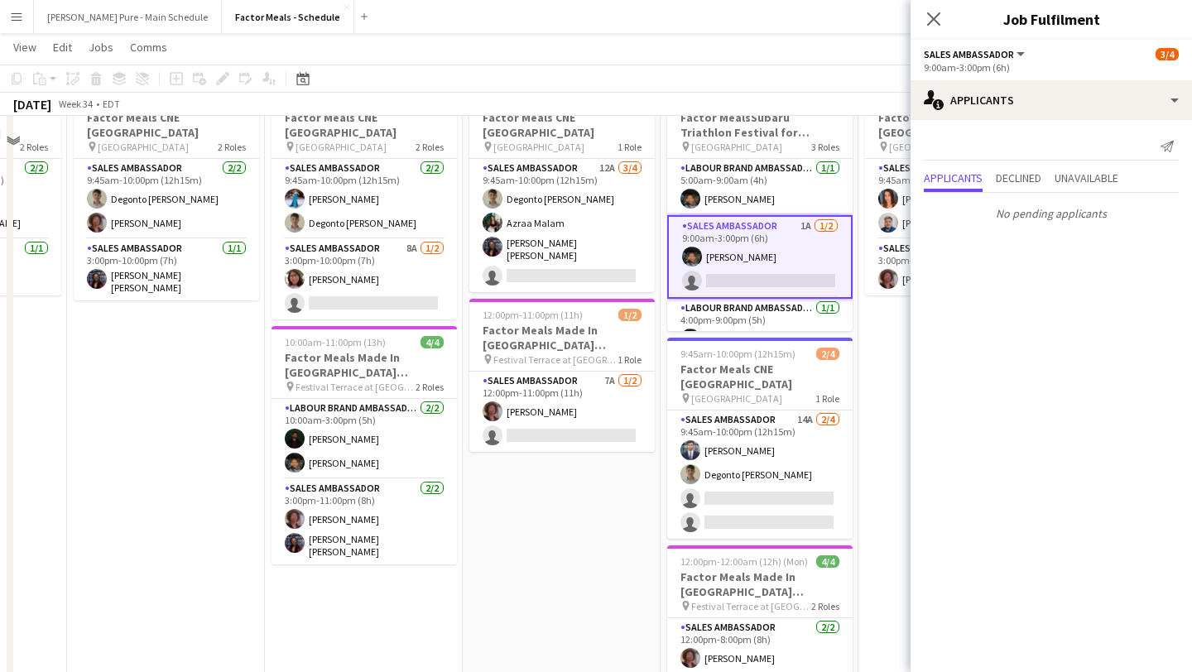
scroll to position [123, 0]
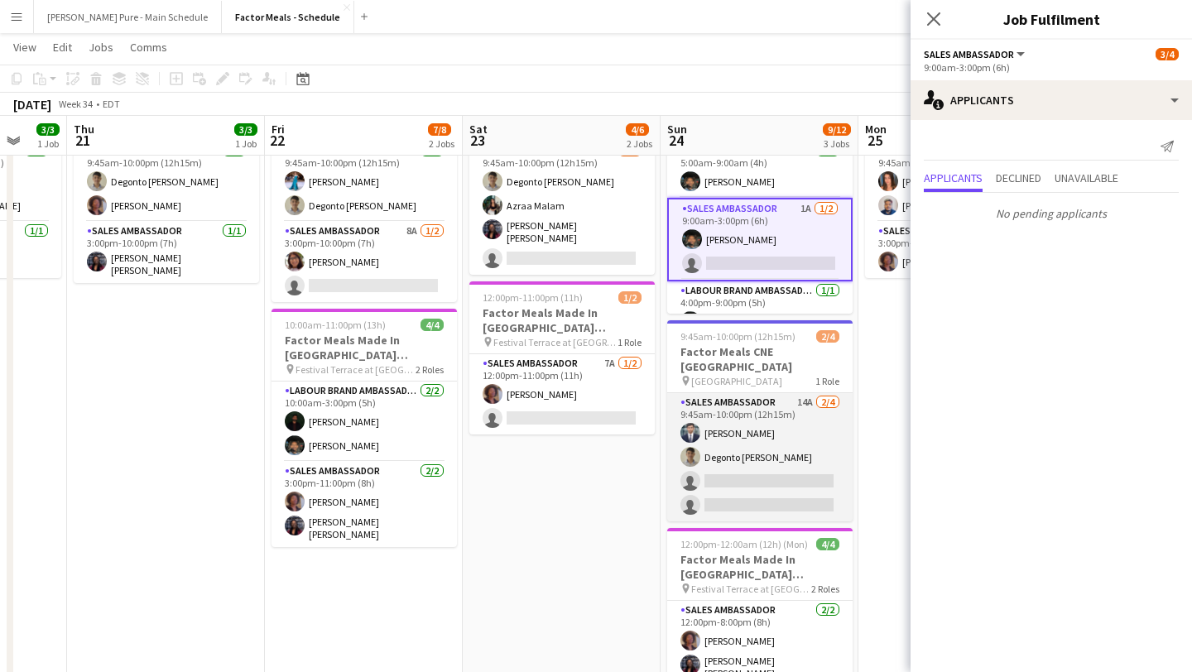
click at [748, 469] on app-card-role "Sales Ambassador 14A 2/4 9:45am-10:00pm (12h15m) Parth Gundraniya Degonto Mazum…" at bounding box center [759, 457] width 185 height 128
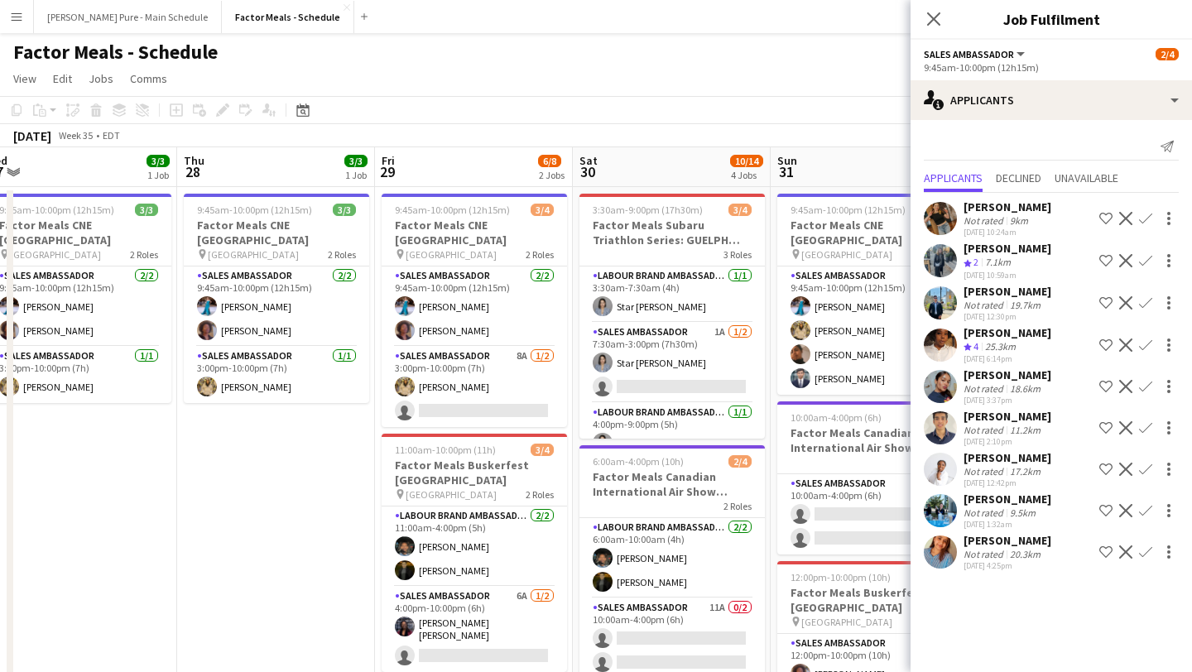
scroll to position [0, 815]
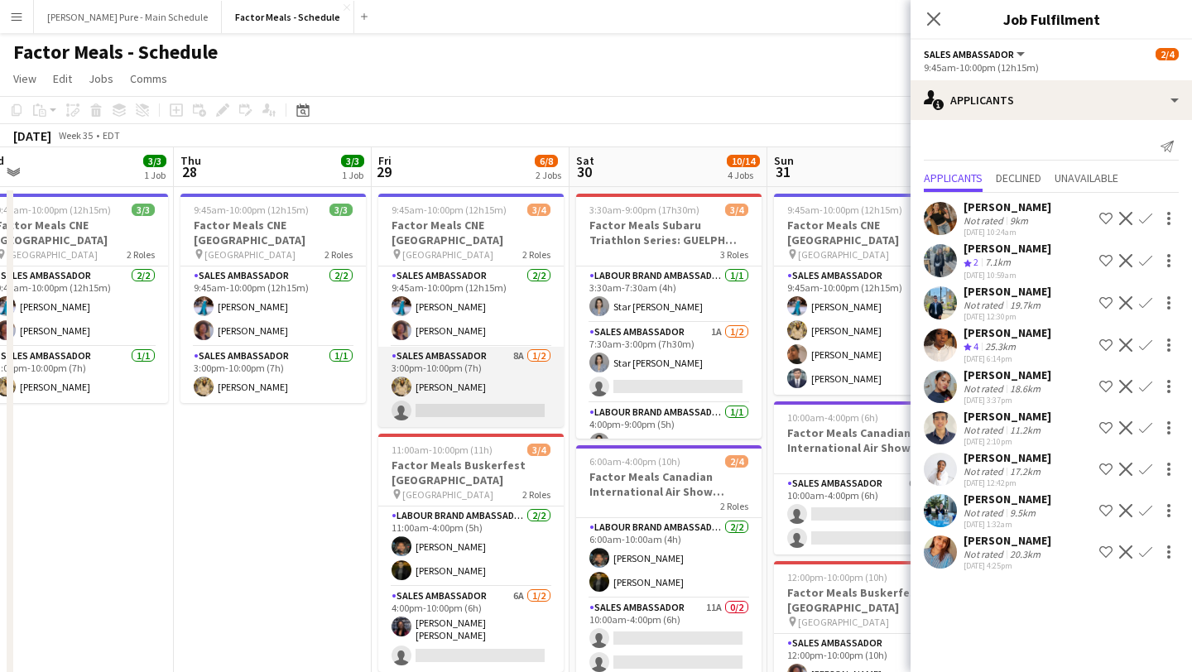
click at [486, 390] on app-card-role "Sales Ambassador 8A 1/2 3:00pm-10:00pm (7h) Samira Nuri single-neutral-actions" at bounding box center [470, 387] width 185 height 80
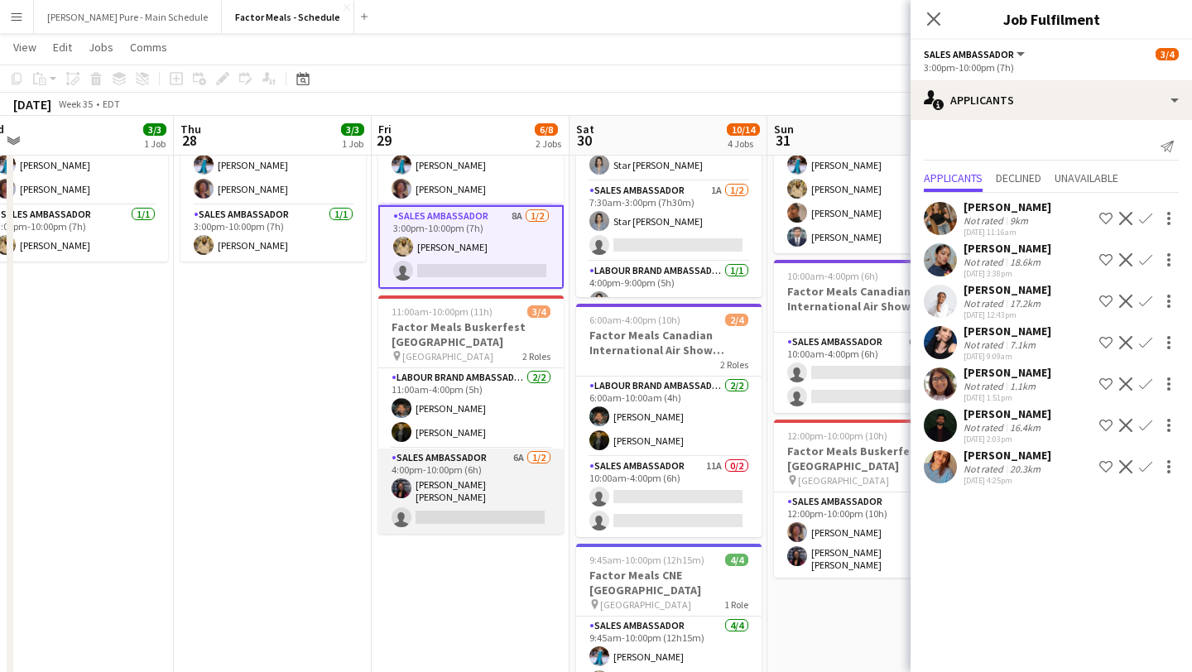
scroll to position [0, 815]
click at [495, 482] on app-card-role "Sales Ambassador 6A 1/2 4:00pm-10:00pm (6h) Joyce Silva Desmond single-neutral-…" at bounding box center [471, 491] width 185 height 85
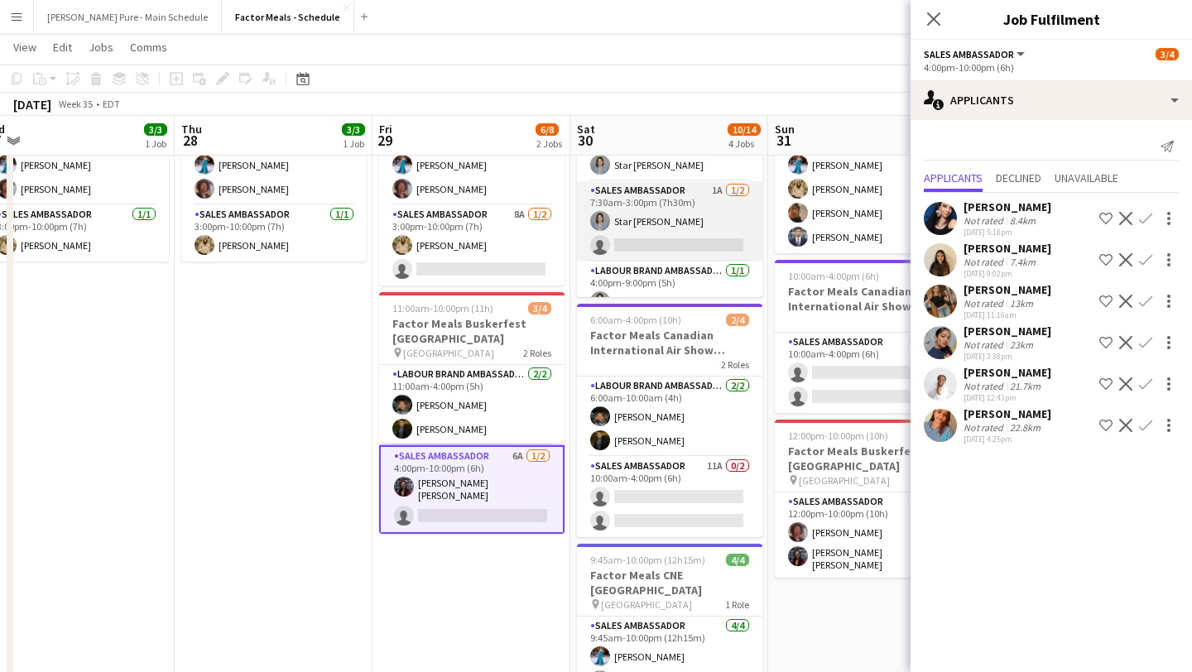
click at [664, 240] on app-card-role "Sales Ambassador 1A 1/2 7:30am-3:00pm (7h30m) Star Rafiee Bandary single-neutra…" at bounding box center [669, 221] width 185 height 80
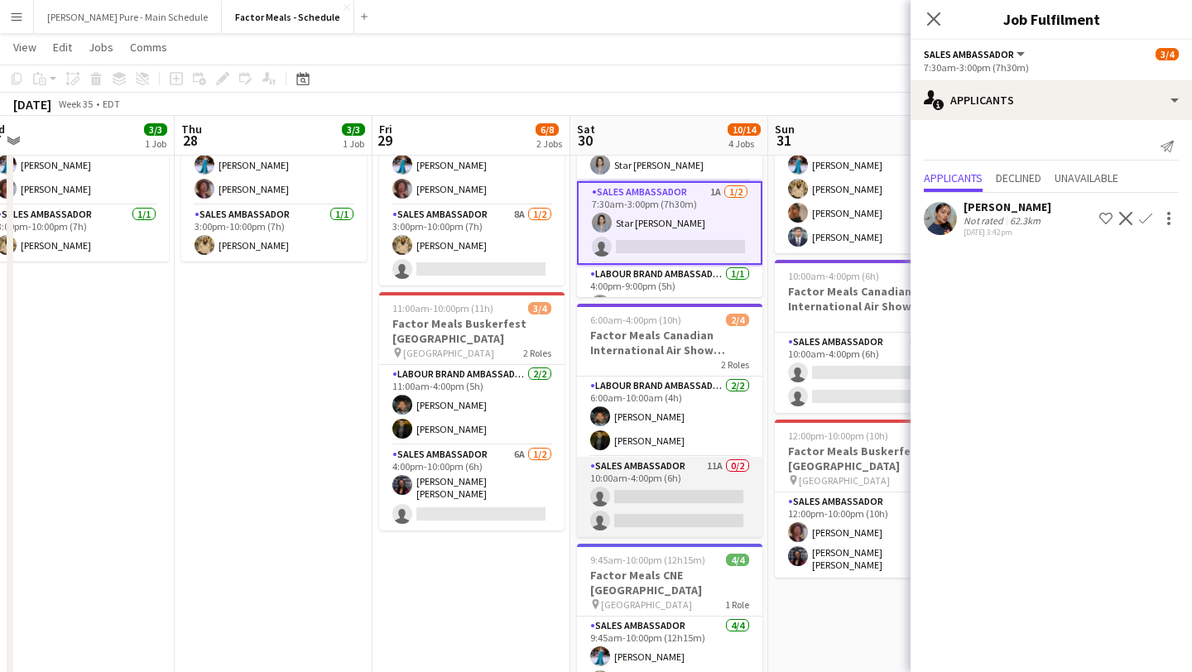
click at [670, 507] on app-card-role "Sales Ambassador 11A 0/2 10:00am-4:00pm (6h) single-neutral-actions single-neut…" at bounding box center [669, 497] width 185 height 80
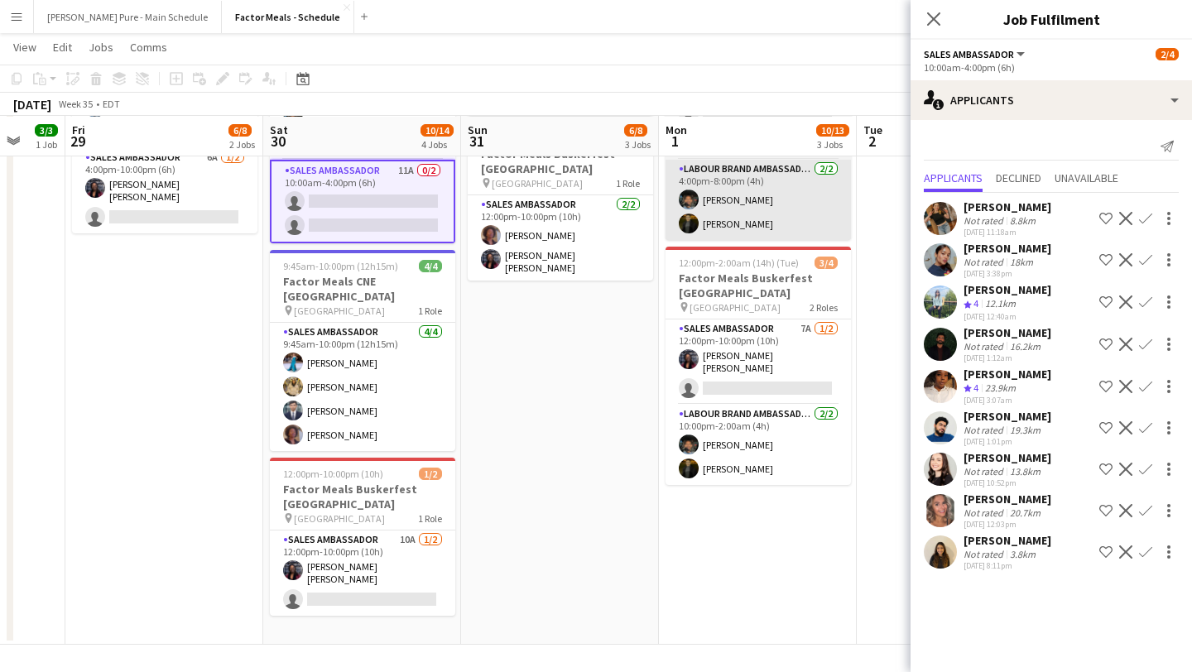
scroll to position [437, 0]
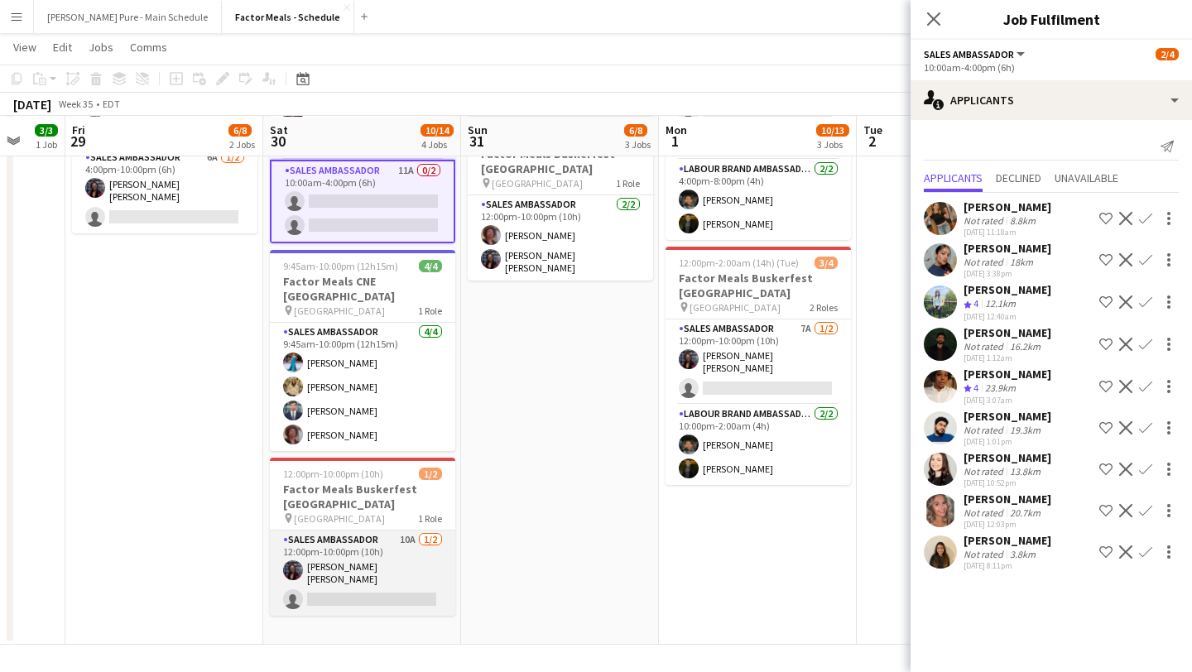
click at [396, 571] on app-card-role "Sales Ambassador 10A 1/2 12:00pm-10:00pm (10h) Joyce Silva Desmond single-neutr…" at bounding box center [362, 573] width 185 height 85
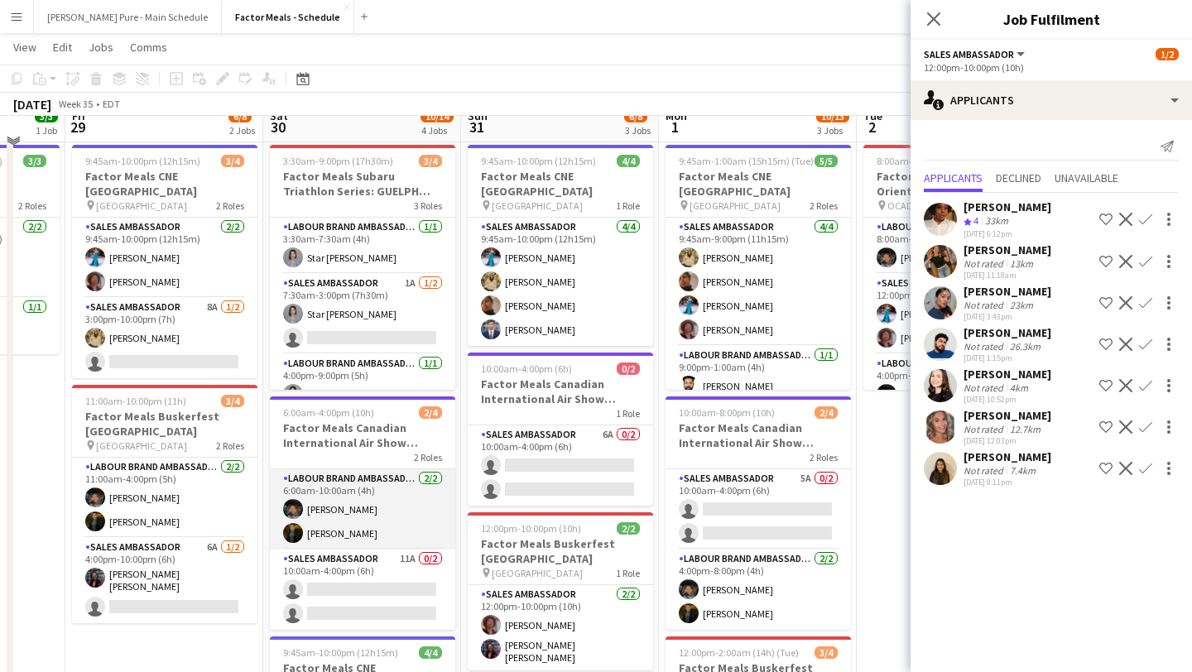
scroll to position [33, 0]
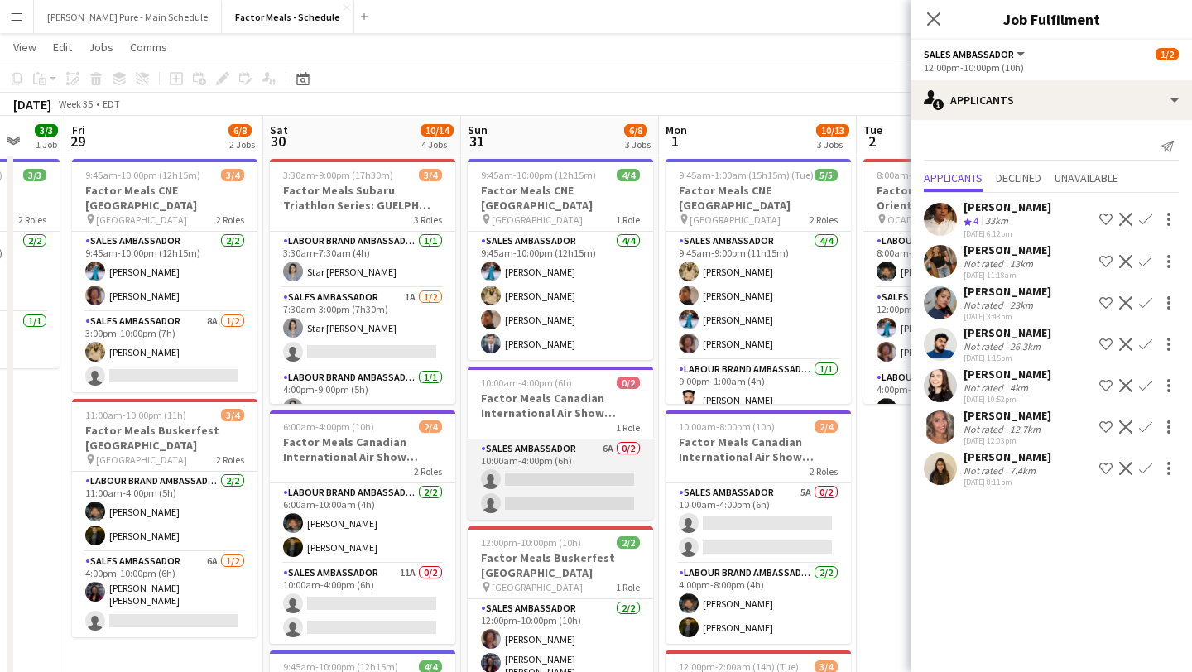
click at [548, 469] on app-card-role "Sales Ambassador 6A 0/2 10:00am-4:00pm (6h) single-neutral-actions single-neutr…" at bounding box center [560, 480] width 185 height 80
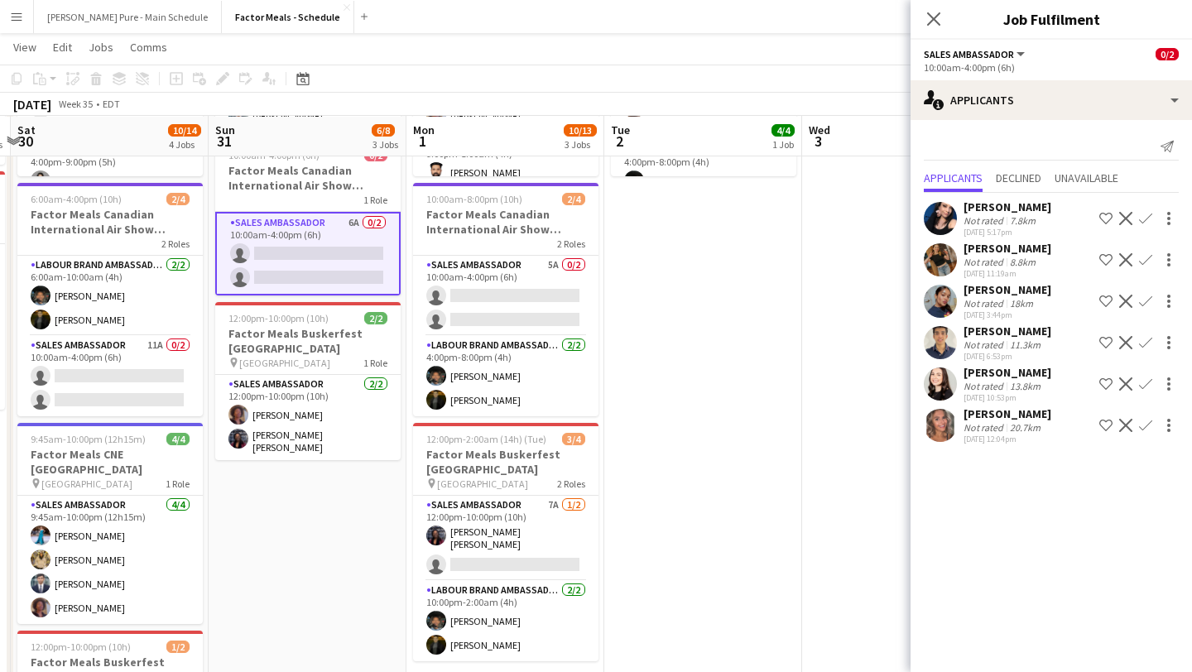
scroll to position [268, 0]
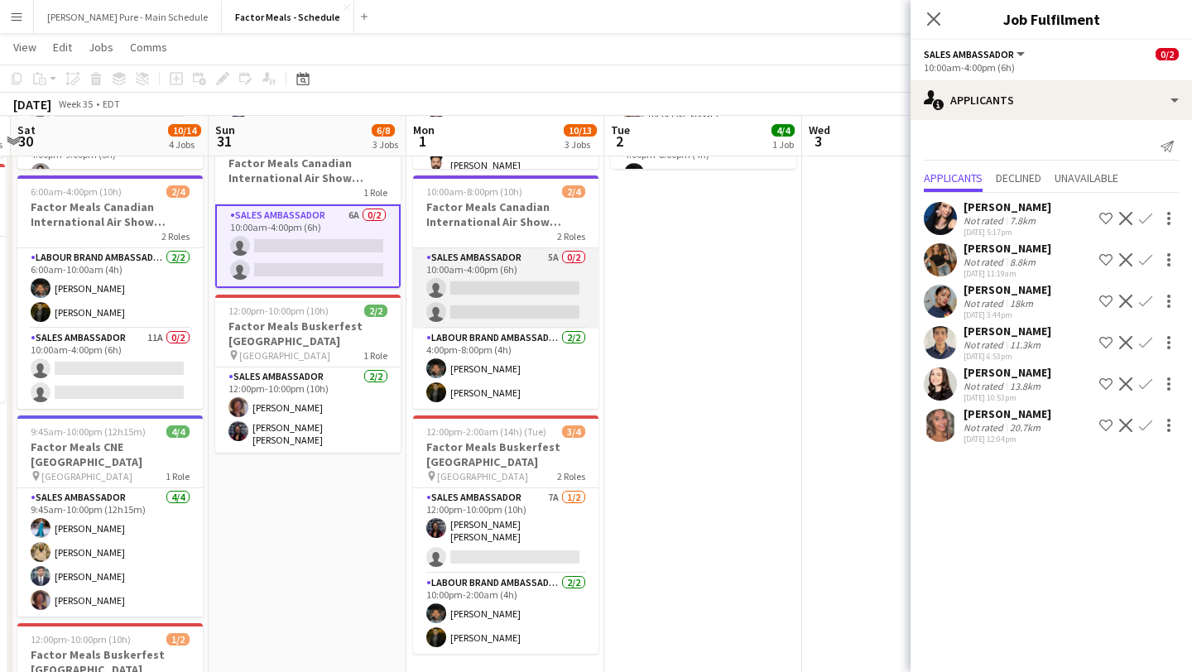
click at [557, 296] on app-card-role "Sales Ambassador 5A 0/2 10:00am-4:00pm (6h) single-neutral-actions single-neutr…" at bounding box center [505, 288] width 185 height 80
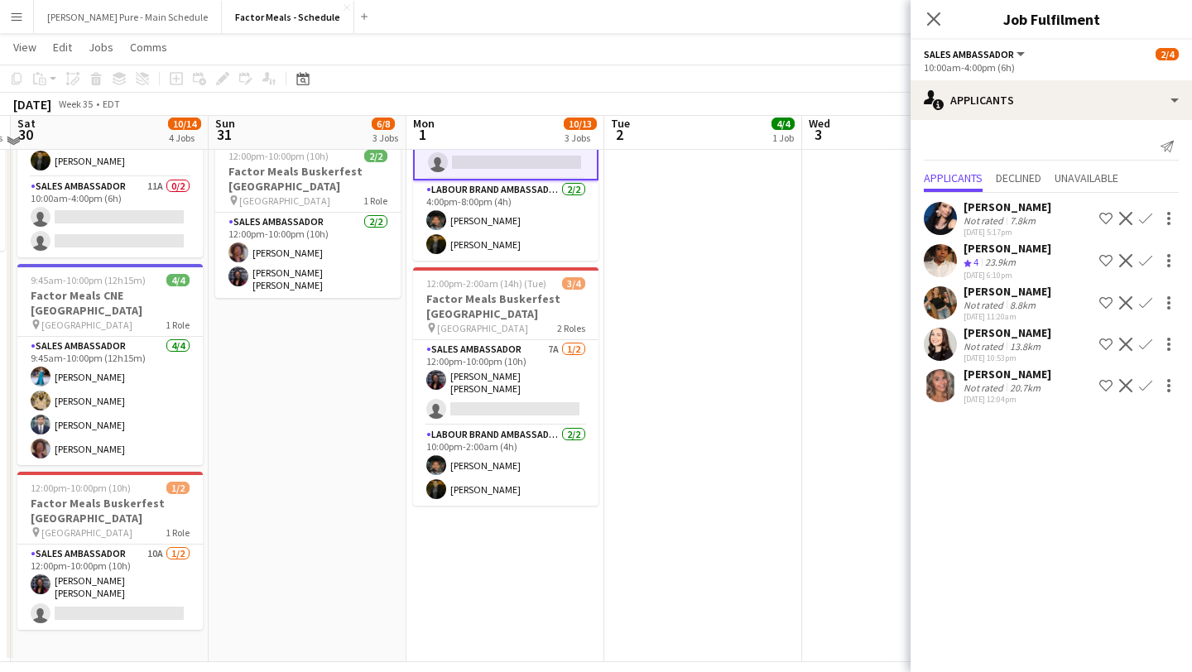
scroll to position [437, 0]
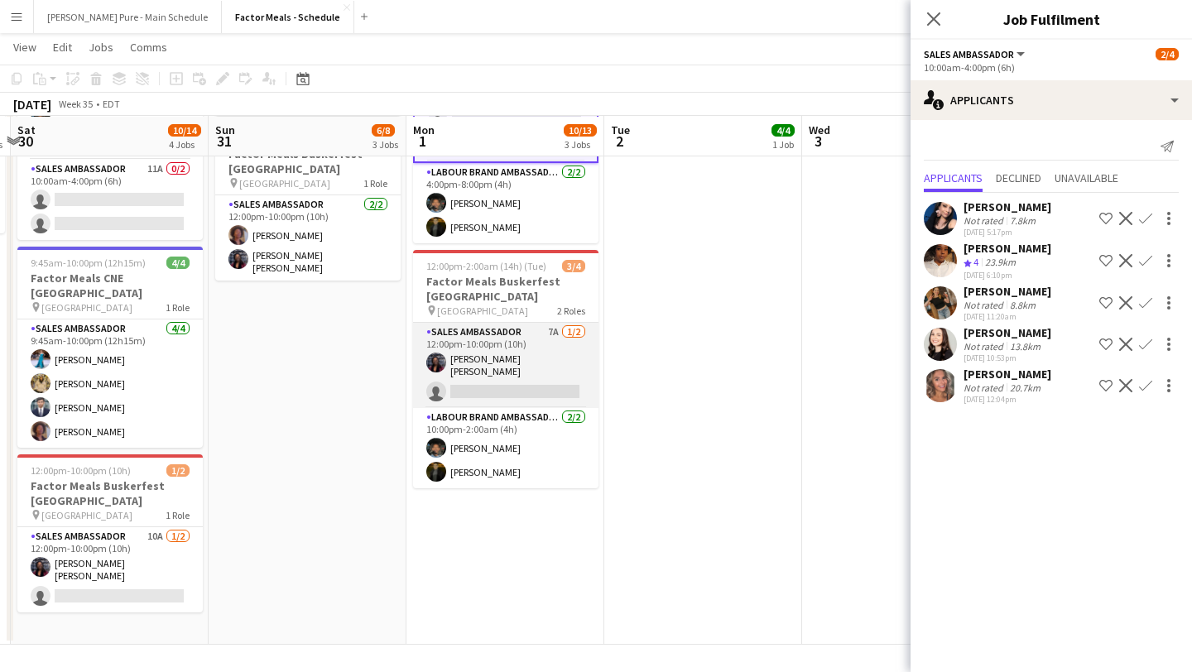
click at [509, 365] on app-card-role "Sales Ambassador 7A 1/2 12:00pm-10:00pm (10h) Joyce Silva Desmond single-neutra…" at bounding box center [505, 365] width 185 height 85
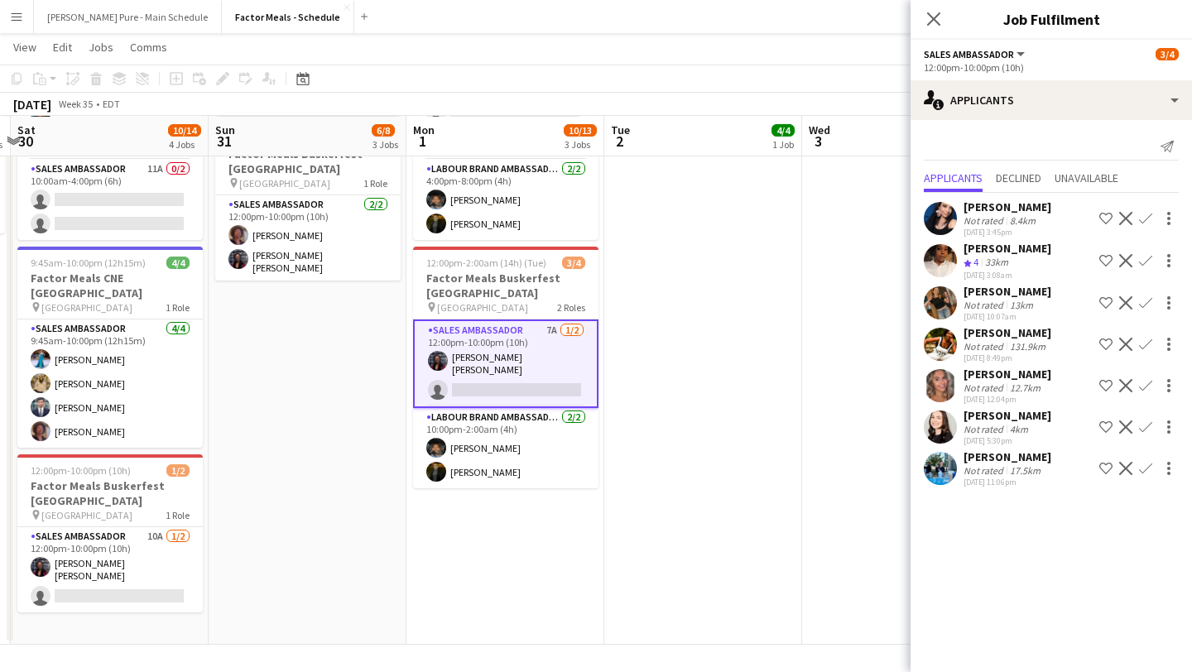
click at [933, 26] on app-icon "Close pop-in" at bounding box center [934, 19] width 20 height 20
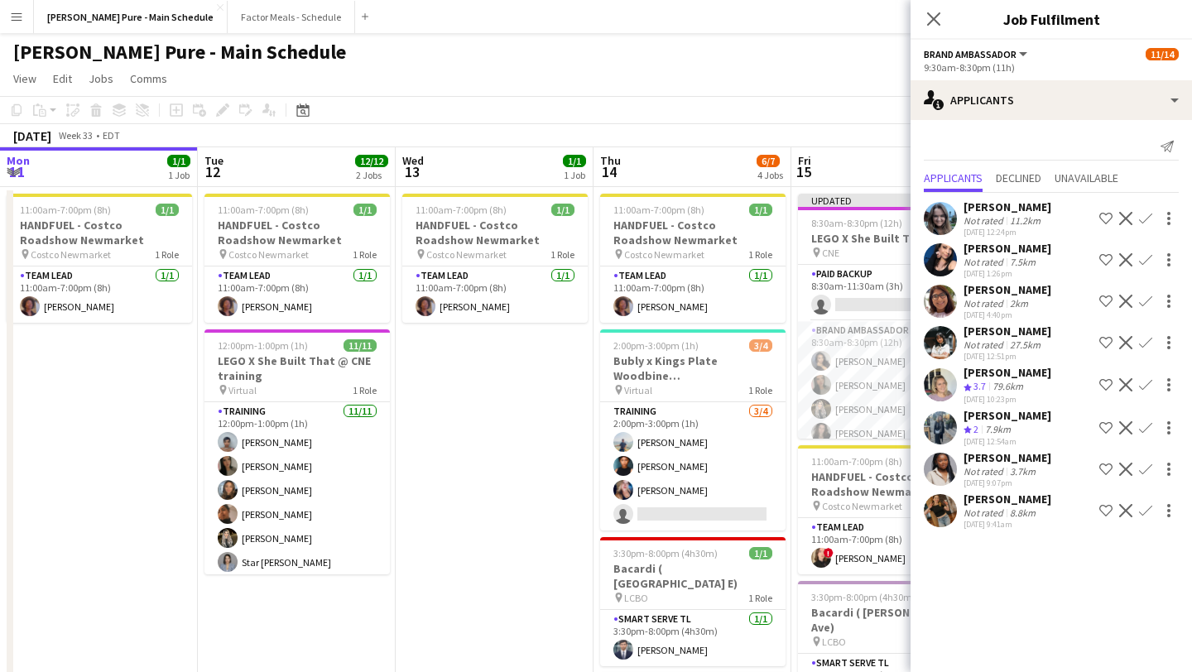
scroll to position [248, 0]
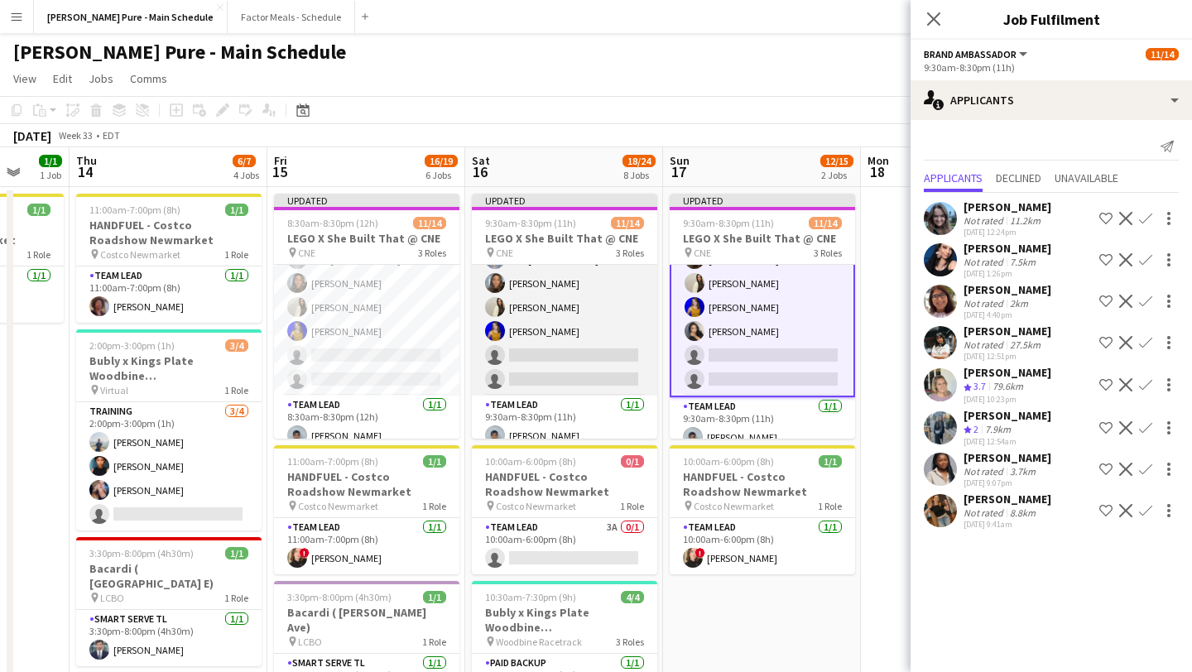
click at [594, 366] on app-card-role "Brand Ambassador 10A 10/12 9:30am-8:30pm (11h) ameerah nuri Sarah Nuri Sohila A…" at bounding box center [564, 235] width 185 height 320
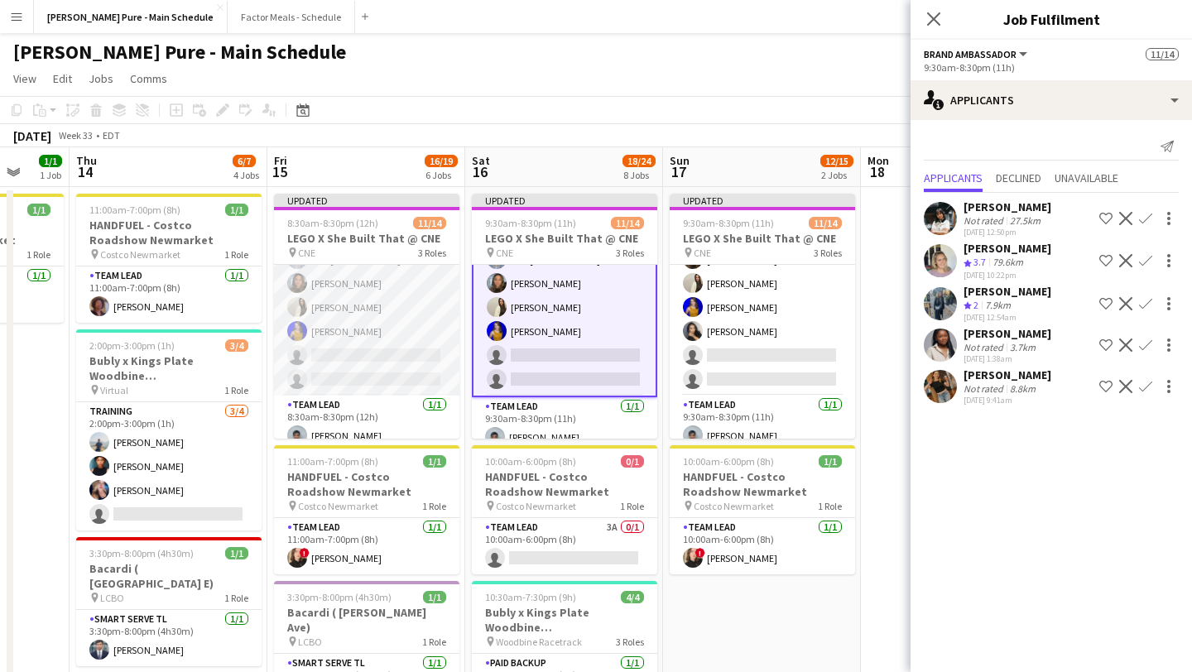
click at [421, 369] on app-card-role "Brand Ambassador 12A [DATE] 8:30am-8:30pm (12h) [PERSON_NAME] [PERSON_NAME] [PE…" at bounding box center [366, 235] width 185 height 320
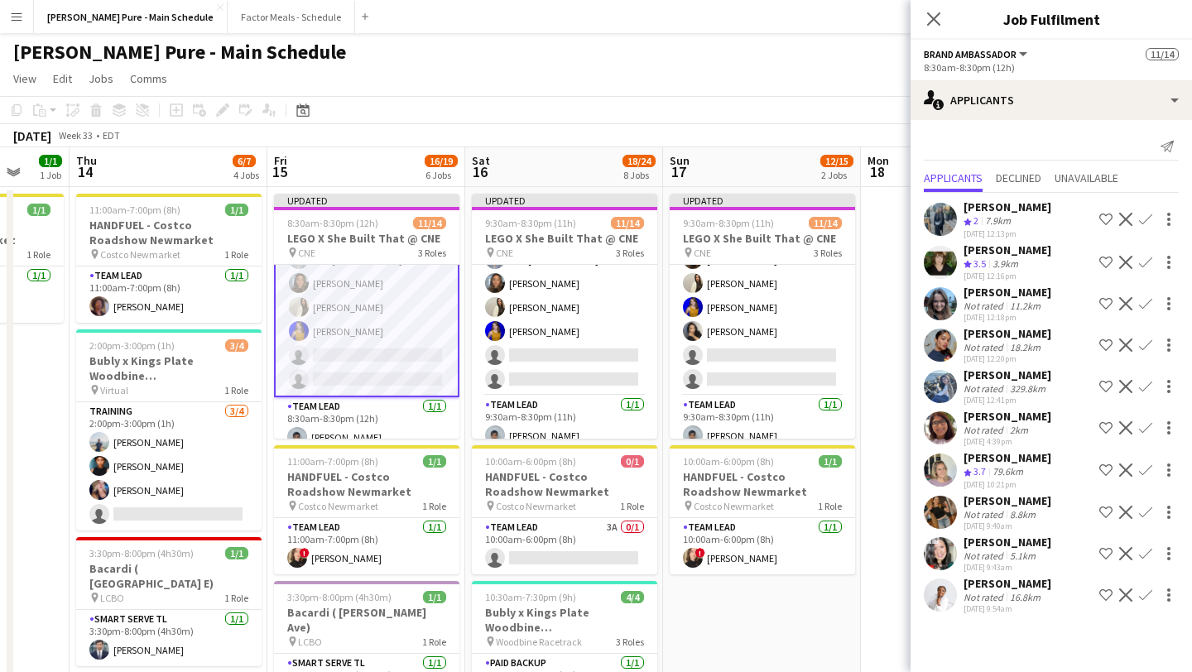
click at [1127, 386] on app-icon "Decline" at bounding box center [1125, 386] width 13 height 13
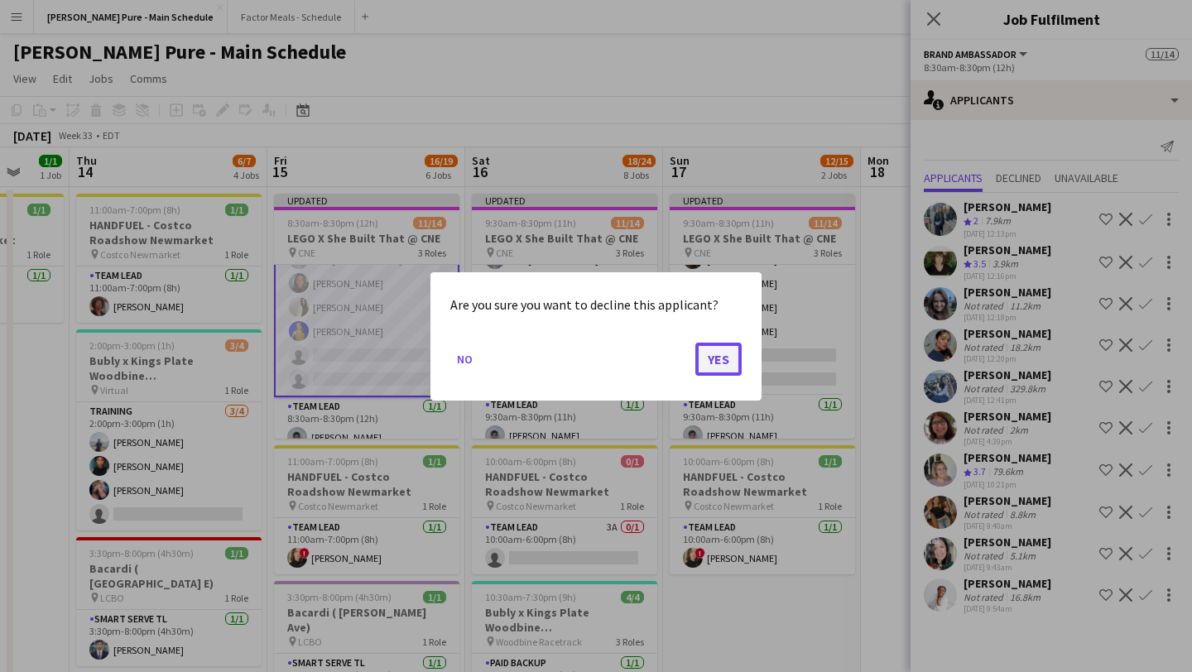
click at [721, 360] on button "Yes" at bounding box center [718, 358] width 46 height 33
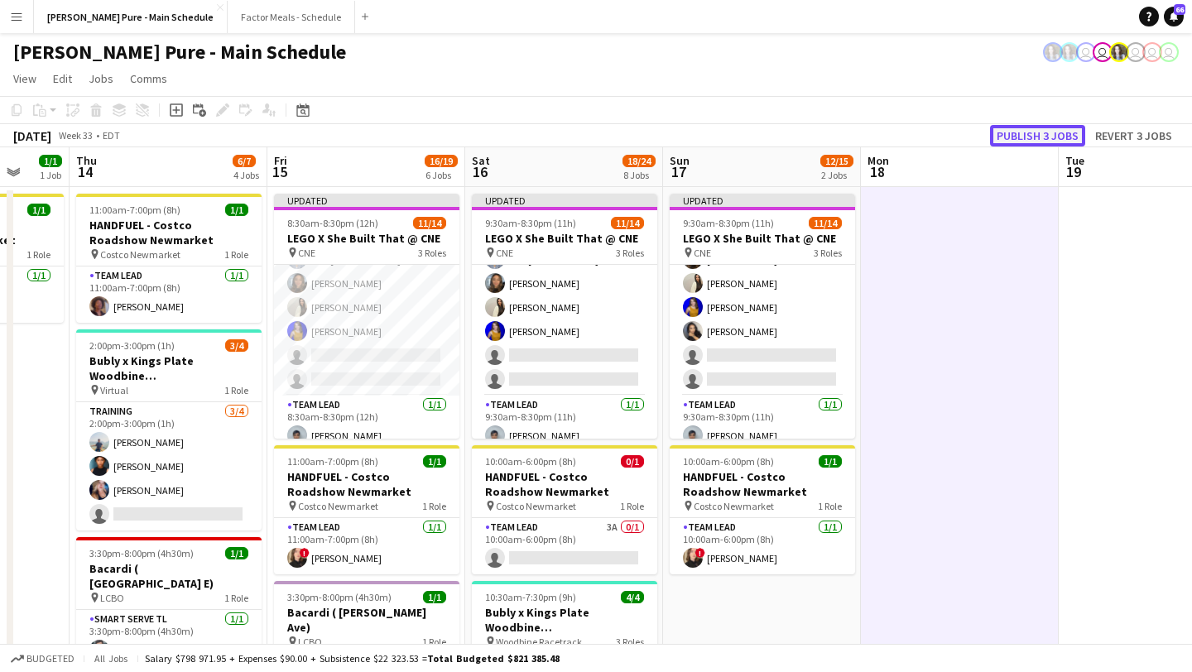
click at [1037, 131] on button "Publish 3 jobs" at bounding box center [1037, 136] width 95 height 22
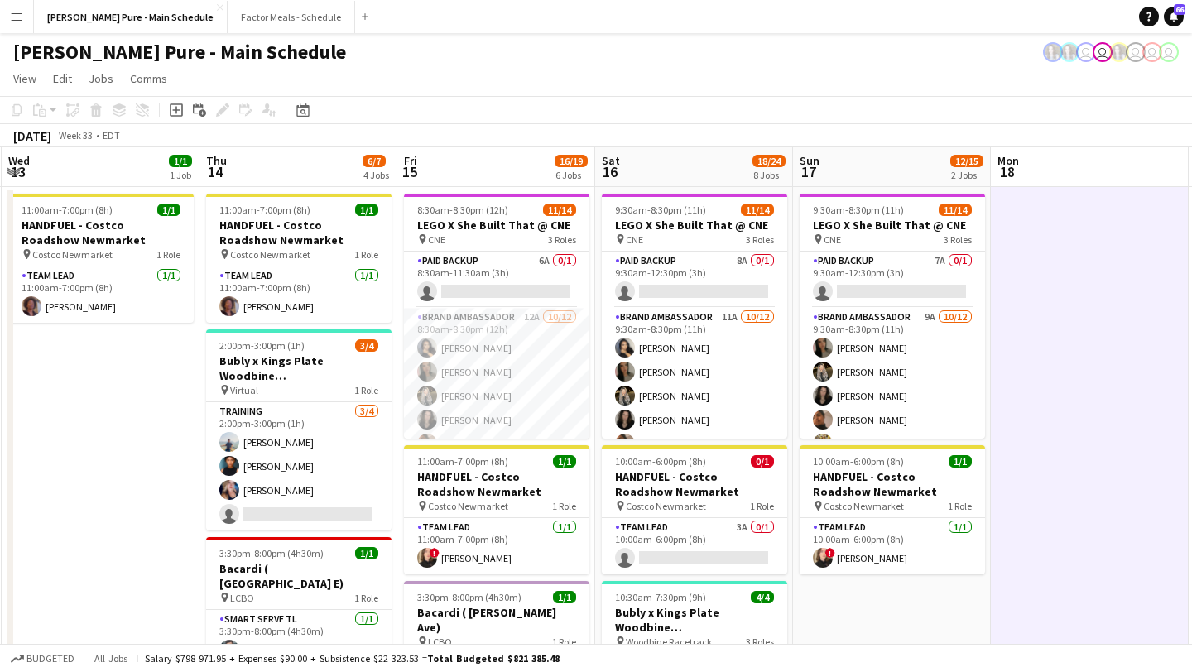
scroll to position [0, 594]
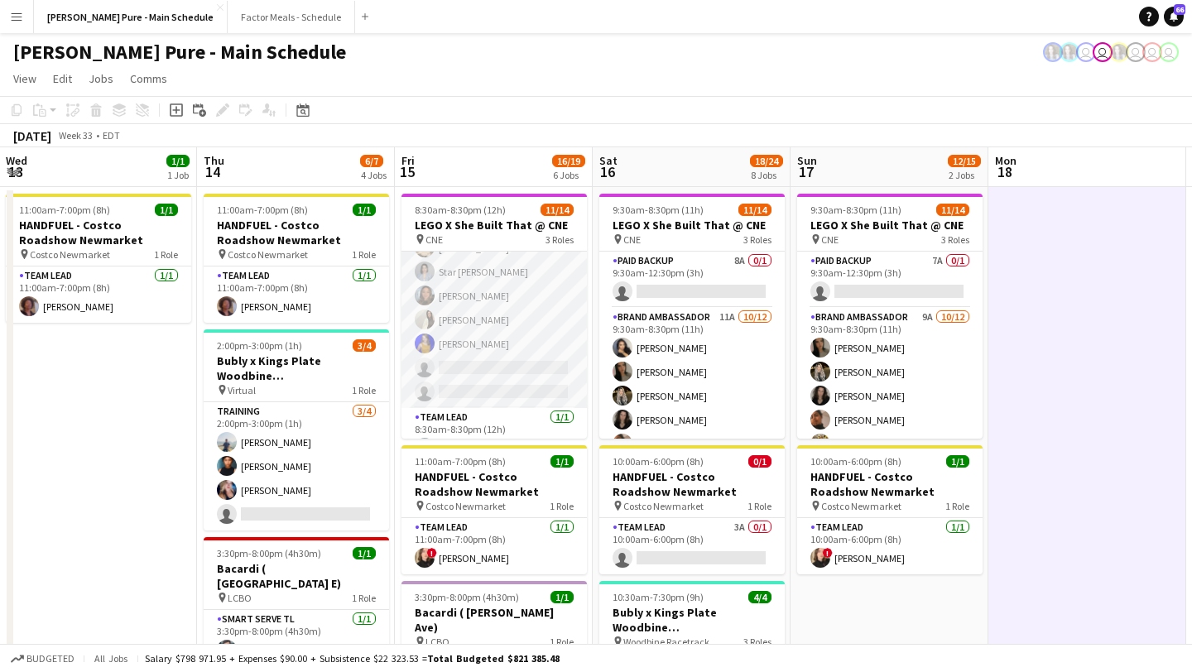
click at [460, 387] on app-card-role "Brand Ambassador 12A [DATE] 8:30am-8:30pm (12h) [PERSON_NAME] [PERSON_NAME] [PE…" at bounding box center [494, 248] width 185 height 320
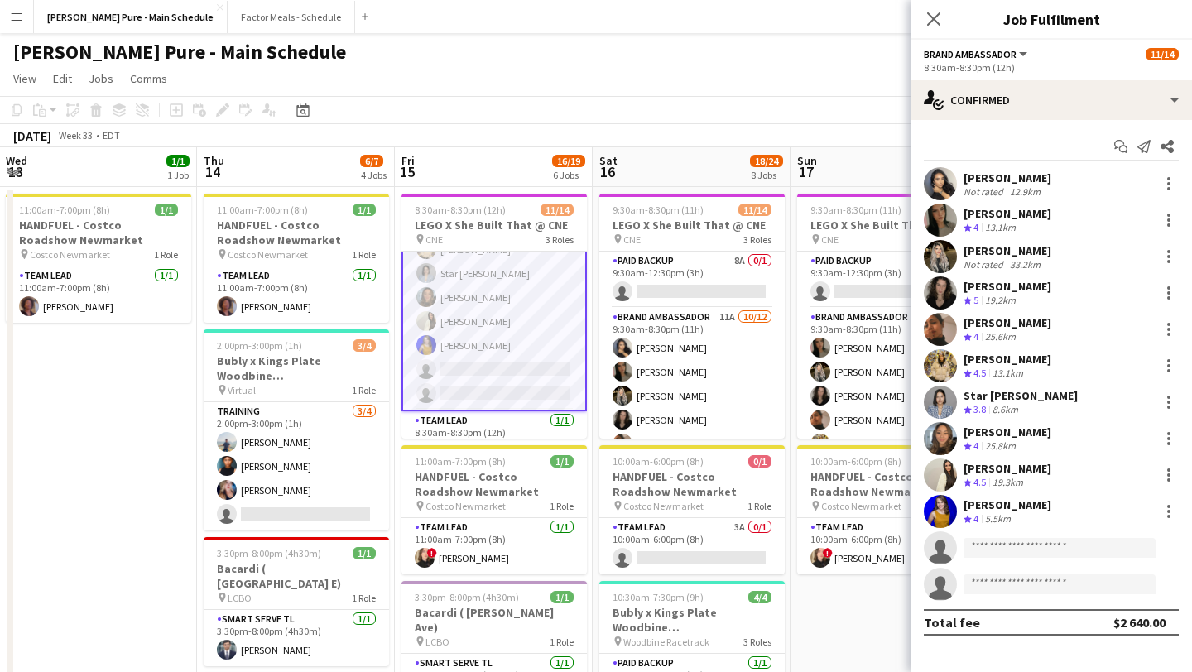
scroll to position [222, 0]
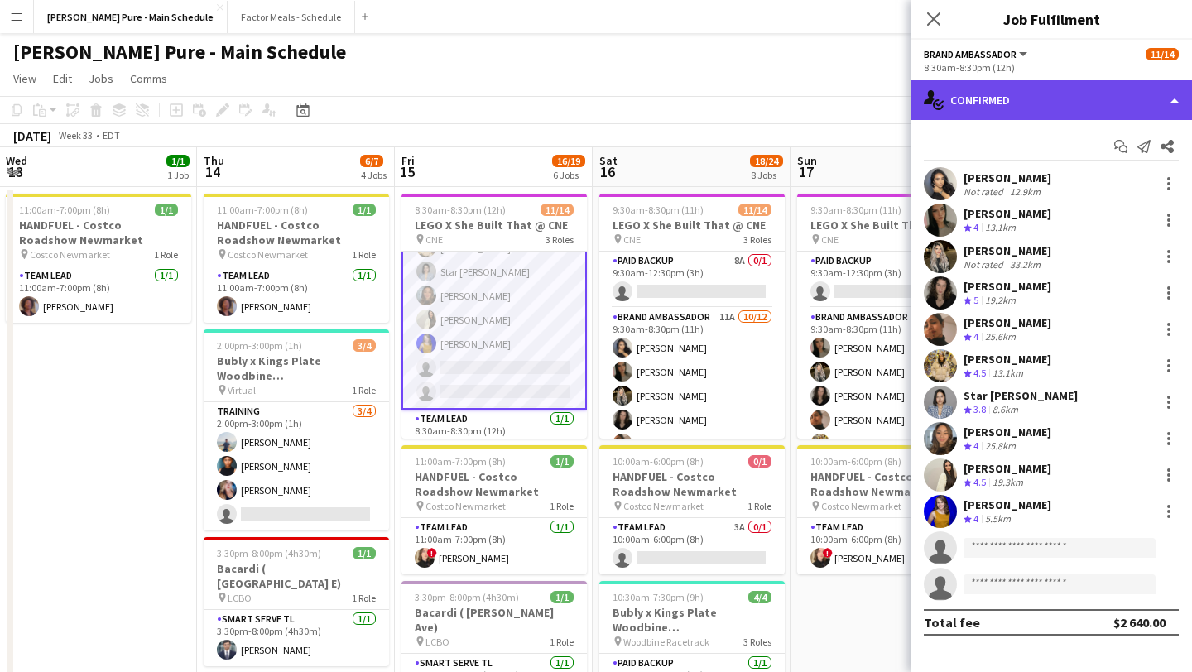
click at [1066, 103] on div "single-neutral-actions-check-2 Confirmed" at bounding box center [1051, 100] width 281 height 40
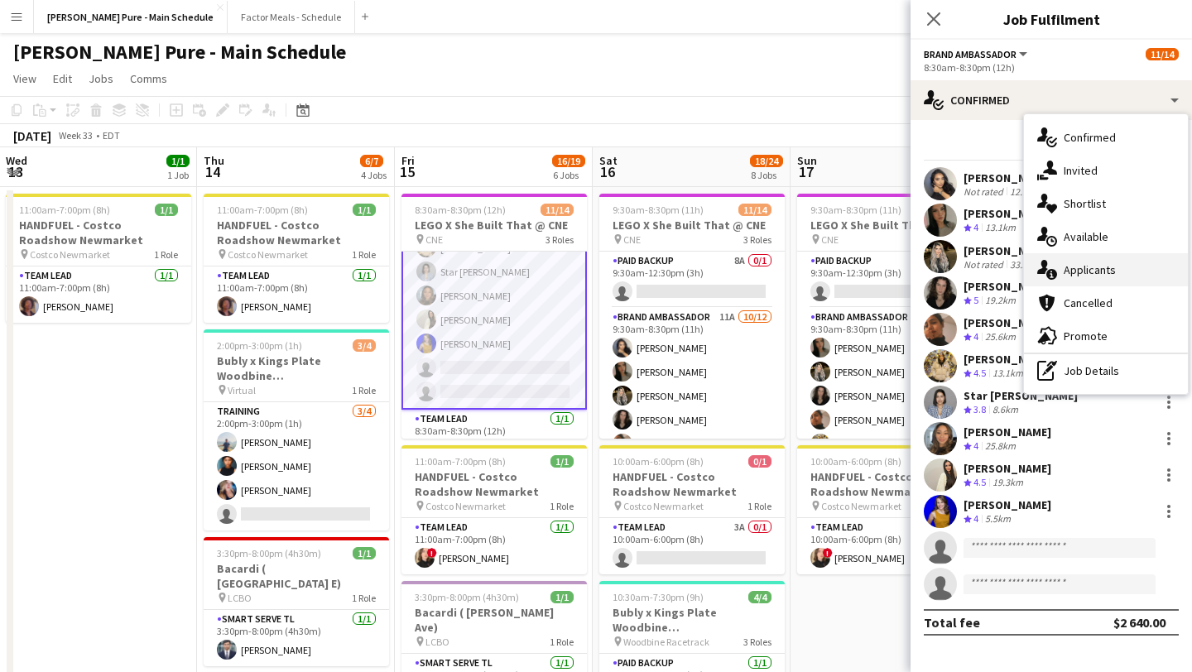
click at [1112, 267] on div "single-neutral-actions-information Applicants" at bounding box center [1106, 269] width 164 height 33
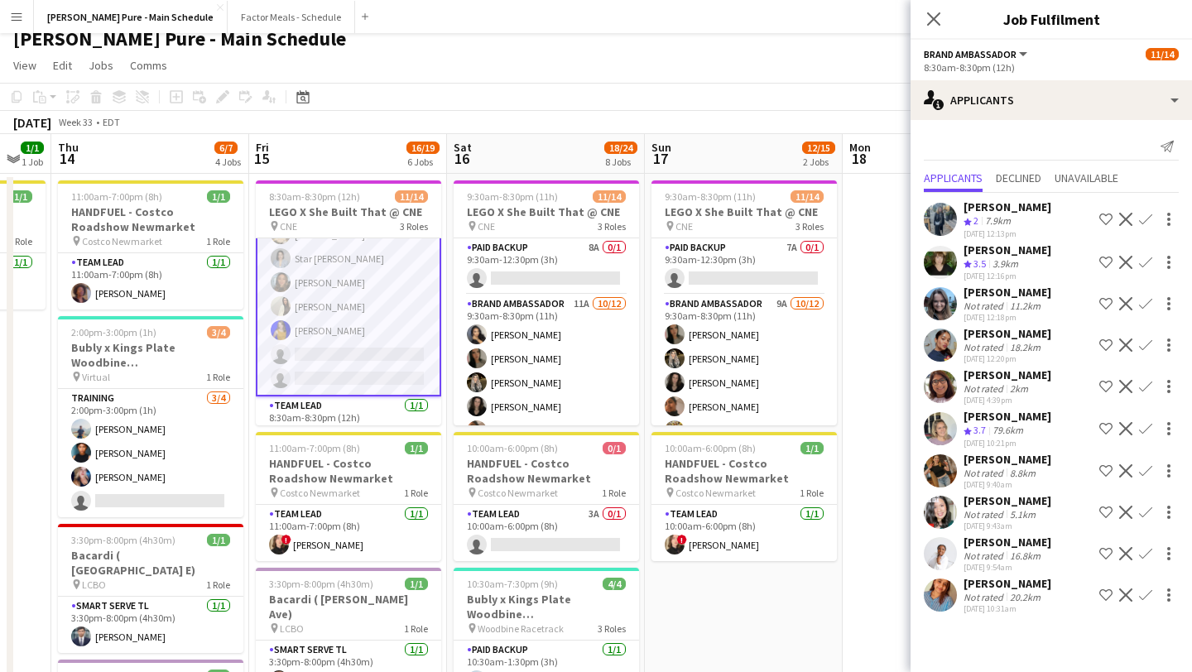
scroll to position [0, 0]
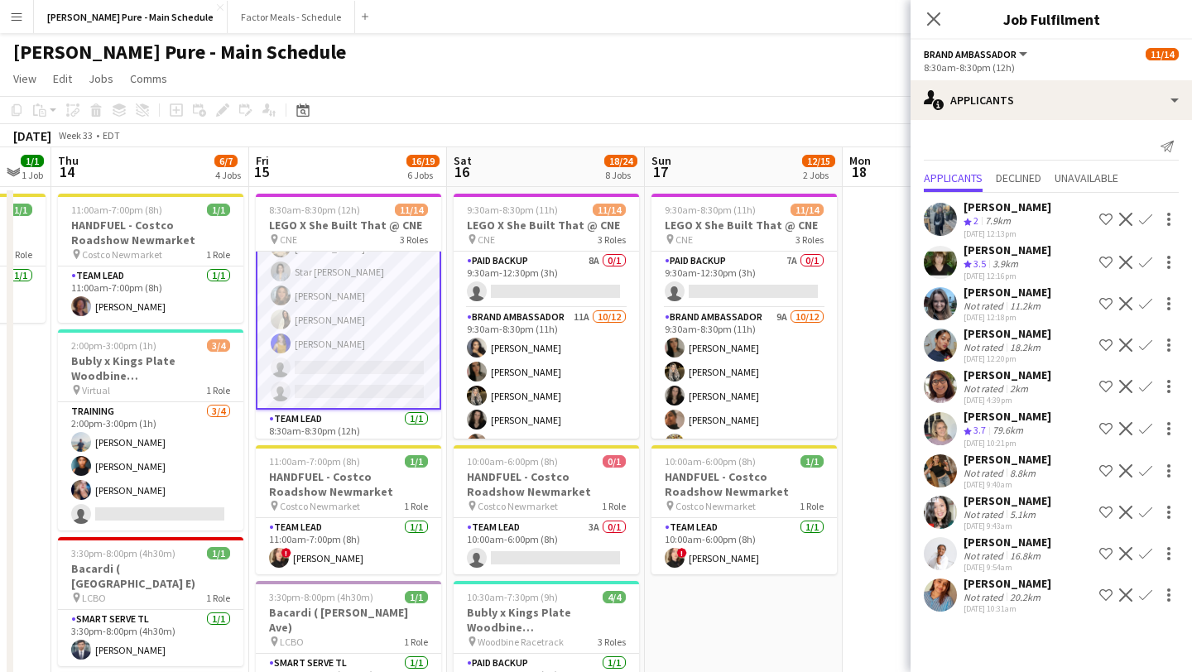
click at [938, 551] on app-user-avatar at bounding box center [940, 553] width 33 height 33
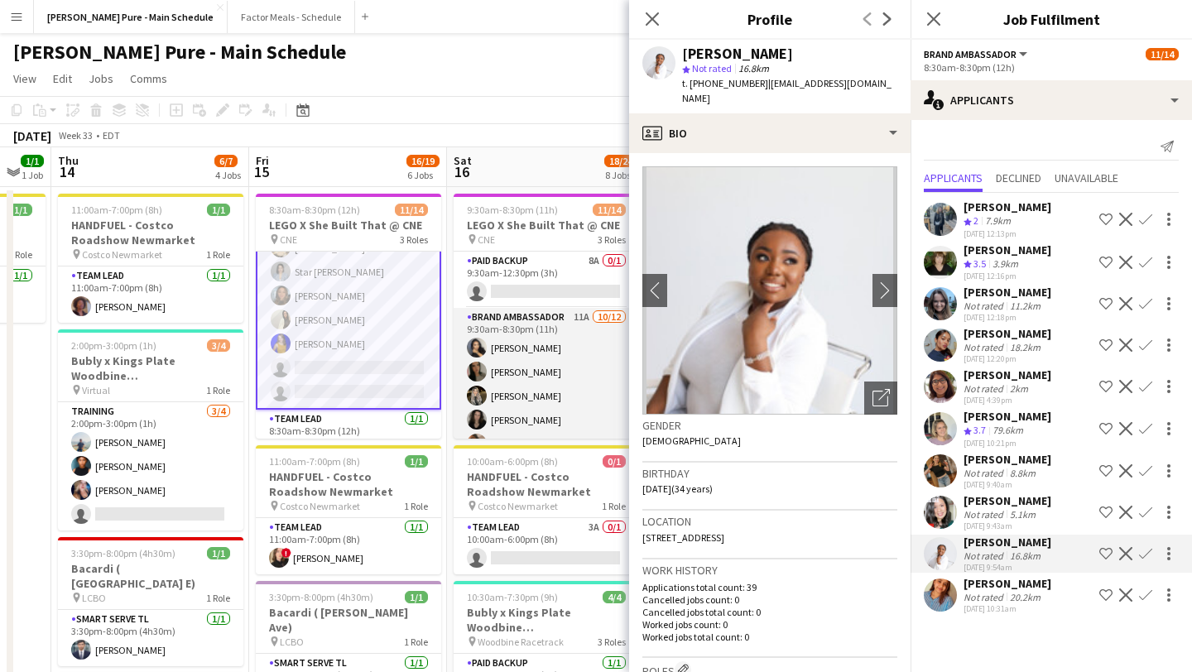
scroll to position [246, 0]
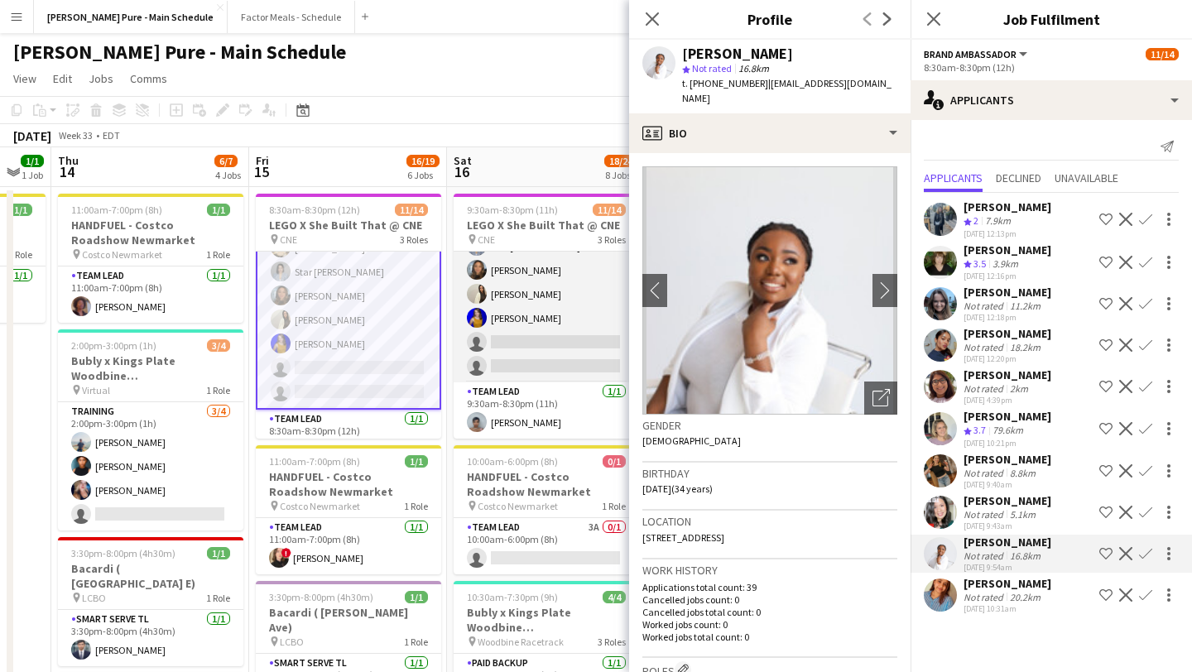
click at [565, 372] on app-card-role "Brand Ambassador 11A [DATE] 9:30am-8:30pm (11h) [PERSON_NAME] [PERSON_NAME] [PE…" at bounding box center [546, 222] width 185 height 320
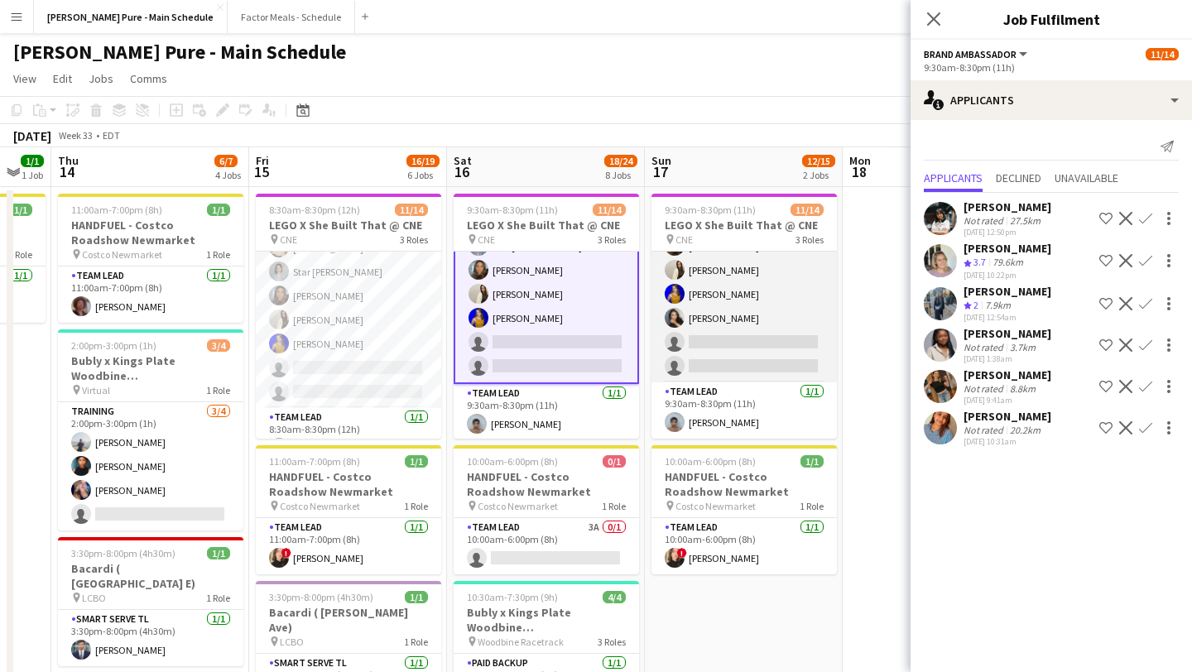
click at [731, 350] on app-card-role "Brand Ambassador 9A [DATE] 9:30am-8:30pm (11h) [PERSON_NAME] [PERSON_NAME] [PER…" at bounding box center [744, 222] width 185 height 320
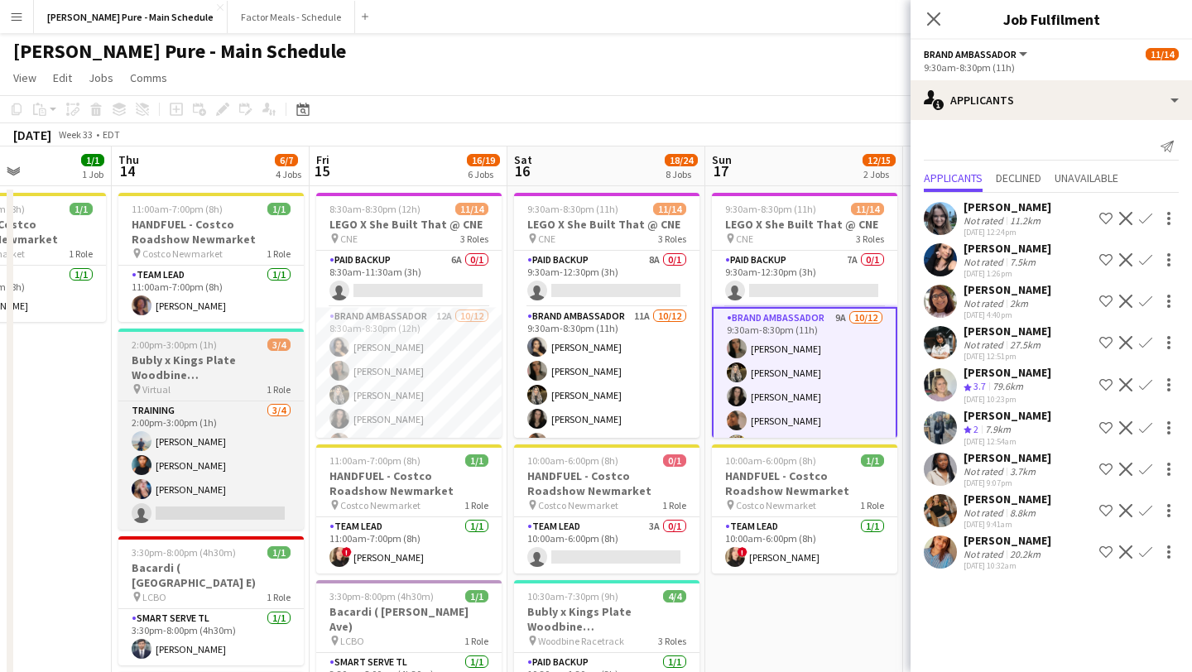
scroll to position [0, 0]
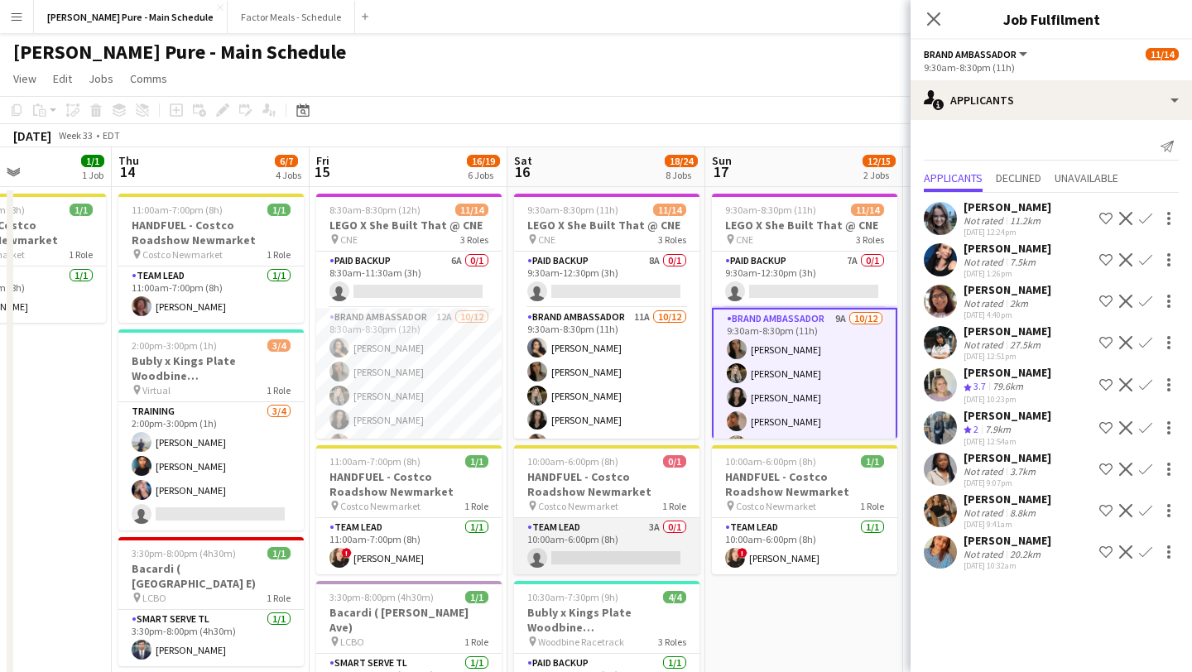
click at [583, 549] on app-card-role "Team Lead 3A 0/1 10:00am-6:00pm (8h) single-neutral-actions" at bounding box center [606, 546] width 185 height 56
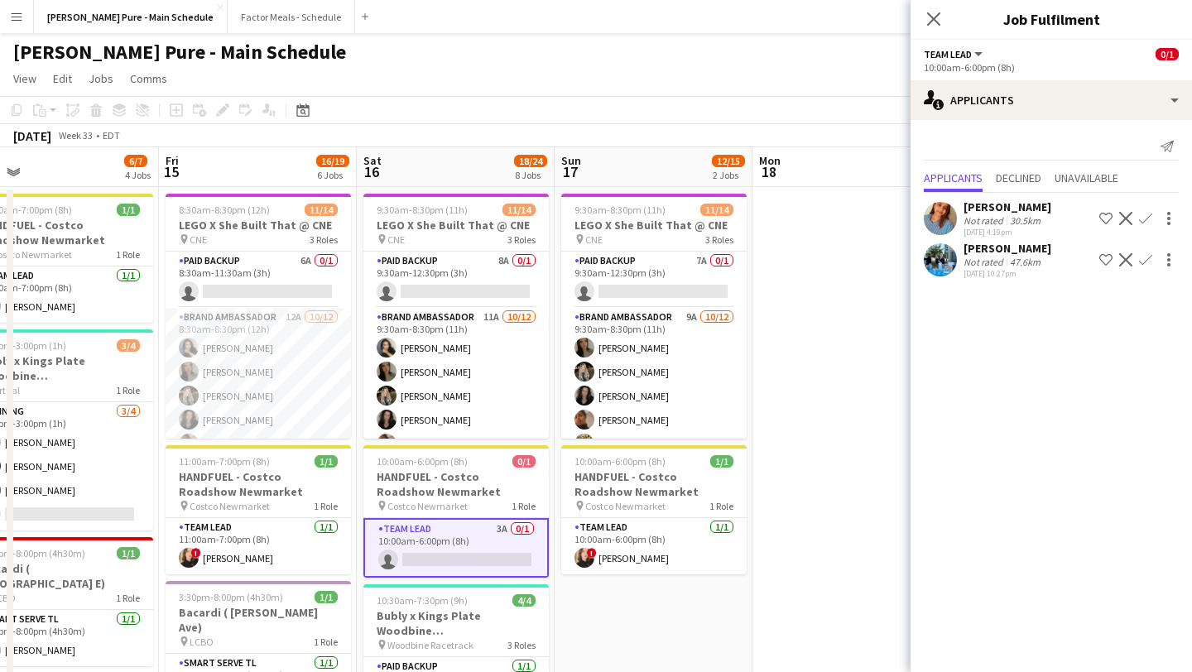
scroll to position [0, 470]
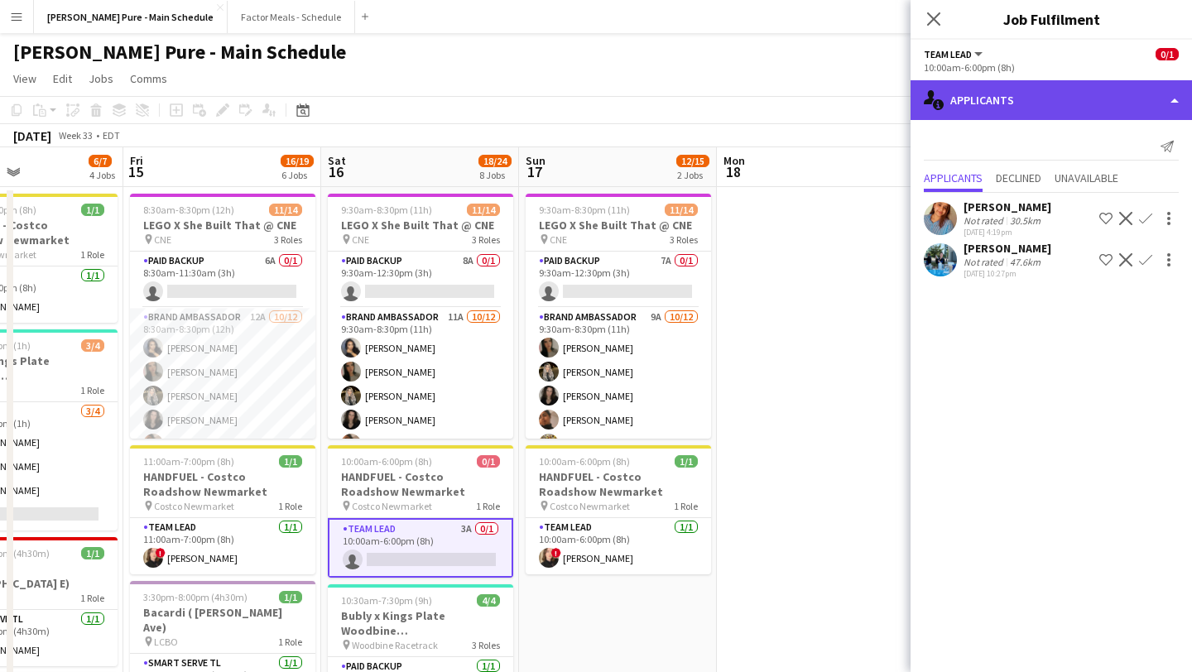
click at [1068, 114] on div "single-neutral-actions-information Applicants" at bounding box center [1051, 100] width 281 height 40
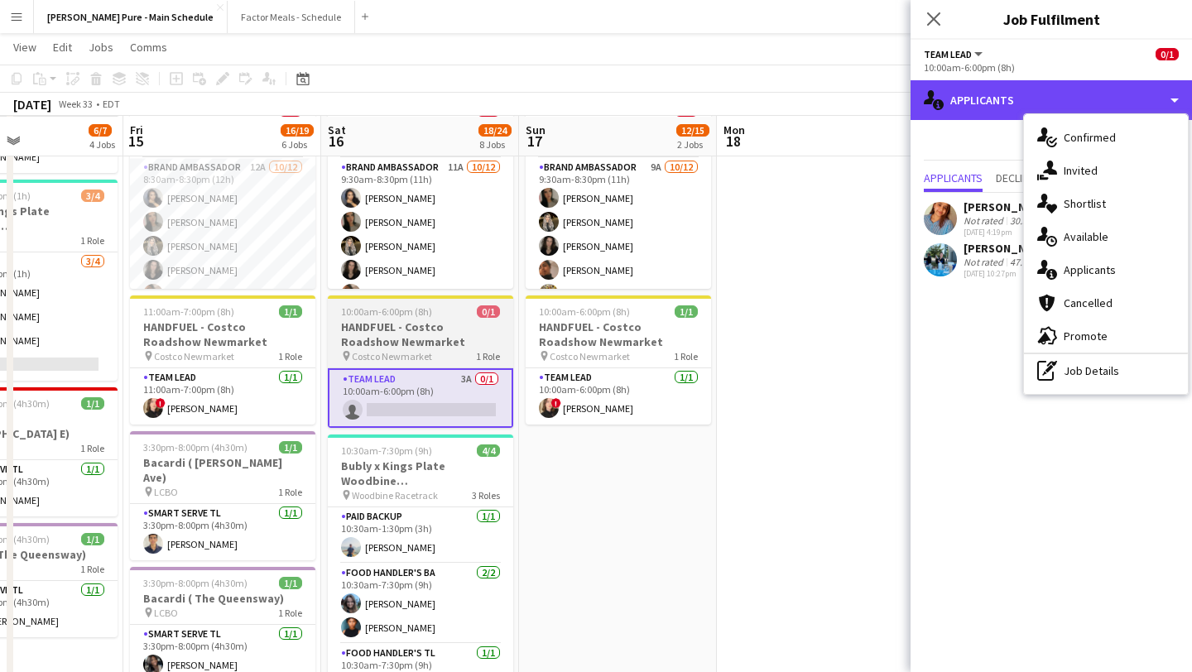
scroll to position [152, 0]
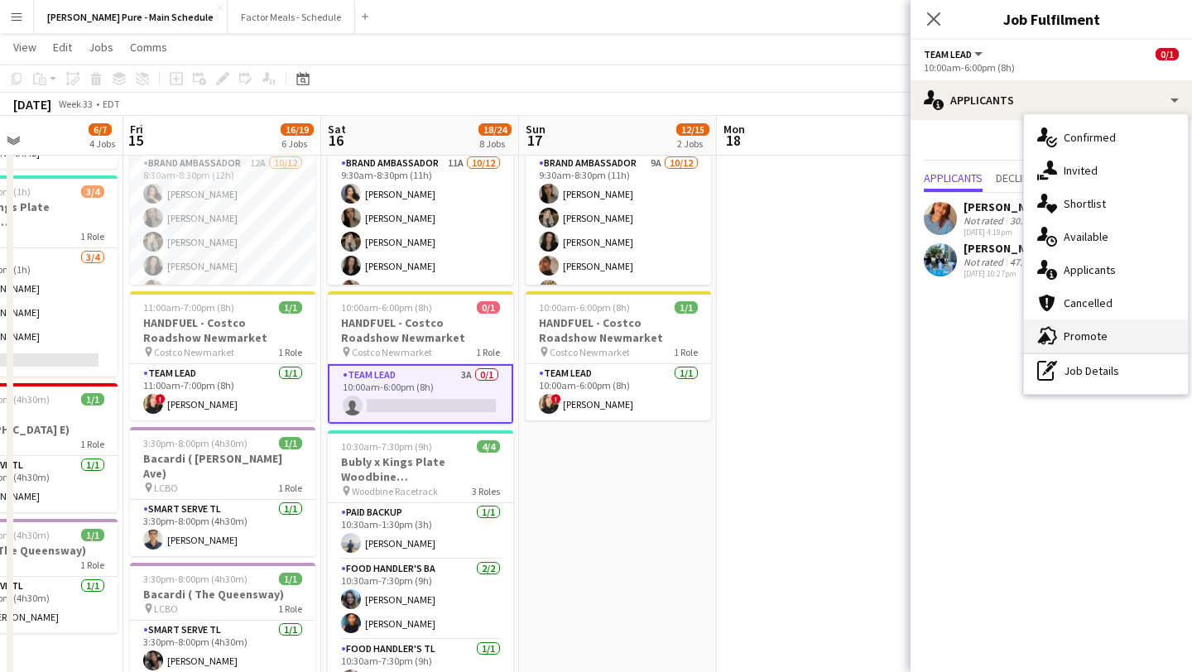
click at [1078, 342] on div "advertising-megaphone Promote" at bounding box center [1106, 336] width 164 height 33
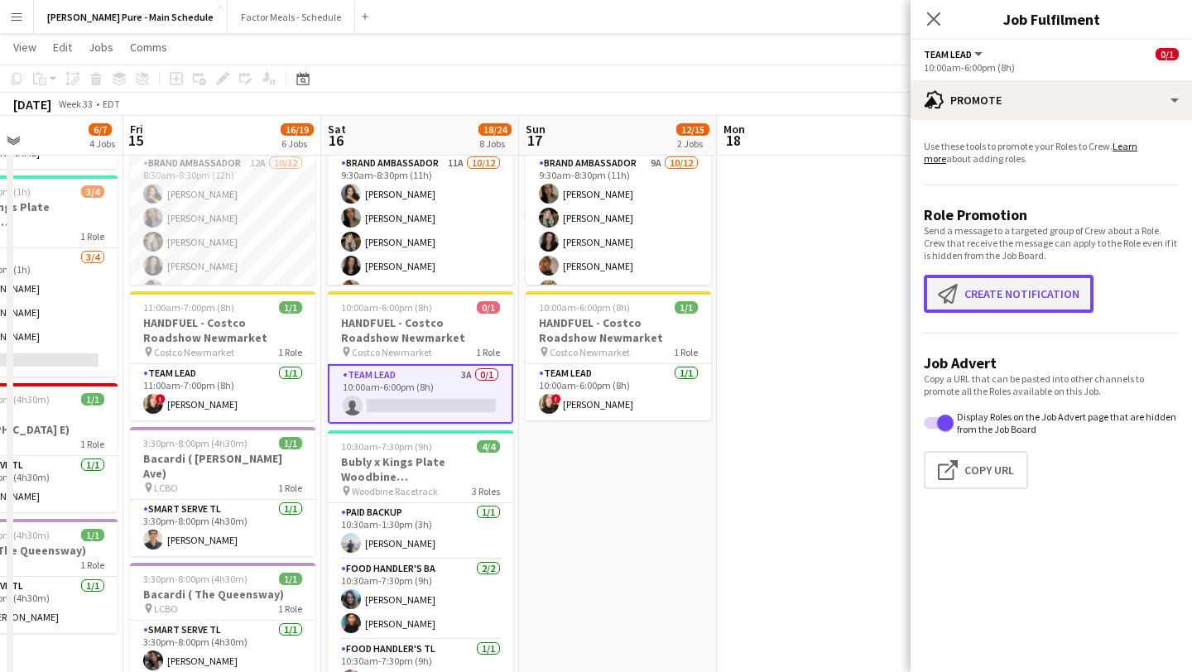
click at [998, 295] on button "Create notification Create notification" at bounding box center [1009, 294] width 170 height 38
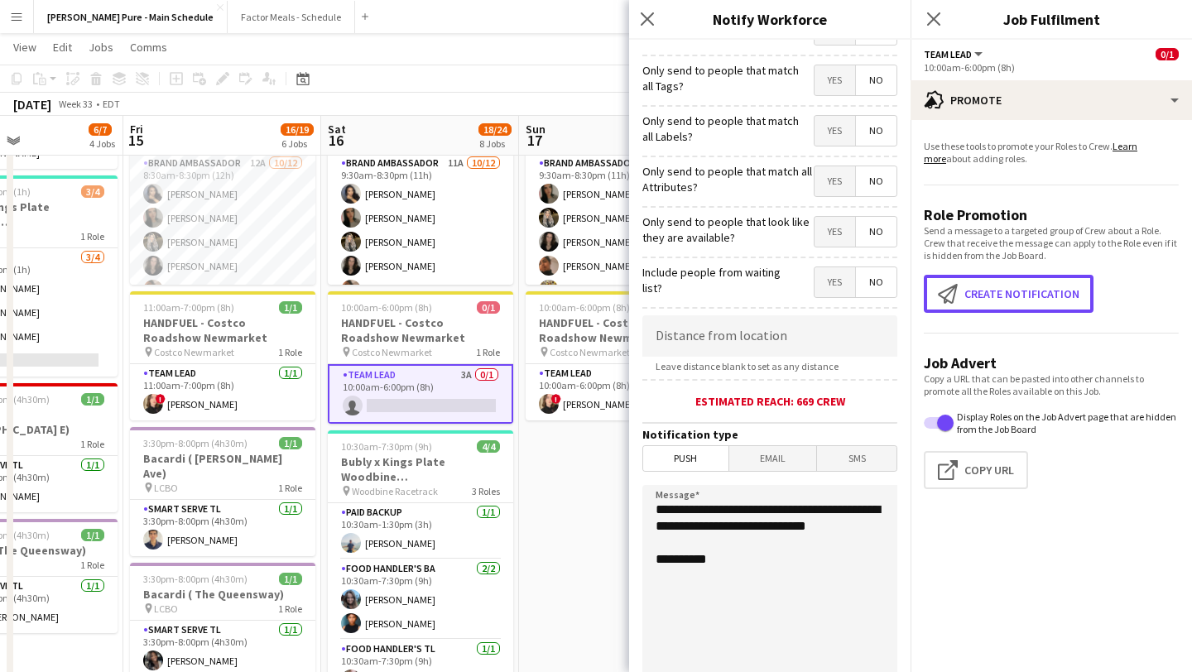
scroll to position [130, 0]
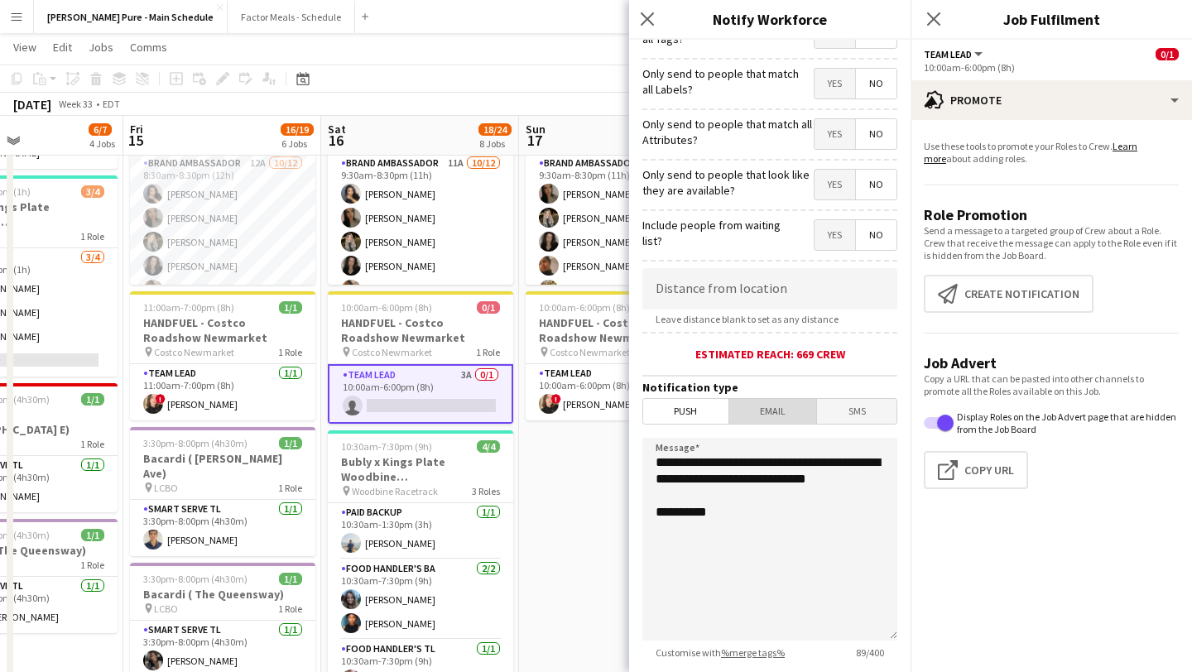
click at [771, 405] on span "Email" at bounding box center [773, 411] width 88 height 25
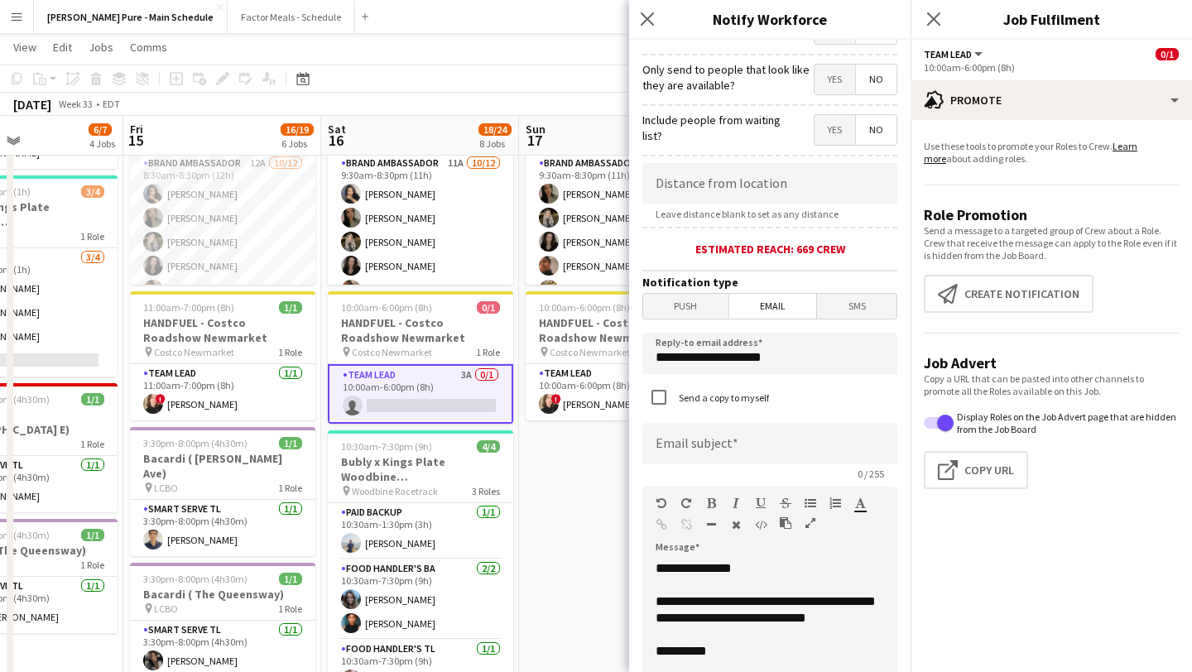
scroll to position [262, 0]
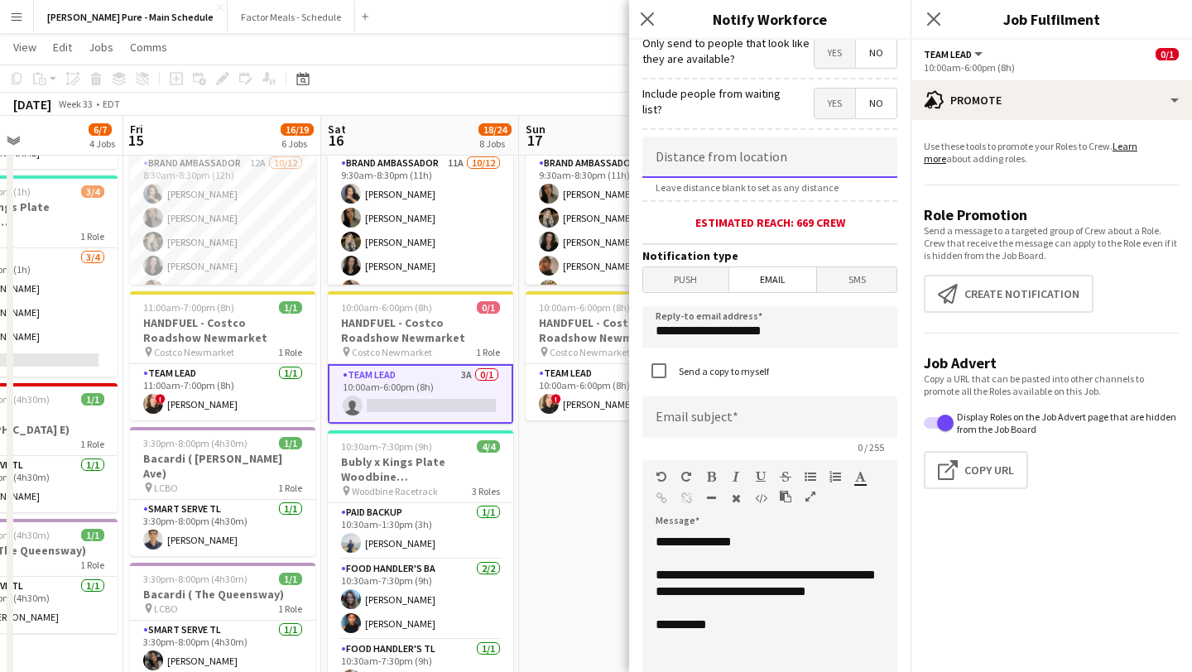
click at [705, 170] on input at bounding box center [769, 157] width 255 height 41
type input "******"
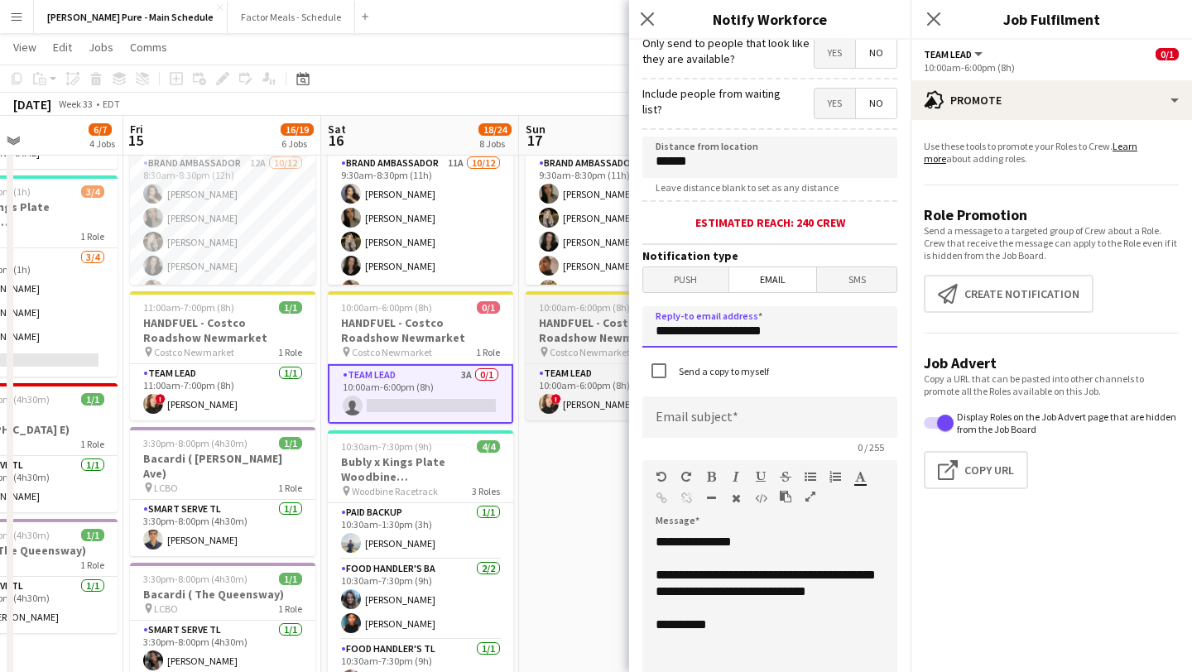
drag, startPoint x: 790, startPoint y: 341, endPoint x: 531, endPoint y: 329, distance: 259.4
type input "**********"
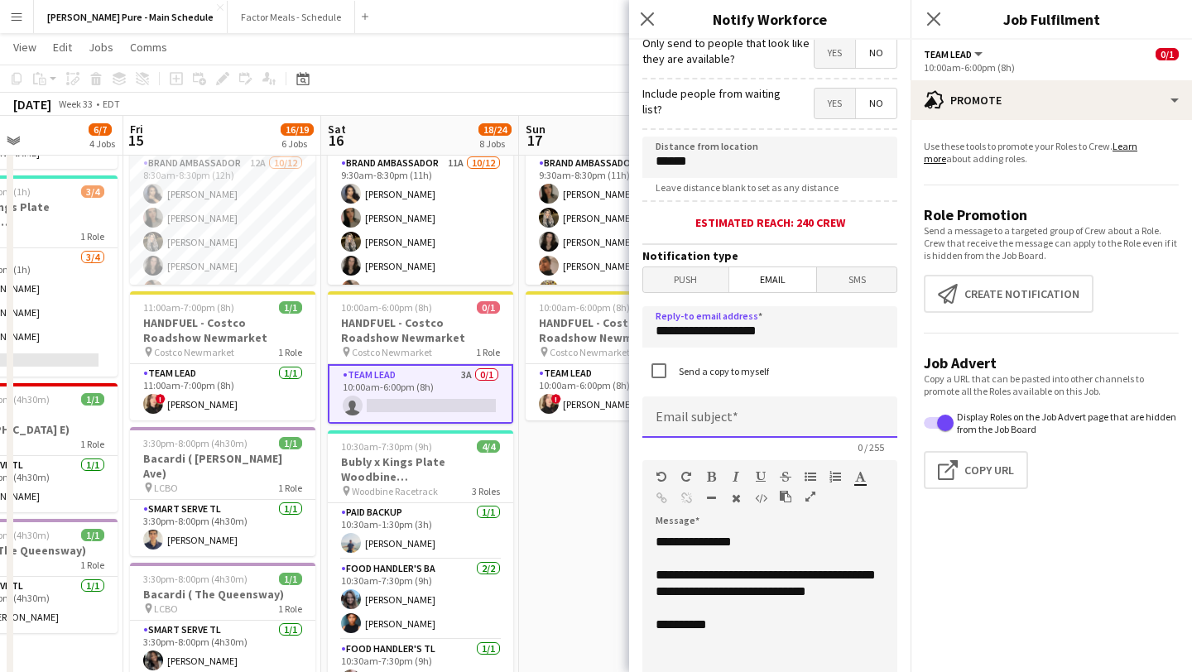
click at [738, 416] on input at bounding box center [769, 417] width 255 height 41
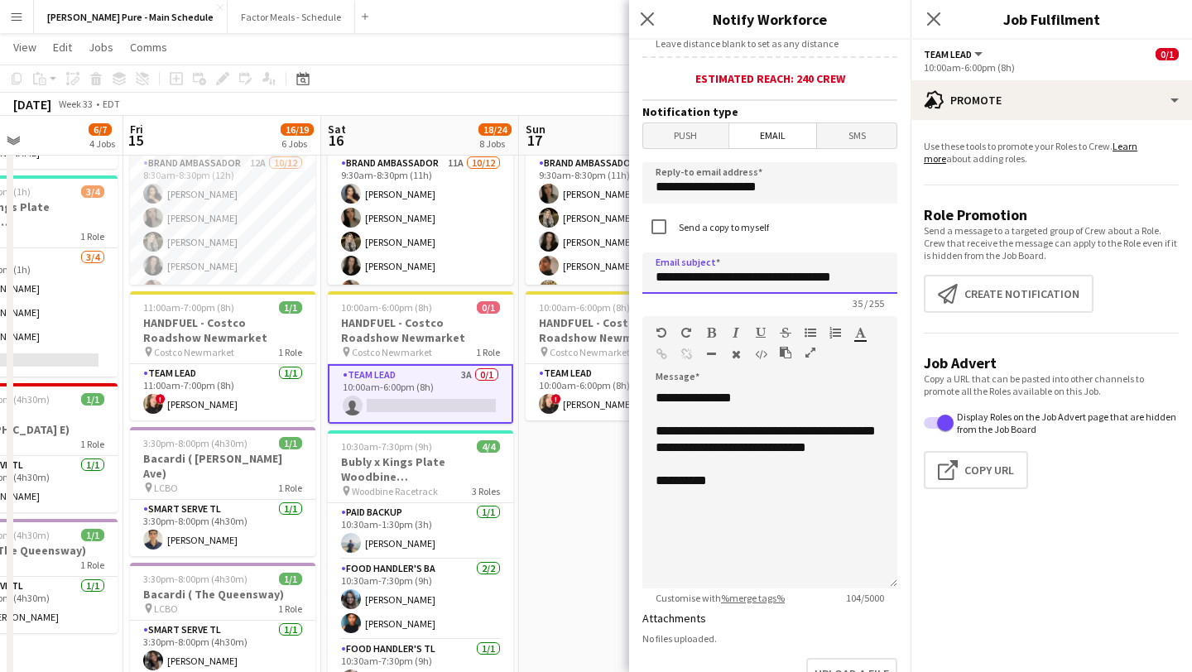
scroll to position [408, 0]
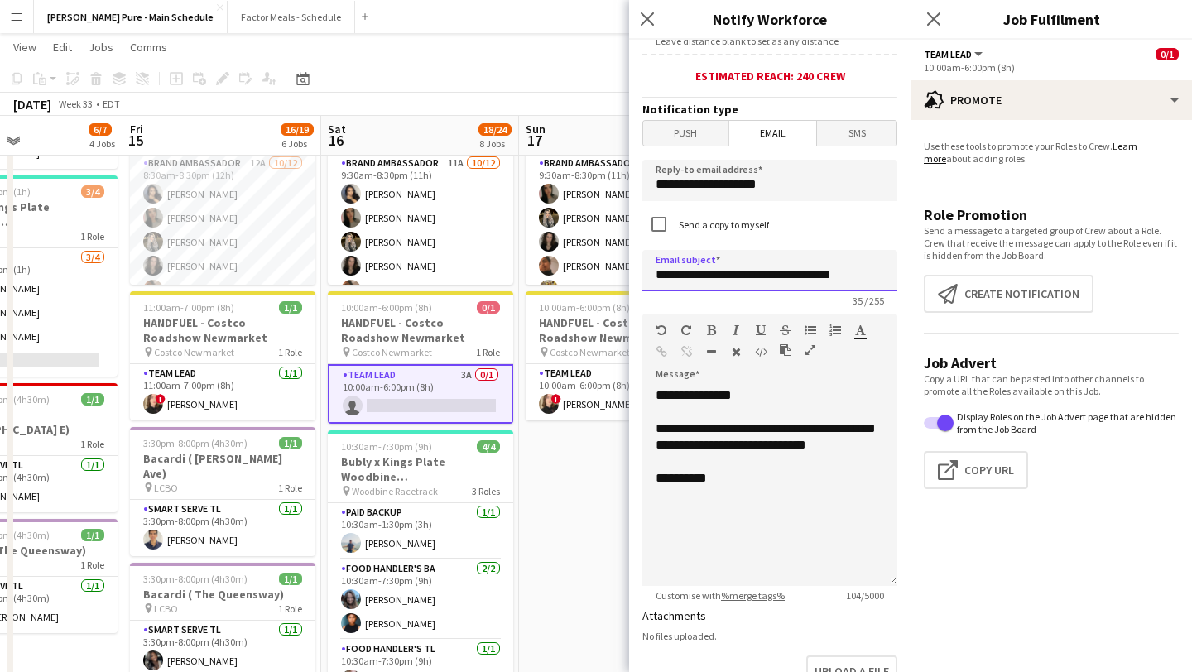
type input "**********"
click at [655, 498] on div "**********" at bounding box center [769, 486] width 255 height 199
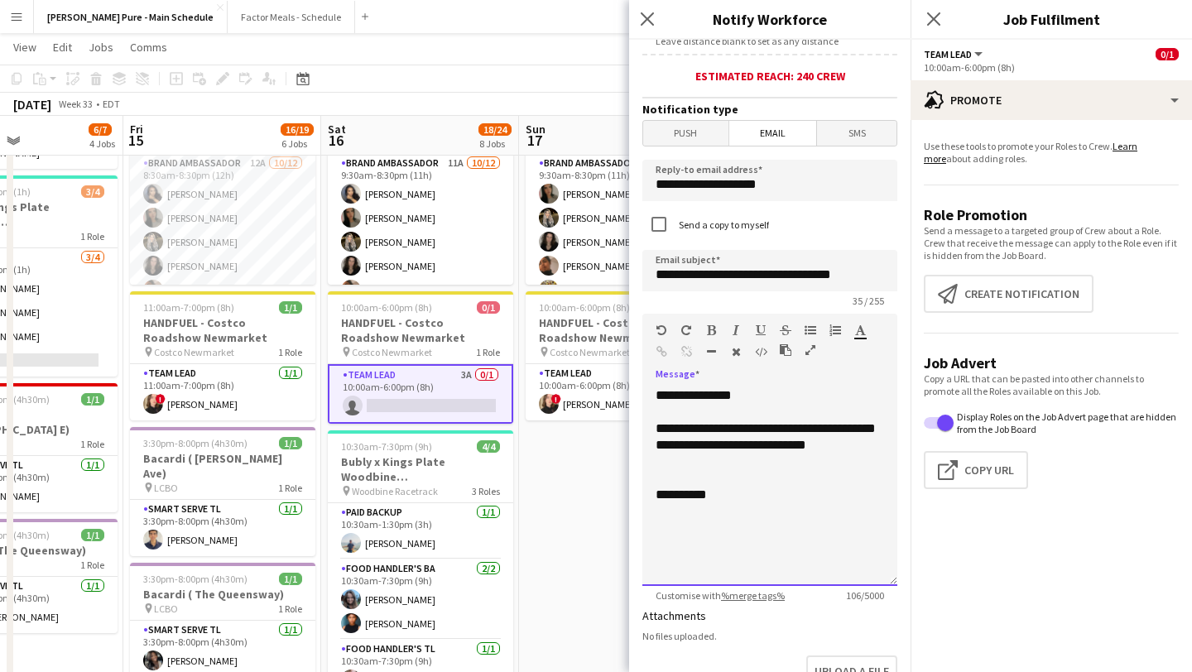
click at [658, 503] on div "**********" at bounding box center [770, 495] width 228 height 17
click at [673, 503] on div "**********" at bounding box center [769, 486] width 255 height 199
click at [705, 546] on div "**********" at bounding box center [769, 486] width 255 height 199
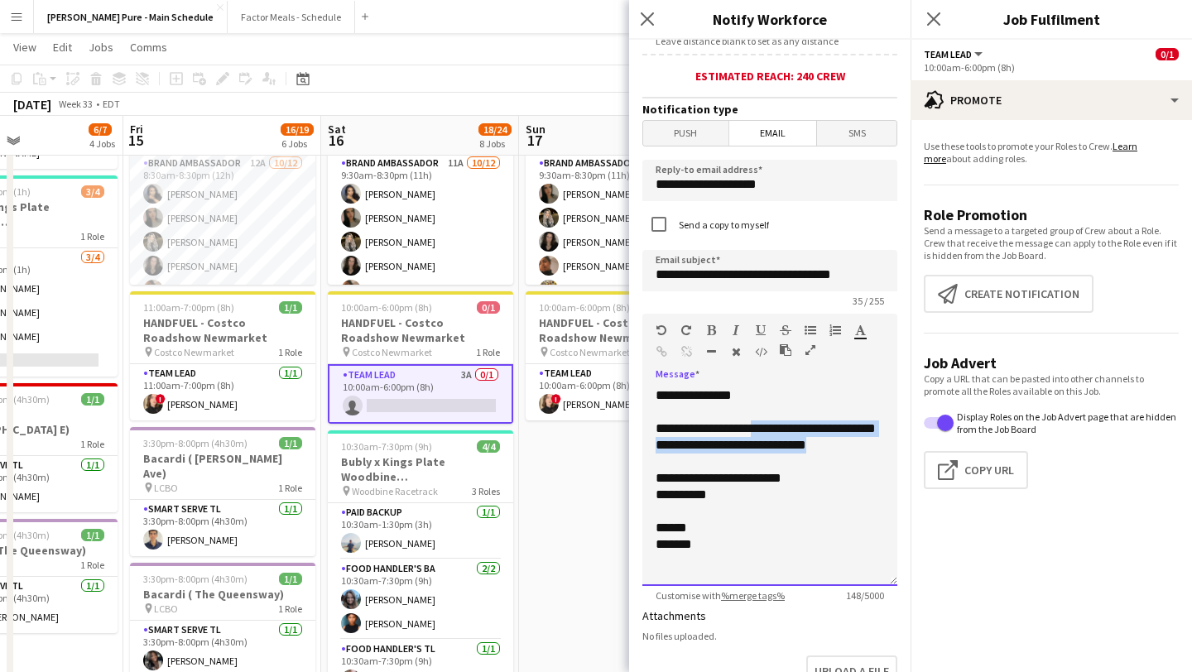
drag, startPoint x: 754, startPoint y: 462, endPoint x: 760, endPoint y: 424, distance: 38.5
click at [760, 424] on div "**********" at bounding box center [769, 486] width 255 height 199
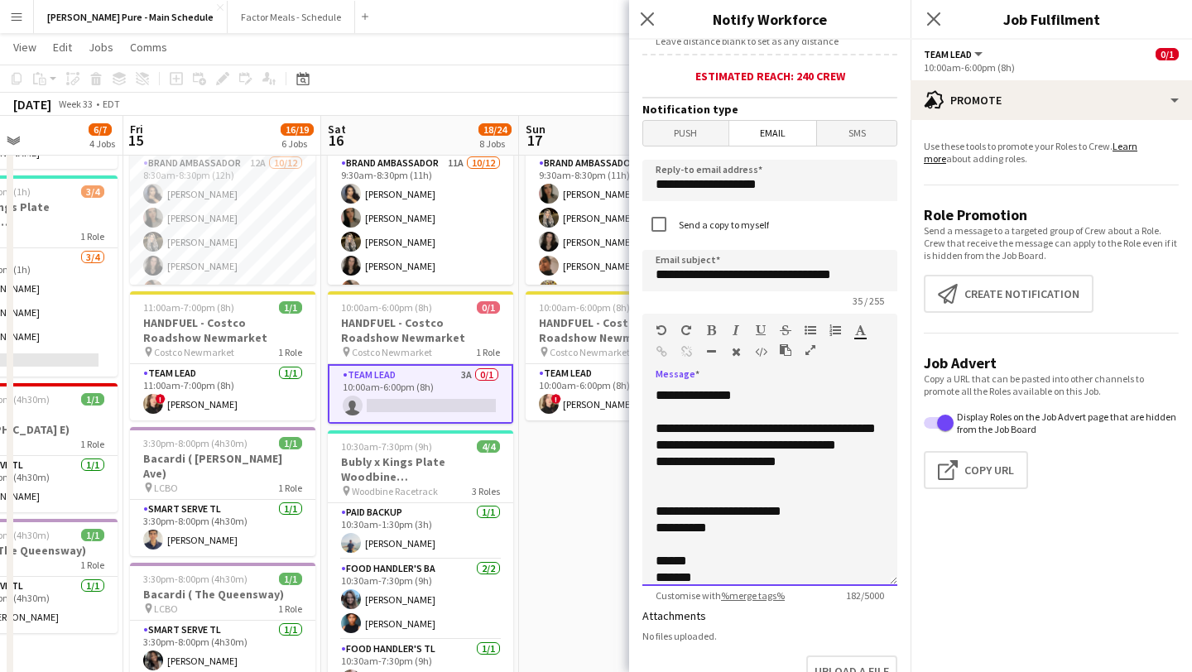
click at [660, 470] on div "**********" at bounding box center [770, 462] width 228 height 17
click at [700, 525] on div "**********" at bounding box center [770, 552] width 228 height 99
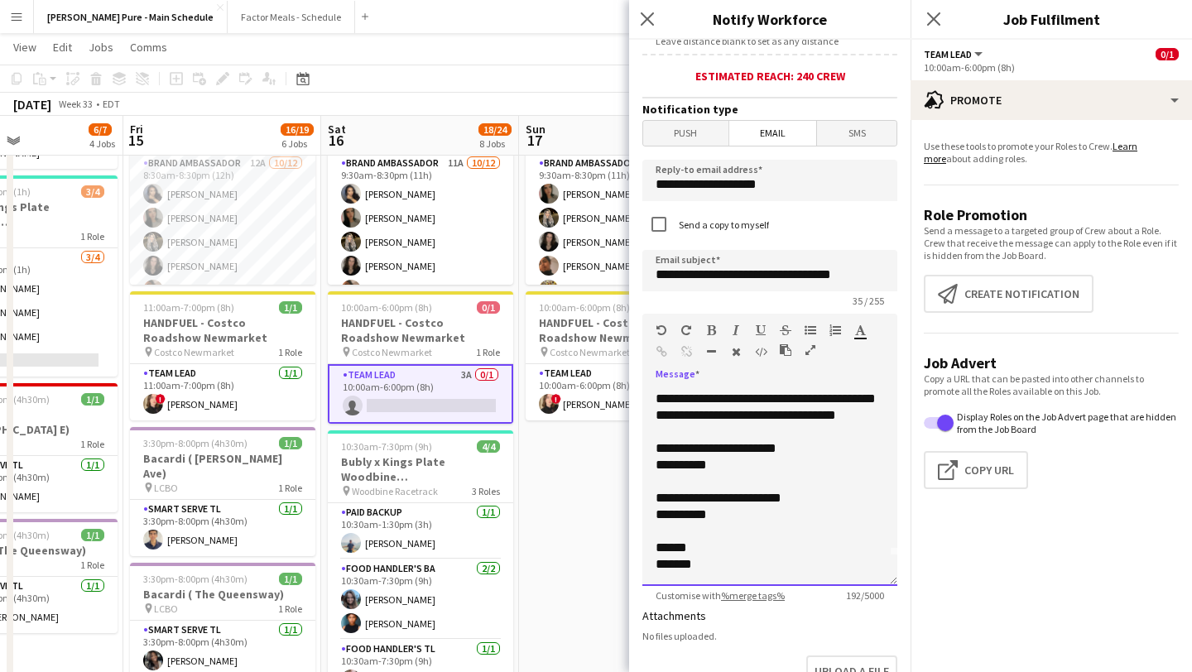
scroll to position [697, 0]
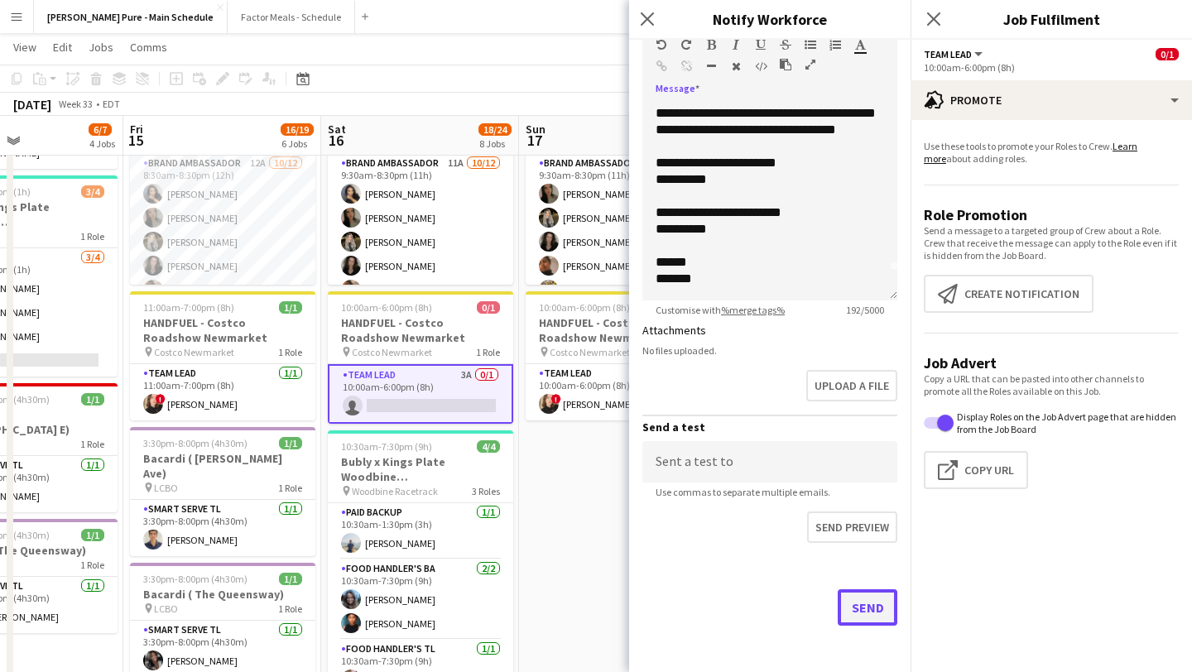
click at [871, 610] on button "Send" at bounding box center [868, 607] width 60 height 36
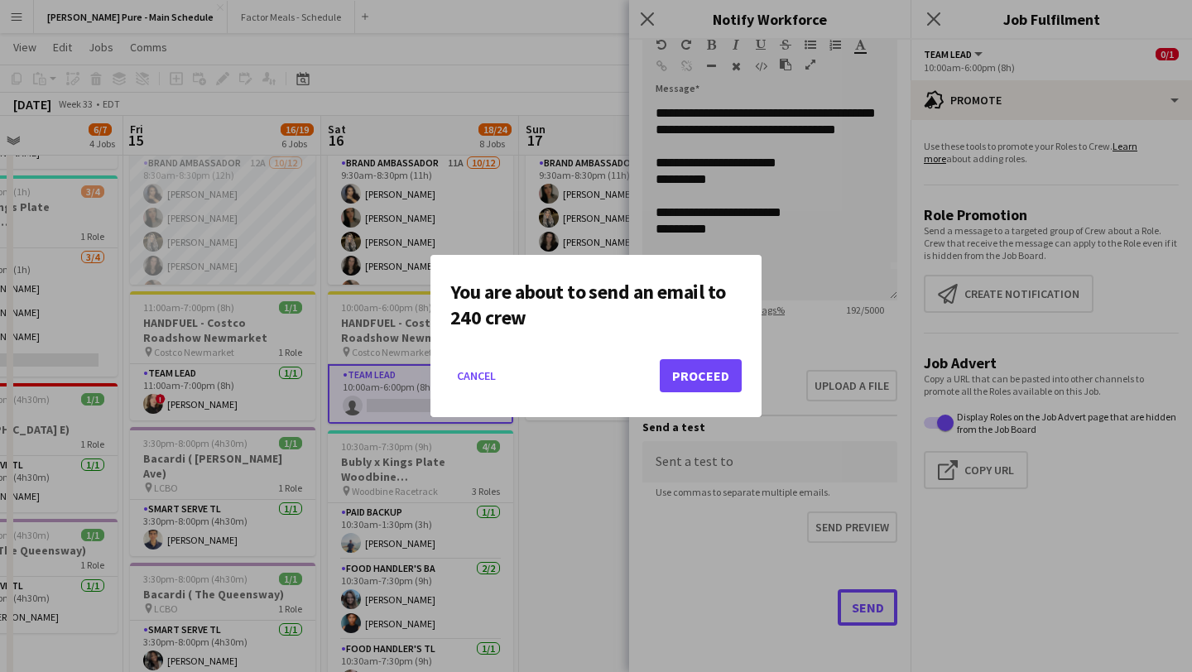
scroll to position [0, 0]
click at [706, 372] on button "Proceed" at bounding box center [701, 375] width 82 height 33
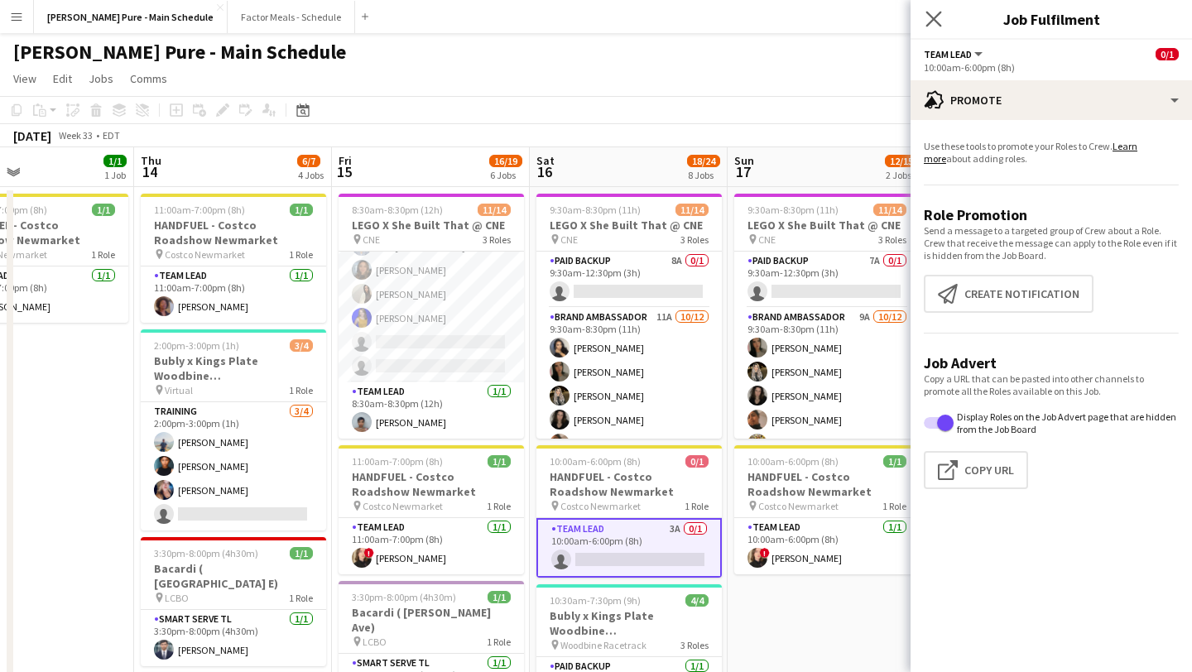
click at [931, 10] on app-icon "Close pop-in" at bounding box center [934, 19] width 24 height 24
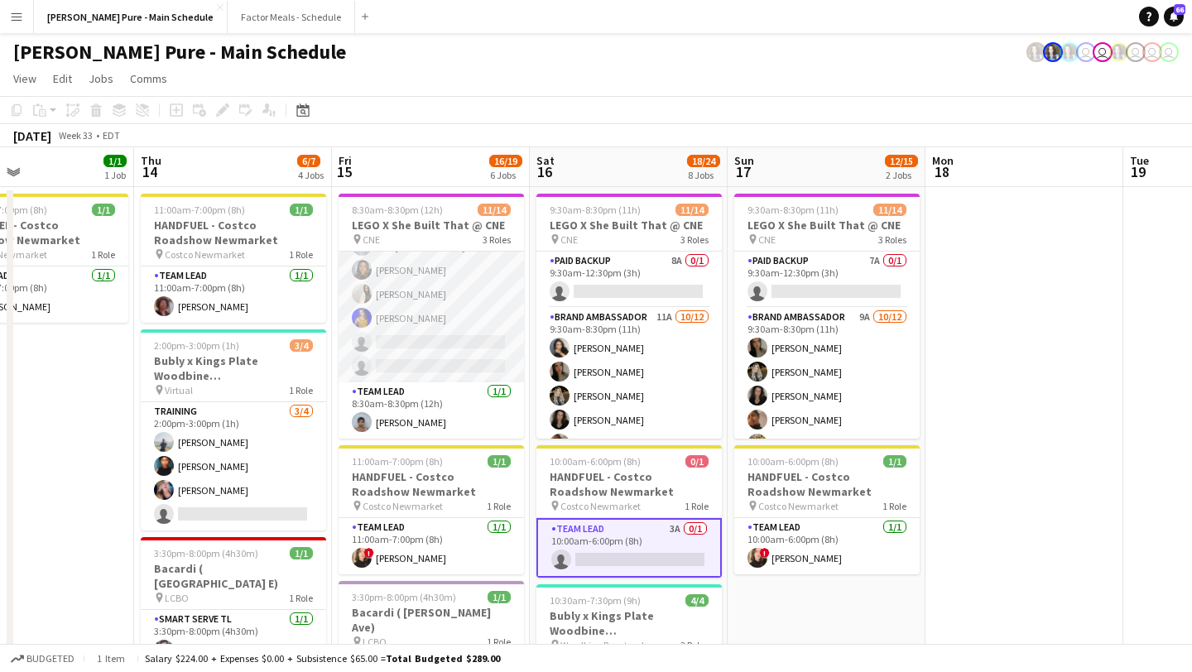
click at [424, 347] on app-card-role "Brand Ambassador 12A [DATE] 8:30am-8:30pm (12h) [PERSON_NAME] [PERSON_NAME] [PE…" at bounding box center [431, 222] width 185 height 320
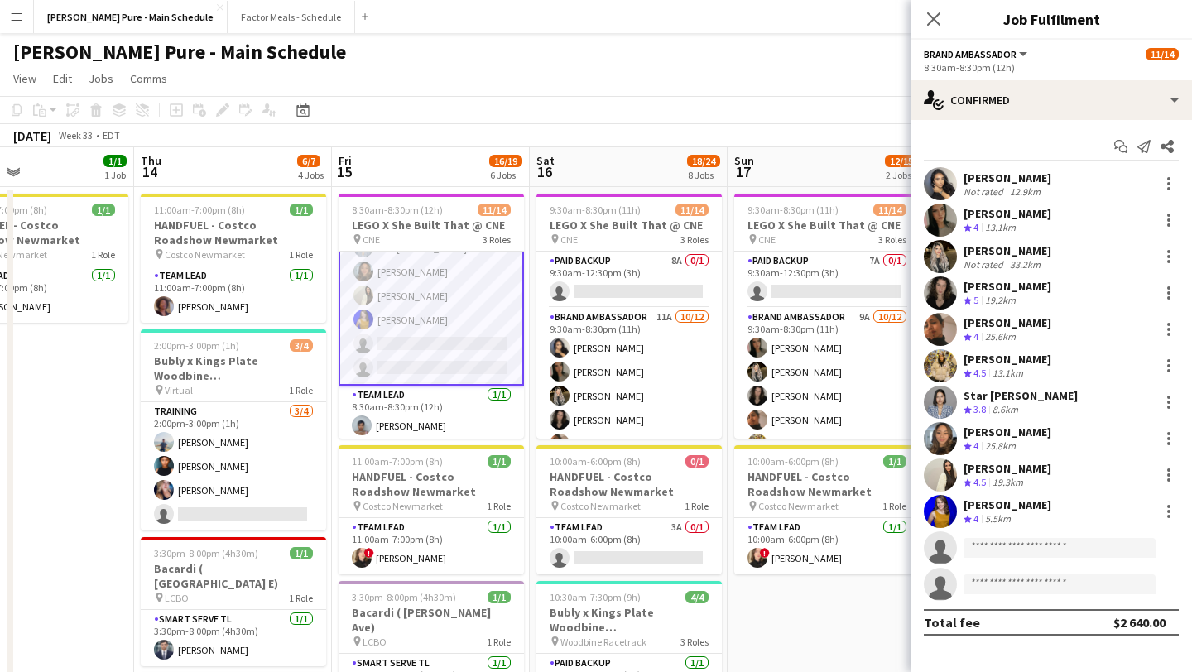
scroll to position [248, 0]
click at [1058, 135] on div "Start chat Send notification Share" at bounding box center [1051, 146] width 255 height 27
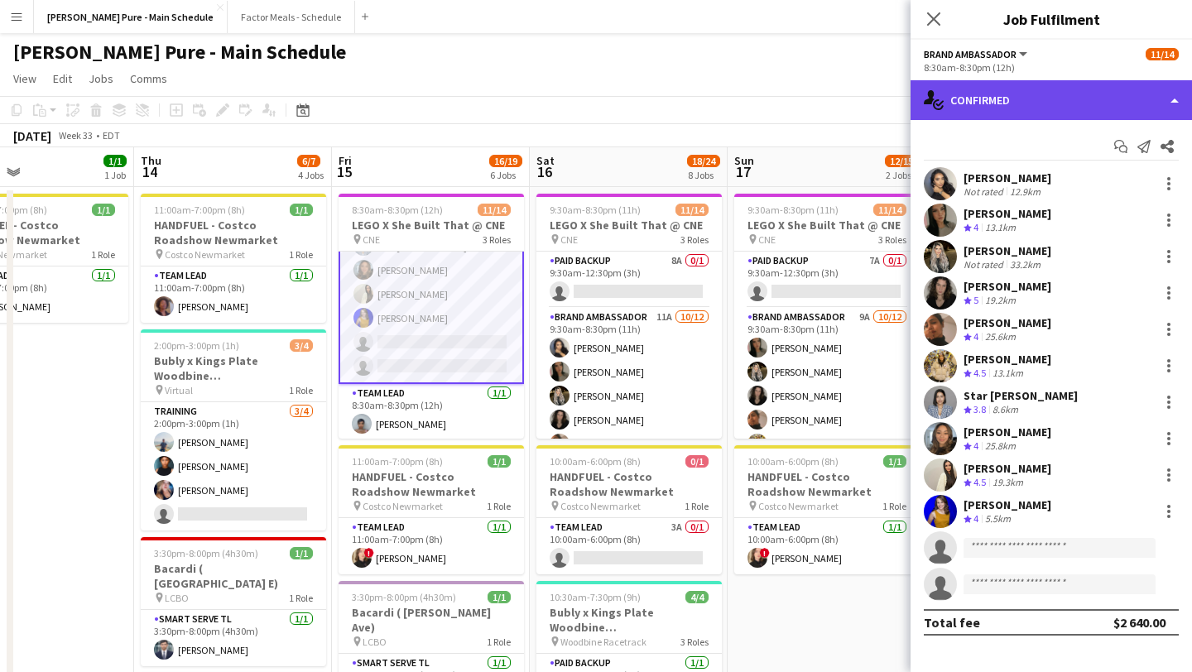
click at [1059, 96] on div "single-neutral-actions-check-2 Confirmed" at bounding box center [1051, 100] width 281 height 40
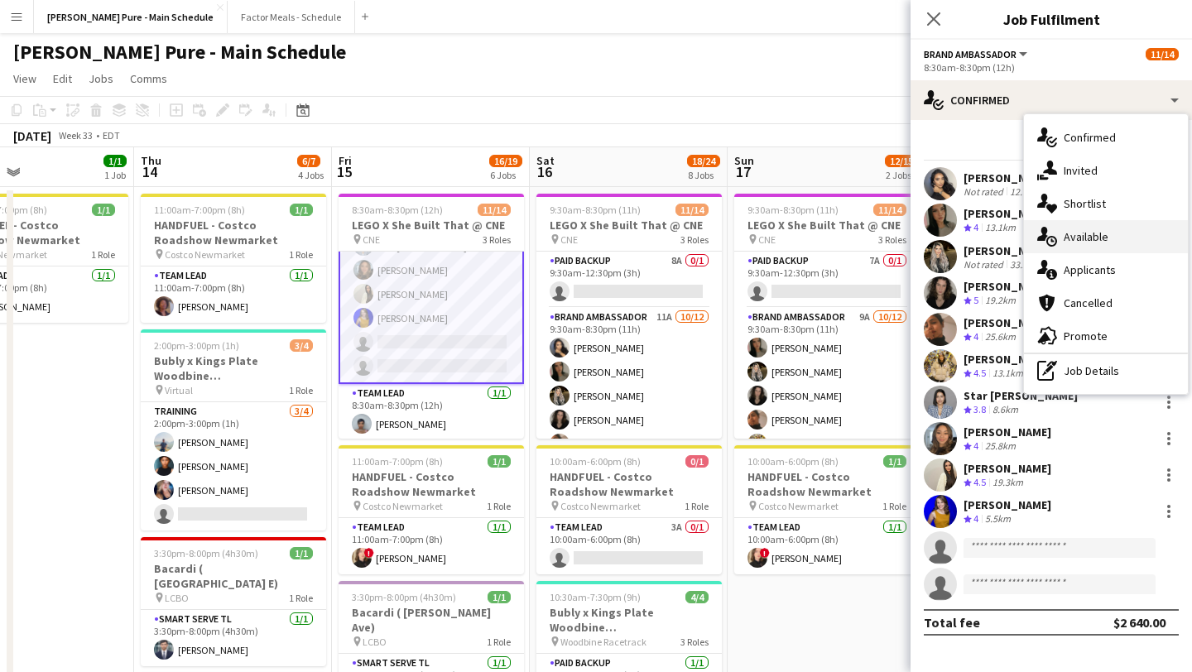
click at [1094, 249] on div "single-neutral-actions-upload Available" at bounding box center [1106, 236] width 164 height 33
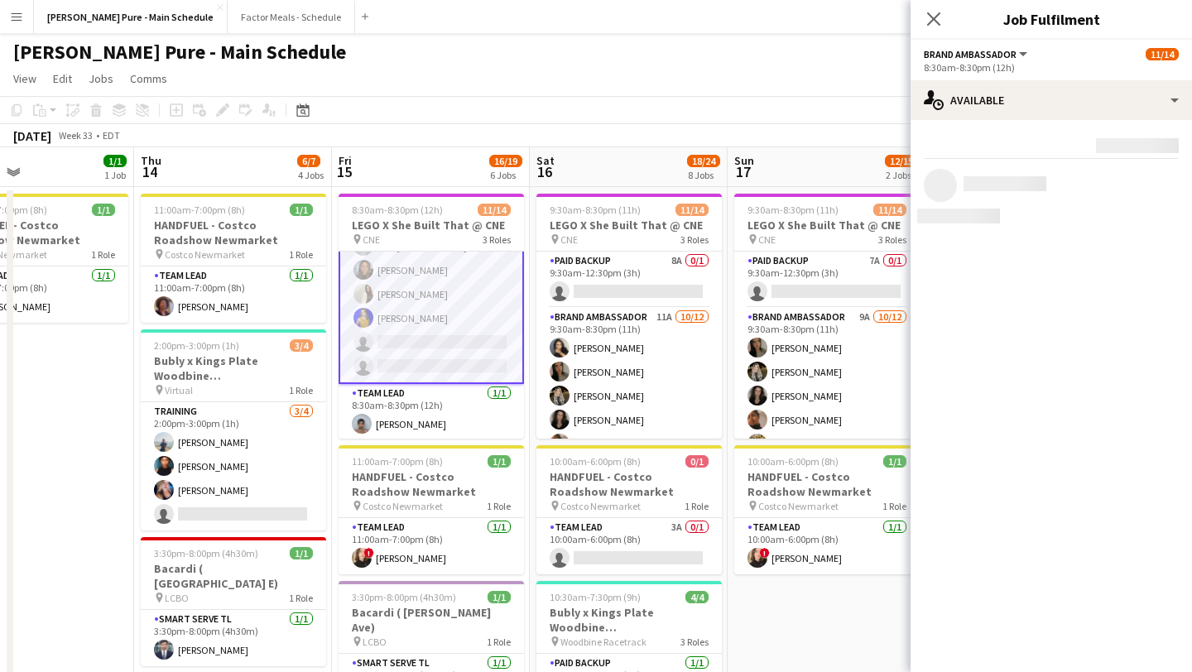
click at [1094, 249] on mat-expansion-panel "users Available Rating: 0 - 5 0 5 Distance: 1km - 1001km+ 1001km+ To use matche…" at bounding box center [1051, 396] width 281 height 552
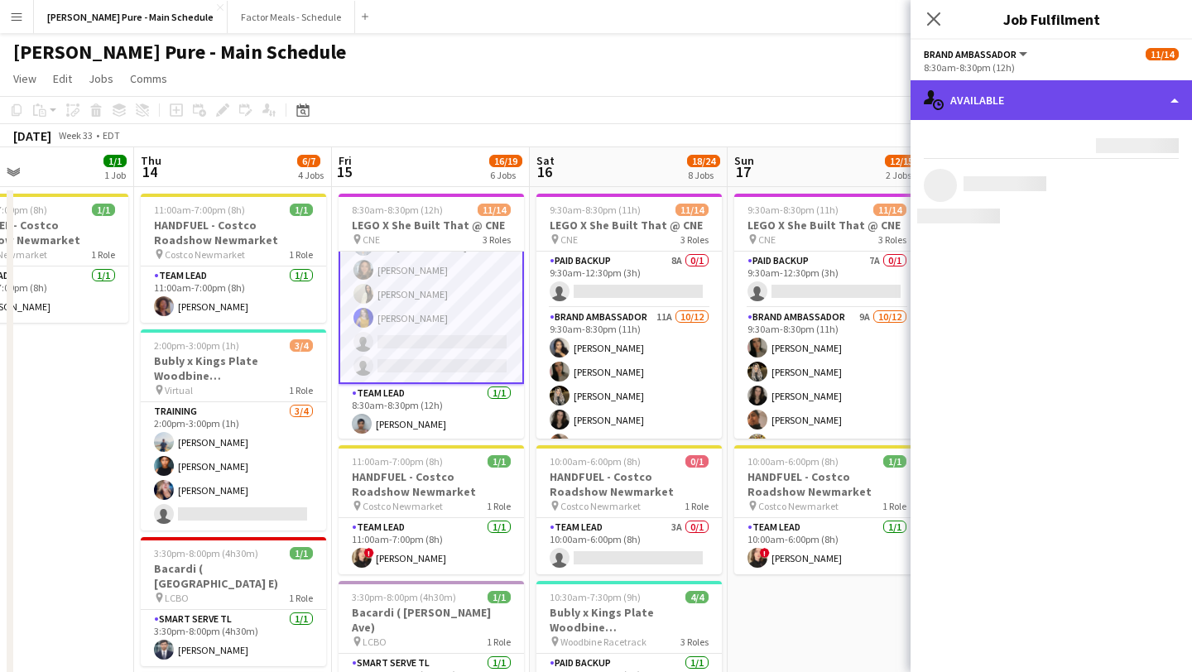
click at [1072, 99] on div "single-neutral-actions-upload Available" at bounding box center [1051, 100] width 281 height 40
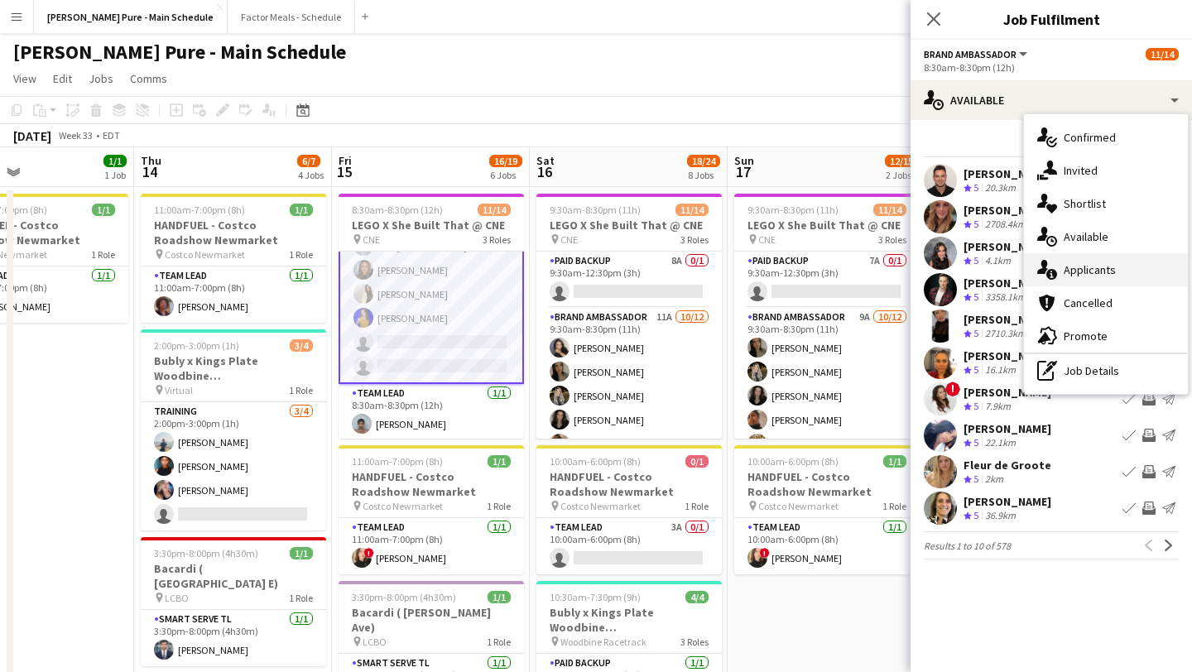
click at [1090, 268] on div "single-neutral-actions-information Applicants" at bounding box center [1106, 269] width 164 height 33
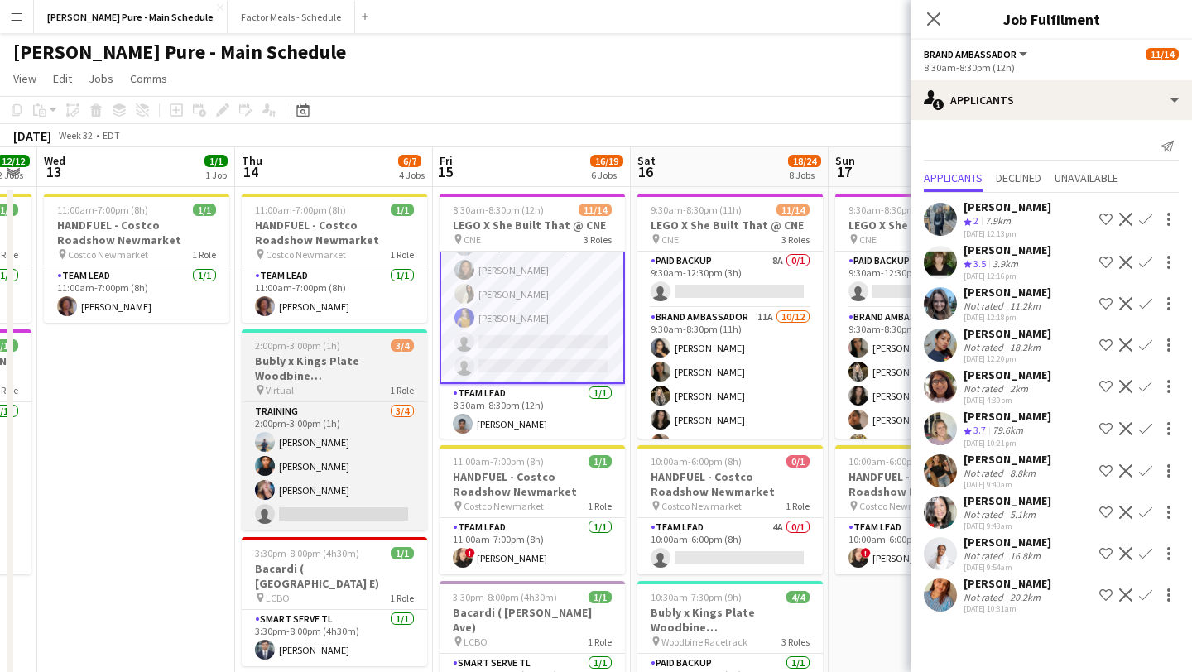
scroll to position [0, 471]
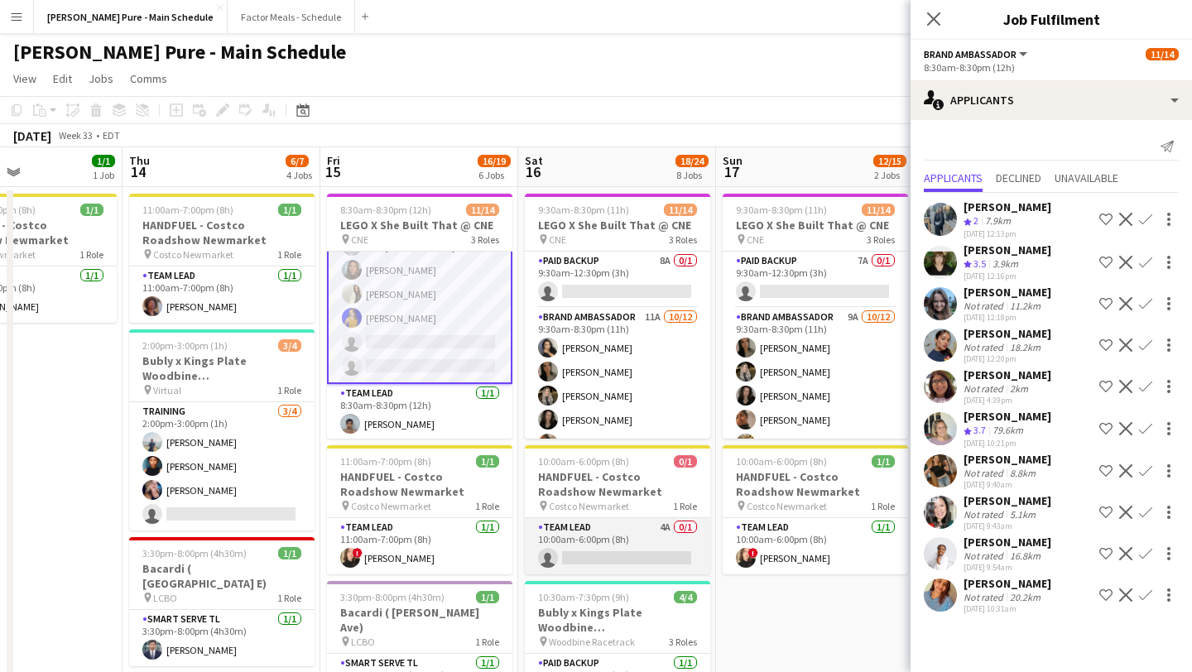
click at [600, 547] on app-card-role "Team Lead 4A 0/1 10:00am-6:00pm (8h) single-neutral-actions" at bounding box center [617, 546] width 185 height 56
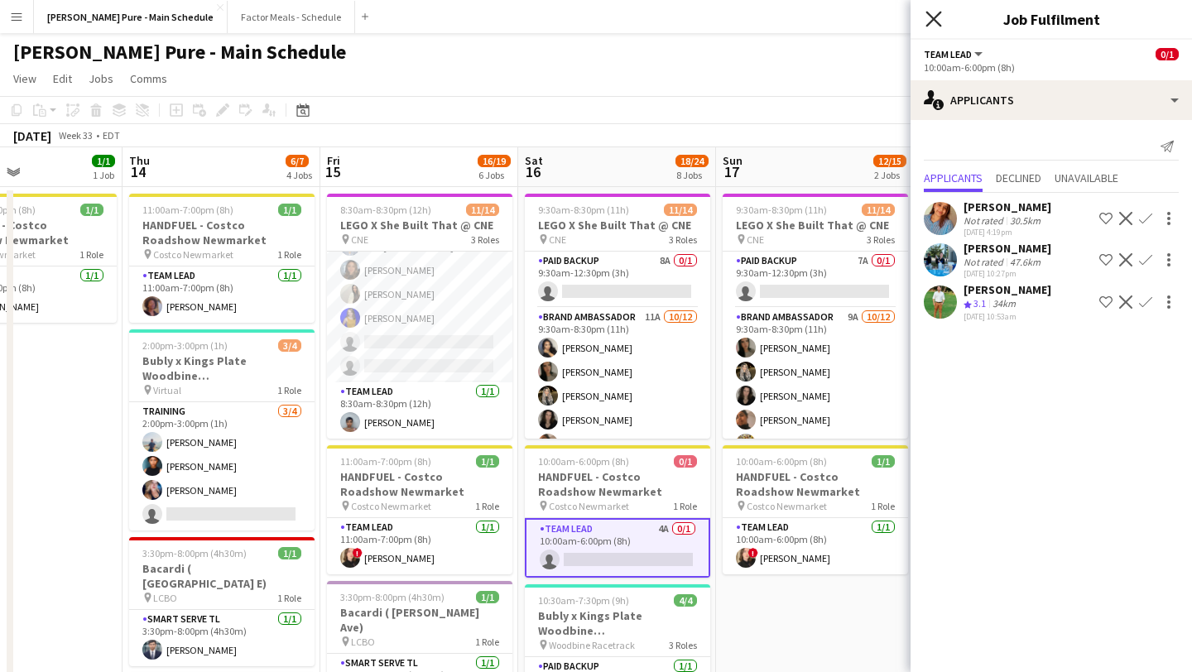
click at [935, 17] on icon at bounding box center [934, 19] width 16 height 16
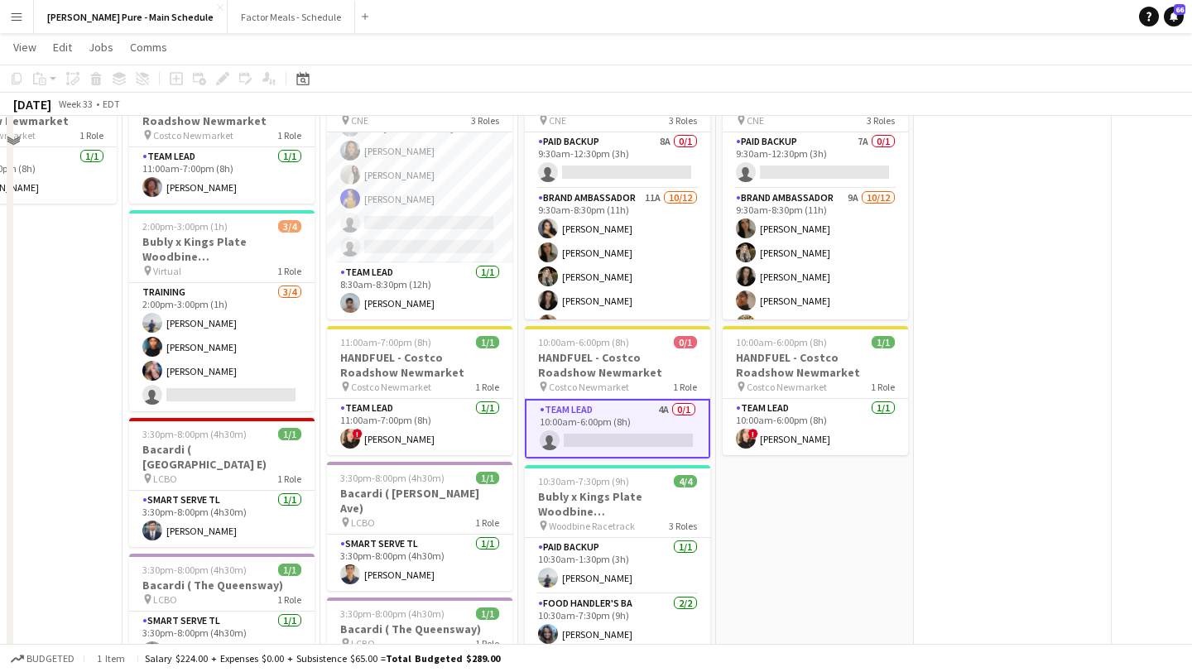
scroll to position [0, 0]
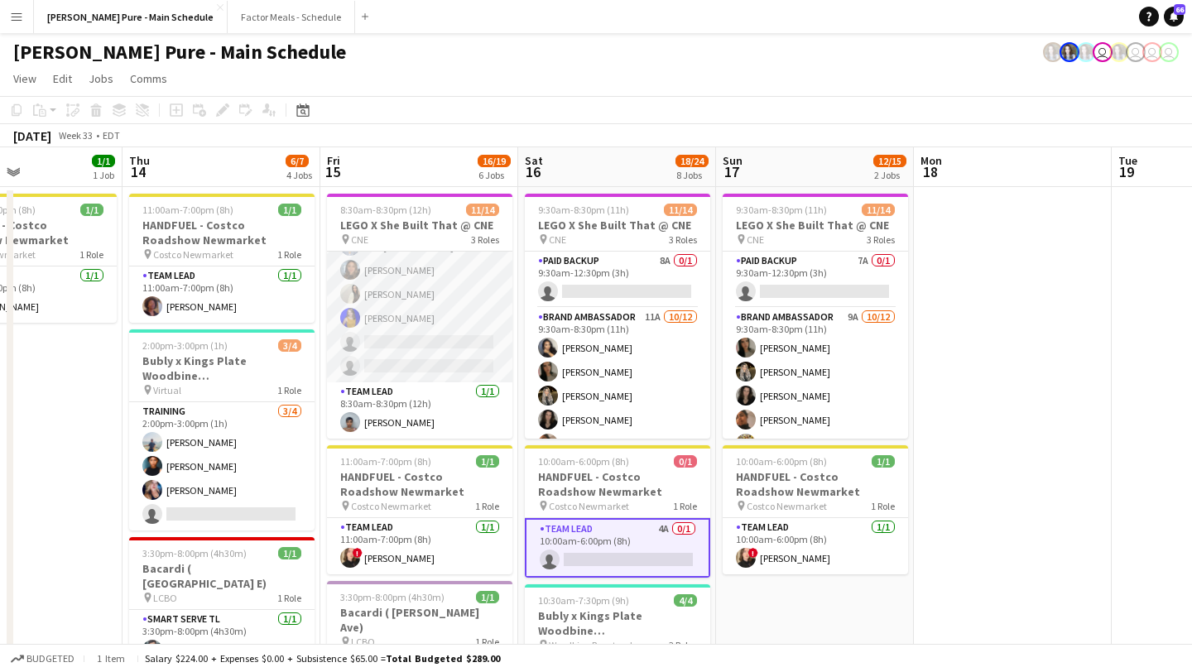
click at [424, 347] on app-card-role "Brand Ambassador 12A [DATE] 8:30am-8:30pm (12h) [PERSON_NAME] [PERSON_NAME] [PE…" at bounding box center [419, 222] width 185 height 320
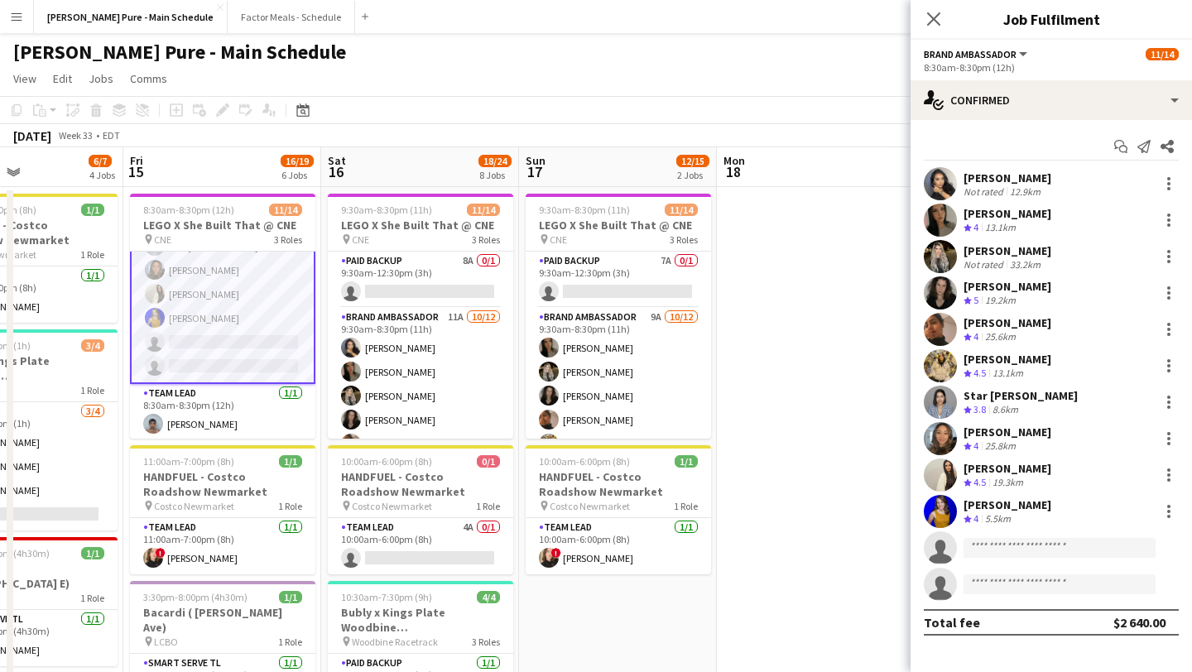
scroll to position [0, 672]
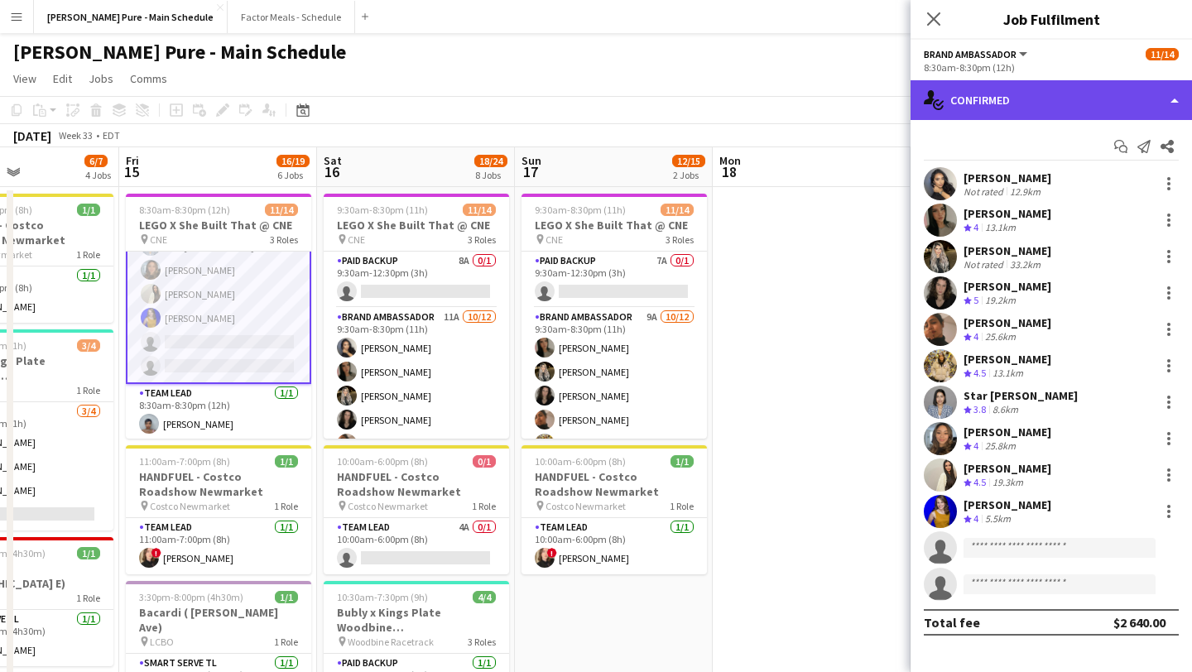
click at [1107, 103] on div "single-neutral-actions-check-2 Confirmed" at bounding box center [1051, 100] width 281 height 40
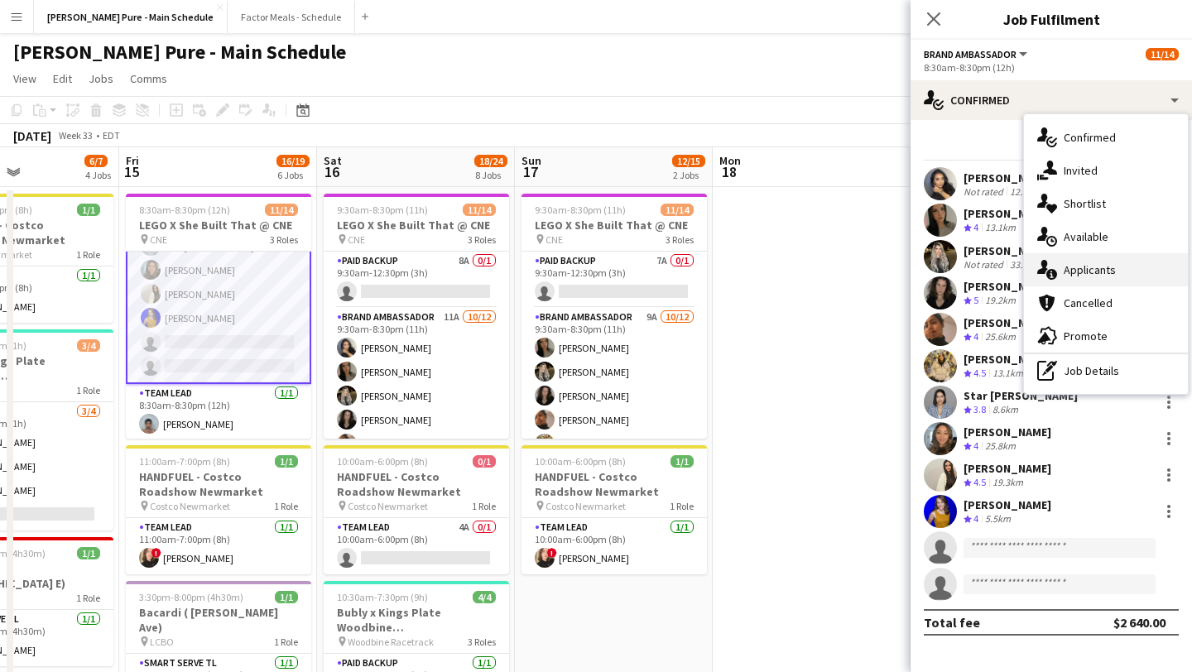
click at [1088, 276] on div "single-neutral-actions-information Applicants" at bounding box center [1106, 269] width 164 height 33
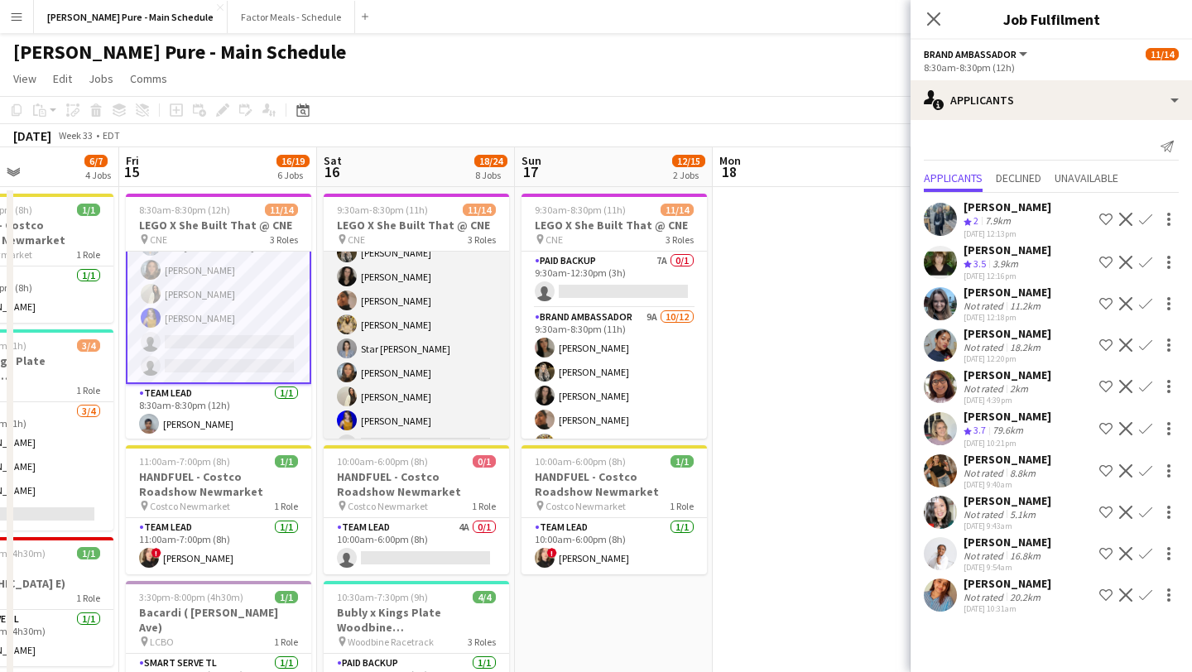
scroll to position [246, 0]
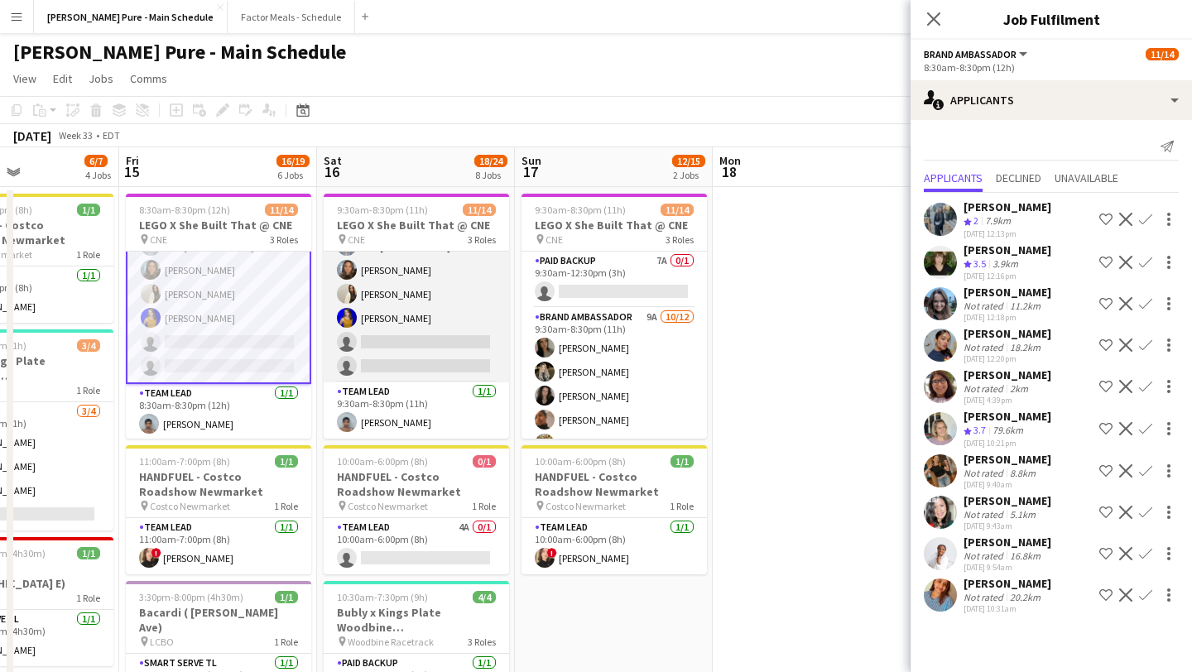
click at [434, 354] on app-card-role "Brand Ambassador 11A [DATE] 9:30am-8:30pm (11h) [PERSON_NAME] [PERSON_NAME] [PE…" at bounding box center [416, 222] width 185 height 320
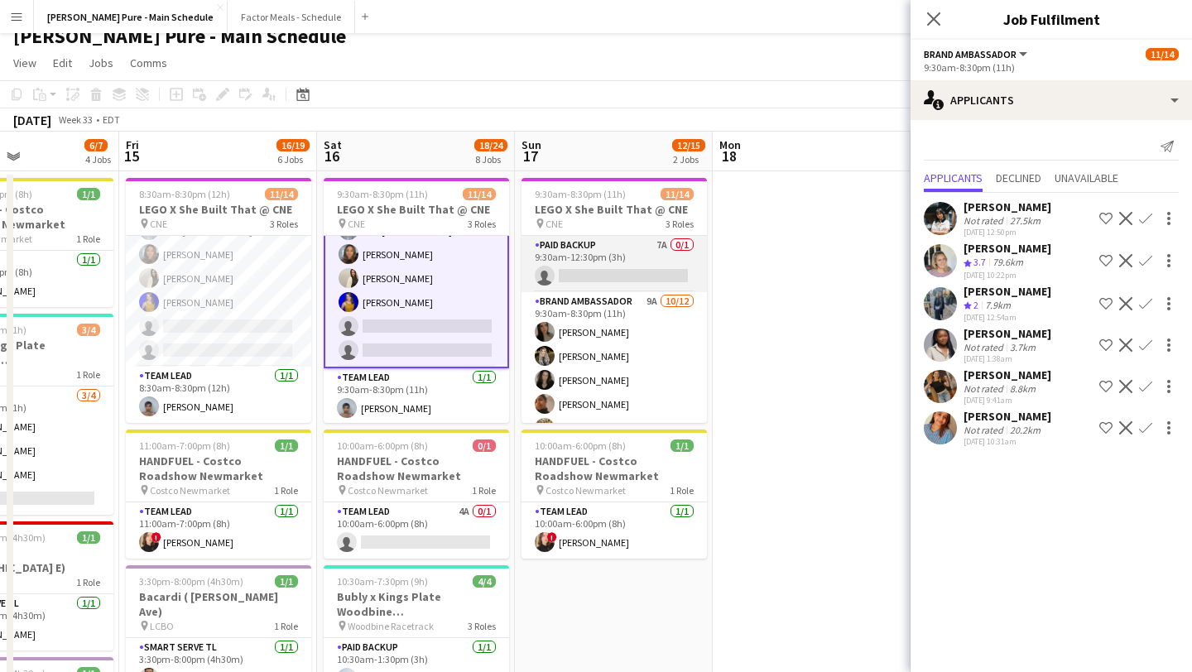
scroll to position [180, 0]
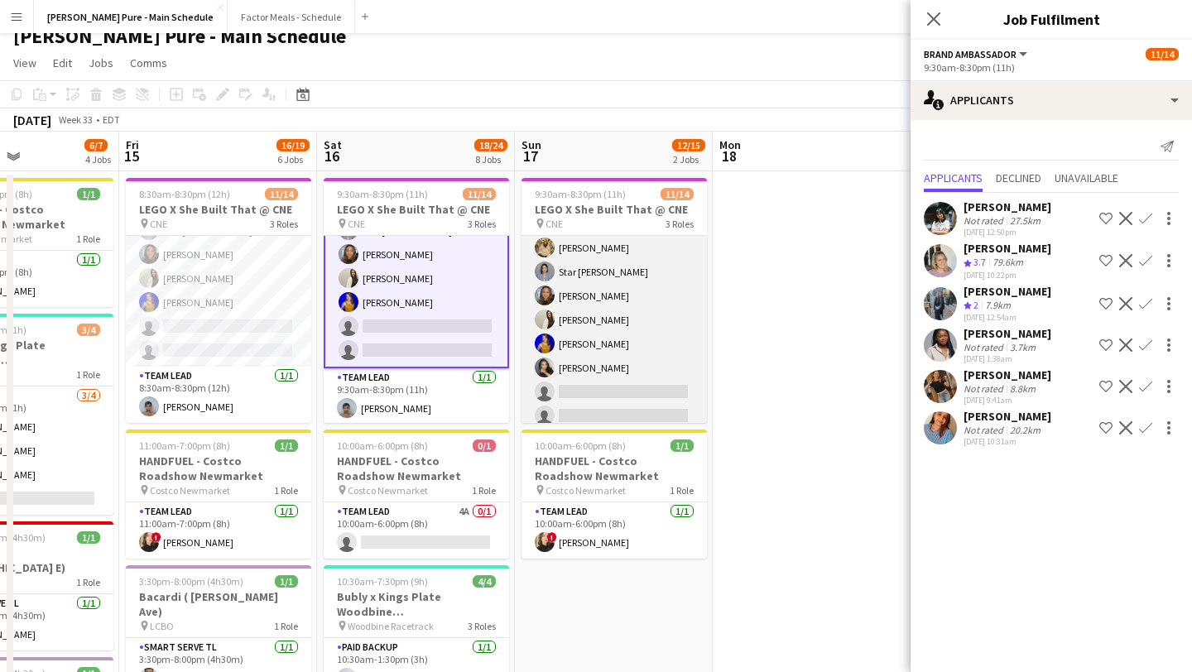
click at [620, 400] on app-card-role "Brand Ambassador 9A [DATE] 9:30am-8:30pm (11h) [PERSON_NAME] [PERSON_NAME] [PER…" at bounding box center [614, 272] width 185 height 320
